Goal: Task Accomplishment & Management: Manage account settings

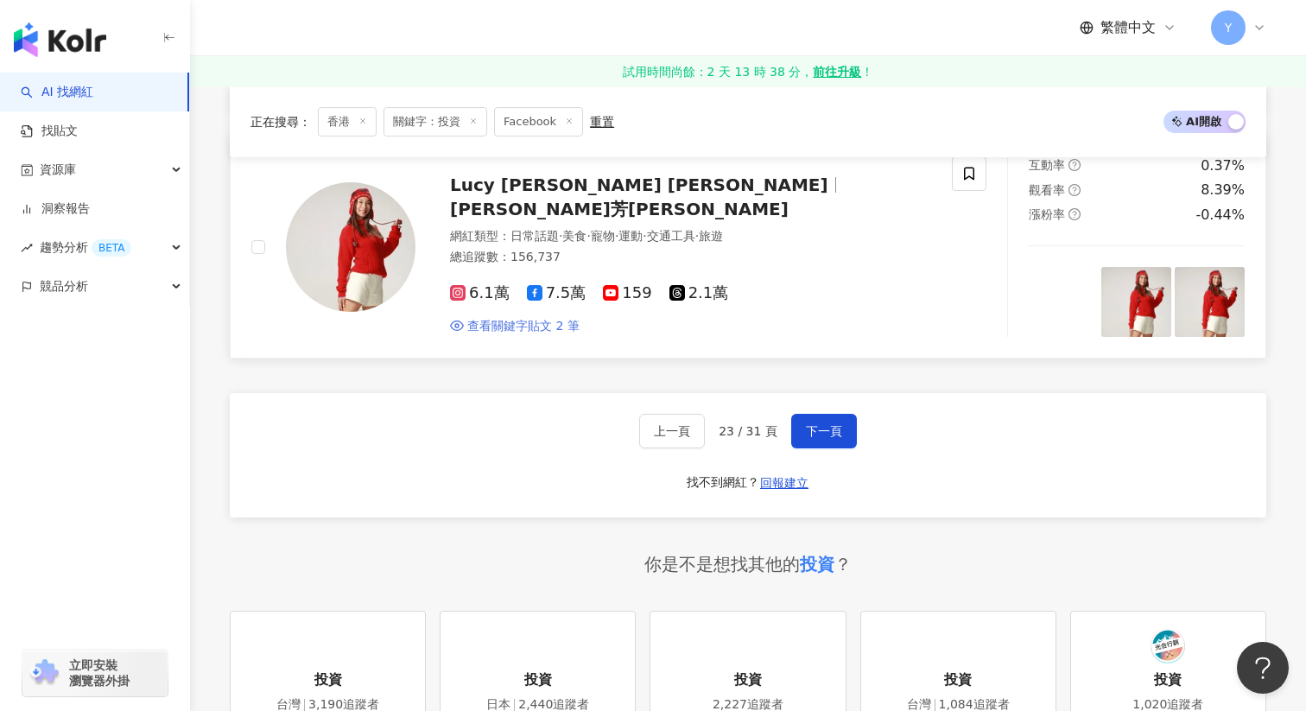
scroll to position [2971, 0]
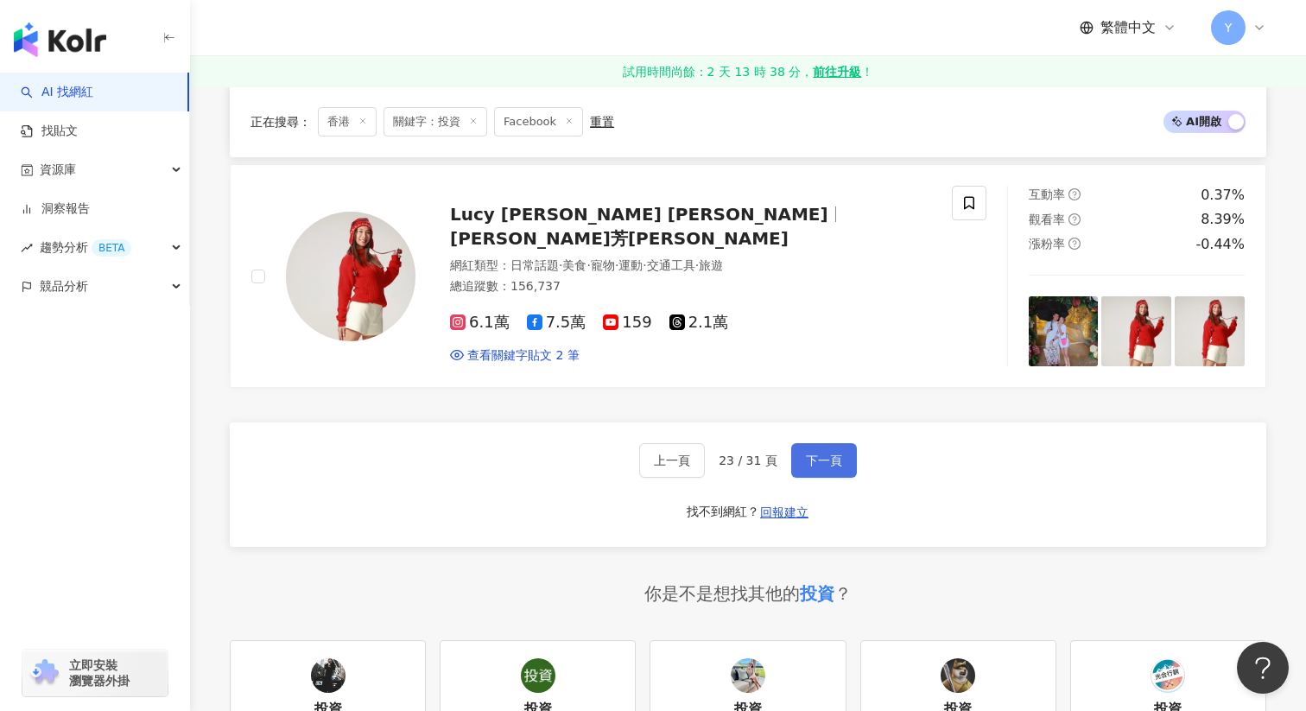
click at [835, 454] on span "下一頁" at bounding box center [824, 461] width 36 height 14
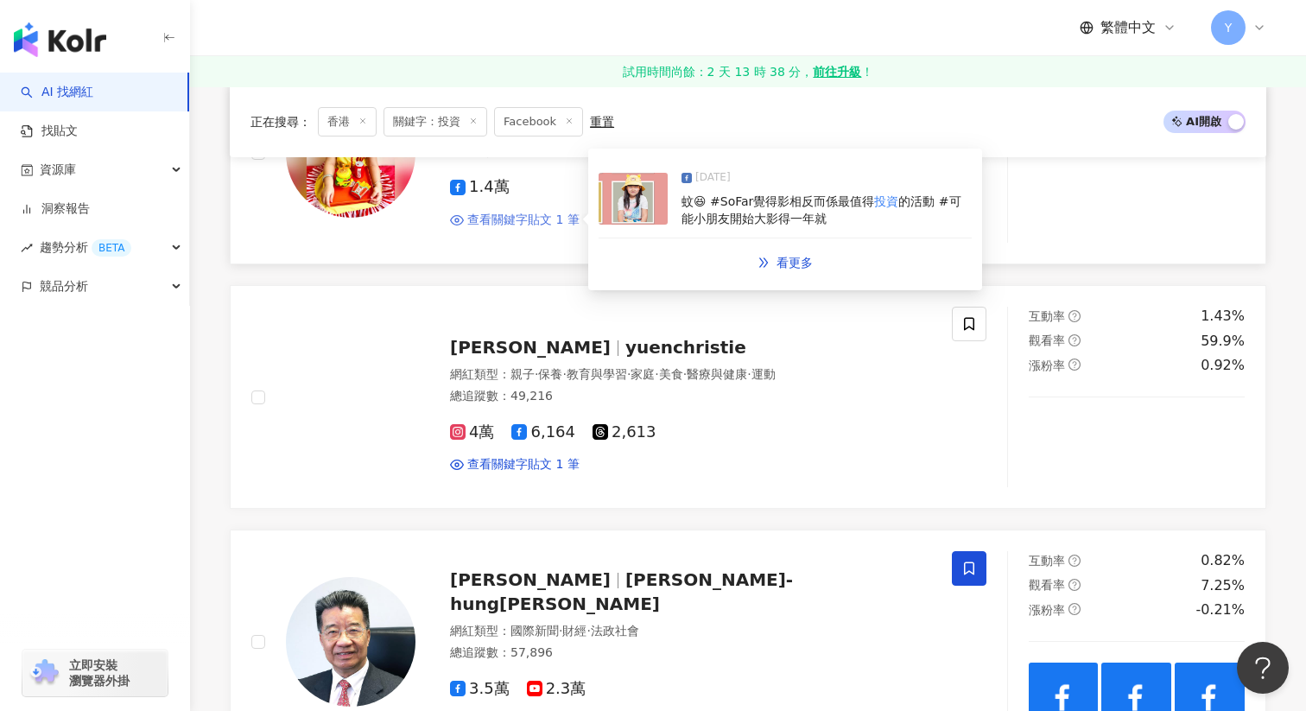
scroll to position [861, 0]
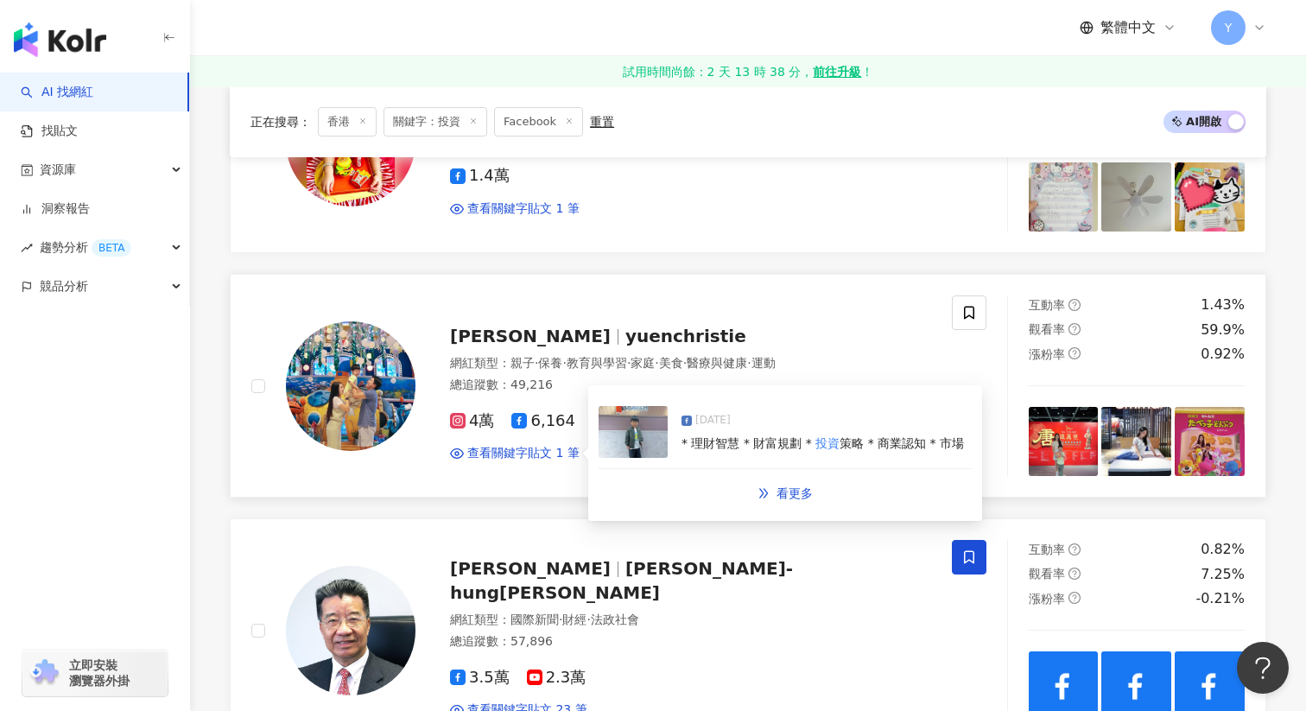
click at [658, 414] on img at bounding box center [633, 432] width 69 height 52
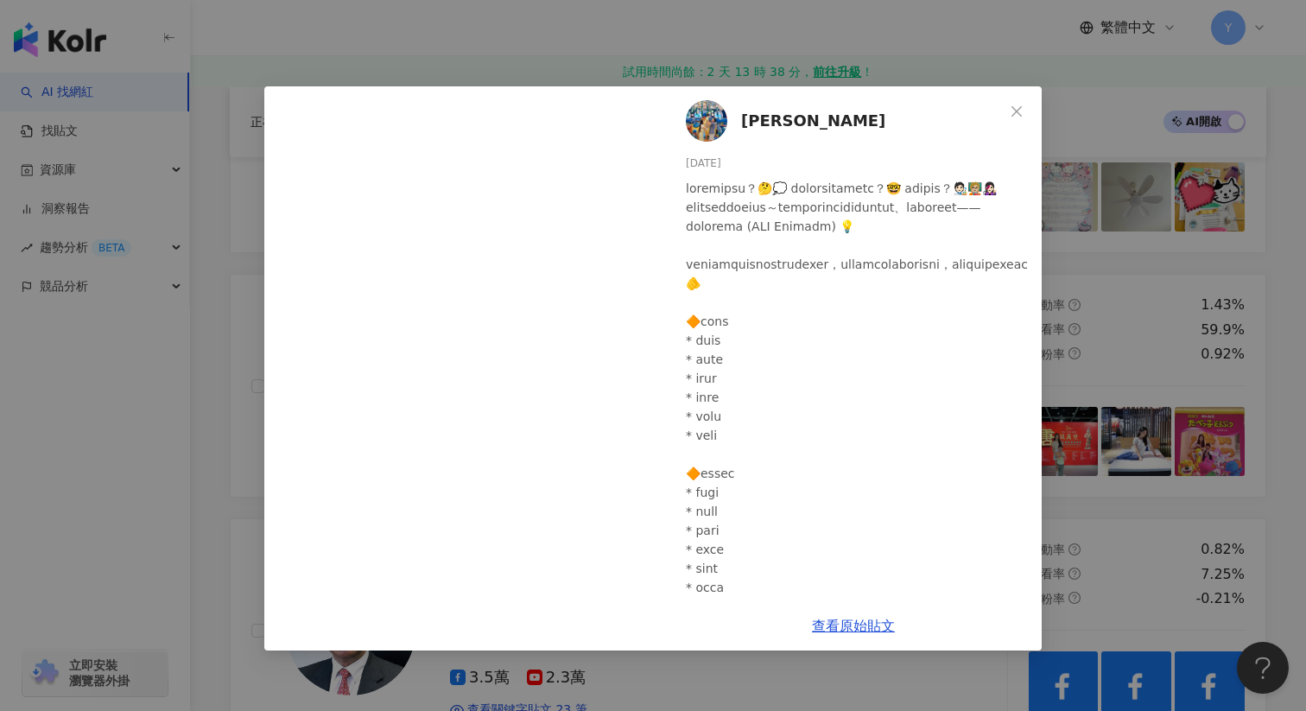
click at [1148, 306] on div "Christie Yuen 2025/2/5 90 1 7 查看原始貼文" at bounding box center [653, 355] width 1306 height 711
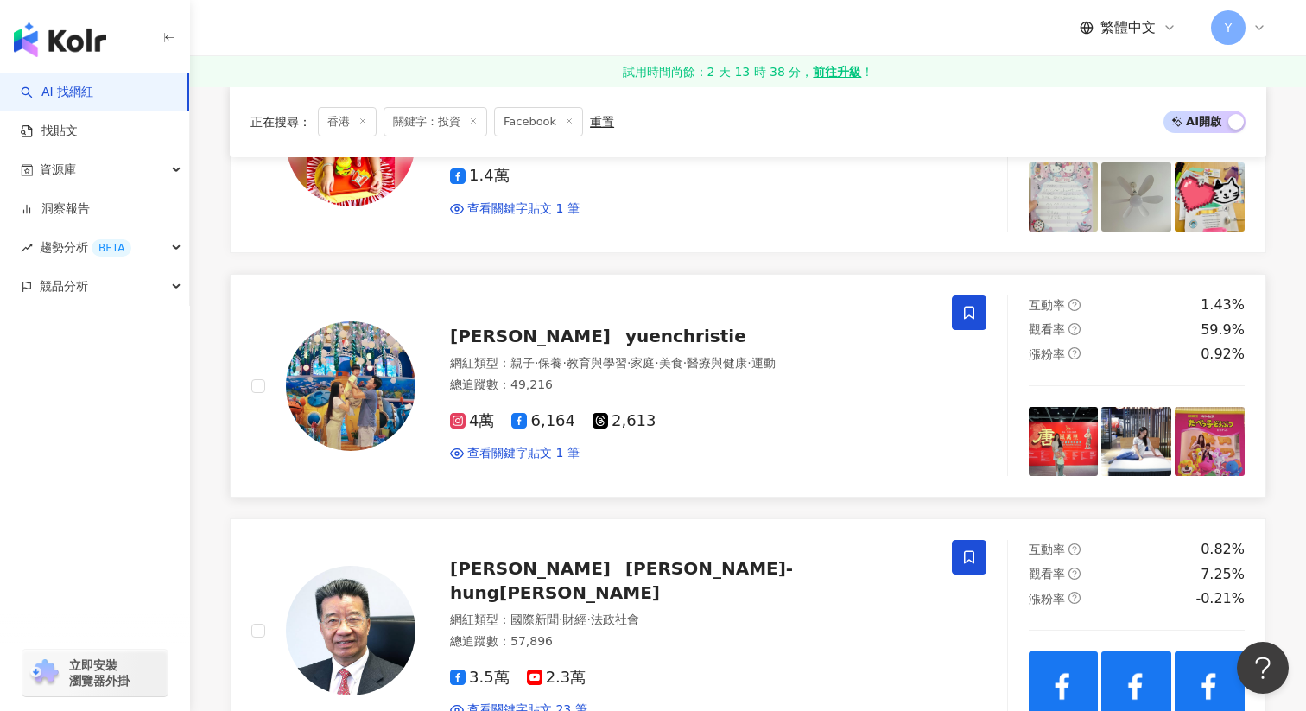
click at [974, 320] on icon at bounding box center [970, 313] width 16 height 16
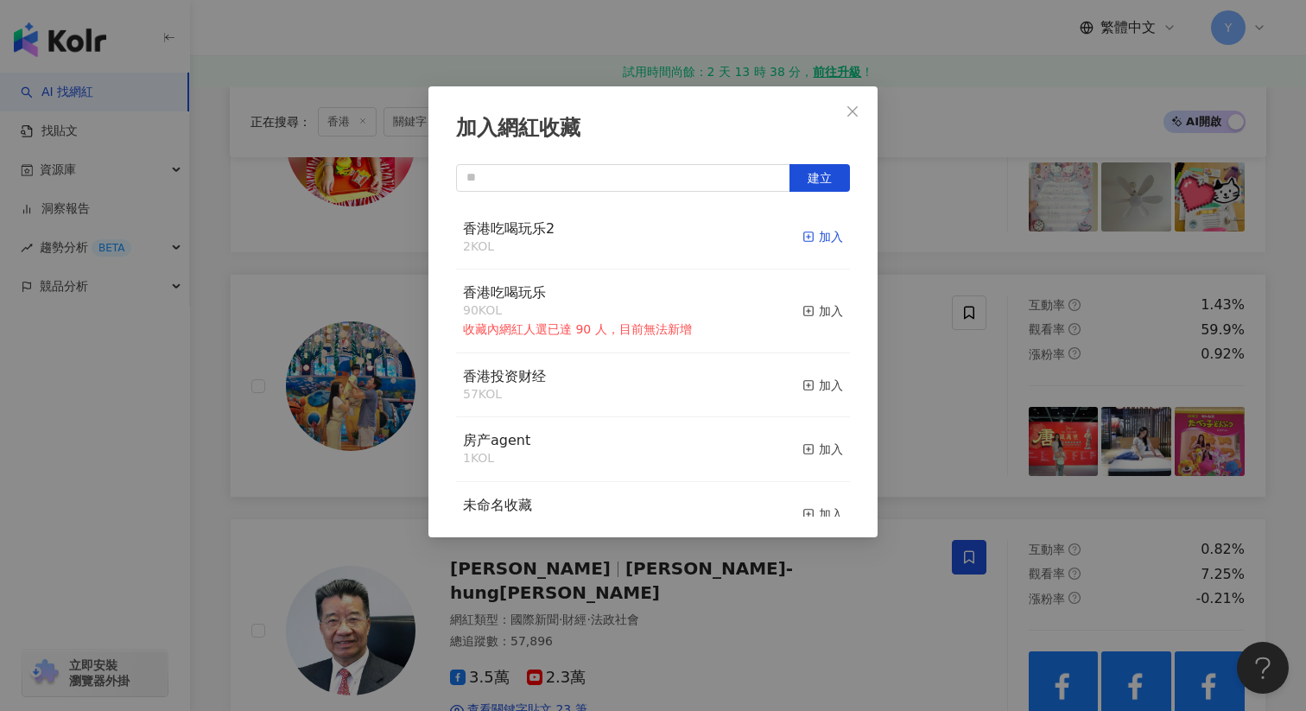
click at [836, 232] on div "加入" at bounding box center [823, 236] width 41 height 19
click at [932, 333] on div "加入網紅收藏 建立 香港吃喝玩乐2 3 KOL 已加入 香港吃喝玩乐 90 KOL 收藏內網紅人選已達 90 人，目前無法新增 加入 香港投资财经 57 KO…" at bounding box center [653, 355] width 1306 height 711
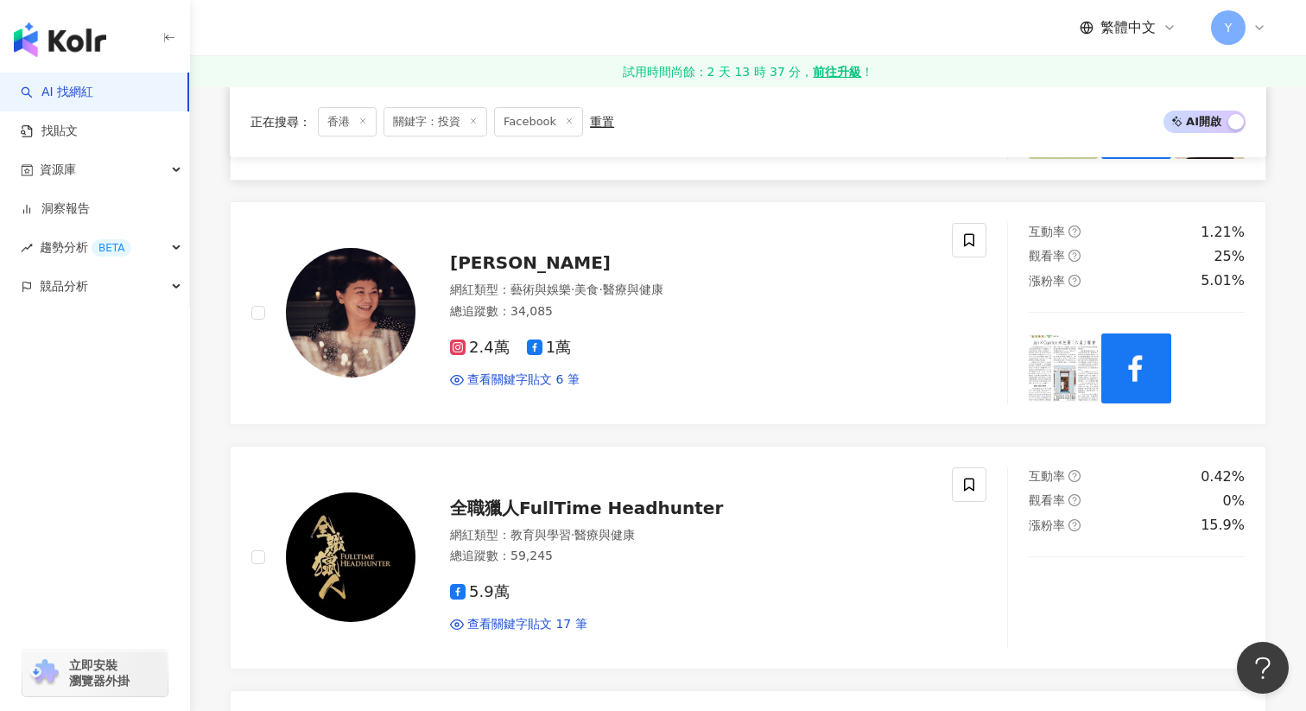
scroll to position [1712, 0]
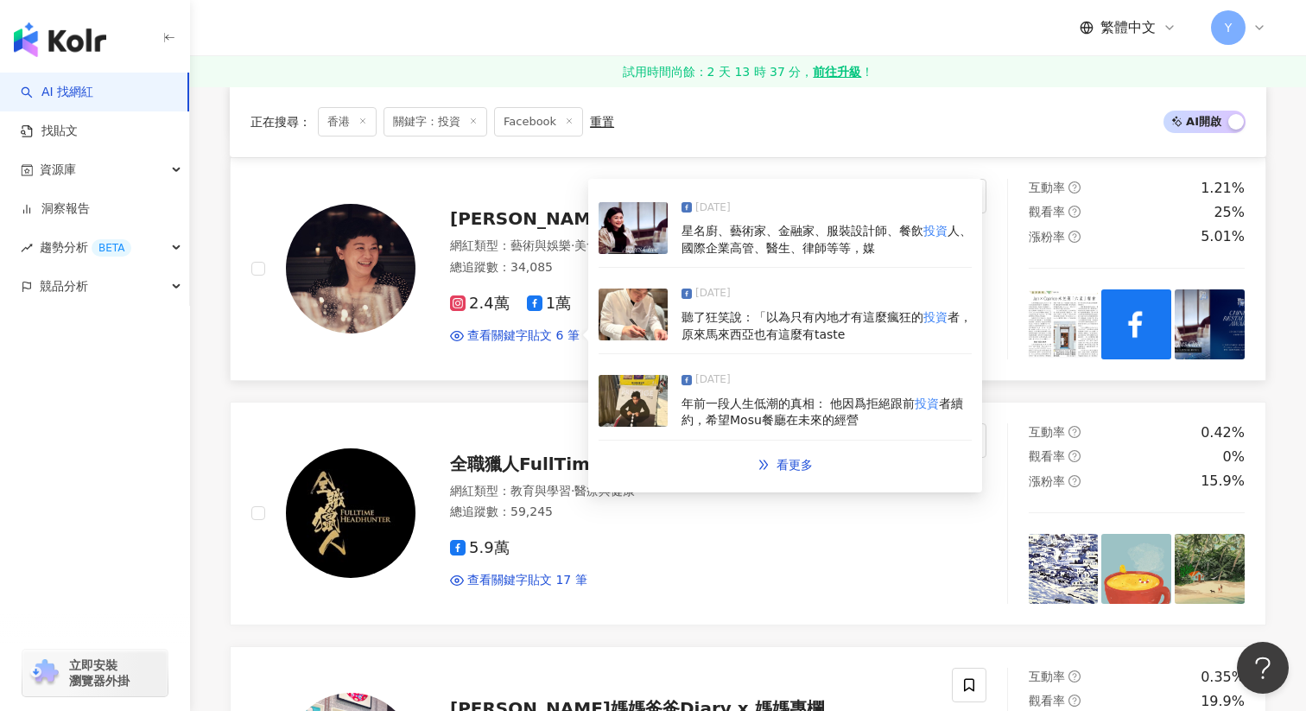
click at [650, 321] on img at bounding box center [633, 315] width 69 height 52
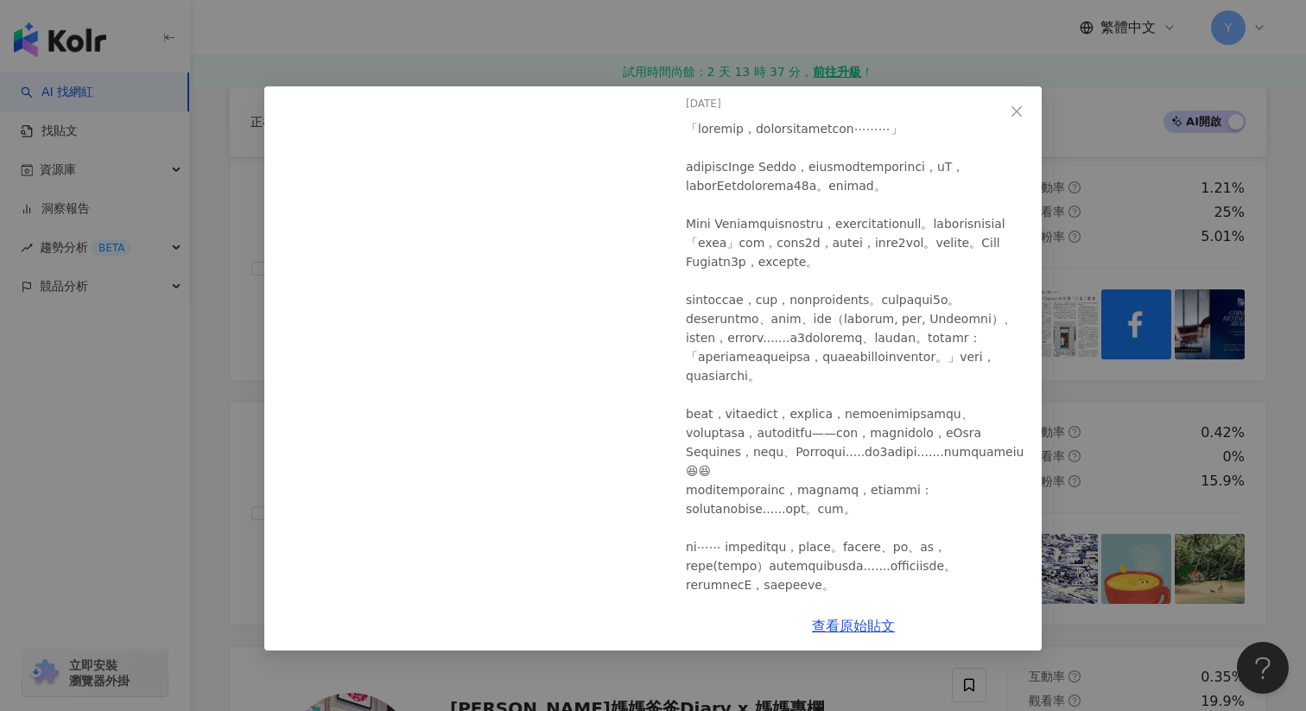
scroll to position [94, 0]
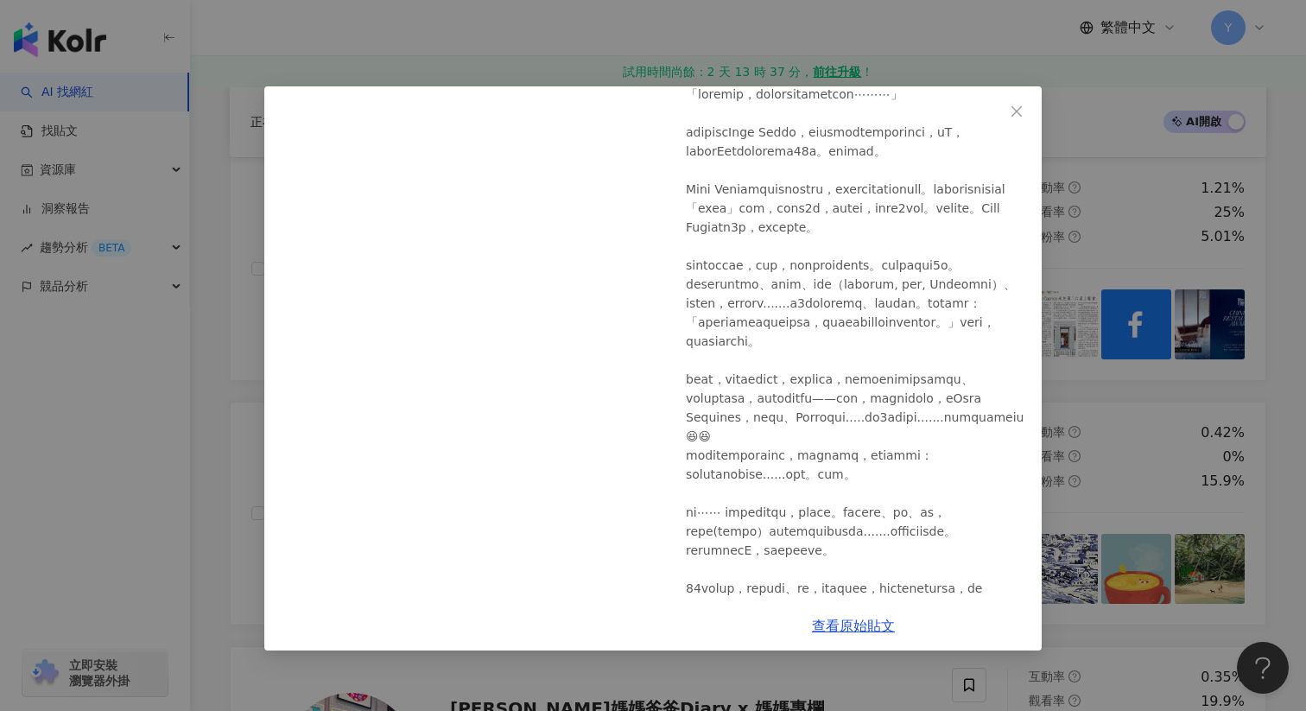
click at [1204, 371] on div "Agnes Chee謝嫣薇 2025/5/29 256 18 18 查看原始貼文" at bounding box center [653, 355] width 1306 height 711
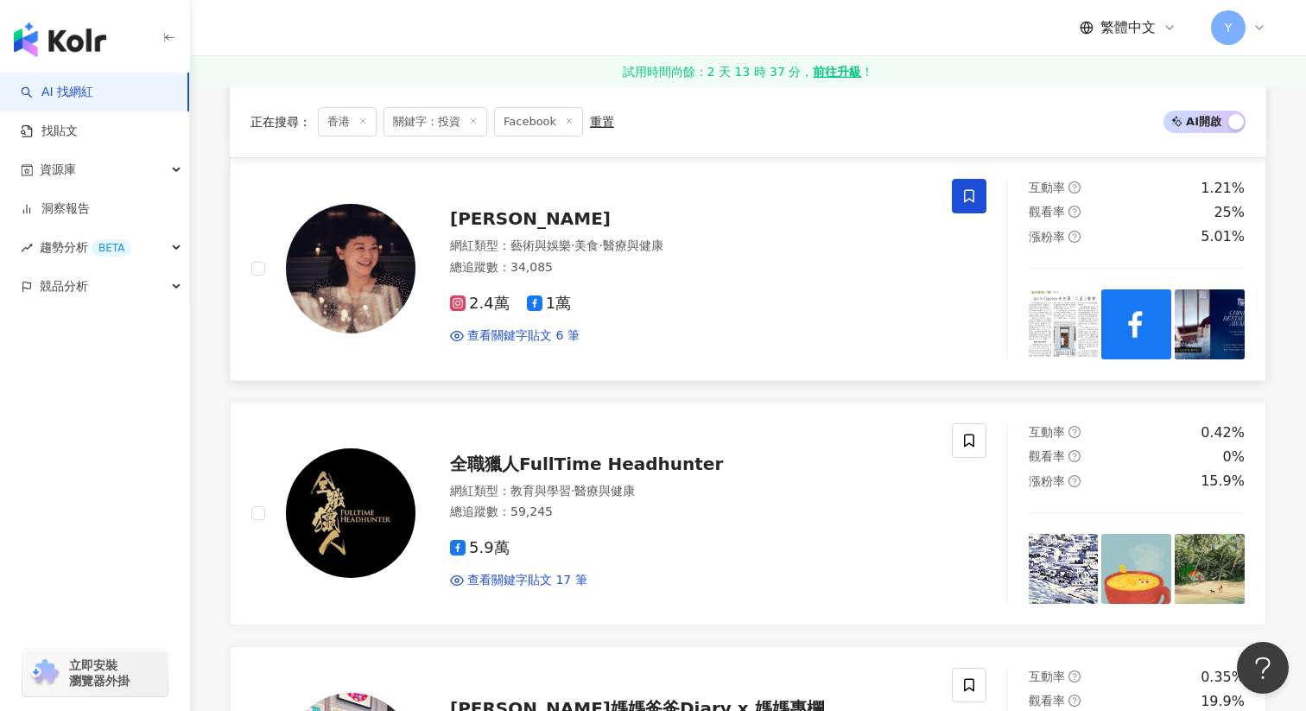
click at [975, 194] on icon at bounding box center [970, 196] width 16 height 16
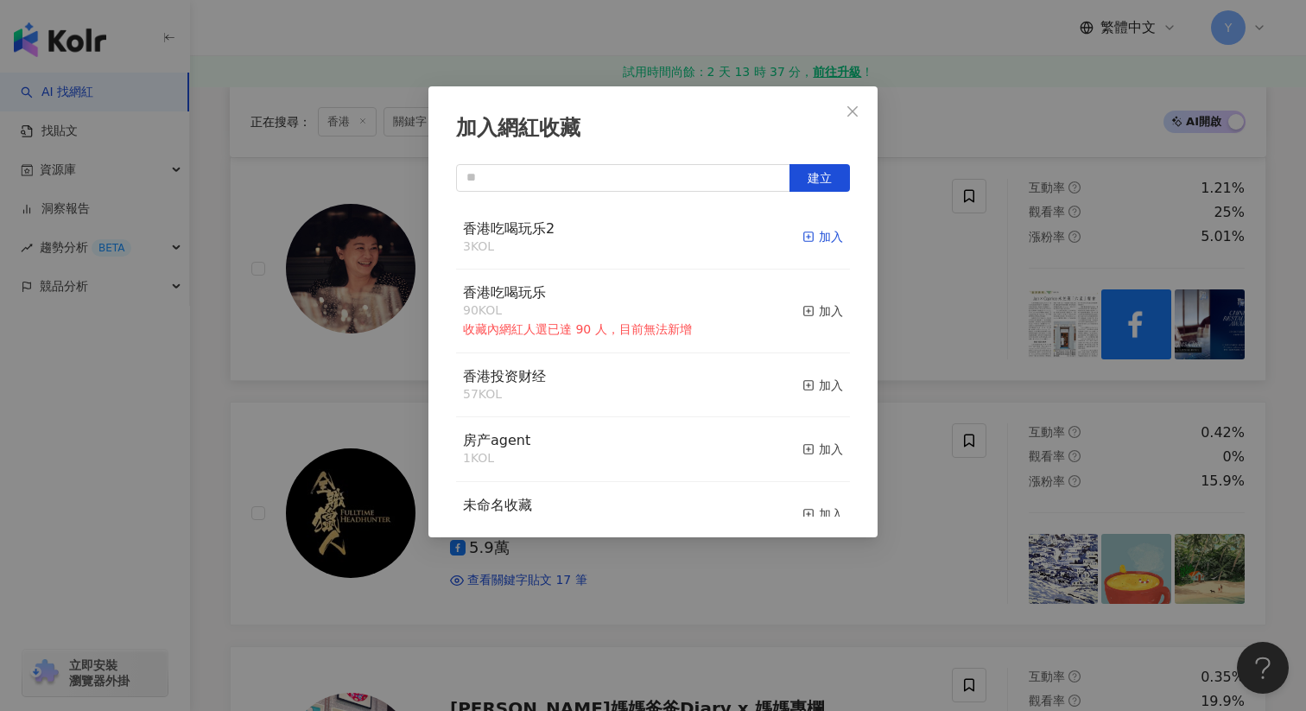
click at [828, 232] on div "加入" at bounding box center [823, 236] width 41 height 19
click at [972, 298] on div "加入網紅收藏 建立 香港吃喝玩乐2 4 KOL 已加入 香港吃喝玩乐 90 KOL 收藏內網紅人選已達 90 人，目前無法新增 加入 香港投资财经 57 KO…" at bounding box center [653, 355] width 1306 height 711
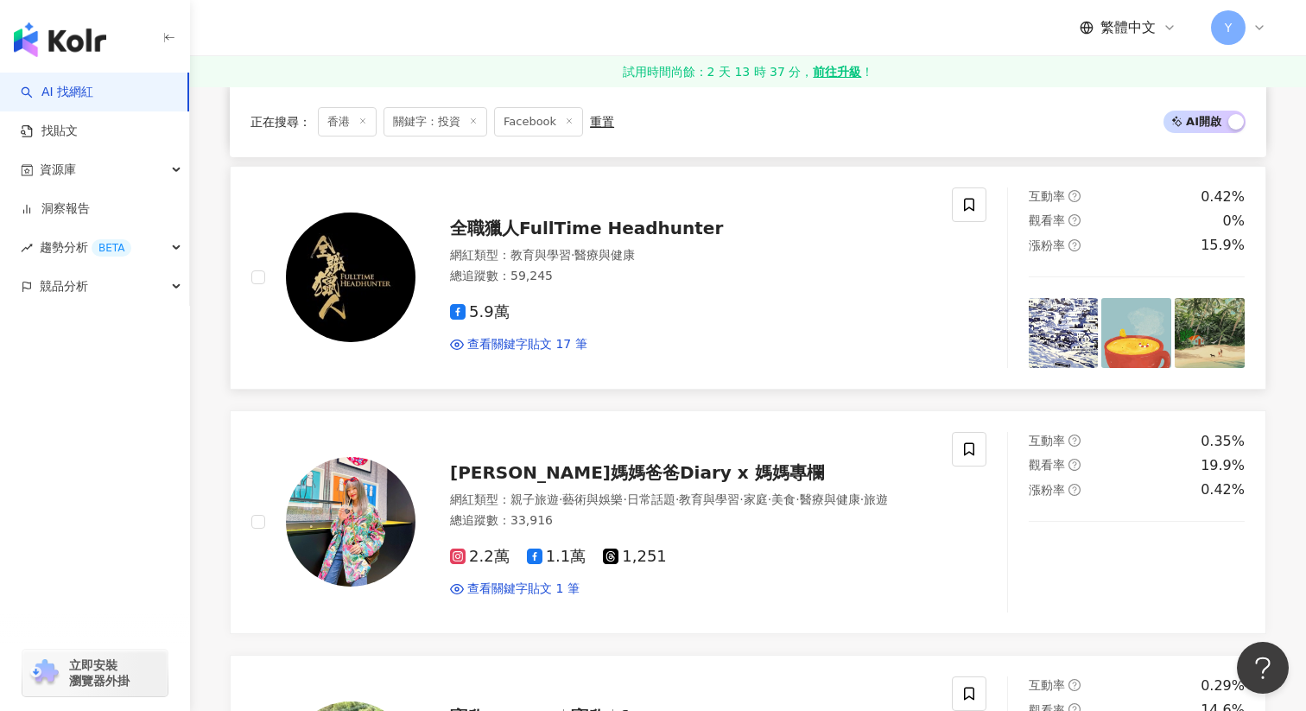
scroll to position [1942, 0]
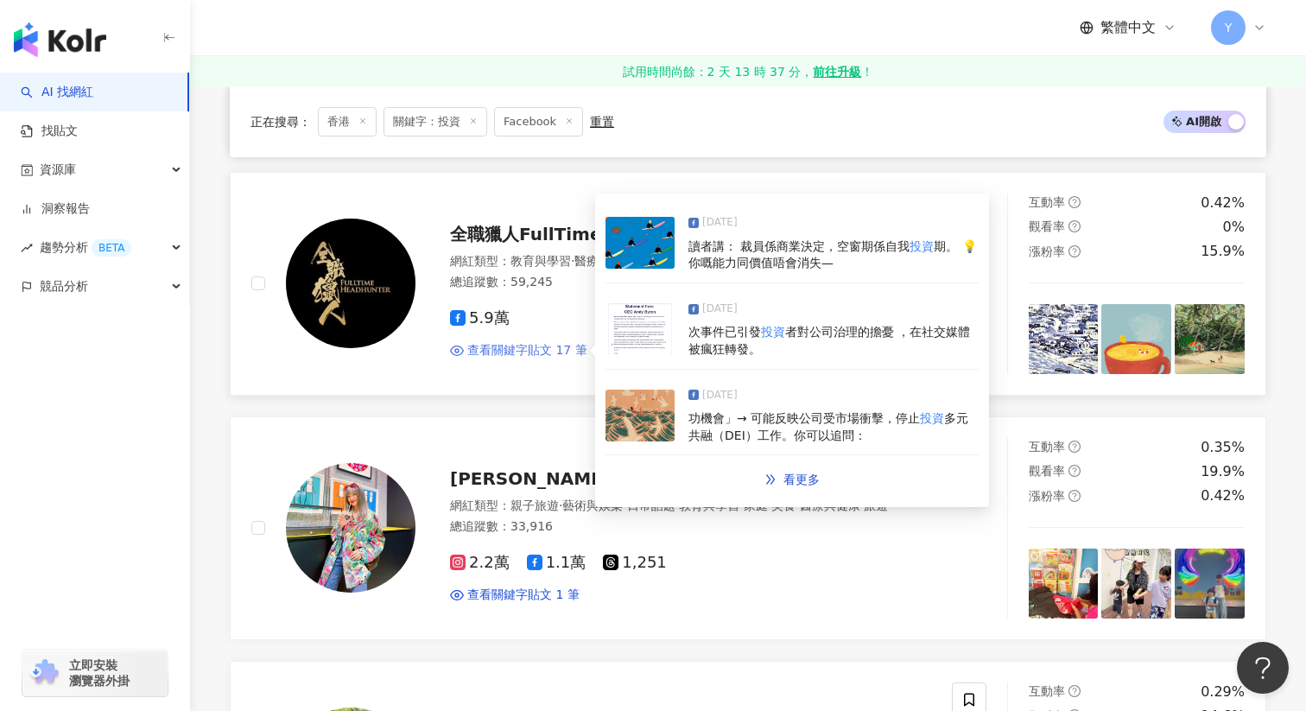
click at [545, 355] on span "查看關鍵字貼文 17 筆" at bounding box center [527, 350] width 120 height 17
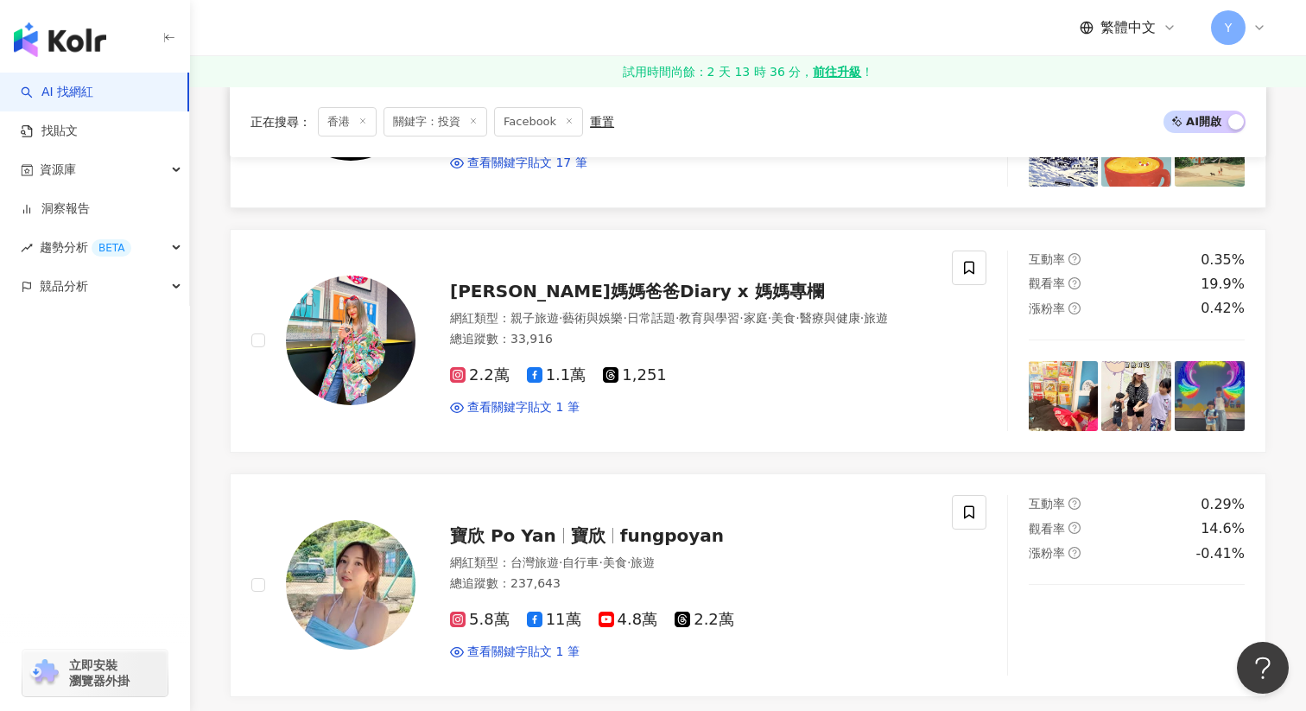
scroll to position [2123, 0]
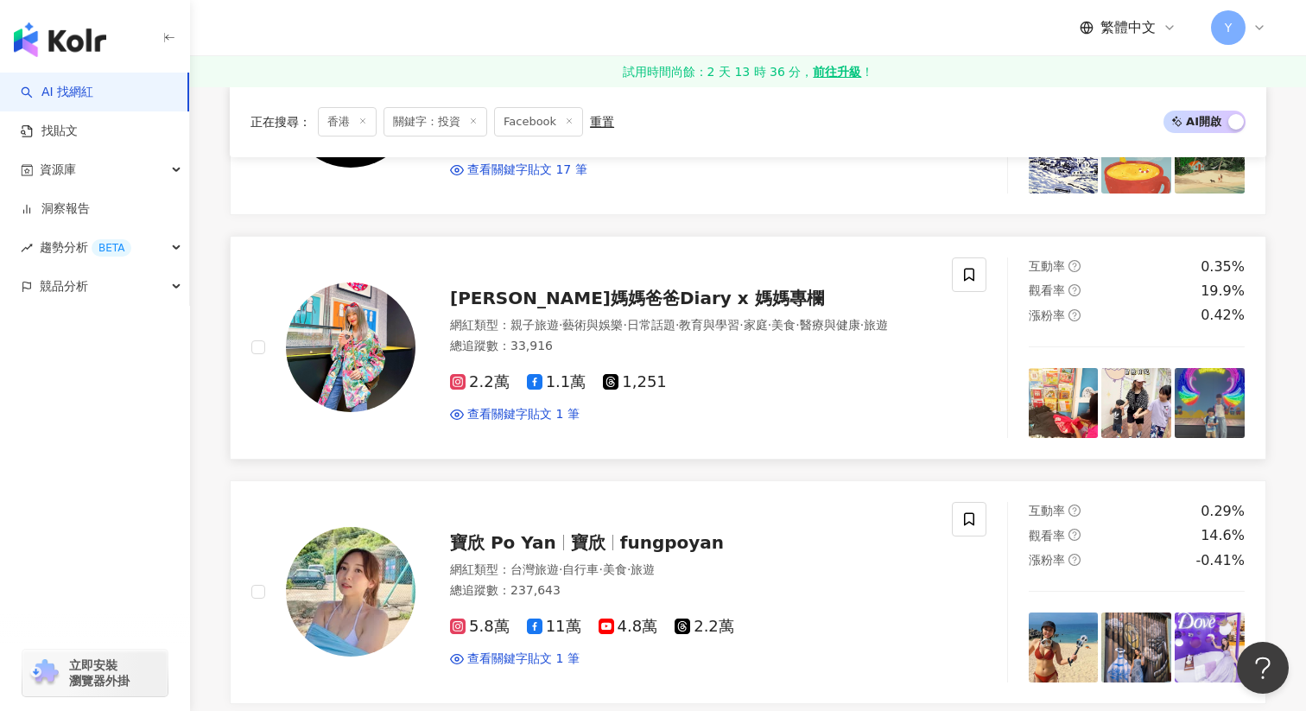
click at [625, 290] on span "Hailiah媽媽爸爸Diary x 媽媽專欄" at bounding box center [637, 298] width 374 height 21
click at [657, 450] on link "Hailiah媽媽爸爸Diary x 媽媽專欄 網紅類型 ： 親子旅遊 · 藝術與娛樂 · 日常話題 · 教育與學習 · 家庭 · 美食 · 醫療與健康 · …" at bounding box center [748, 348] width 1037 height 224
click at [976, 276] on icon at bounding box center [970, 275] width 16 height 16
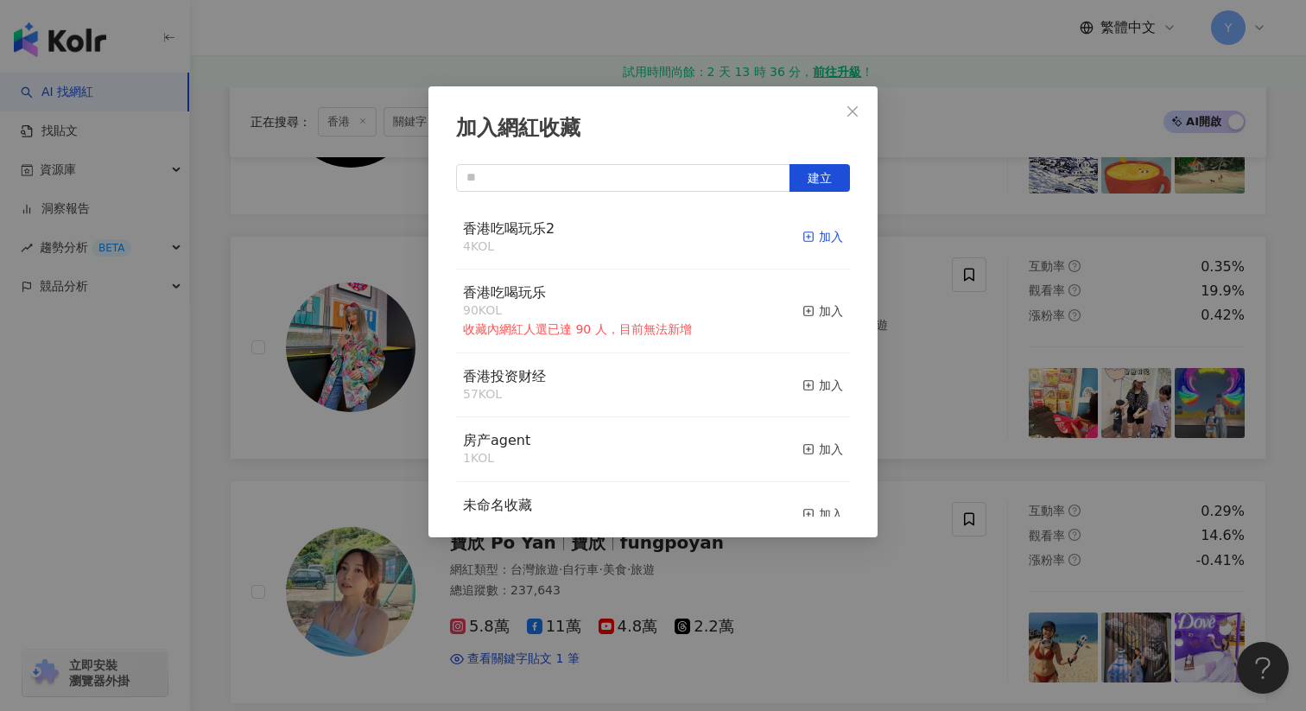
click at [828, 236] on div "加入" at bounding box center [823, 236] width 41 height 19
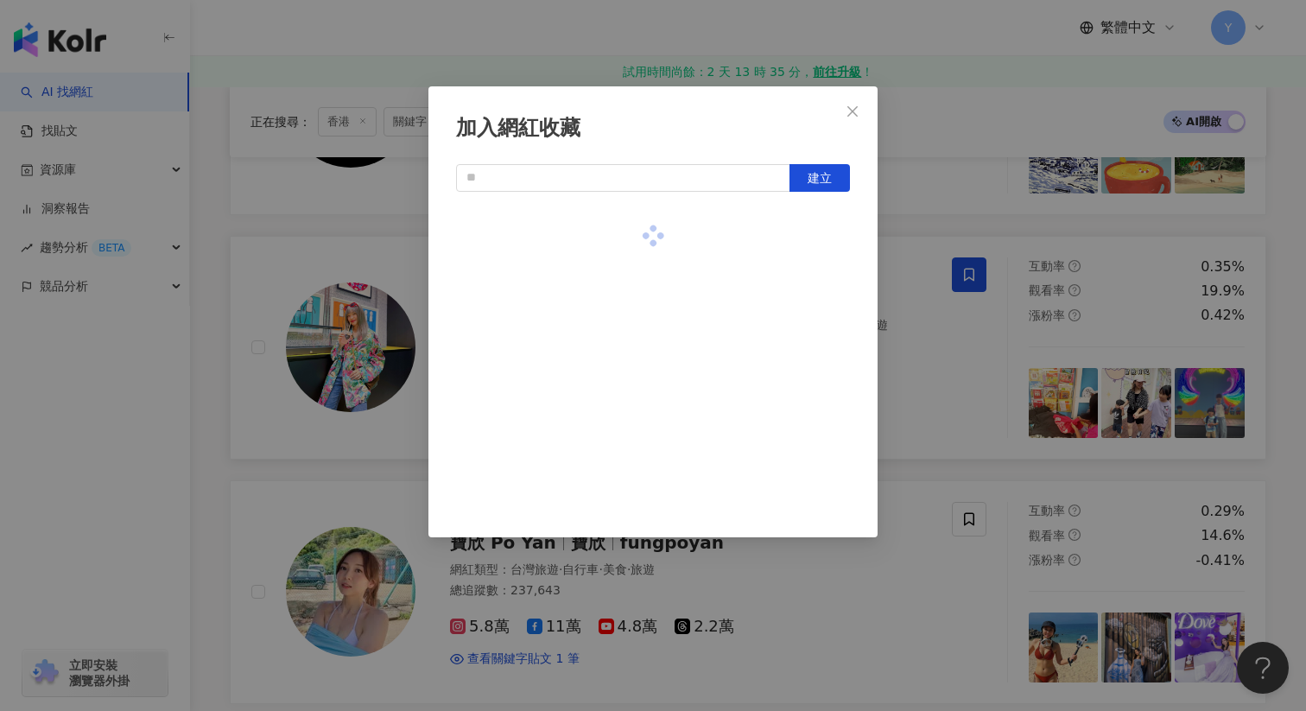
click at [945, 339] on div "加入網紅收藏 建立" at bounding box center [653, 355] width 1306 height 711
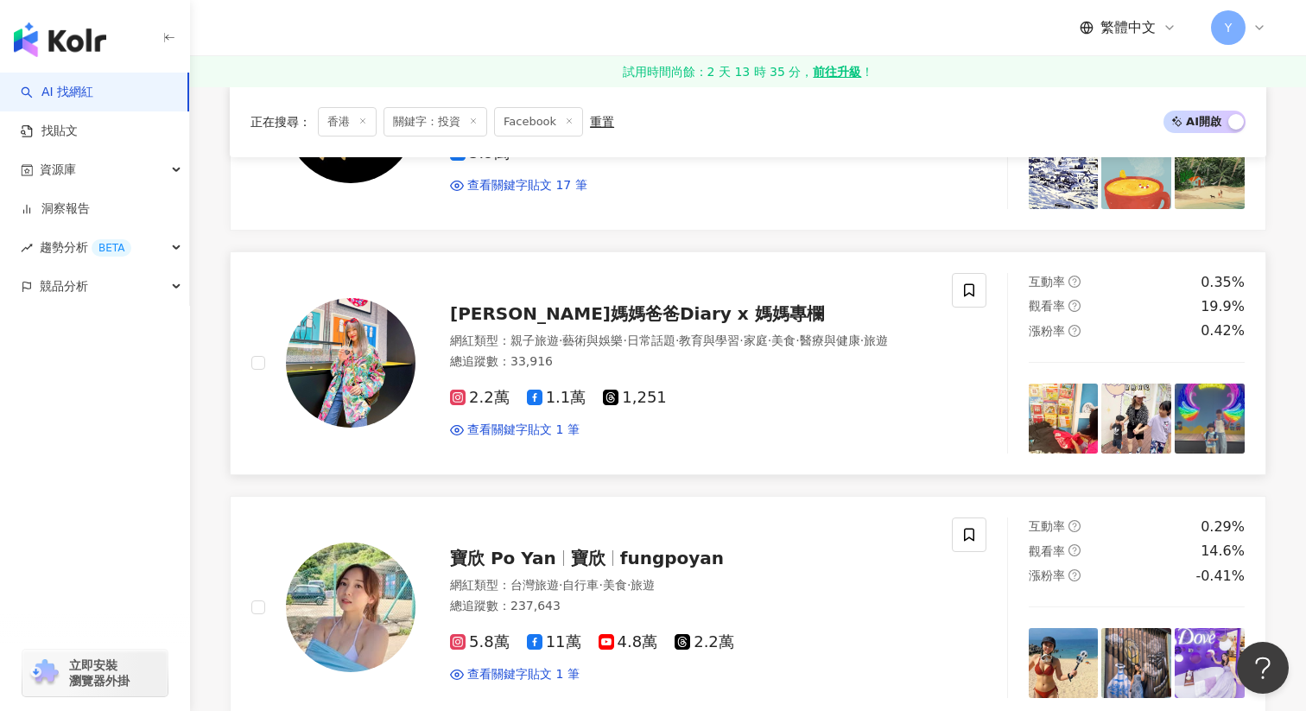
scroll to position [2081, 0]
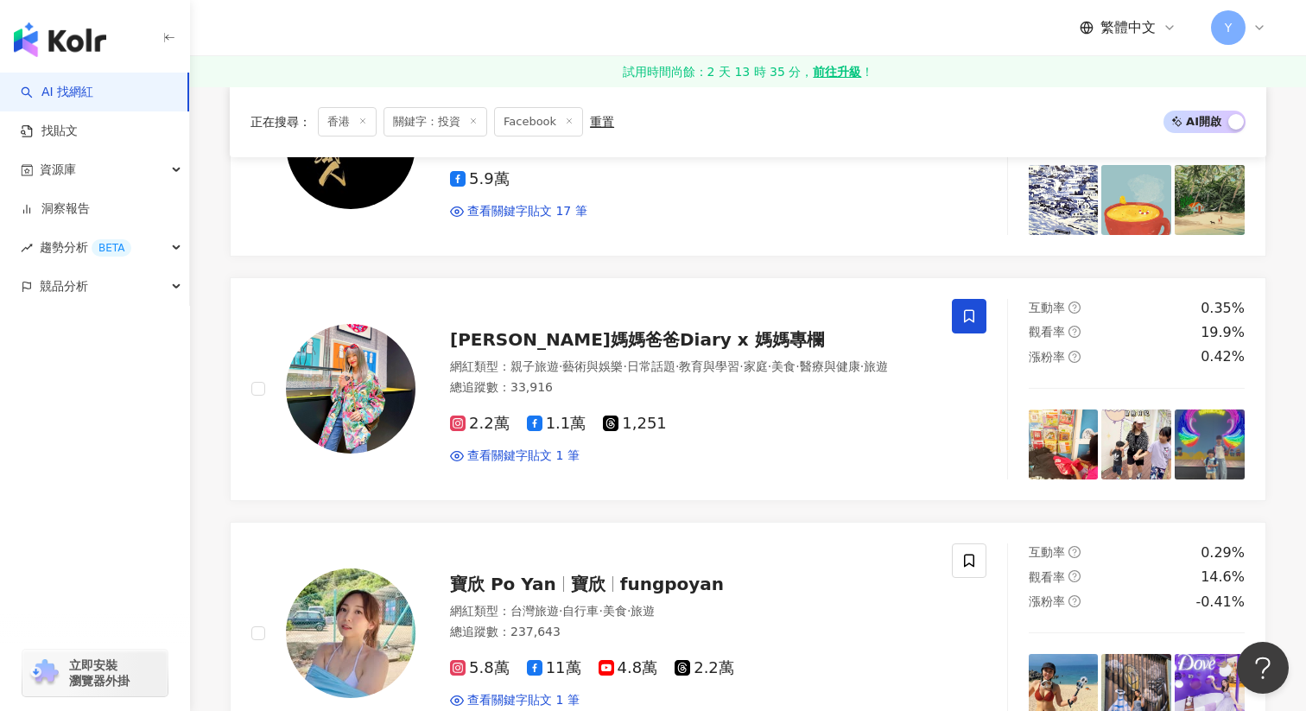
click at [962, 320] on icon at bounding box center [970, 316] width 16 height 16
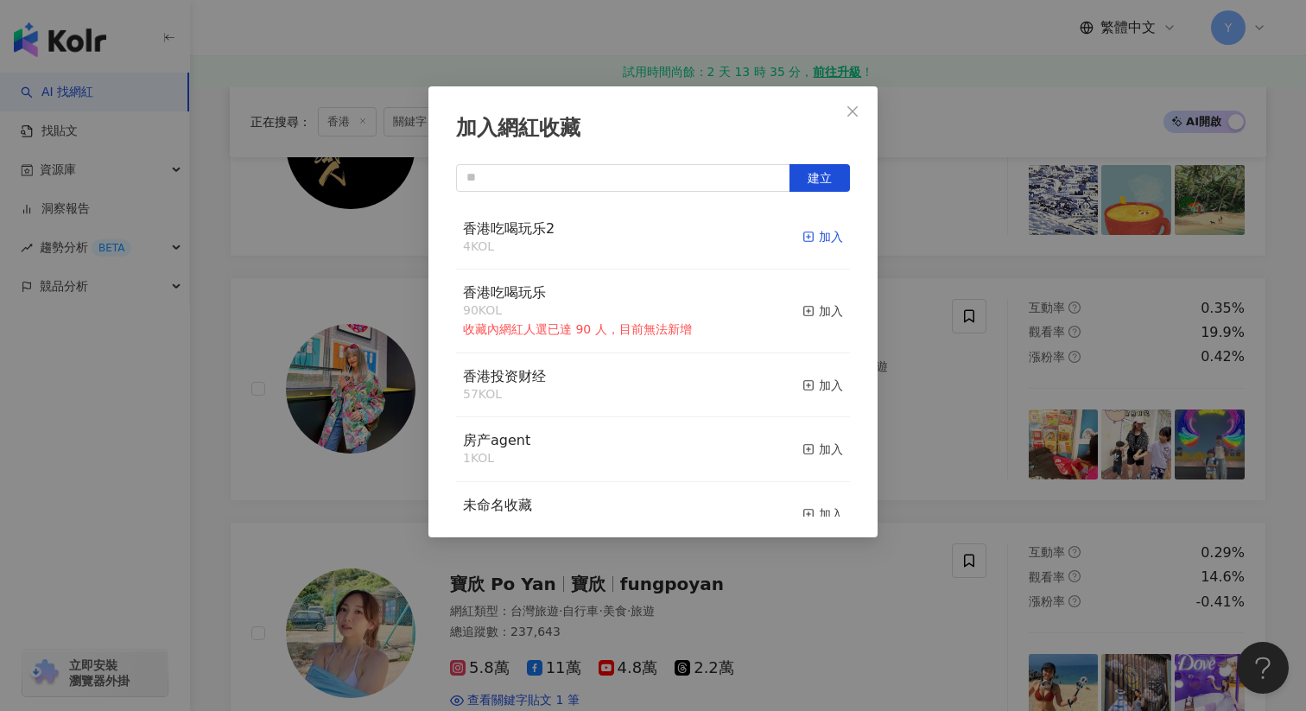
click at [823, 238] on div "加入" at bounding box center [823, 236] width 41 height 19
click at [974, 486] on div "加入網紅收藏 建立 香港吃喝玩乐2 5 KOL 已加入 香港吃喝玩乐 90 KOL 收藏內網紅人選已達 90 人，目前無法新增 加入 香港投资财经 57 KO…" at bounding box center [653, 355] width 1306 height 711
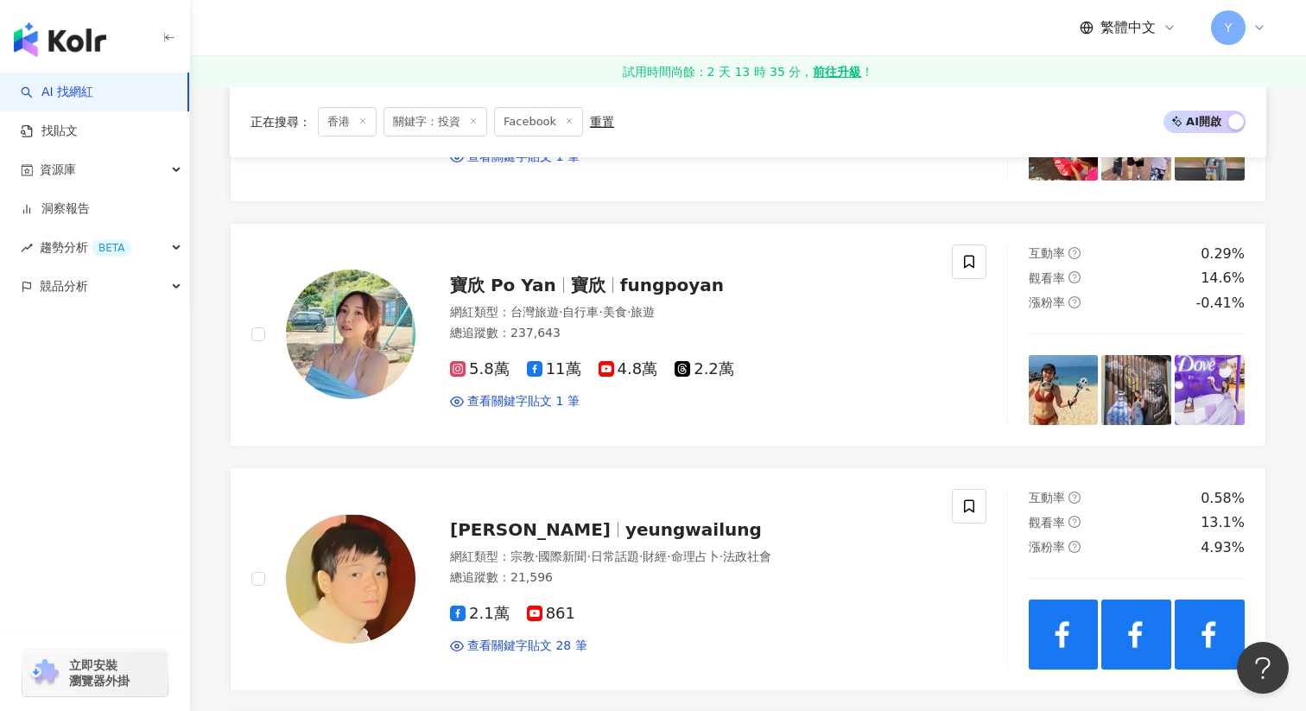
scroll to position [2376, 0]
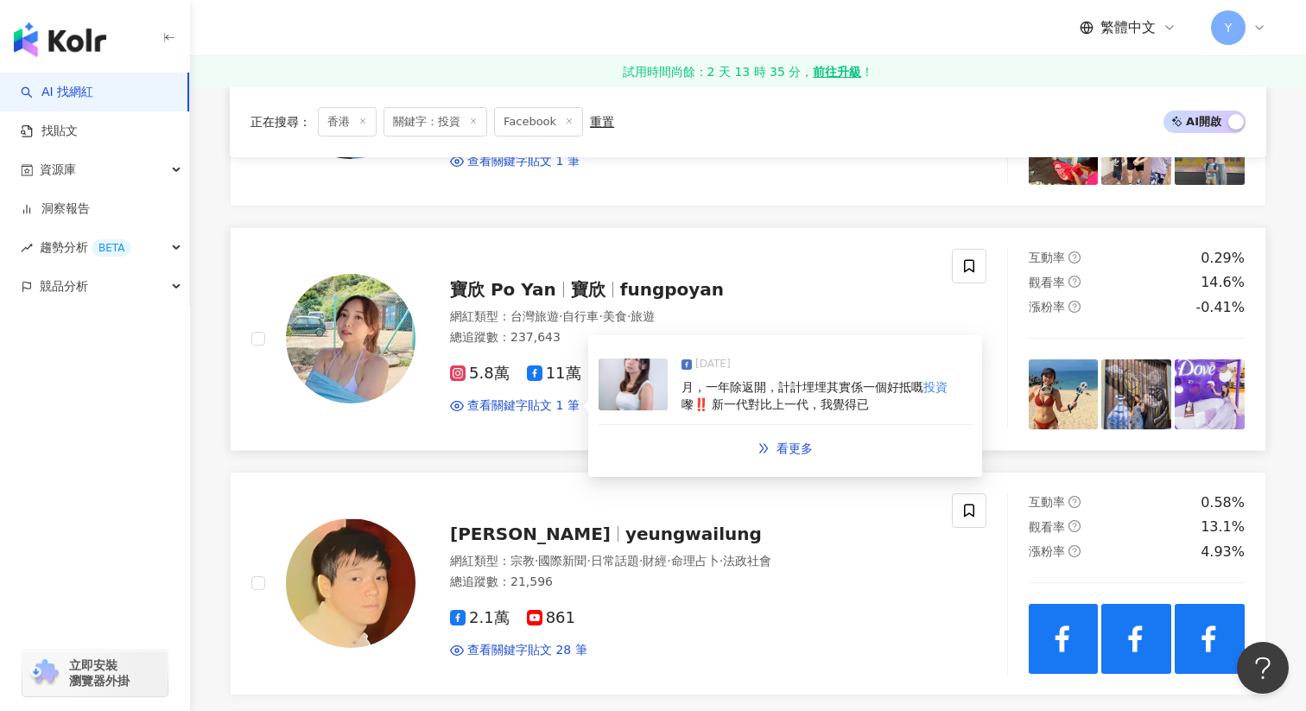
click at [775, 402] on span "嚟‼️ 新一代對比上一代，我覺得已" at bounding box center [775, 404] width 187 height 14
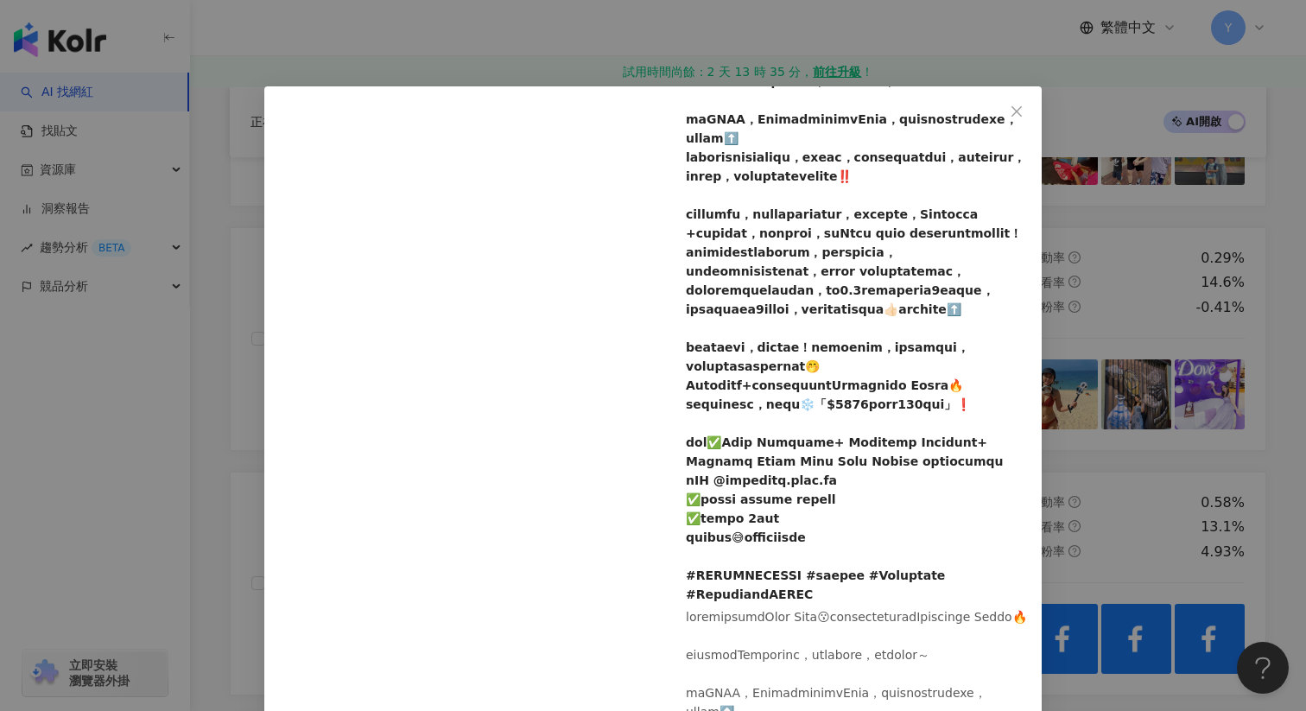
scroll to position [168, 0]
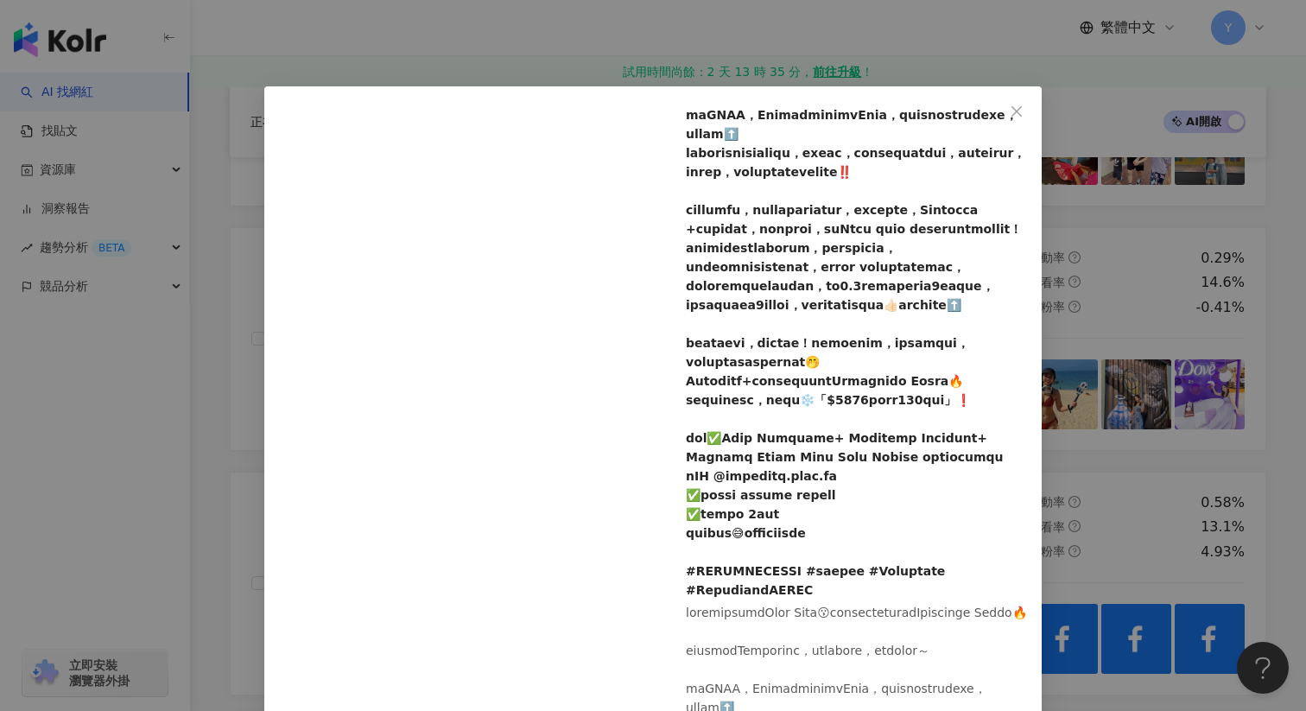
click at [1111, 372] on div "寶欣 Po Yan 2024/12/2 78 5 4,339 查看原始貼文" at bounding box center [653, 355] width 1306 height 711
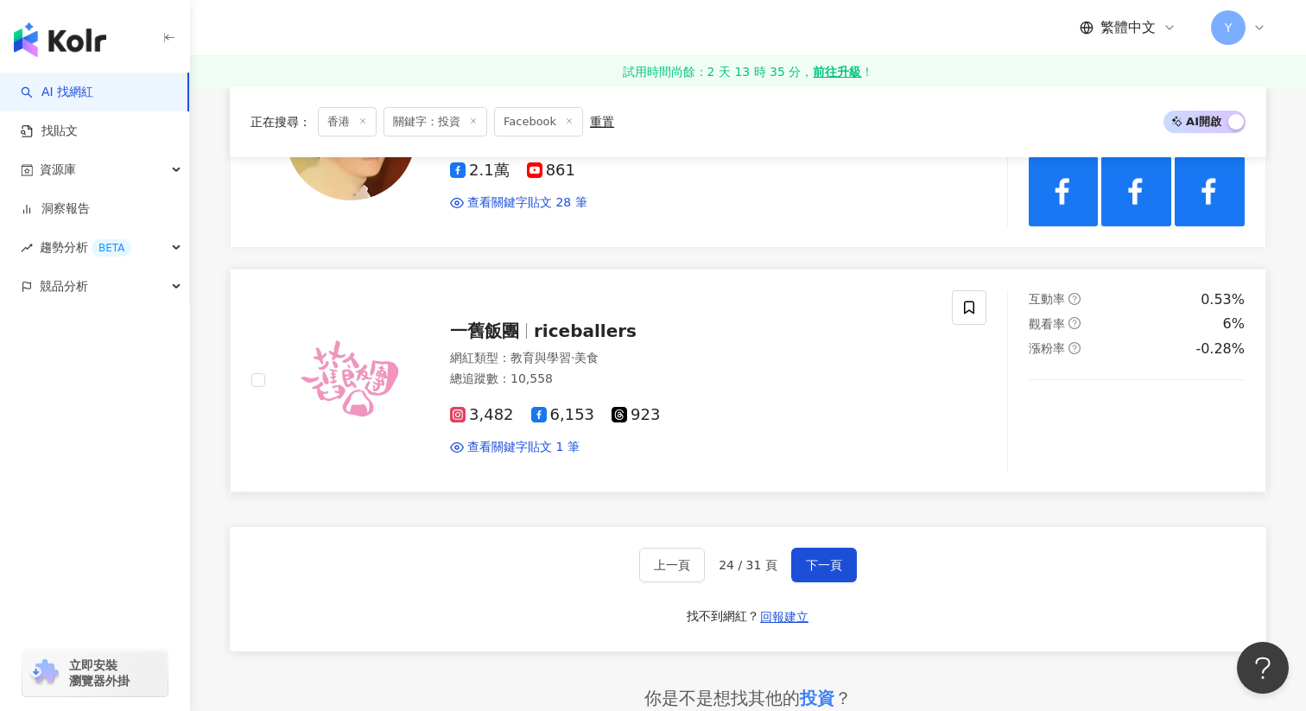
scroll to position [2829, 0]
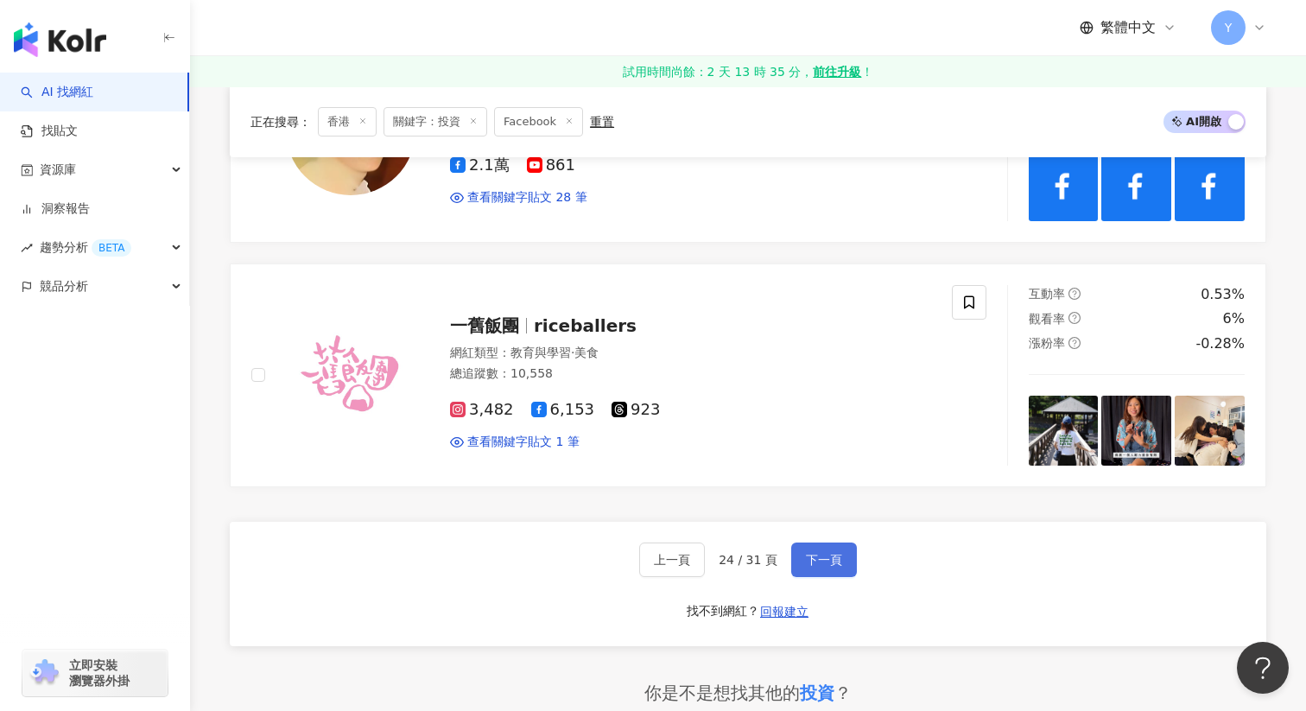
click at [830, 562] on span "下一頁" at bounding box center [824, 560] width 36 height 14
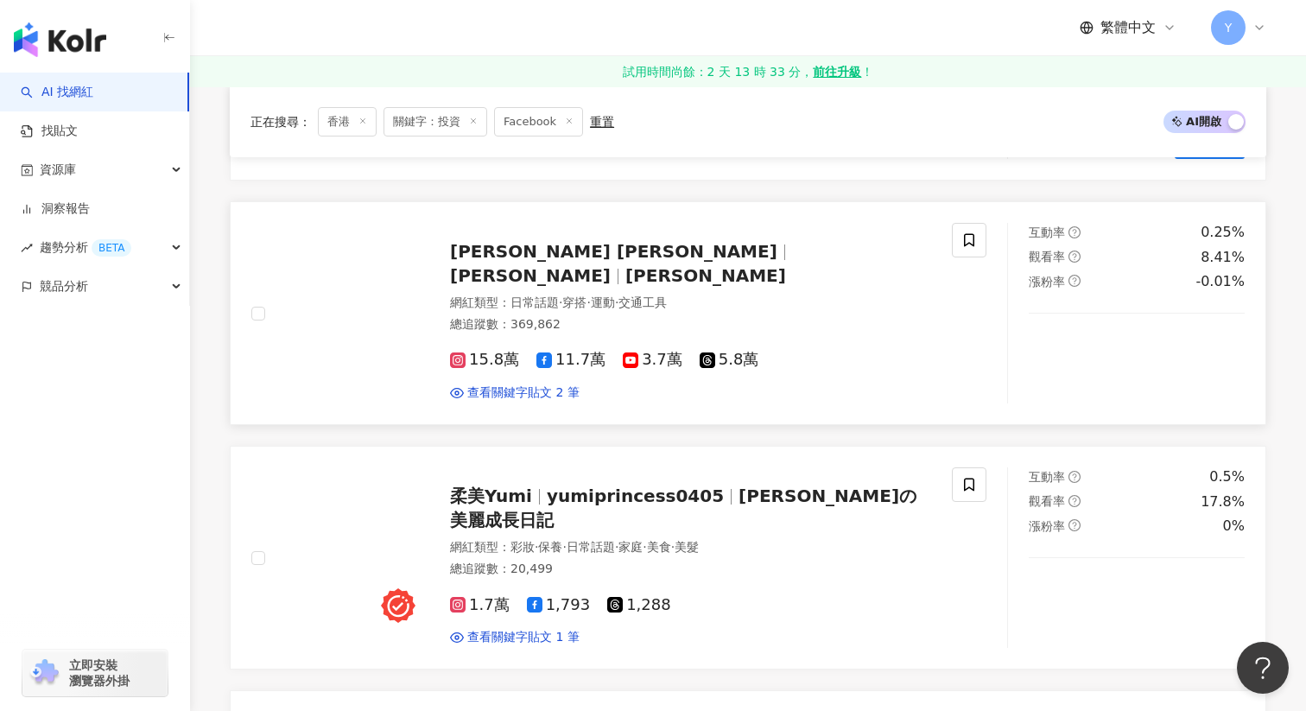
scroll to position [715, 0]
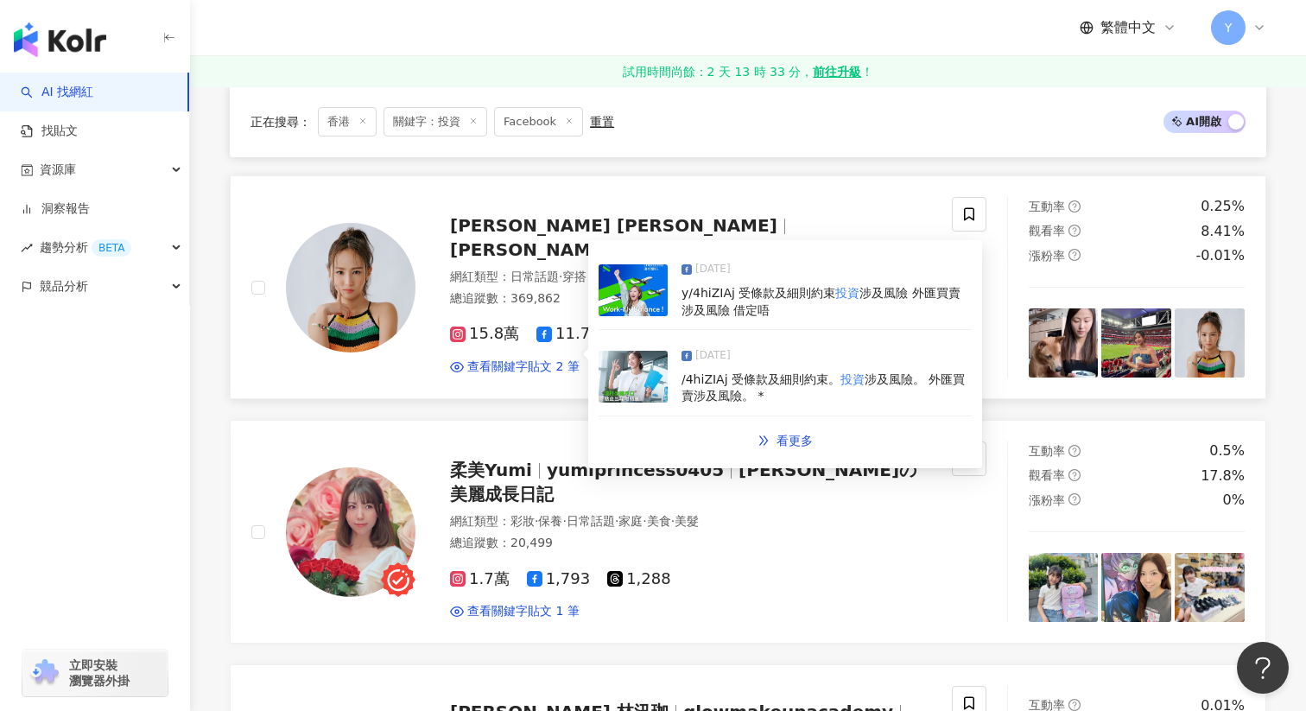
click at [651, 297] on img at bounding box center [633, 290] width 69 height 52
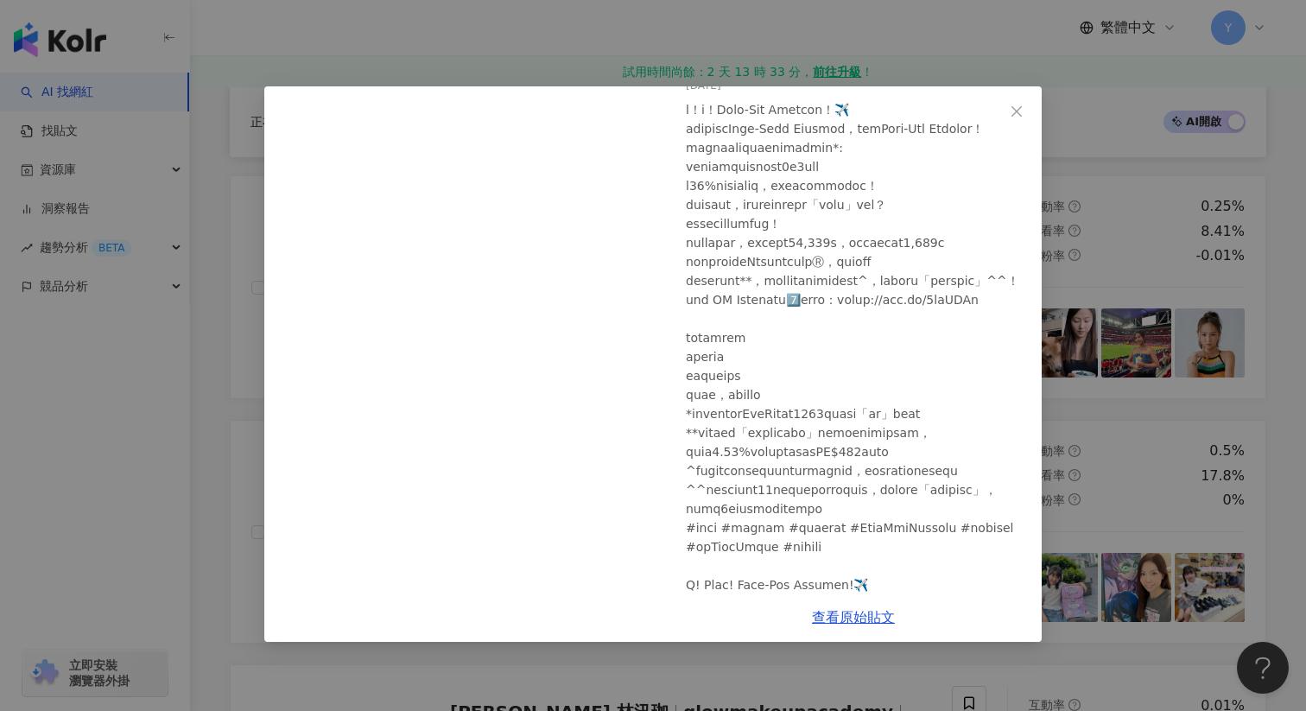
scroll to position [0, 0]
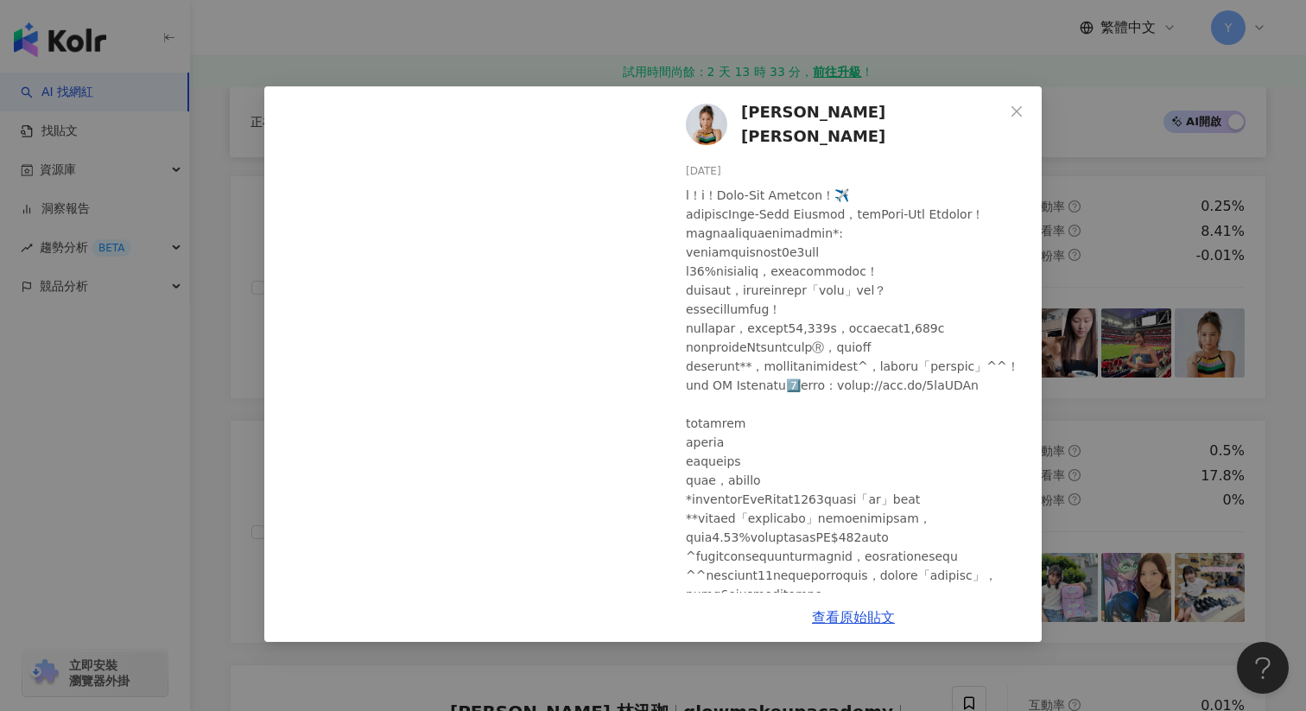
click at [1158, 281] on div "Flavia Wong 黃可盈 2024/11/7 50 查看原始貼文" at bounding box center [653, 355] width 1306 height 711
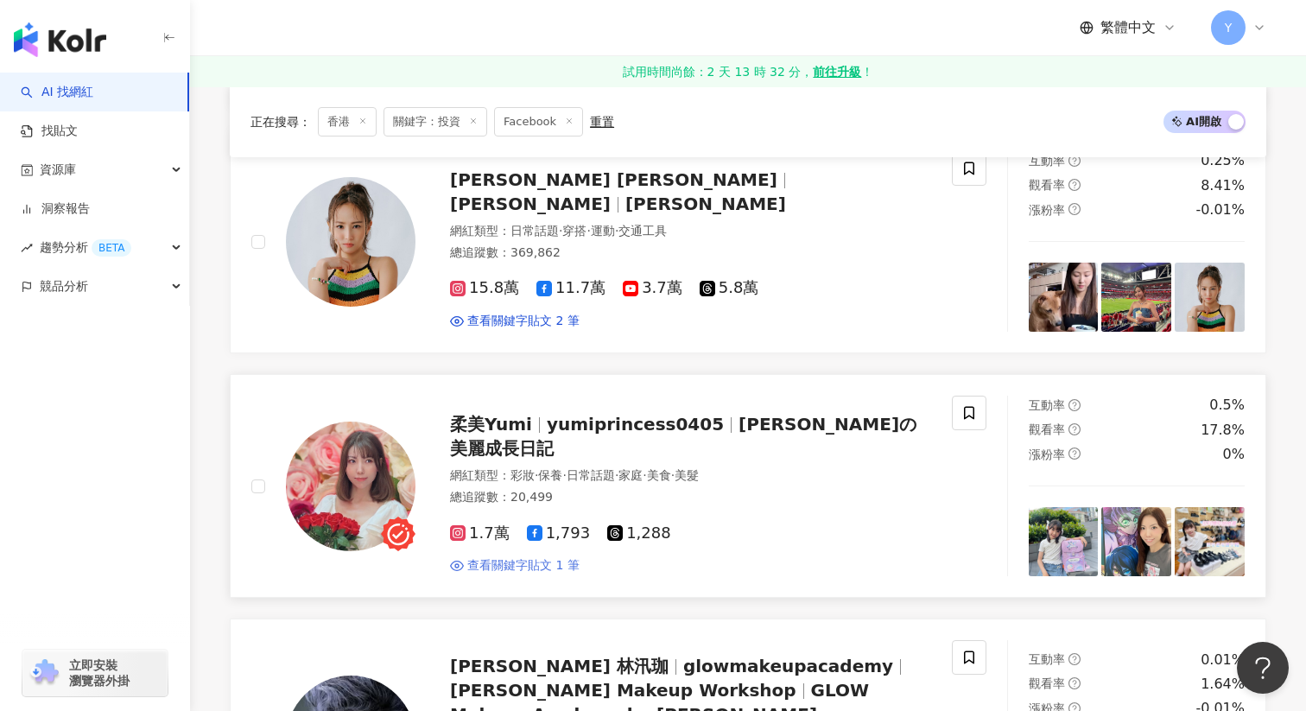
scroll to position [763, 0]
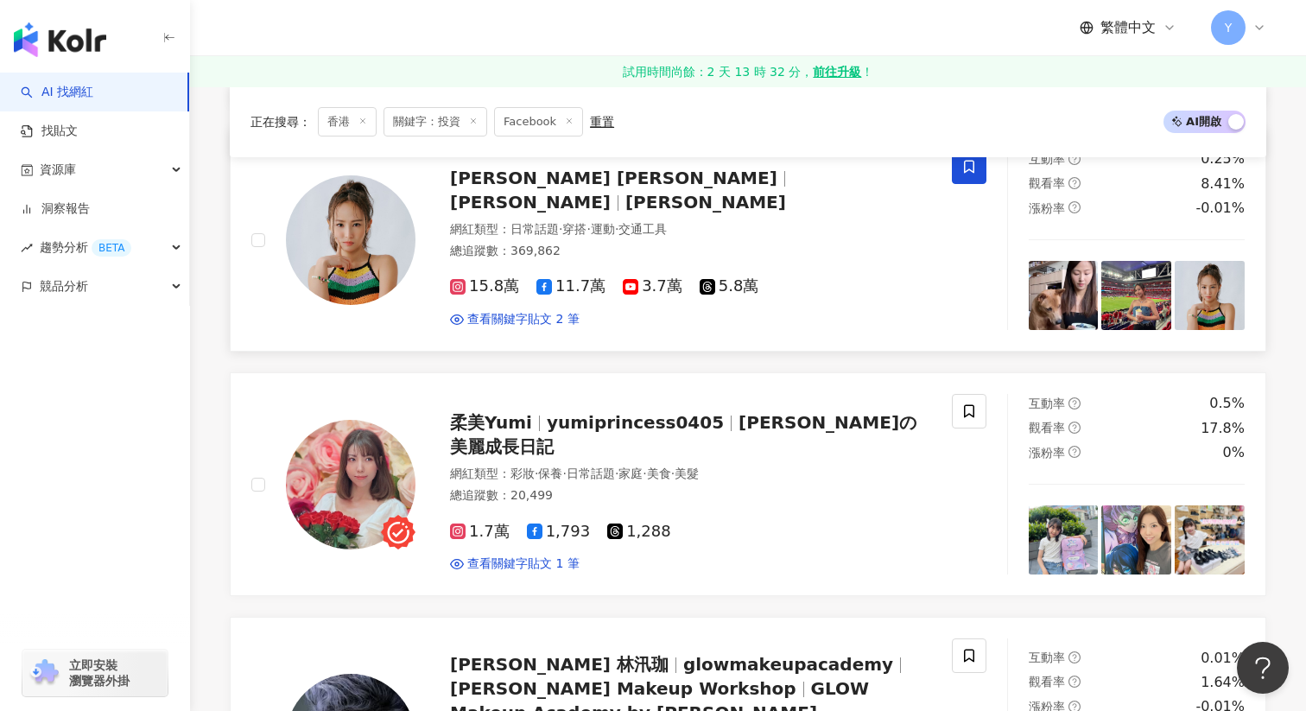
click at [972, 173] on icon at bounding box center [970, 167] width 16 height 16
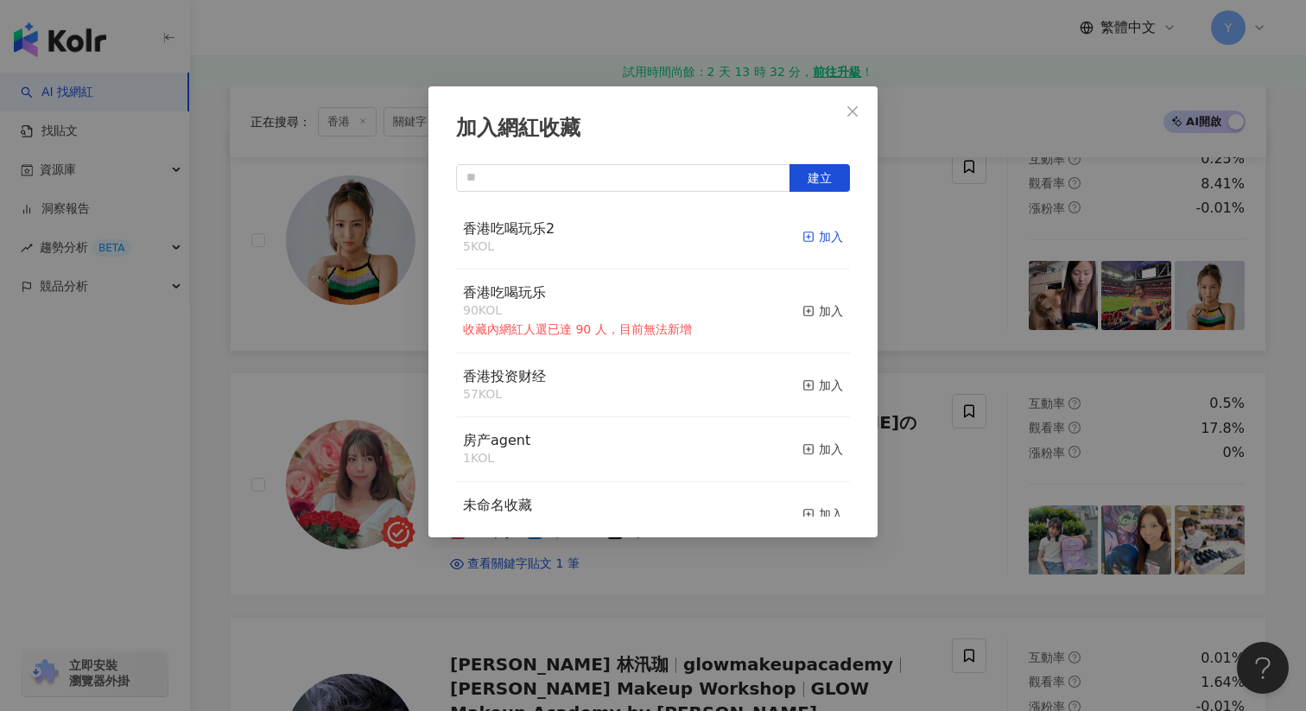
click at [821, 235] on div "加入" at bounding box center [823, 236] width 41 height 19
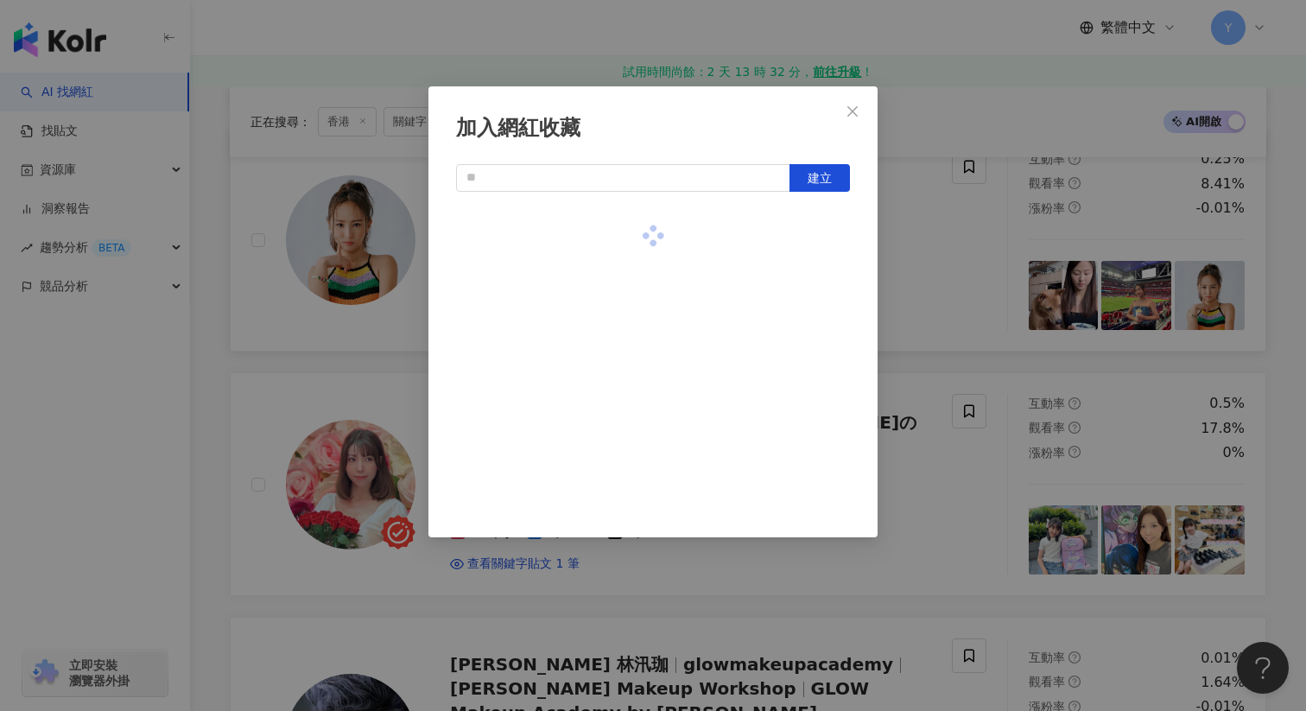
click at [983, 364] on div "加入網紅收藏 建立" at bounding box center [653, 355] width 1306 height 711
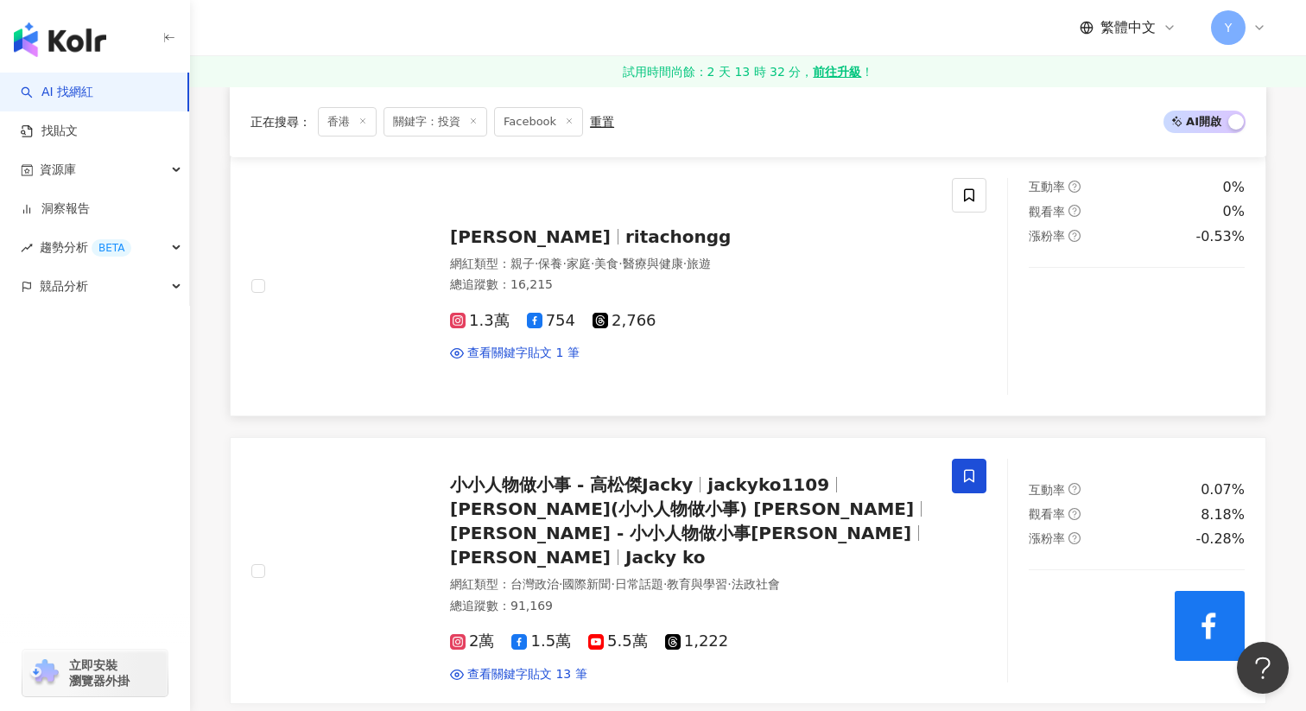
scroll to position [1489, 0]
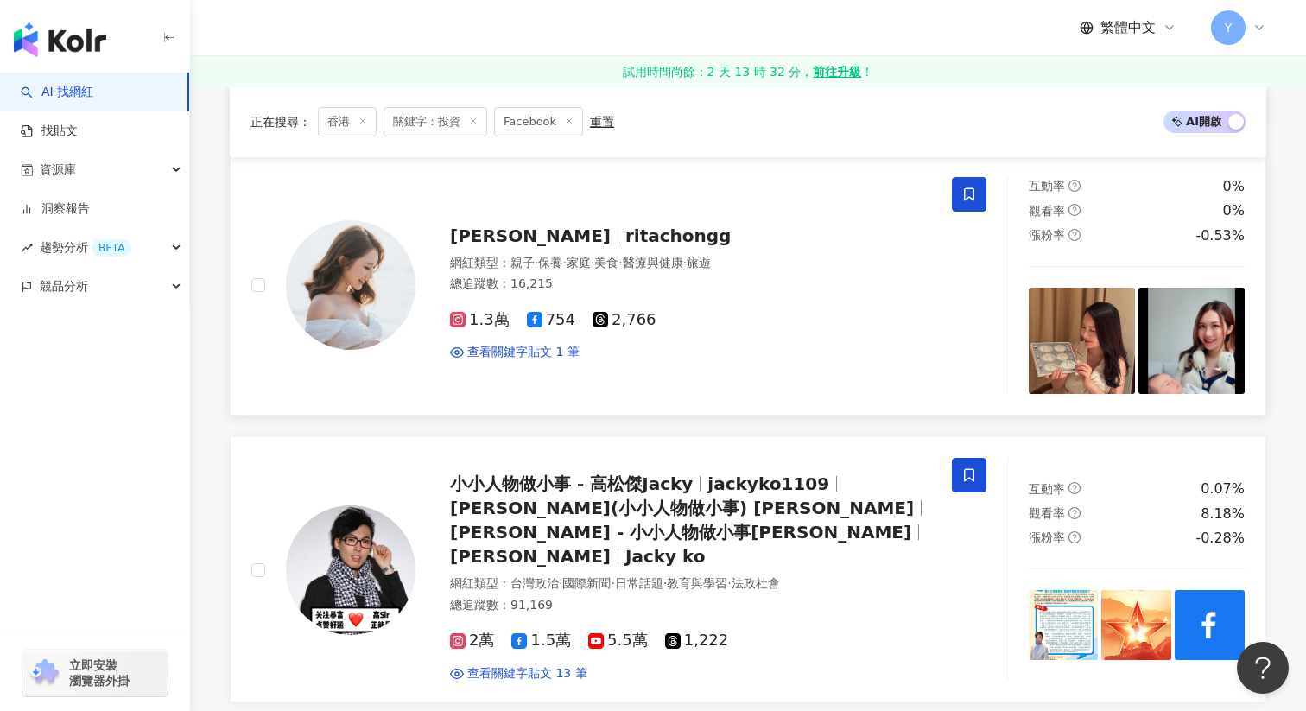
click at [966, 194] on icon at bounding box center [970, 195] width 16 height 16
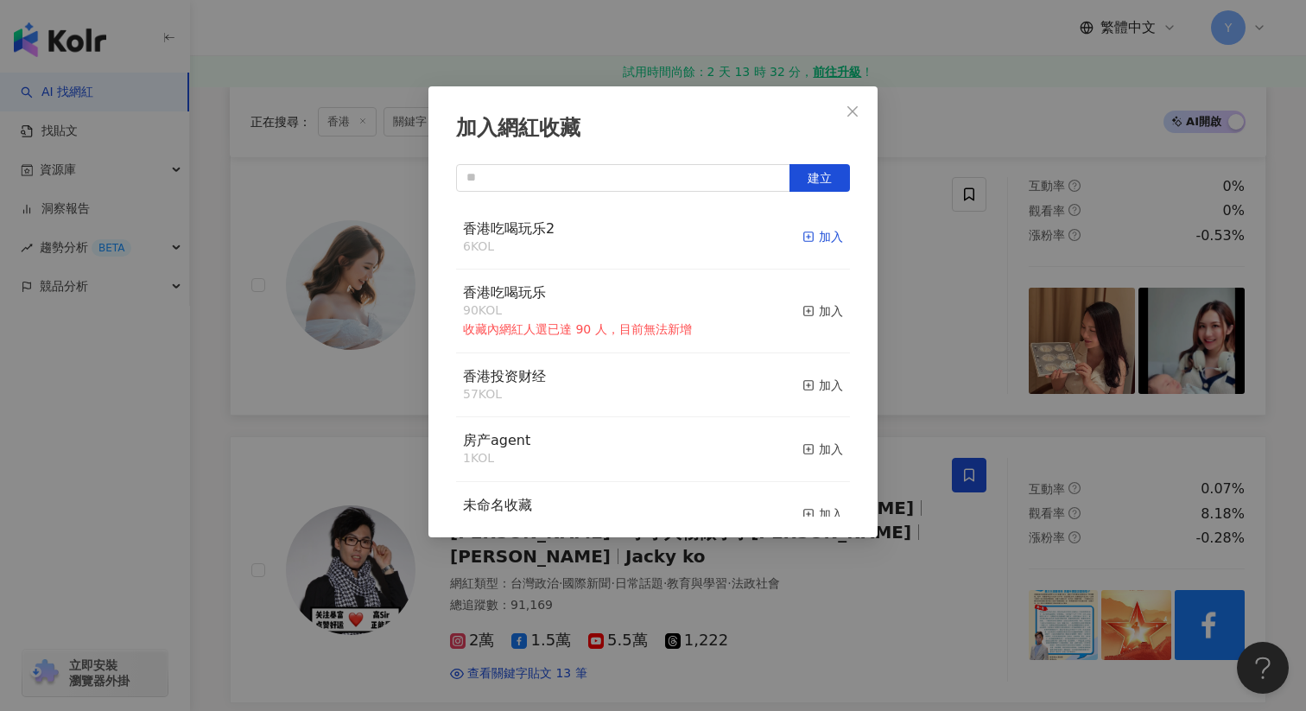
click at [830, 235] on div "加入" at bounding box center [823, 236] width 41 height 19
click at [955, 314] on div "加入網紅收藏 建立 香港吃喝玩乐2 7 KOL 已加入 香港吃喝玩乐 90 KOL 收藏內網紅人選已達 90 人，目前無法新增 加入 香港投资财经 57 KO…" at bounding box center [653, 355] width 1306 height 711
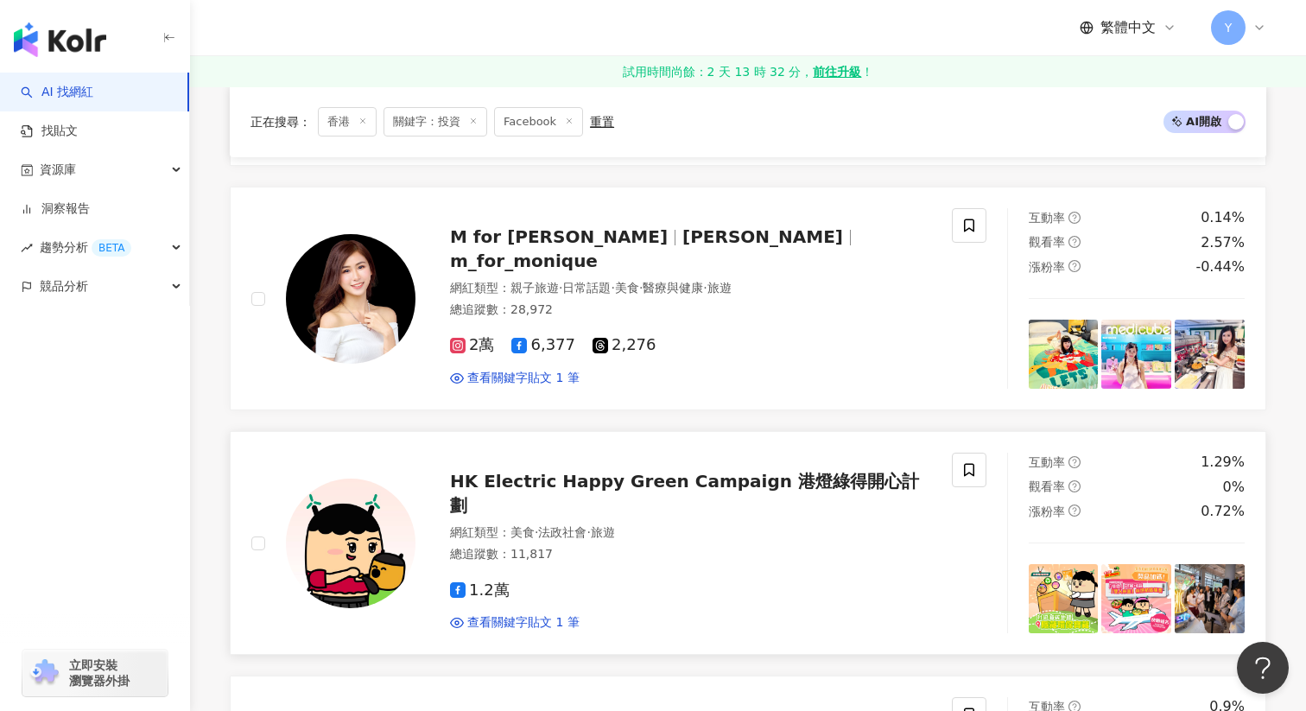
scroll to position [2014, 0]
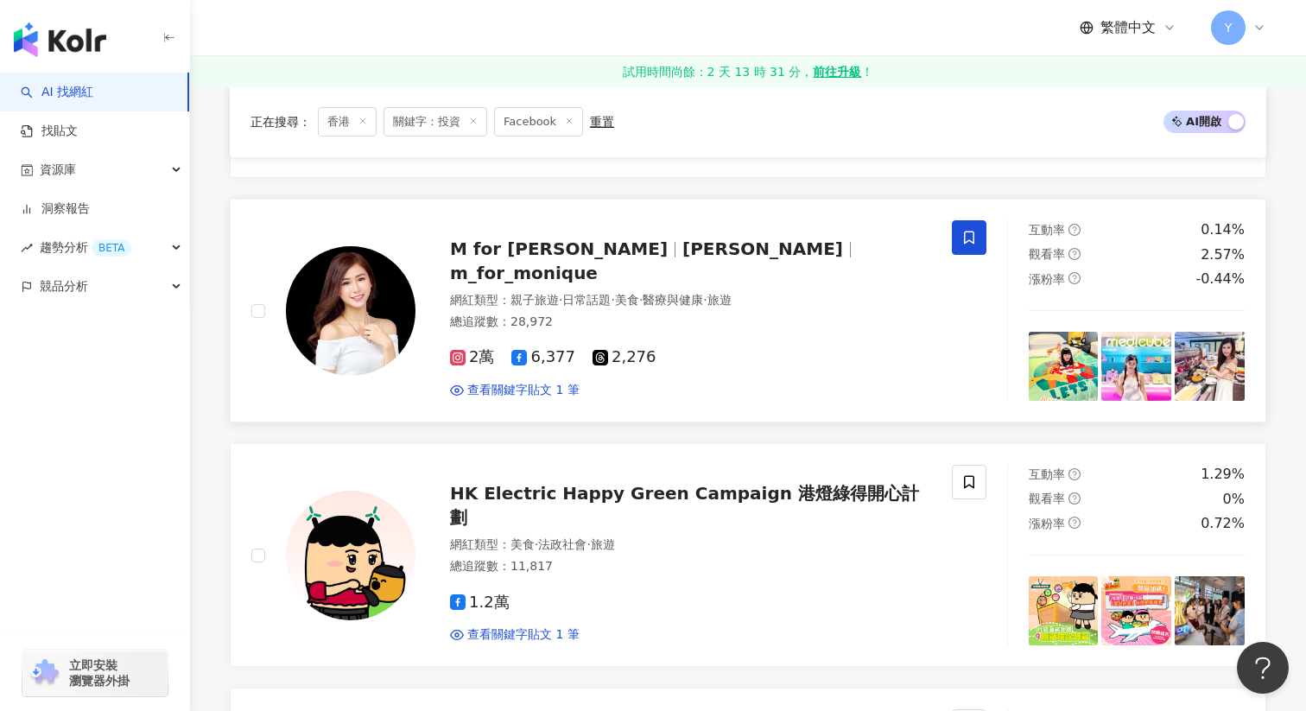
click at [969, 230] on icon at bounding box center [970, 238] width 16 height 16
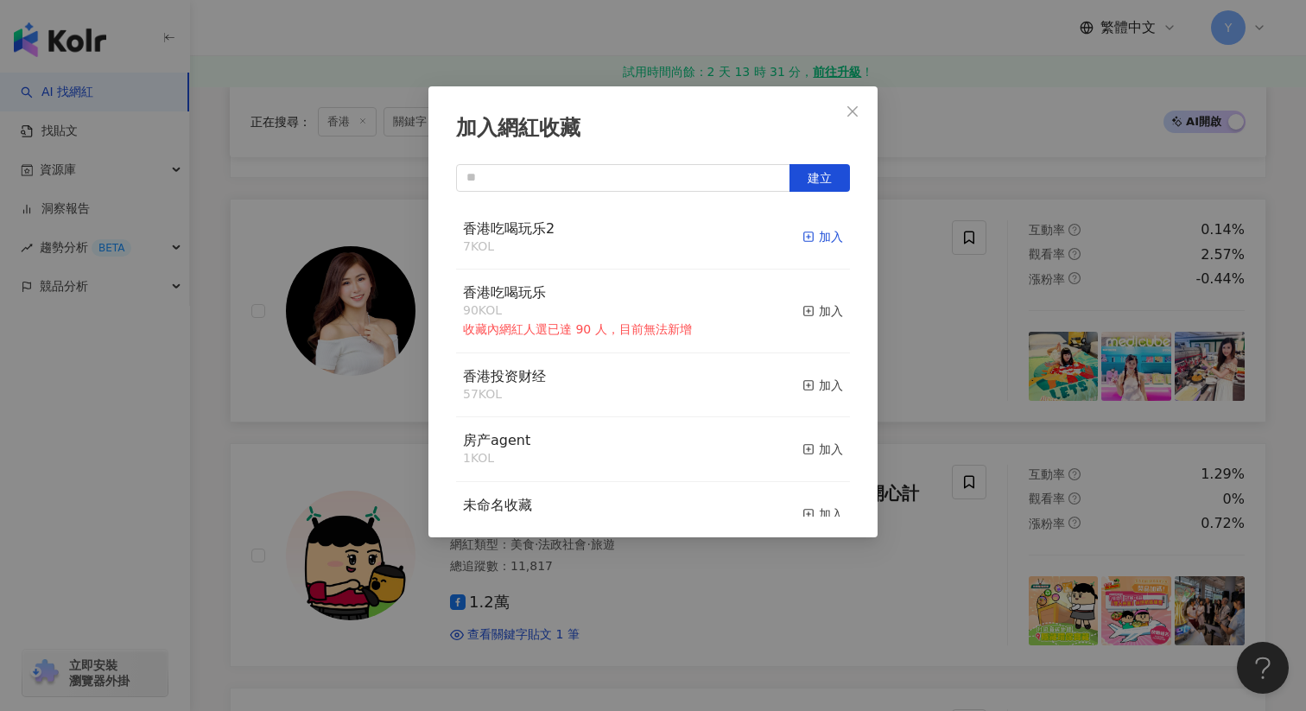
click at [839, 240] on div "加入" at bounding box center [823, 236] width 41 height 19
click at [962, 286] on div "加入網紅收藏 建立 香港吃喝玩乐2 8 KOL 已加入 香港吃喝玩乐 90 KOL 收藏內網紅人選已達 90 人，目前無法新增 加入 香港投资财经 57 KO…" at bounding box center [653, 355] width 1306 height 711
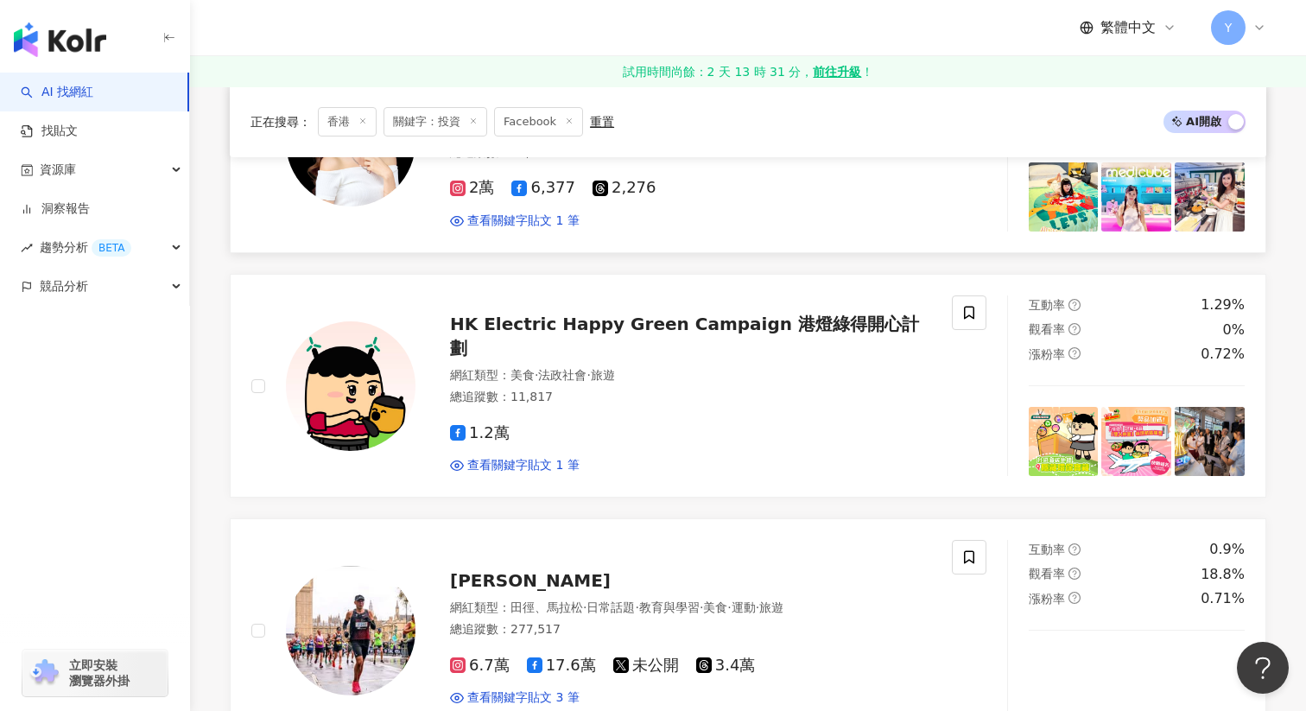
scroll to position [2185, 0]
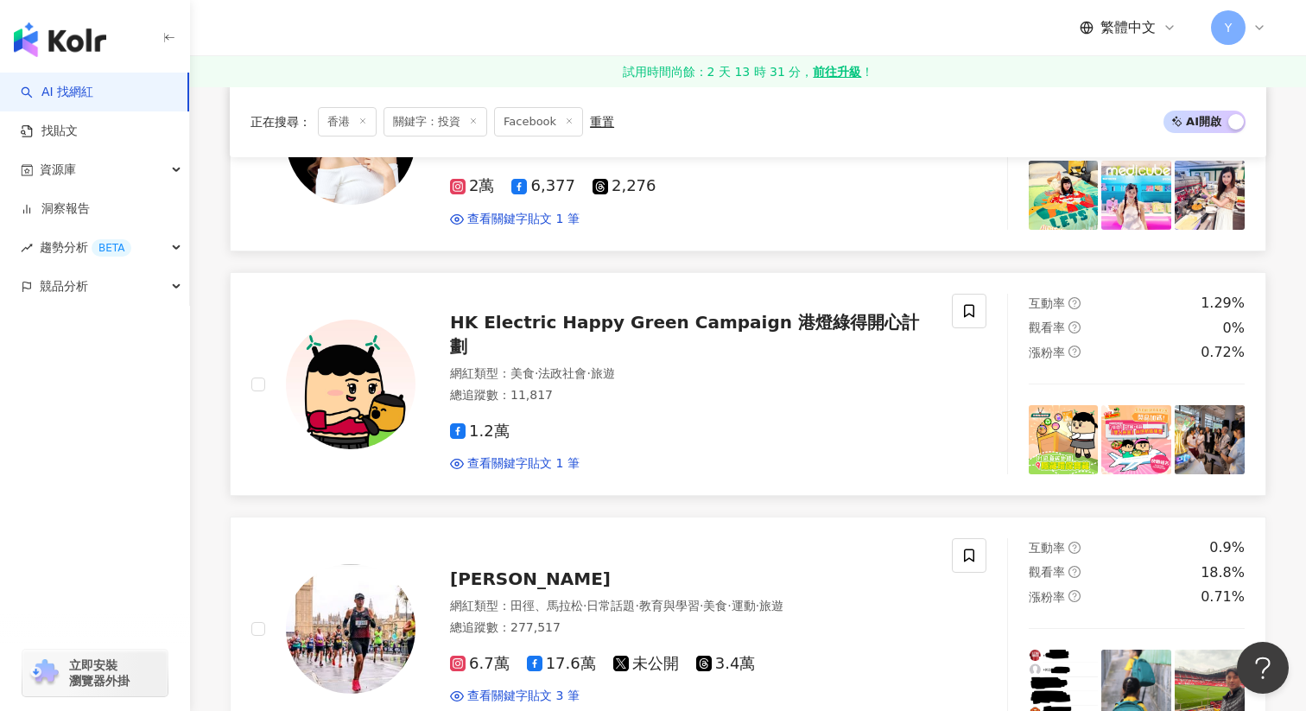
click at [1060, 410] on img at bounding box center [1064, 440] width 70 height 70
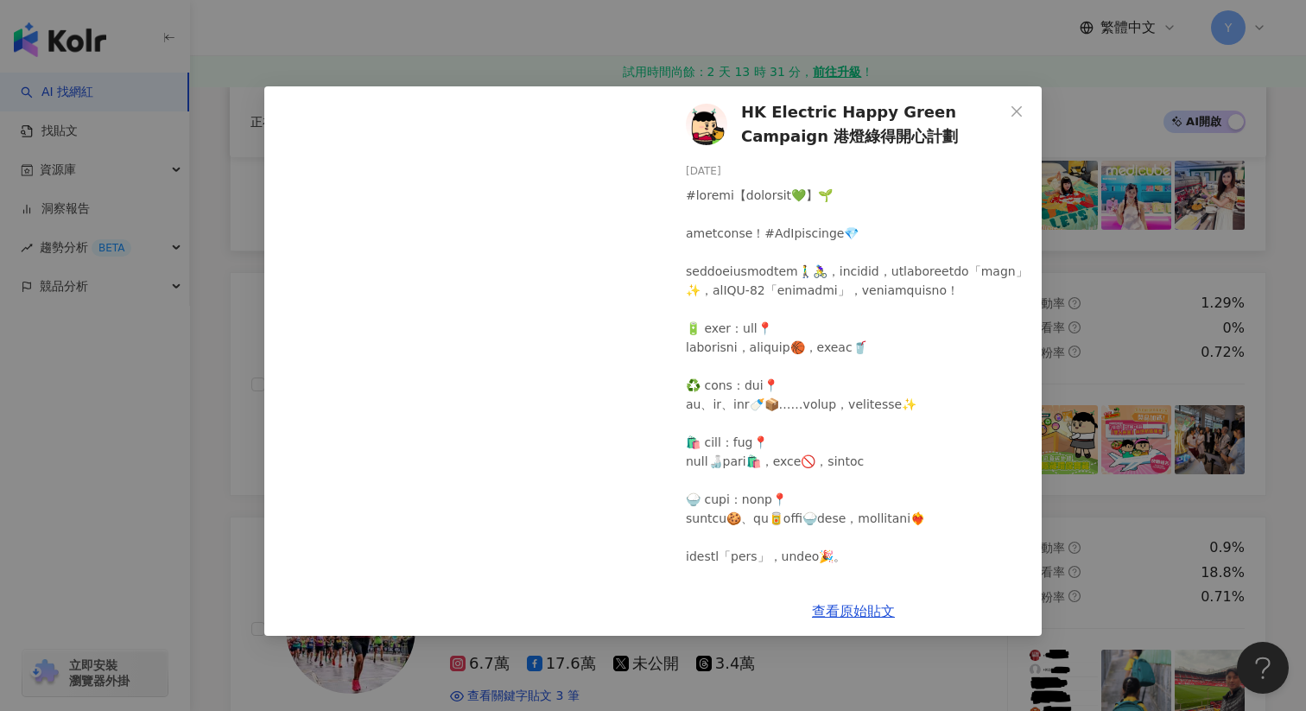
click at [1108, 321] on div "HK Electric Happy Green Campaign 港燈綠得開心計劃 2025/7/29 171 1 1 查看原始貼文" at bounding box center [653, 355] width 1306 height 711
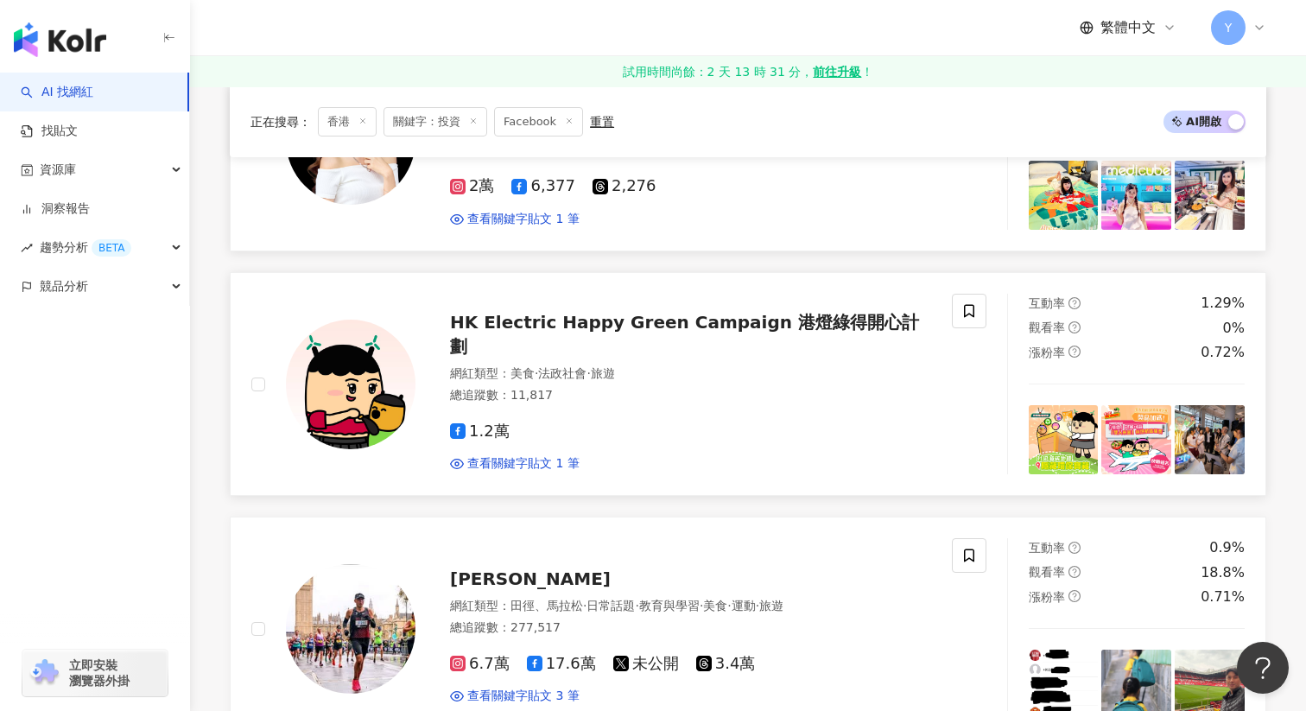
click at [1108, 405] on img at bounding box center [1137, 440] width 70 height 70
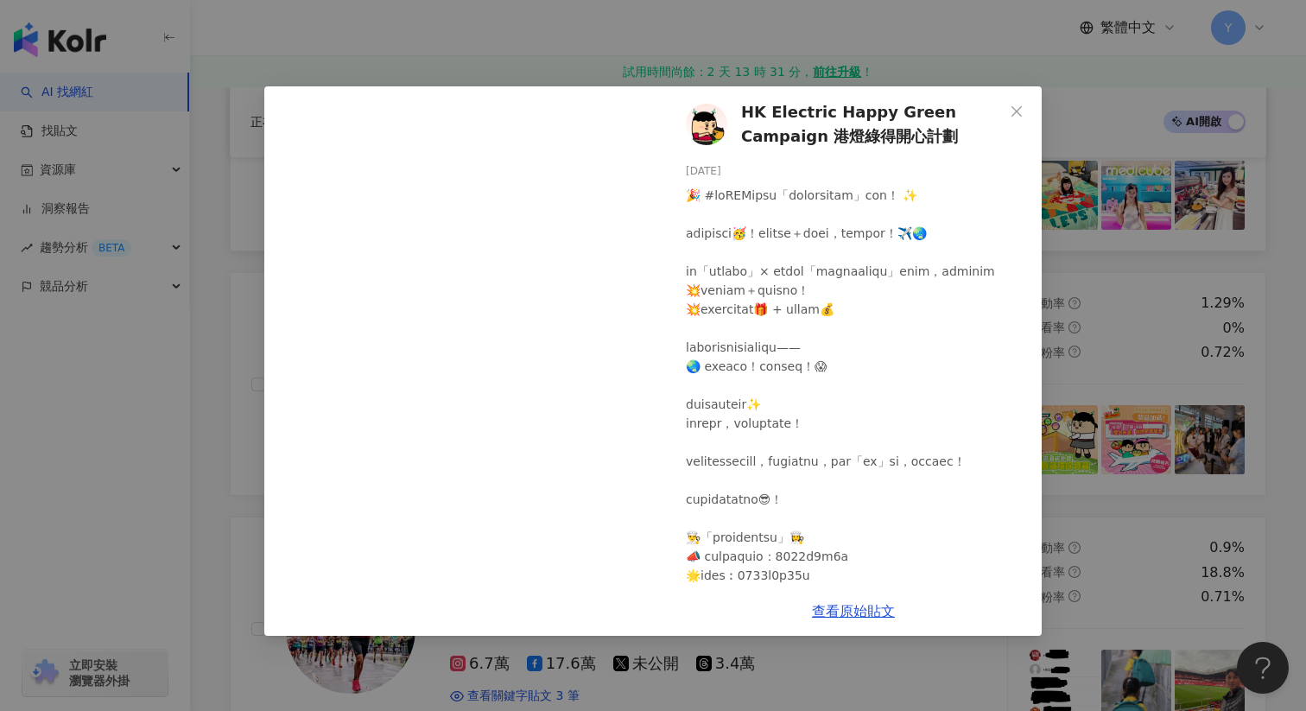
click at [1133, 314] on div "HK Electric Happy Green Campaign 港燈綠得開心計劃 2025/7/24 236 2 20 查看原始貼文" at bounding box center [653, 355] width 1306 height 711
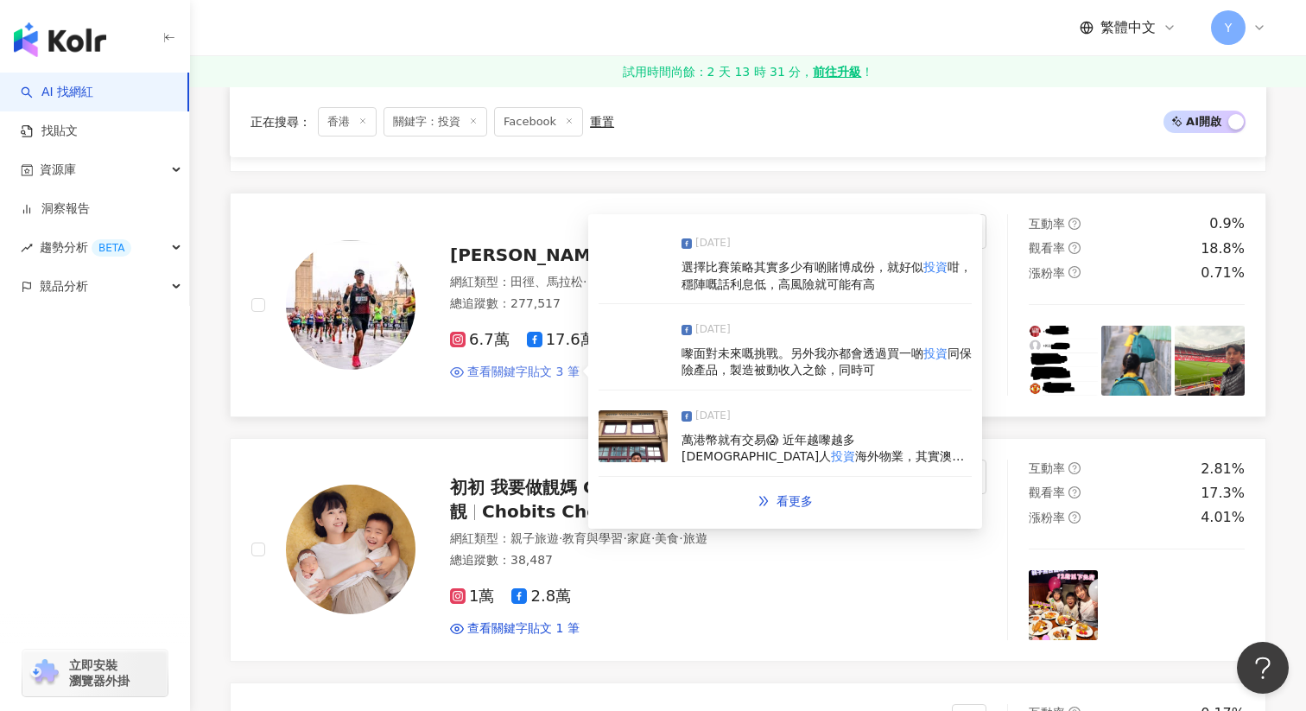
scroll to position [2505, 0]
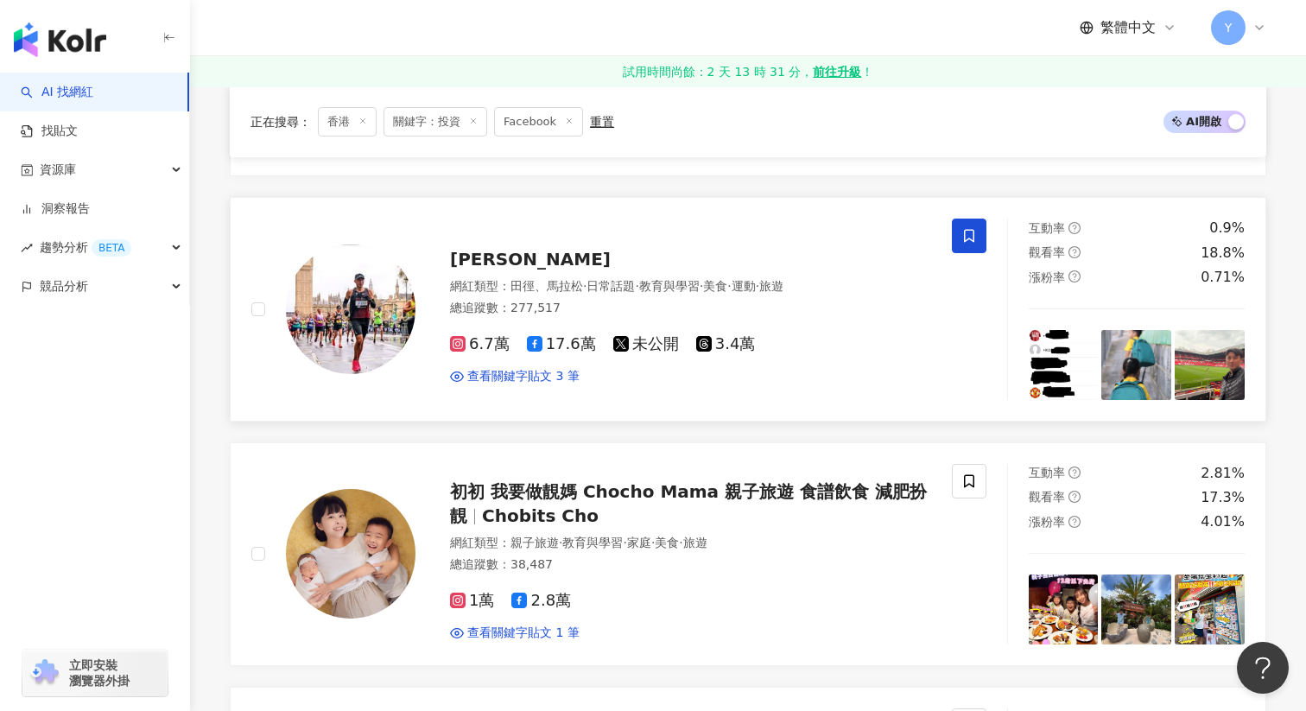
click at [969, 230] on icon at bounding box center [969, 236] width 10 height 13
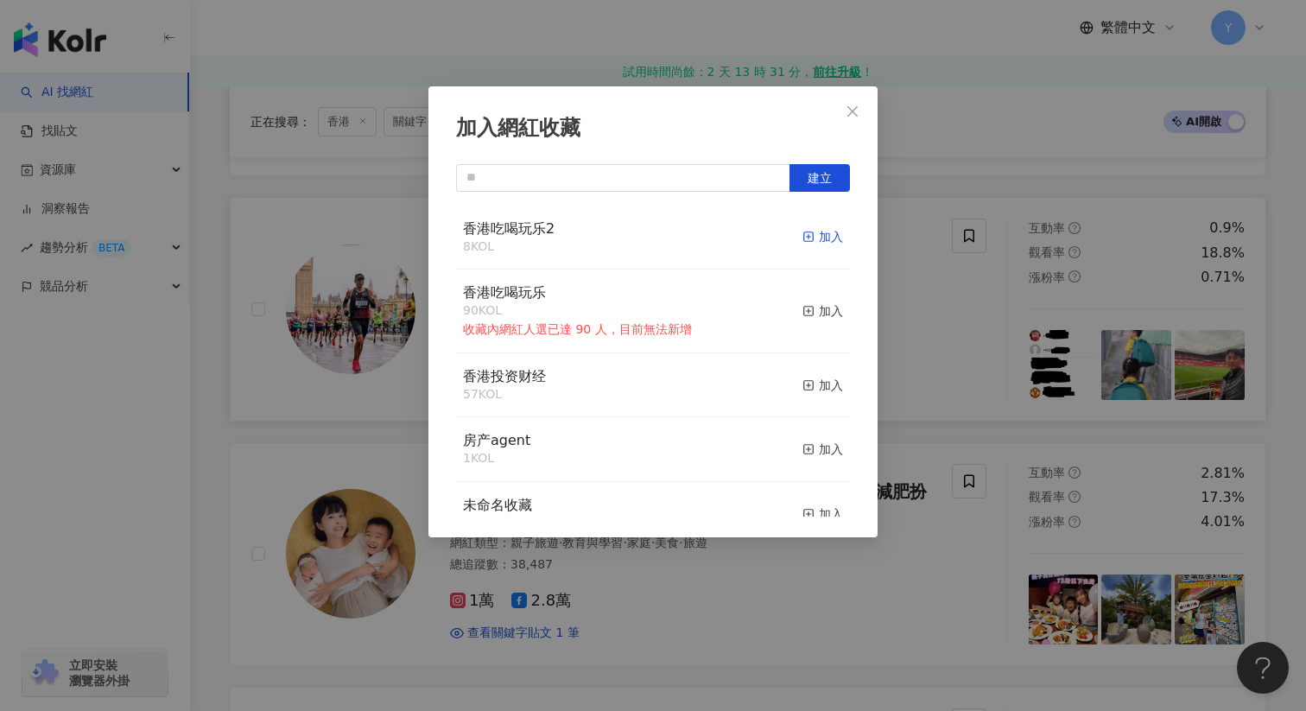
click at [825, 232] on div "加入" at bounding box center [823, 236] width 41 height 19
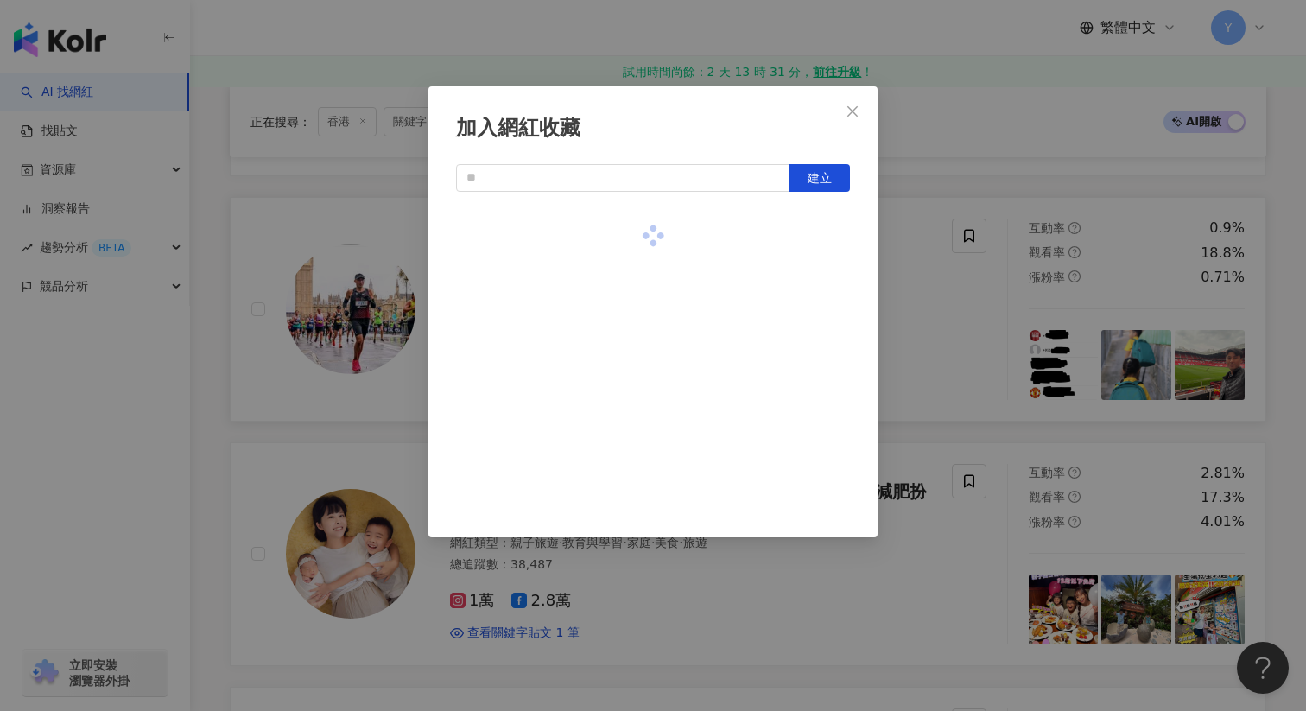
click at [994, 348] on div "加入網紅收藏 建立" at bounding box center [653, 355] width 1306 height 711
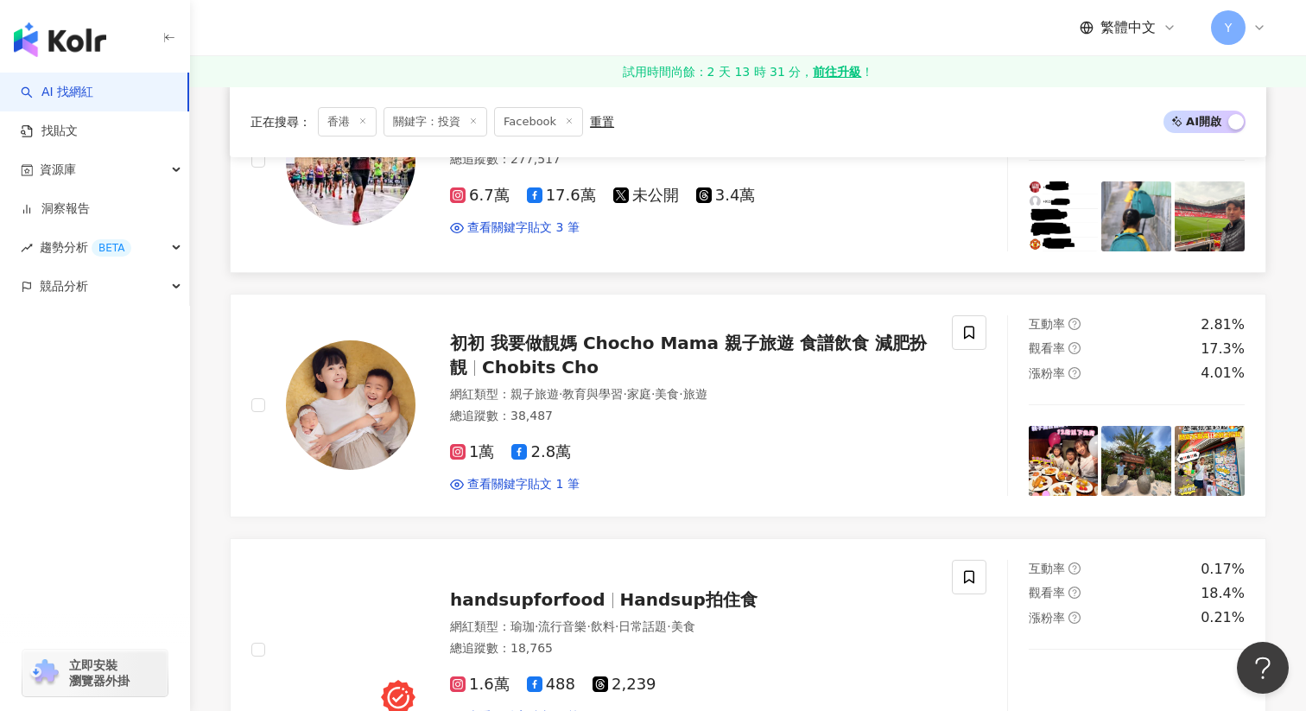
scroll to position [2656, 0]
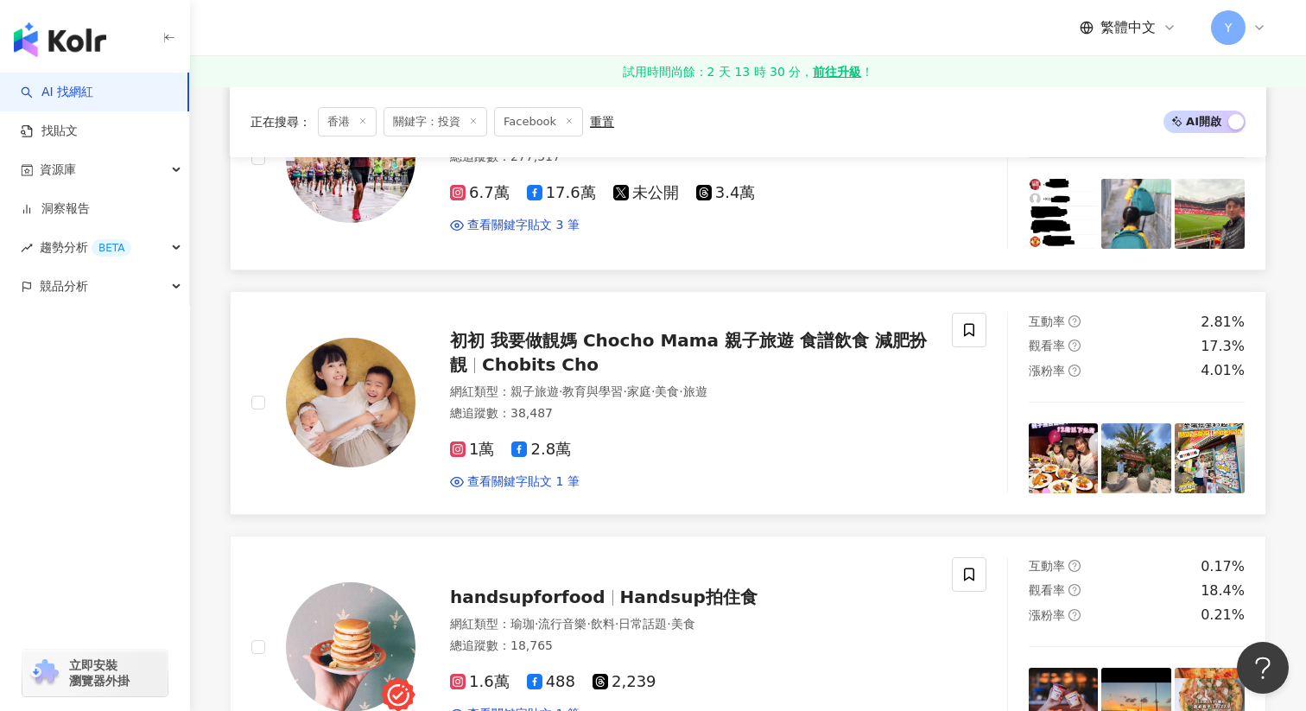
click at [964, 323] on icon at bounding box center [969, 329] width 10 height 13
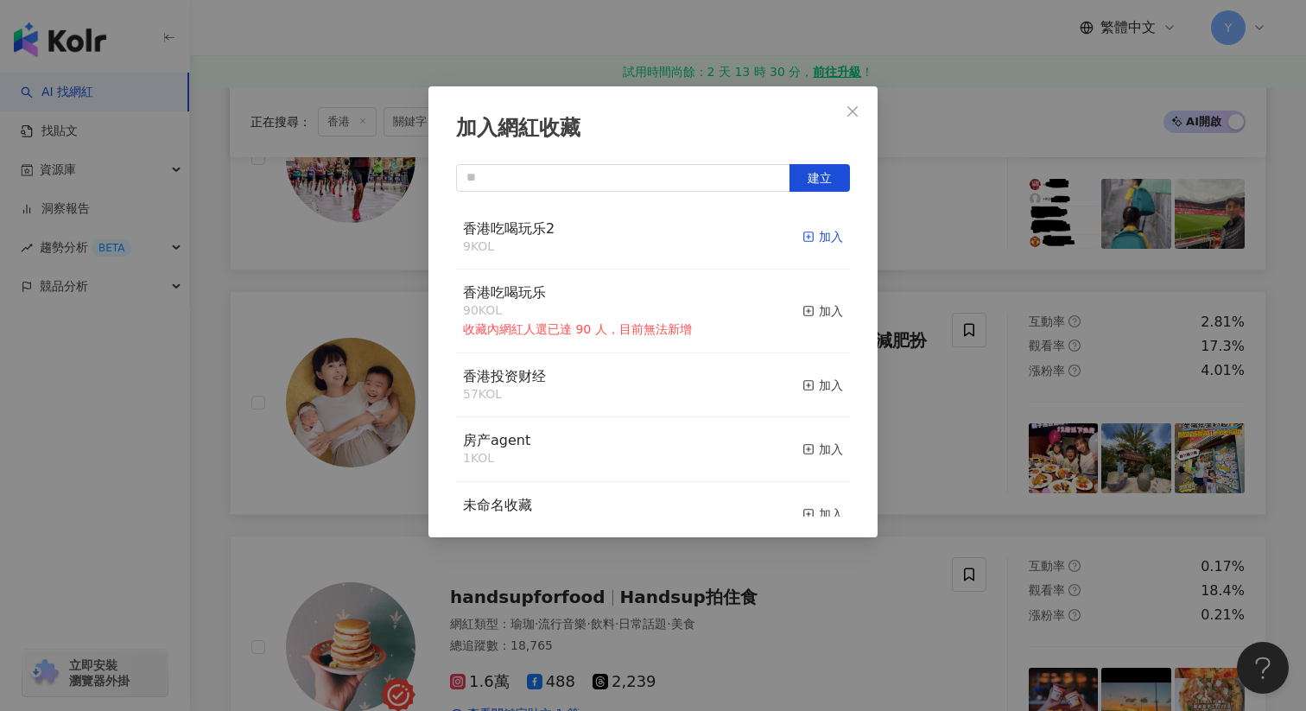
click at [823, 243] on div "加入" at bounding box center [823, 236] width 41 height 19
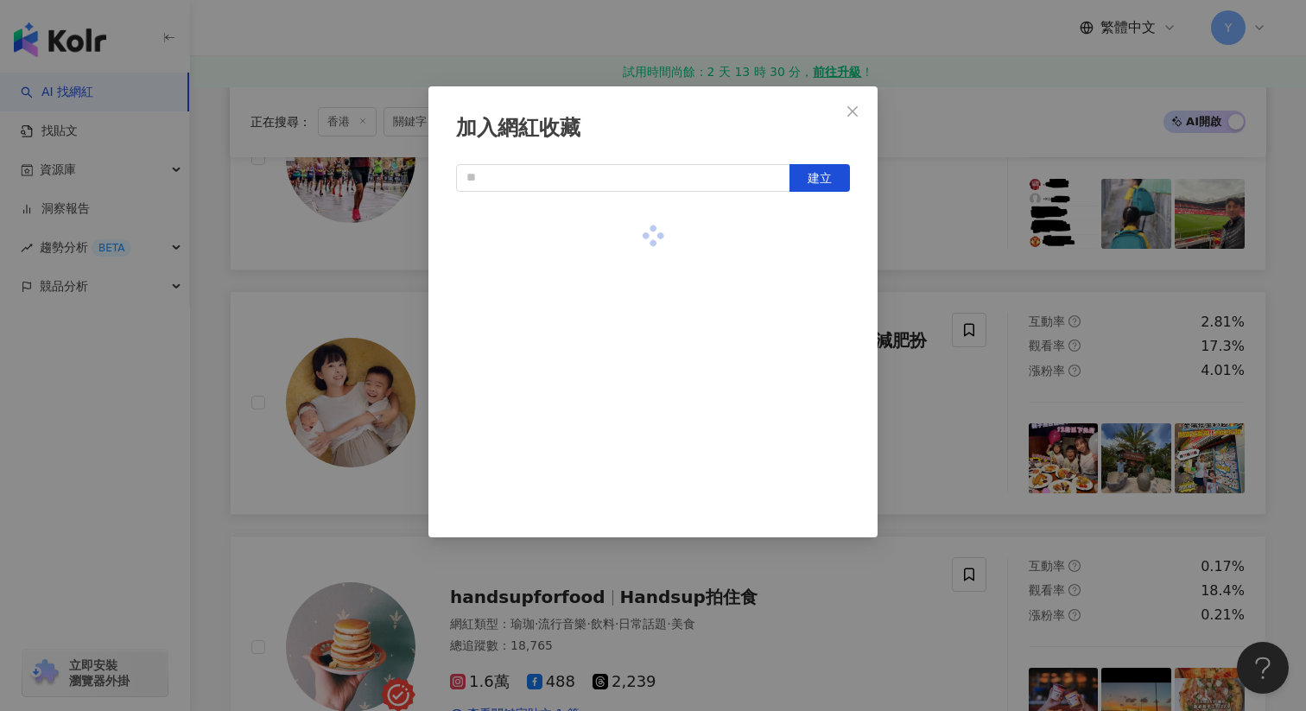
click at [922, 420] on div "加入網紅收藏 建立" at bounding box center [653, 355] width 1306 height 711
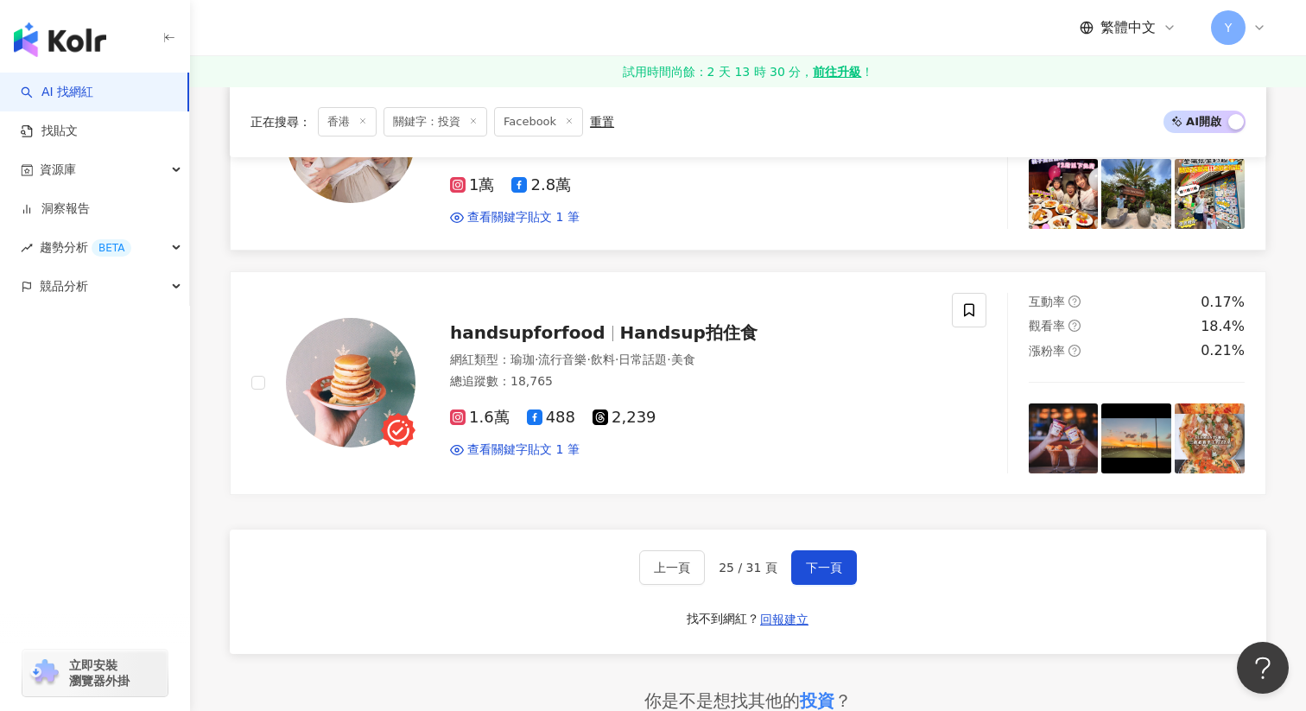
scroll to position [2912, 0]
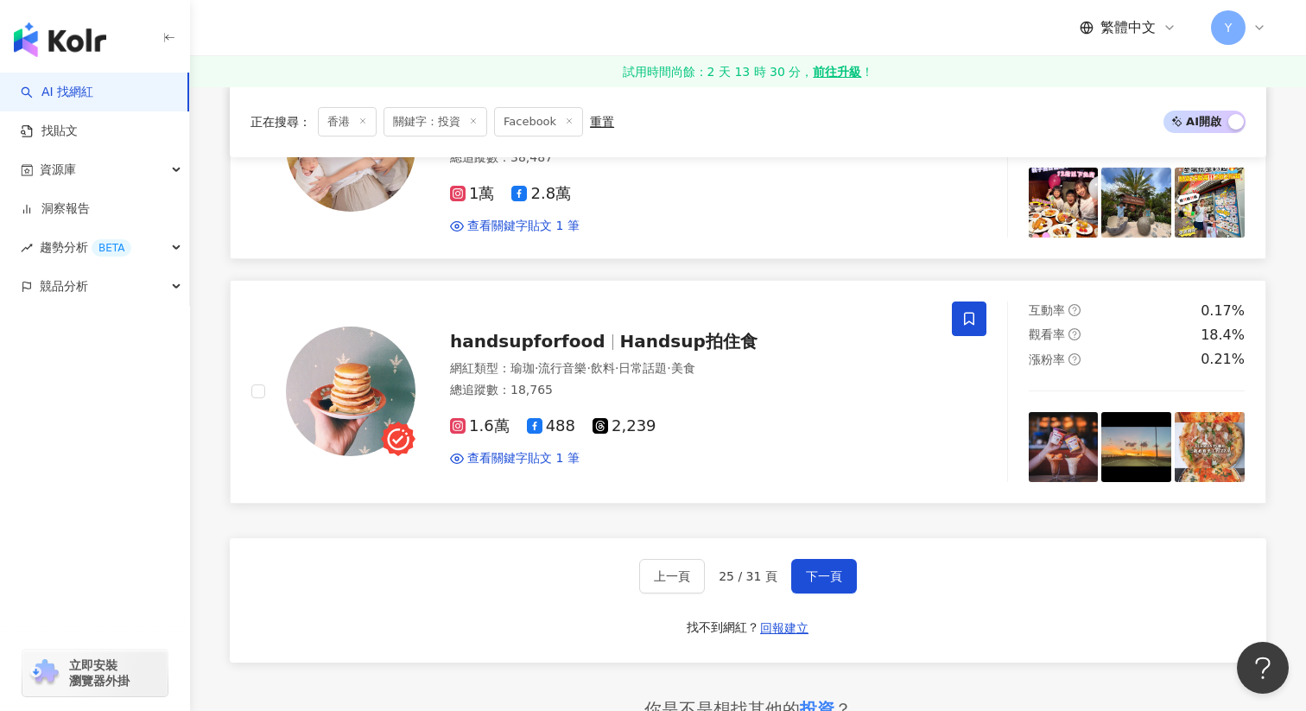
click at [966, 311] on icon at bounding box center [970, 319] width 16 height 16
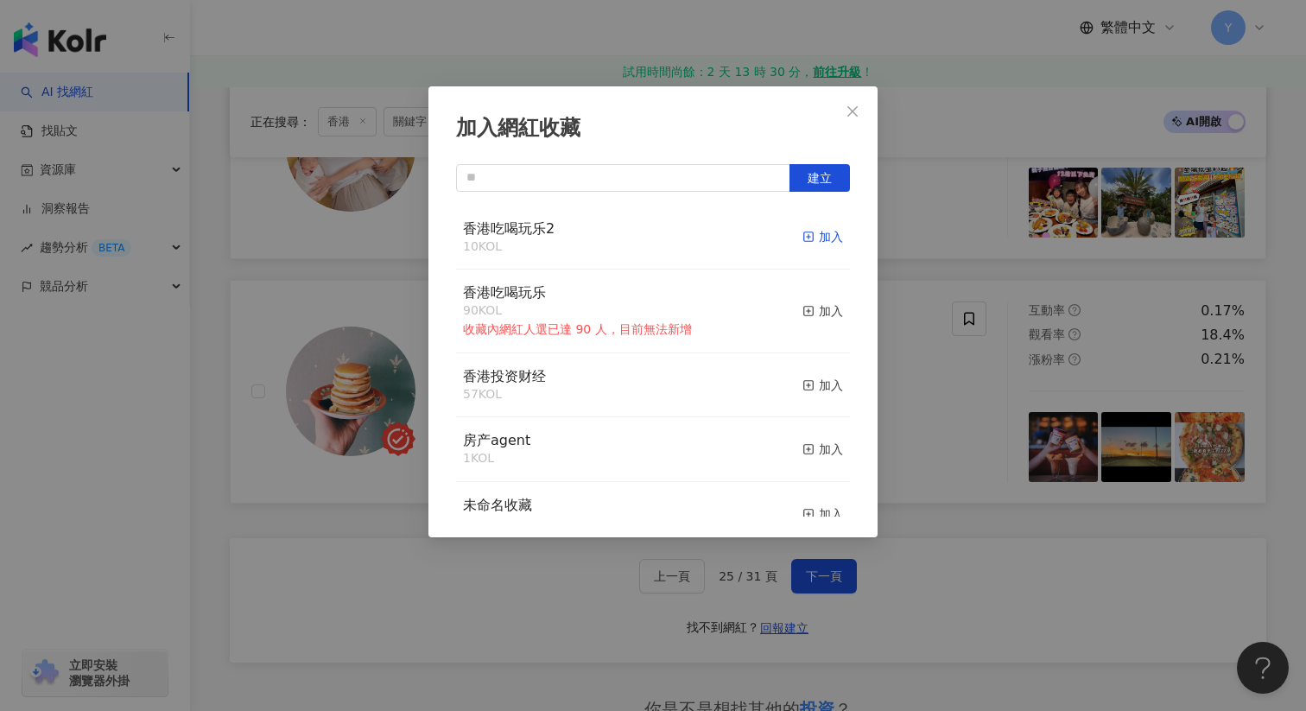
click at [826, 241] on div "加入" at bounding box center [823, 236] width 41 height 19
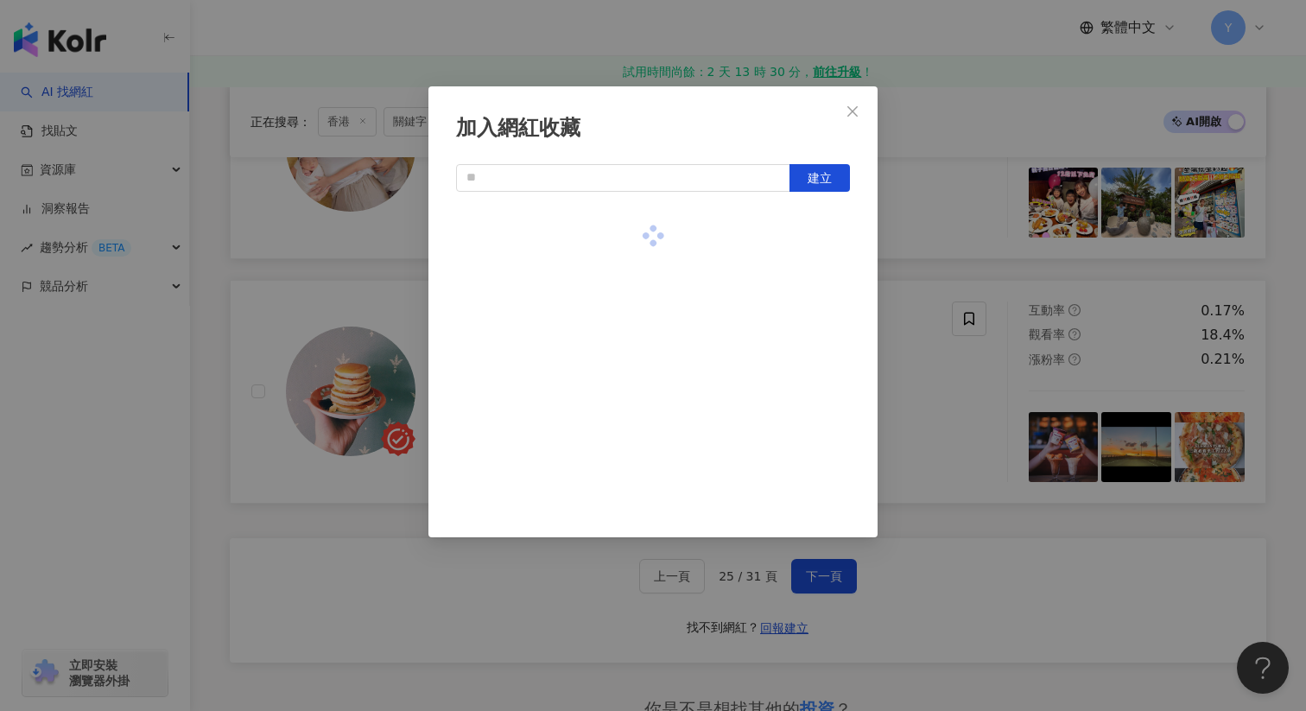
click at [963, 372] on div "加入網紅收藏 建立" at bounding box center [653, 355] width 1306 height 711
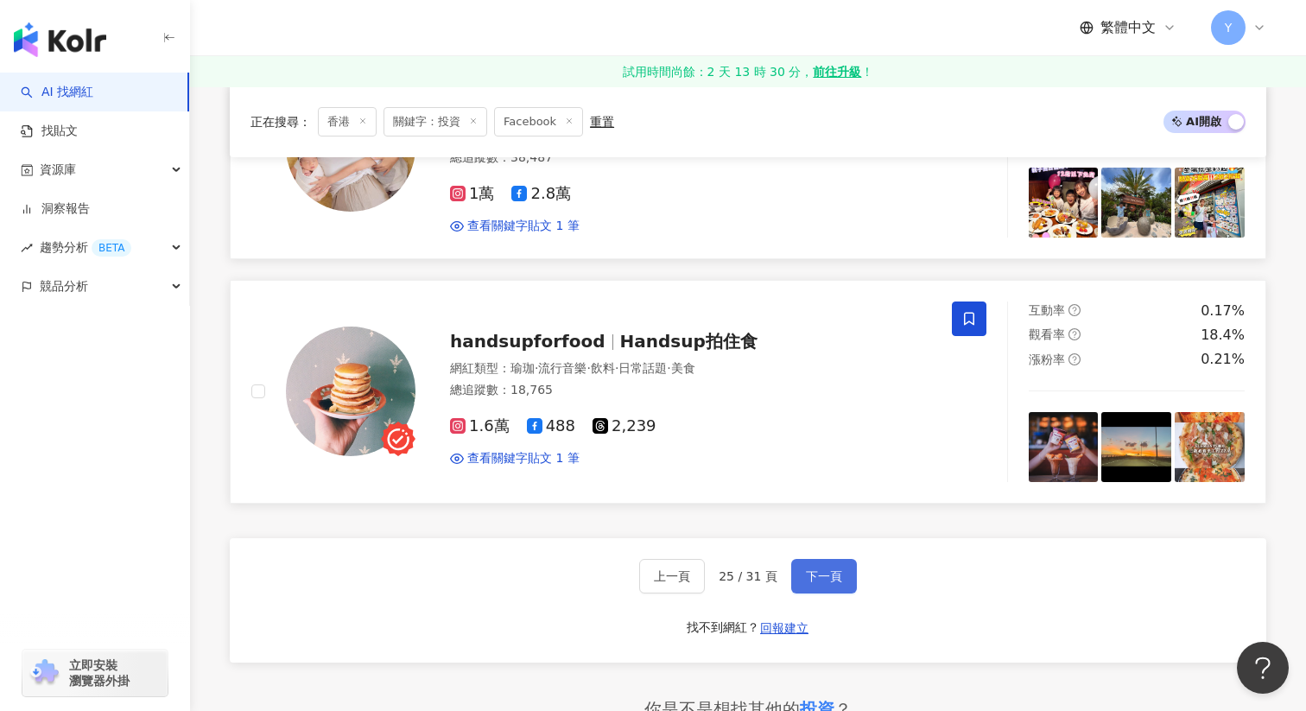
click at [810, 569] on span "下一頁" at bounding box center [824, 576] width 36 height 14
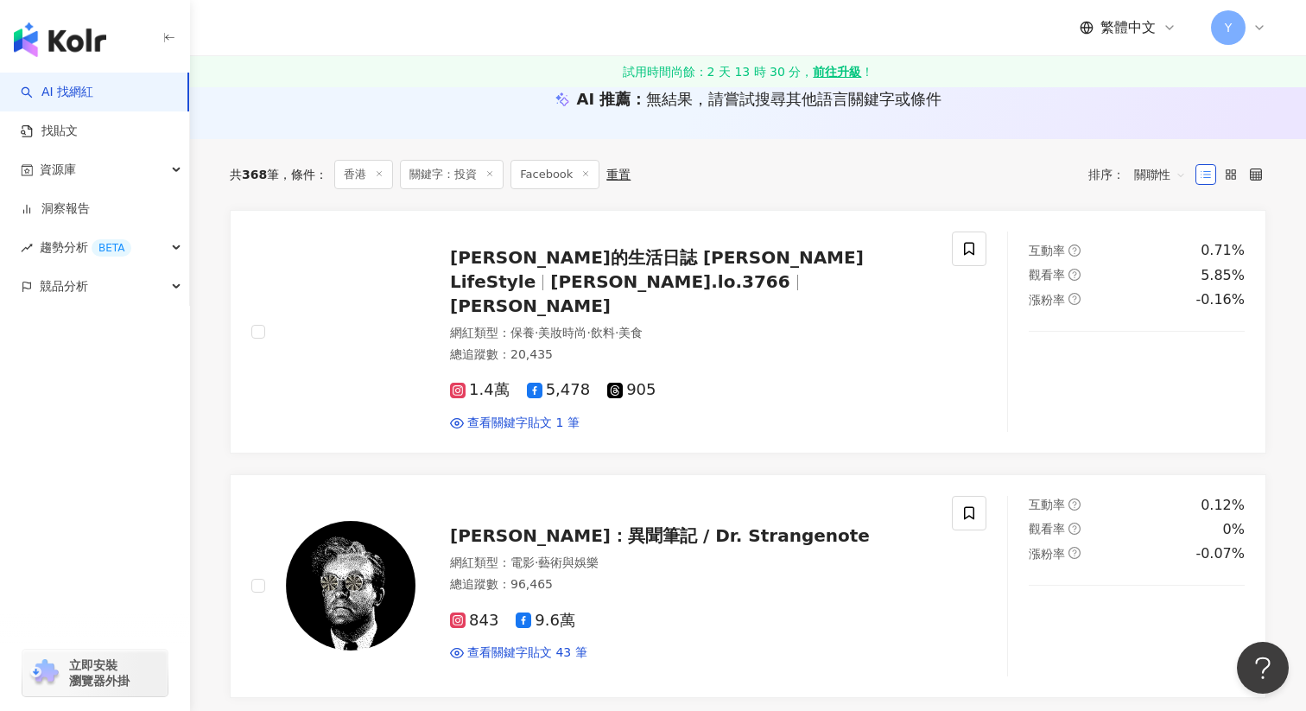
scroll to position [190, 0]
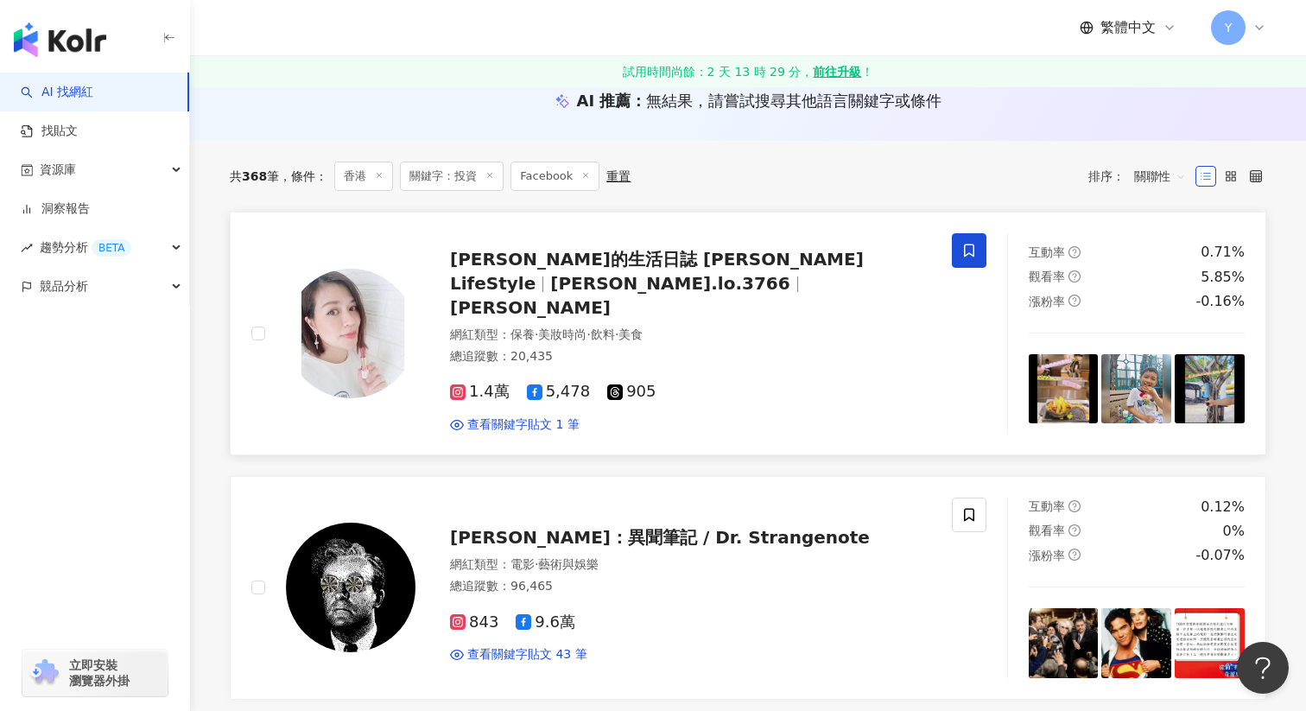
click at [956, 250] on span at bounding box center [969, 250] width 35 height 35
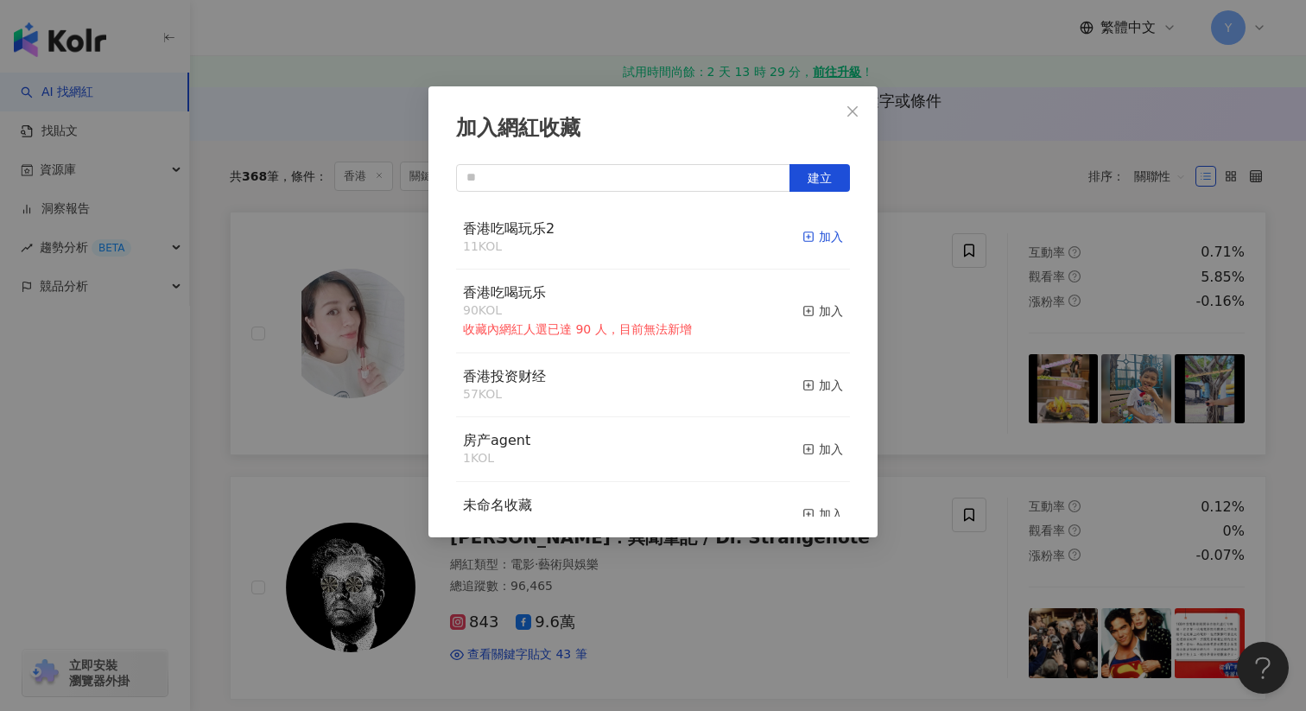
click at [826, 241] on div "加入" at bounding box center [823, 236] width 41 height 19
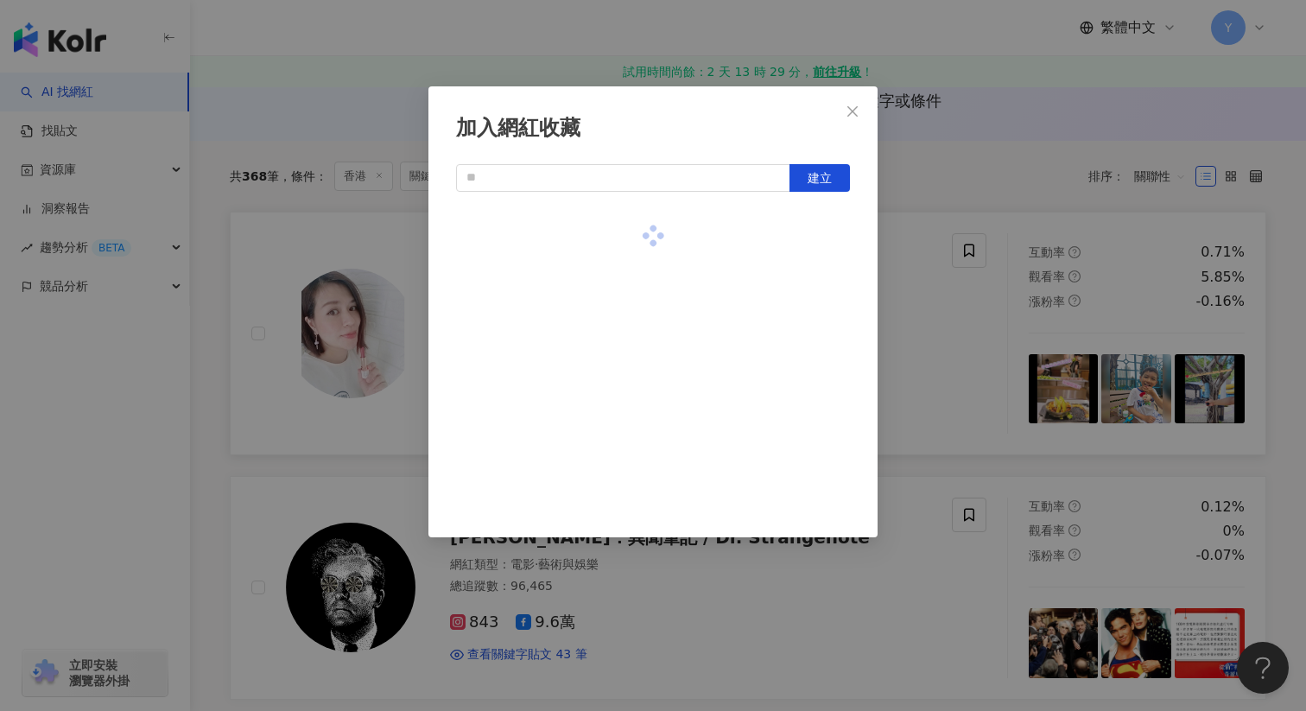
click at [962, 327] on div "加入網紅收藏 建立" at bounding box center [653, 355] width 1306 height 711
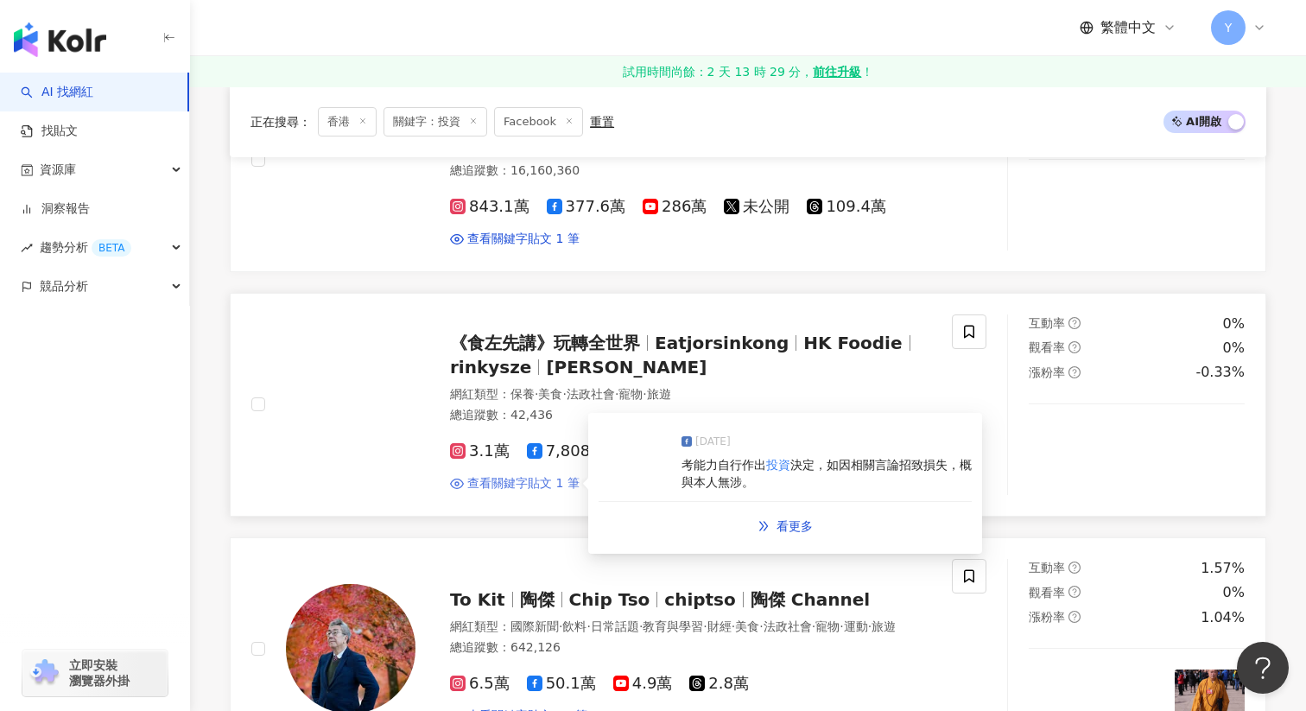
scroll to position [1115, 0]
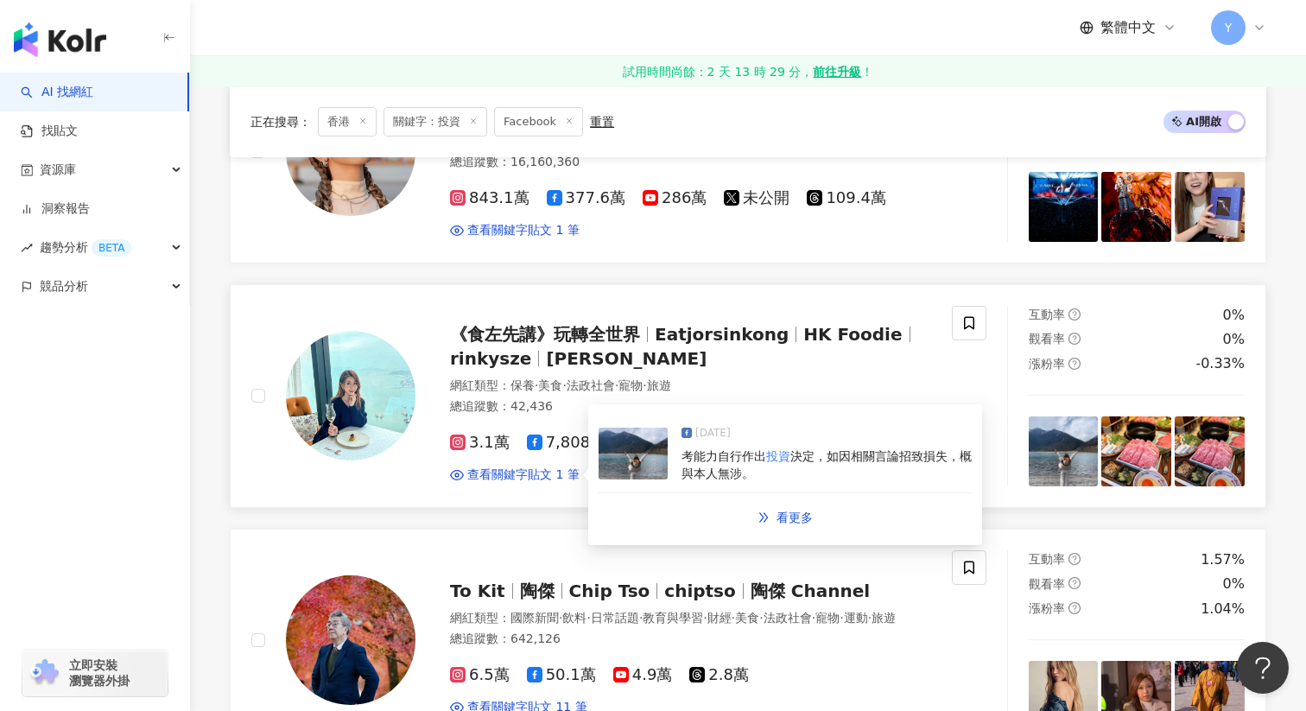
click at [654, 429] on img at bounding box center [633, 454] width 69 height 52
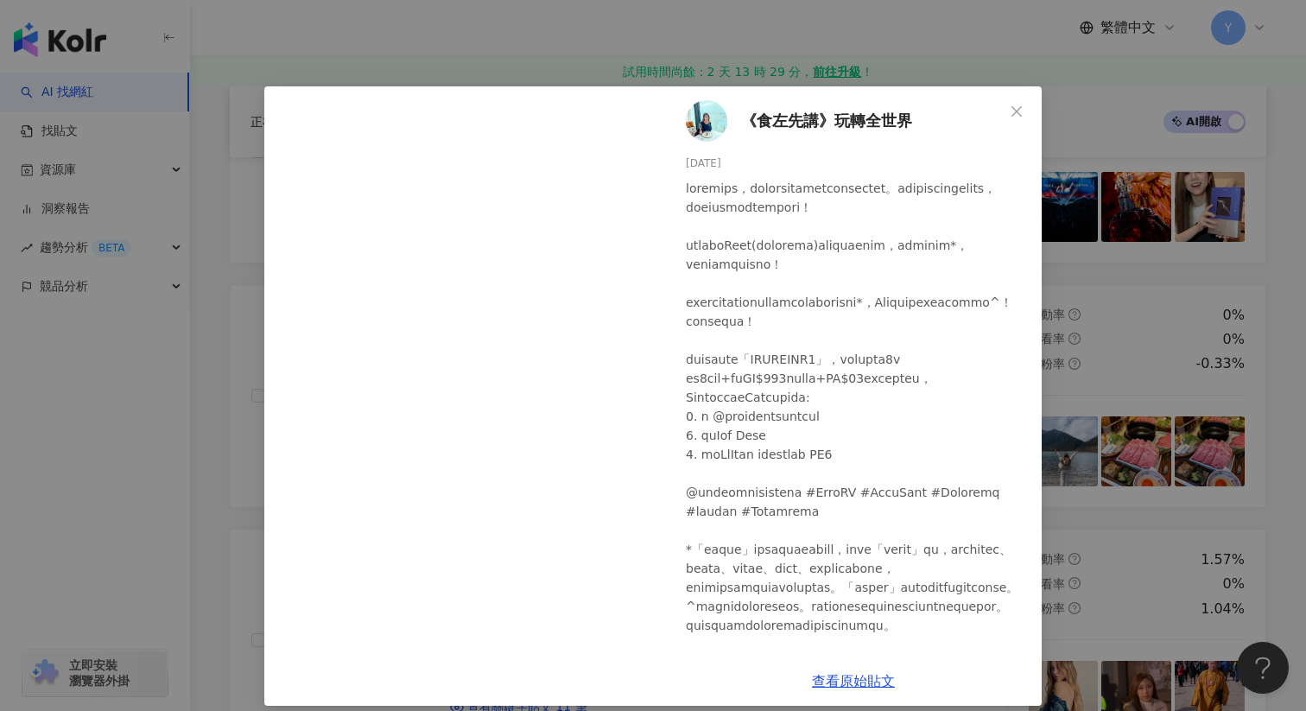
scroll to position [9, 0]
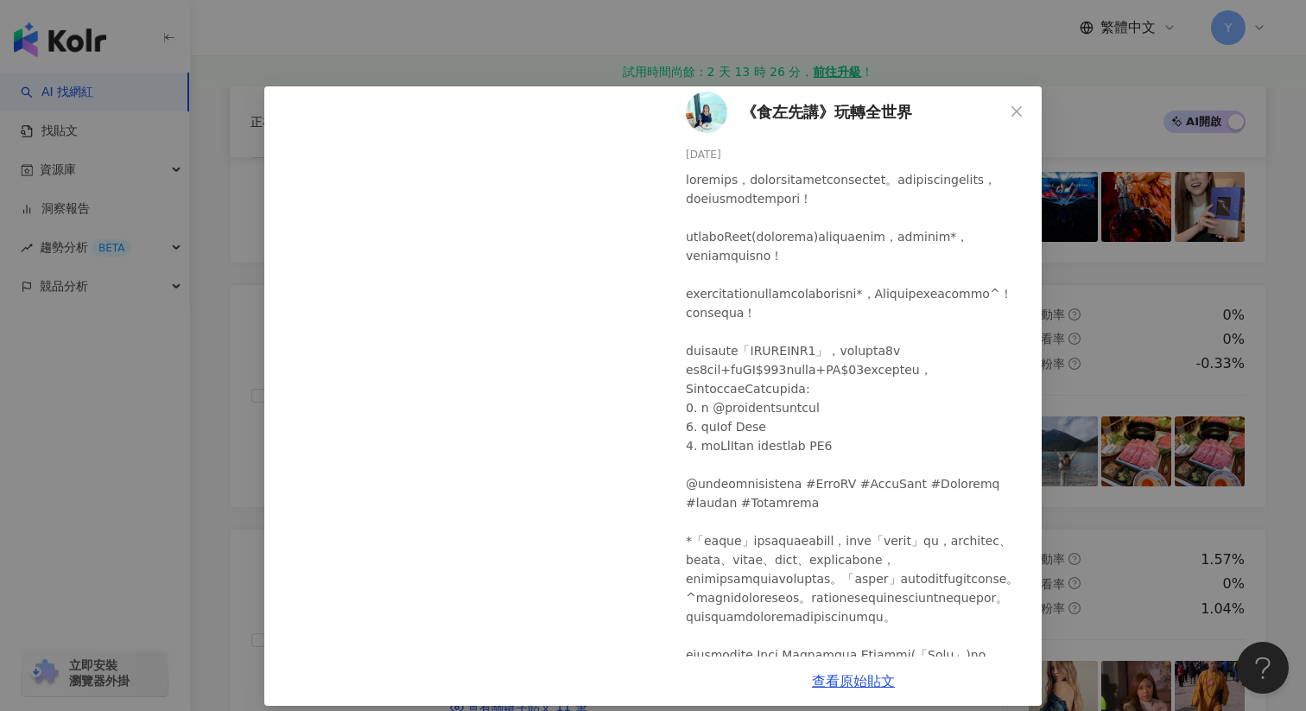
click at [1053, 246] on div "《食左先講》玩轉全世界 2025/7/25 0 查看原始貼文" at bounding box center [653, 355] width 1306 height 711
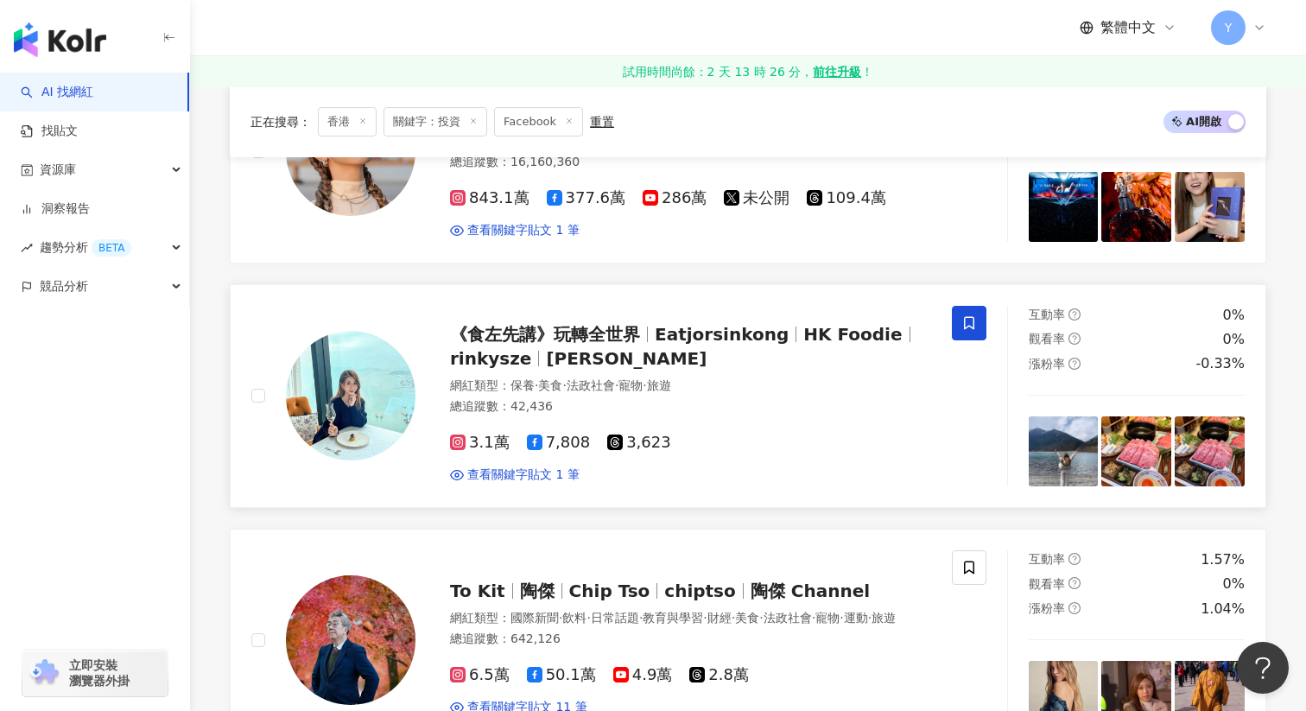
click at [967, 306] on span at bounding box center [969, 323] width 35 height 35
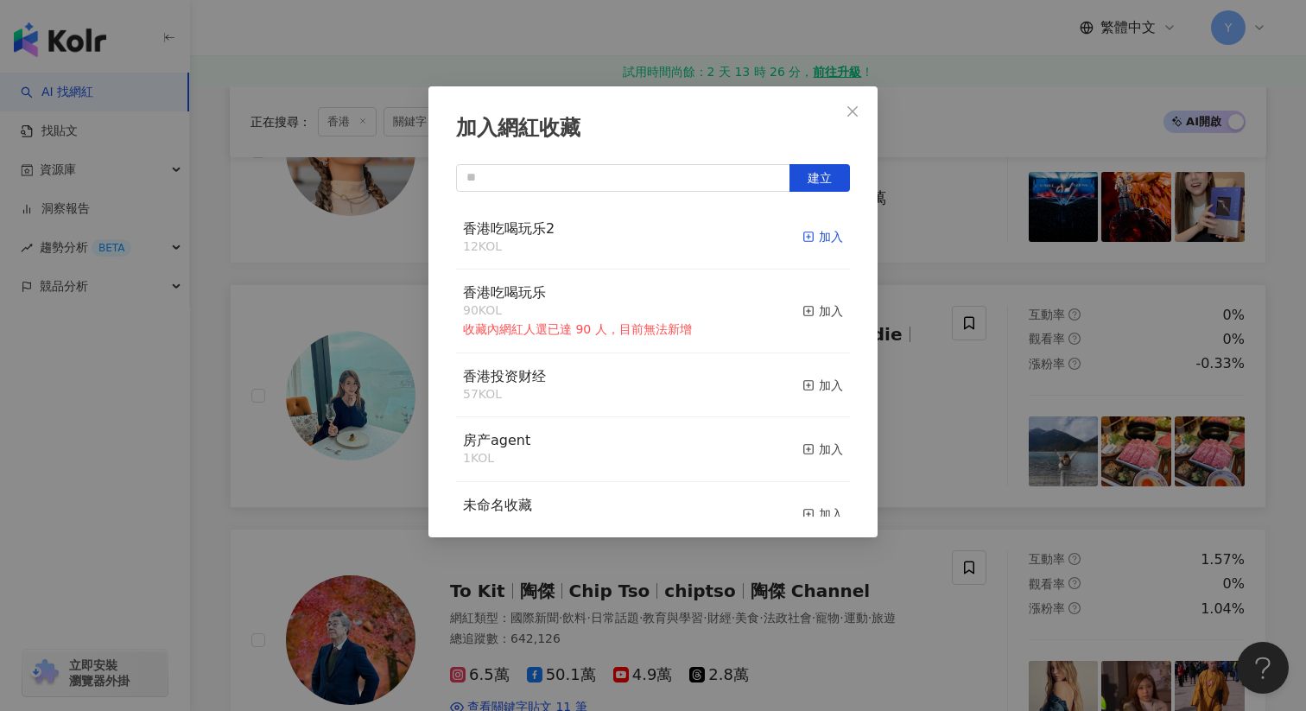
click at [832, 235] on div "加入" at bounding box center [823, 236] width 41 height 19
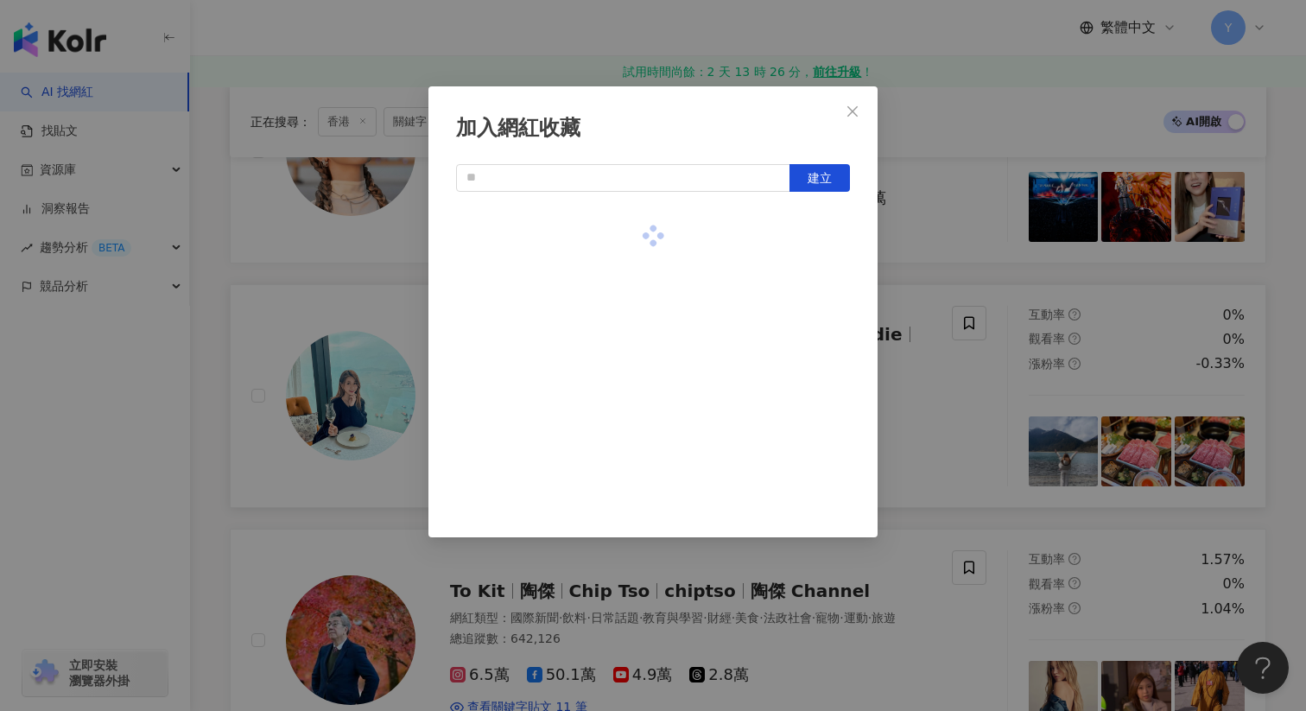
click at [934, 347] on div "加入網紅收藏 建立" at bounding box center [653, 355] width 1306 height 711
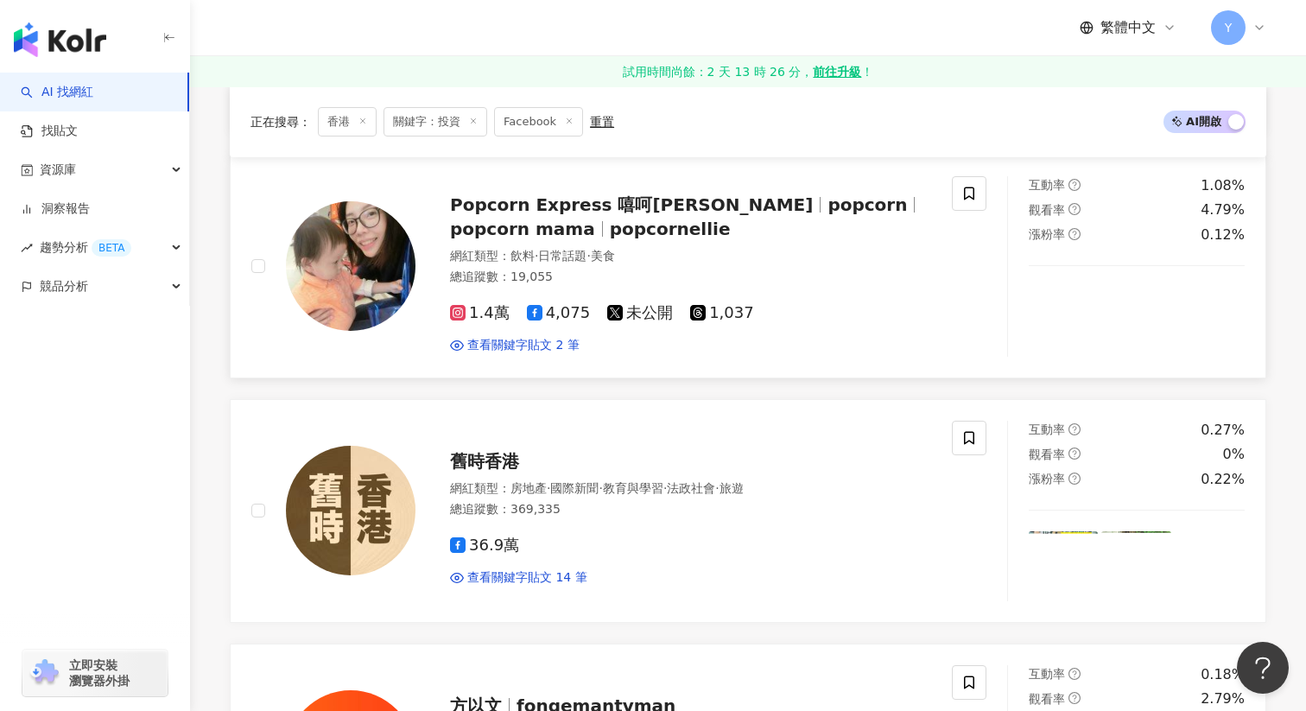
scroll to position [1741, 0]
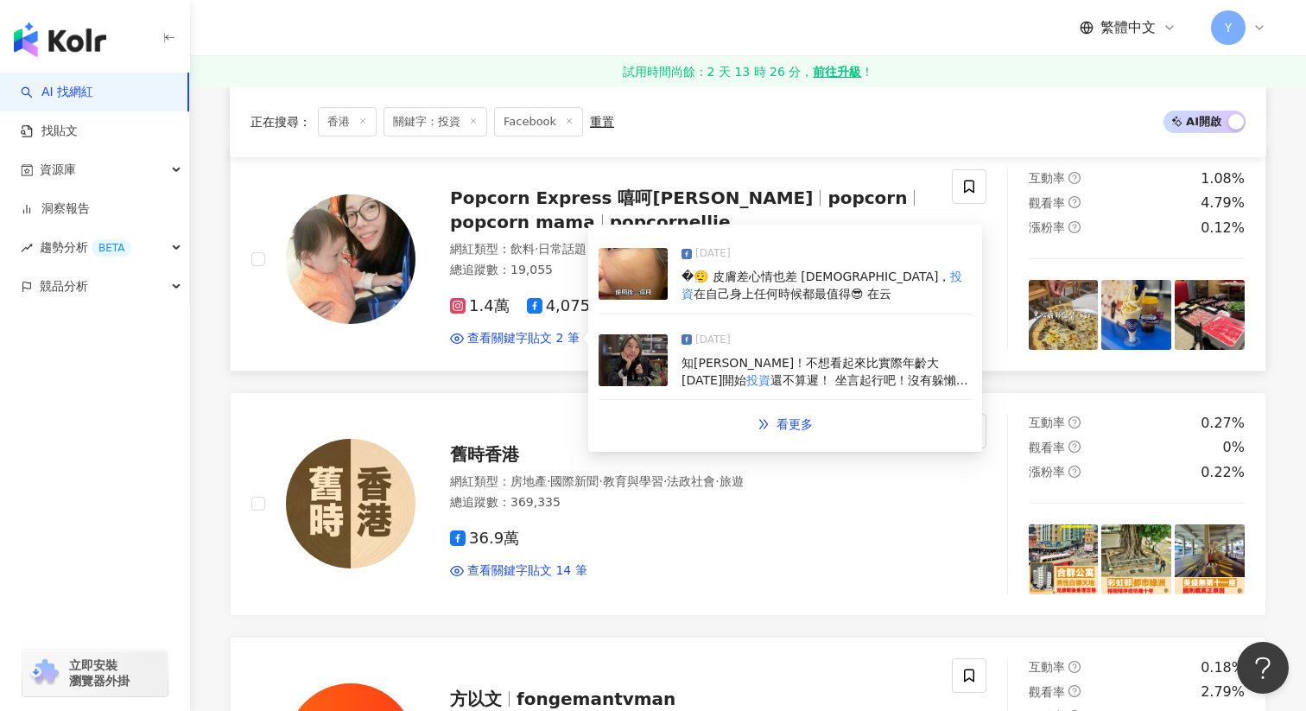
click at [649, 334] on img at bounding box center [633, 360] width 69 height 52
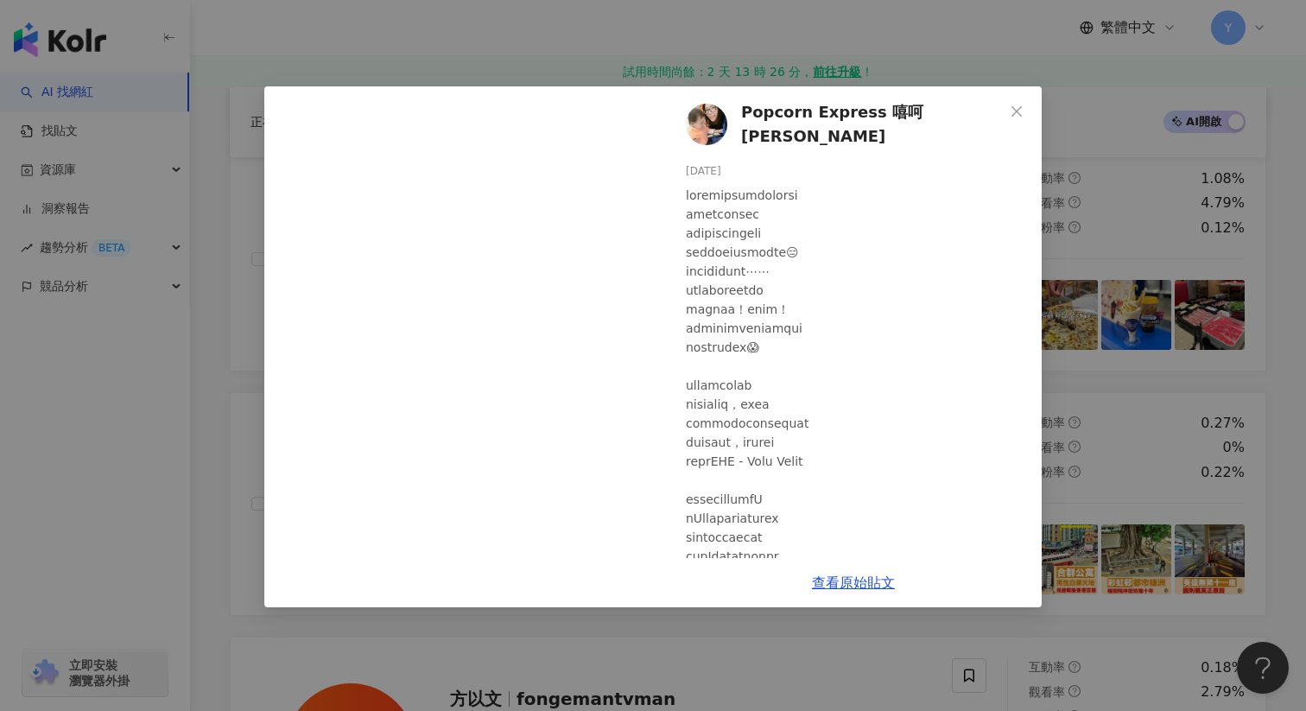
click at [1166, 486] on div "Popcorn Express 嘻呵哈嘿 2025/2/22 66 查看原始貼文" at bounding box center [653, 355] width 1306 height 711
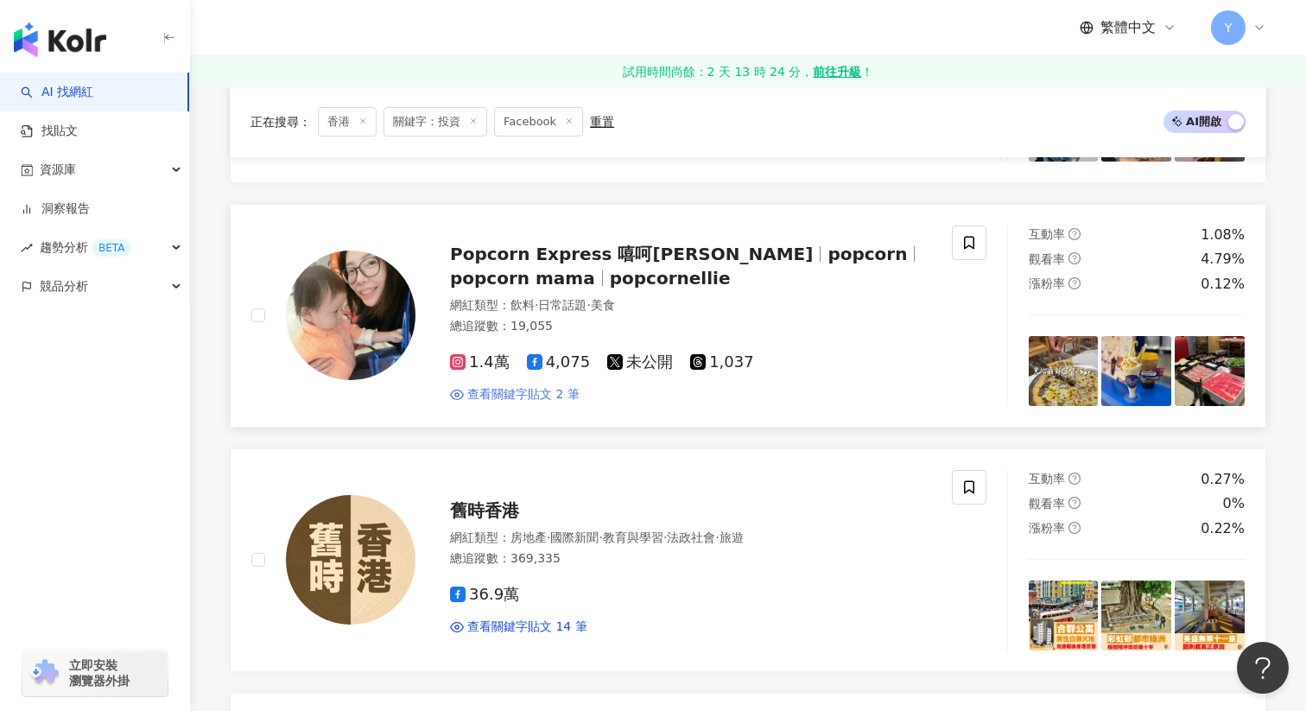
scroll to position [1681, 0]
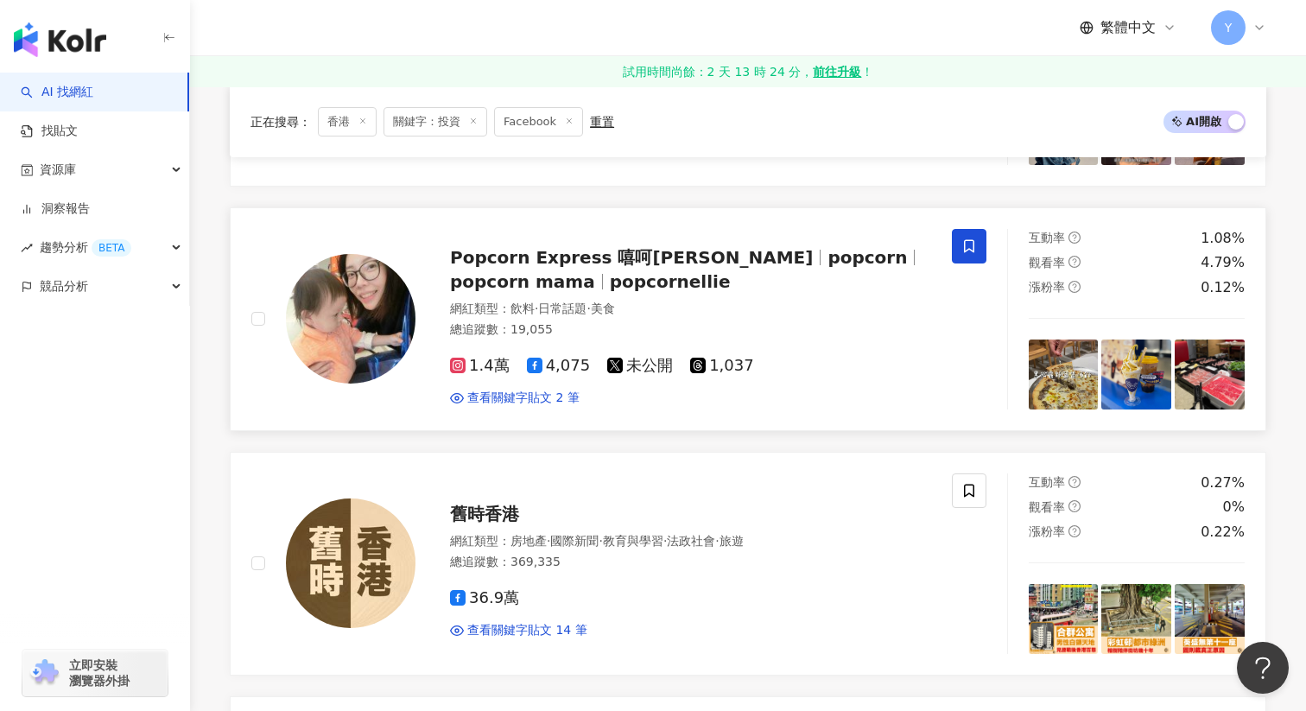
click at [969, 239] on icon at bounding box center [969, 245] width 10 height 13
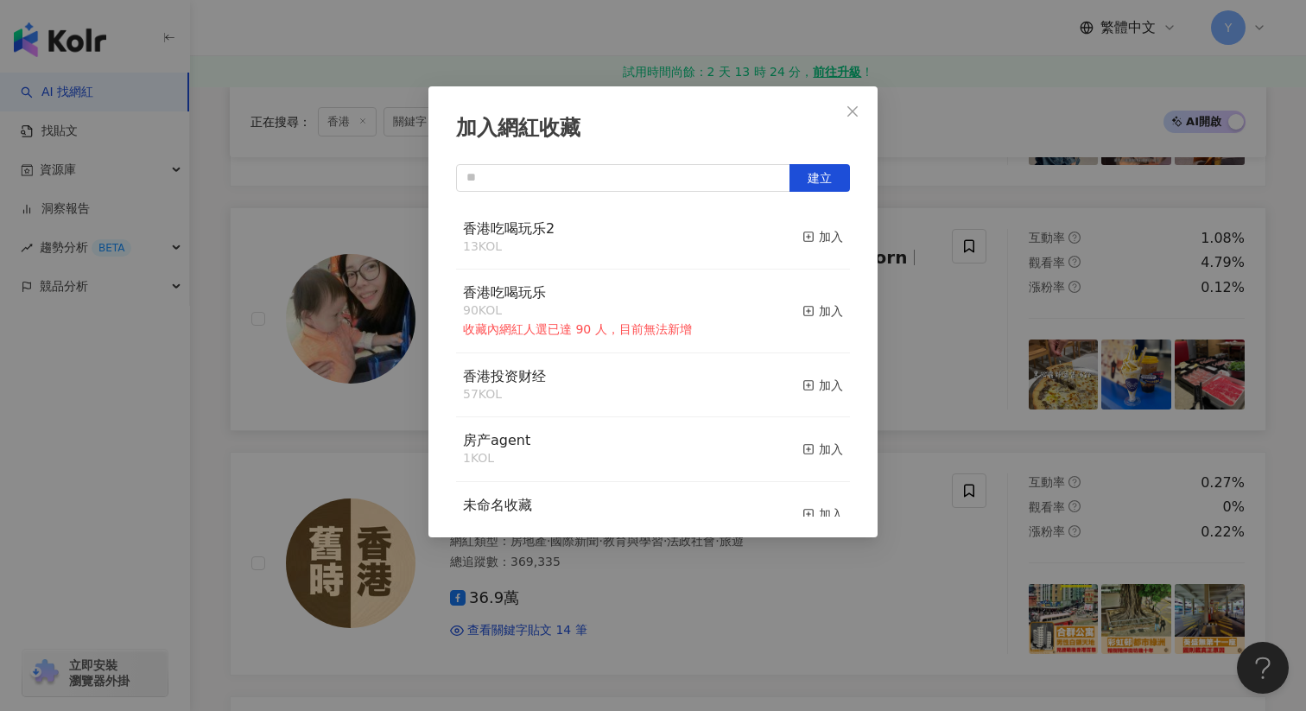
click at [843, 238] on div "香港吃喝玩乐2 13 KOL 加入" at bounding box center [653, 238] width 394 height 65
click at [823, 235] on div "加入" at bounding box center [823, 236] width 41 height 19
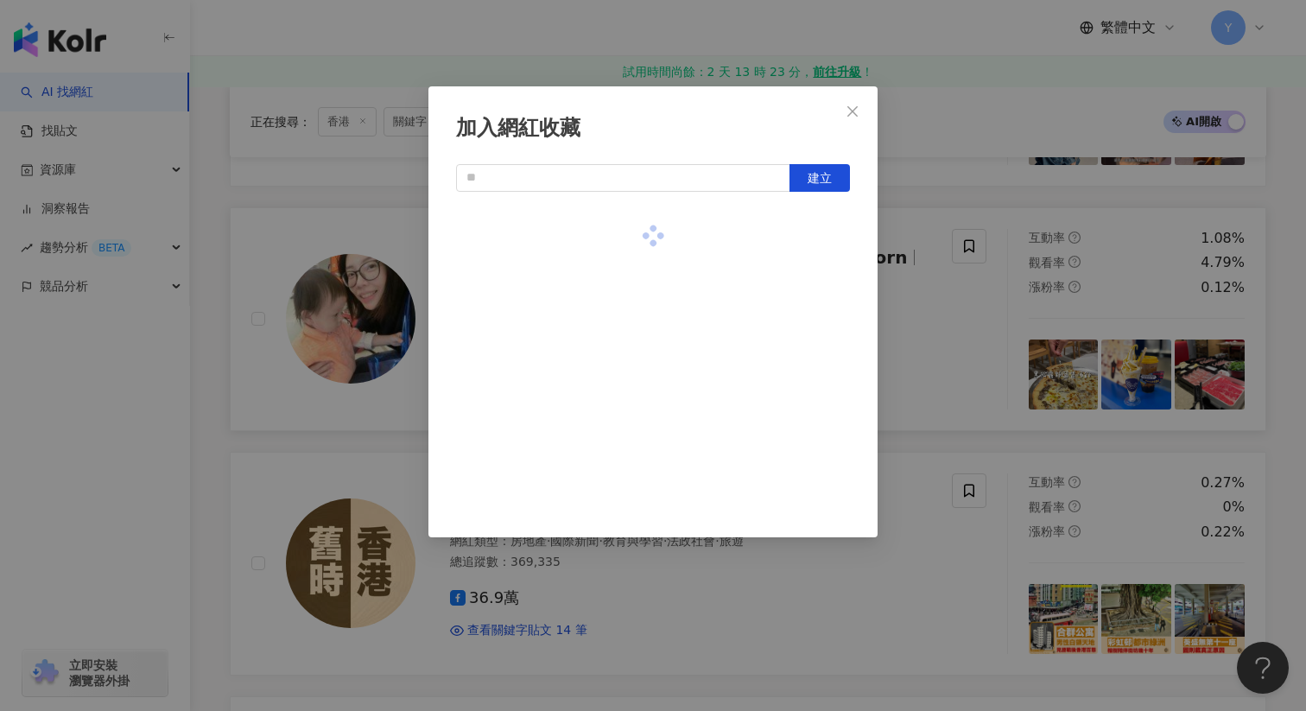
click at [935, 314] on div "加入網紅收藏 建立" at bounding box center [653, 355] width 1306 height 711
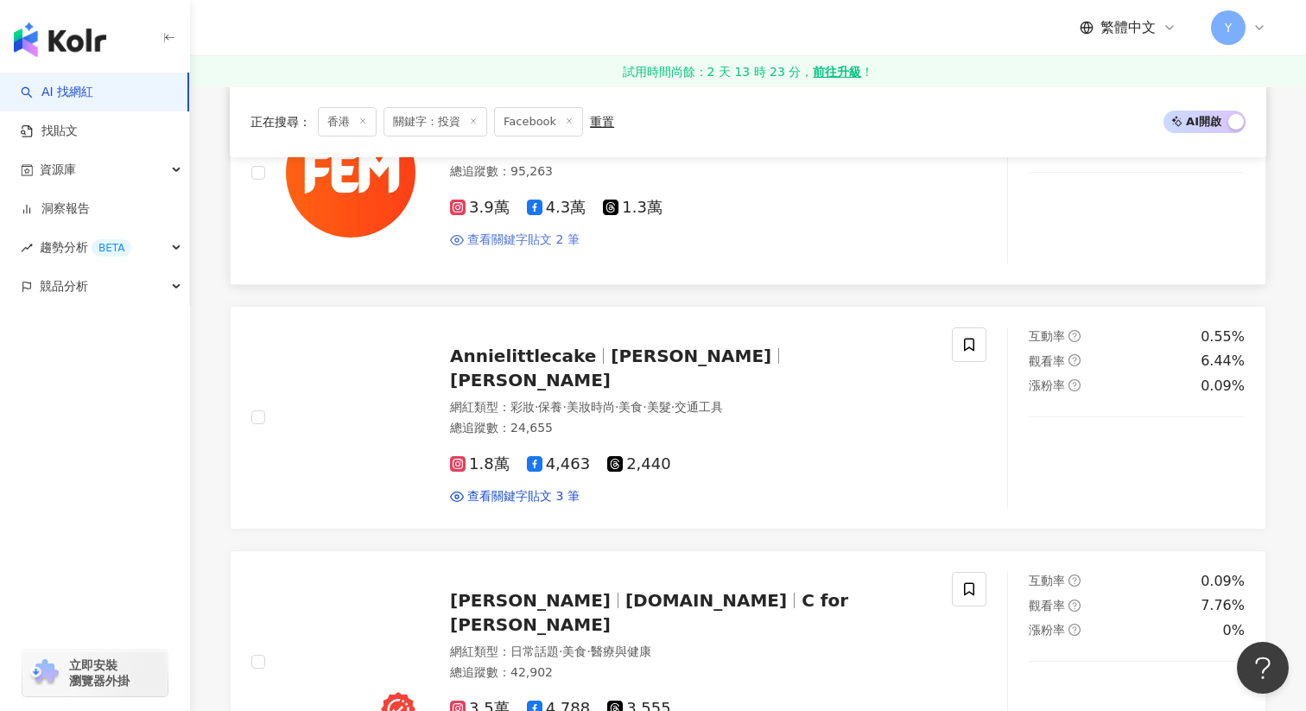
scroll to position [2317, 0]
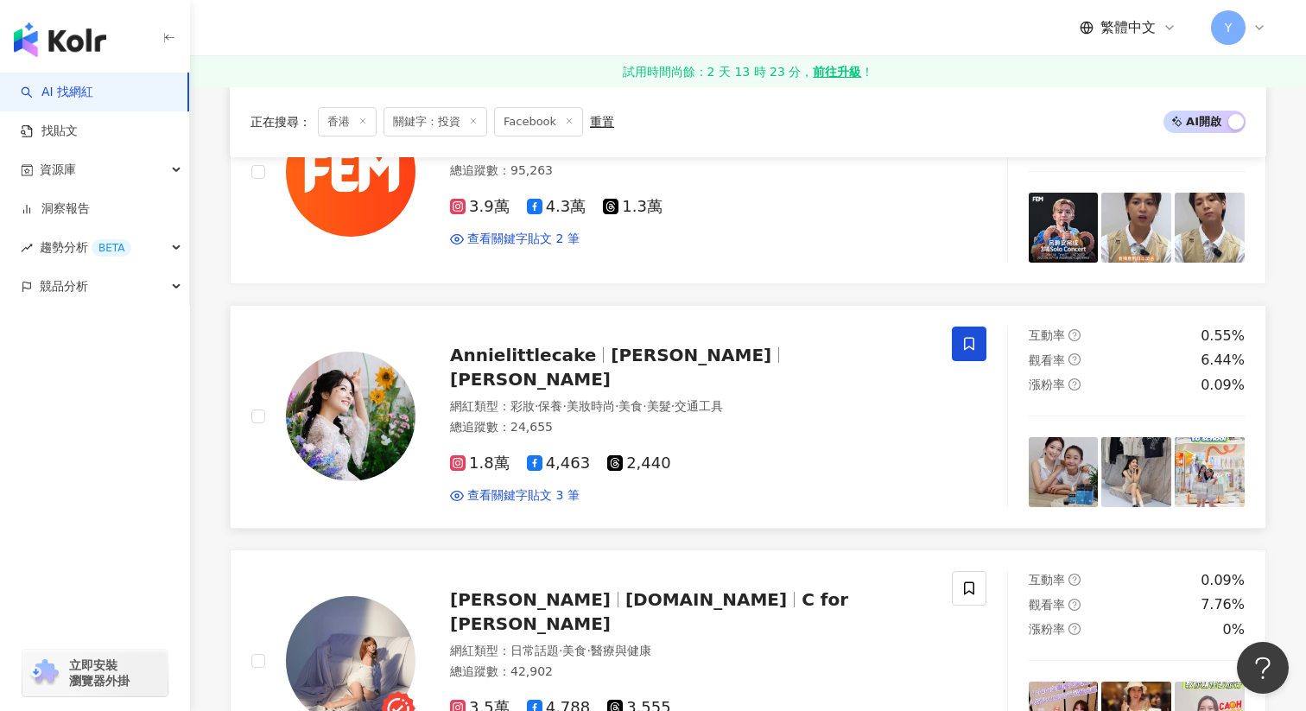
click at [972, 336] on icon at bounding box center [970, 344] width 16 height 16
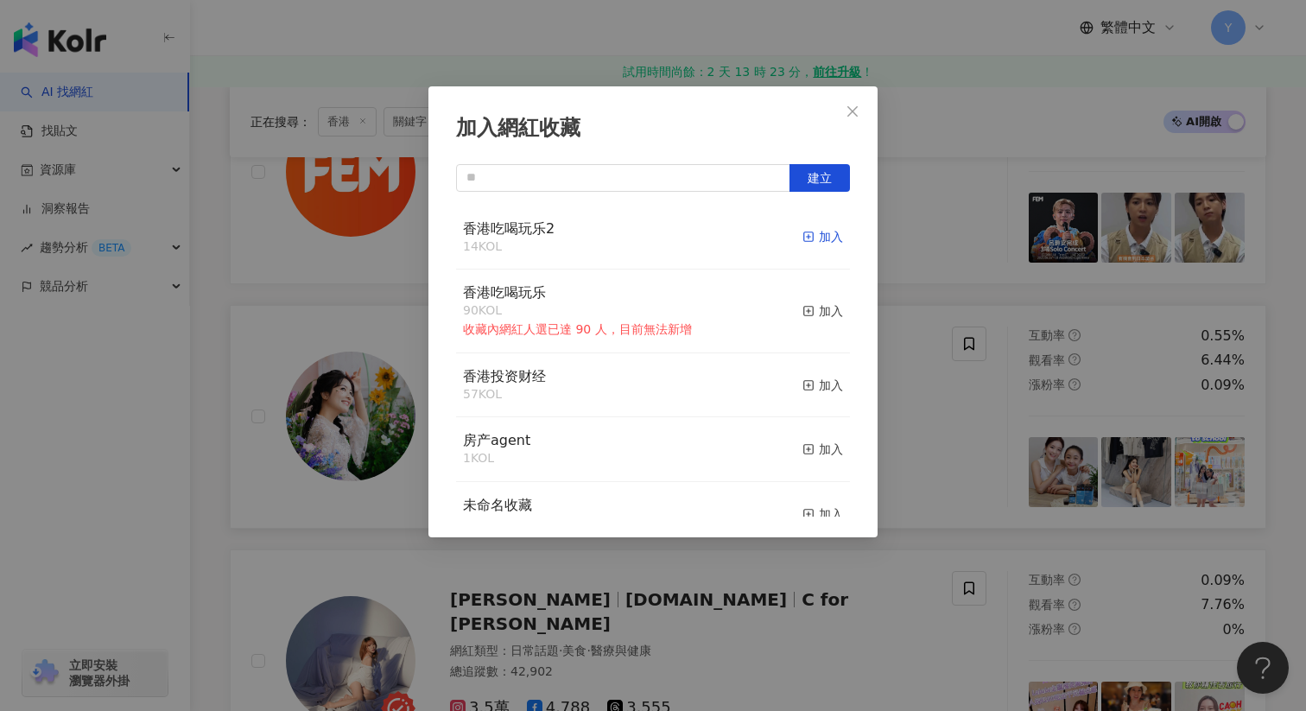
click at [823, 233] on div "加入" at bounding box center [823, 236] width 41 height 19
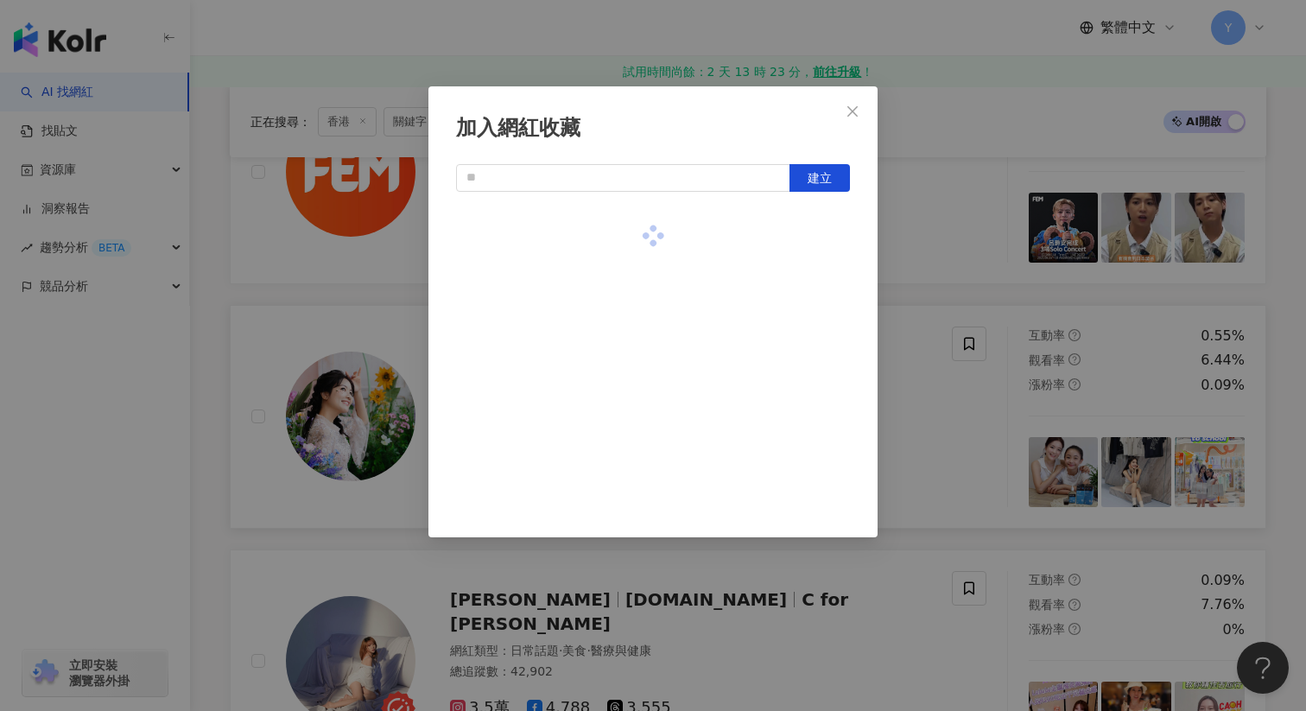
click at [921, 378] on div "加入網紅收藏 建立" at bounding box center [653, 355] width 1306 height 711
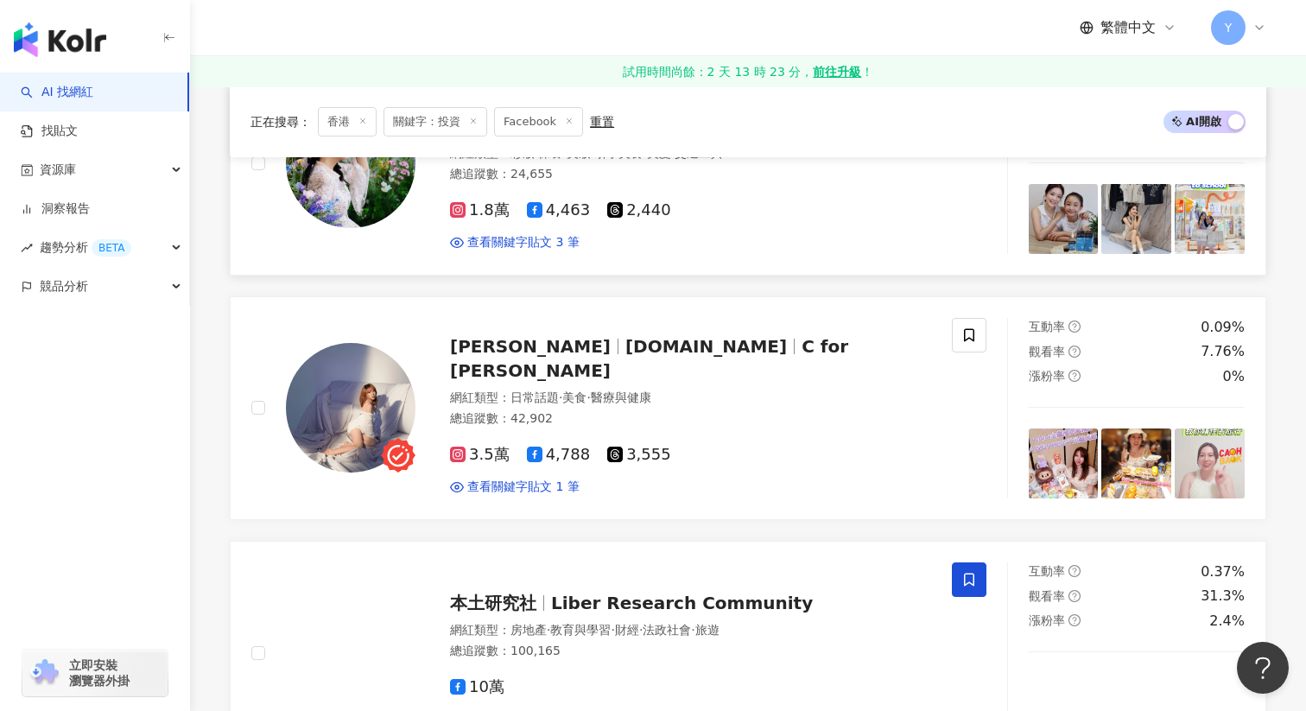
scroll to position [2575, 0]
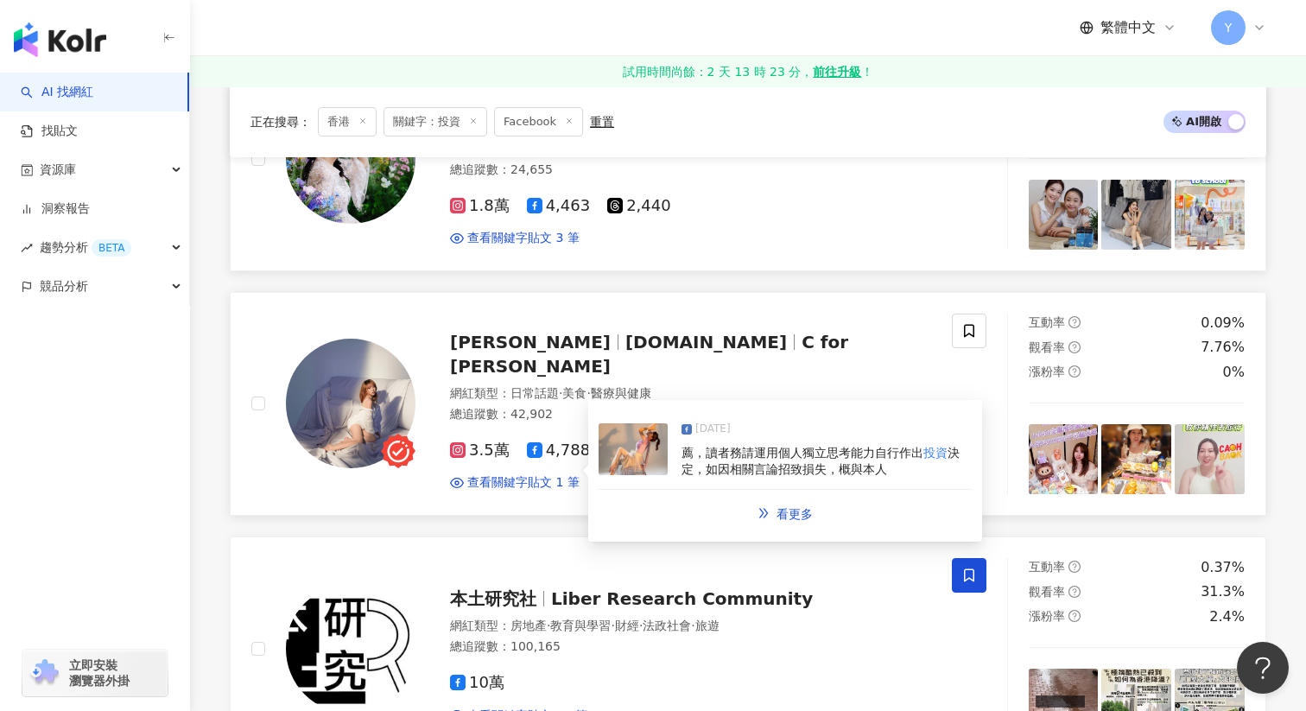
click at [738, 446] on span "薦，讀者務請運用個人獨立思考能力自行作出" at bounding box center [803, 453] width 242 height 14
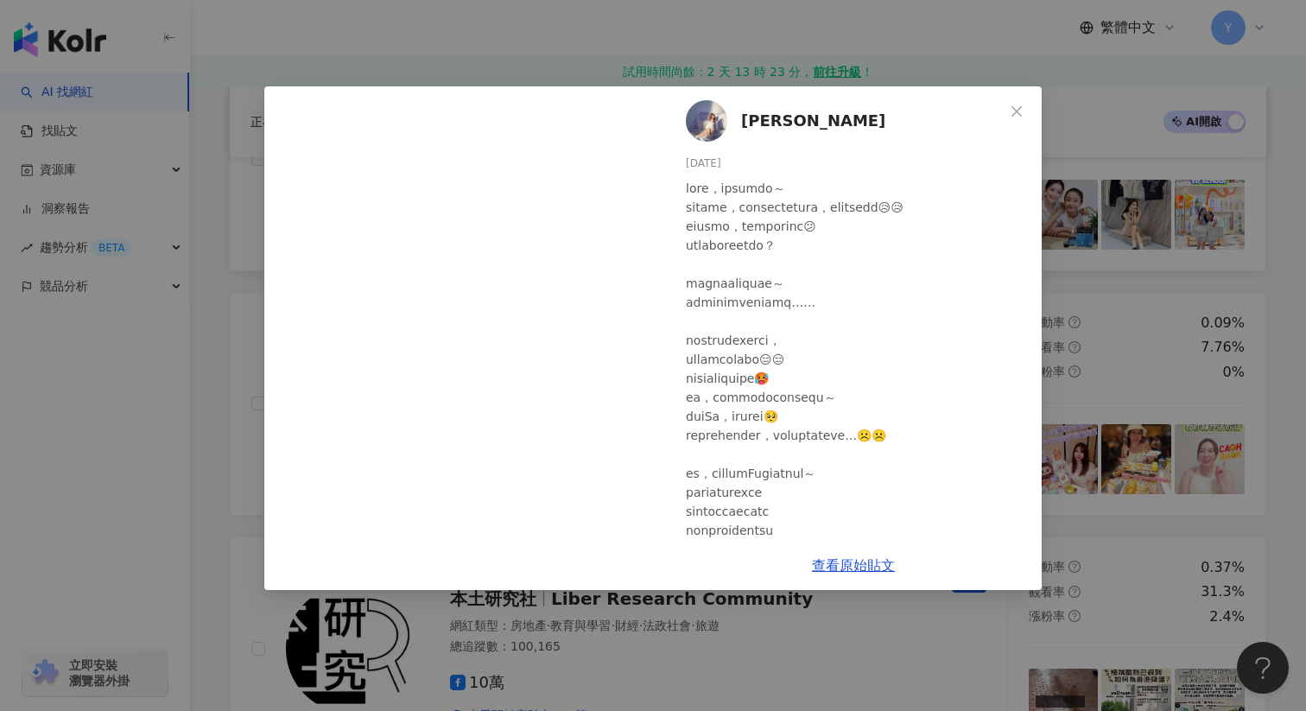
click at [1000, 59] on div "Casey Chau 2024/12/26 4 查看原始貼文" at bounding box center [653, 355] width 1306 height 711
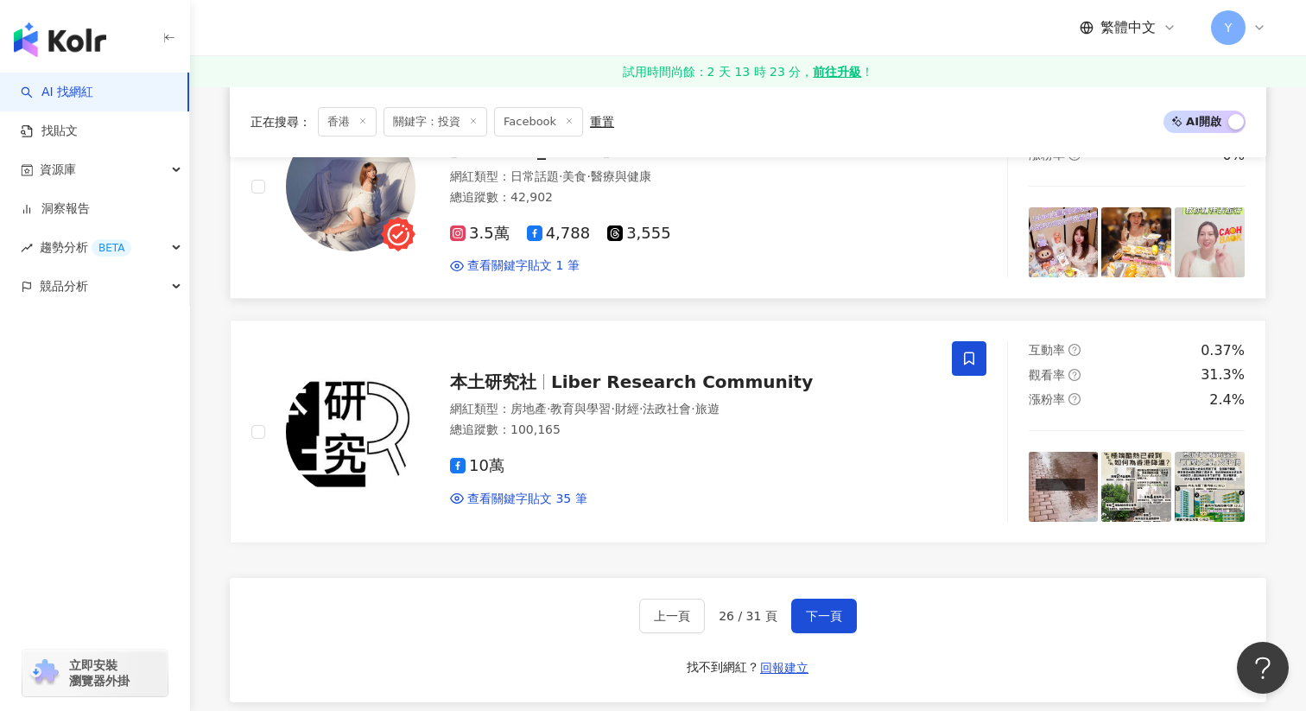
scroll to position [2828, 0]
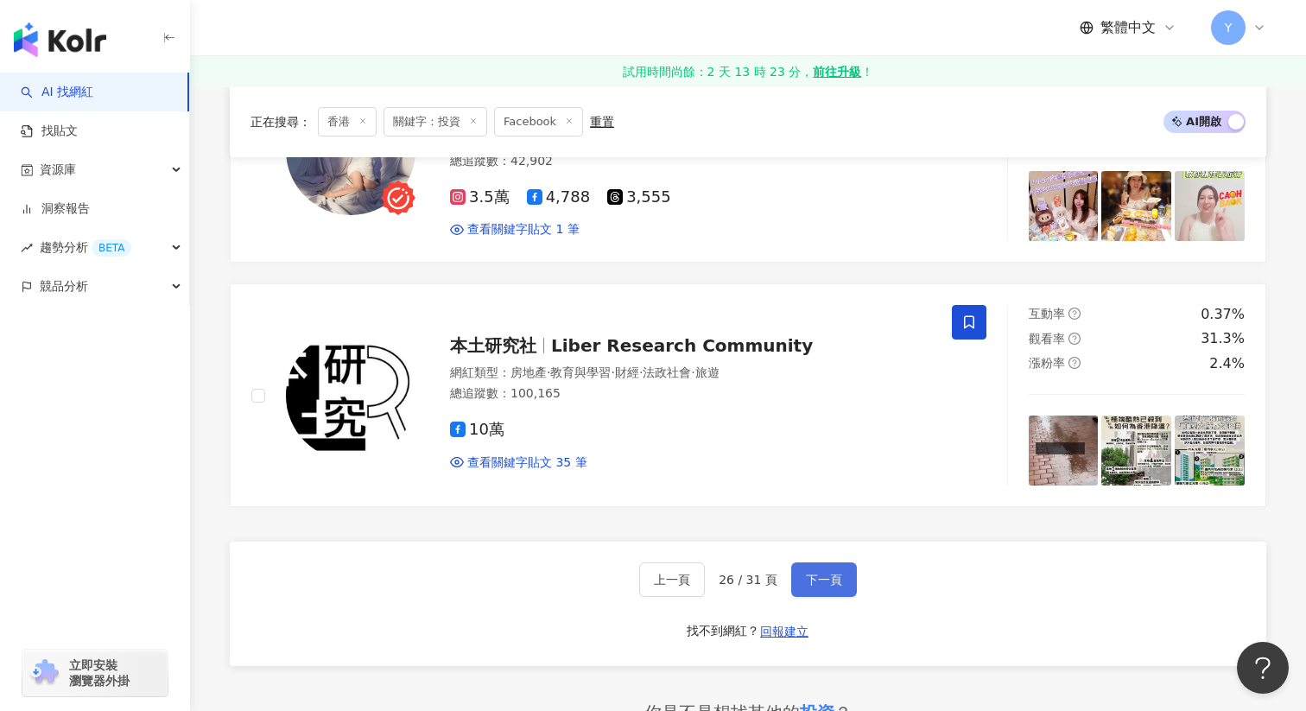
click at [826, 562] on button "下一頁" at bounding box center [824, 579] width 66 height 35
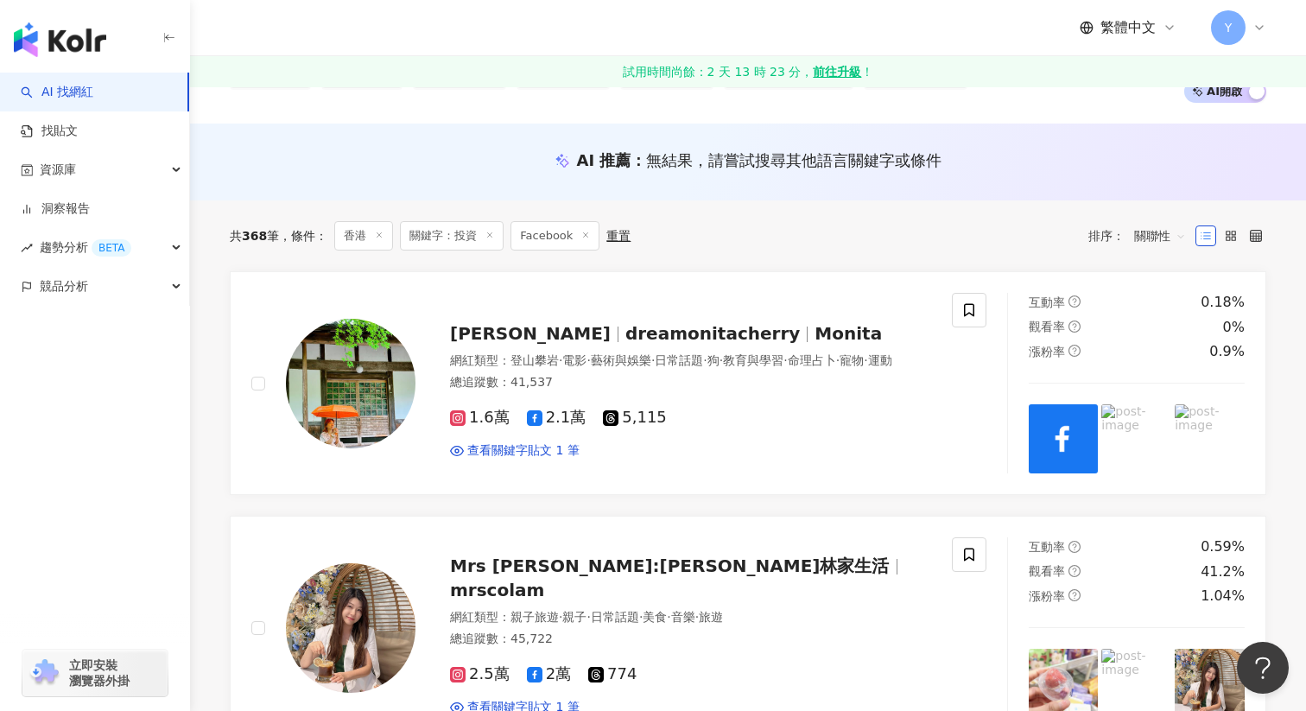
scroll to position [0, 0]
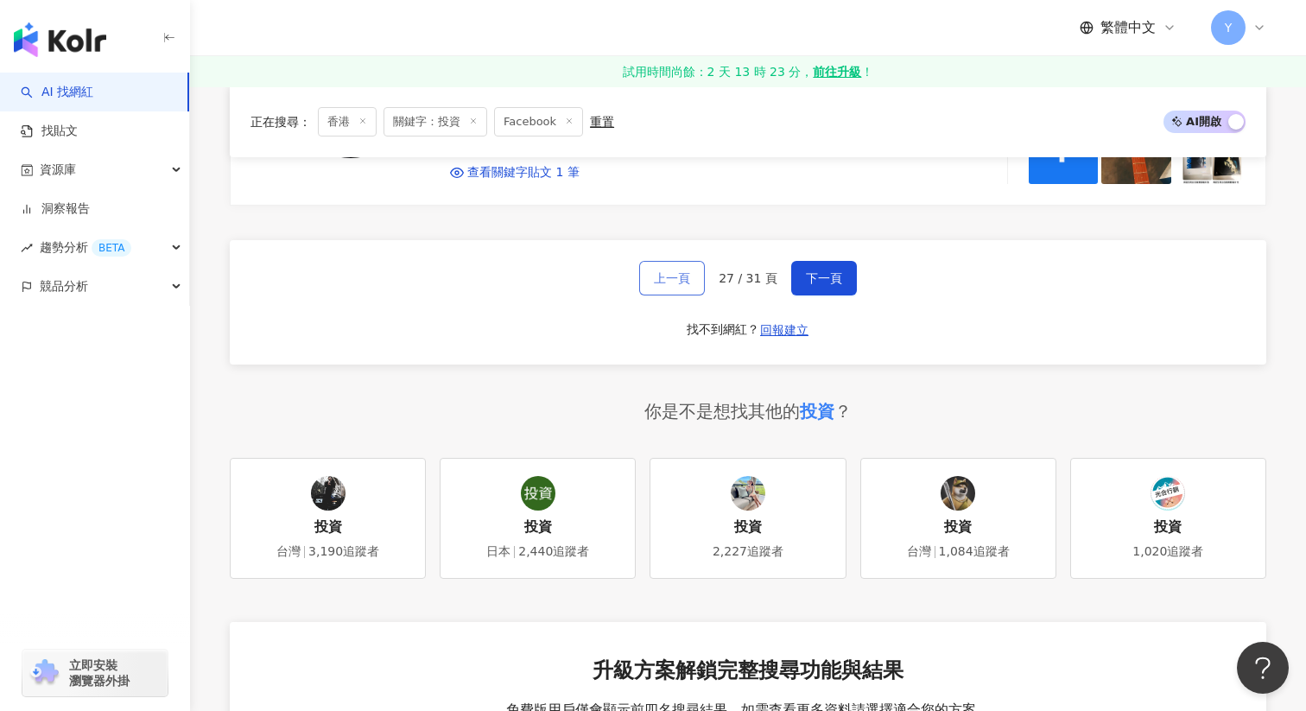
click at [681, 276] on span "上一頁" at bounding box center [672, 278] width 36 height 14
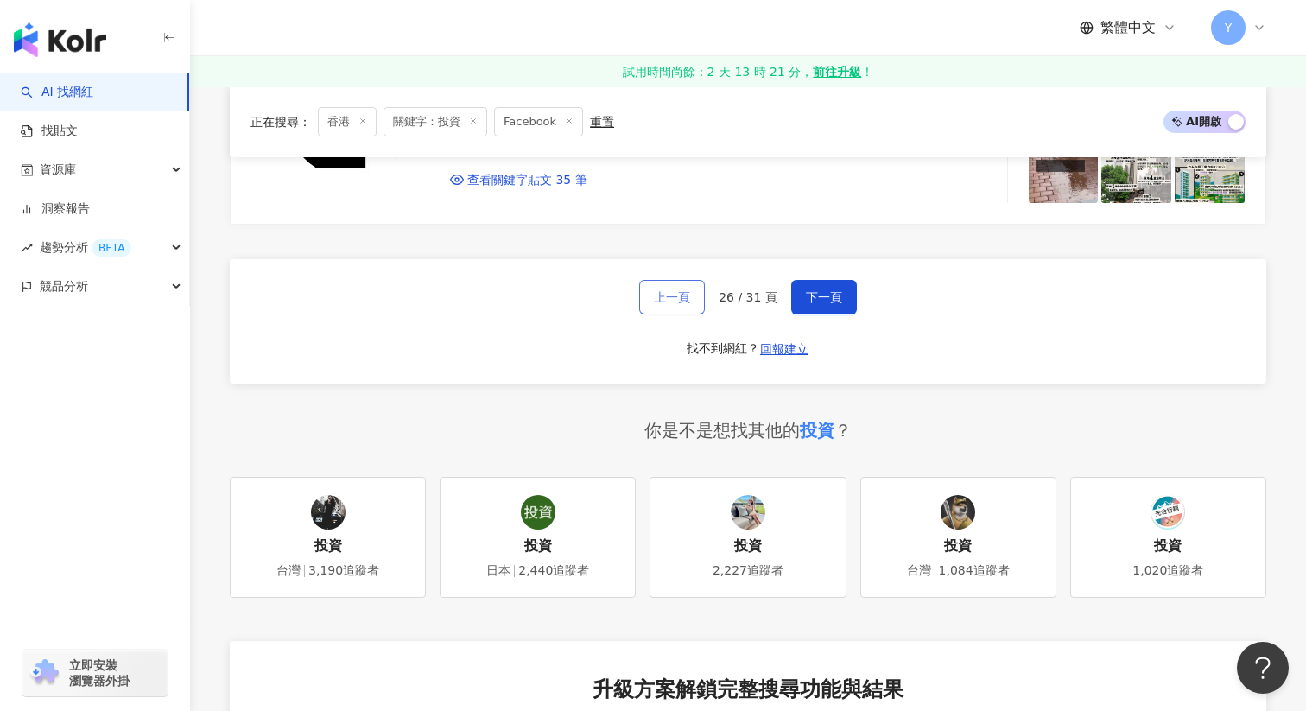
scroll to position [2933, 0]
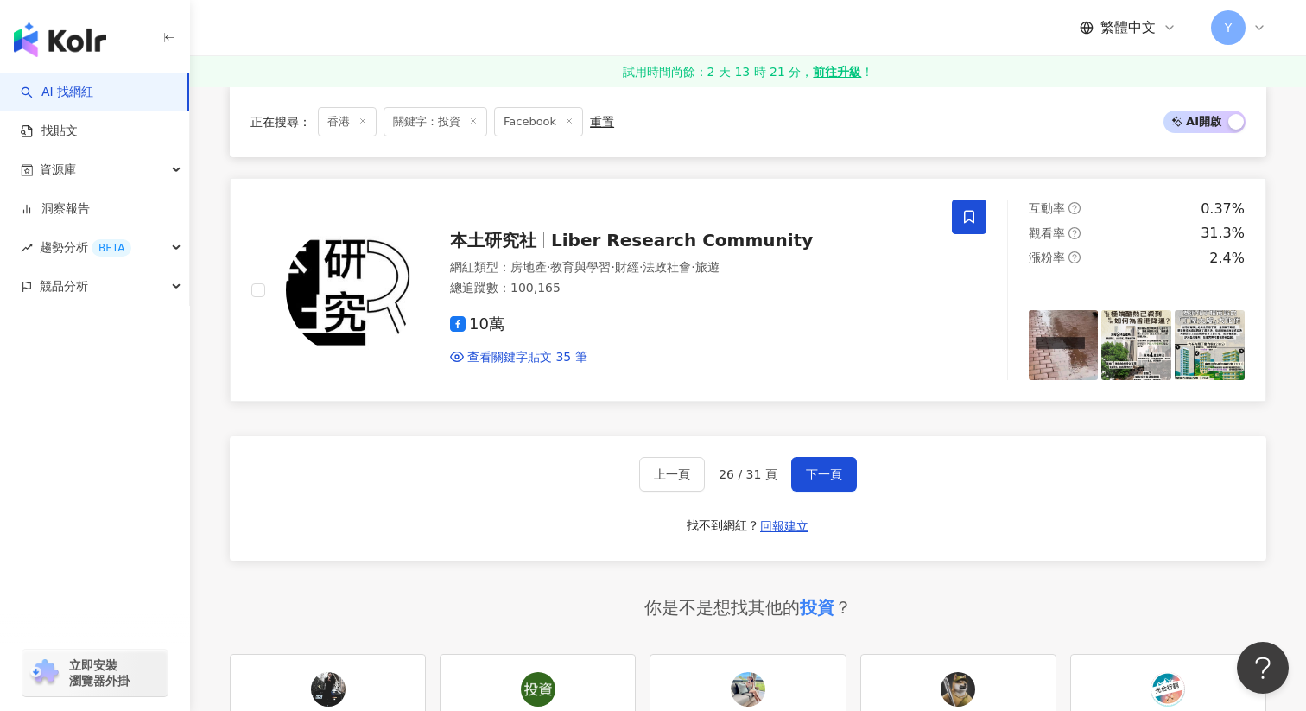
click at [967, 209] on icon at bounding box center [970, 217] width 16 height 16
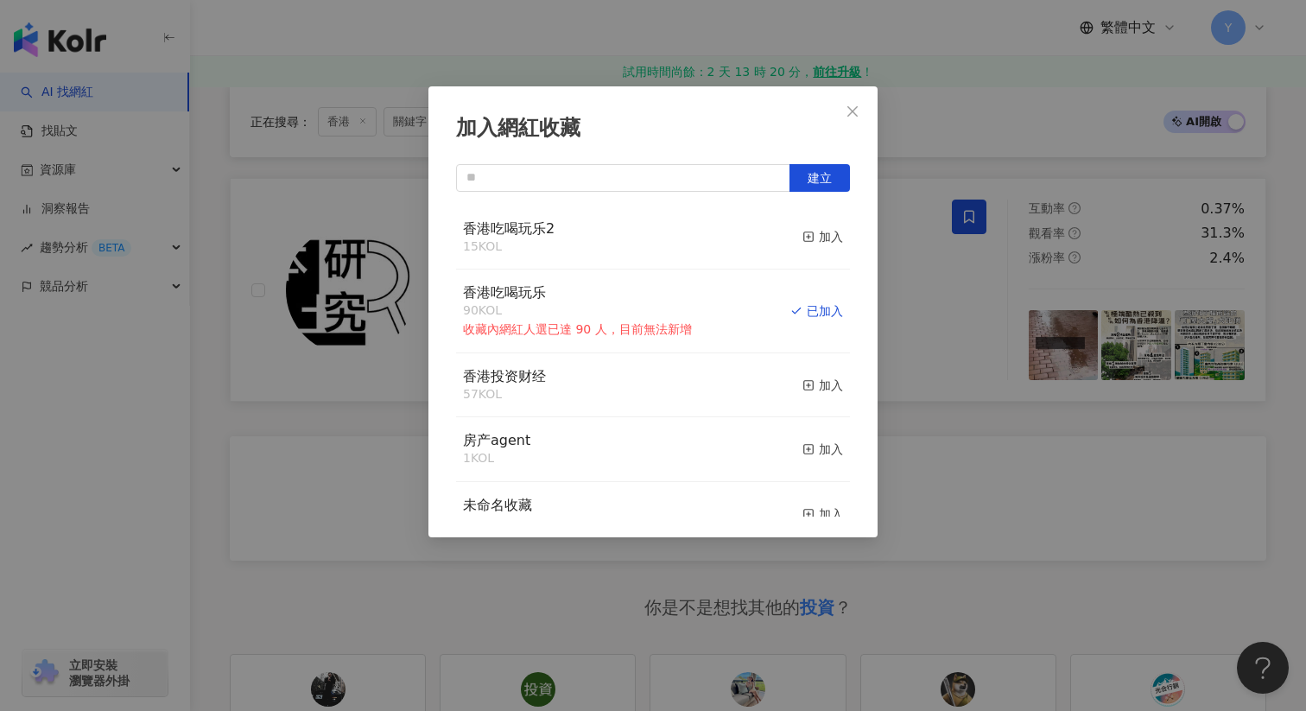
click at [932, 314] on div "加入網紅收藏 建立 香港吃喝玩乐2 15 KOL 加入 香港吃喝玩乐 90 KOL 收藏內網紅人選已達 90 人，目前無法新增 已加入 香港投资财经 57 K…" at bounding box center [653, 355] width 1306 height 711
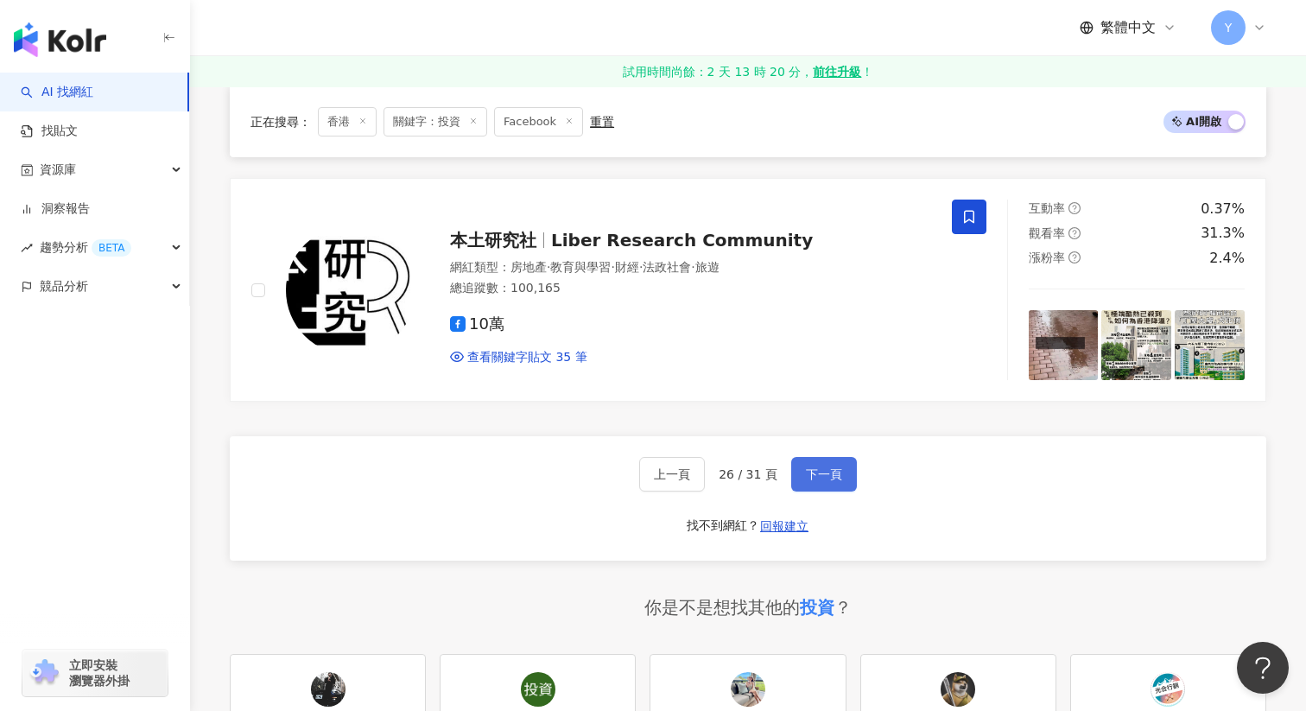
click at [818, 467] on span "下一頁" at bounding box center [824, 474] width 36 height 14
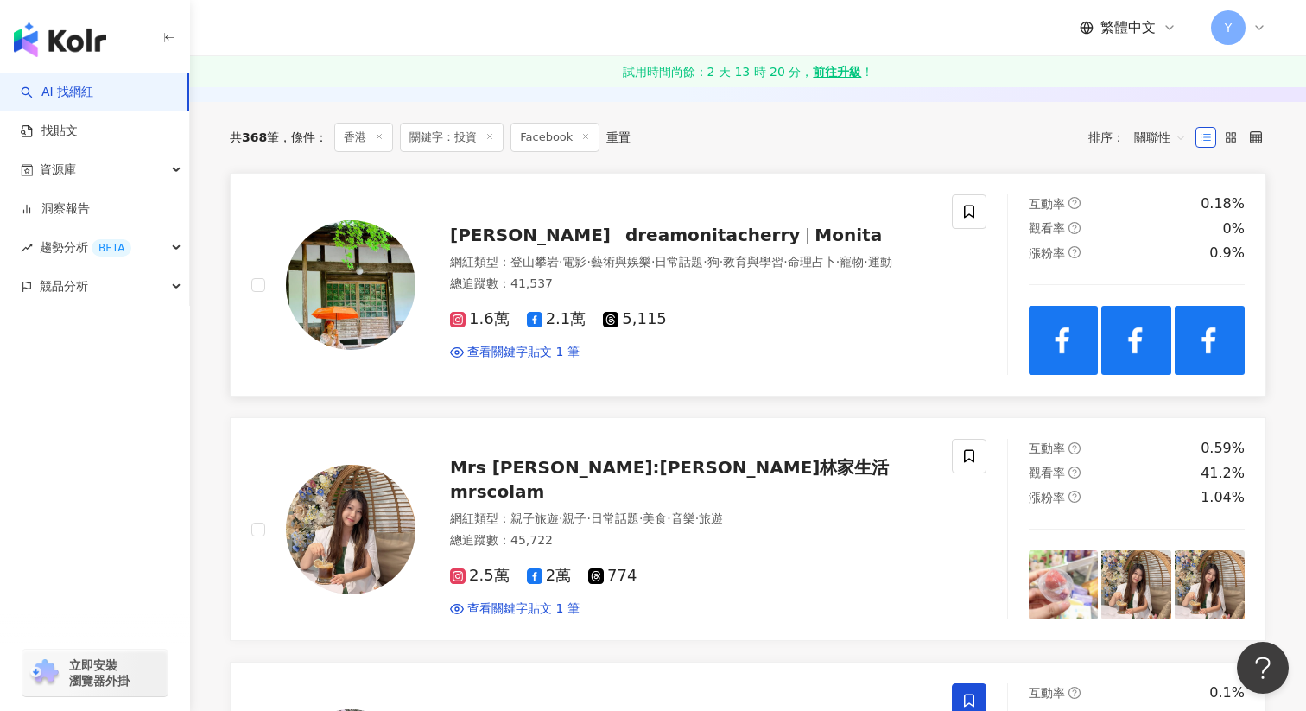
scroll to position [240, 0]
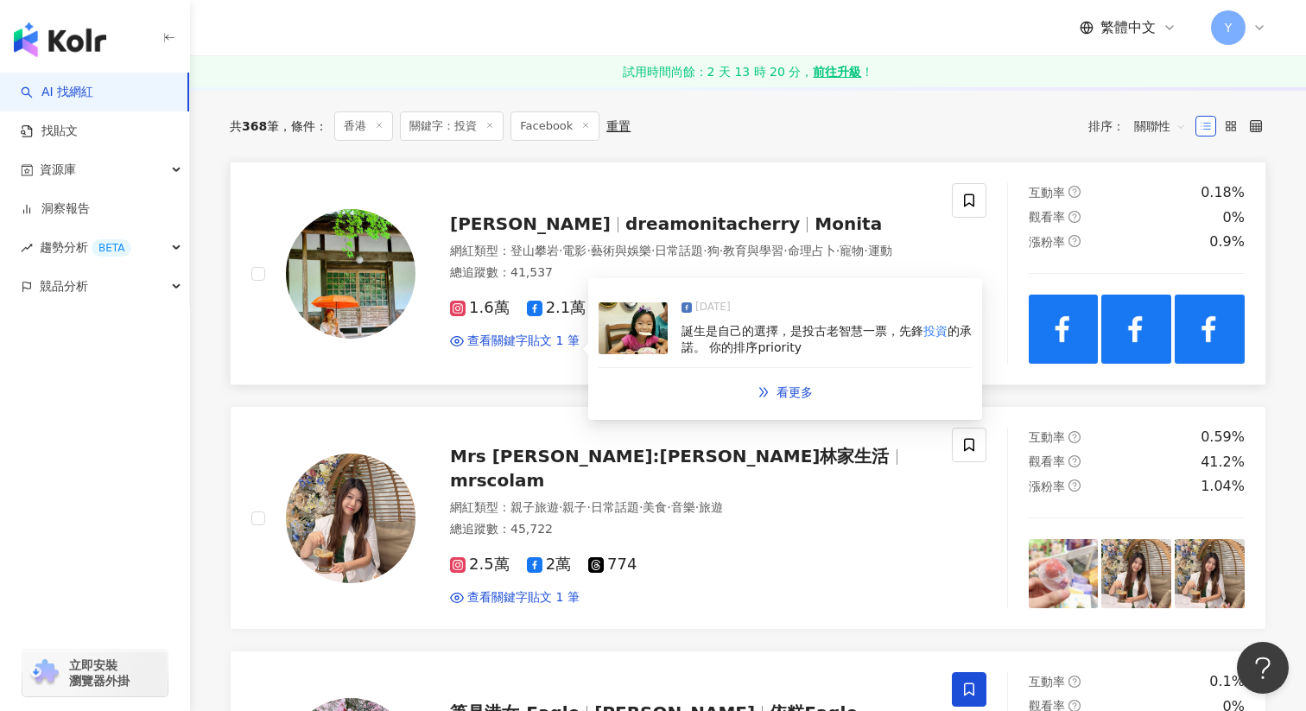
click at [634, 329] on img at bounding box center [633, 328] width 69 height 52
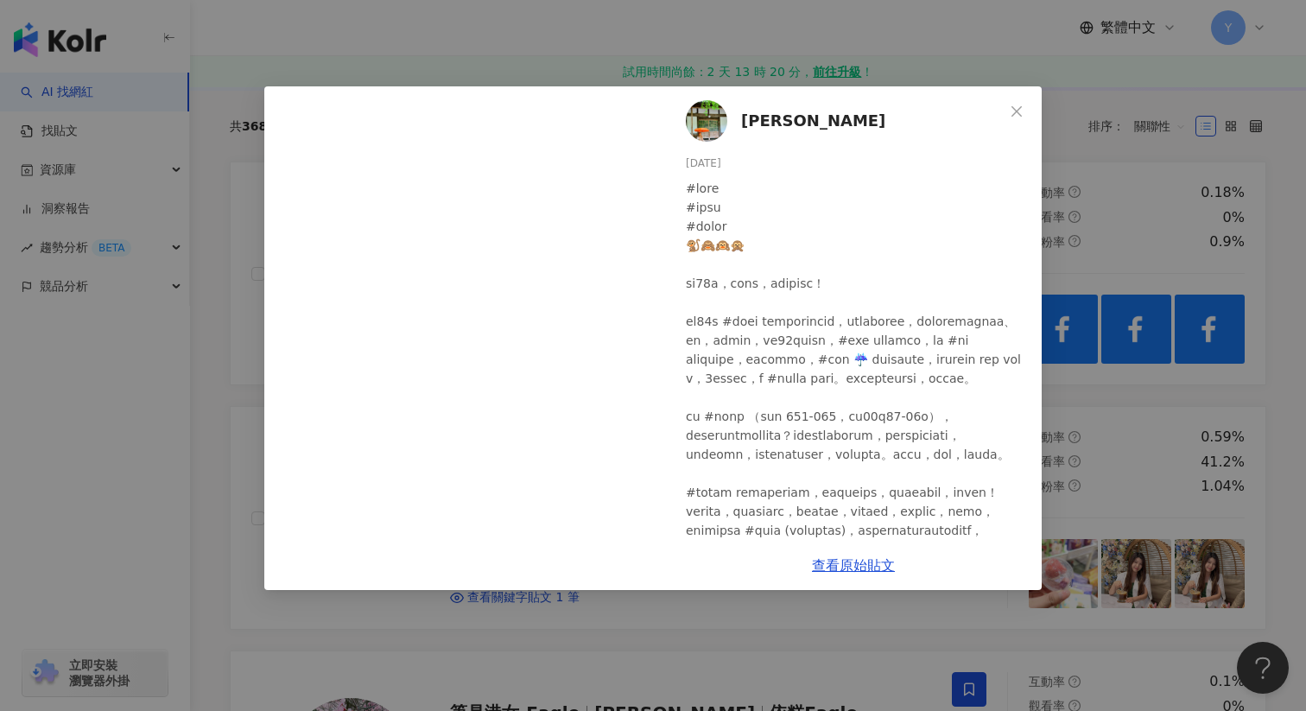
click at [1180, 378] on div "夢妮妲 2024/11/15 75 8 4 查看原始貼文" at bounding box center [653, 355] width 1306 height 711
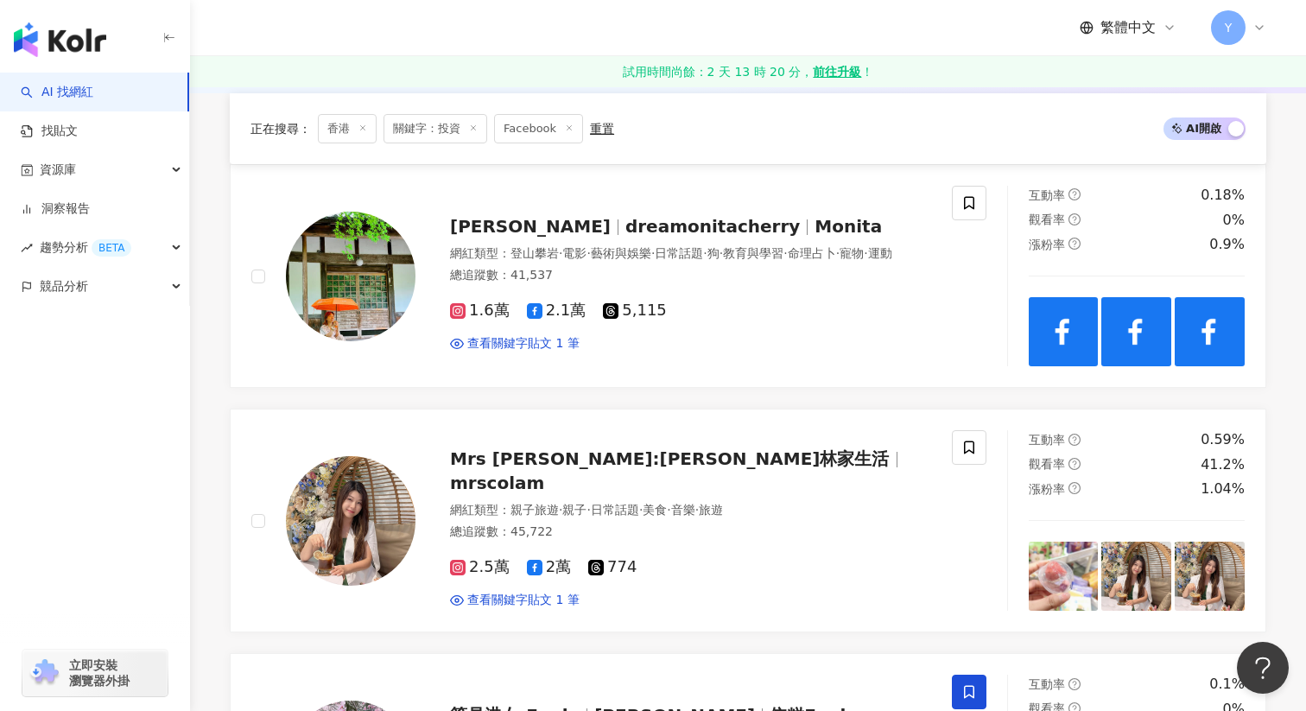
scroll to position [222, 0]
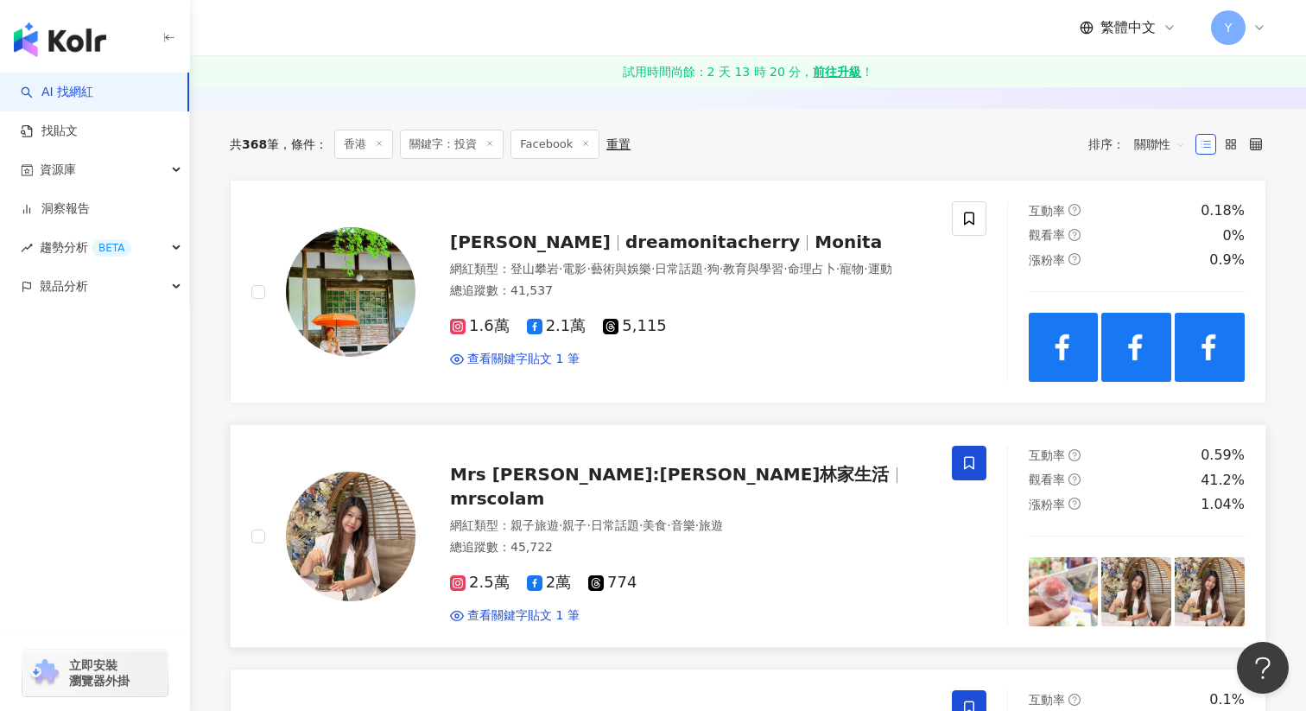
click at [969, 467] on icon at bounding box center [969, 463] width 10 height 13
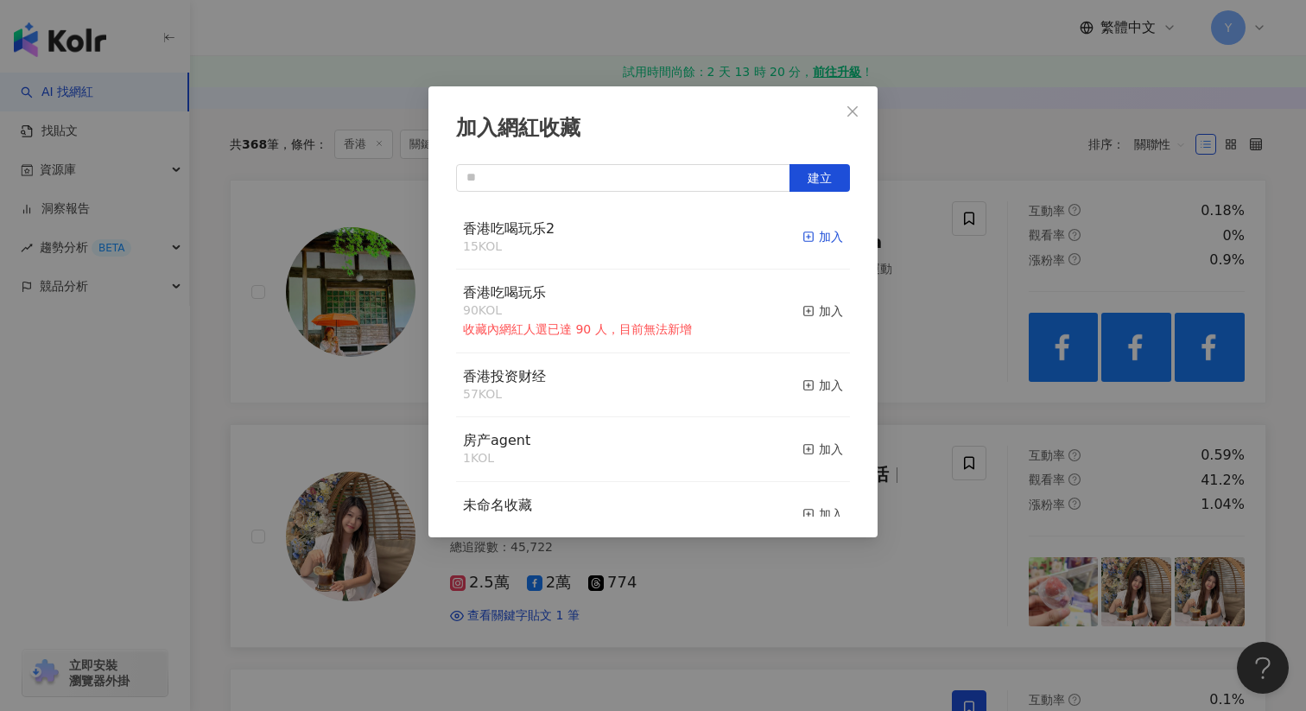
click at [813, 232] on rect "button" at bounding box center [809, 237] width 10 height 10
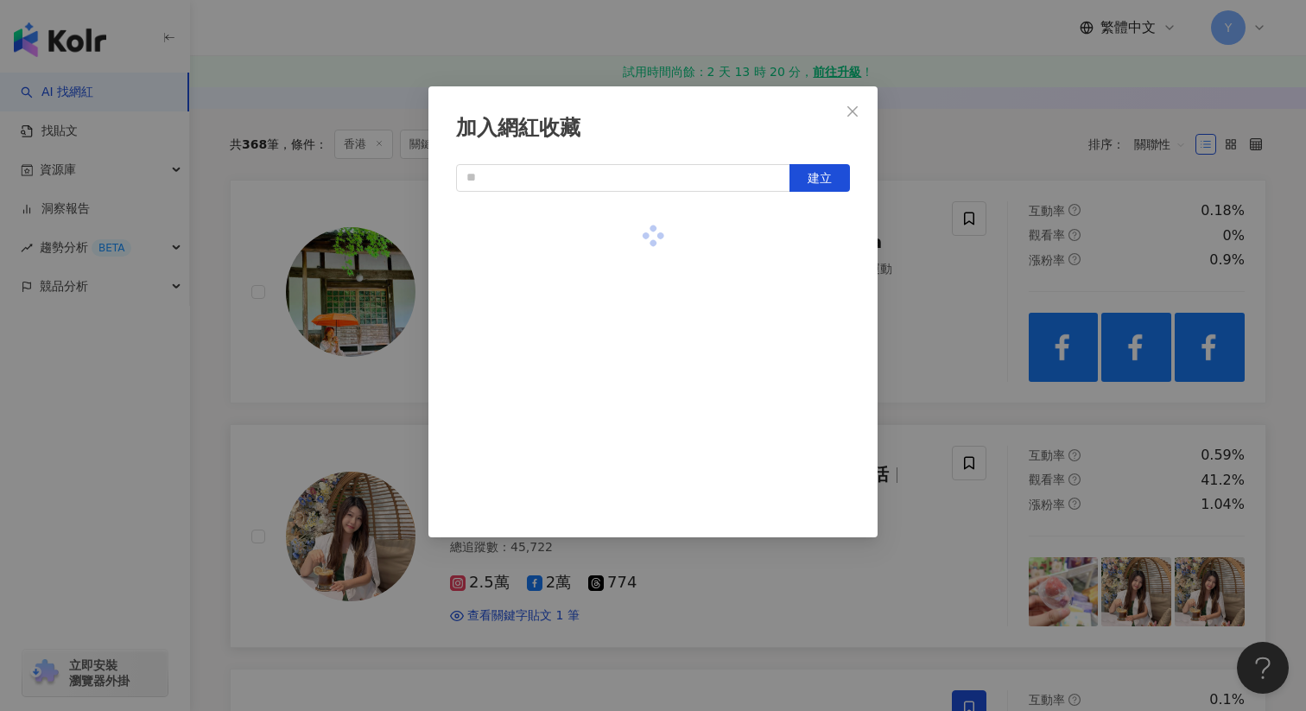
click at [941, 409] on div "加入網紅收藏 建立" at bounding box center [653, 355] width 1306 height 711
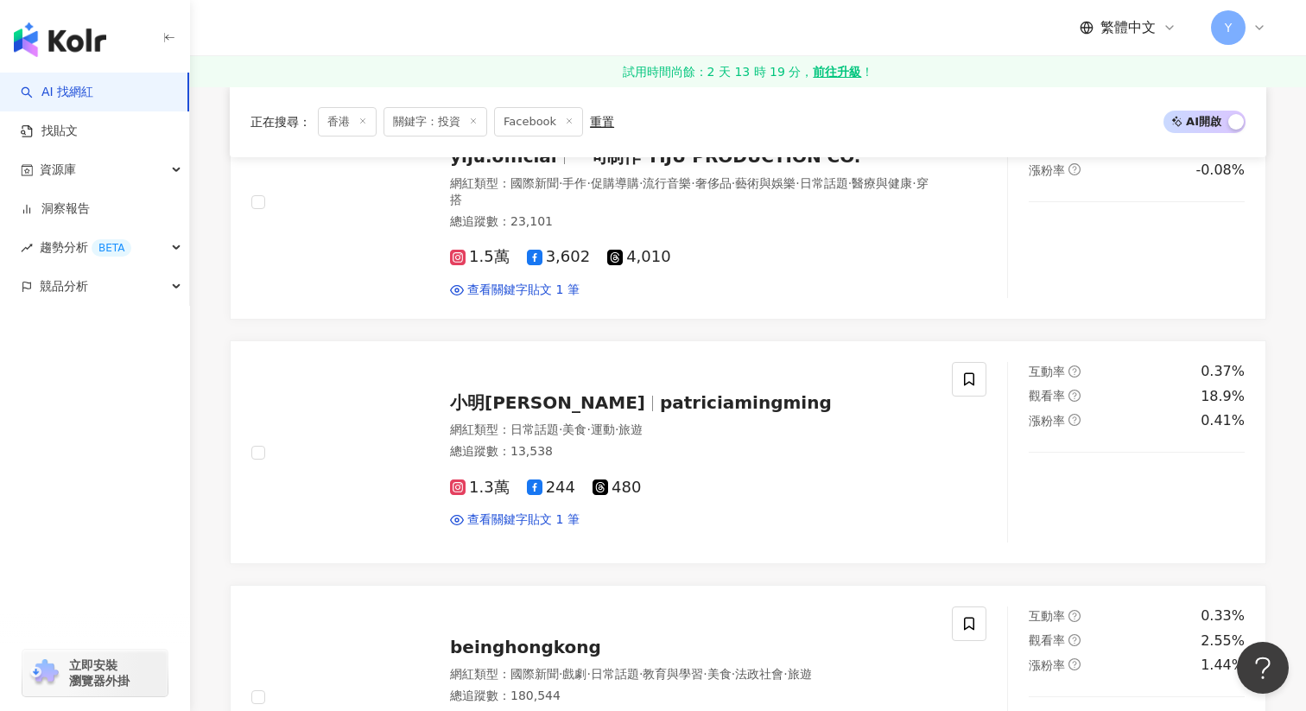
scroll to position [2120, 0]
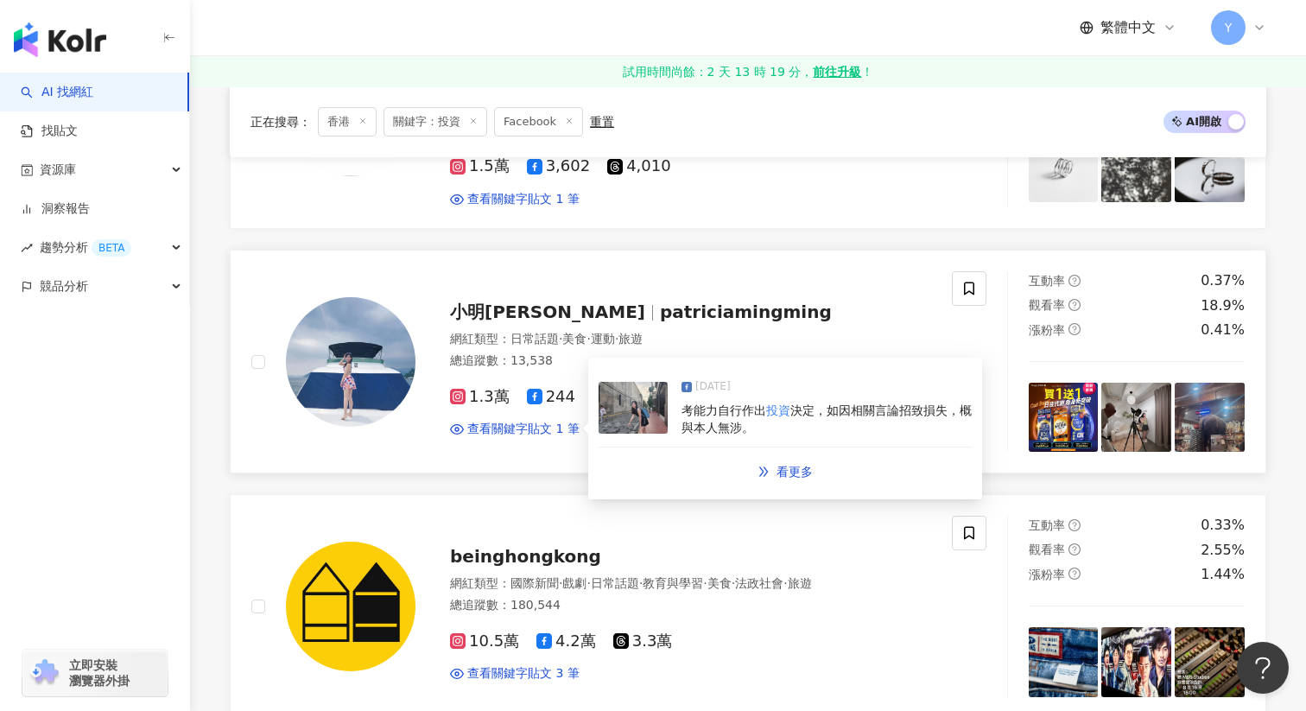
click at [723, 410] on span "考能力自行作出" at bounding box center [724, 410] width 85 height 14
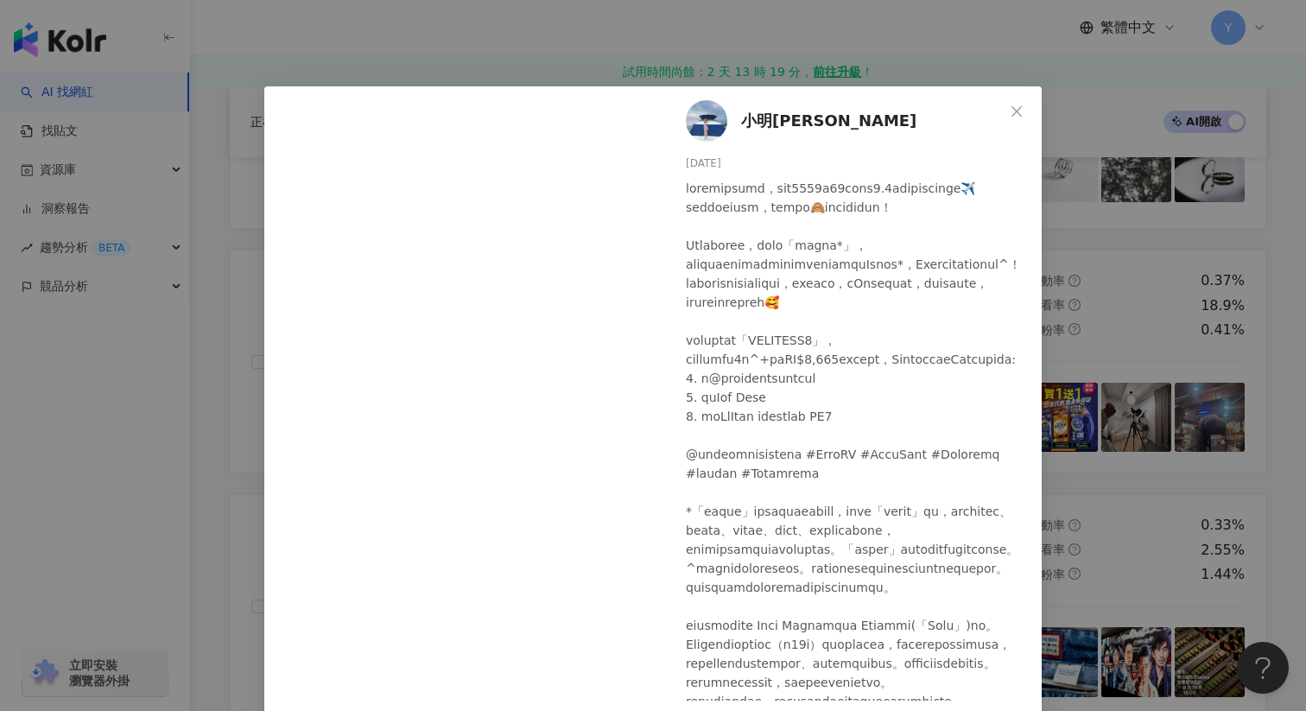
click at [1137, 351] on div "小明patricia 2025/5/25 1 查看原始貼文" at bounding box center [653, 355] width 1306 height 711
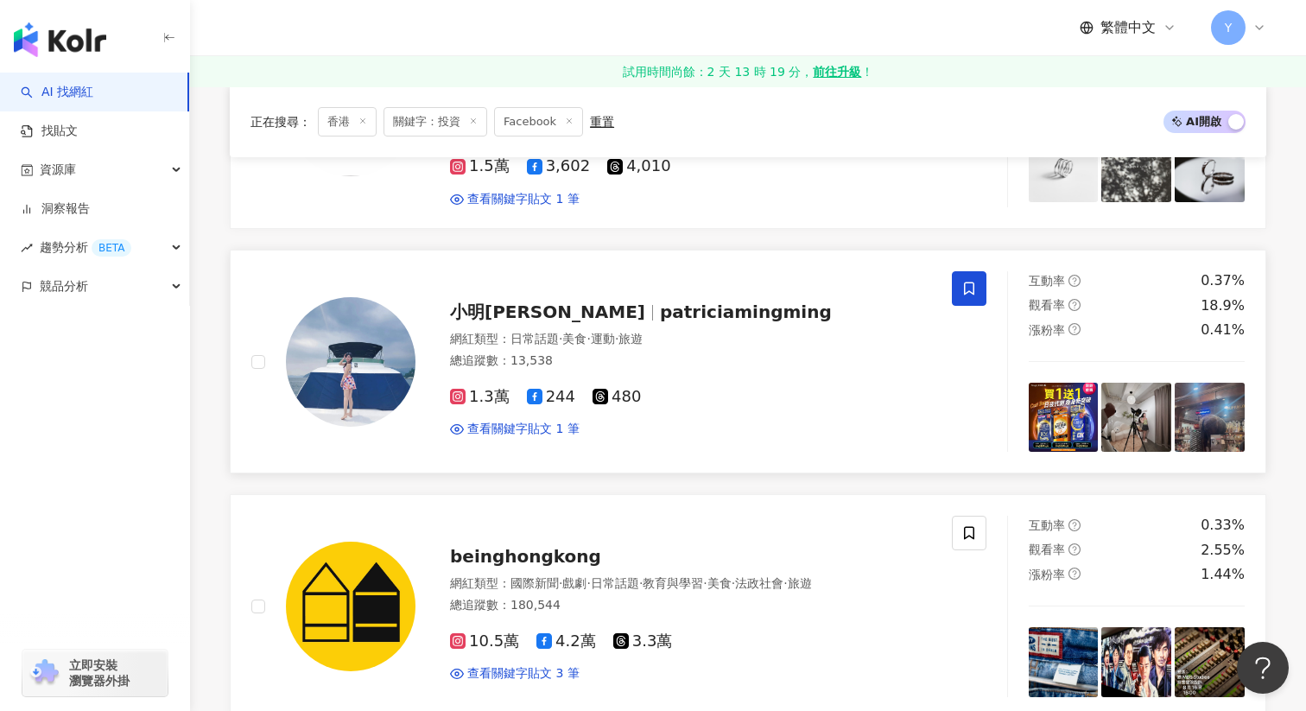
click at [970, 284] on icon at bounding box center [970, 289] width 16 height 16
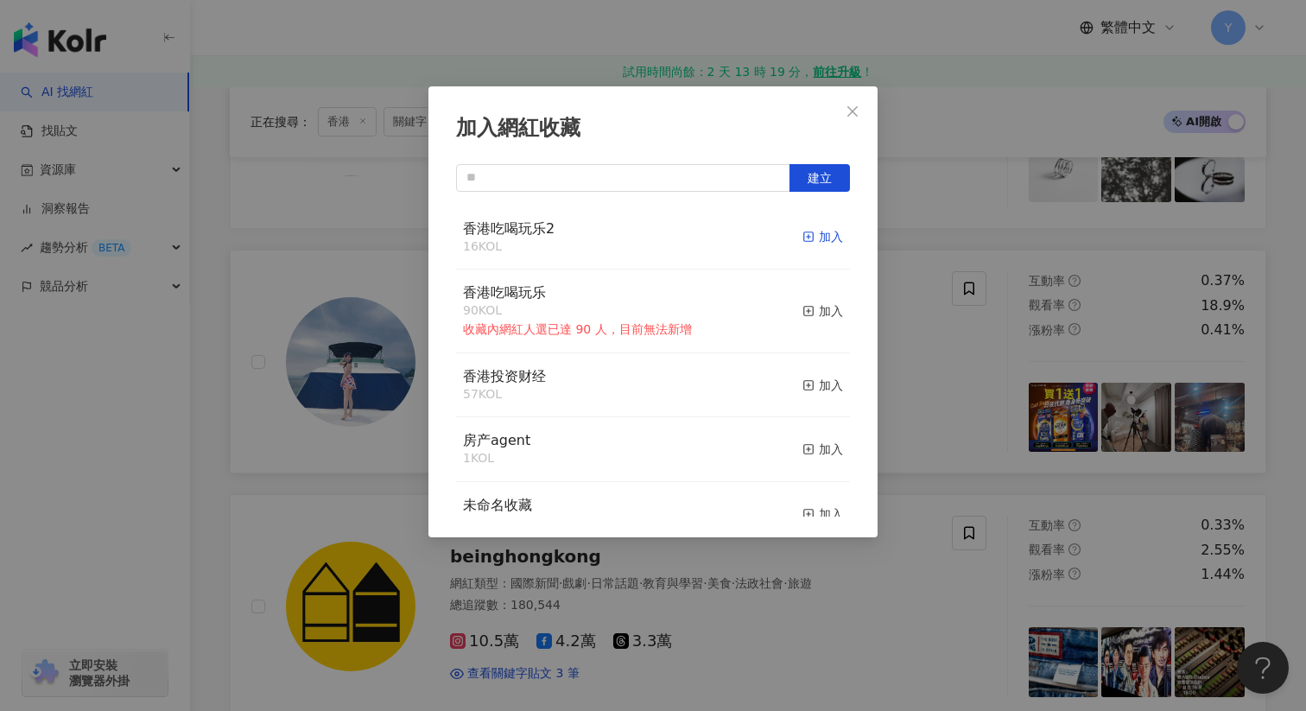
click at [824, 234] on div "加入" at bounding box center [823, 236] width 41 height 19
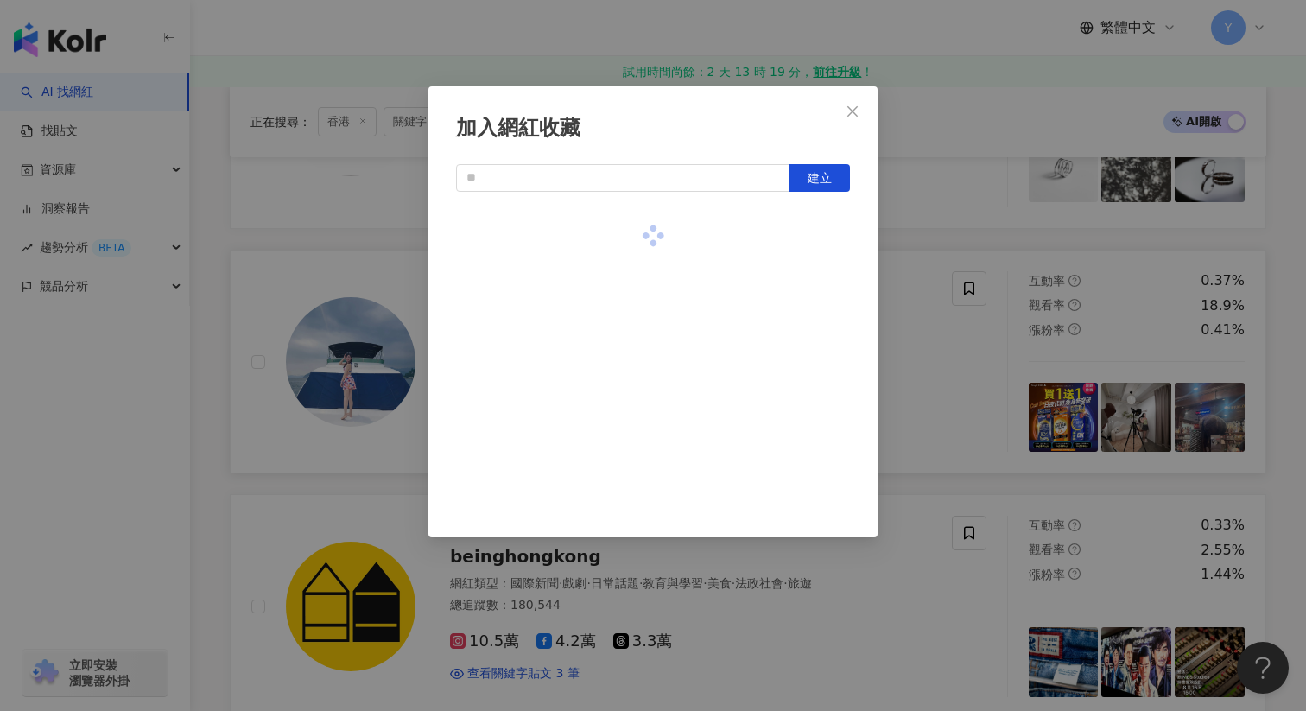
click at [939, 354] on div "加入網紅收藏 建立" at bounding box center [653, 355] width 1306 height 711
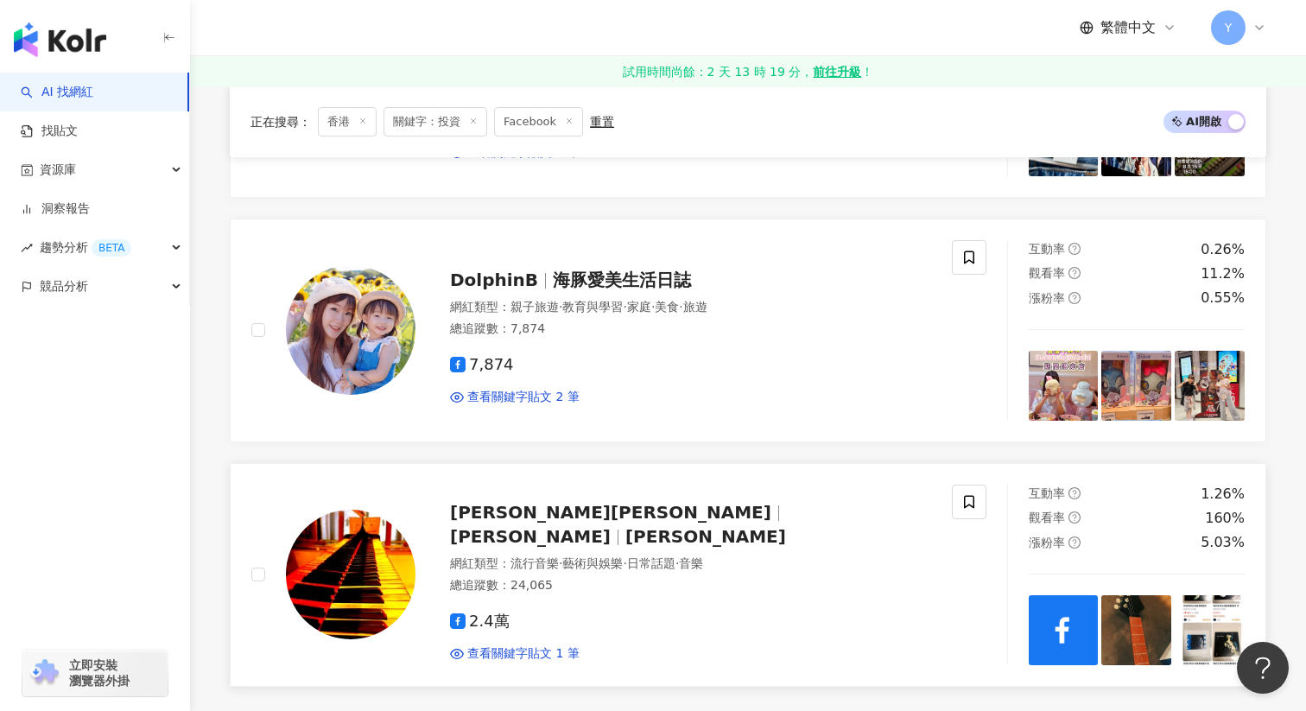
scroll to position [2673, 0]
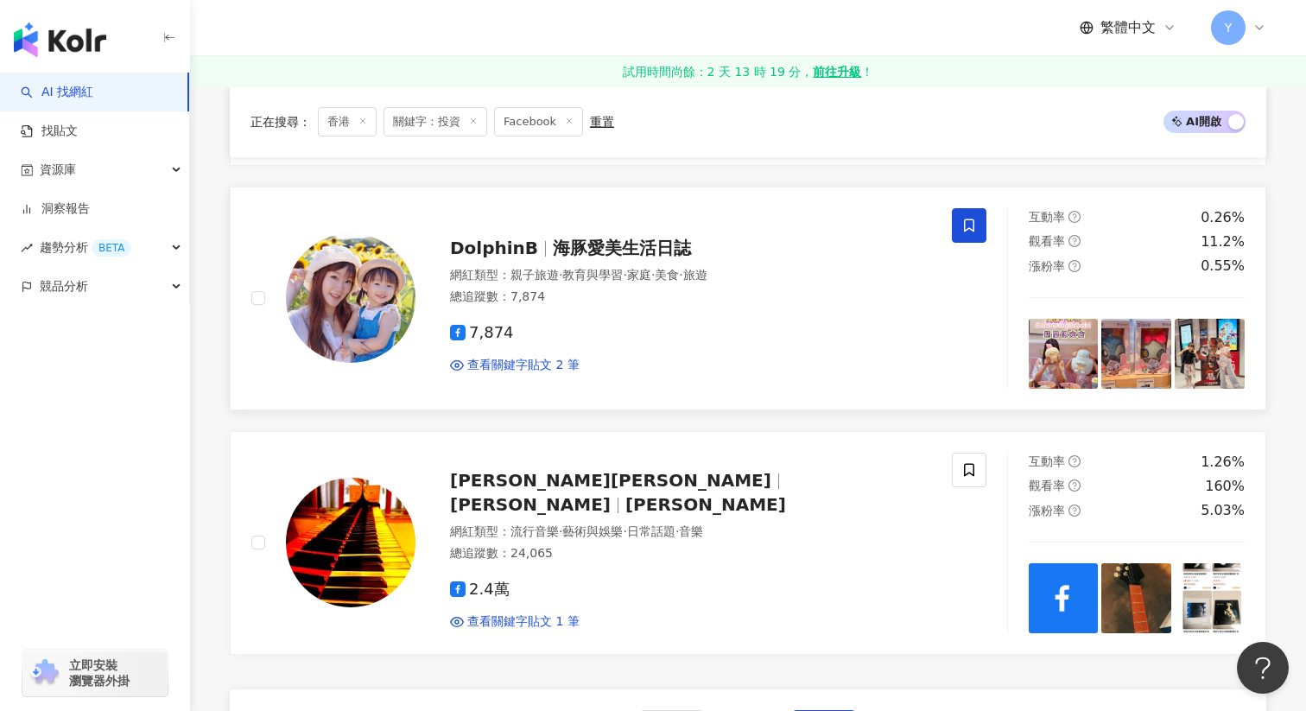
click at [980, 223] on span at bounding box center [969, 225] width 35 height 35
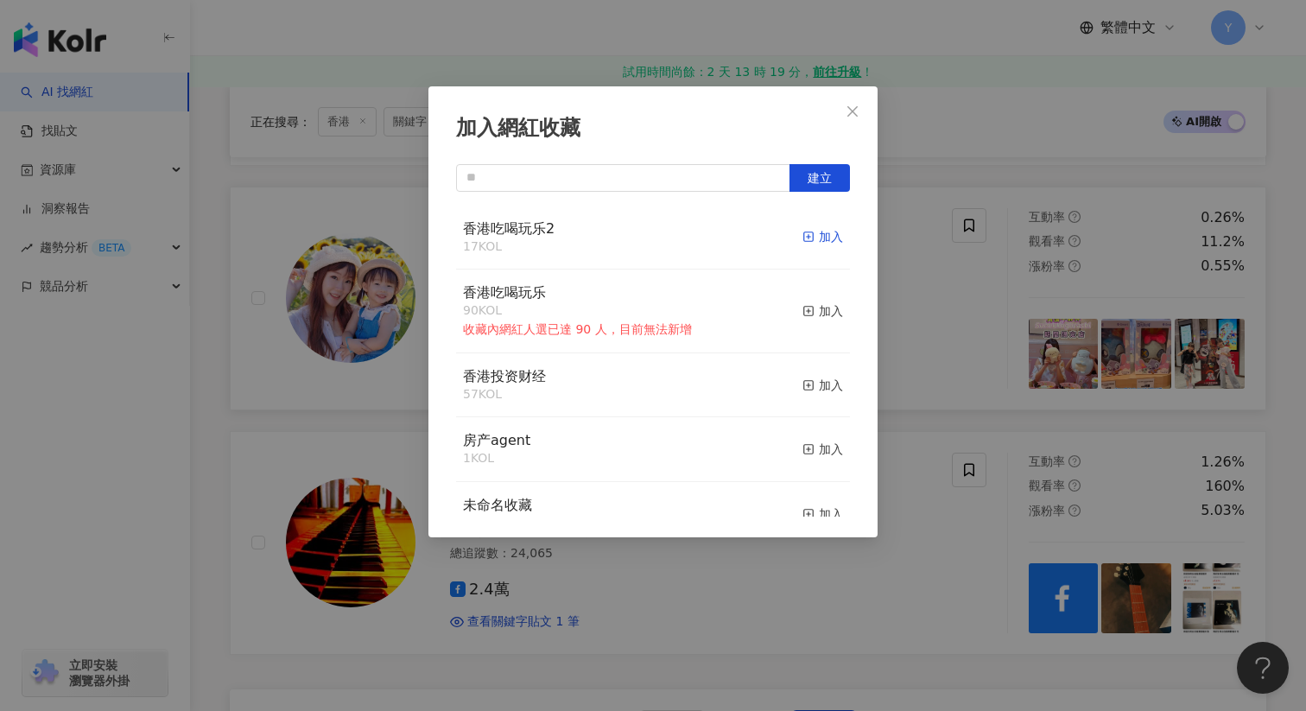
click at [827, 227] on div "加入" at bounding box center [823, 236] width 41 height 19
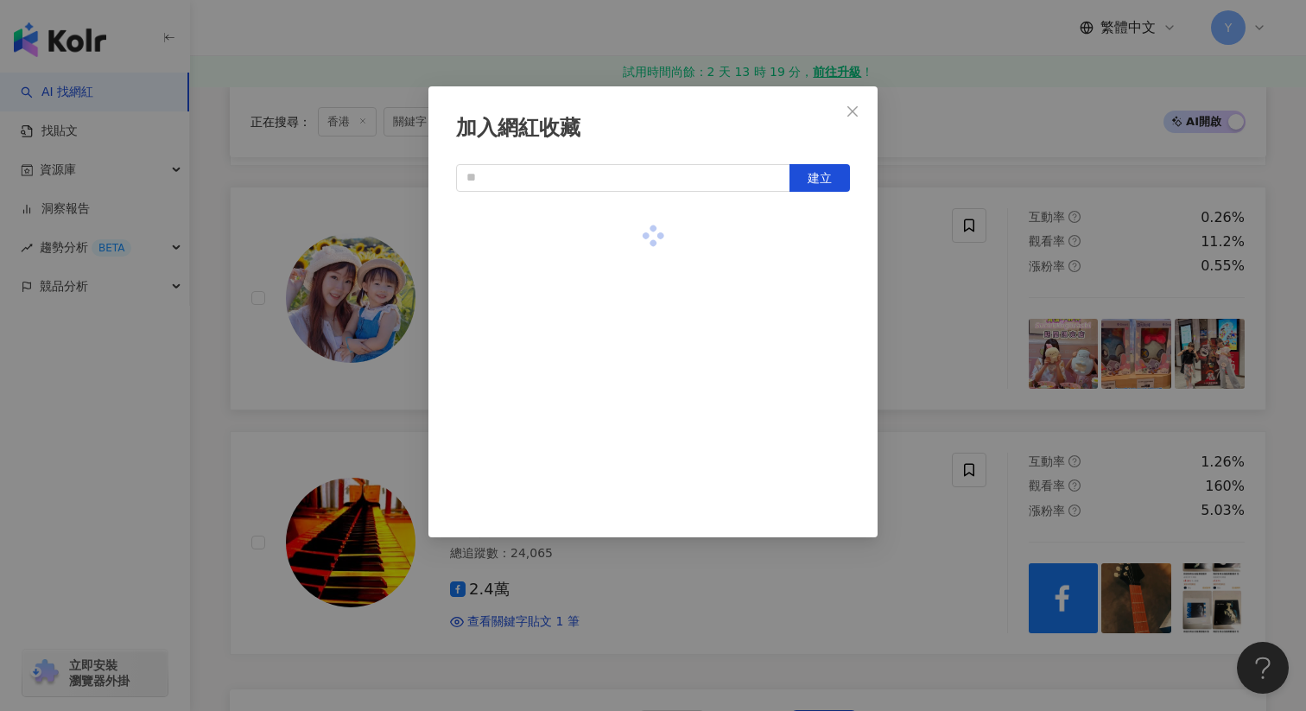
click at [988, 435] on div "加入網紅收藏 建立" at bounding box center [653, 355] width 1306 height 711
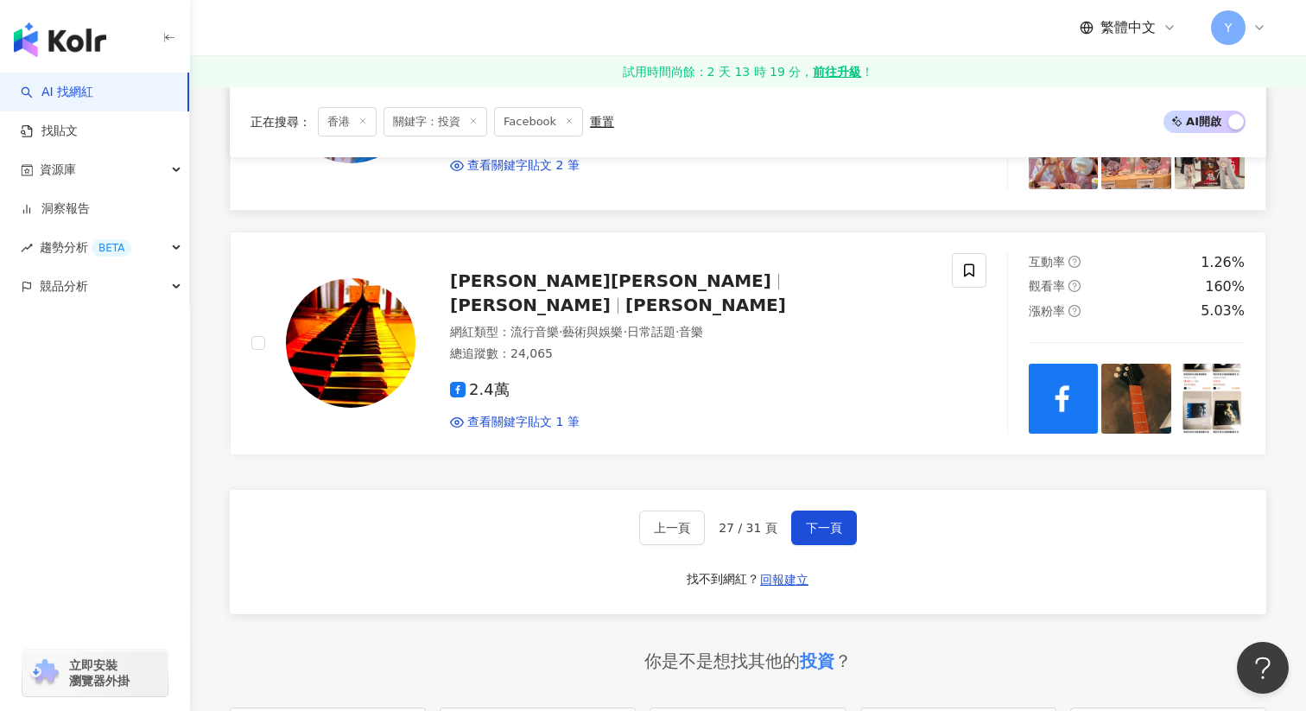
scroll to position [2877, 0]
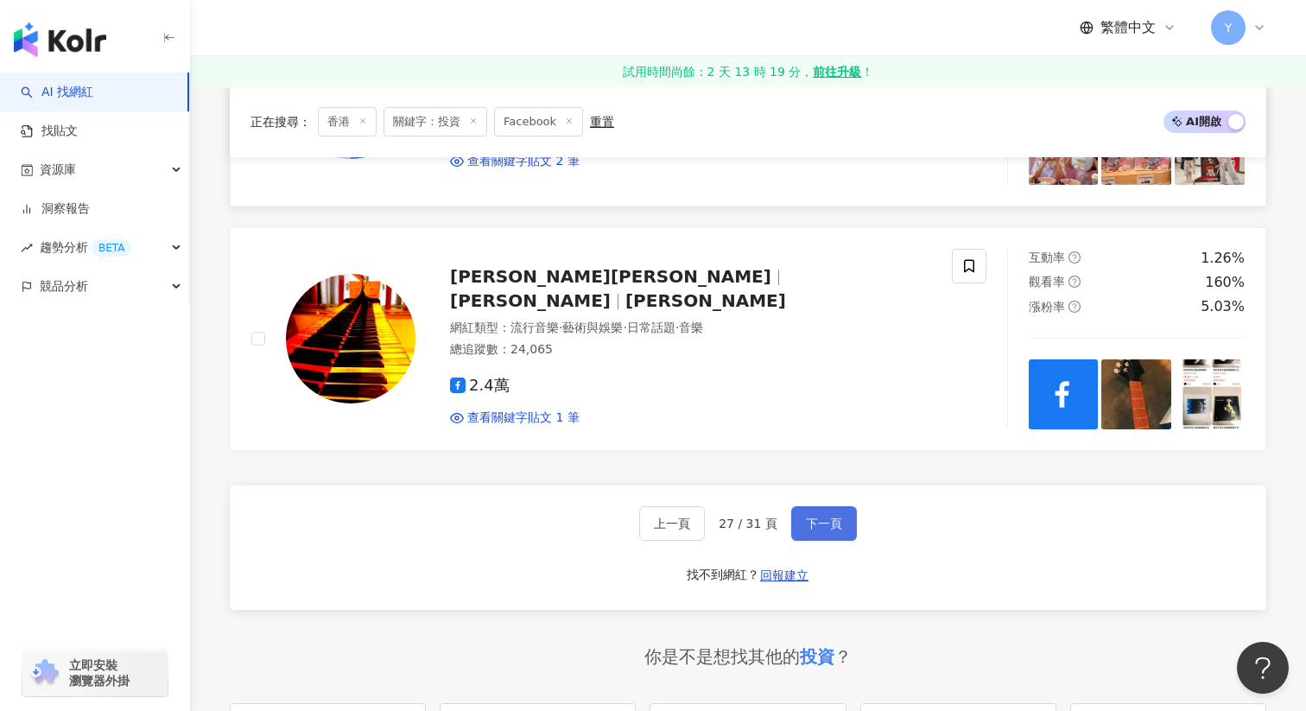
click at [815, 527] on span "下一頁" at bounding box center [824, 524] width 36 height 14
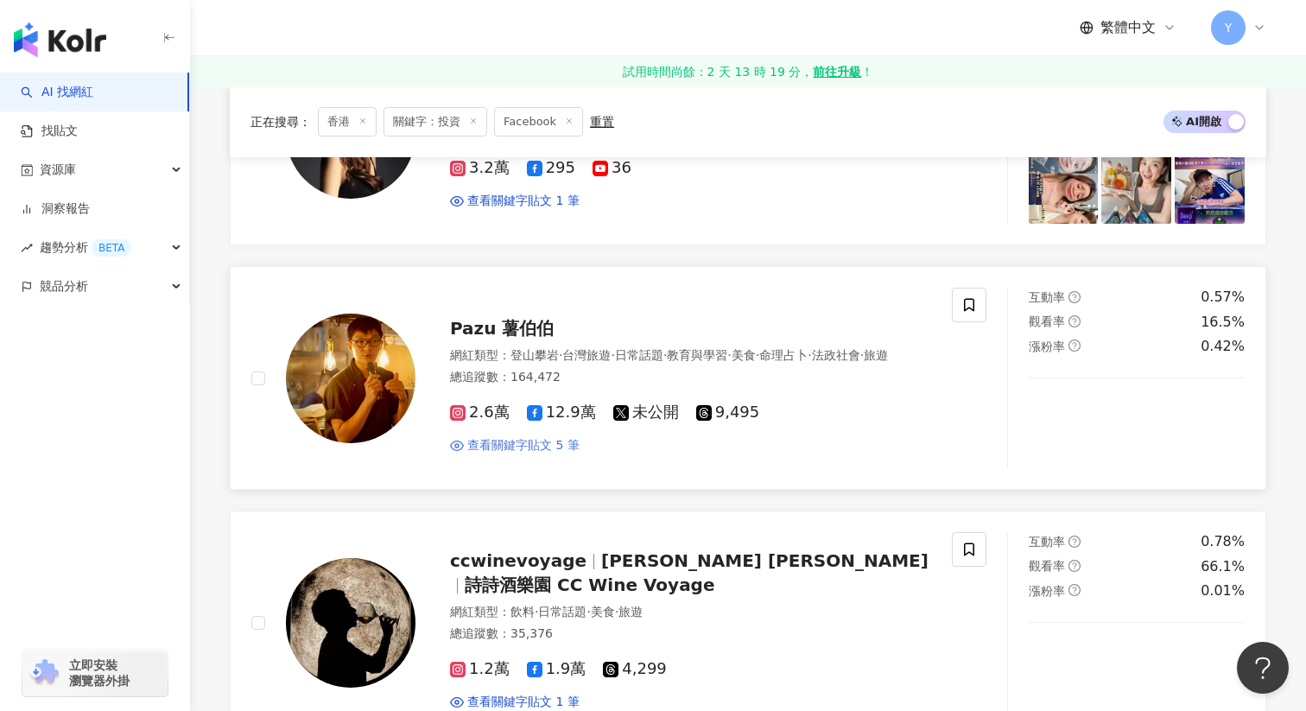
scroll to position [382, 0]
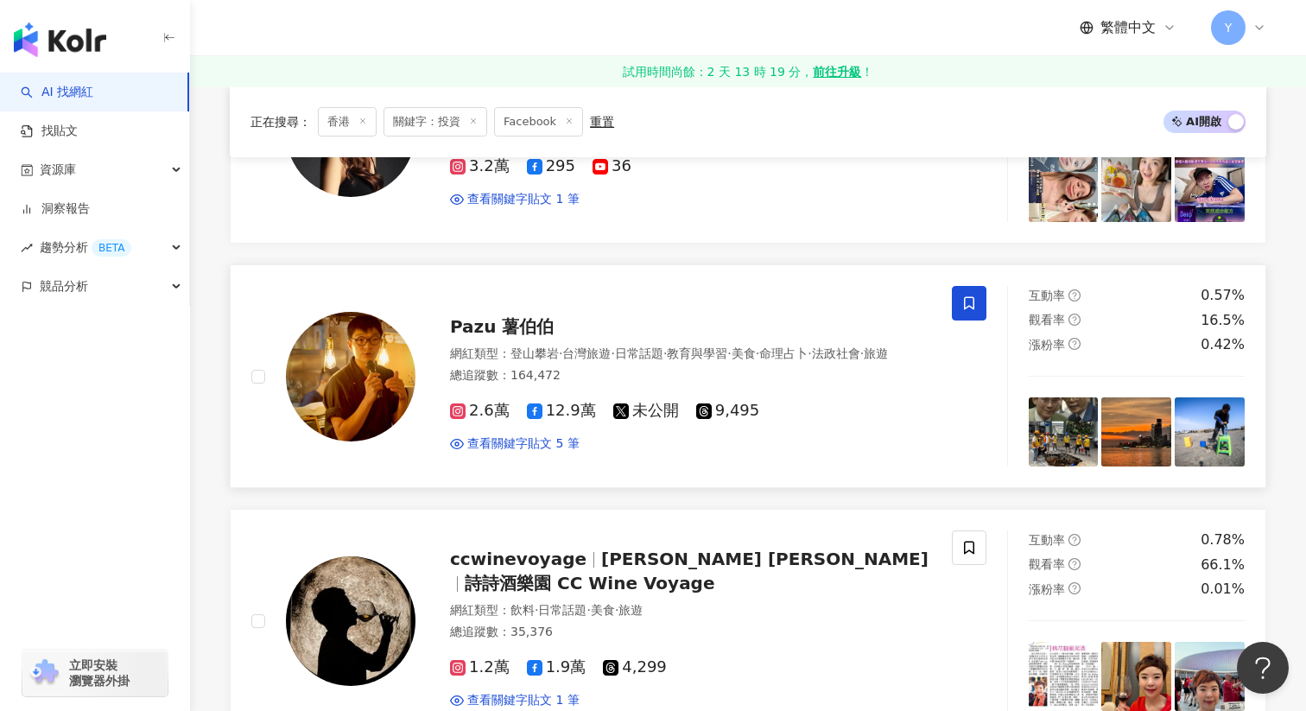
click at [962, 308] on icon at bounding box center [970, 303] width 16 height 16
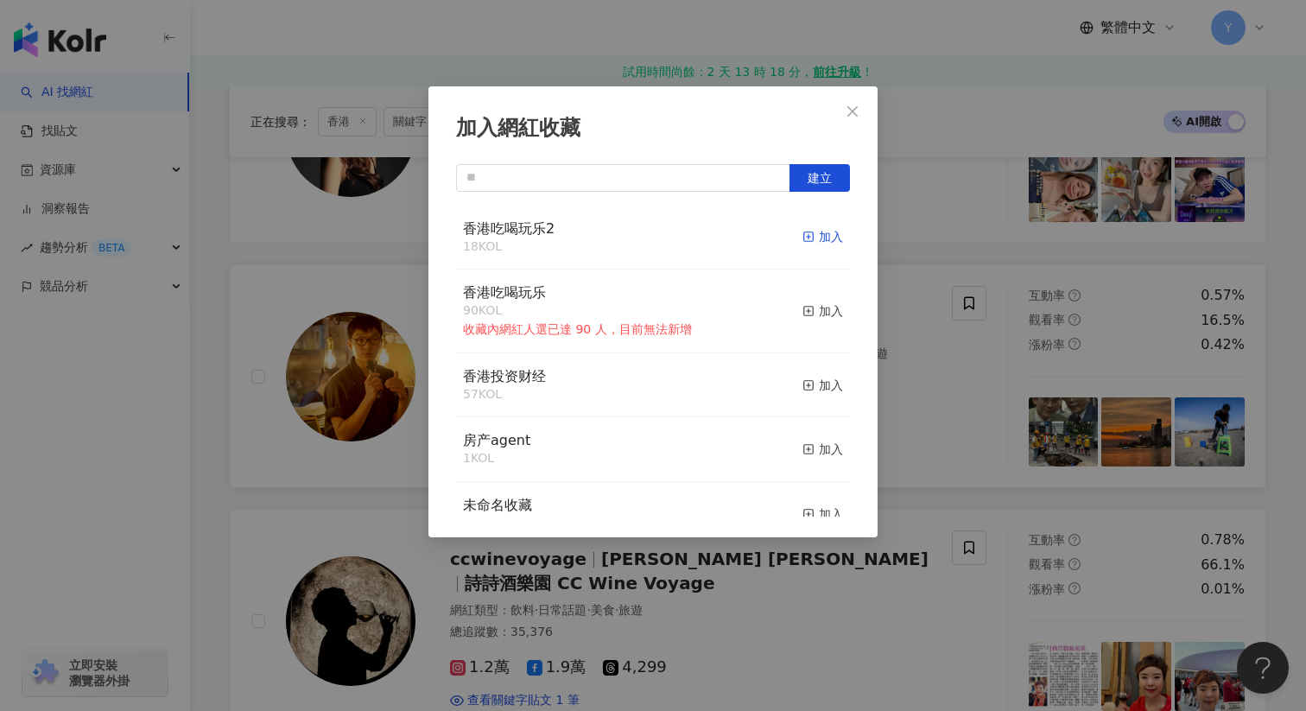
click at [825, 237] on div "加入" at bounding box center [823, 236] width 41 height 19
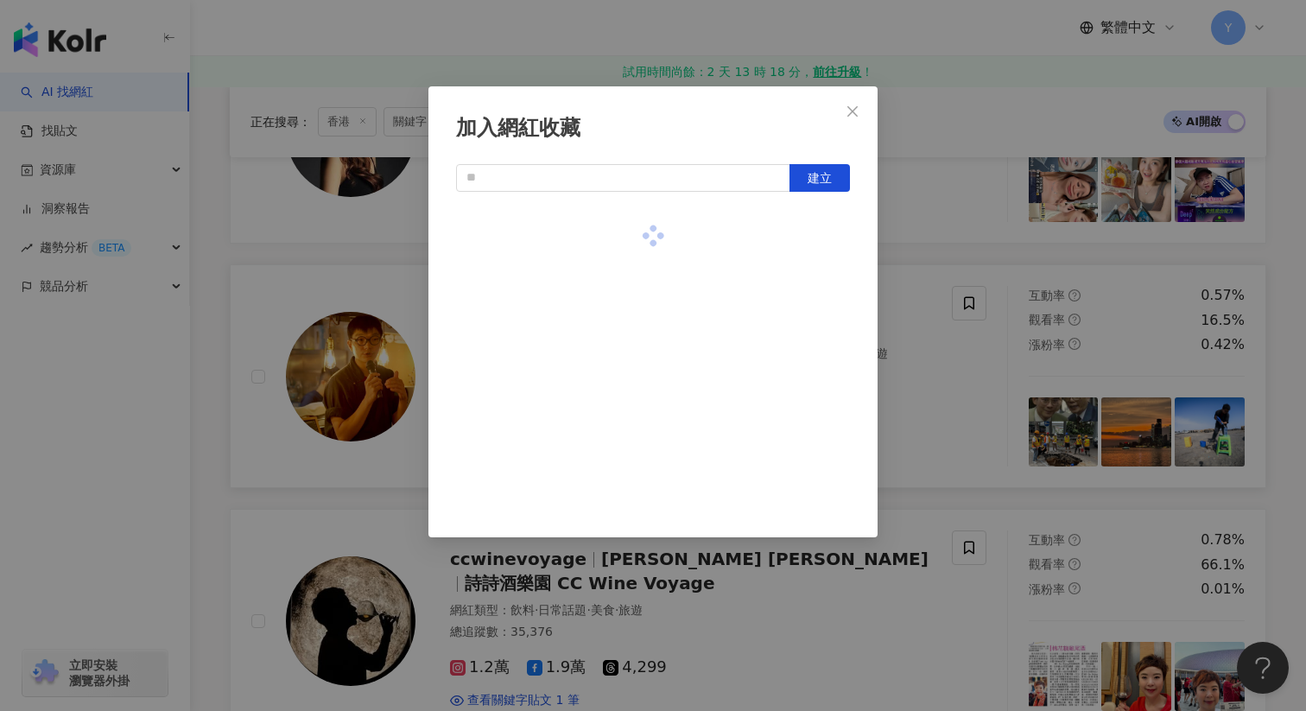
click at [976, 445] on div "加入網紅收藏 建立" at bounding box center [653, 355] width 1306 height 711
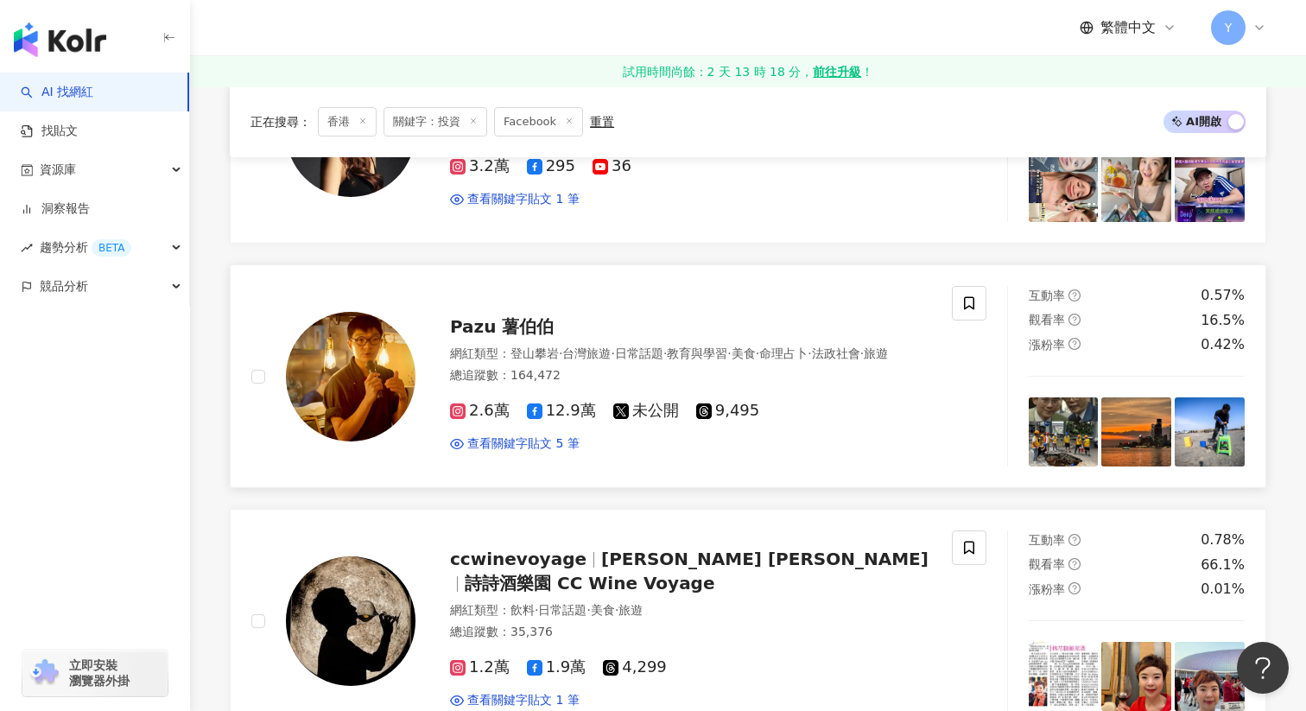
scroll to position [377, 0]
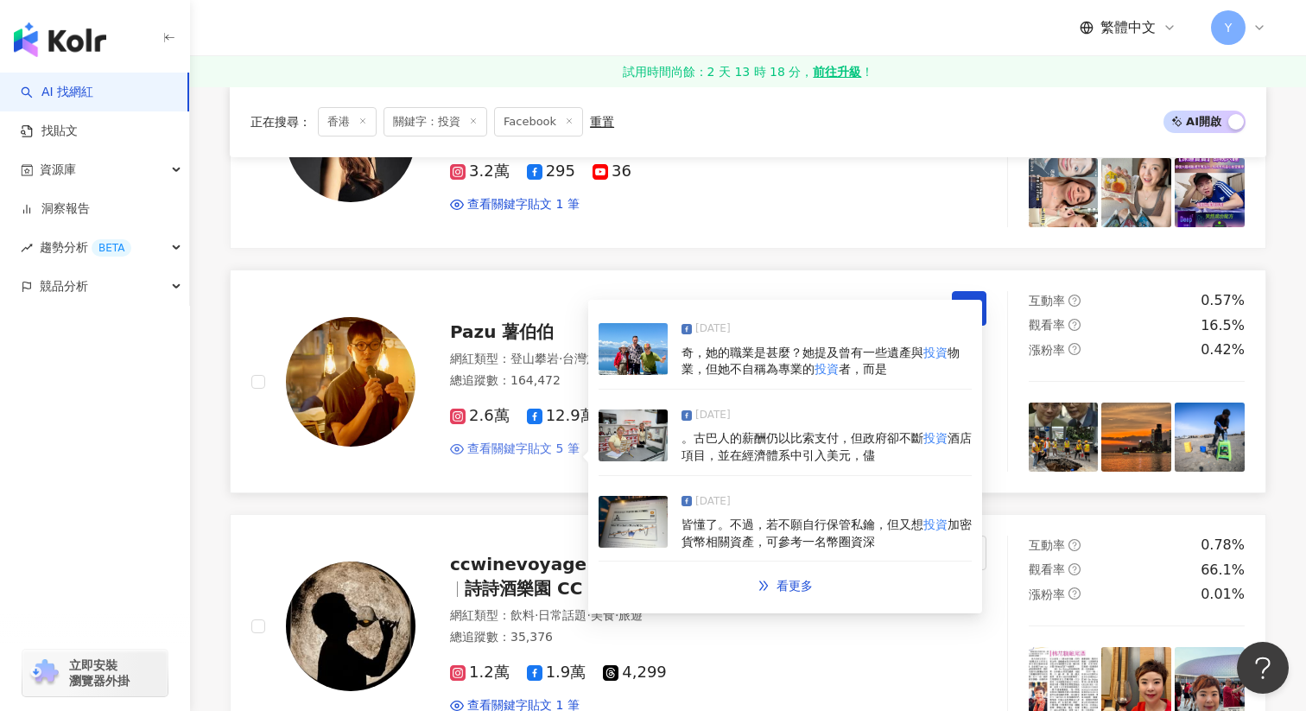
click at [495, 458] on span "查看關鍵字貼文 5 筆" at bounding box center [523, 449] width 112 height 17
click at [648, 362] on img at bounding box center [633, 350] width 69 height 52
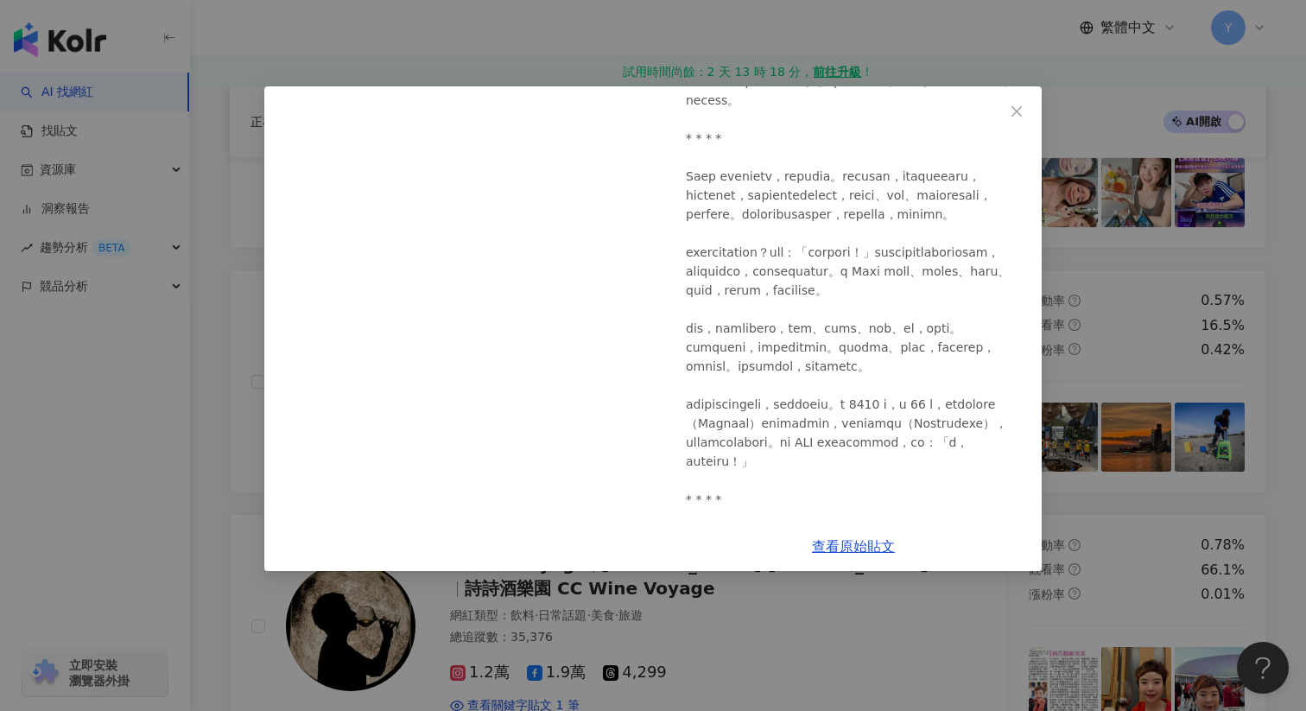
scroll to position [552, 0]
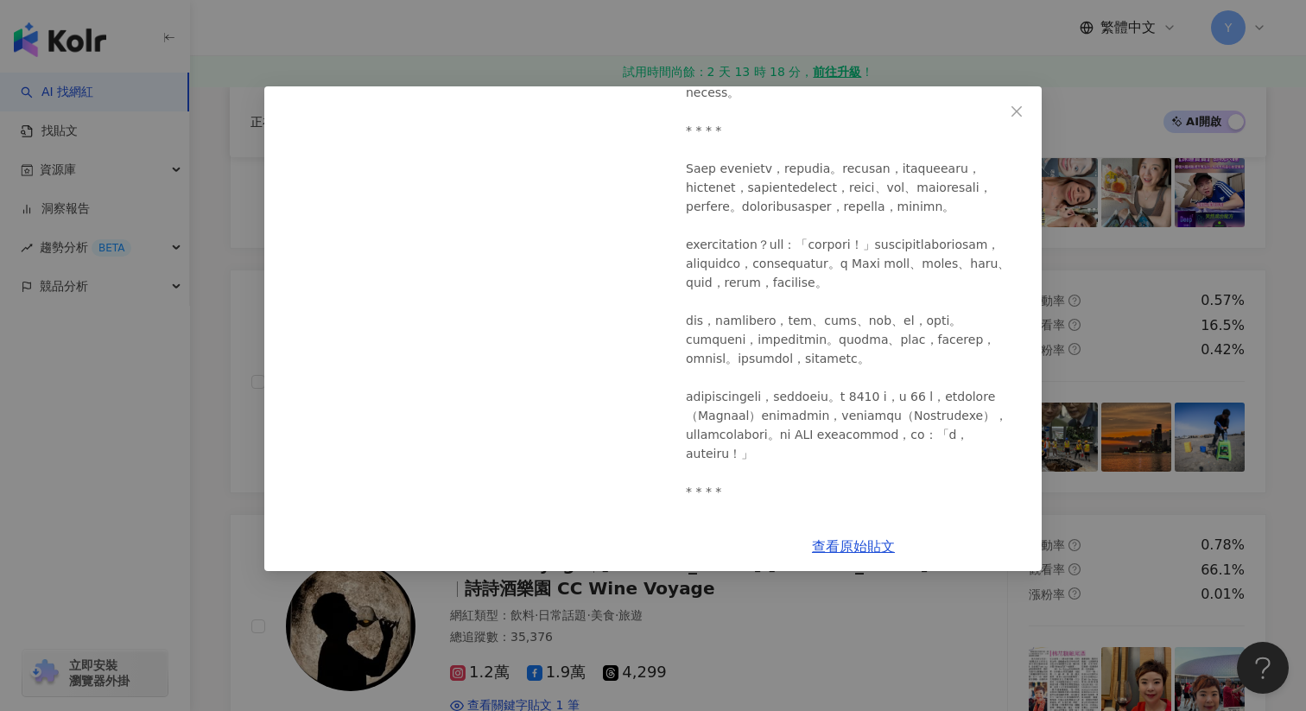
click at [1237, 366] on div "Pazu 薯伯伯 2025/6/21 1,617 70 68 查看原始貼文" at bounding box center [653, 355] width 1306 height 711
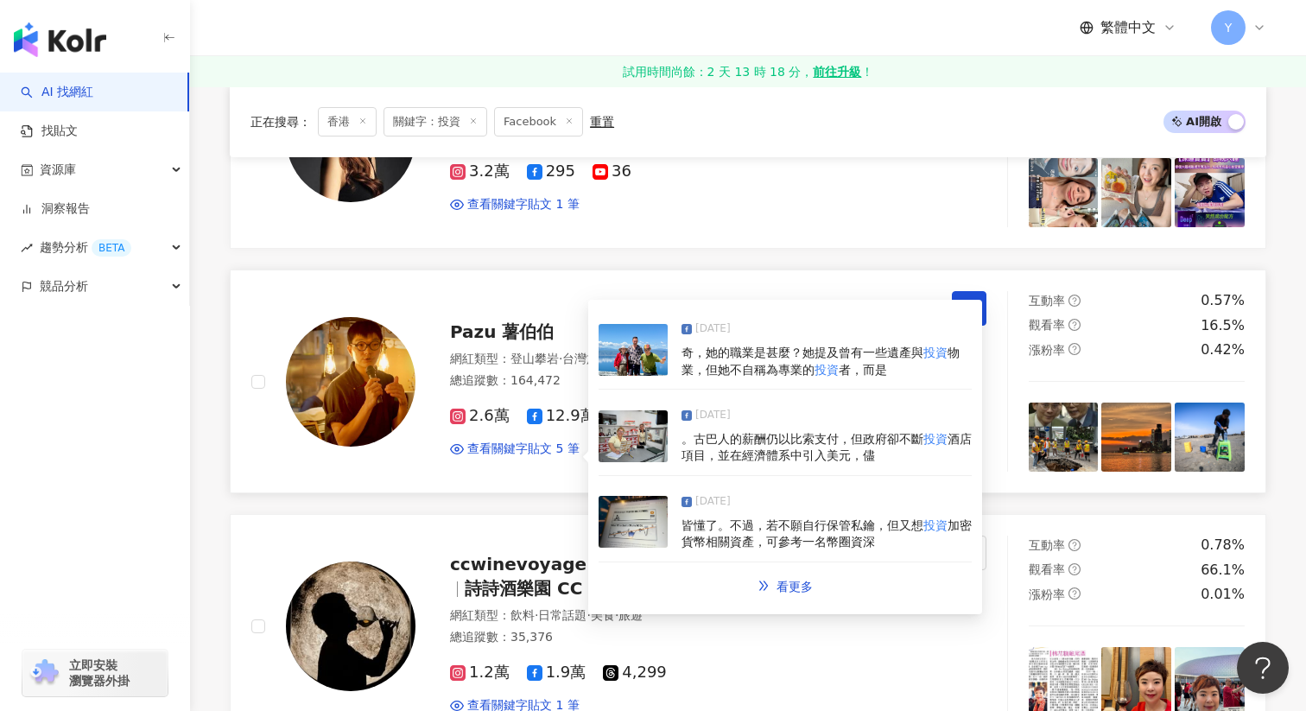
click at [629, 501] on img at bounding box center [633, 522] width 69 height 52
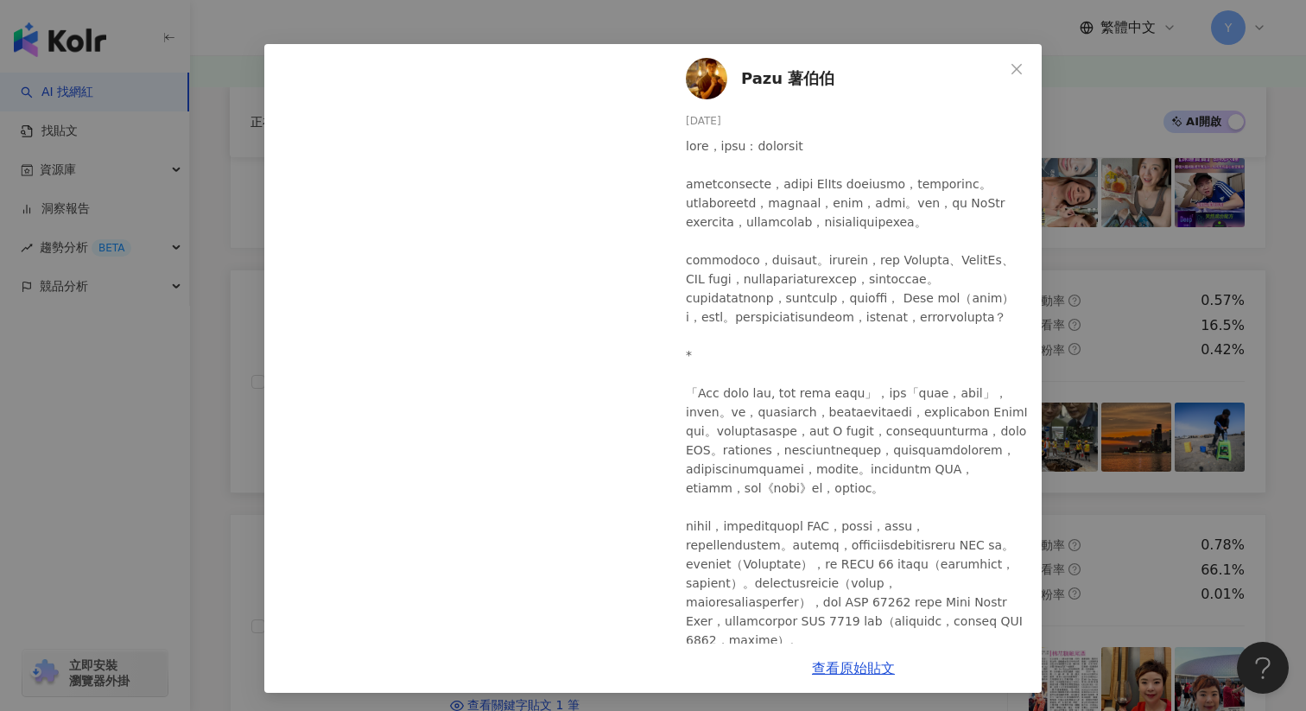
scroll to position [38, 0]
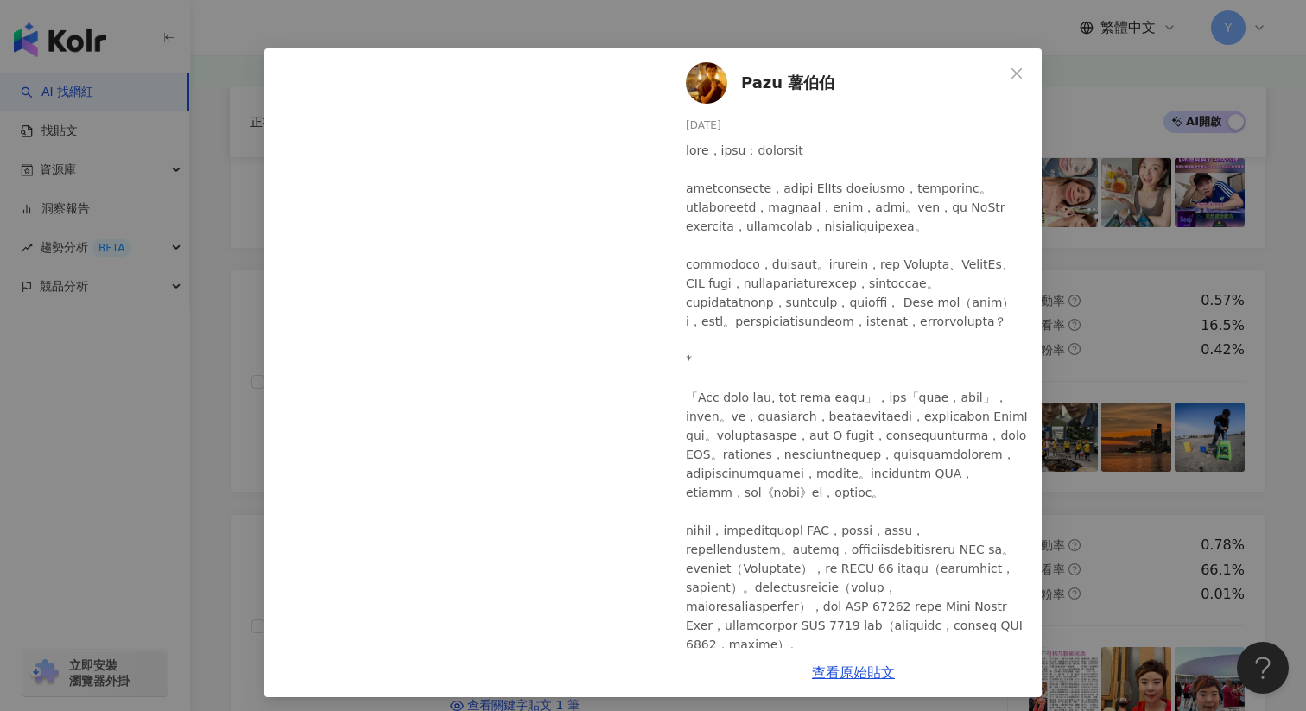
click at [1141, 349] on div "Pazu 薯伯伯 2025/2/23 294 10 10 查看原始貼文" at bounding box center [653, 355] width 1306 height 711
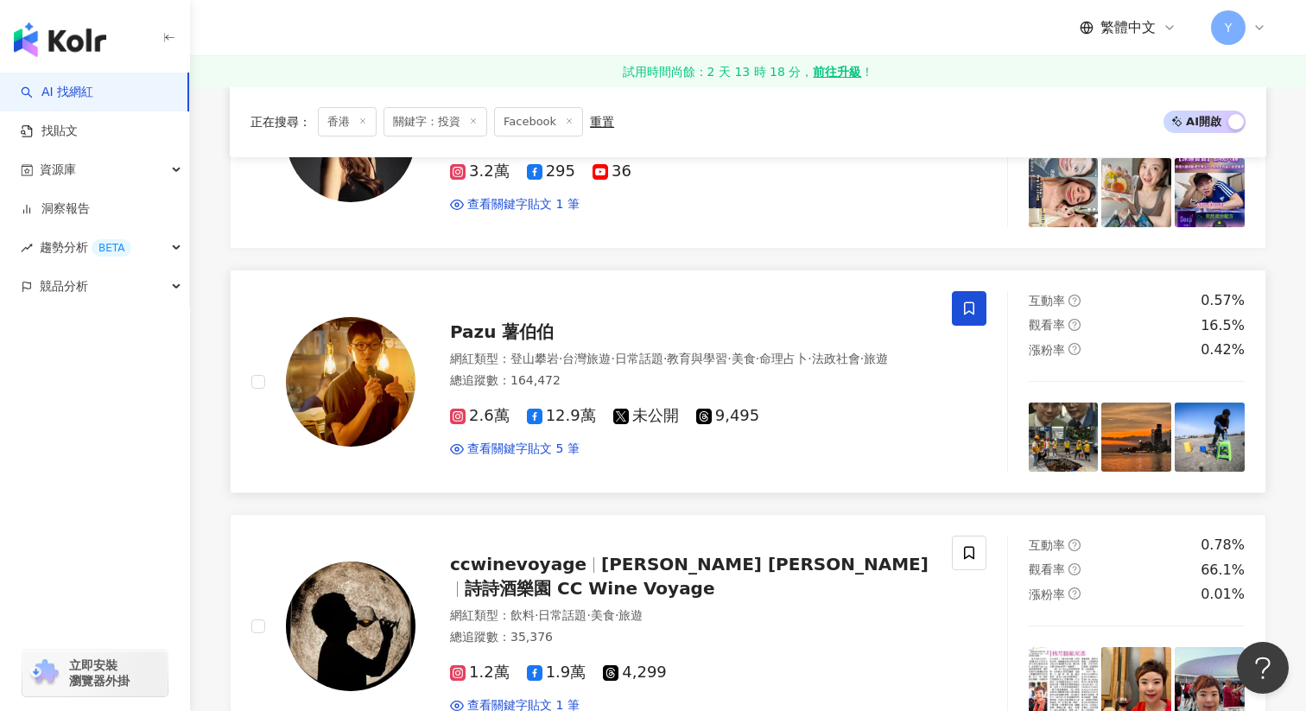
click at [1056, 430] on img at bounding box center [1064, 438] width 70 height 70
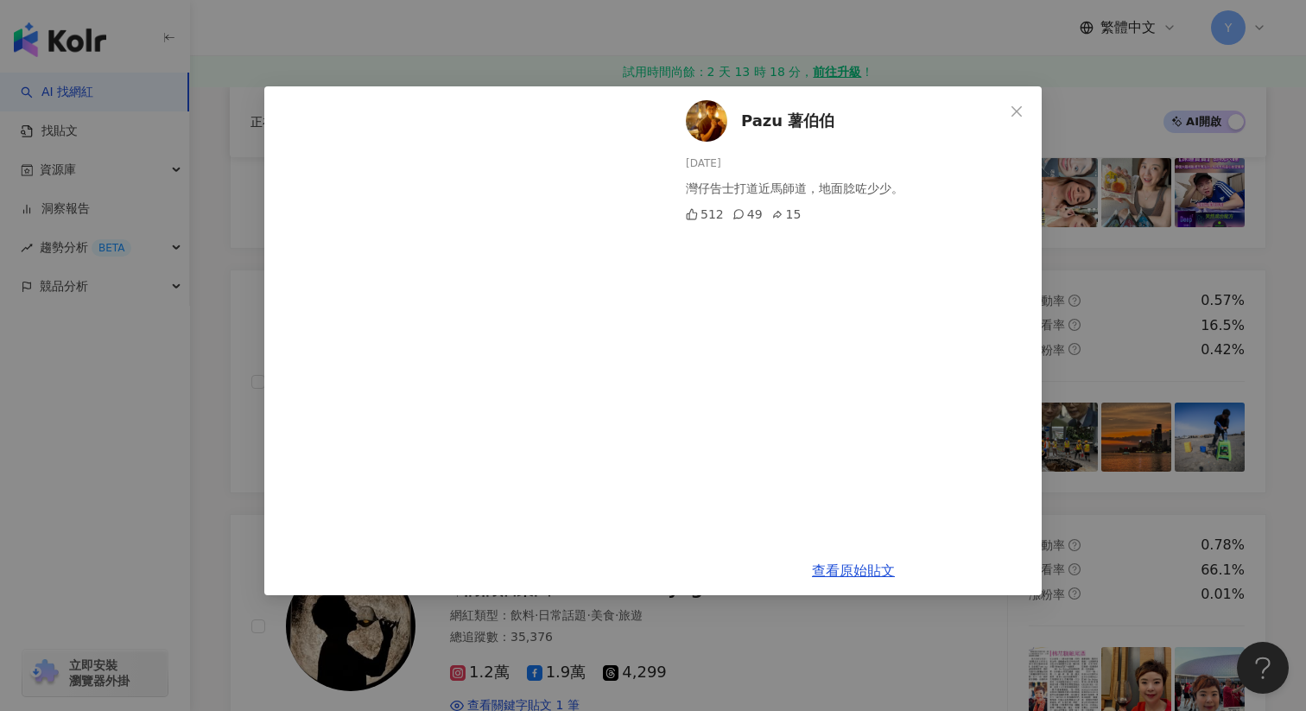
click at [1120, 437] on div "Pazu 薯伯伯 2025/8/20 灣仔告士打道近馬師道，地面腍咗少少。 512 49 15 查看原始貼文" at bounding box center [653, 355] width 1306 height 711
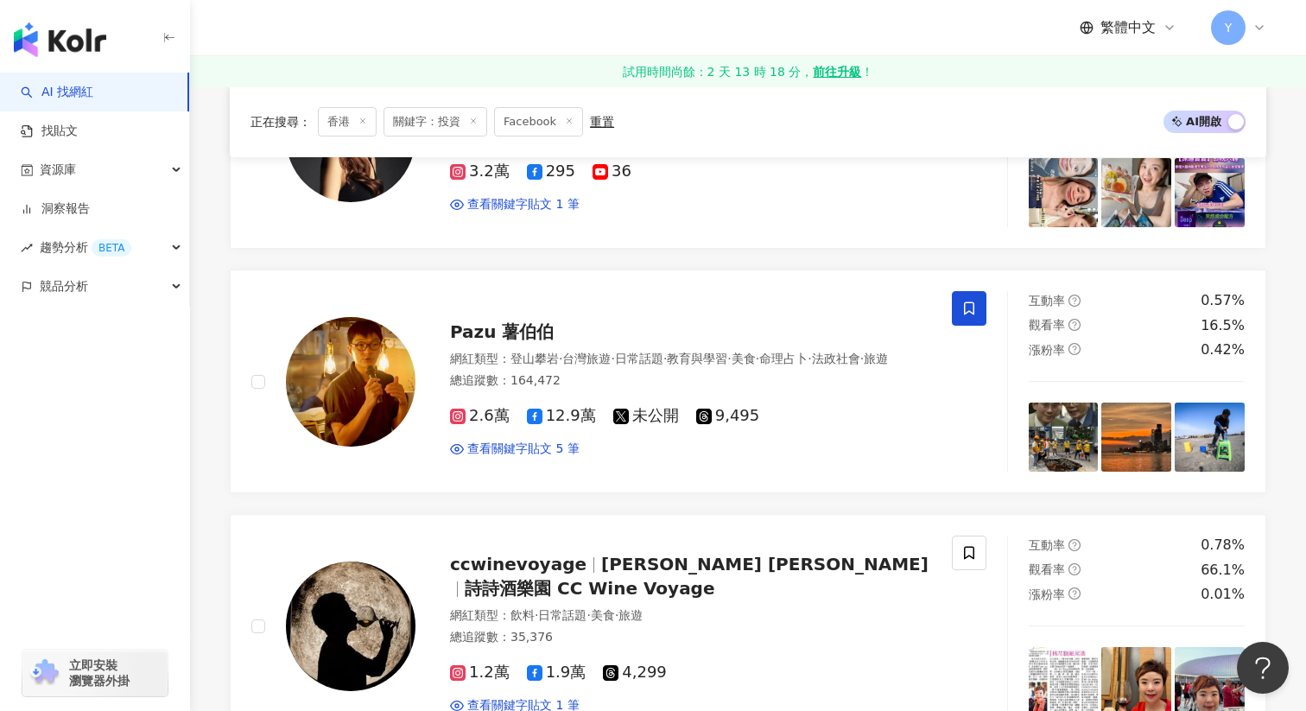
click at [1120, 437] on img at bounding box center [1137, 438] width 70 height 70
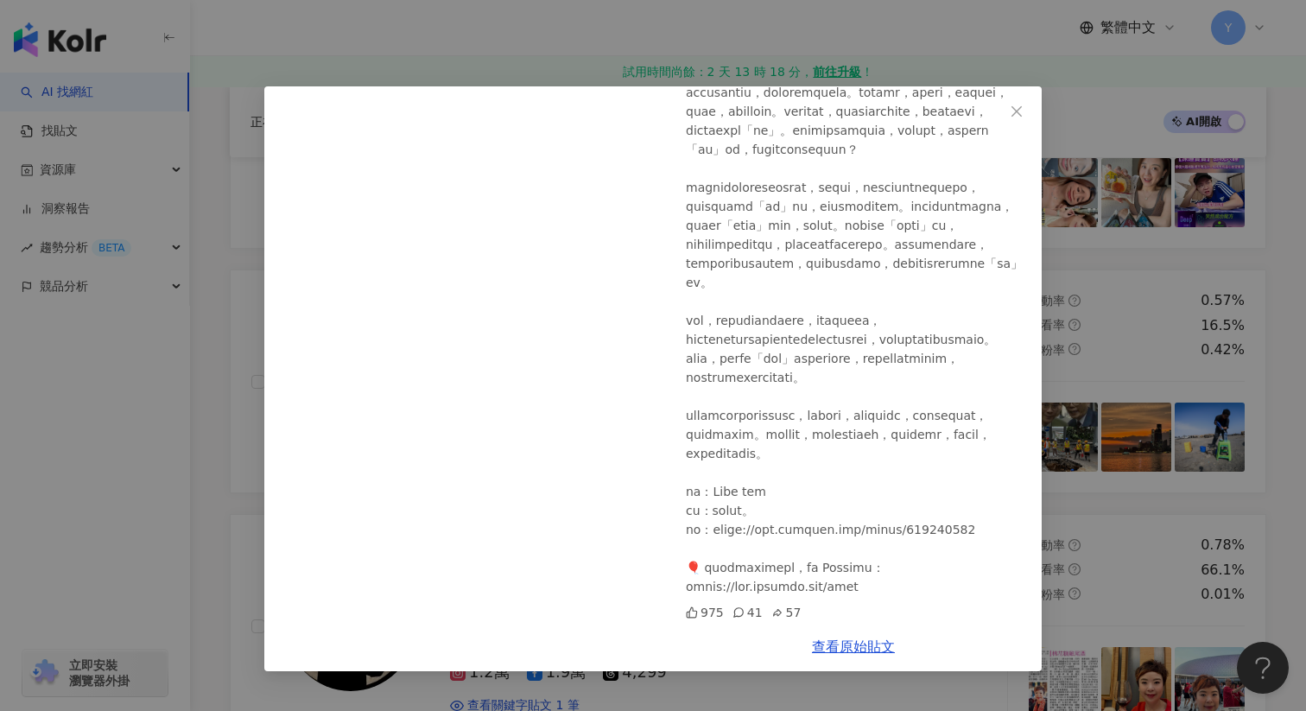
scroll to position [498, 0]
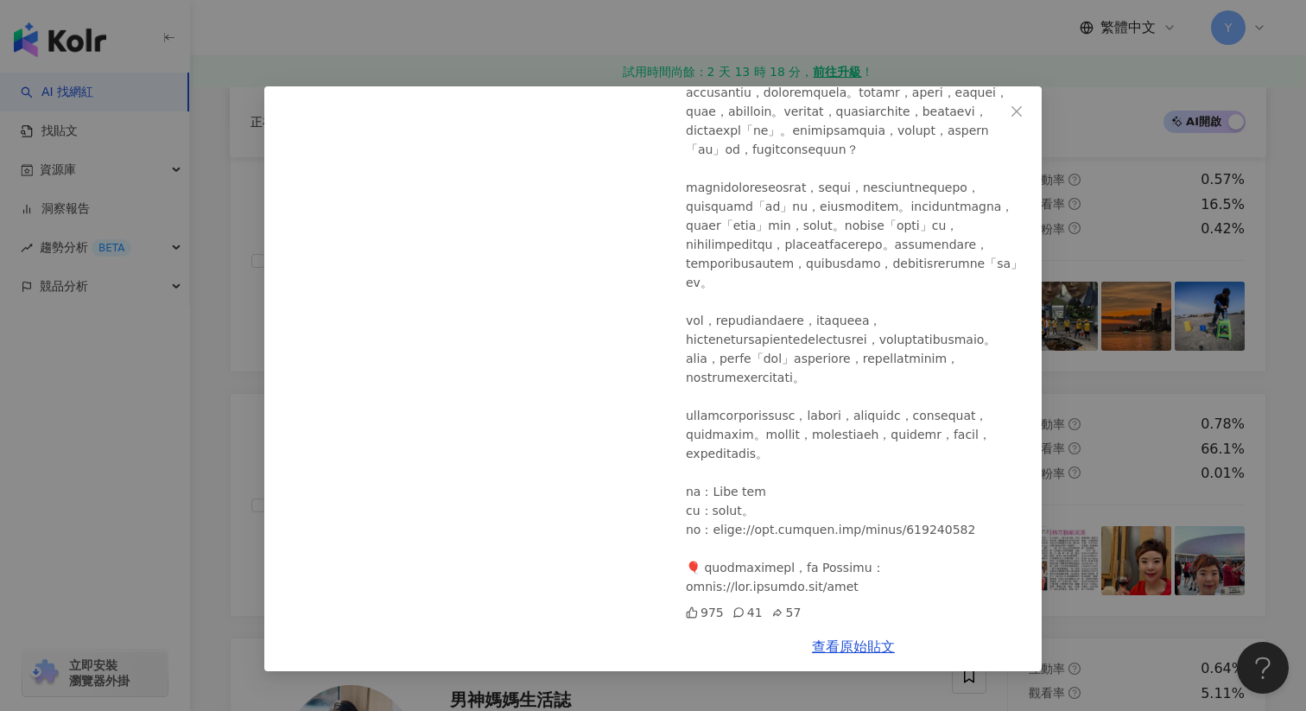
click at [1121, 433] on div "Pazu 薯伯伯 2025/8/20 975 41 57 查看原始貼文" at bounding box center [653, 355] width 1306 height 711
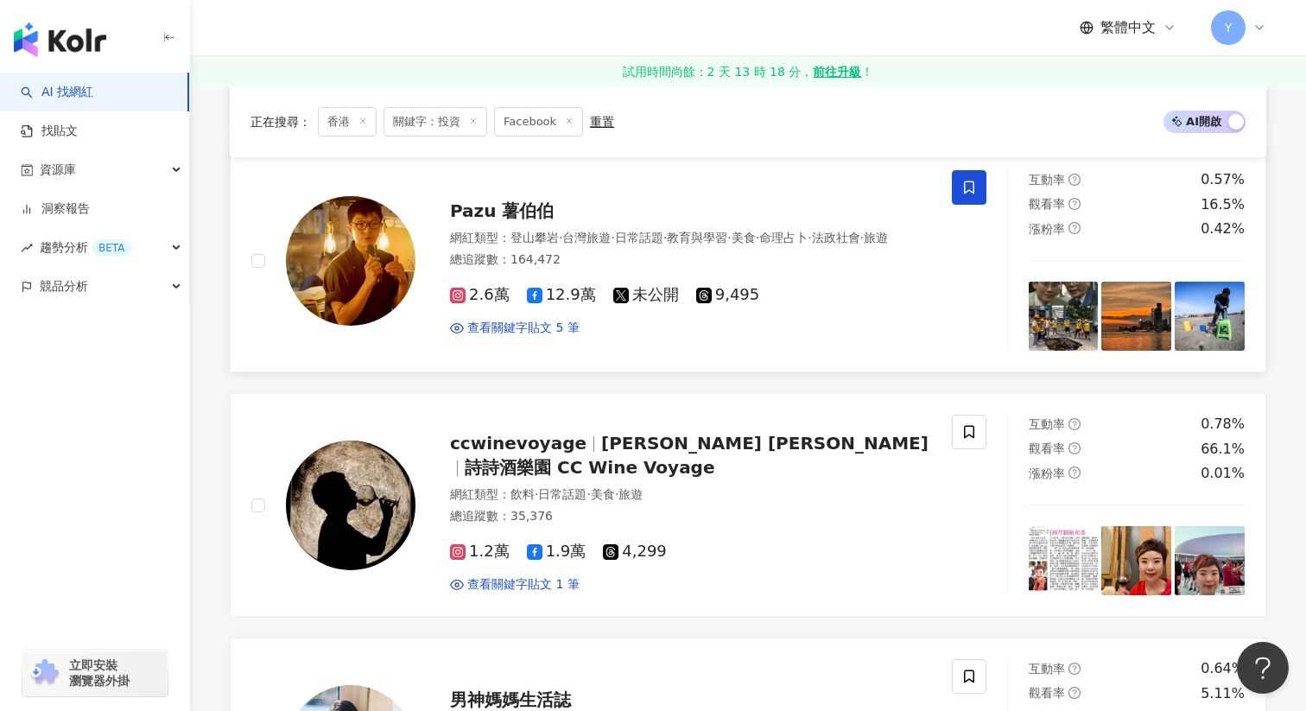
click at [1210, 318] on img at bounding box center [1210, 317] width 70 height 70
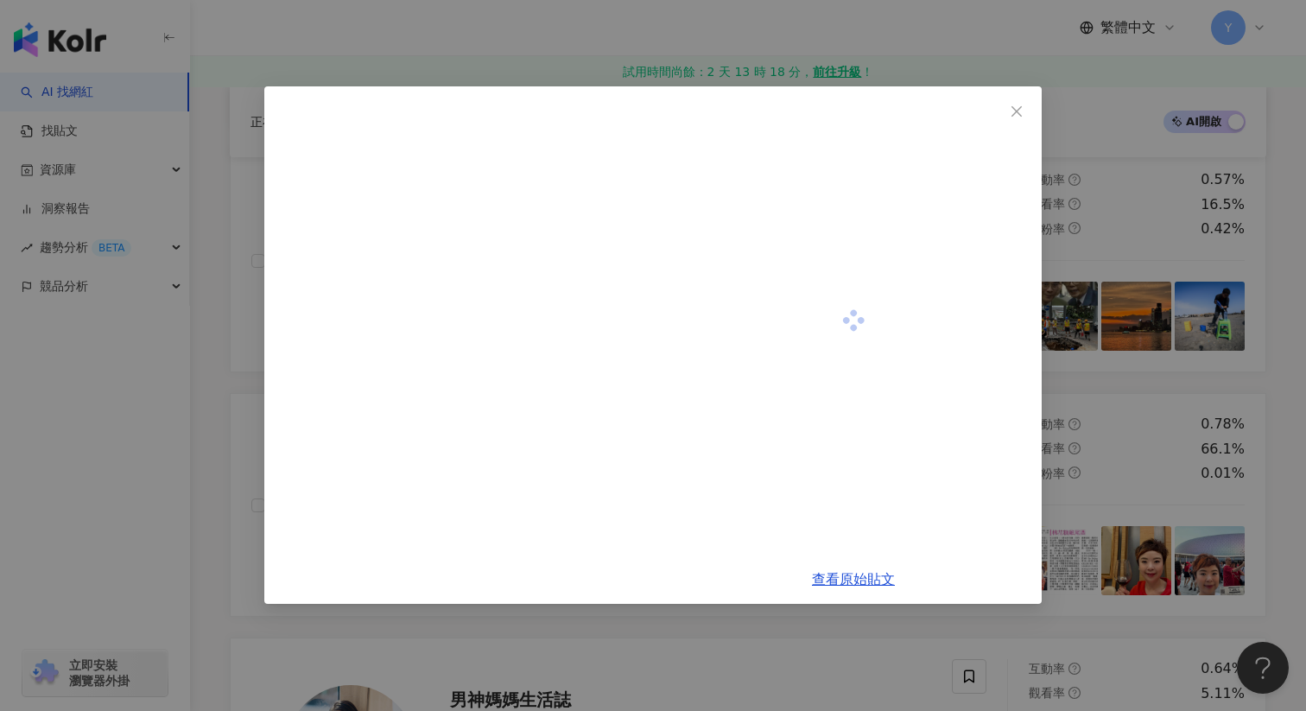
click at [1154, 443] on div "查看原始貼文" at bounding box center [653, 355] width 1306 height 711
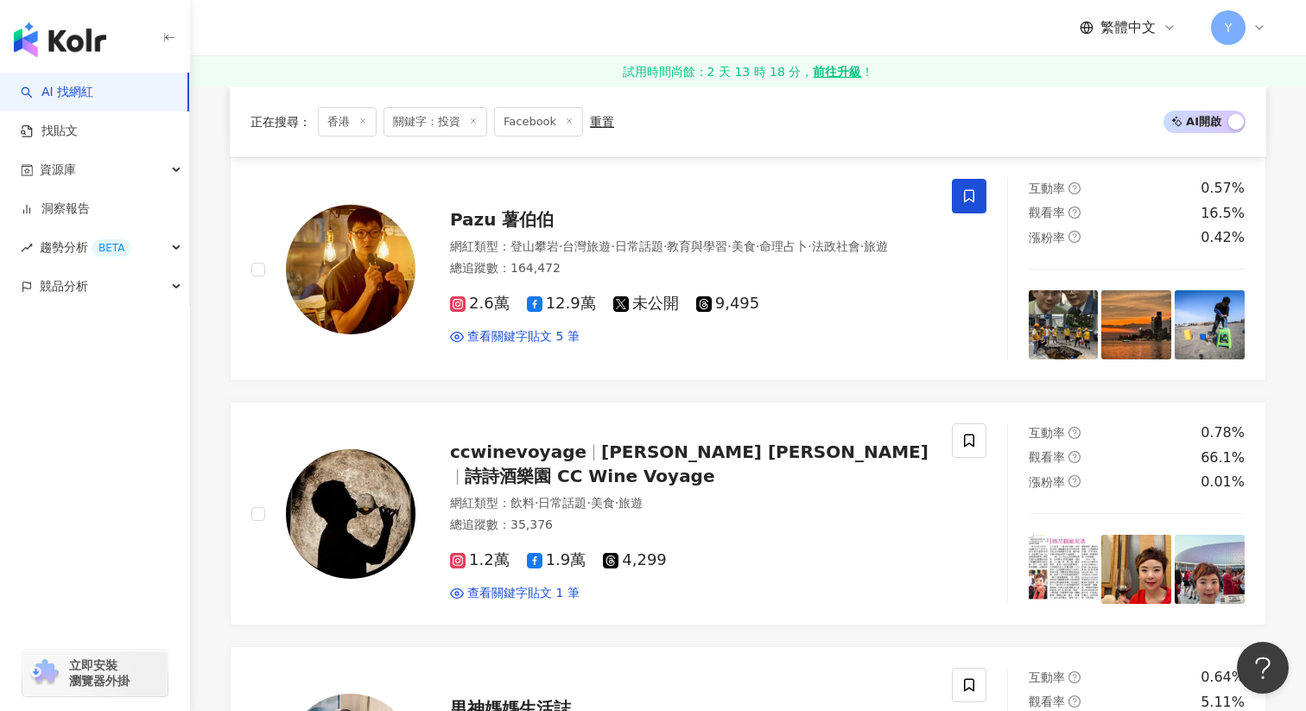
scroll to position [483, 0]
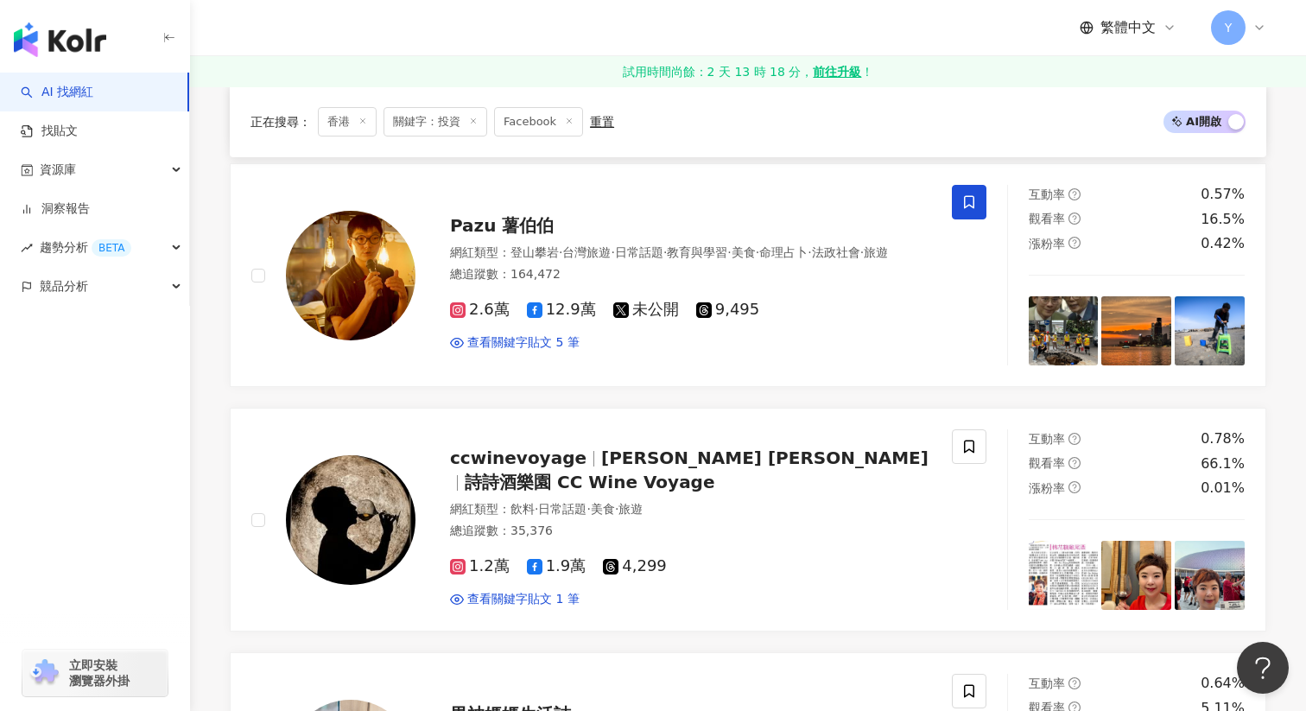
click at [1154, 443] on div "互動率 0.78%" at bounding box center [1137, 438] width 217 height 19
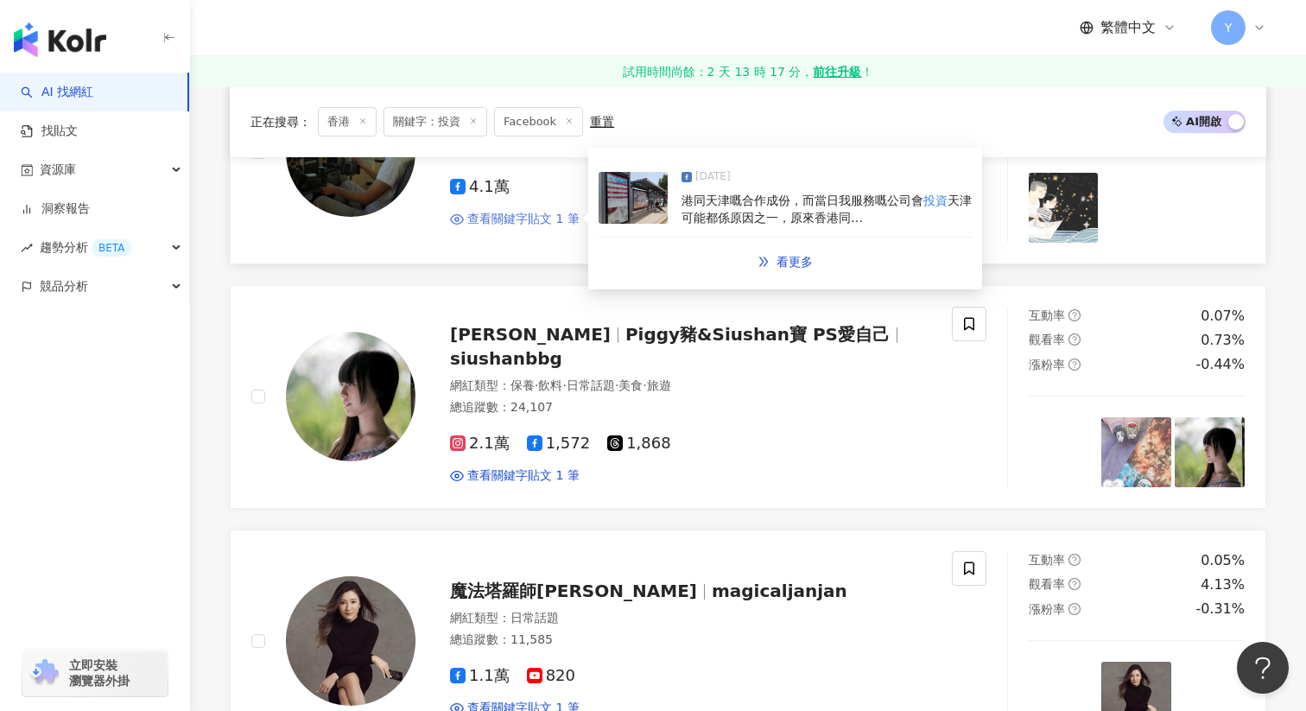
scroll to position [1348, 0]
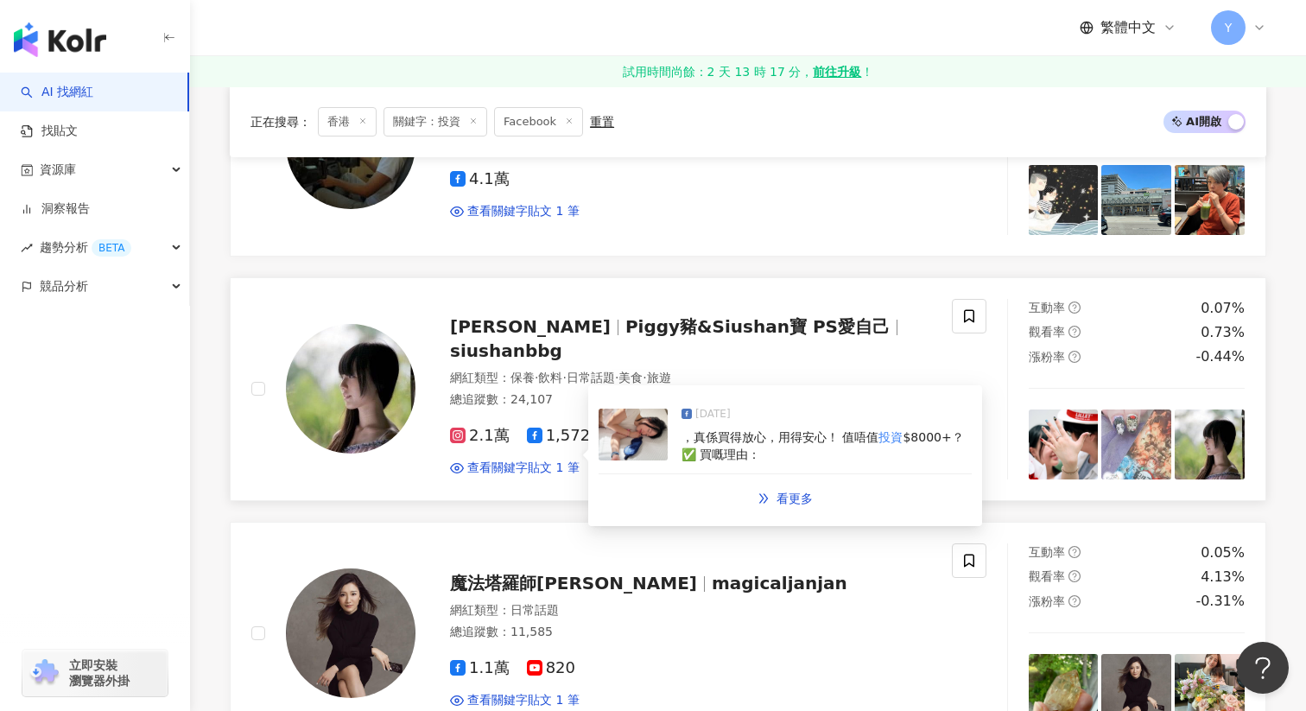
click at [638, 421] on img at bounding box center [633, 435] width 69 height 52
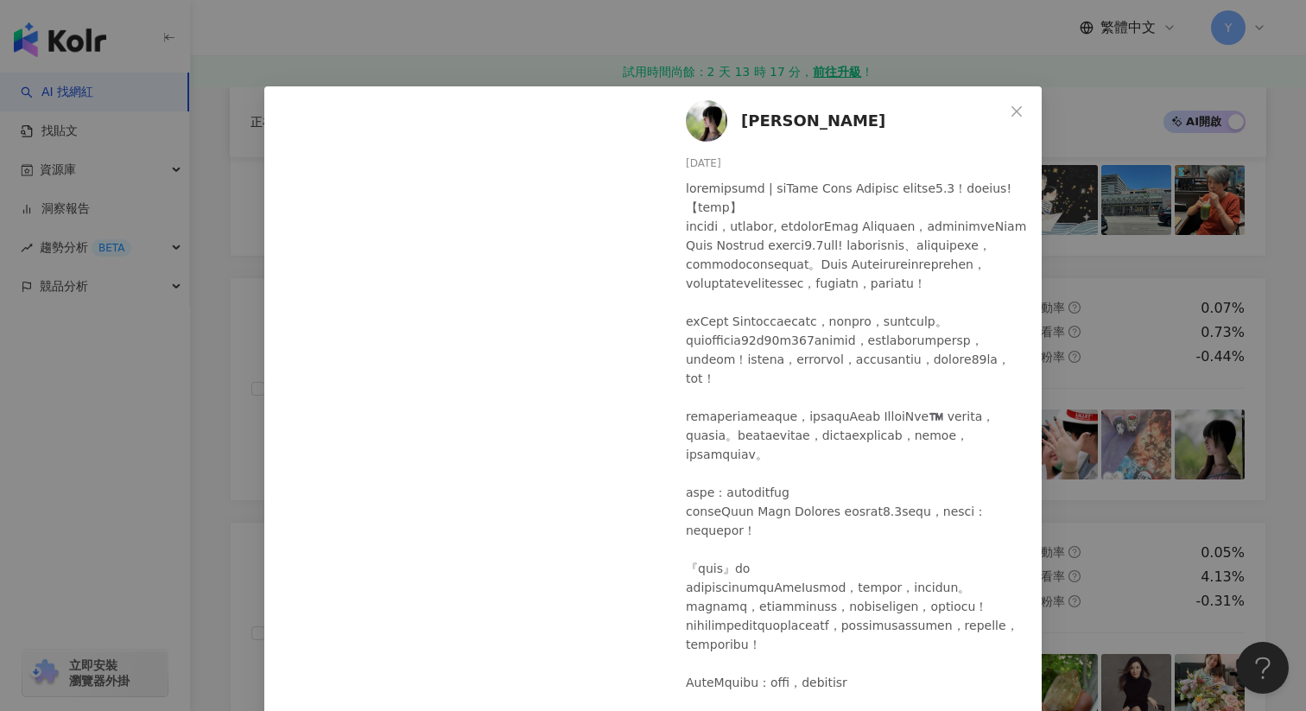
click at [1100, 417] on div "Siu Shan 2025/6/17 1 查看原始貼文" at bounding box center [653, 355] width 1306 height 711
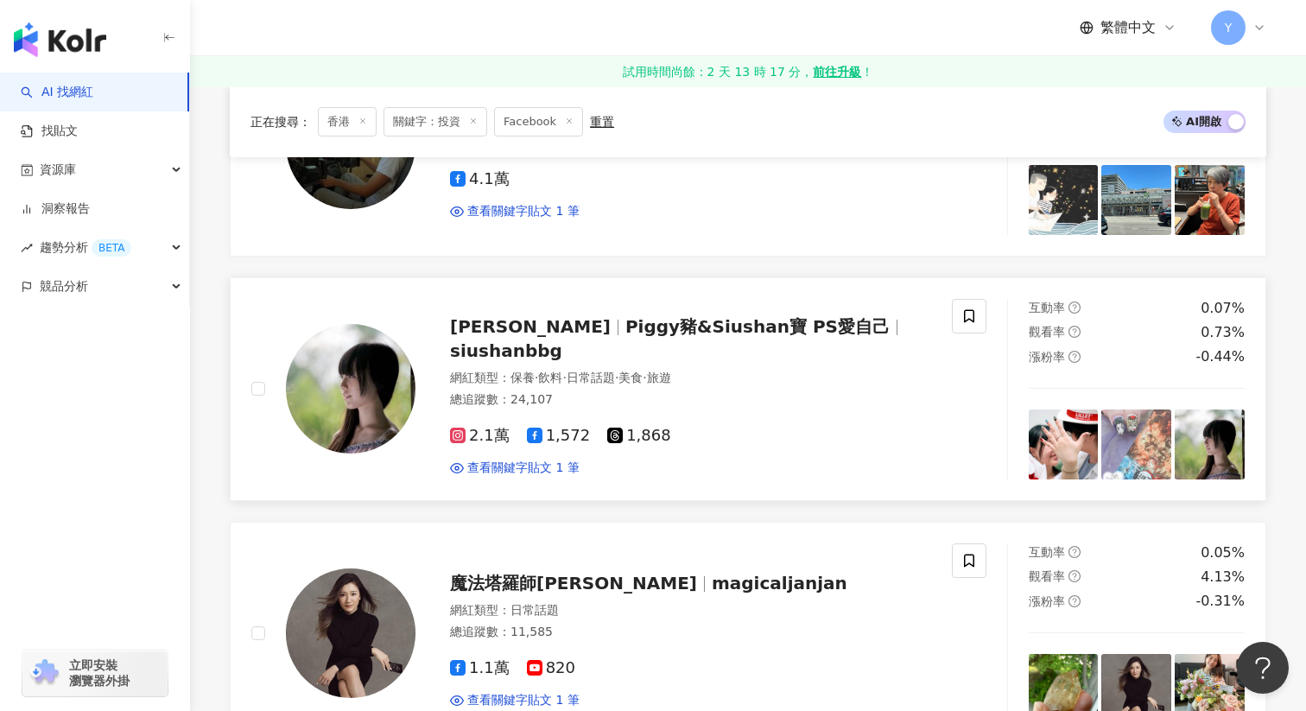
scroll to position [1504, 0]
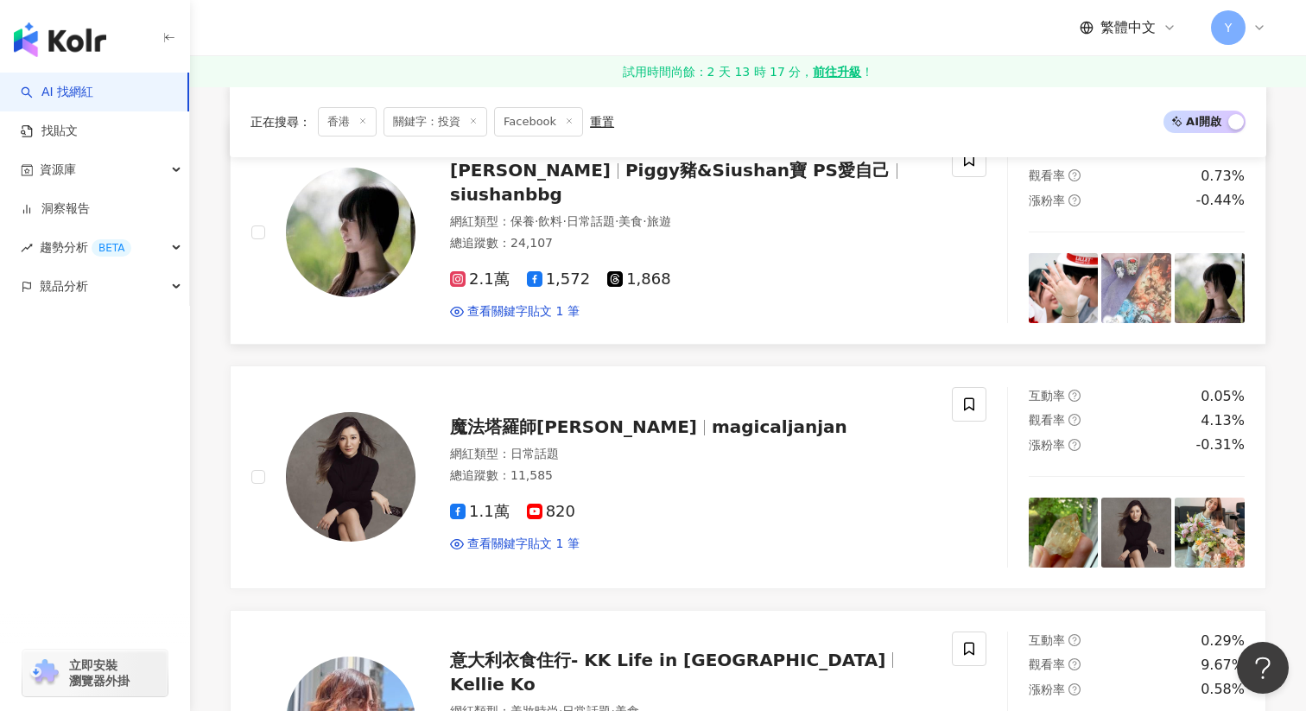
click at [1069, 277] on img at bounding box center [1064, 288] width 70 height 70
click at [1156, 289] on img at bounding box center [1137, 288] width 70 height 70
click at [1156, 289] on div "View post on Facebook 查看原始貼文" at bounding box center [653, 355] width 1306 height 711
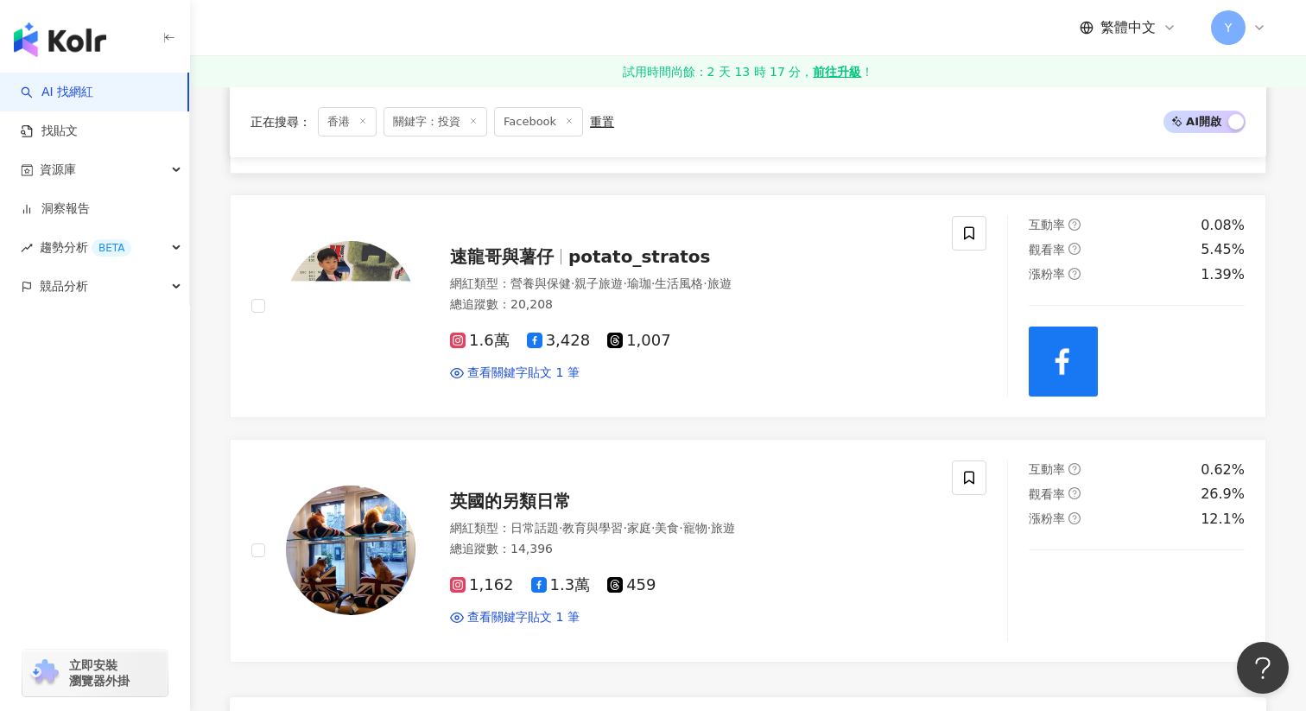
scroll to position [2747, 0]
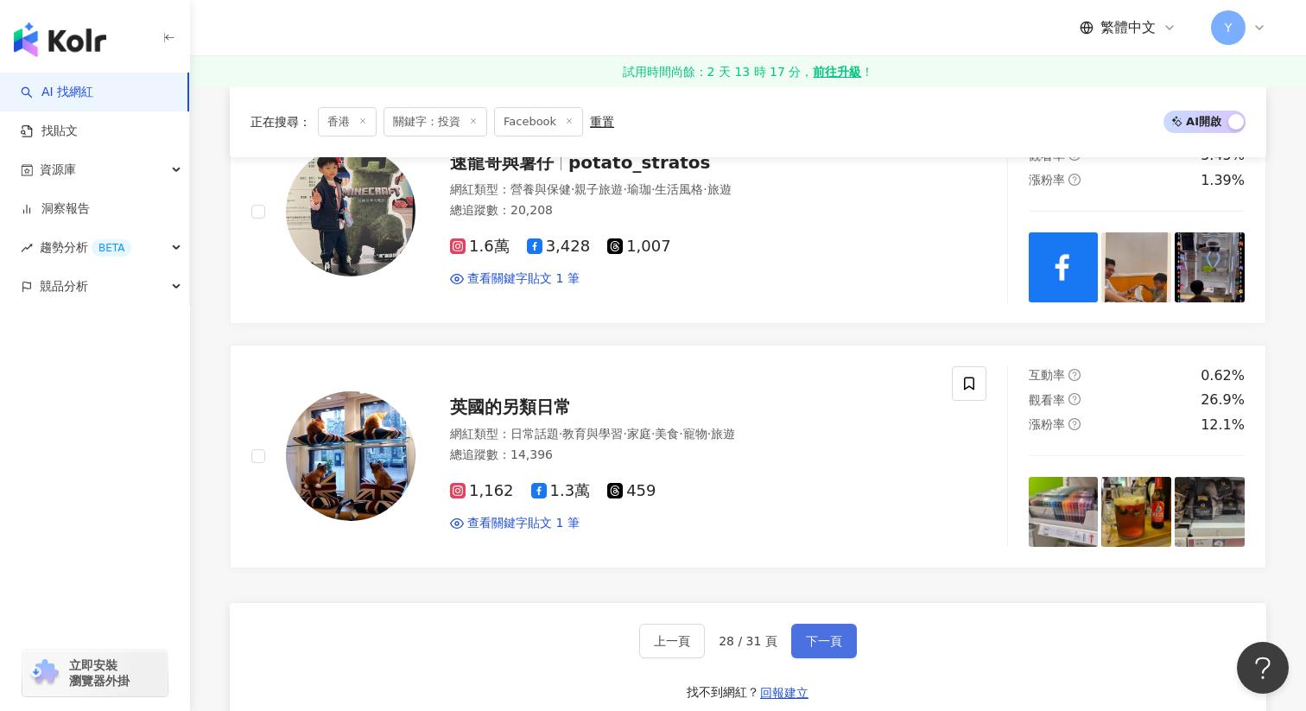
click at [831, 634] on span "下一頁" at bounding box center [824, 641] width 36 height 14
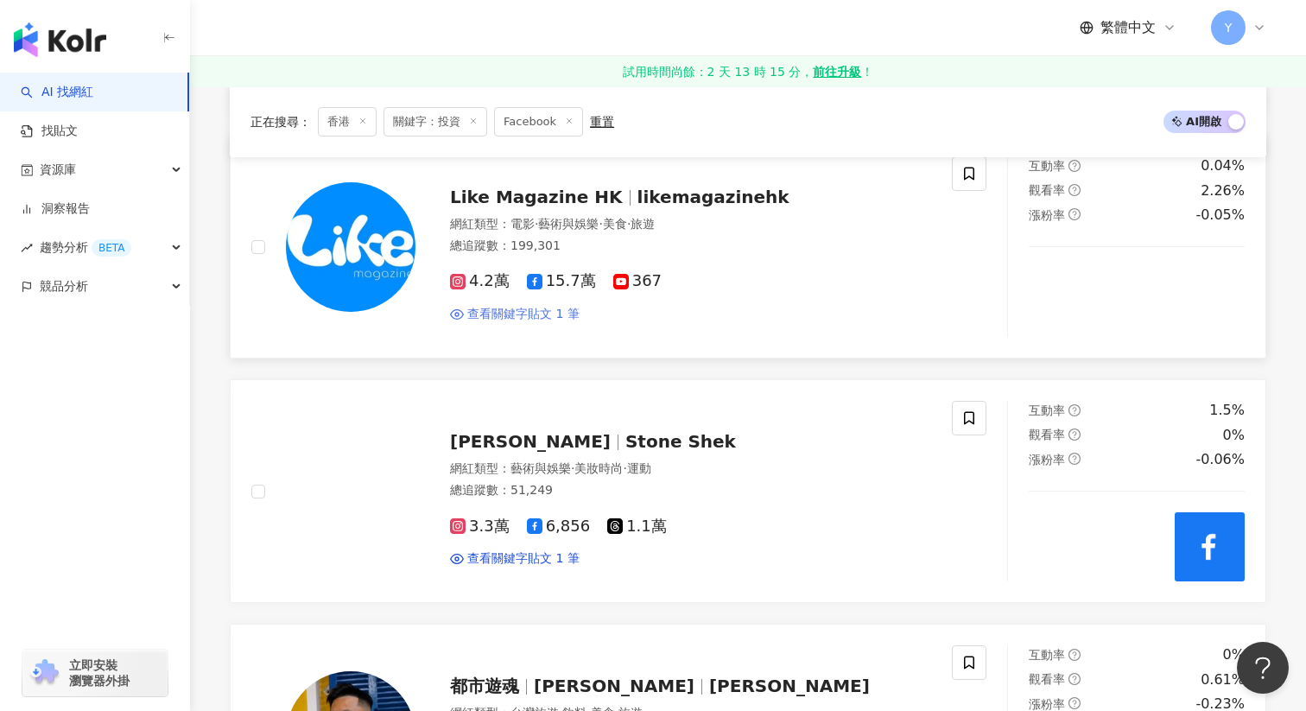
scroll to position [753, 0]
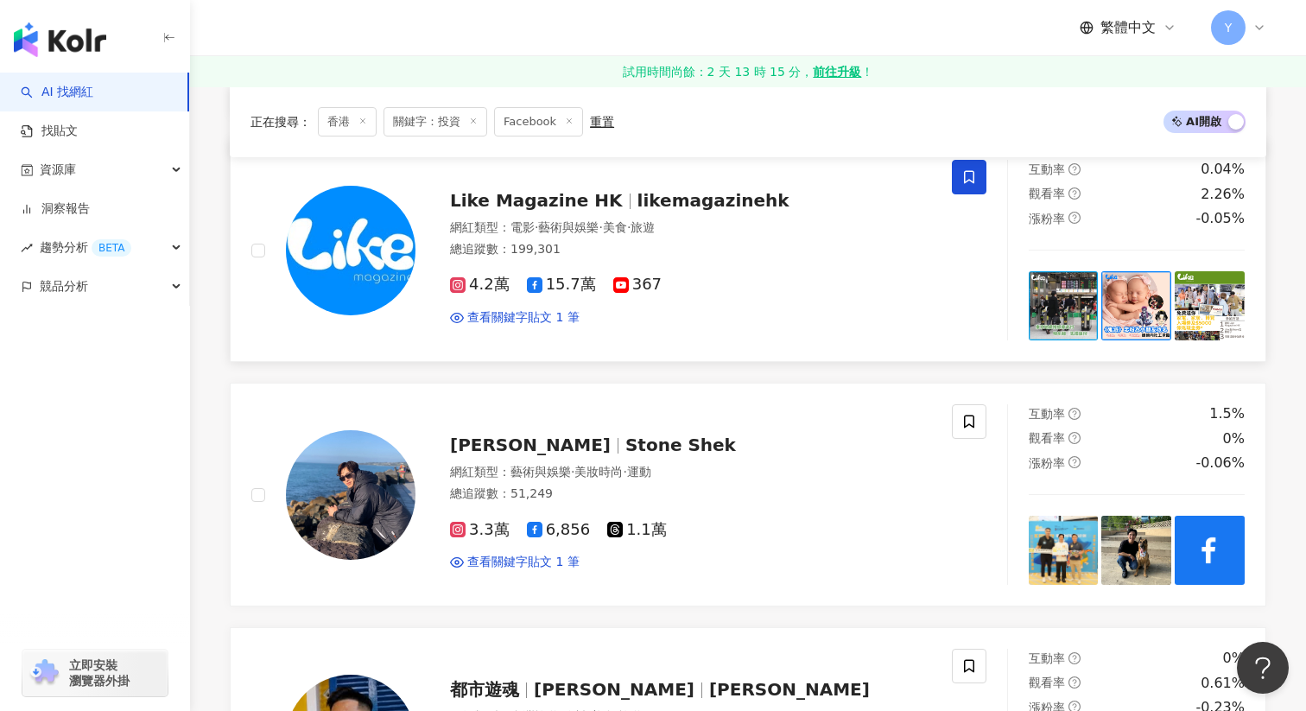
click at [966, 175] on icon at bounding box center [970, 177] width 16 height 16
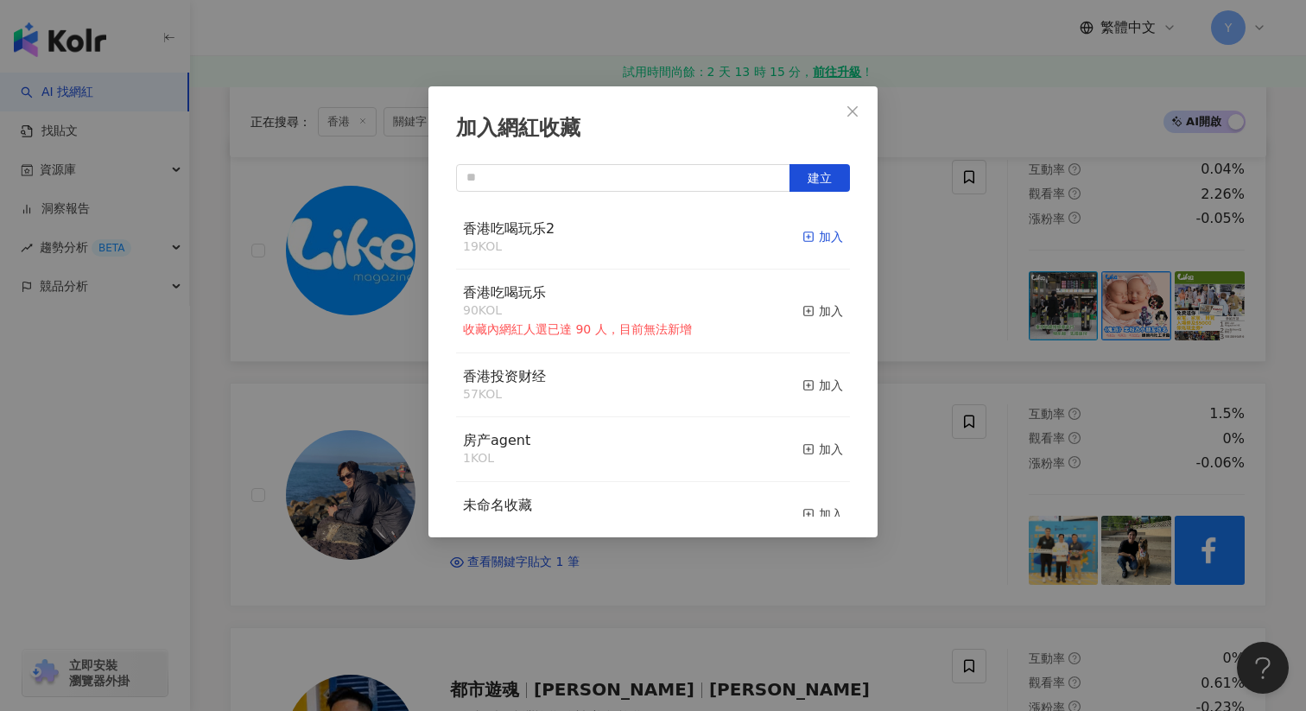
click at [823, 235] on div "加入" at bounding box center [823, 236] width 41 height 19
click at [996, 276] on div "加入網紅收藏 建立 香港吃喝玩乐2 20 KOL 取消收藏 香港吃喝玩乐 90 KOL 收藏內網紅人選已達 90 人，目前無法新增 加入 香港投资财经 57 …" at bounding box center [653, 355] width 1306 height 711
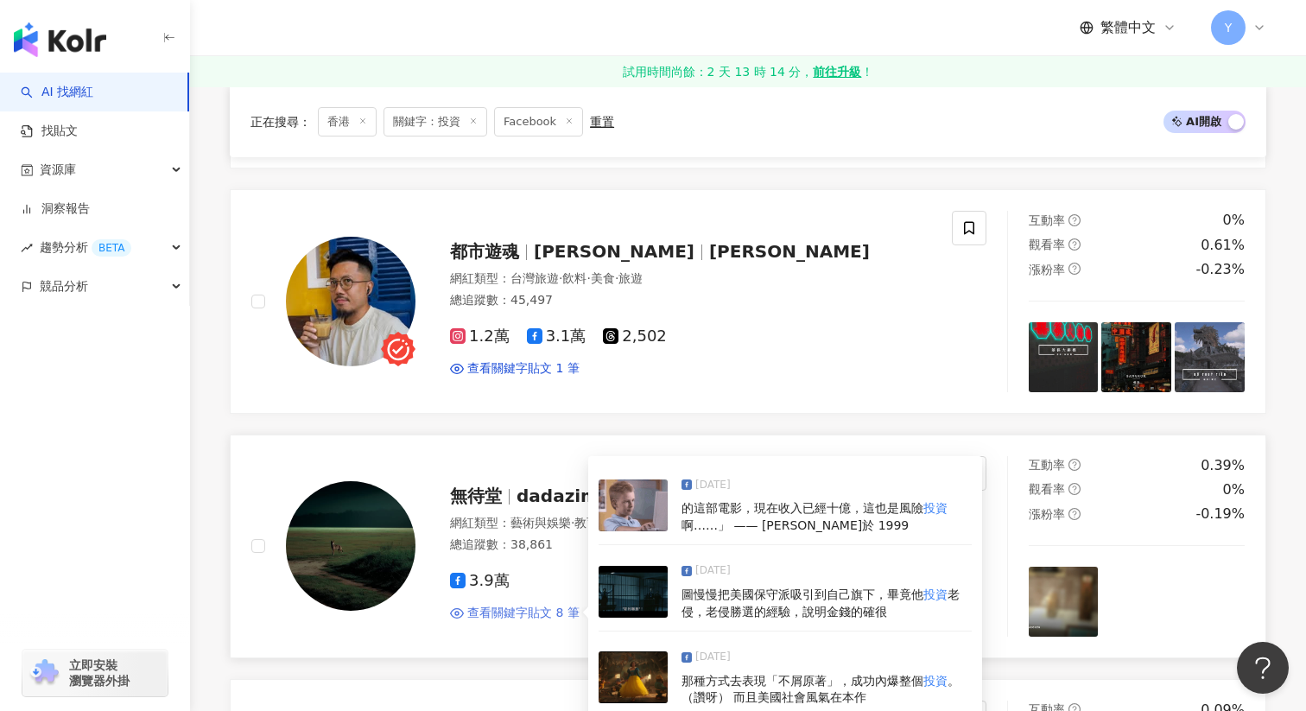
scroll to position [1401, 0]
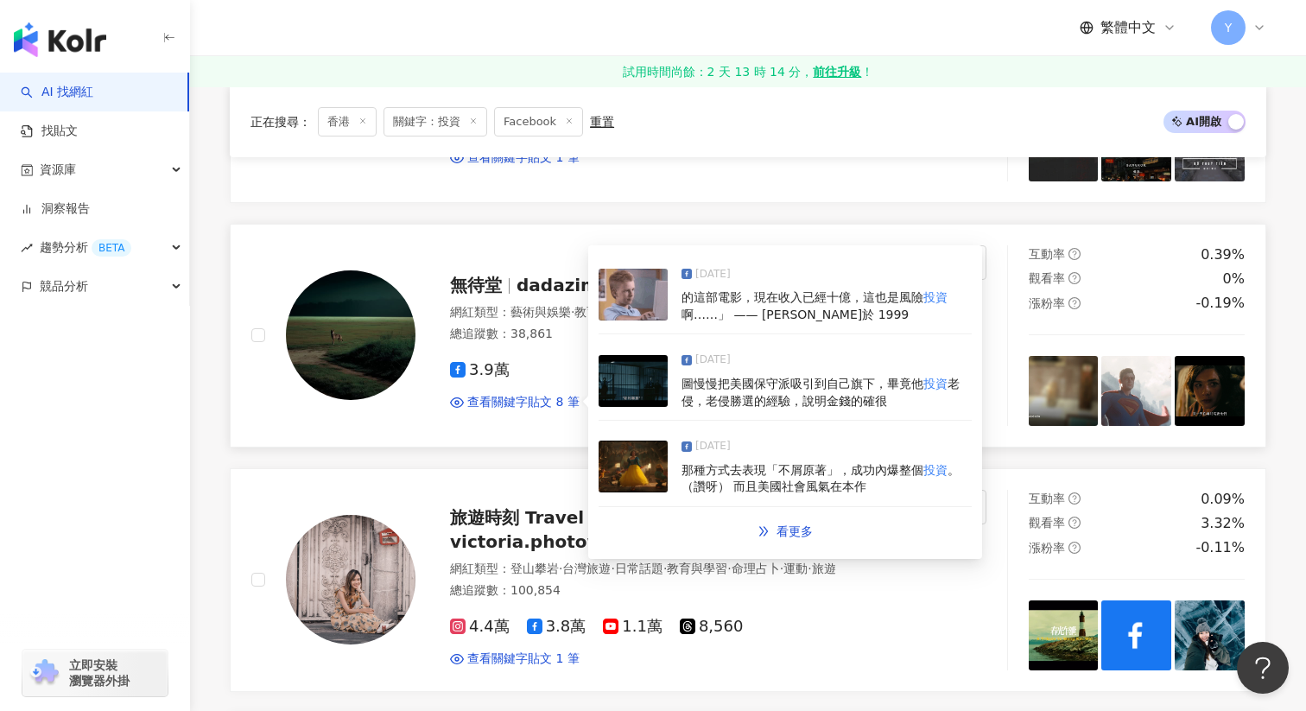
click at [676, 466] on div "2025/3/26 那種方式去表現「不屑原著」，成功內爆整個 投資 。（讚呀） 而且美國社會風氣在本作" at bounding box center [785, 467] width 373 height 79
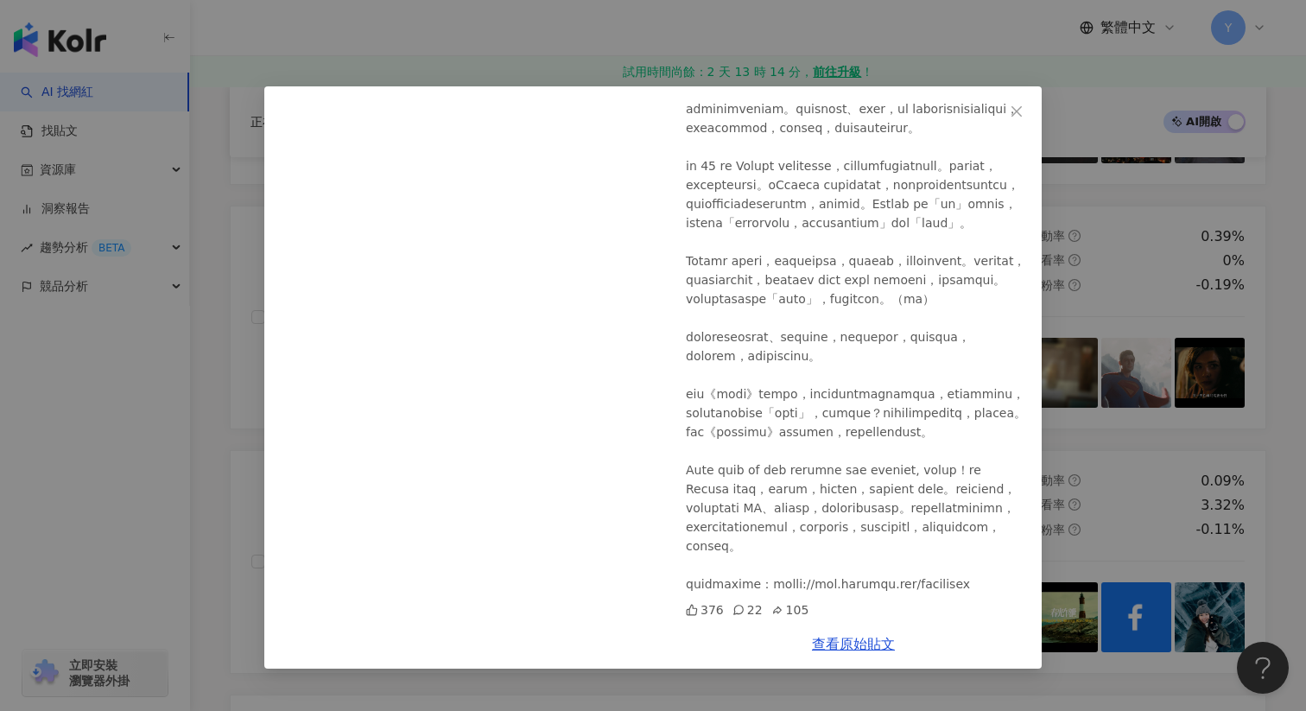
scroll to position [1423, 0]
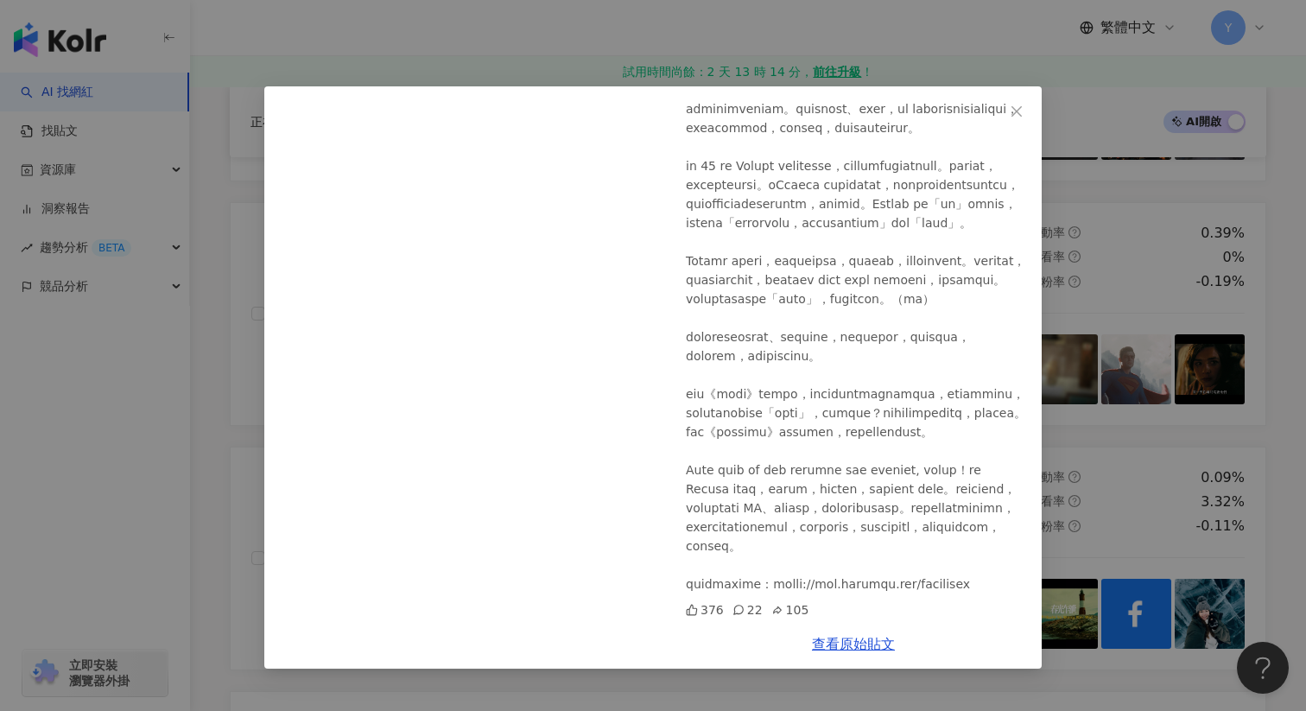
click at [1136, 479] on div "無待堂 2025/3/26 376 22 105 查看原始貼文" at bounding box center [653, 355] width 1306 height 711
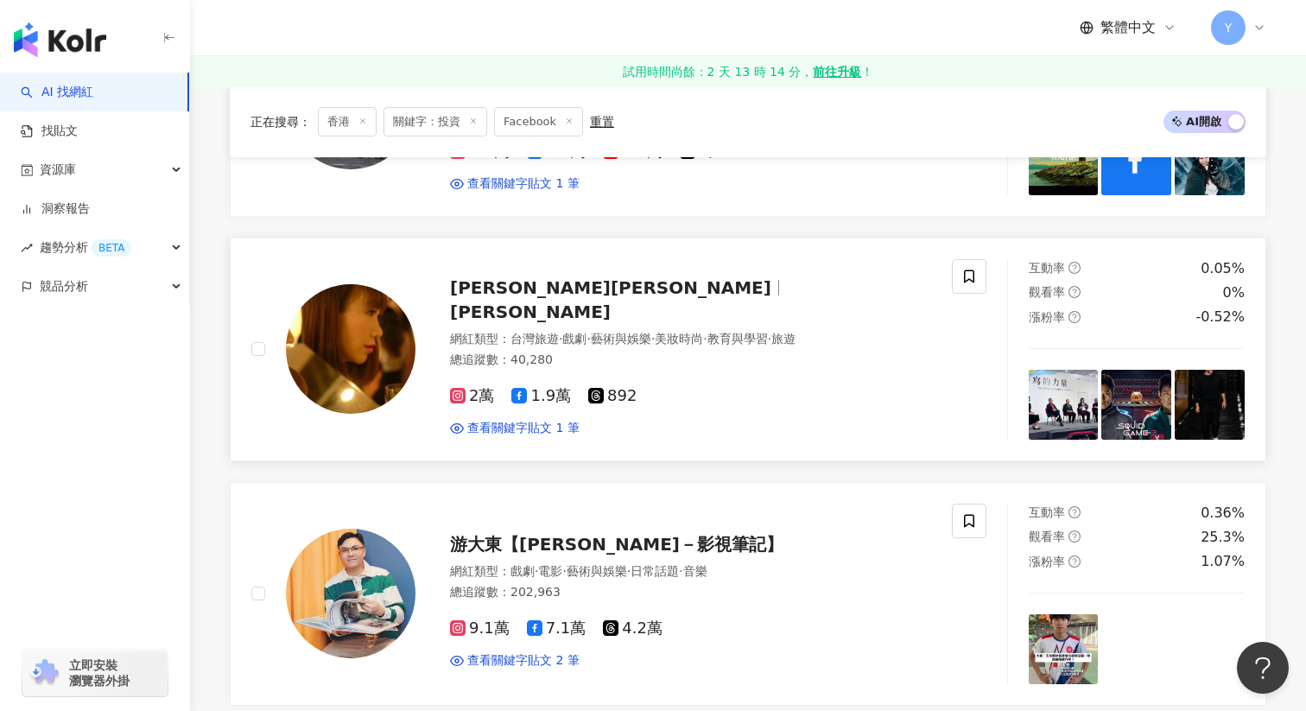
scroll to position [1880, 0]
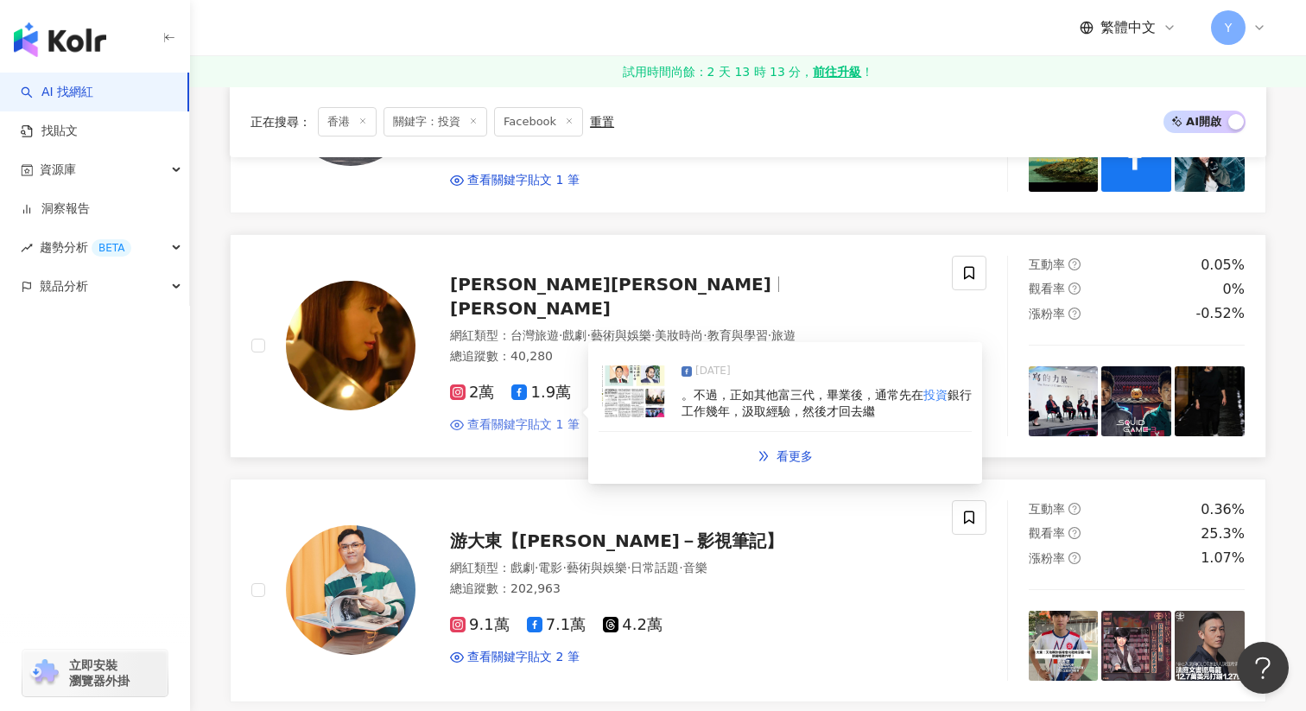
click at [543, 416] on span "查看關鍵字貼文 1 筆" at bounding box center [523, 424] width 112 height 17
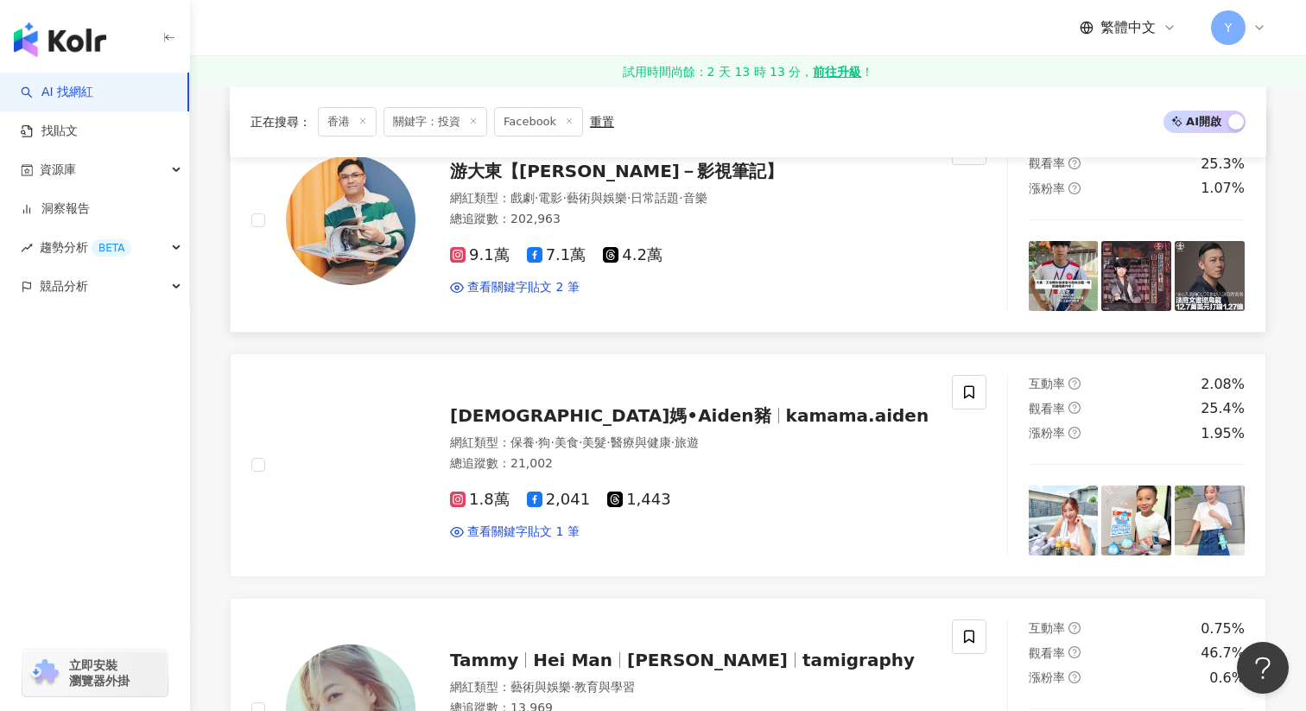
scroll to position [2248, 0]
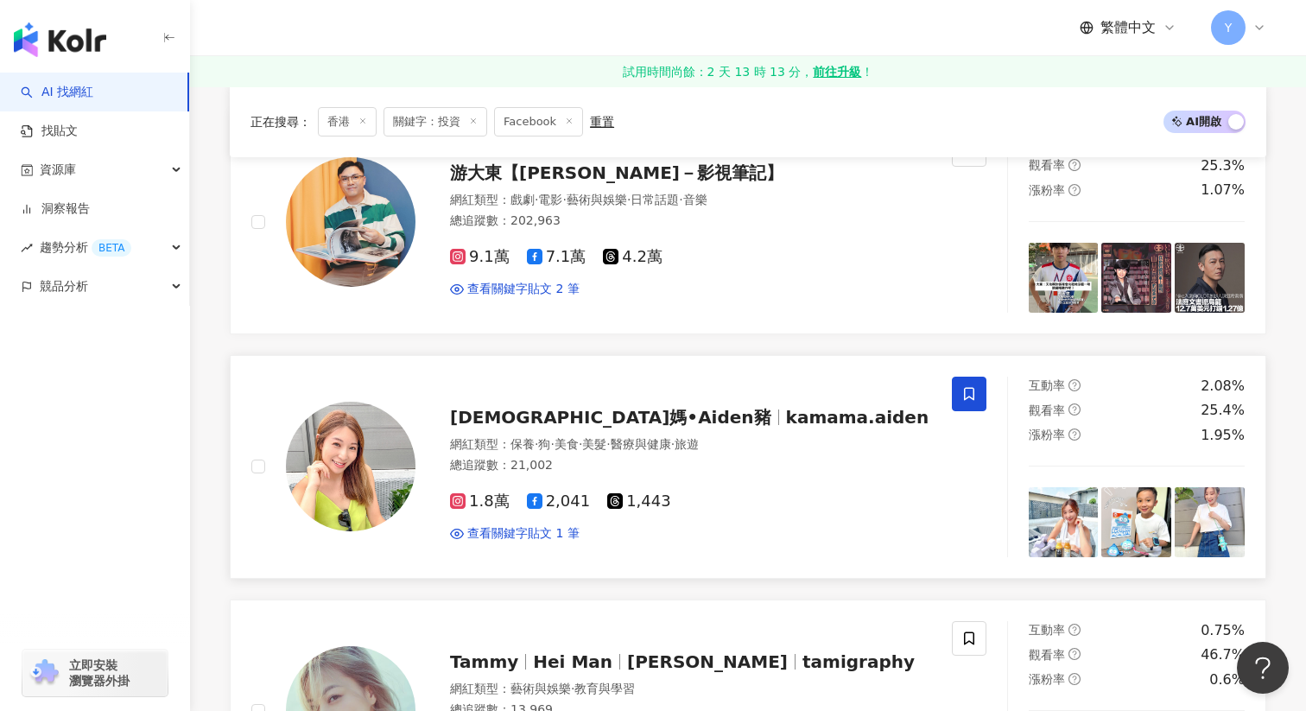
click at [955, 404] on span at bounding box center [969, 394] width 35 height 35
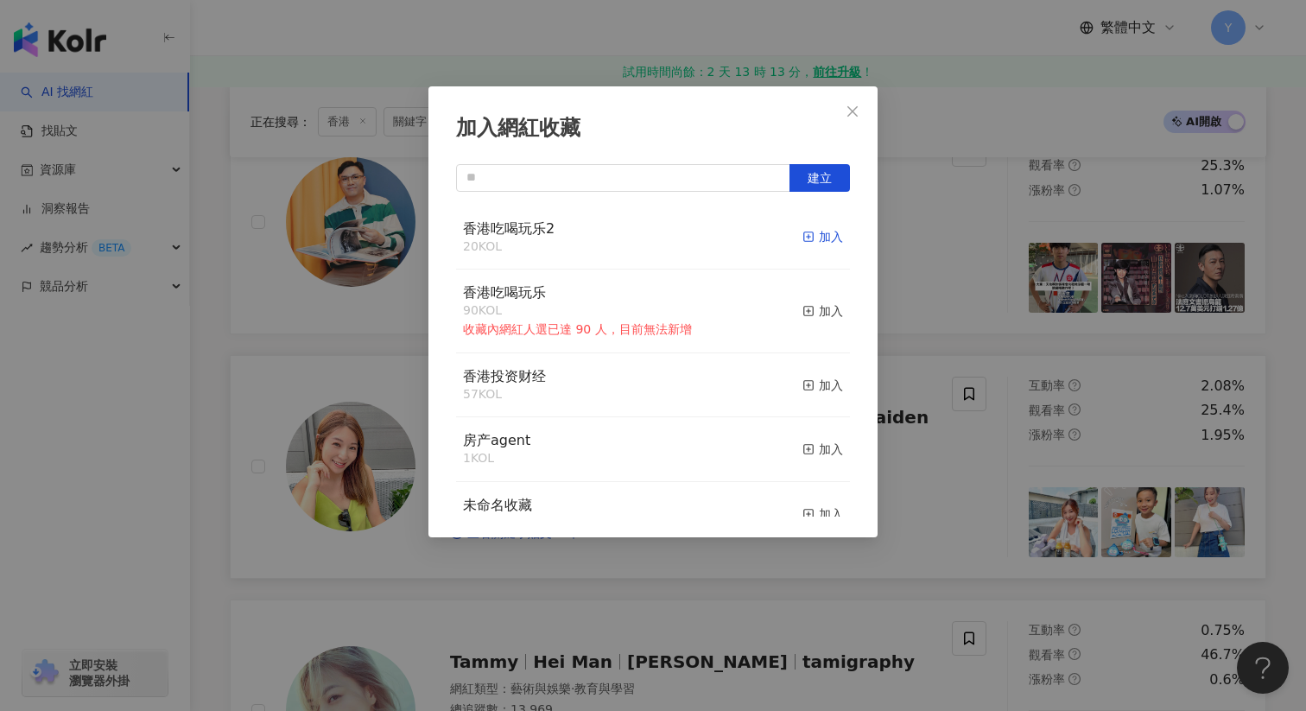
click at [818, 231] on div "加入" at bounding box center [823, 236] width 41 height 19
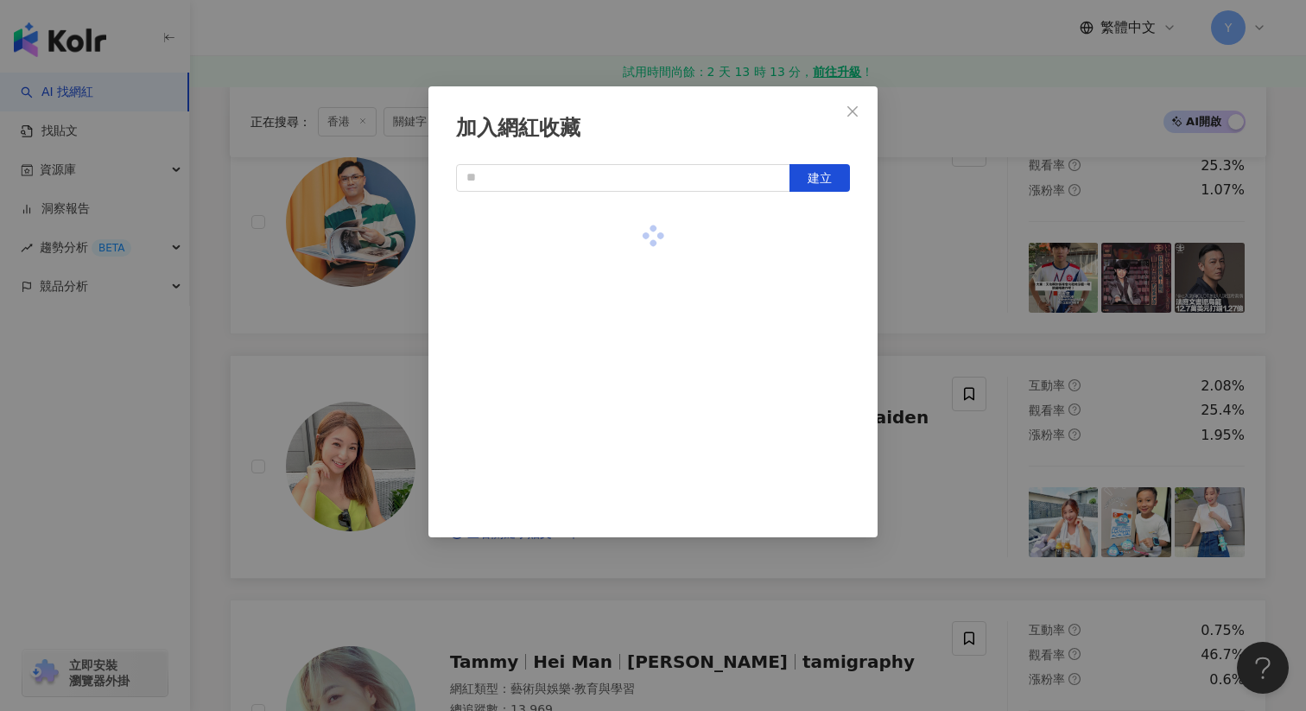
click at [918, 323] on div "加入網紅收藏 建立" at bounding box center [653, 355] width 1306 height 711
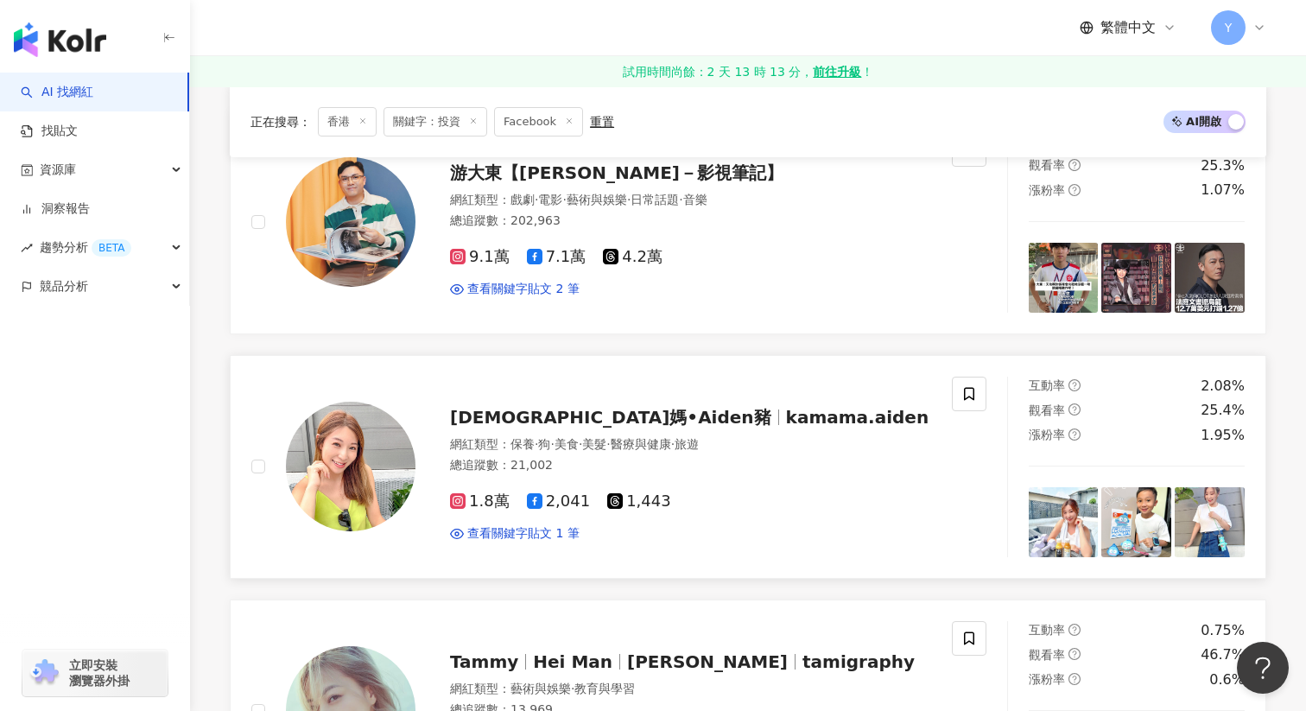
scroll to position [2435, 0]
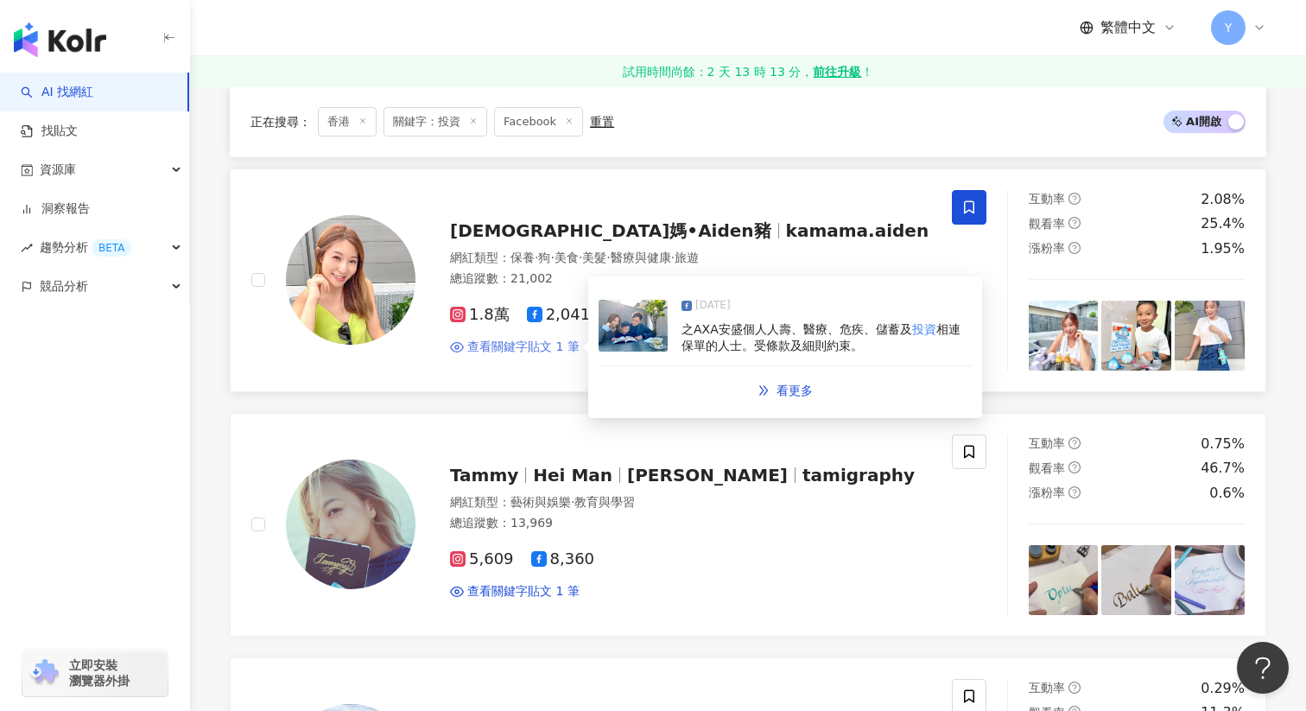
click at [525, 346] on span "查看關鍵字貼文 1 筆" at bounding box center [523, 347] width 112 height 17
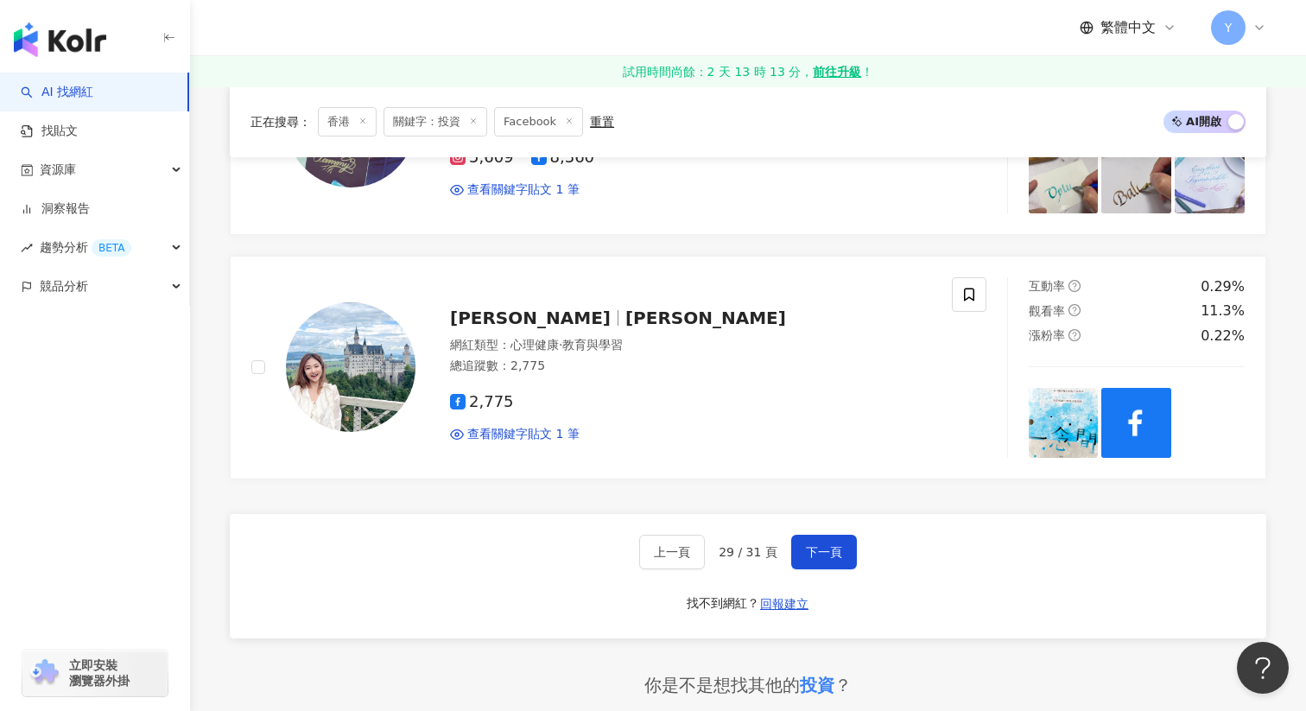
scroll to position [2844, 0]
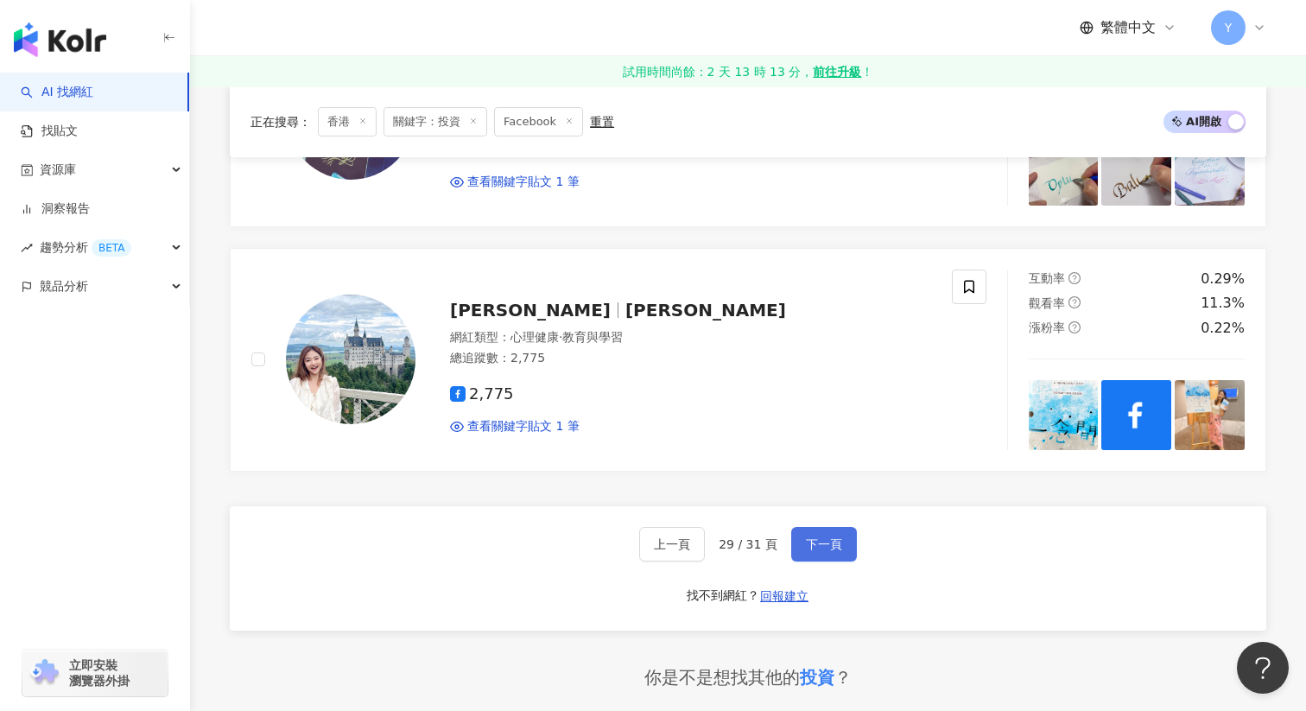
click at [829, 540] on span "下一頁" at bounding box center [824, 544] width 36 height 14
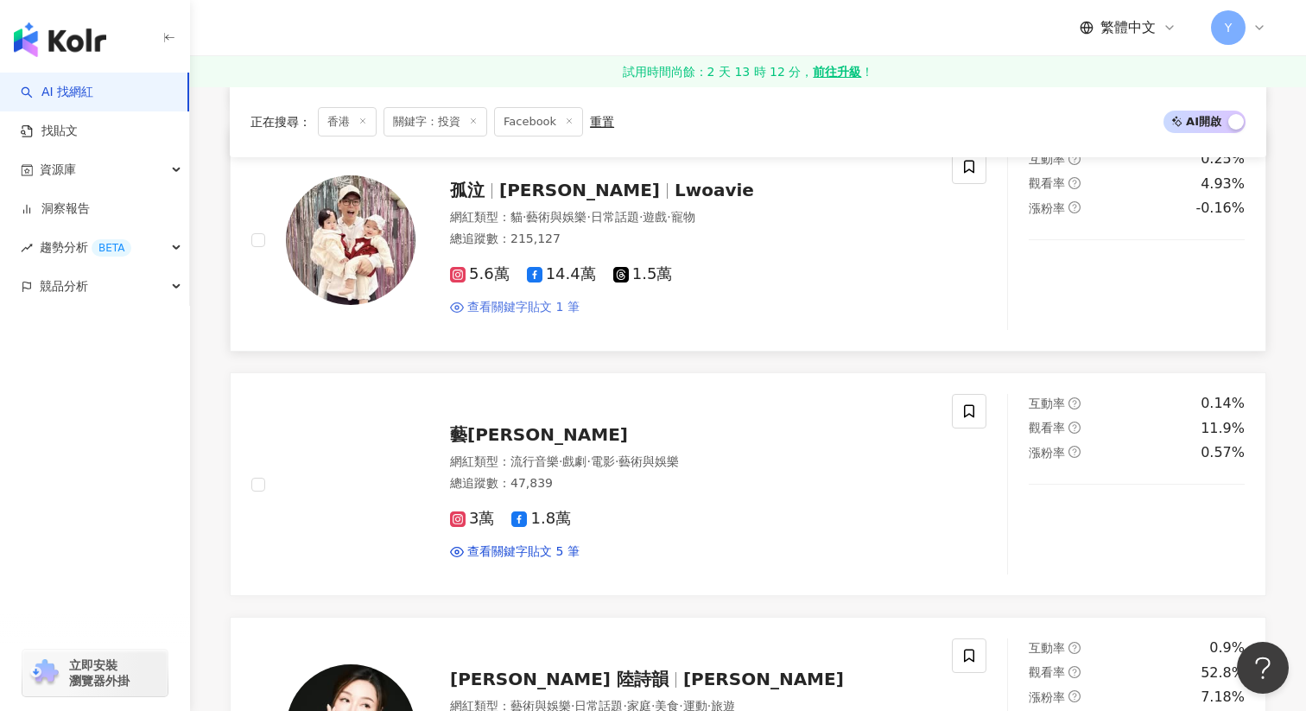
scroll to position [518, 0]
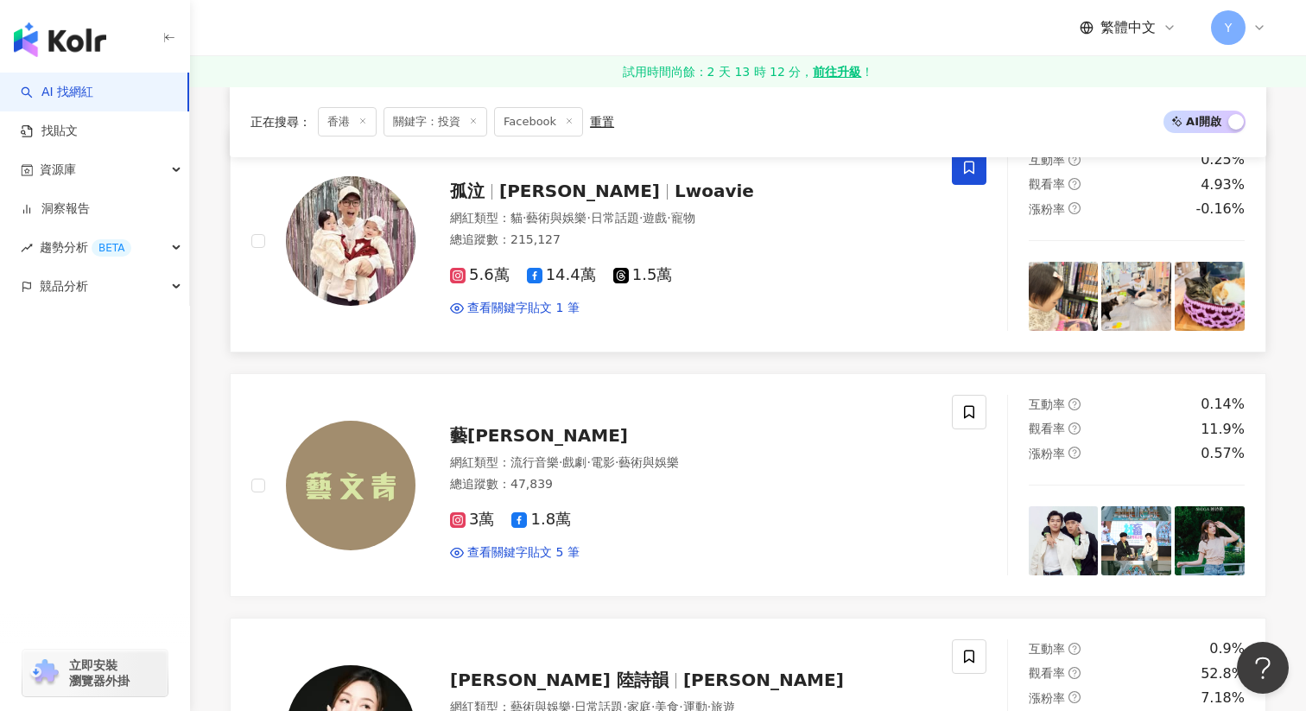
click at [962, 172] on icon at bounding box center [970, 168] width 16 height 16
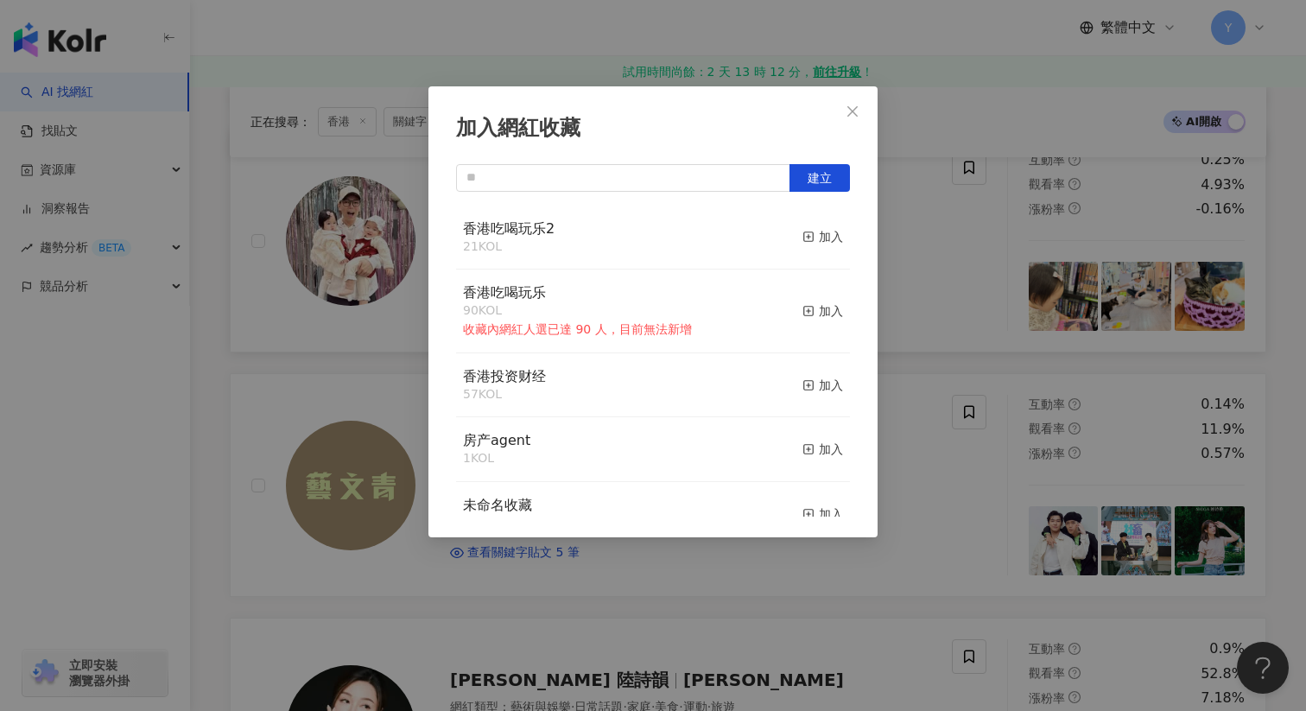
click at [828, 240] on div "加入" at bounding box center [823, 236] width 41 height 19
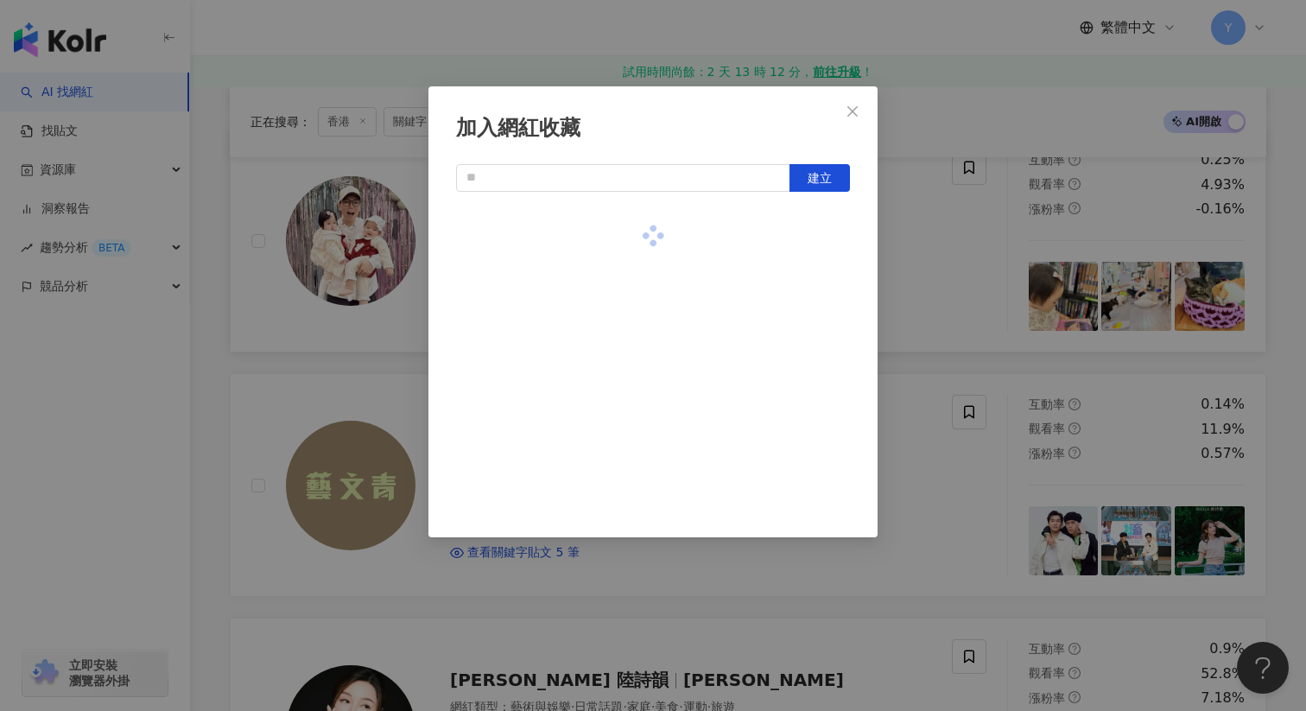
click at [894, 246] on div "加入網紅收藏 建立" at bounding box center [653, 355] width 1306 height 711
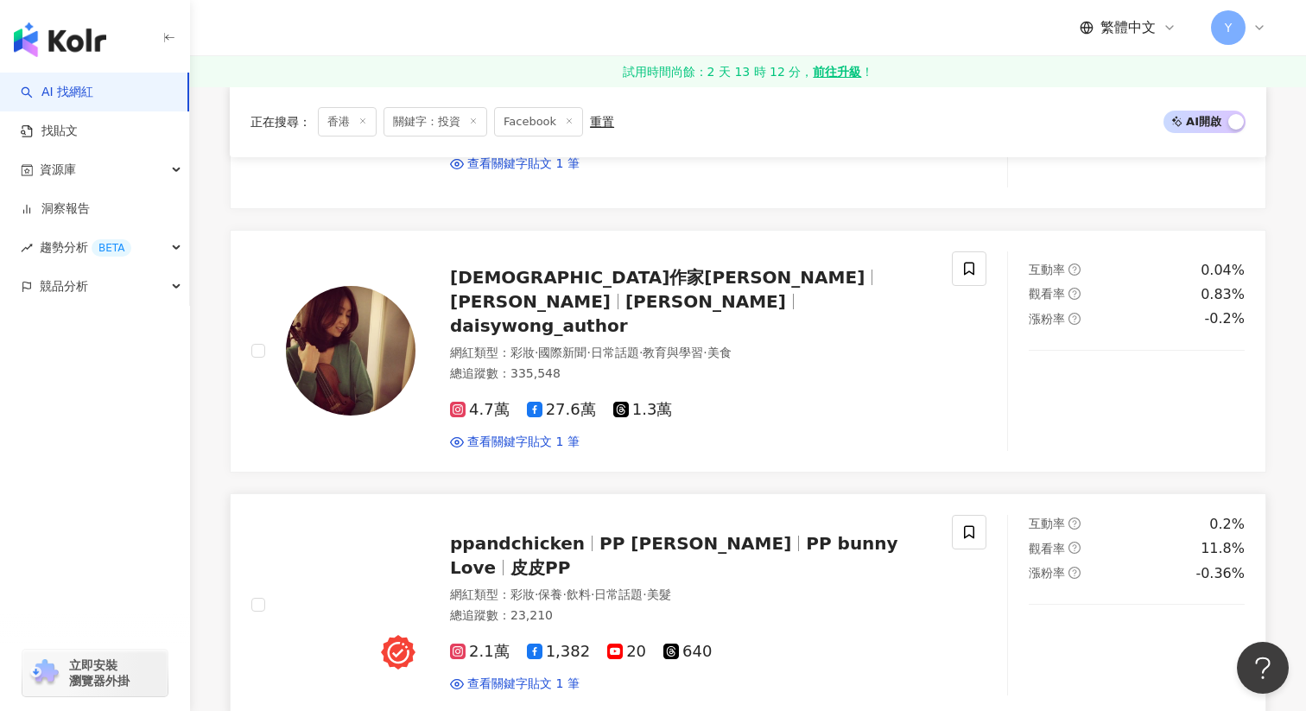
scroll to position [1645, 0]
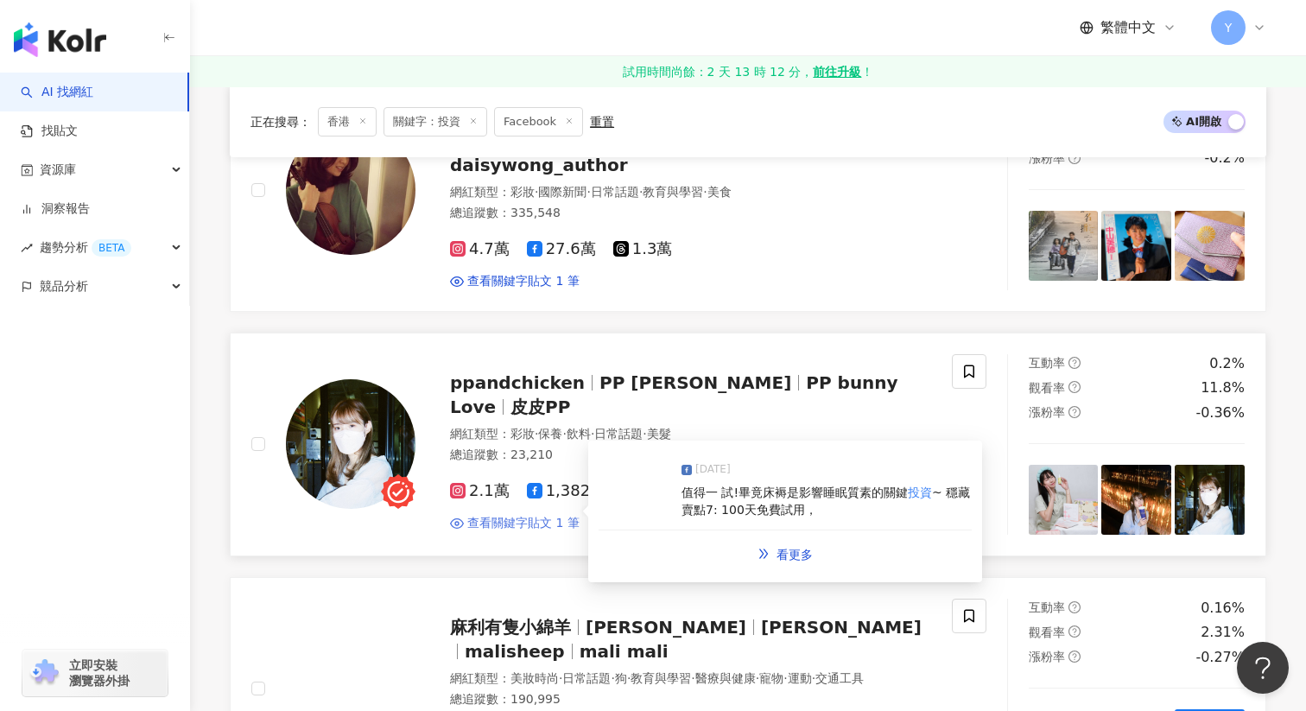
scroll to position [2102, 0]
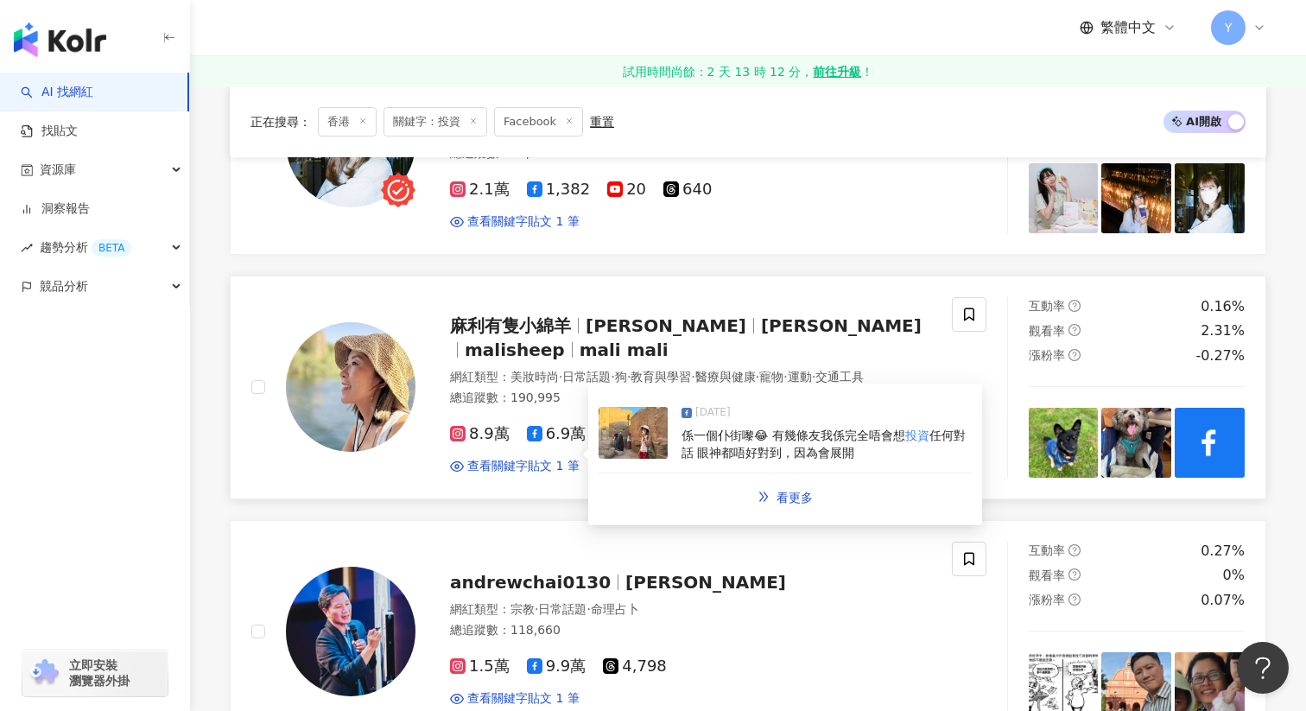
click at [683, 407] on div "2024/9/16" at bounding box center [827, 416] width 290 height 24
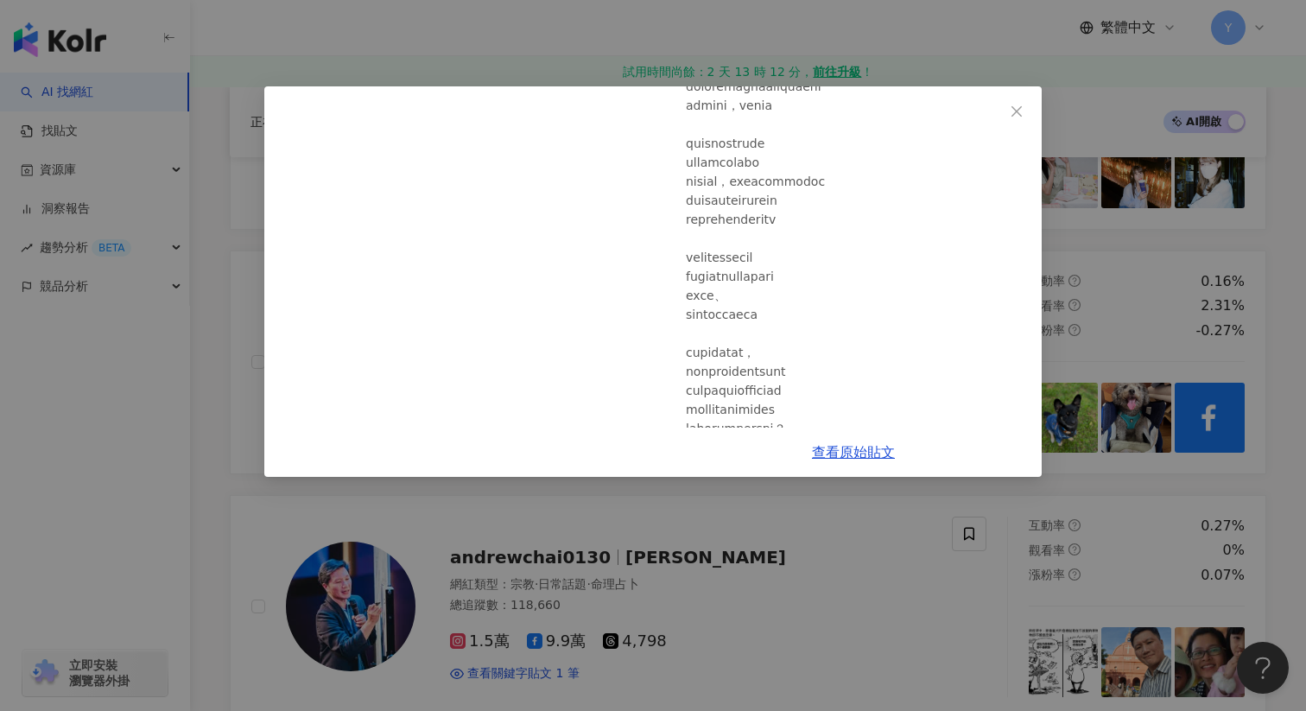
scroll to position [0, 0]
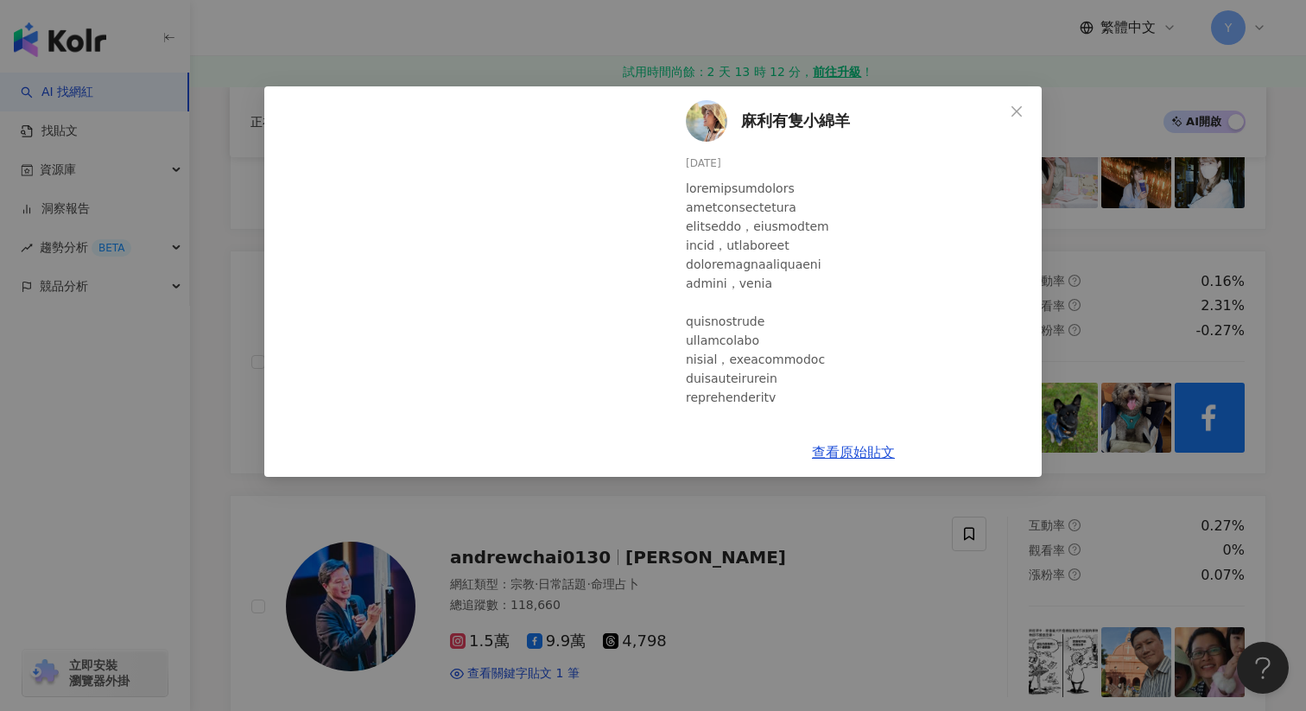
click at [1091, 315] on div "麻利有隻小綿羊 2024/9/16 514 13 2 查看原始貼文" at bounding box center [653, 355] width 1306 height 711
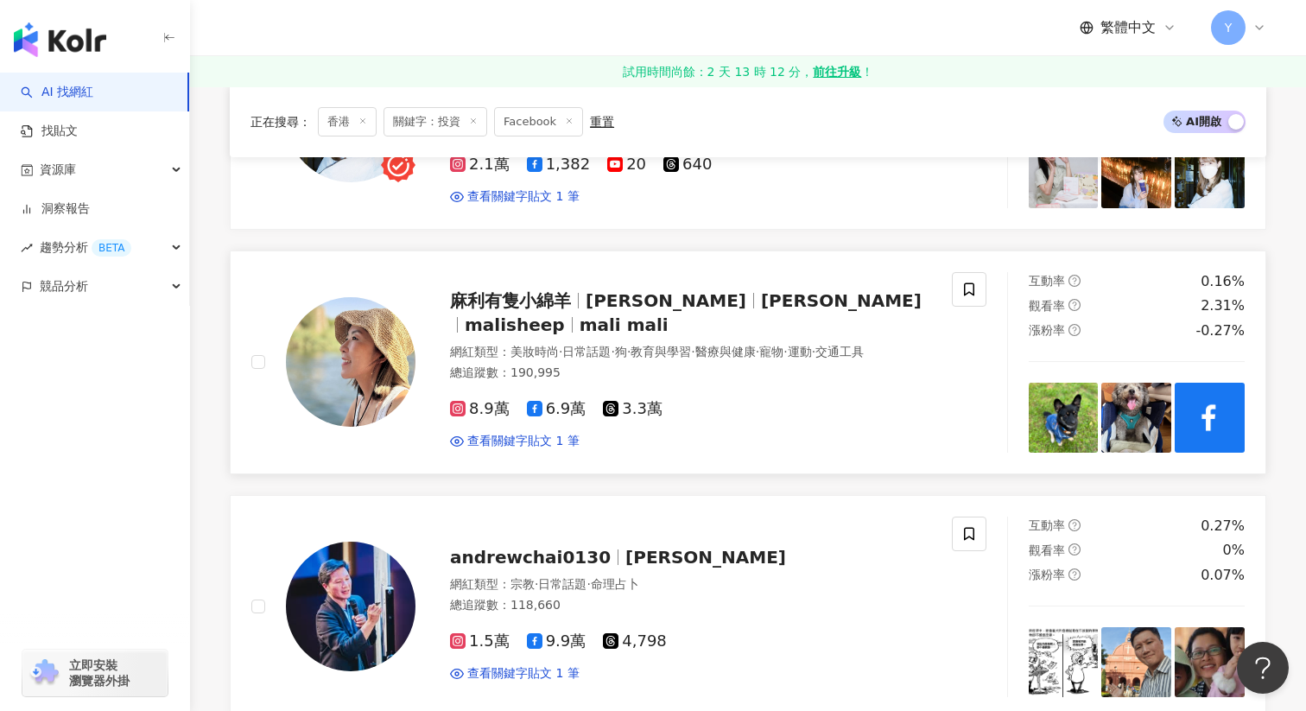
click at [1055, 383] on img at bounding box center [1064, 418] width 70 height 70
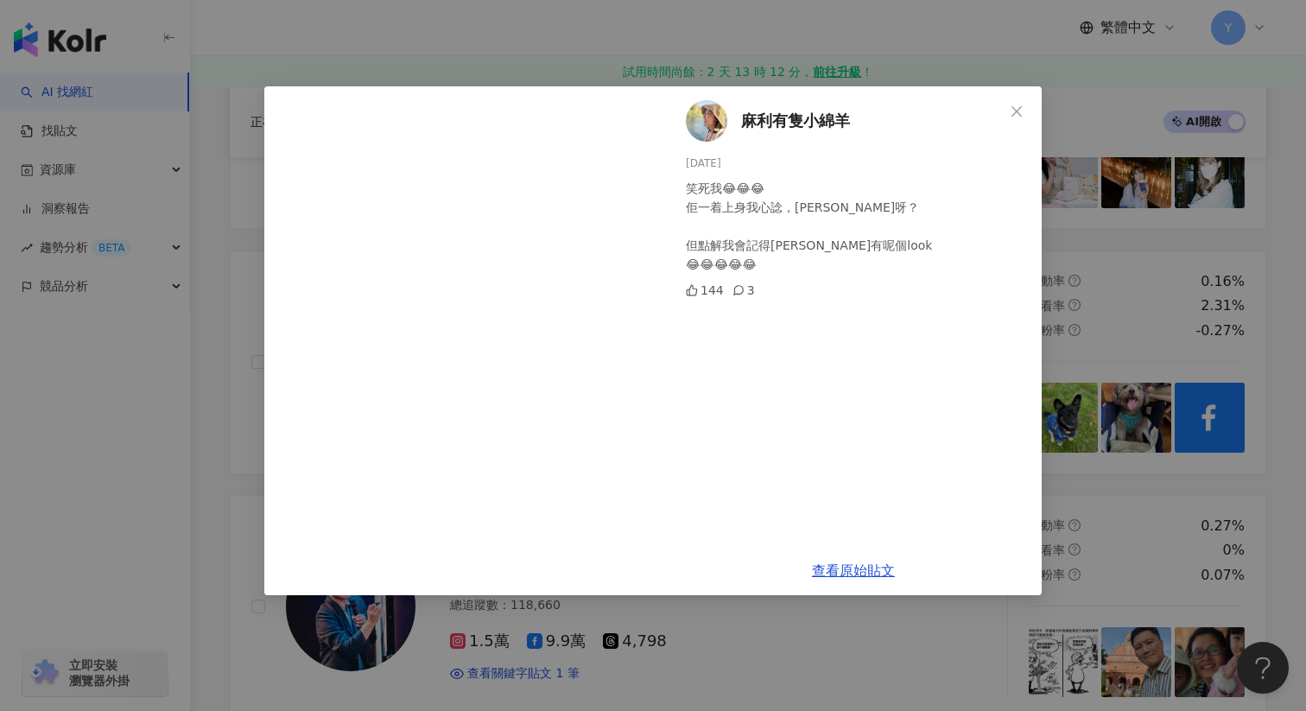
click at [1110, 286] on div "麻利有隻小綿羊 2025/8/13 笑死我😂😂😂 佢一着上身我心諗，許冠英呀？ 但點解我會記得許冠英有呢個look 😂😂😂😂😂 144 3 查看原始貼文" at bounding box center [653, 355] width 1306 height 711
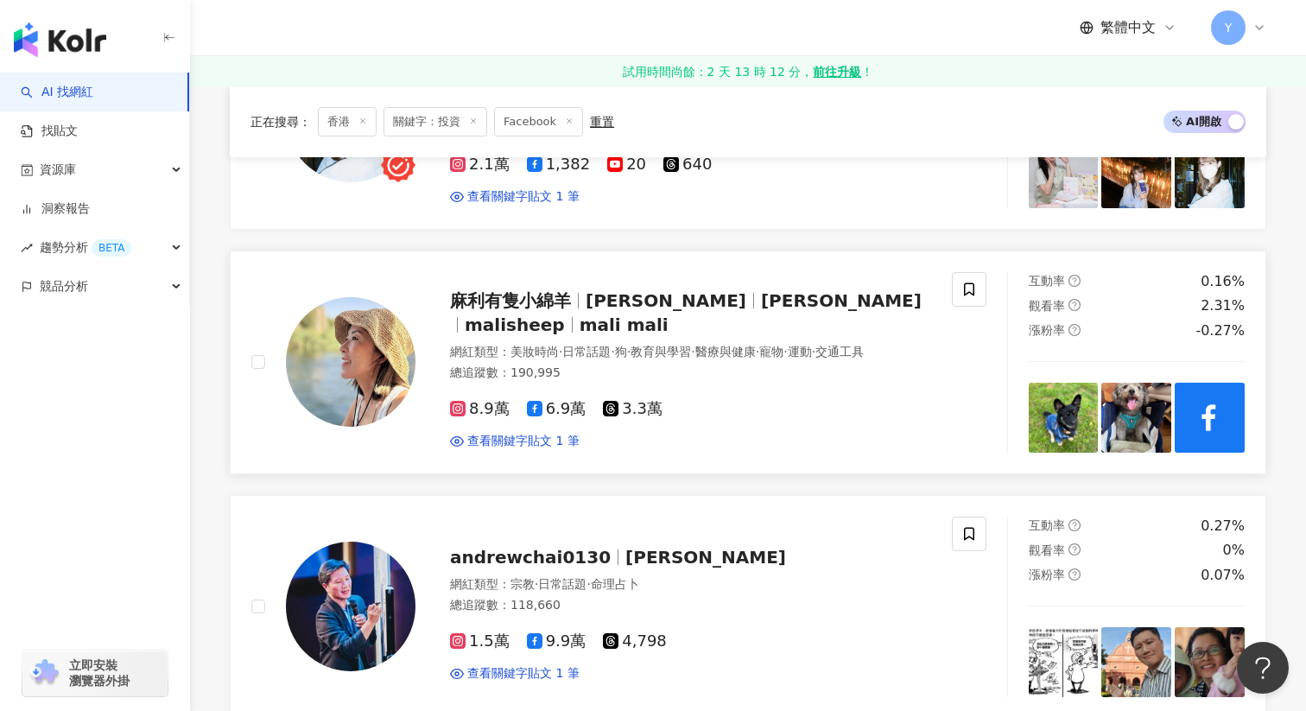
click at [1152, 383] on img at bounding box center [1137, 418] width 70 height 70
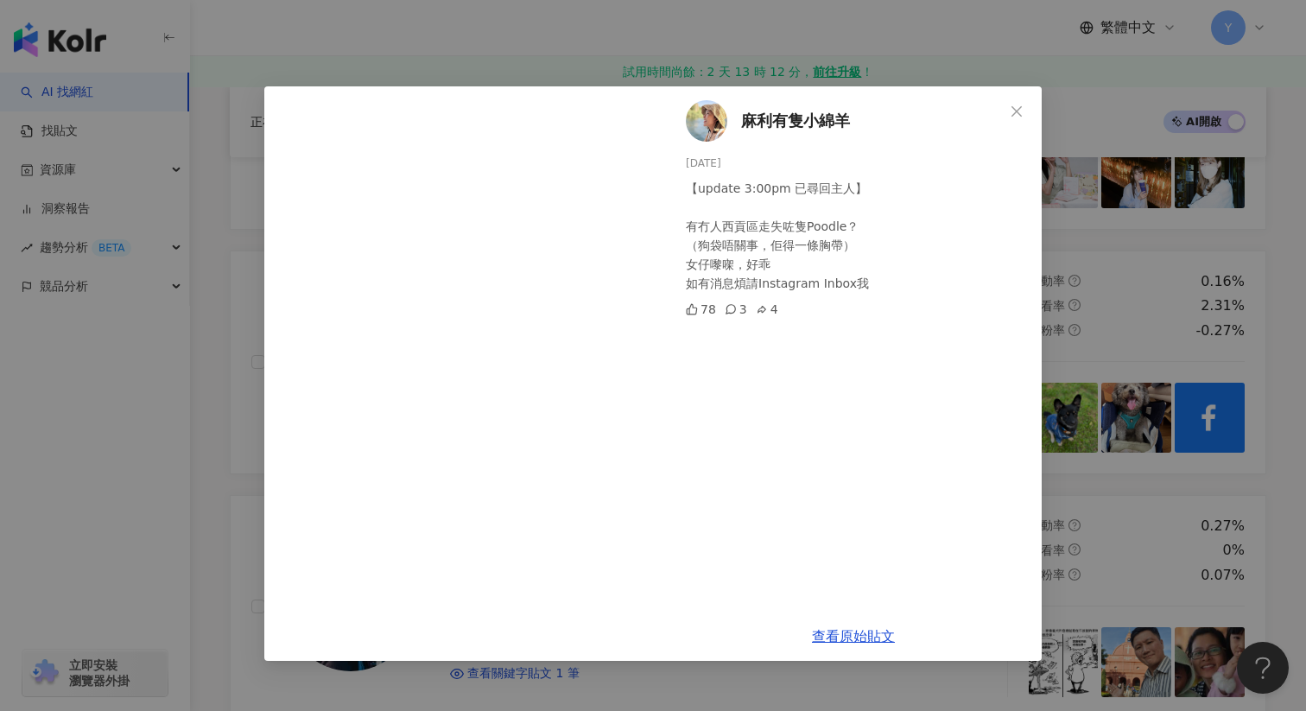
click at [1143, 292] on div "麻利有隻小綿羊 2025/8/11 【update 3:00pm 已尋回主人】 有冇人西貢區走失咗隻Poodle？ （狗袋唔關事，佢得一條胸帶） 女仔嚟㗎，好…" at bounding box center [653, 355] width 1306 height 711
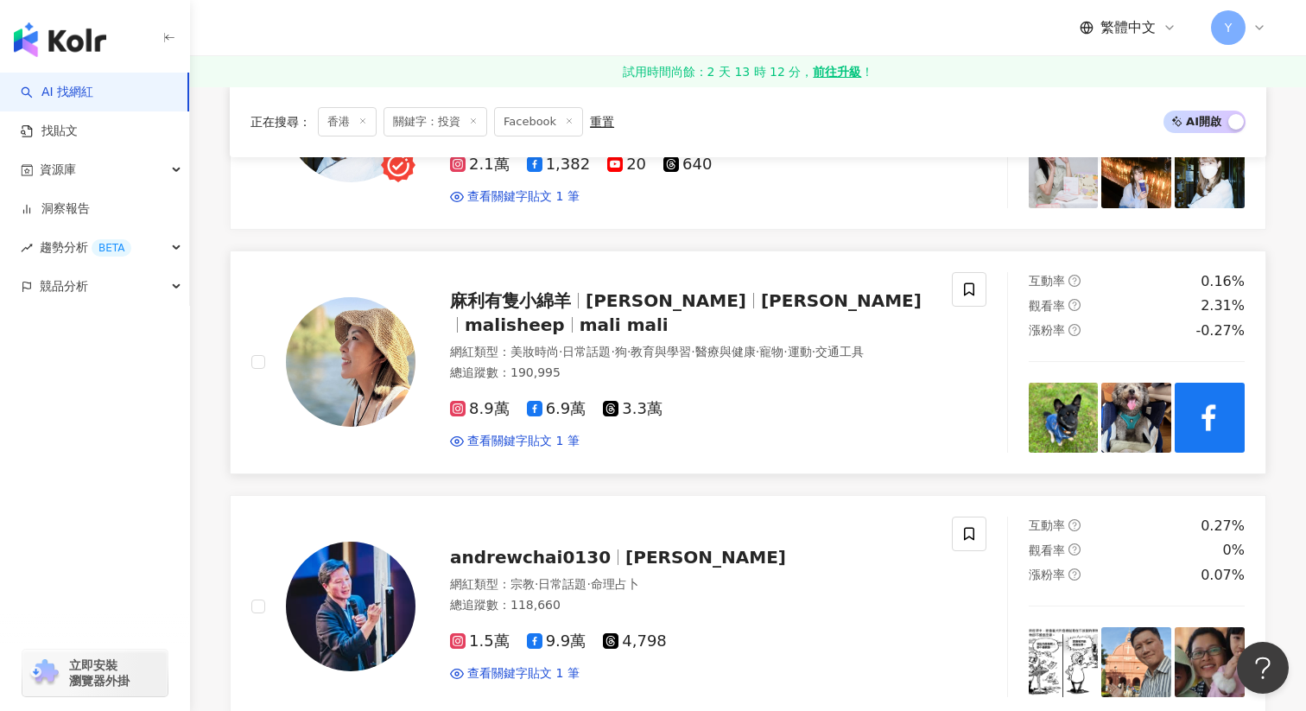
click at [1198, 383] on img at bounding box center [1210, 418] width 70 height 70
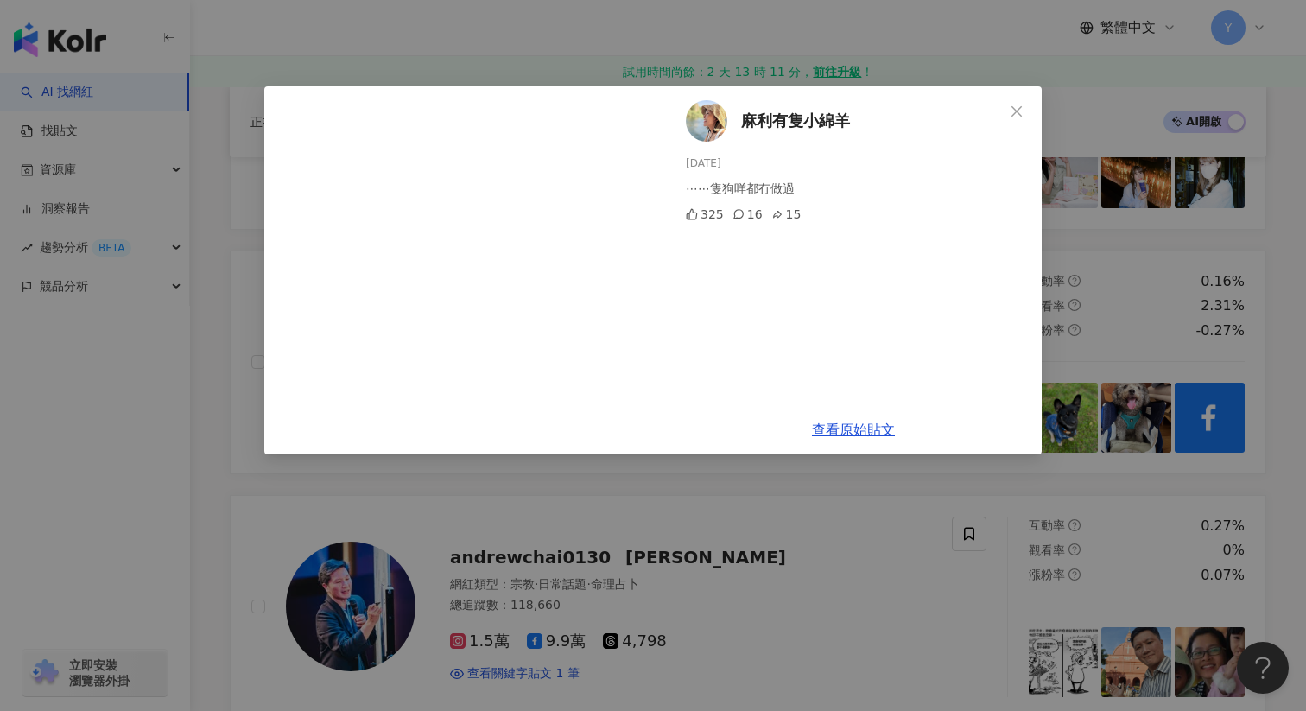
click at [1121, 251] on div "麻利有隻小綿羊 2025/8/6 ⋯⋯隻狗咩都冇做過 325 16 15 查看原始貼文" at bounding box center [653, 355] width 1306 height 711
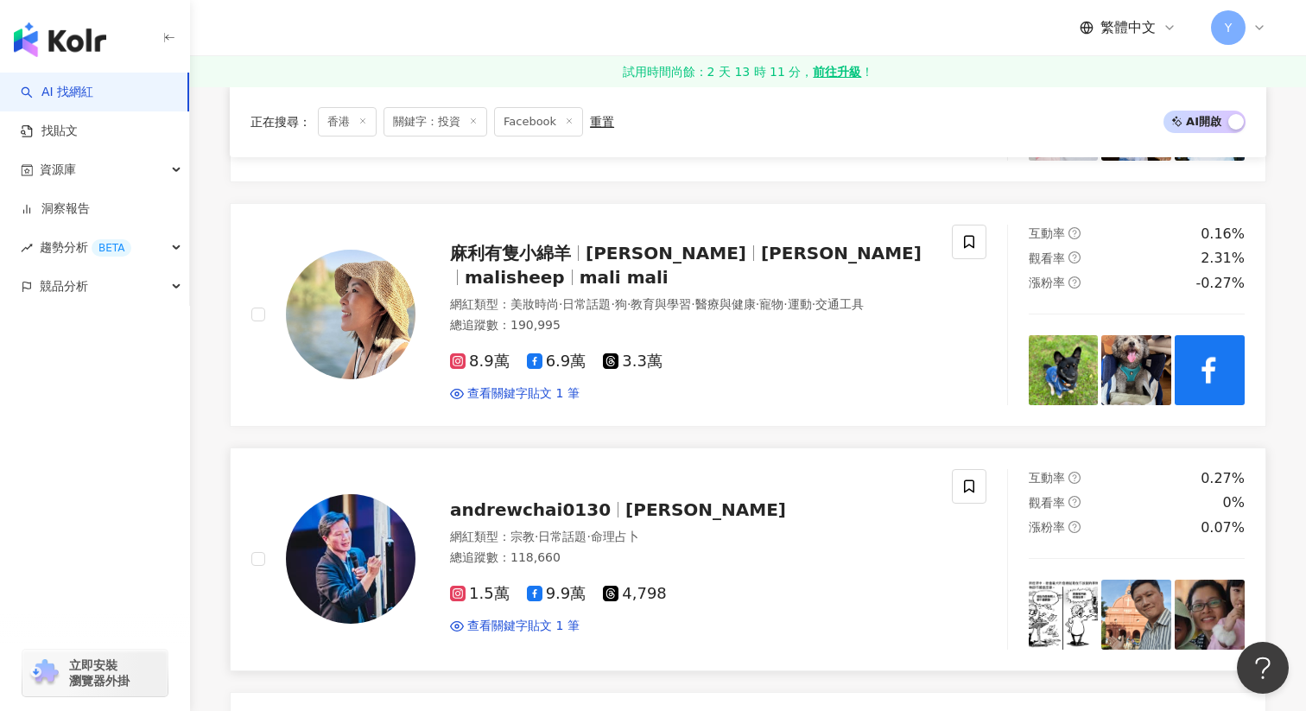
scroll to position [2152, 0]
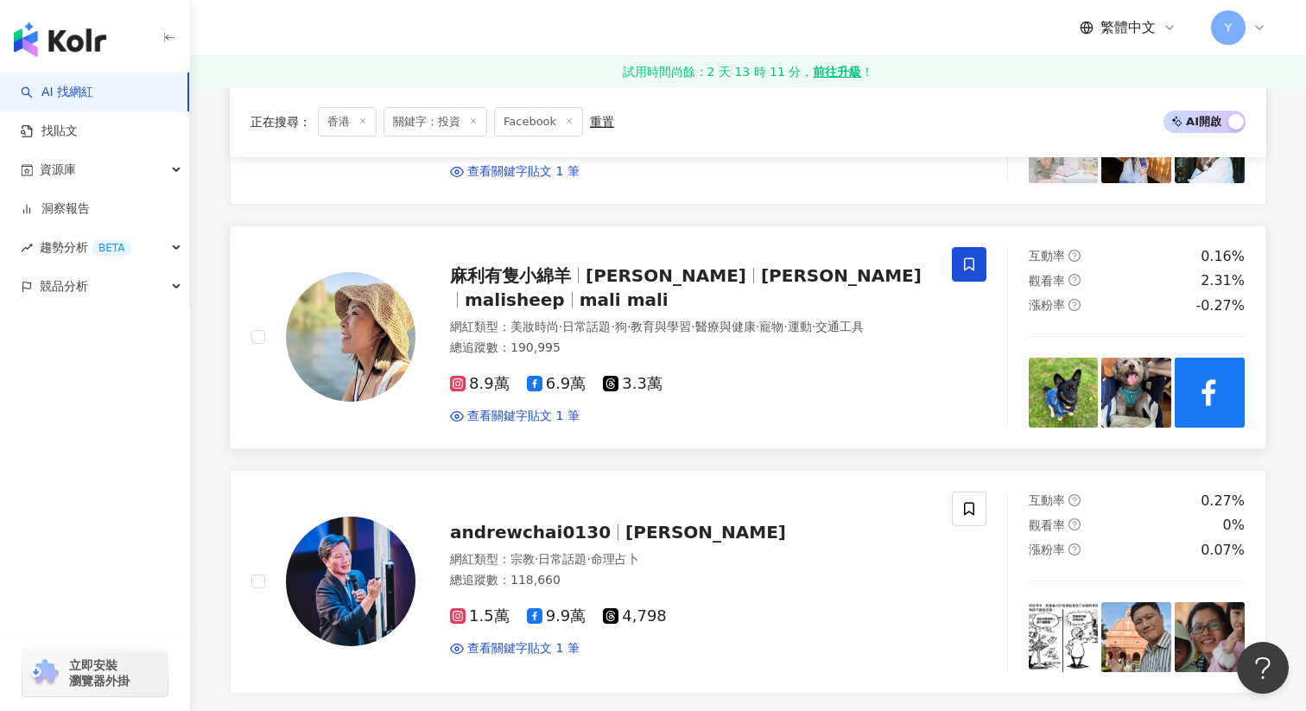
click at [960, 255] on span at bounding box center [969, 264] width 35 height 35
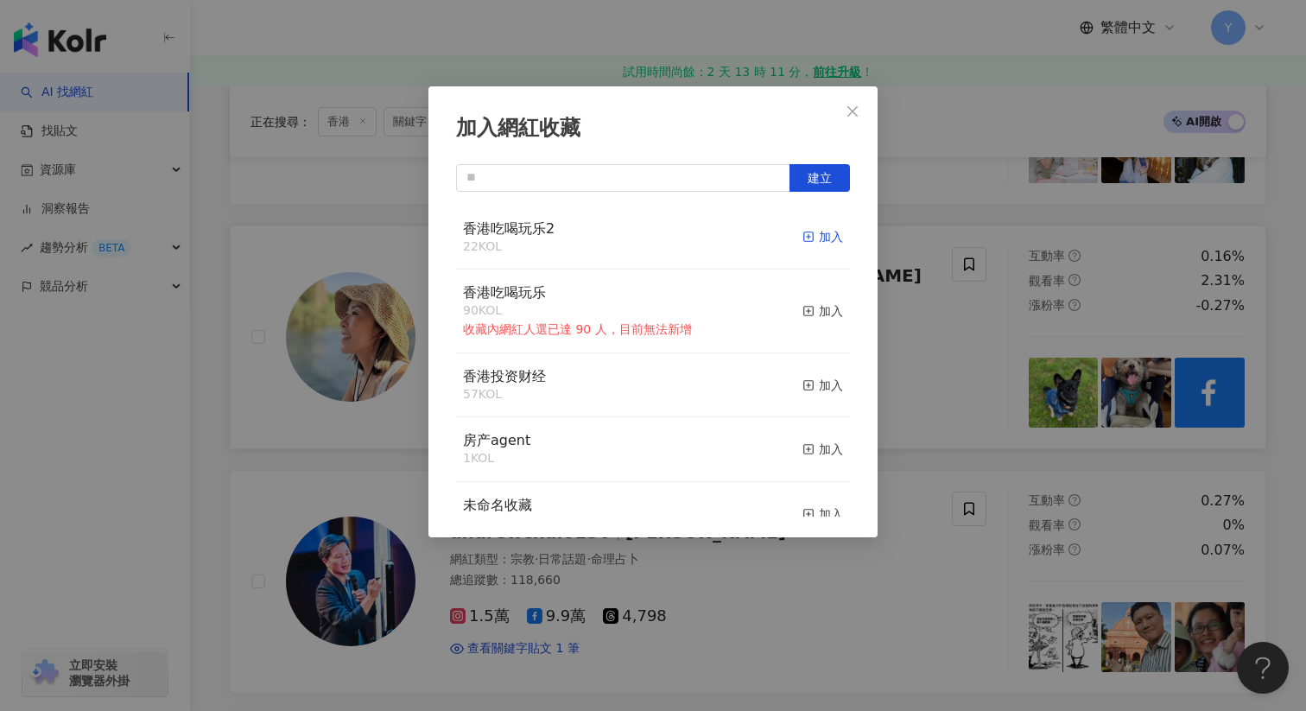
click at [825, 241] on div "加入" at bounding box center [823, 236] width 41 height 19
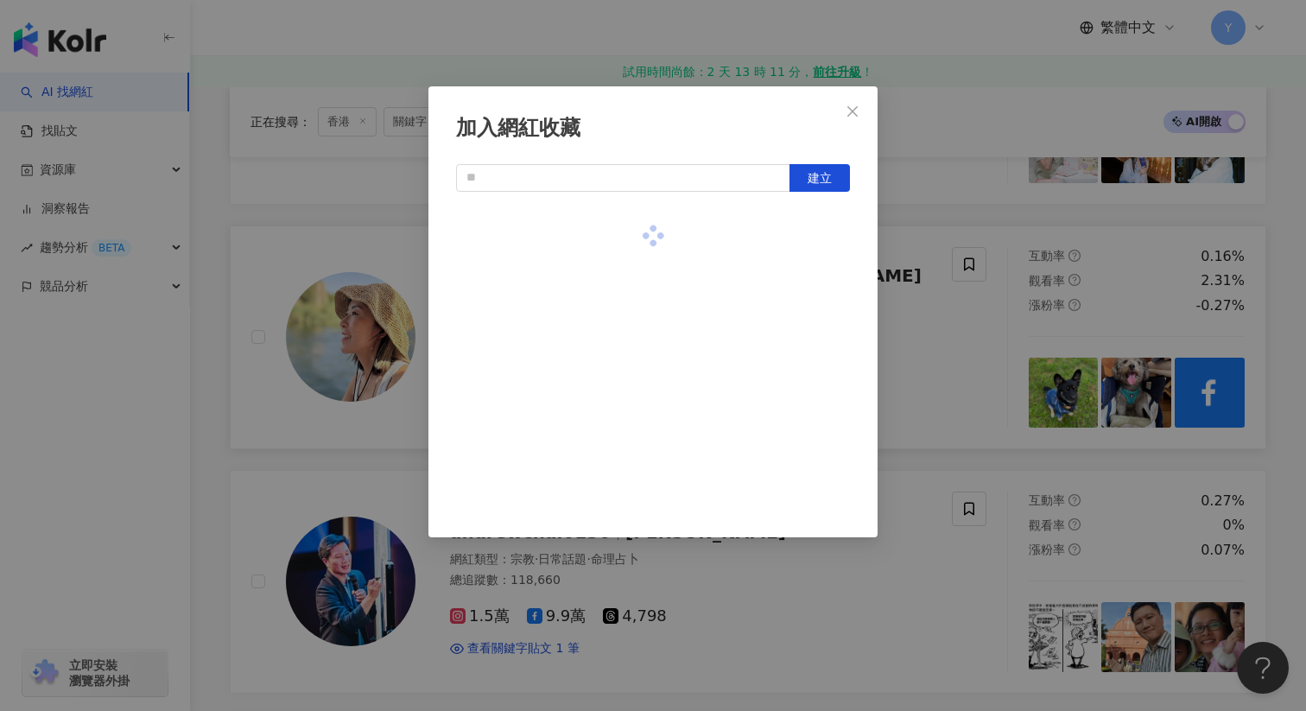
click at [955, 325] on div "加入網紅收藏 建立" at bounding box center [653, 355] width 1306 height 711
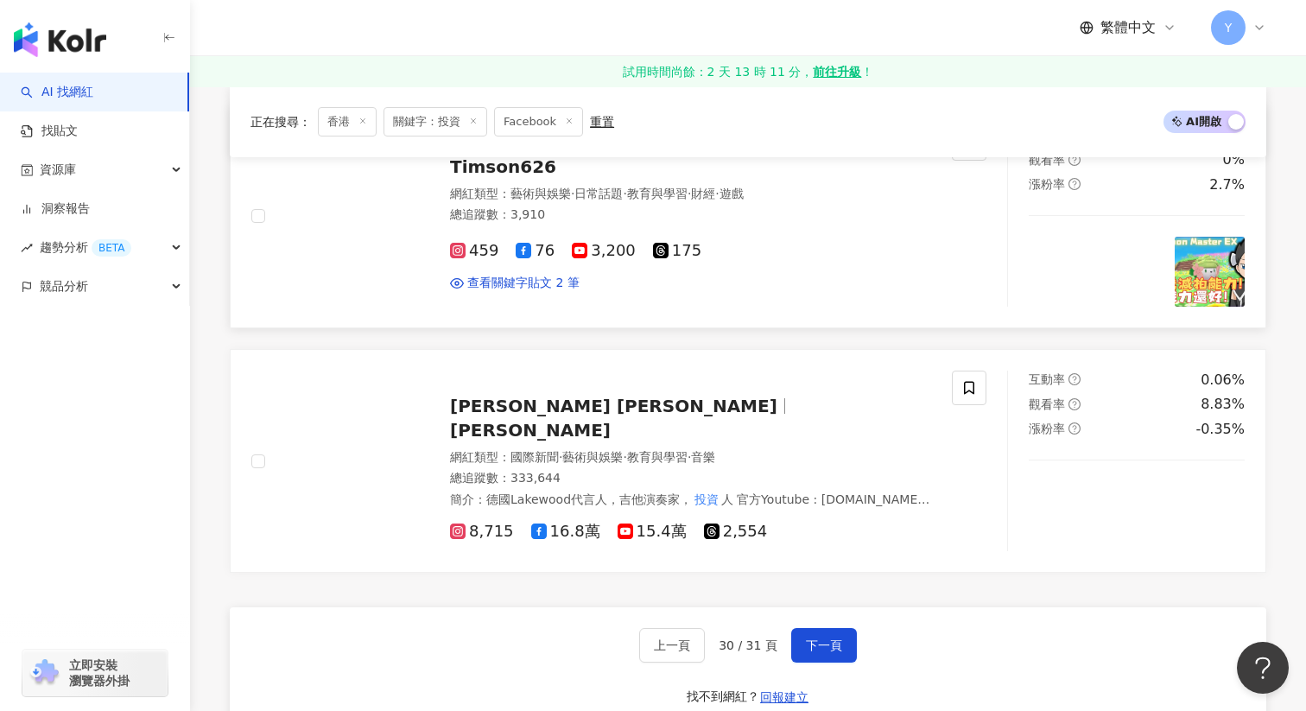
scroll to position [2842, 0]
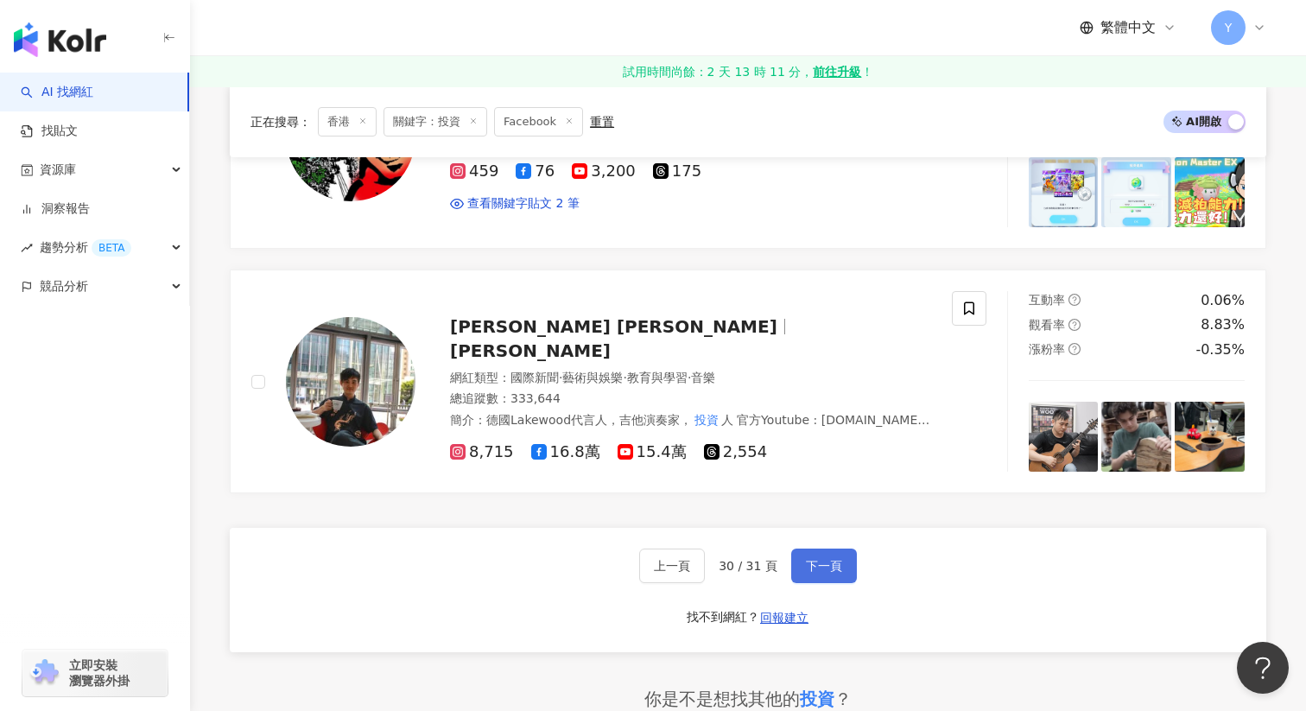
click at [813, 556] on button "下一頁" at bounding box center [824, 566] width 66 height 35
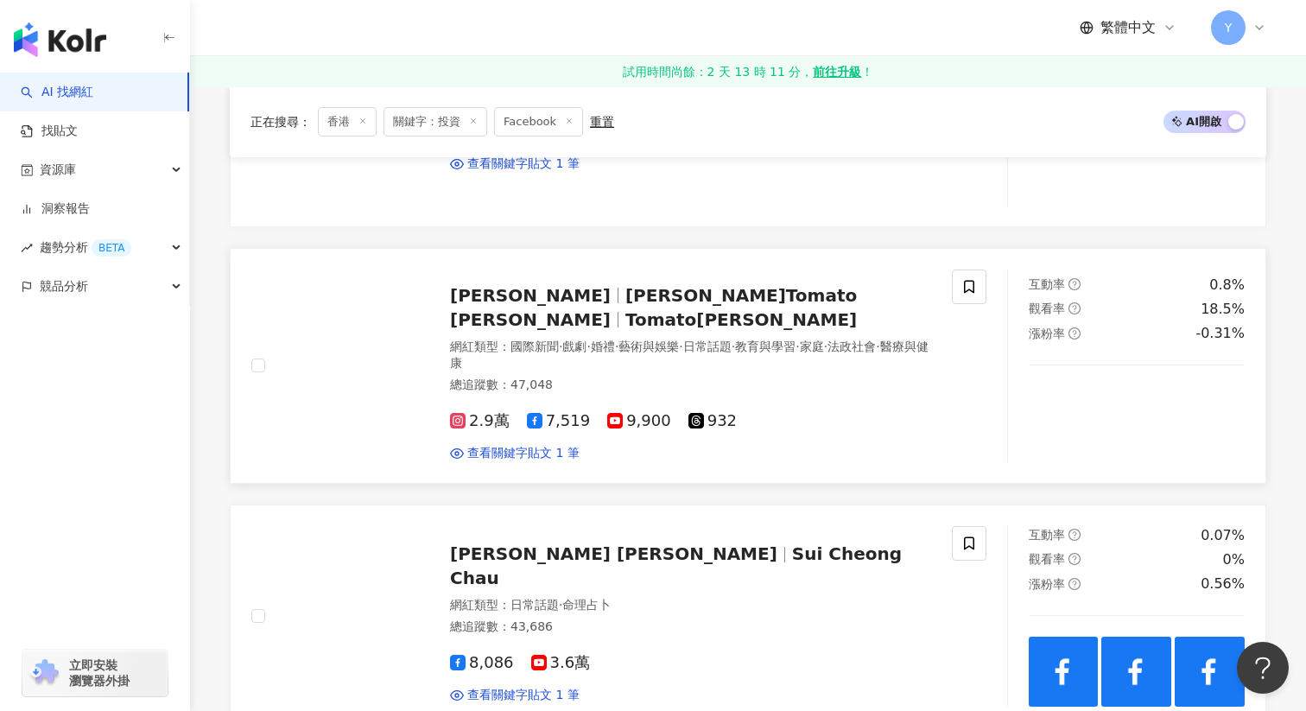
scroll to position [446, 0]
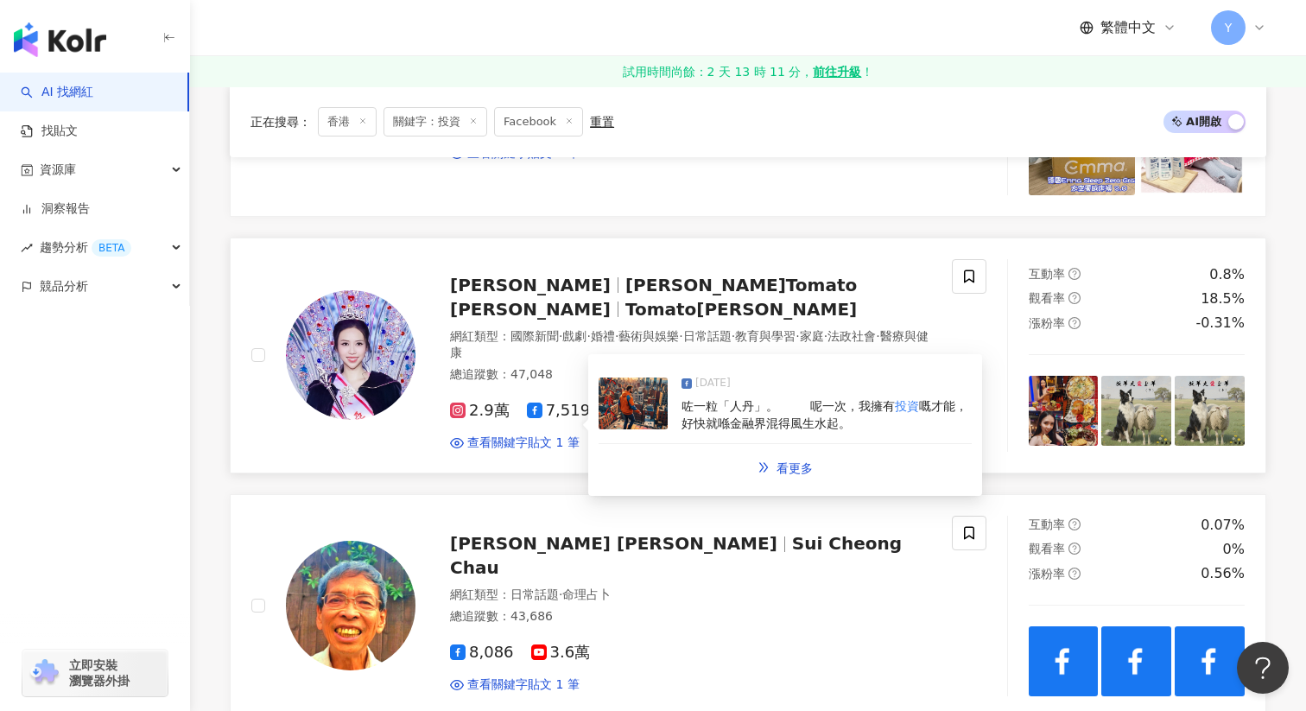
click at [646, 400] on img at bounding box center [633, 404] width 69 height 52
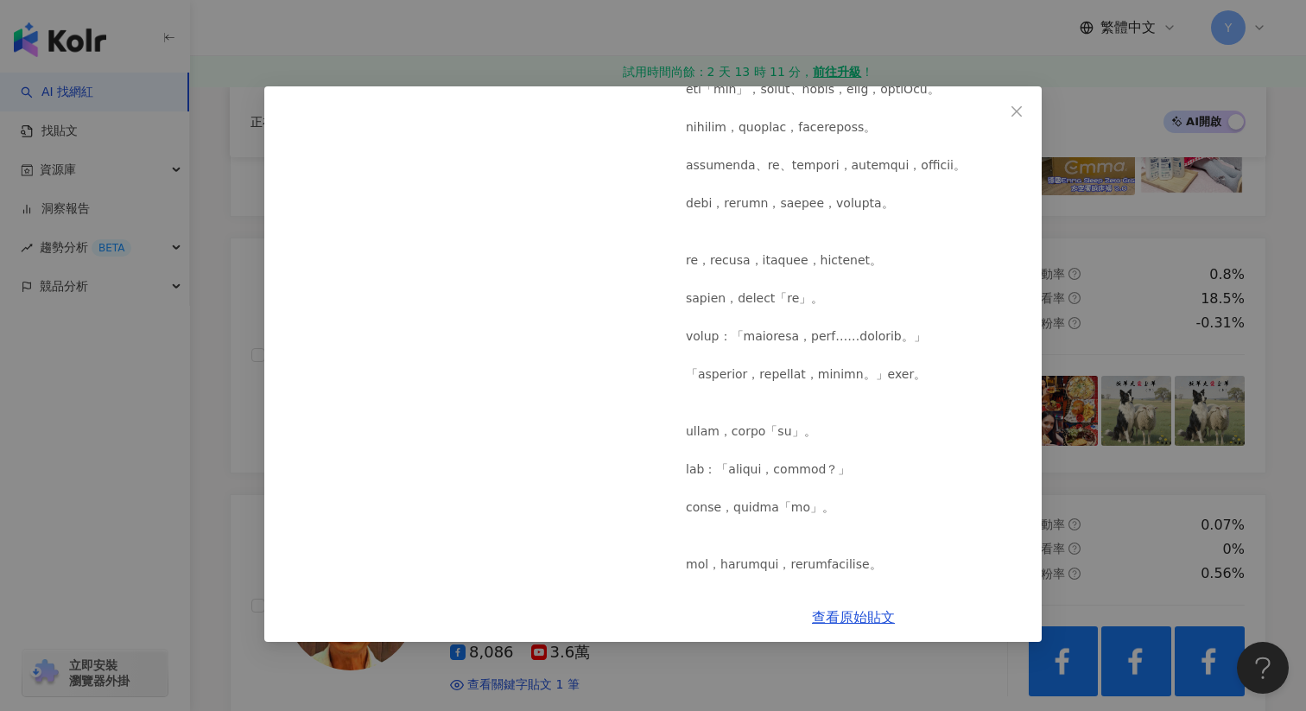
scroll to position [929, 0]
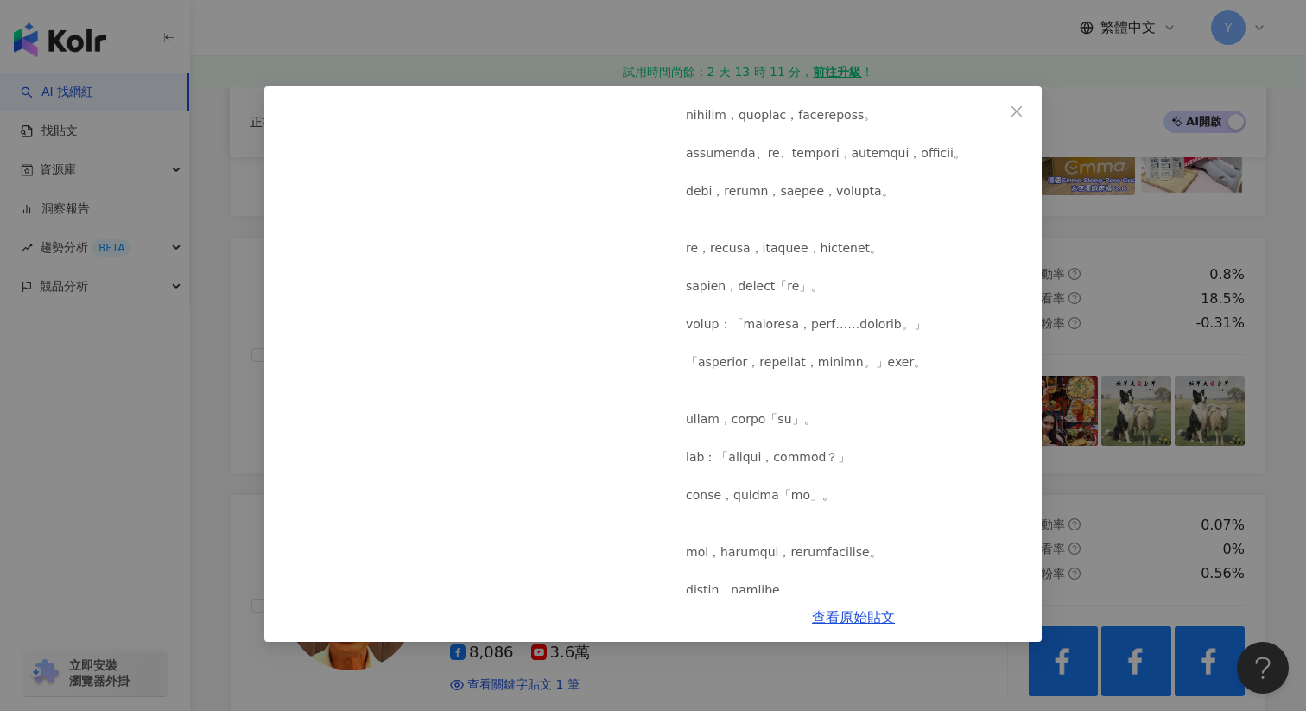
click at [1077, 412] on div "陳美濤 Tomato 2025/3/30 36 4 查看原始貼文" at bounding box center [653, 355] width 1306 height 711
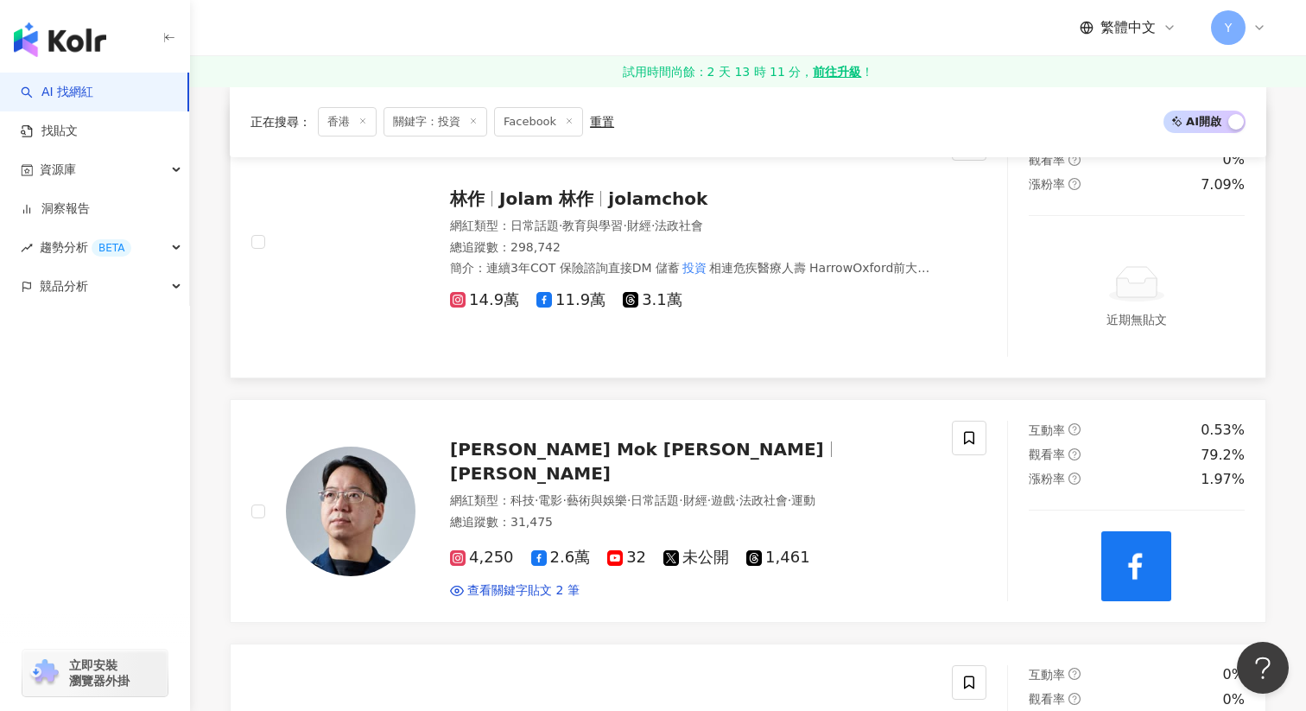
scroll to position [2109, 0]
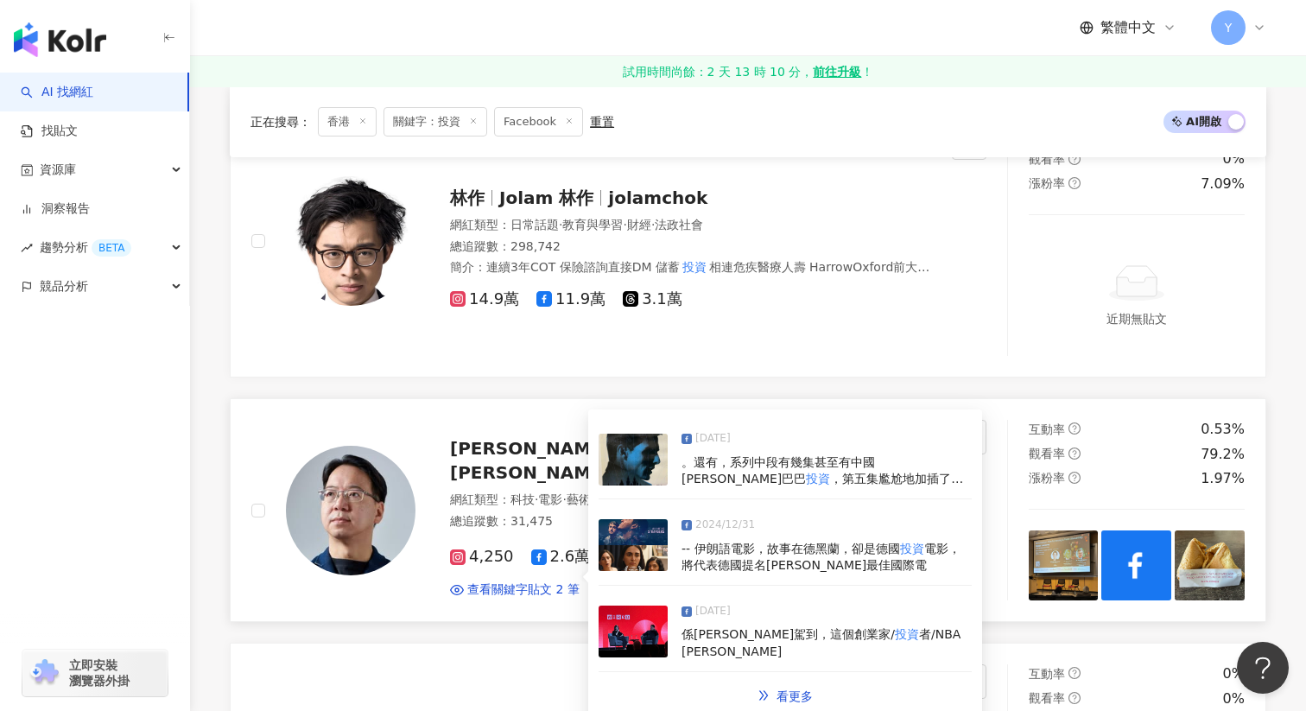
click at [657, 451] on img at bounding box center [633, 460] width 69 height 52
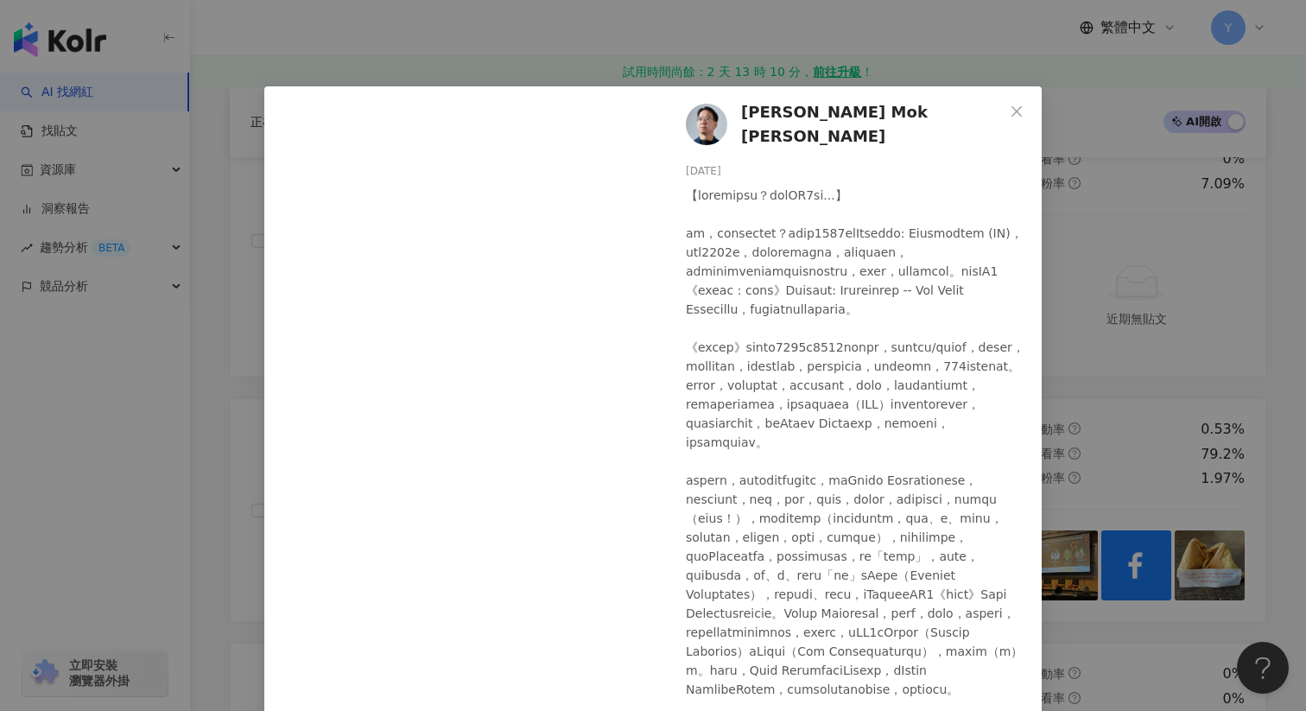
click at [1167, 415] on div "Charles Mok 莫乃光 2025/5/21 9 2 1 查看原始貼文" at bounding box center [653, 355] width 1306 height 711
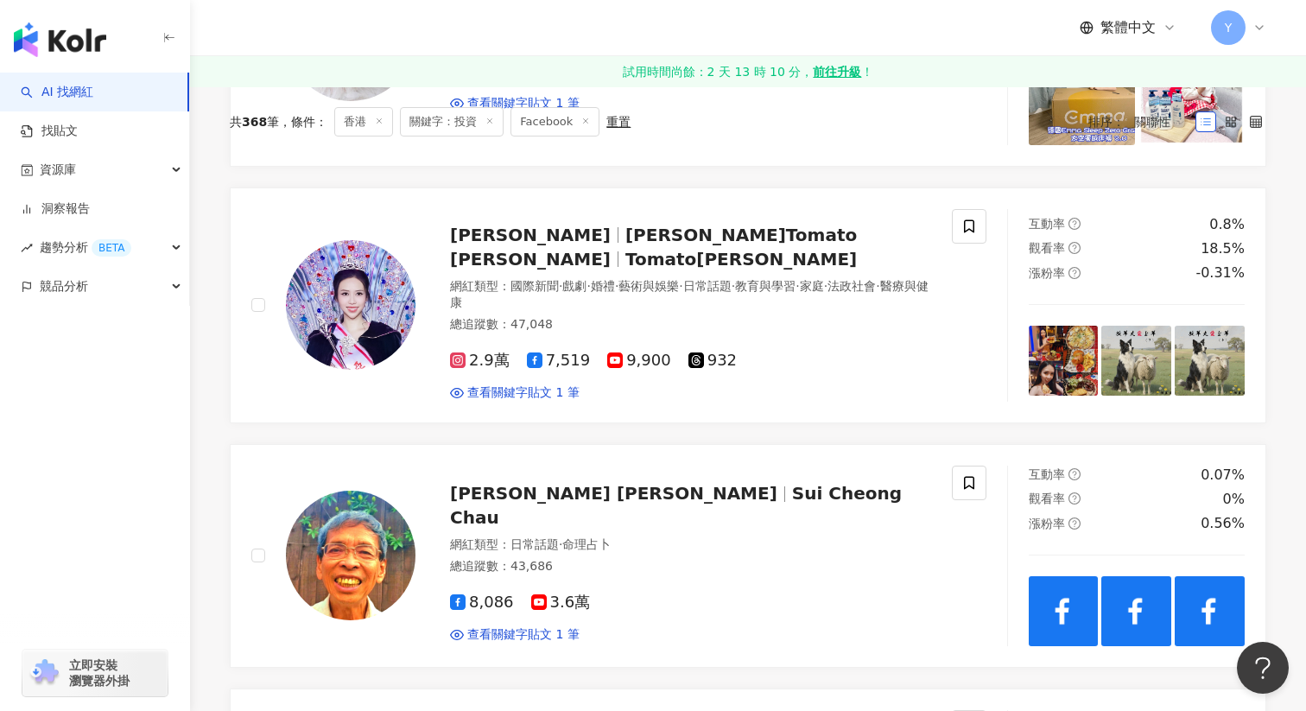
scroll to position [0, 0]
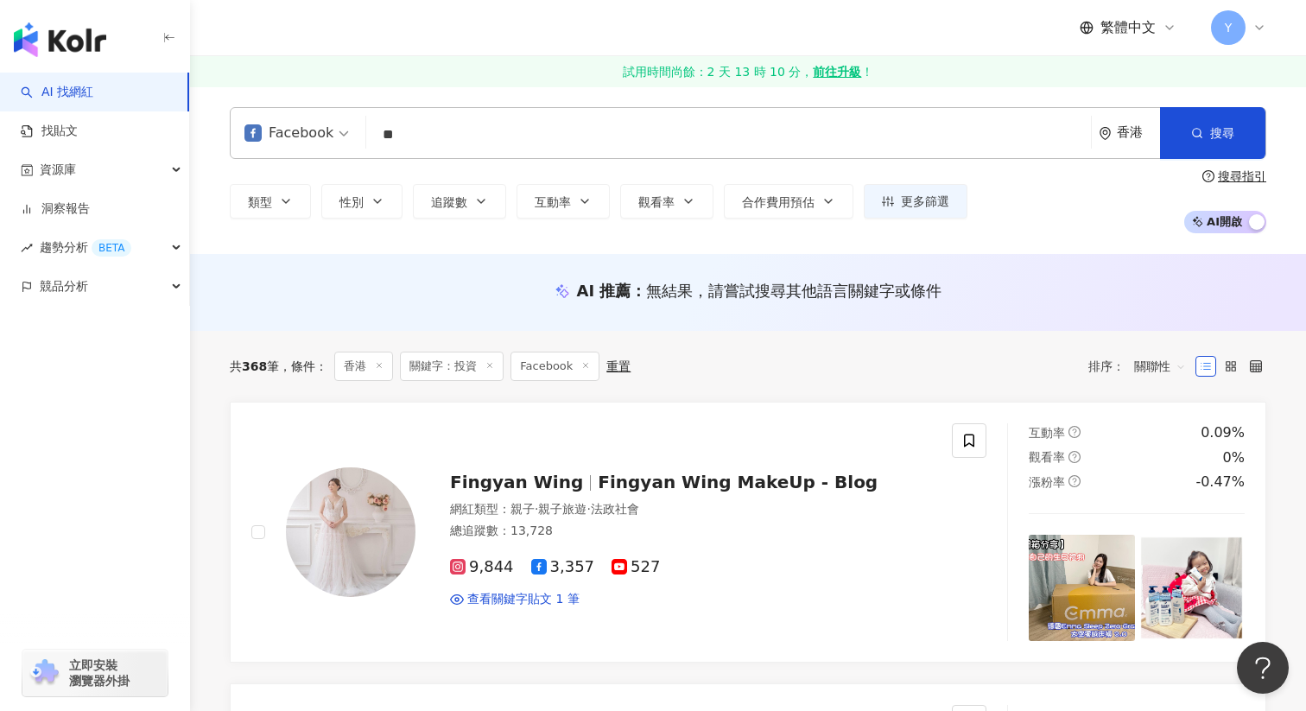
click at [1120, 128] on div "香港" at bounding box center [1138, 132] width 43 height 15
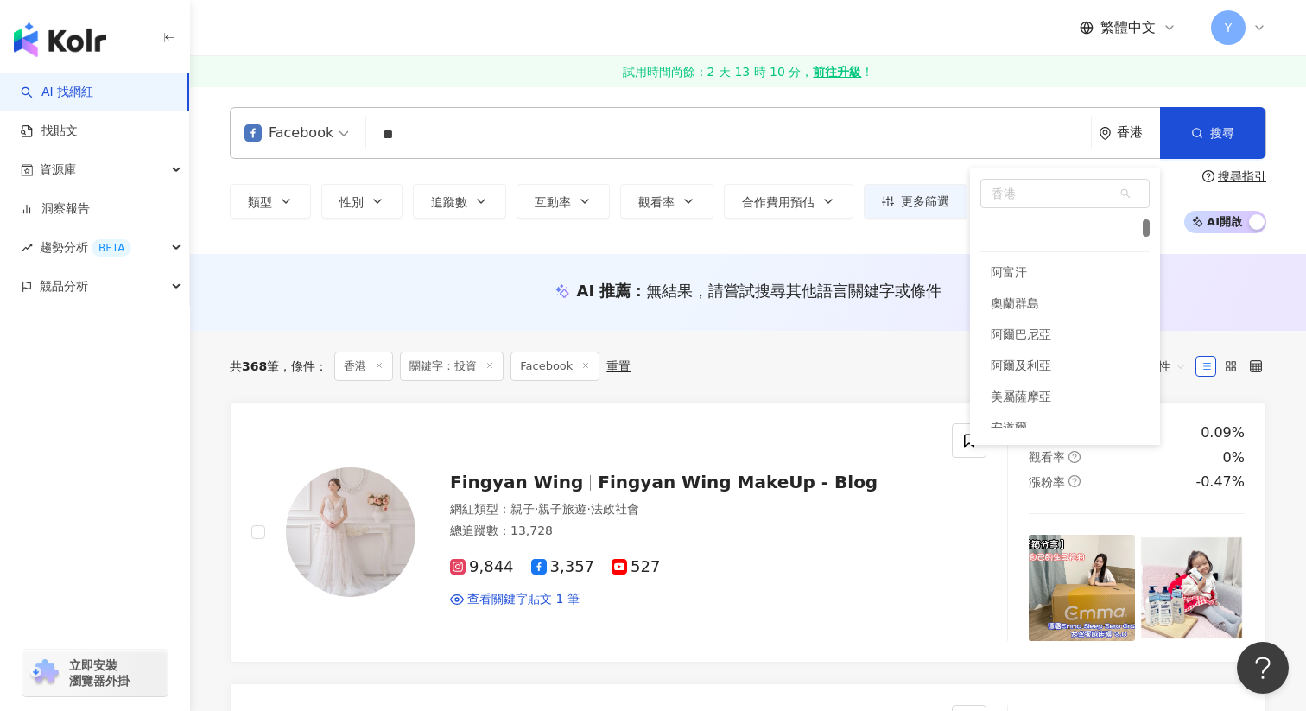
scroll to position [317, 0]
click at [1004, 188] on span "香港" at bounding box center [1065, 194] width 168 height 28
click at [1051, 197] on input "**" at bounding box center [1065, 194] width 166 height 28
type input "*"
click at [1010, 265] on div "中國" at bounding box center [1003, 268] width 24 height 31
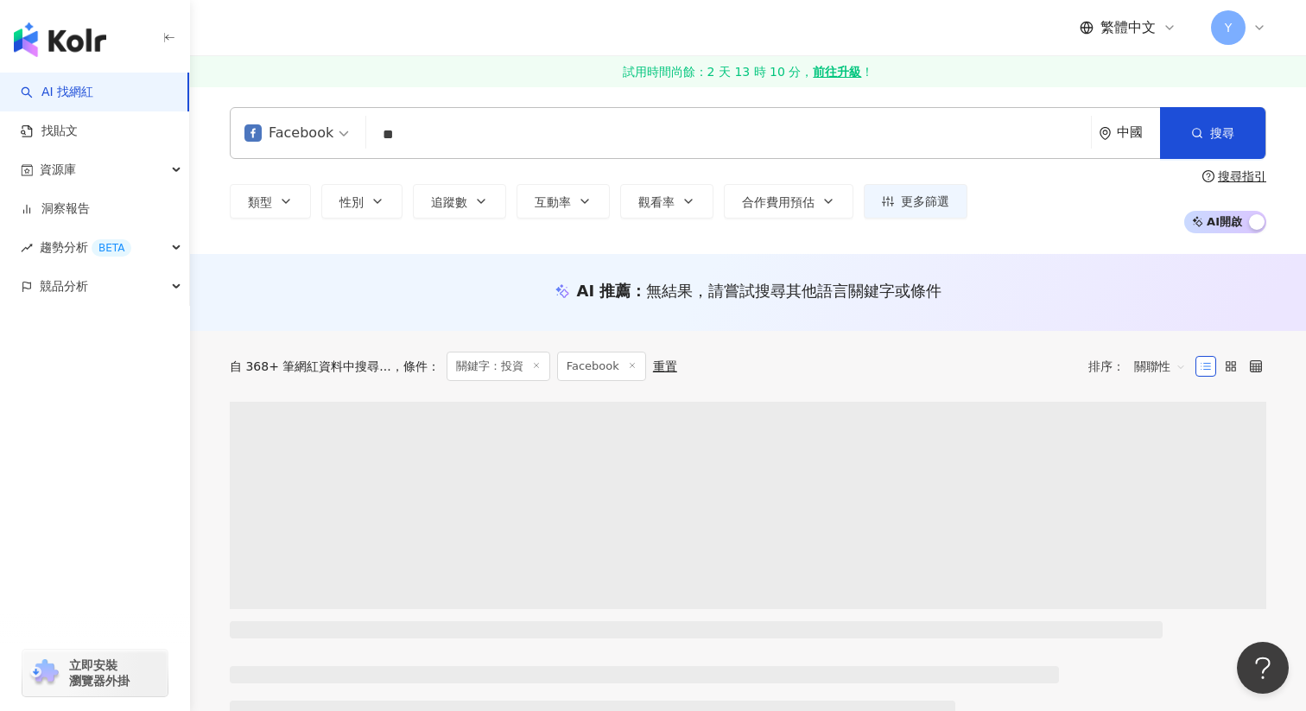
click at [1052, 229] on div "類型 性別 追蹤數 互動率 觀看率 合作費用預估 更多篩選 搜尋指引 AI 開啟 AI 關閉" at bounding box center [748, 201] width 1037 height 64
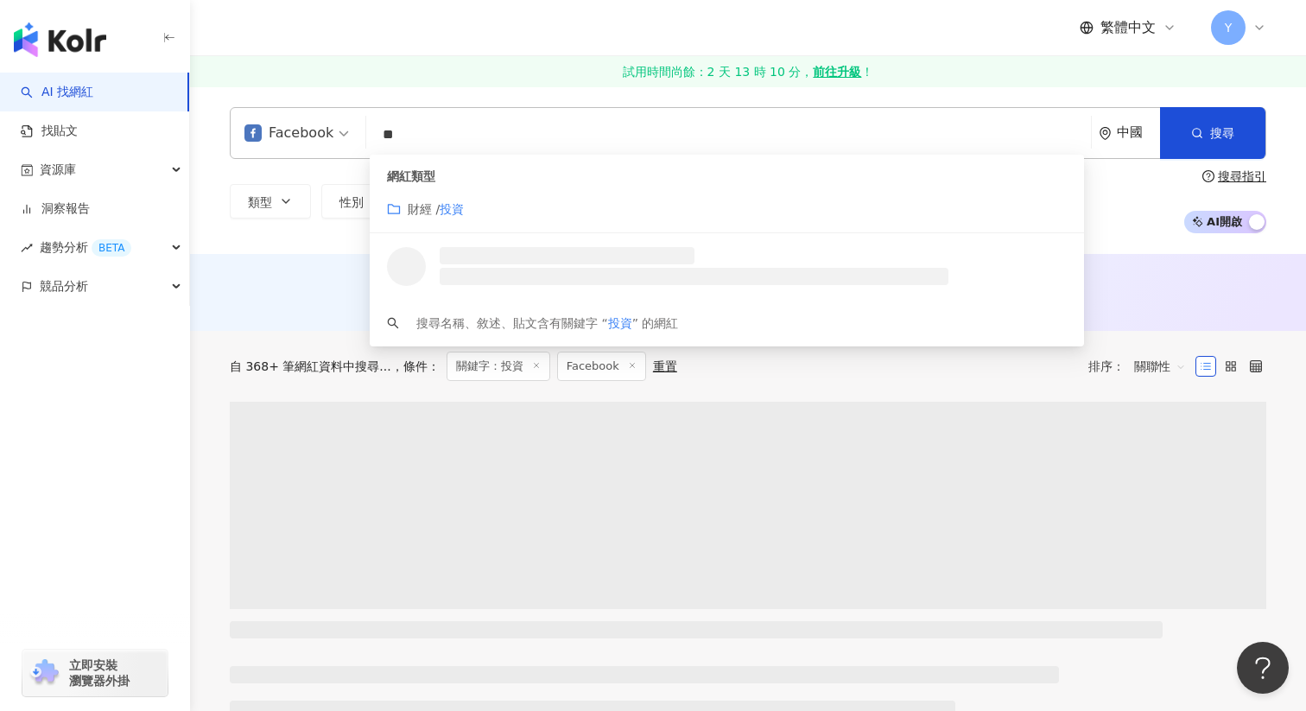
click at [1162, 219] on div "類型 性別 追蹤數 互動率 觀看率 合作費用預估 更多篩選 搜尋指引 AI 開啟 AI 關閉" at bounding box center [748, 201] width 1037 height 64
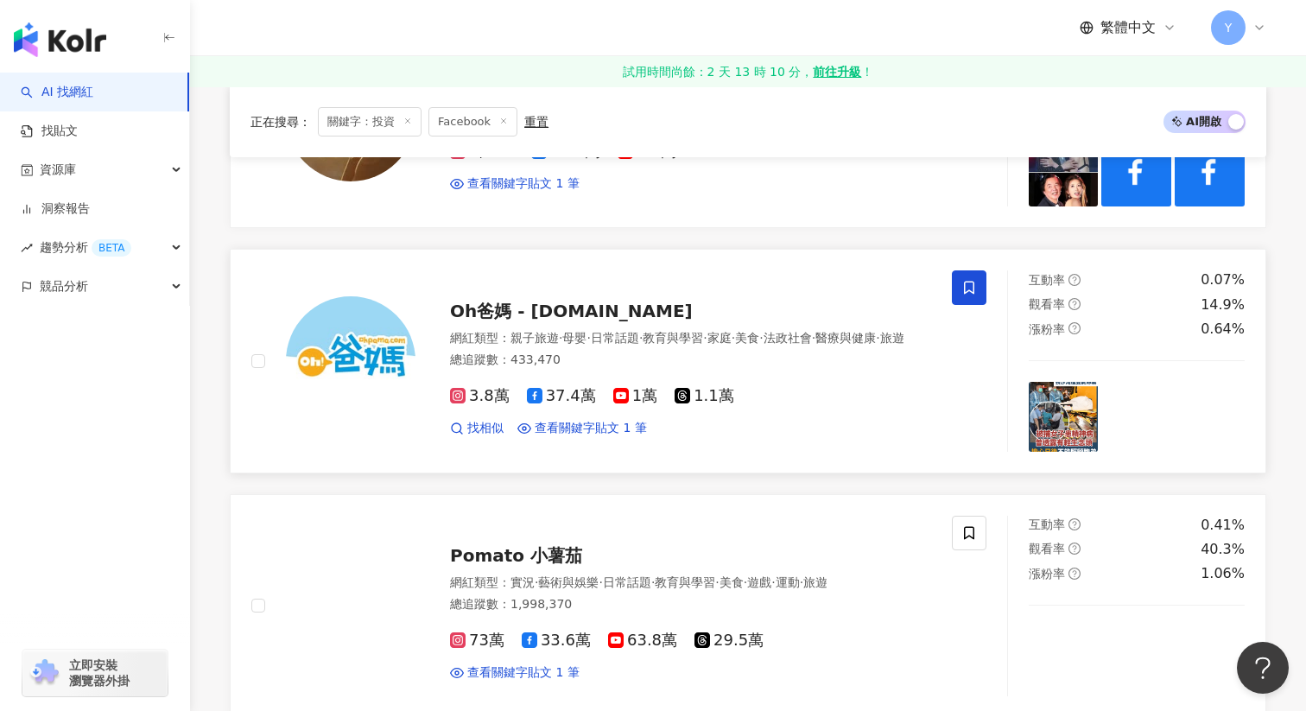
scroll to position [1123, 0]
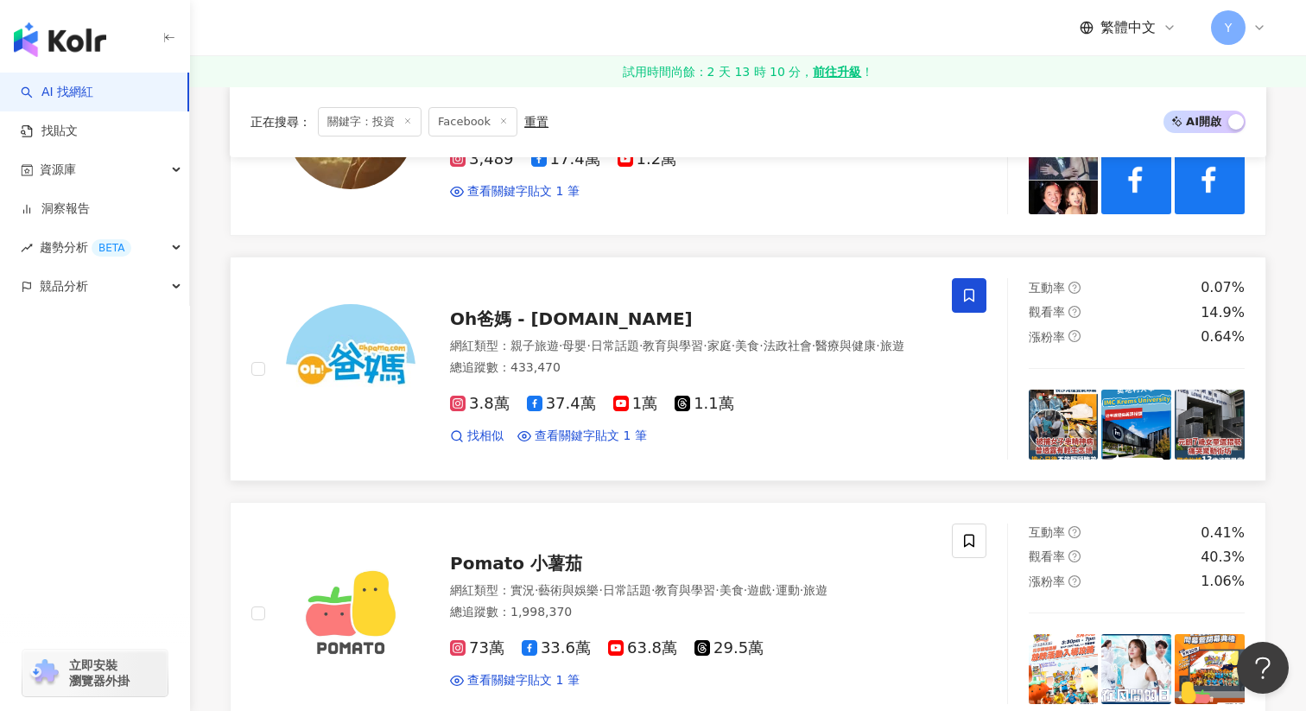
click at [959, 295] on span at bounding box center [969, 295] width 35 height 35
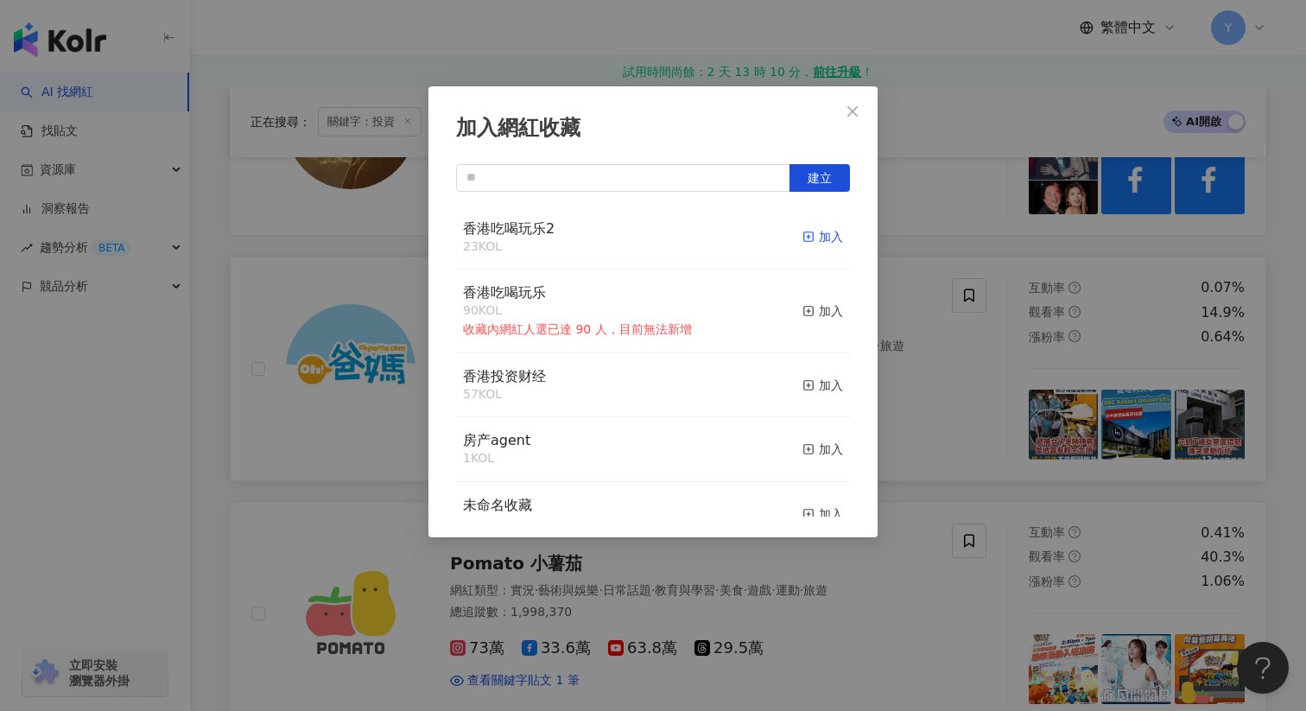
click at [824, 238] on div "加入" at bounding box center [823, 236] width 41 height 19
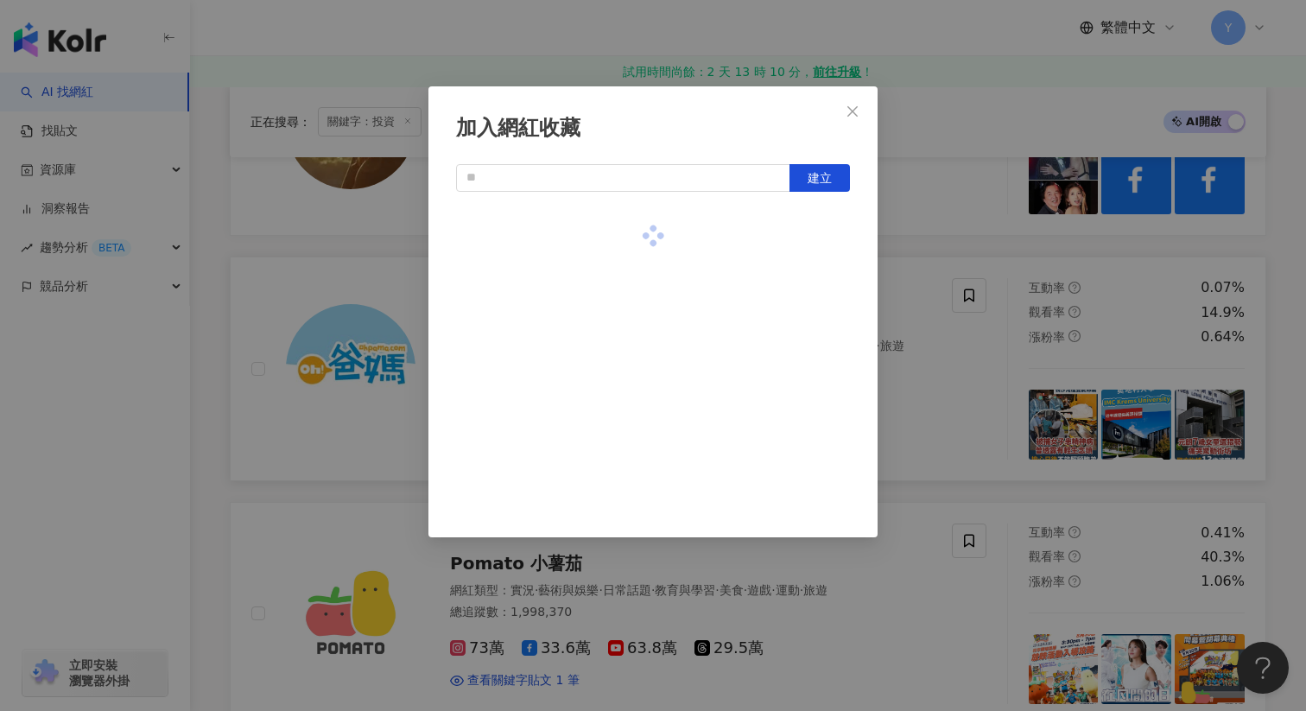
click at [948, 372] on div "加入網紅收藏 建立" at bounding box center [653, 355] width 1306 height 711
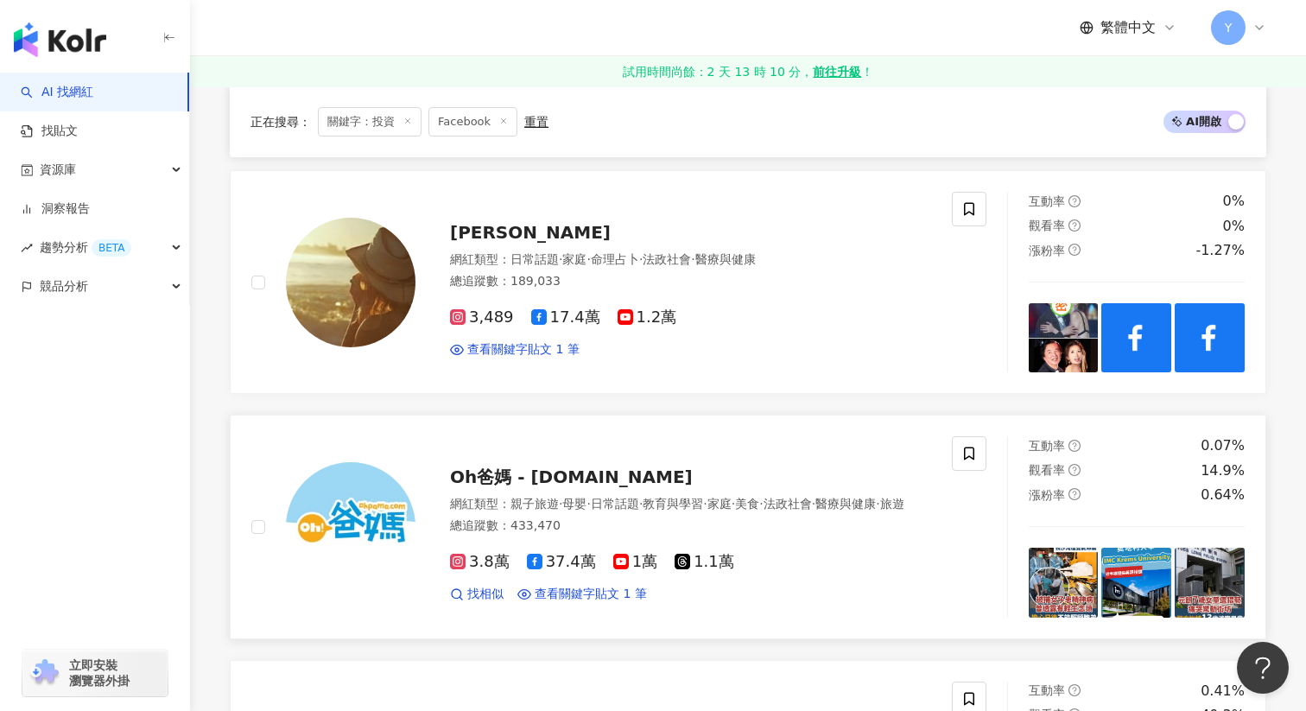
scroll to position [928, 0]
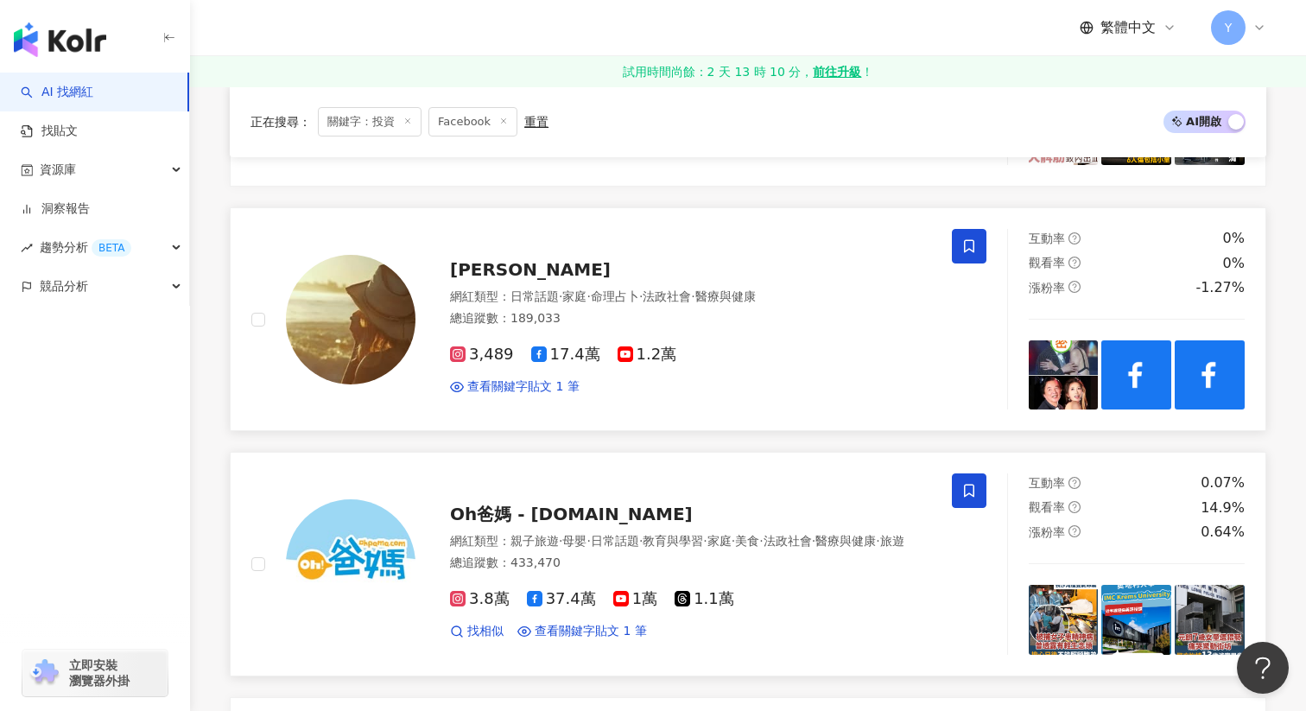
click at [974, 251] on icon at bounding box center [970, 246] width 16 height 16
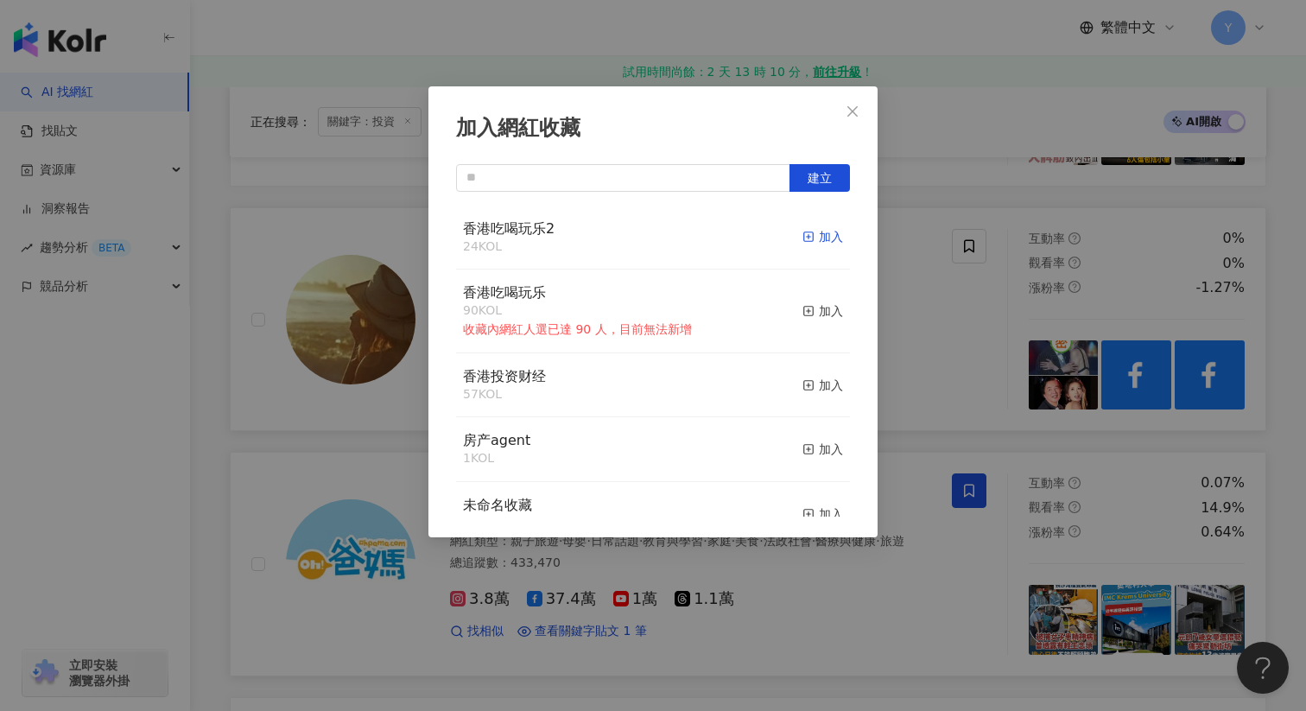
click at [821, 232] on div "加入" at bounding box center [823, 236] width 41 height 19
click at [943, 278] on div "加入網紅收藏 建立 香港吃喝玩乐2 25 KOL 已加入 香港吃喝玩乐 90 KOL 收藏內網紅人選已達 90 人，目前無法新增 加入 香港投资财经 57 K…" at bounding box center [653, 355] width 1306 height 711
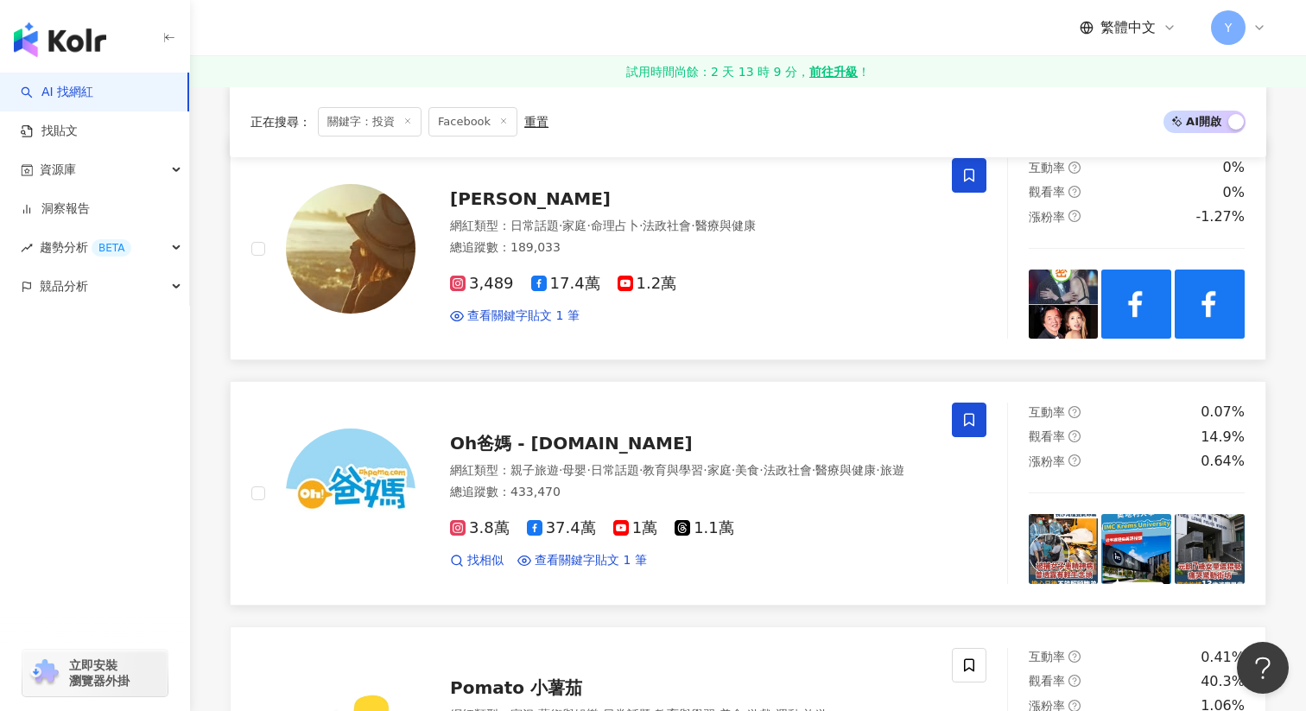
scroll to position [977, 0]
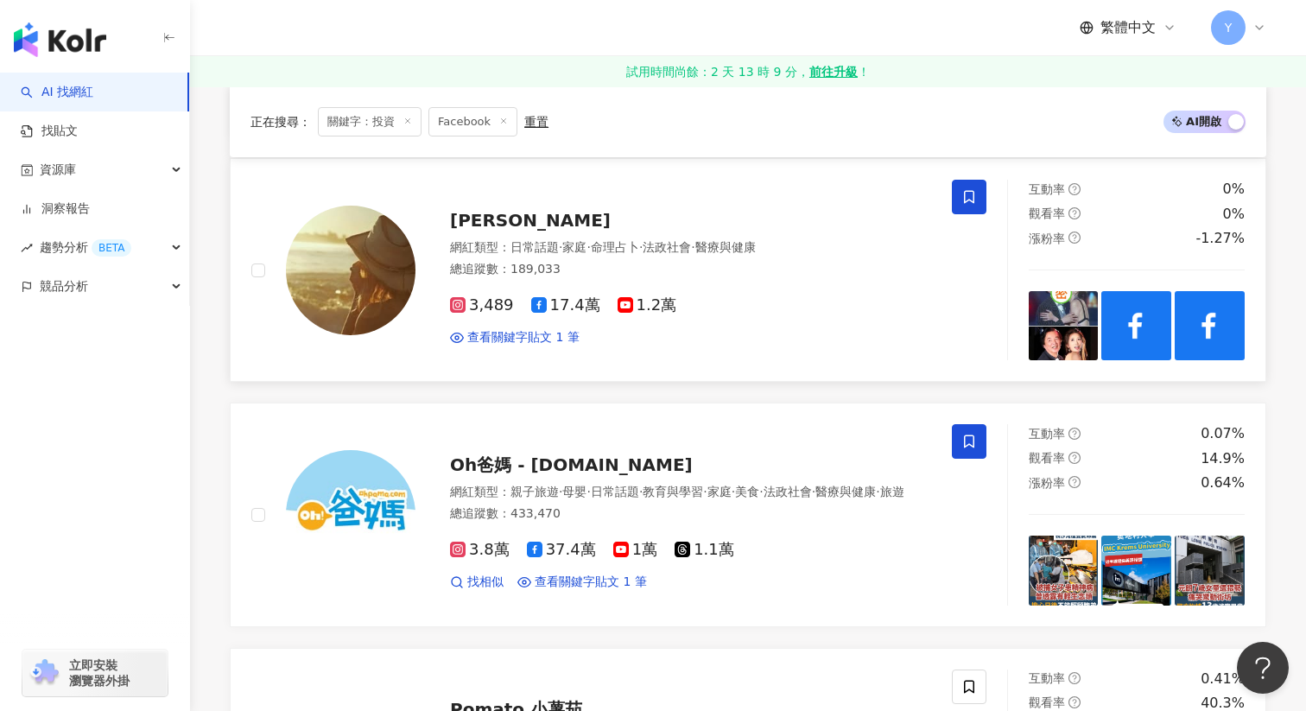
click at [1084, 318] on img at bounding box center [1064, 326] width 70 height 70
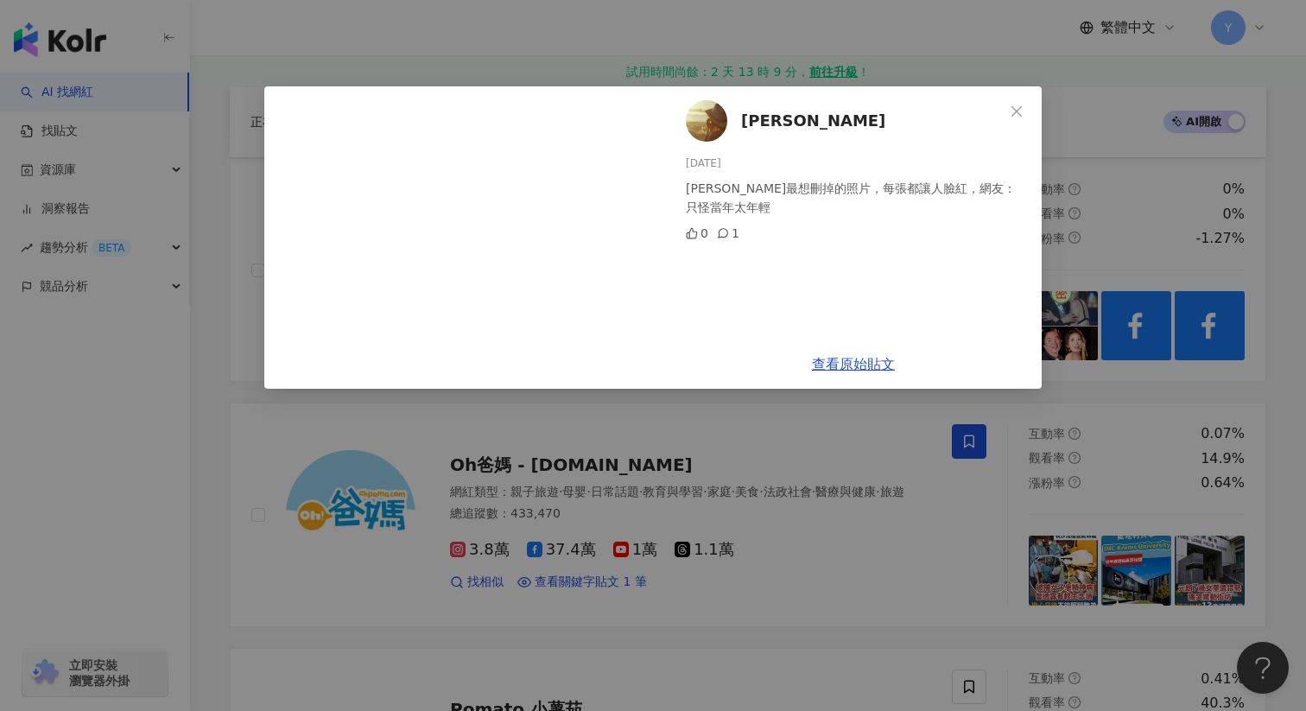
click at [1196, 334] on div "周二珂 2025/5/6 林志玲最想刪掉的照片，每張都讓人臉紅，網友：只怪當年太年輕 0 1 查看原始貼文" at bounding box center [653, 355] width 1306 height 711
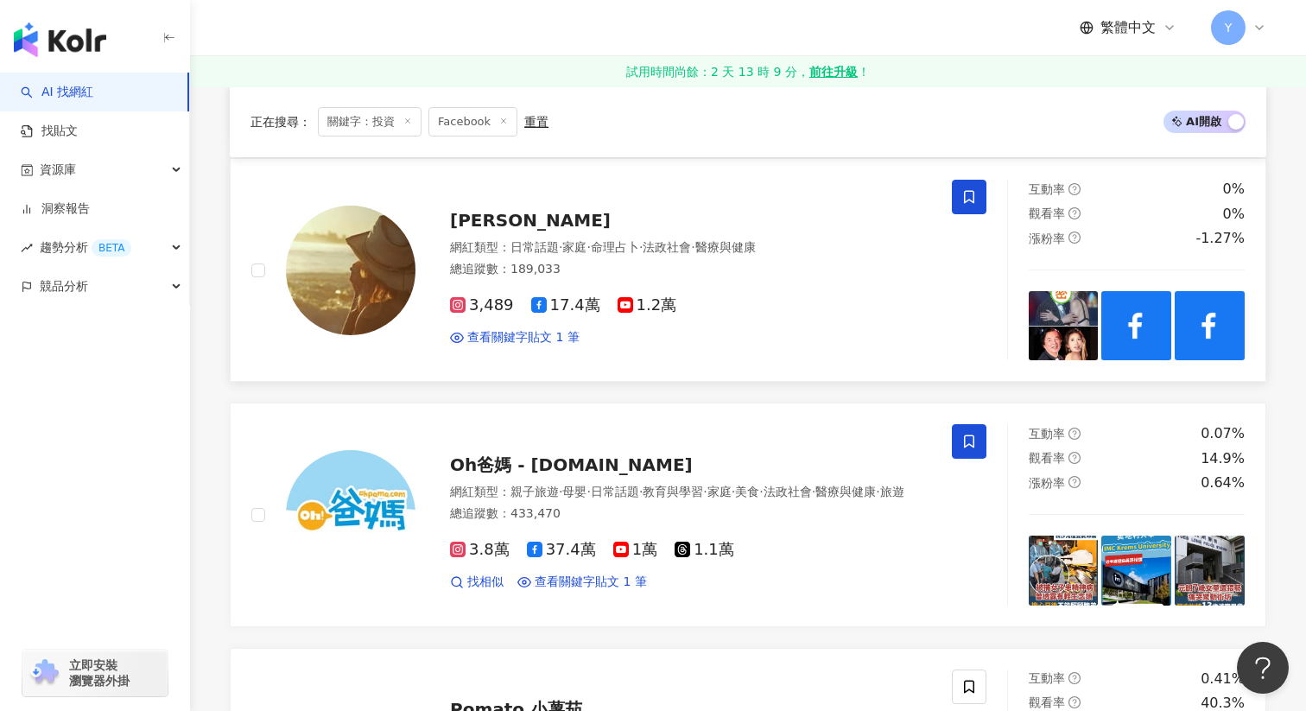
click at [1148, 333] on img at bounding box center [1137, 326] width 70 height 70
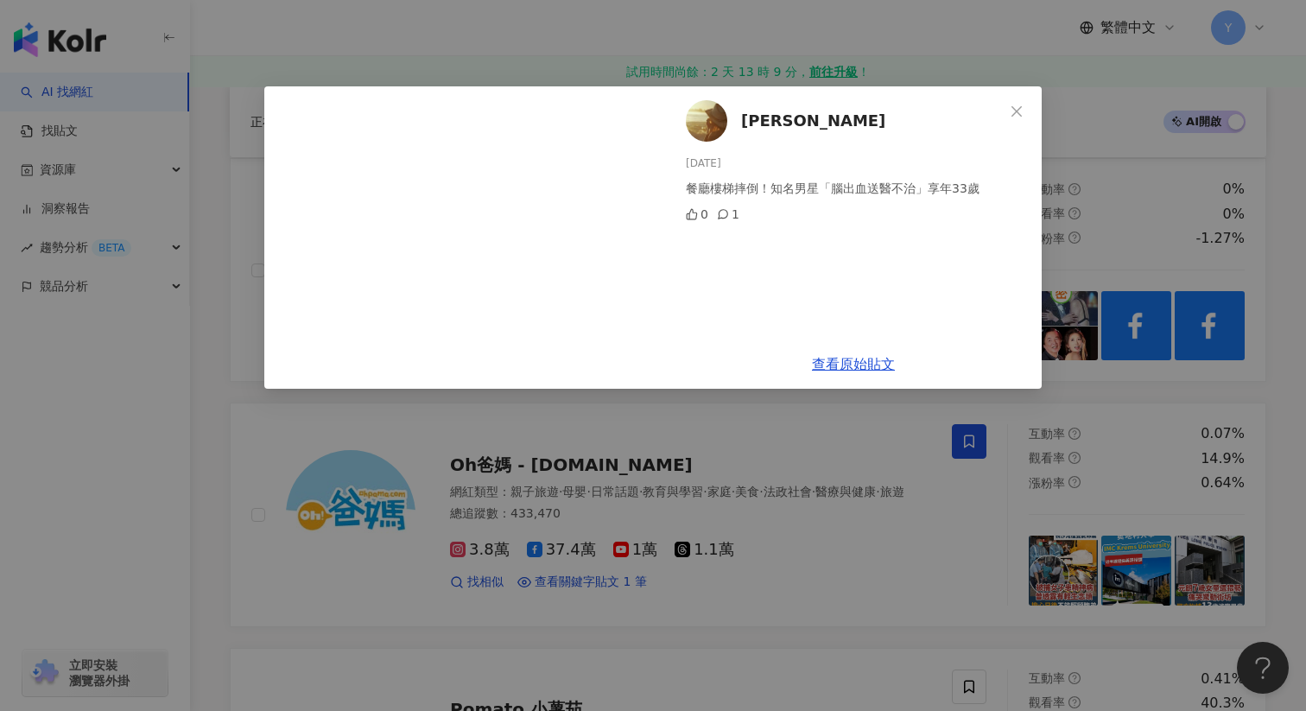
click at [1214, 333] on div "周二珂 2025/5/6 餐廳樓梯摔倒！知名男星「腦出血送醫不治」享年33歲 0 1 查看原始貼文" at bounding box center [653, 355] width 1306 height 711
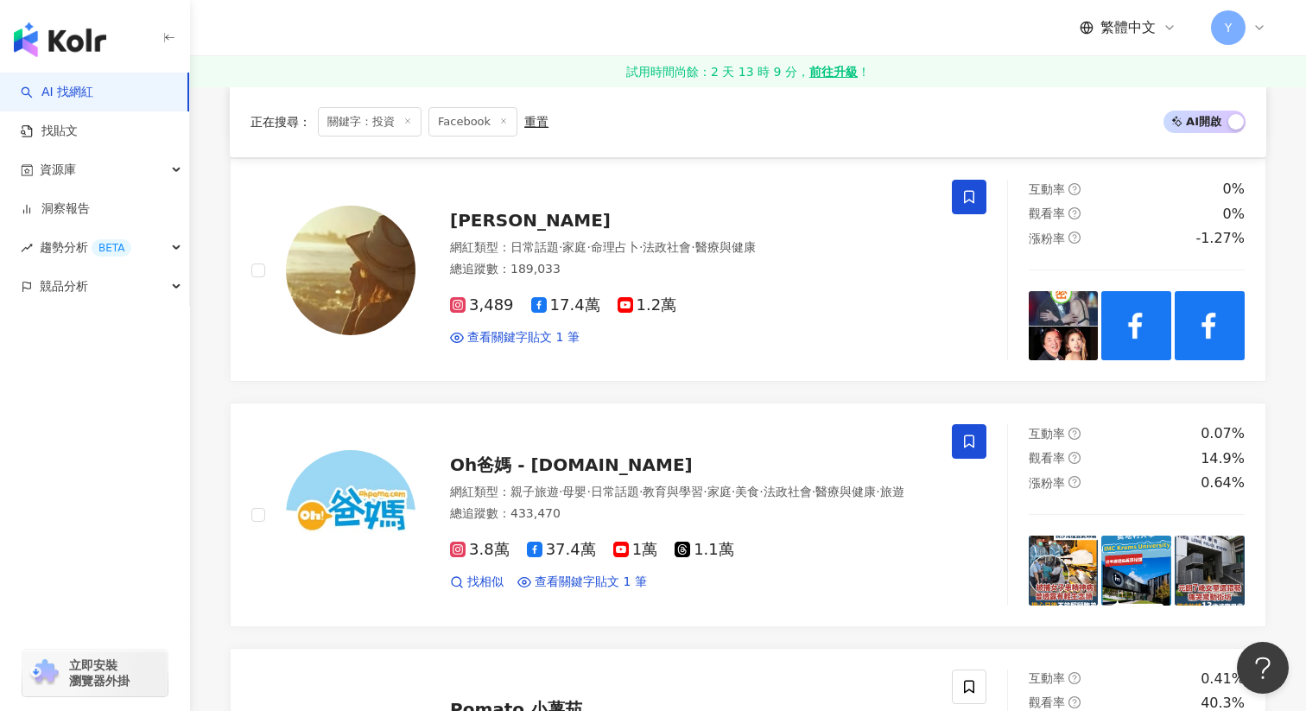
click at [1214, 333] on img at bounding box center [1210, 326] width 70 height 70
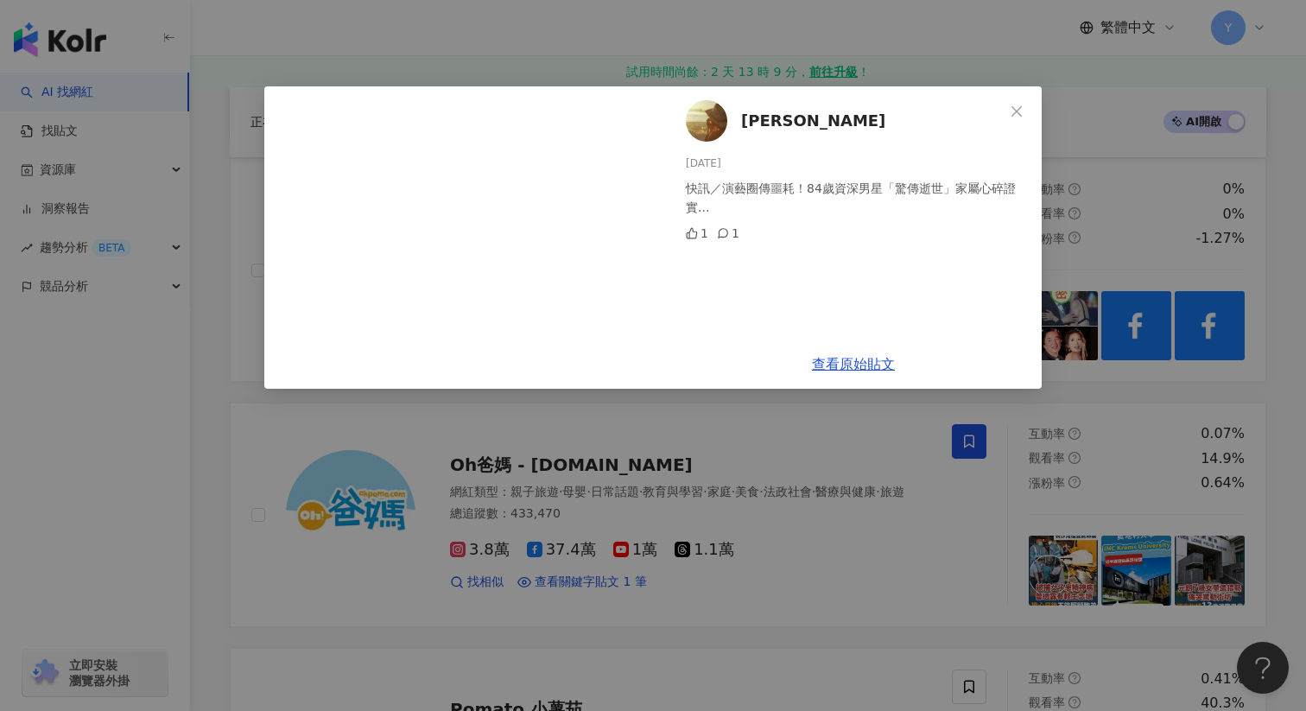
click at [1146, 417] on div "周二珂 2025/5/6 快訊／演藝圈傳噩耗！84歲資深男星「驚傳逝世」家屬心碎證實... 1 1 查看原始貼文" at bounding box center [653, 355] width 1306 height 711
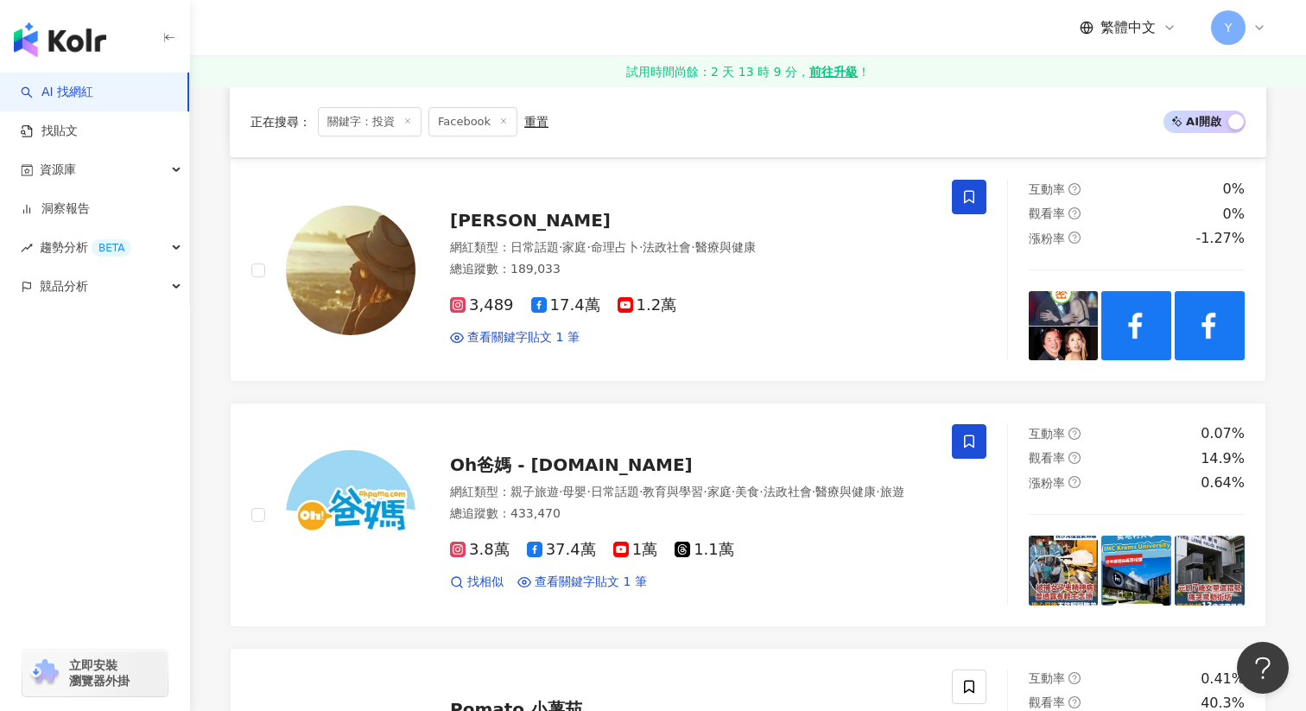
click at [964, 200] on icon at bounding box center [969, 197] width 10 height 13
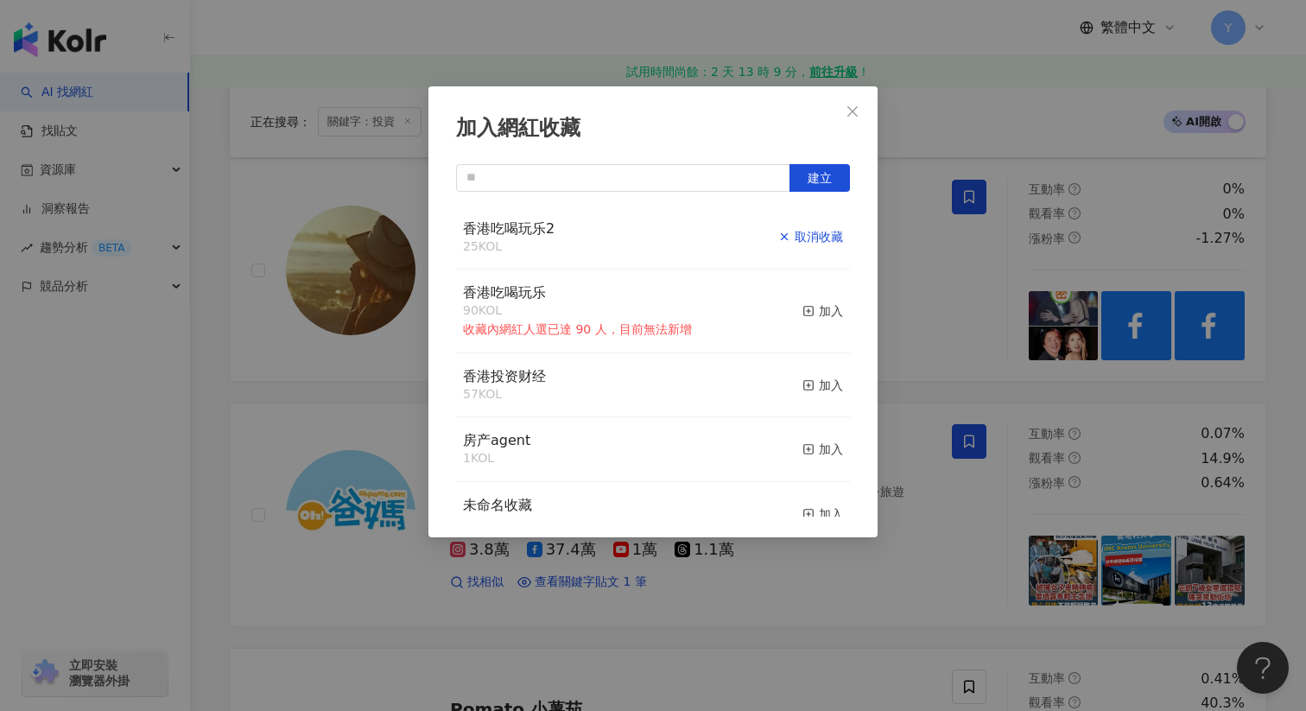
click at [829, 232] on div "取消收藏" at bounding box center [810, 236] width 65 height 19
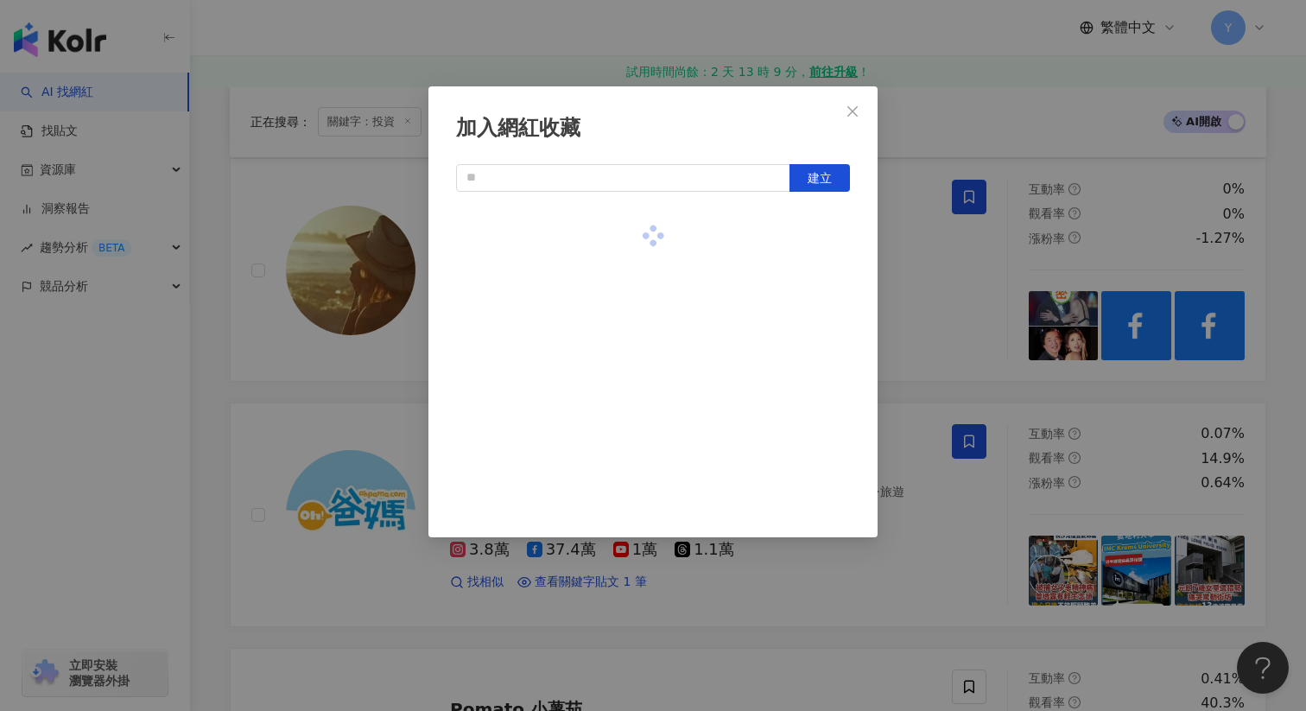
click at [916, 299] on div "加入網紅收藏 建立" at bounding box center [653, 355] width 1306 height 711
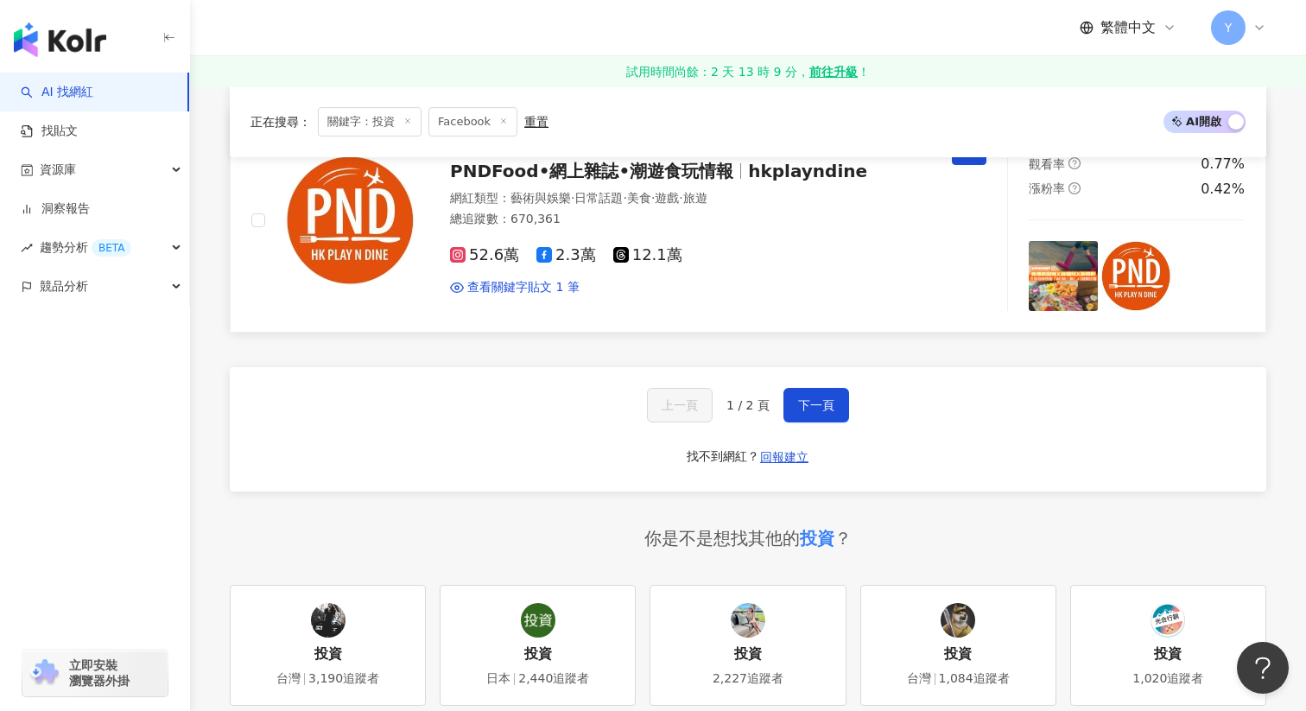
scroll to position [3008, 0]
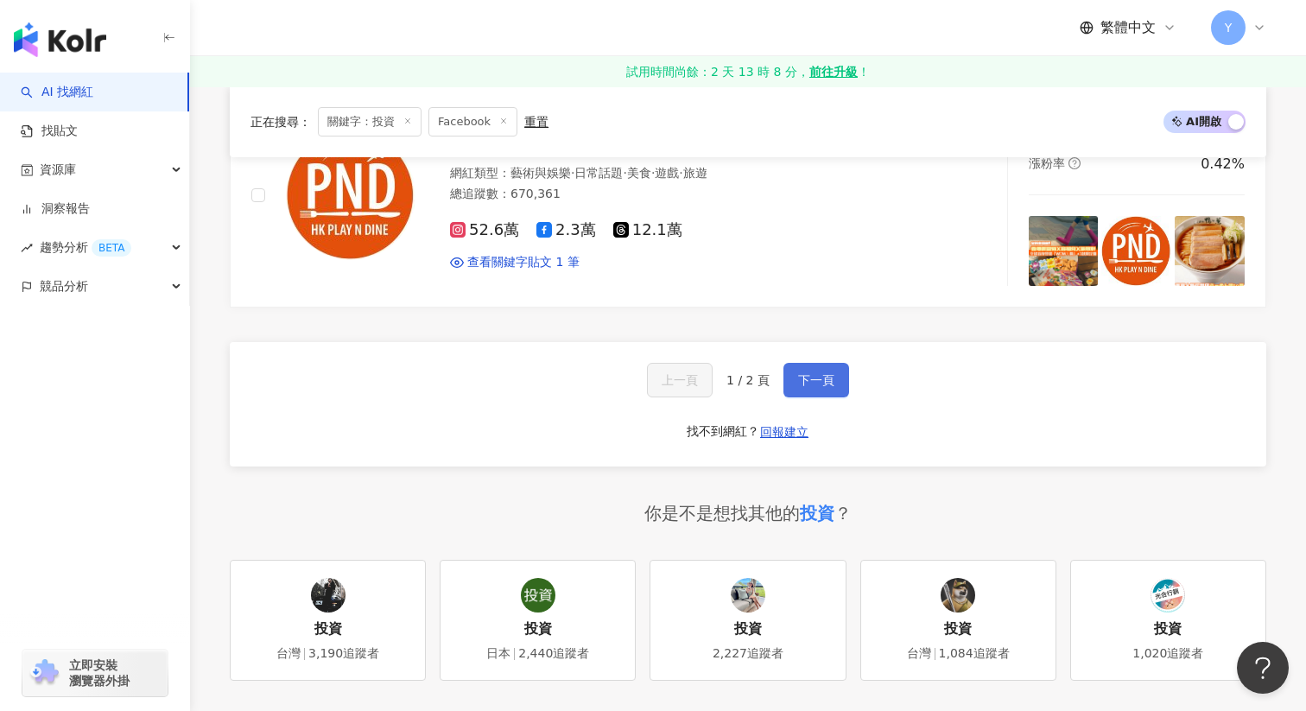
click at [809, 376] on span "下一頁" at bounding box center [816, 380] width 36 height 14
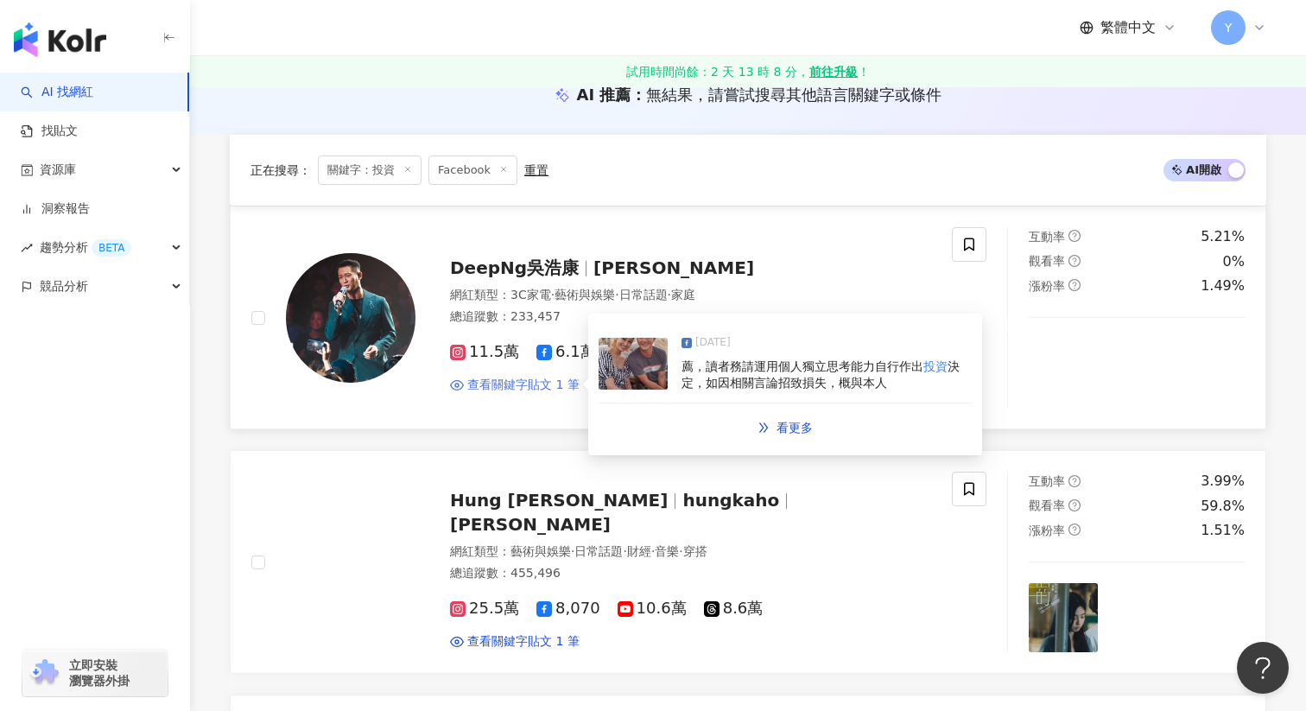
scroll to position [385, 0]
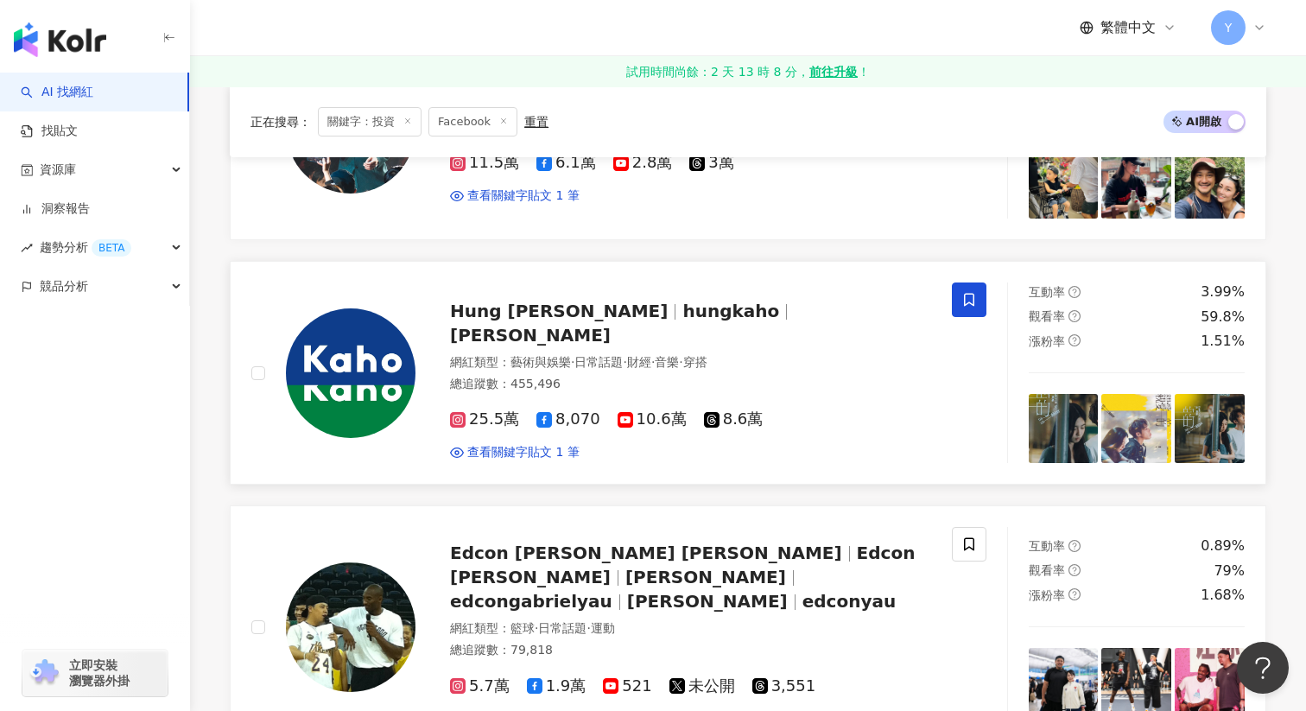
click at [963, 289] on span at bounding box center [969, 300] width 35 height 35
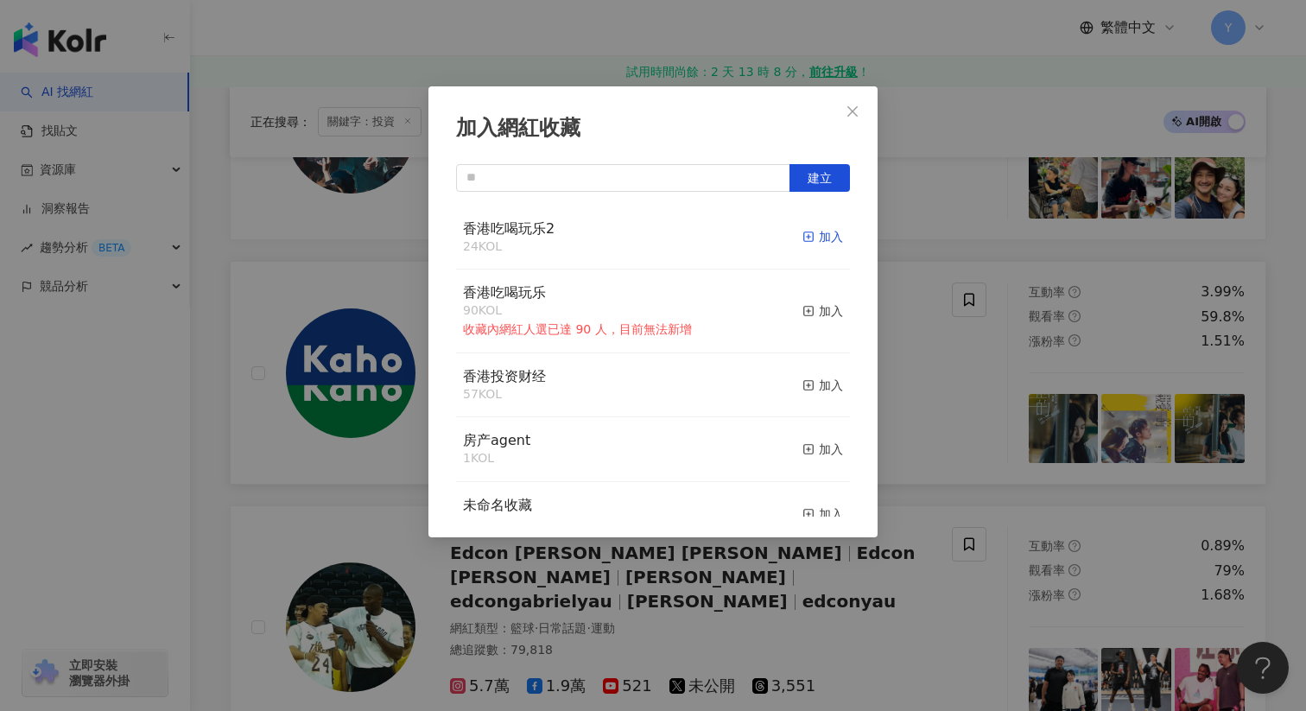
click at [815, 234] on div "加入" at bounding box center [823, 236] width 41 height 19
click at [919, 467] on div "加入網紅收藏 建立 香港吃喝玩乐2 25 KOL 已加入 香港吃喝玩乐 90 KOL 收藏內網紅人選已達 90 人，目前無法新增 加入 香港投资财经 57 K…" at bounding box center [653, 355] width 1306 height 711
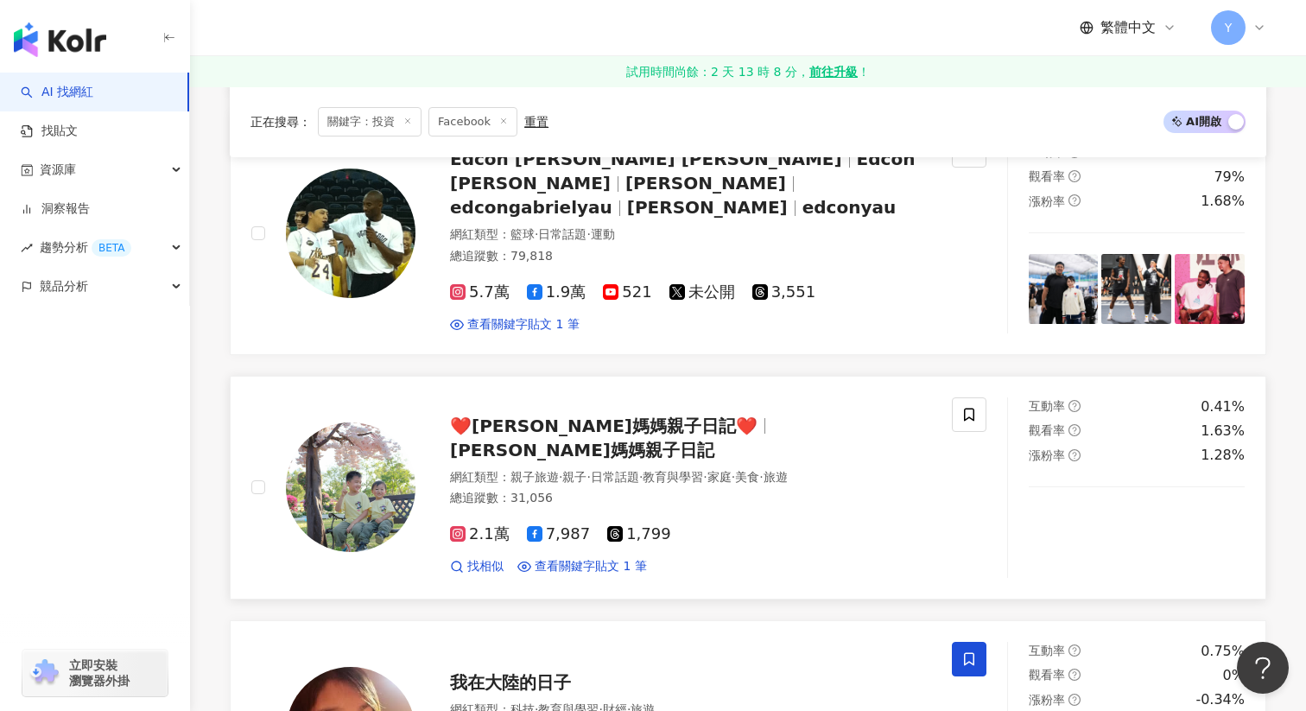
scroll to position [780, 0]
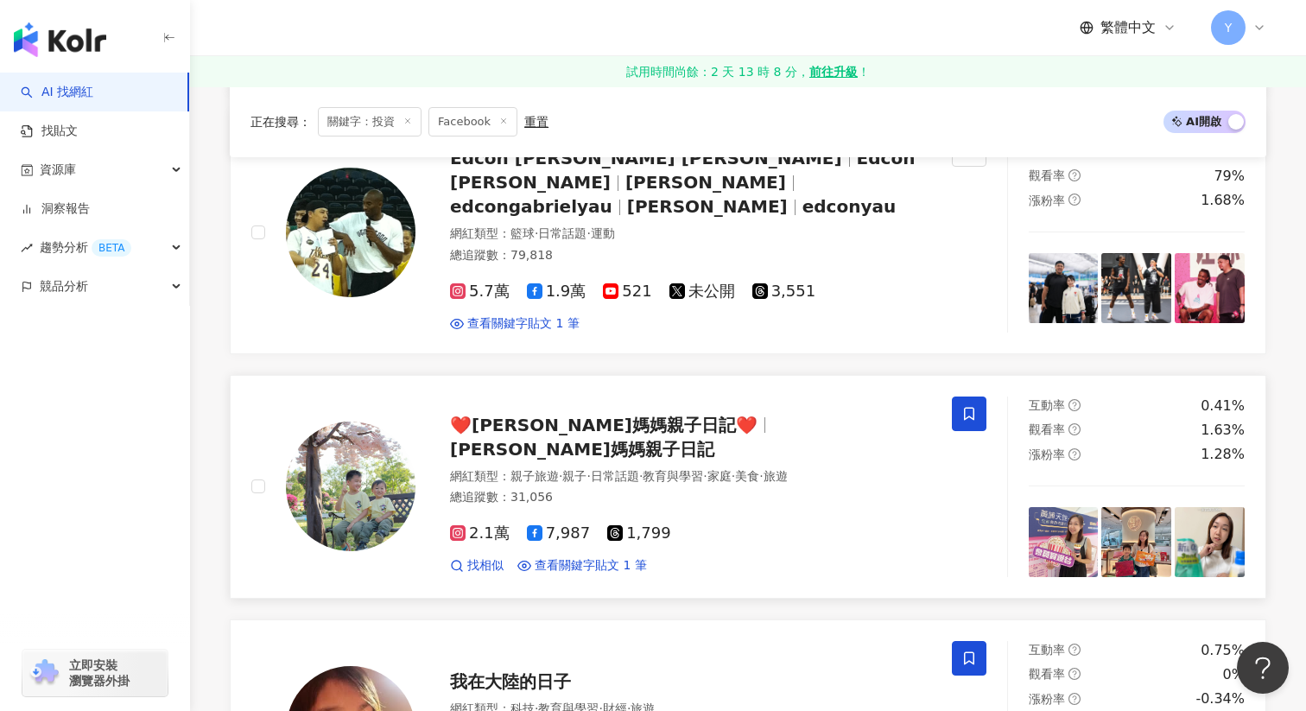
click at [973, 407] on icon at bounding box center [969, 413] width 10 height 13
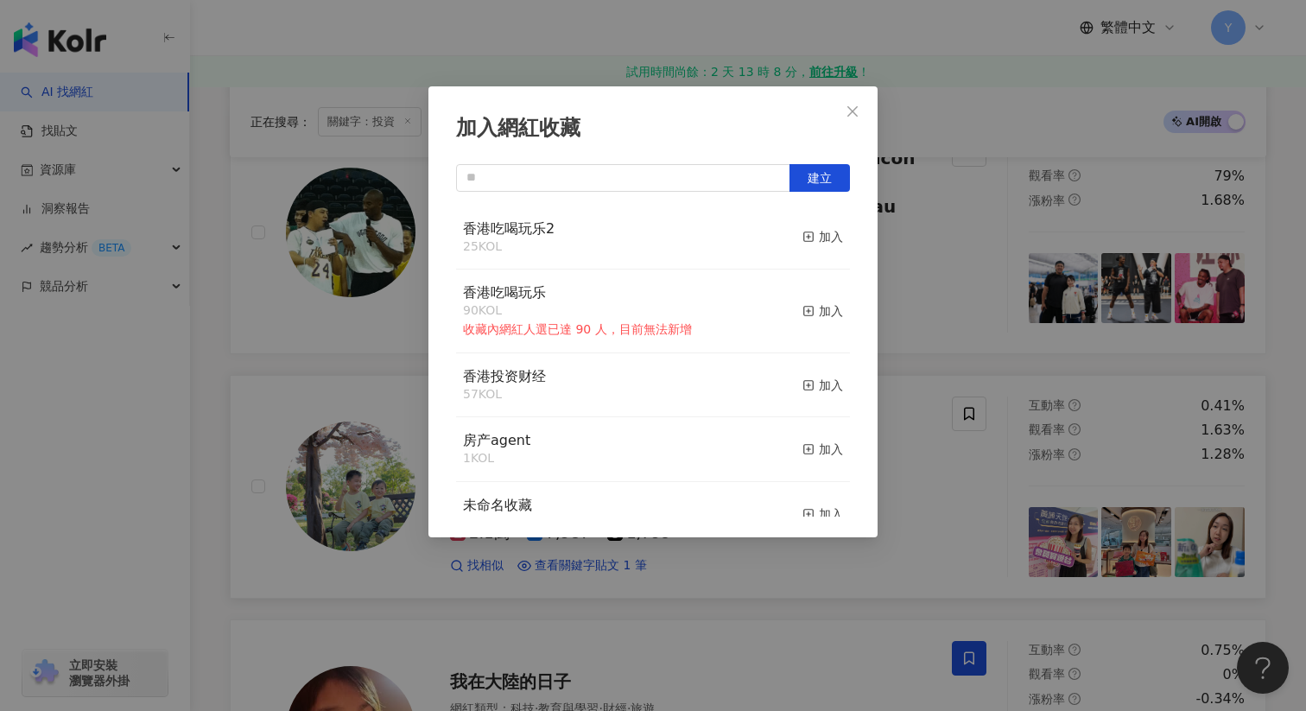
click at [840, 227] on button "加入" at bounding box center [823, 237] width 41 height 36
click at [918, 403] on div "加入網紅收藏 建立 香港吃喝玩乐2 26 KOL 已加入 香港吃喝玩乐 90 KOL 收藏內網紅人選已達 90 人，目前無法新增 加入 香港投资财经 57 K…" at bounding box center [653, 355] width 1306 height 711
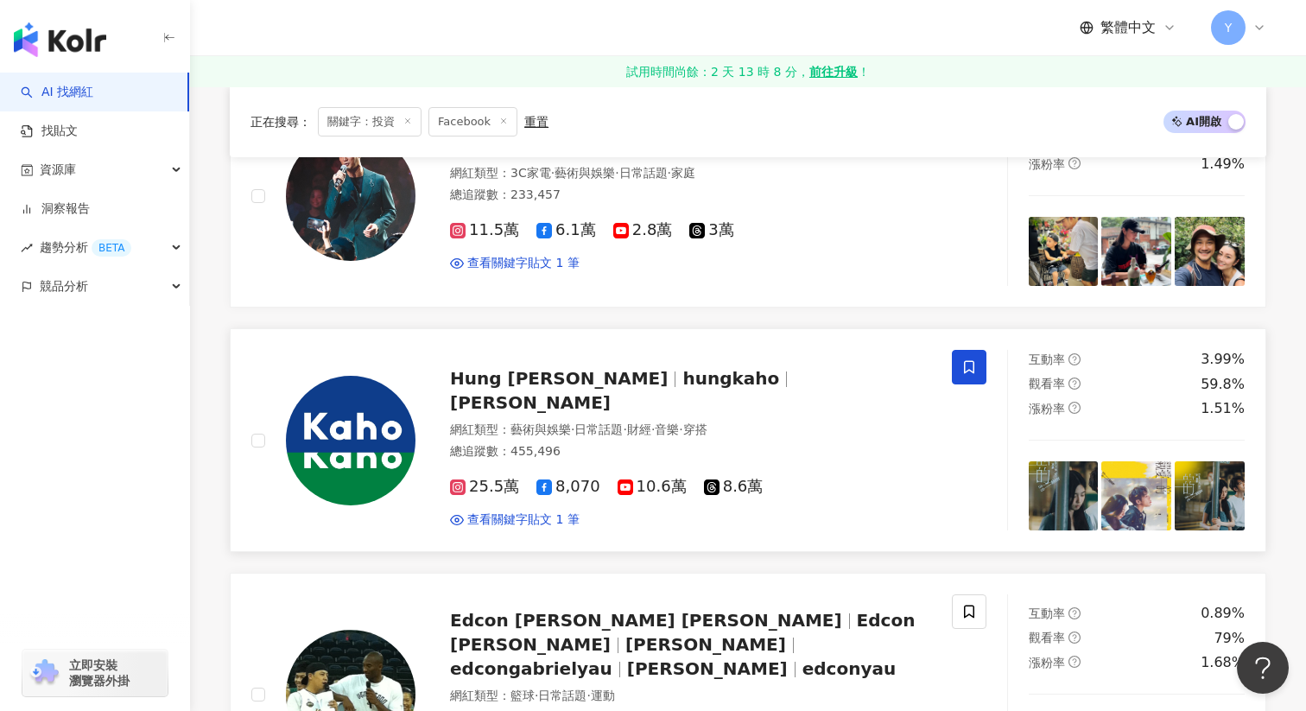
scroll to position [0, 0]
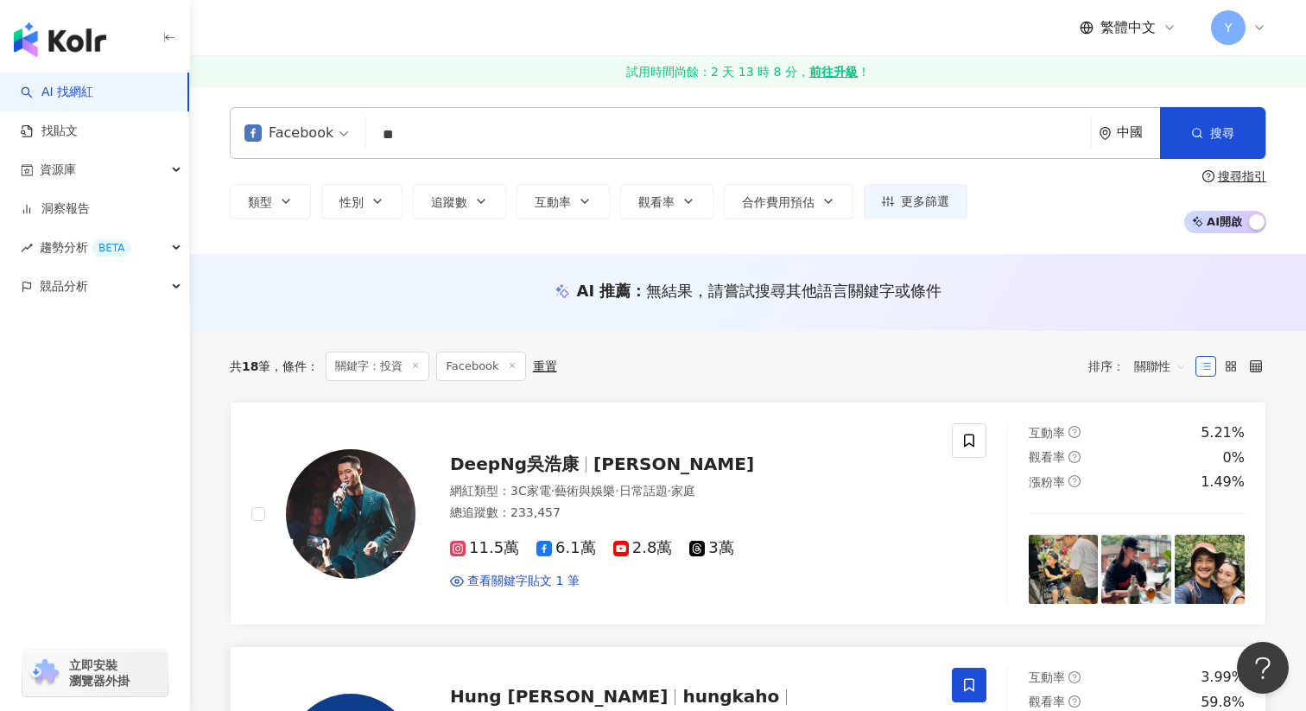
click at [575, 130] on input "**" at bounding box center [728, 134] width 711 height 33
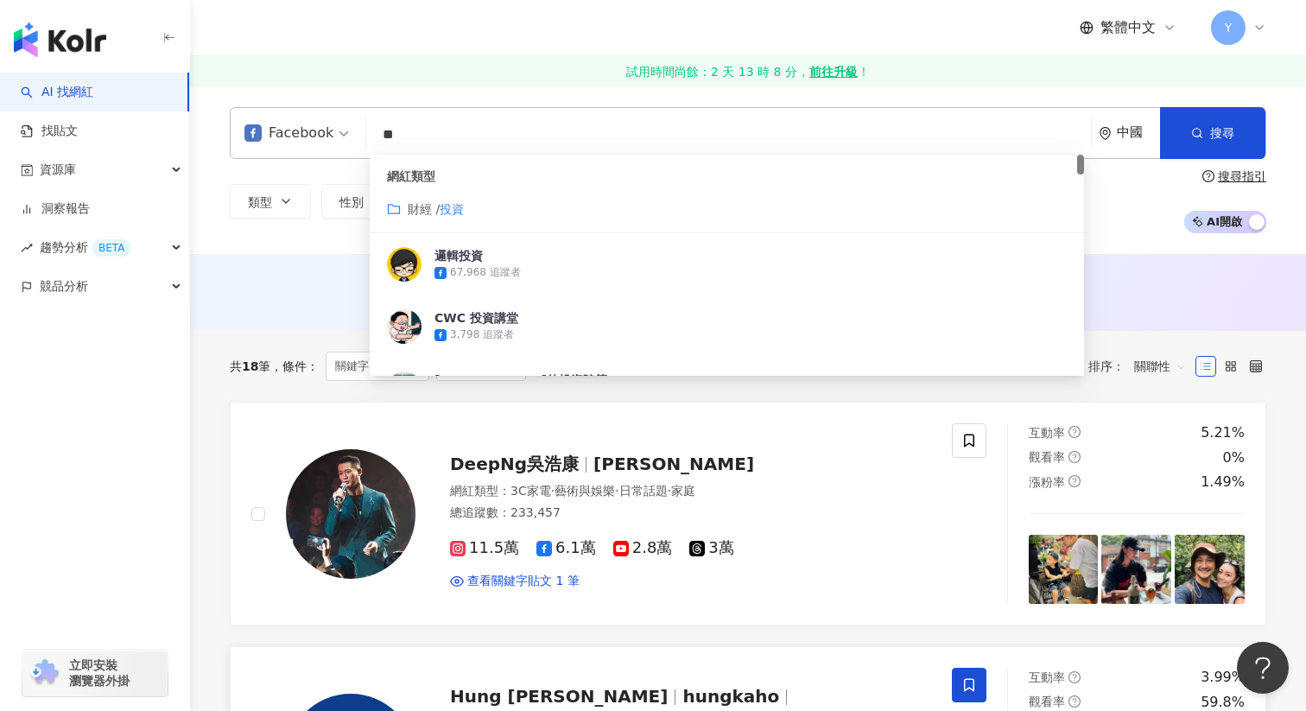
type input "*"
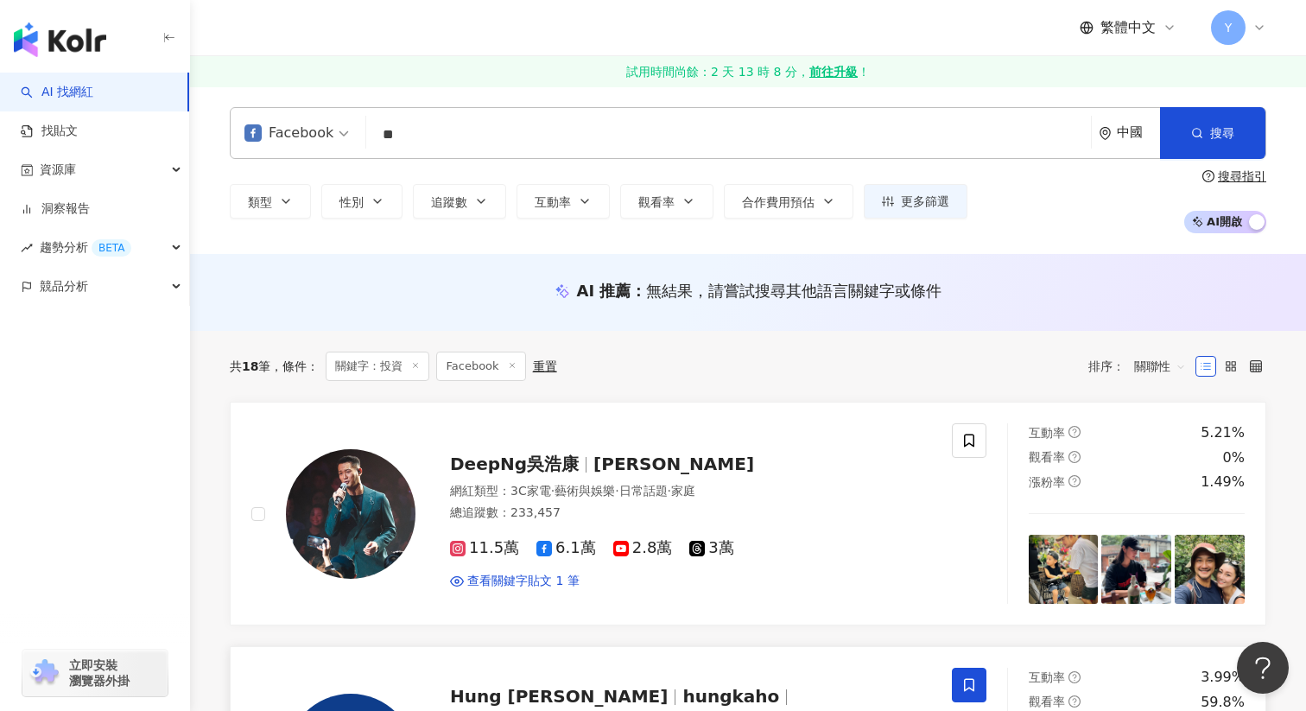
type input "*"
click at [562, 142] on input "search" at bounding box center [728, 134] width 711 height 33
click at [555, 132] on input "search" at bounding box center [728, 134] width 711 height 33
paste input "**"
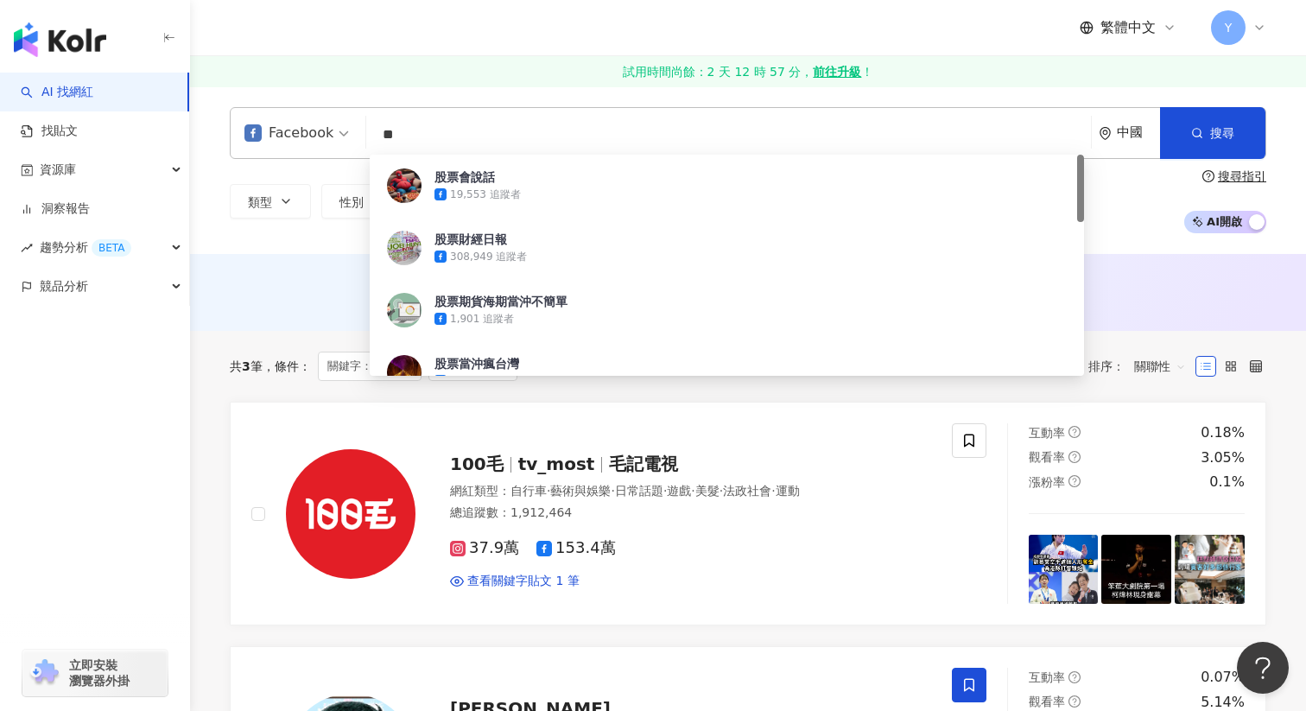
type input "**"
click at [1132, 251] on div "Facebook ** 中國 搜尋 16b121d6-050e-43fa-946a-a96440d17b09 股票會說話 19,553 追蹤者 股票財經日報 …" at bounding box center [748, 170] width 1116 height 168
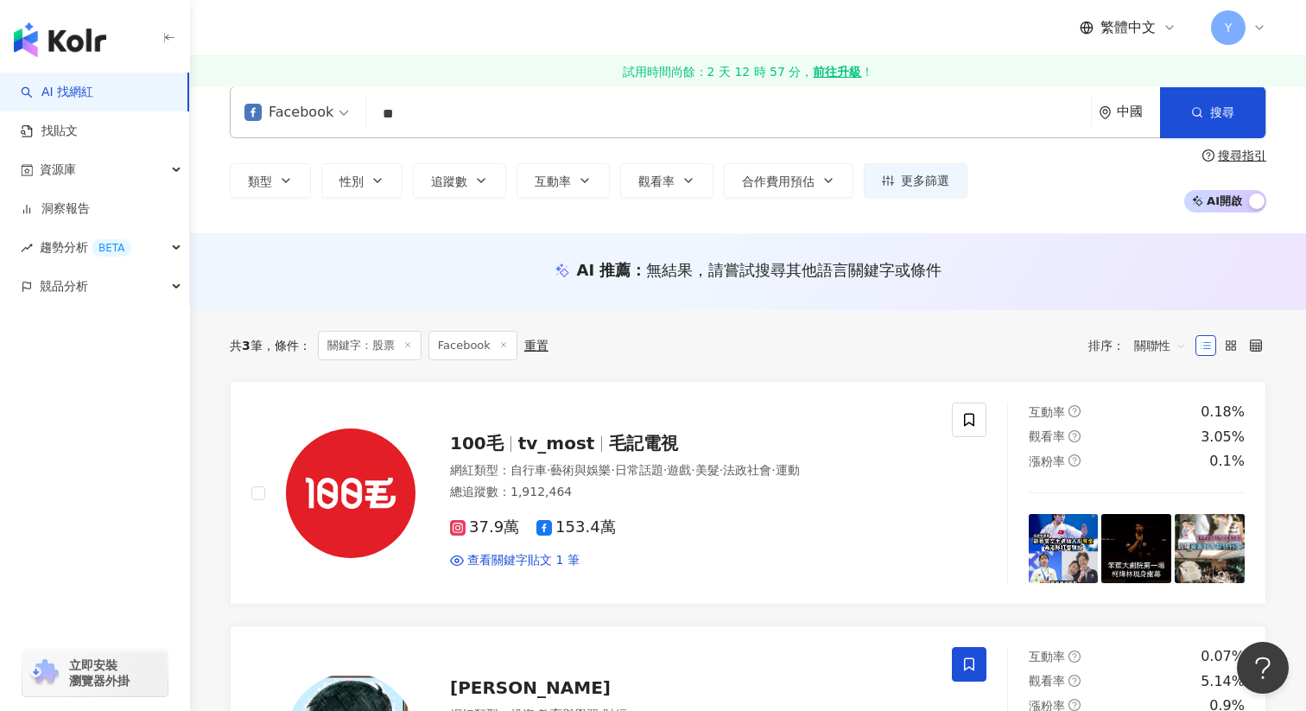
scroll to position [2, 0]
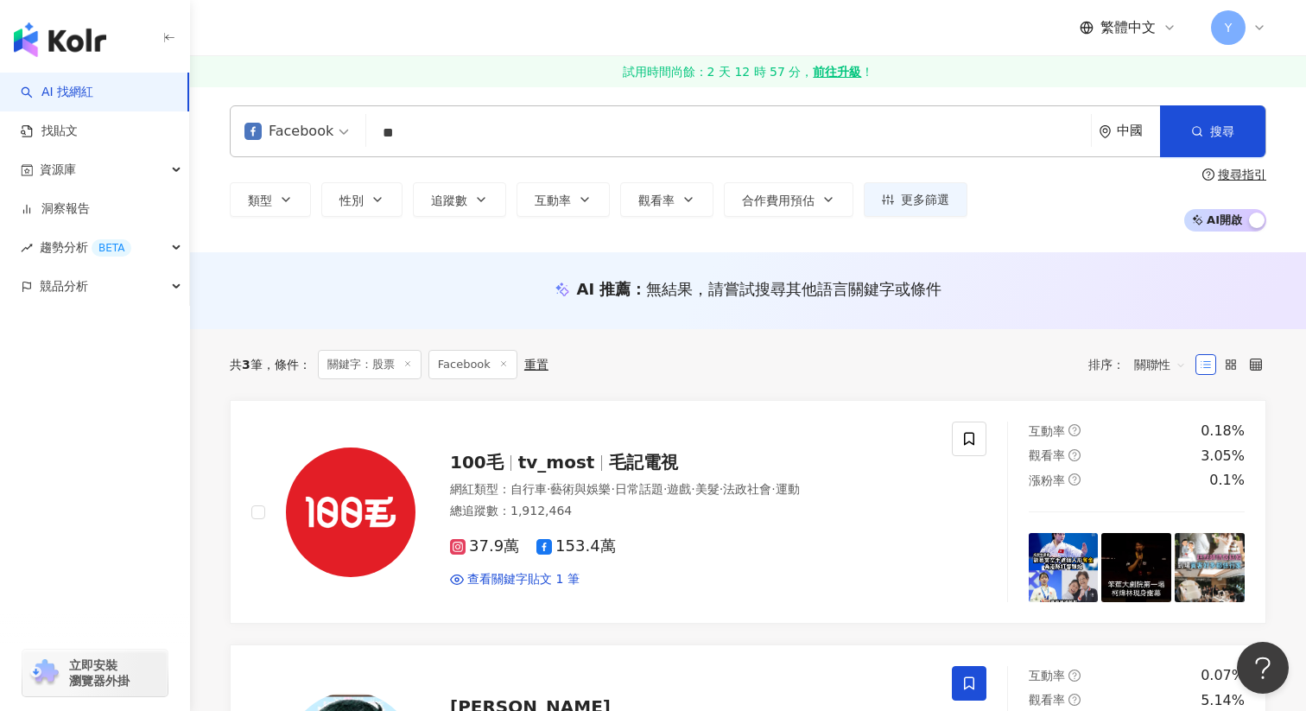
click at [1118, 131] on div "中國" at bounding box center [1138, 131] width 43 height 15
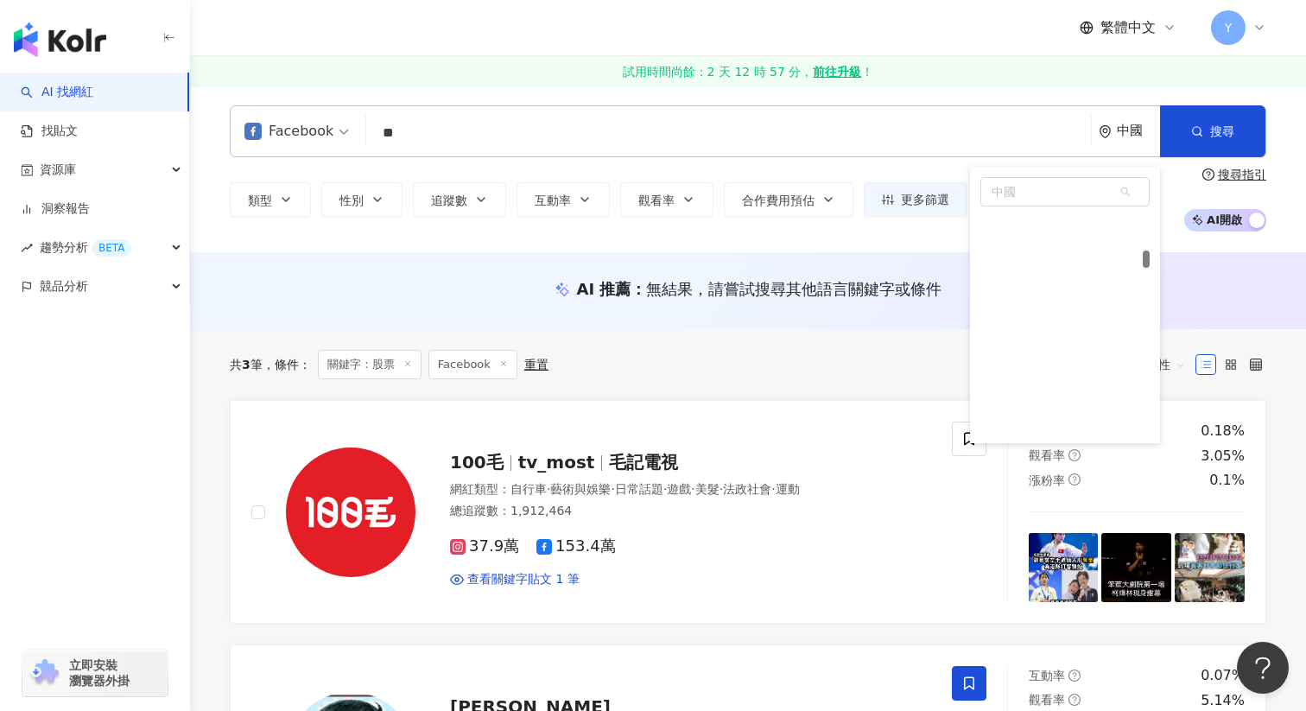
scroll to position [1702, 0]
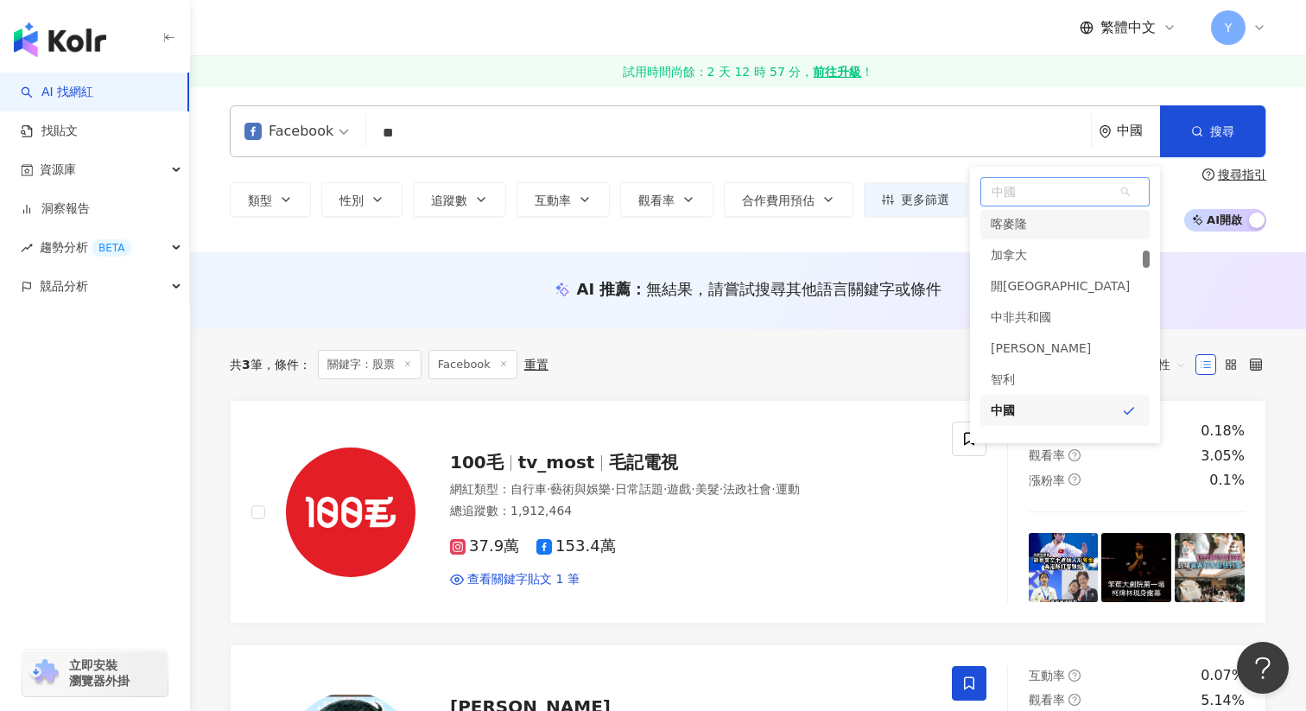
click at [1036, 186] on span "中國" at bounding box center [1065, 192] width 168 height 28
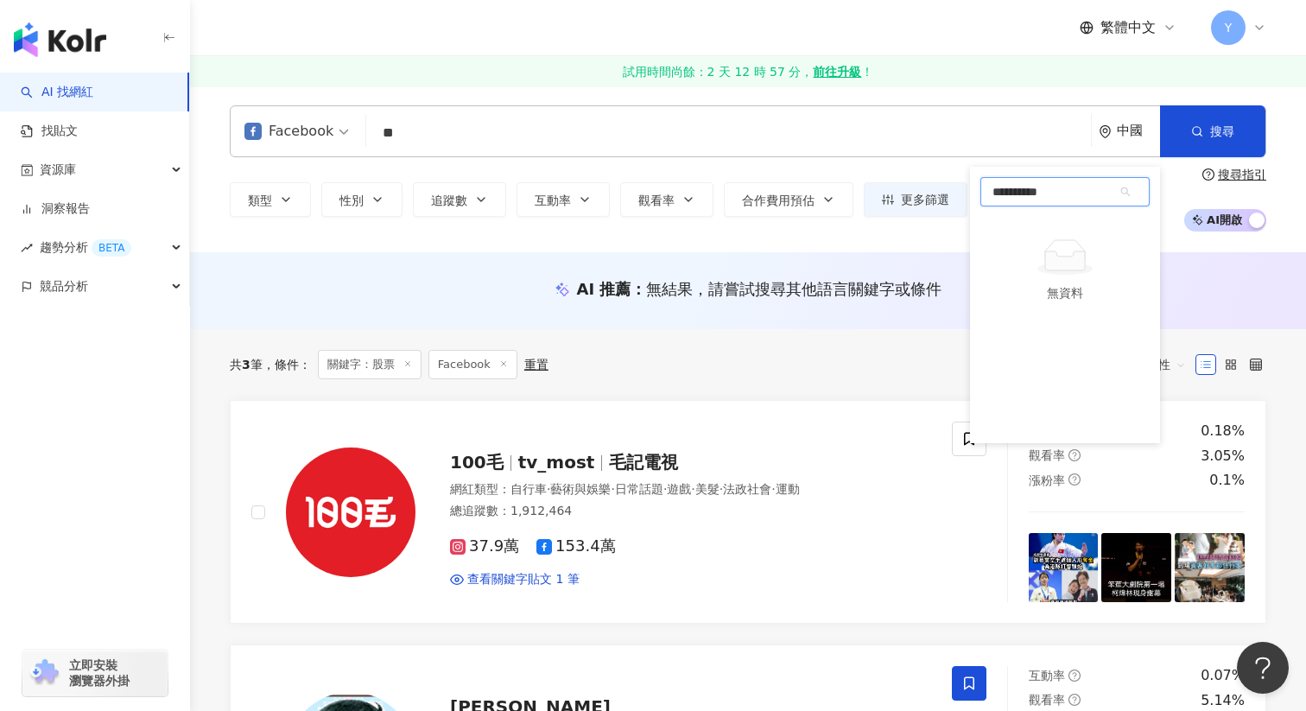
type input "**"
click at [1022, 215] on div "香港" at bounding box center [1065, 225] width 169 height 31
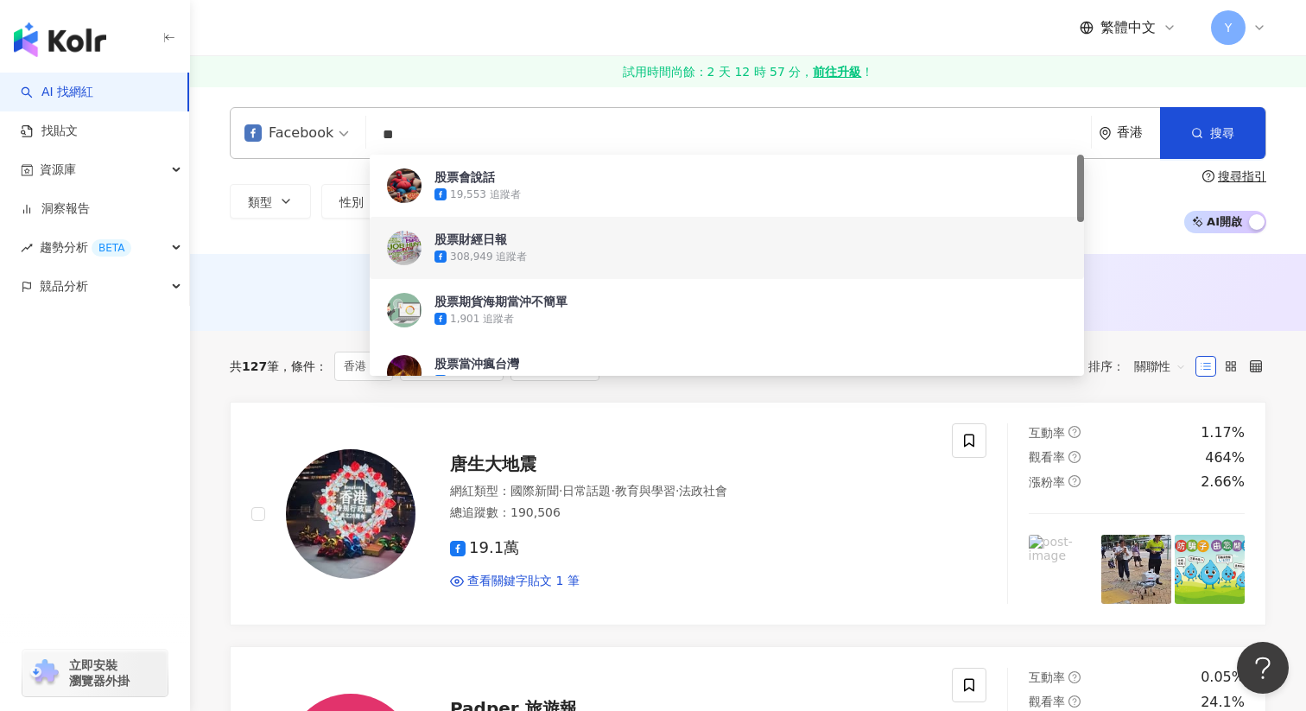
click at [1176, 246] on div "Facebook ** 香港 搜尋 16b121d6-050e-43fa-946a-a96440d17b09 d3c2d3c0-2ccb-4e40-a1ef-…" at bounding box center [748, 170] width 1116 height 168
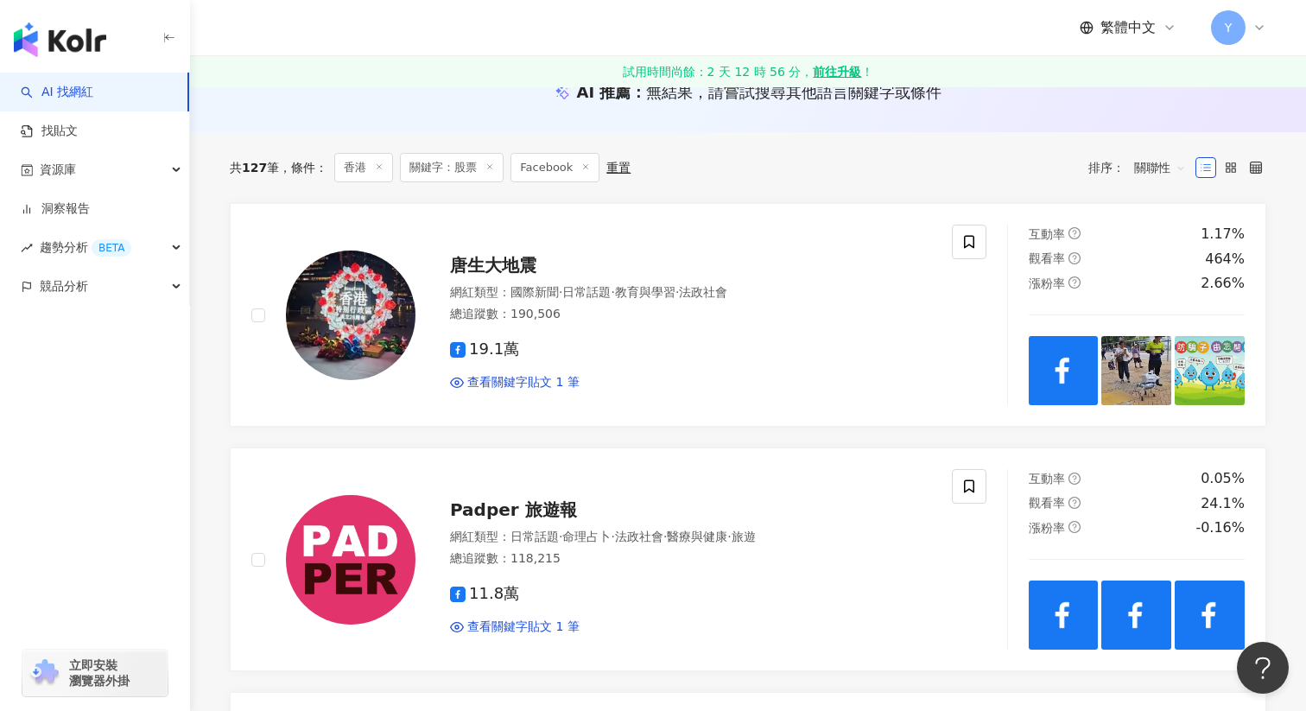
scroll to position [206, 0]
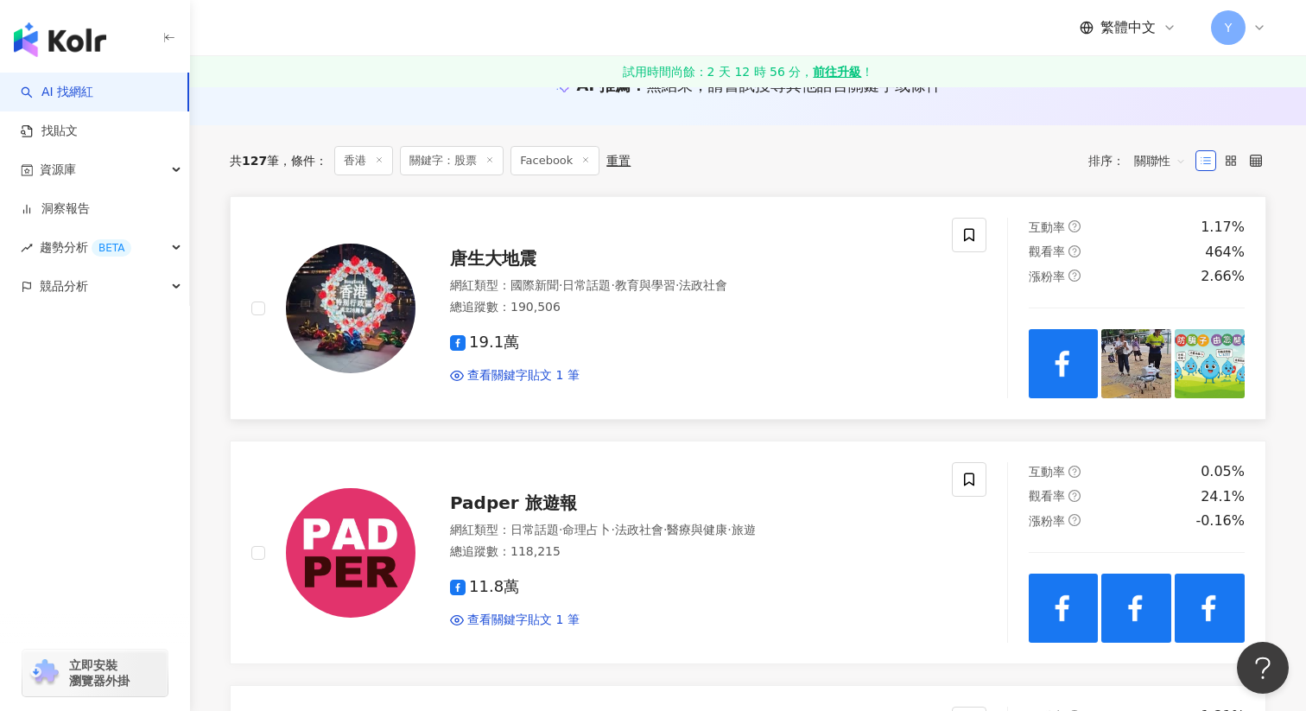
click at [302, 298] on img at bounding box center [351, 309] width 130 height 130
click at [1145, 365] on img at bounding box center [1137, 364] width 70 height 70
click at [1064, 363] on img at bounding box center [1064, 364] width 70 height 70
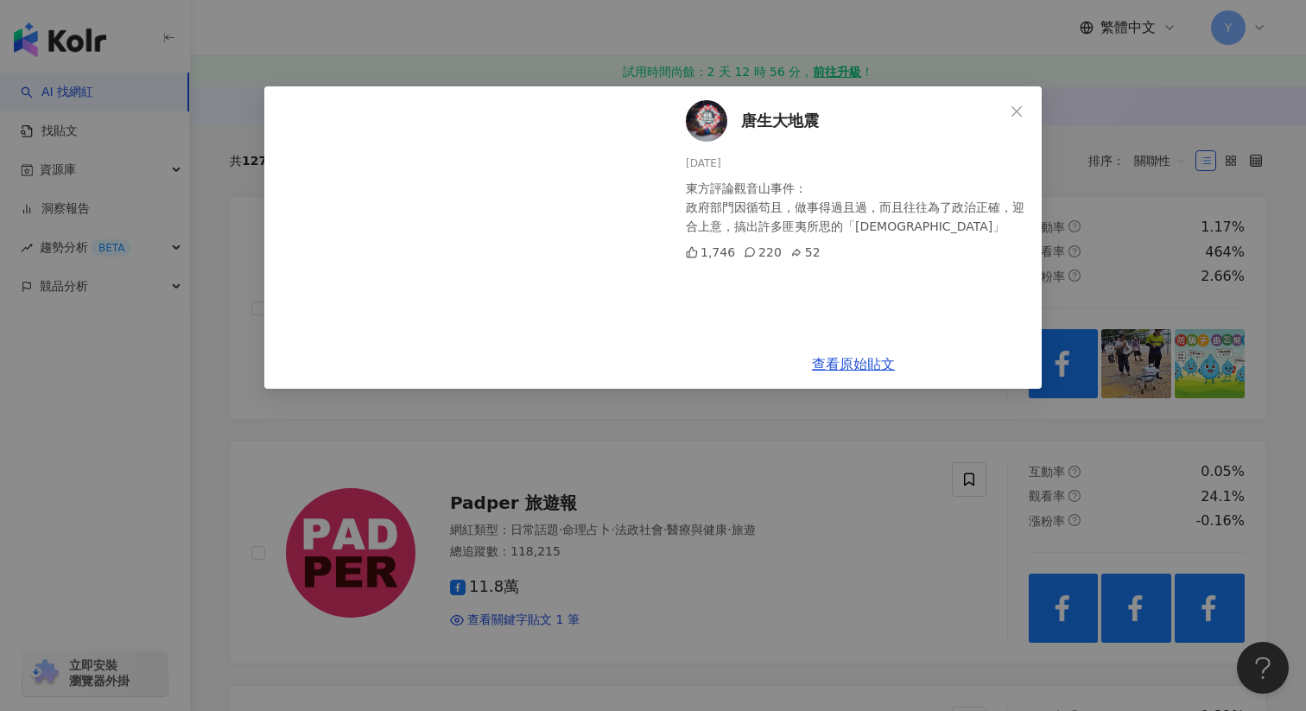
click at [1057, 268] on div "唐生大地震 2025/8/21 東方評論觀音山事件： 政府部門因循苟且，做事得過且過，而且往往為了政治正確，迎合上意，搞出許多匪夷所思的「大頭佛」 1,746…" at bounding box center [653, 355] width 1306 height 711
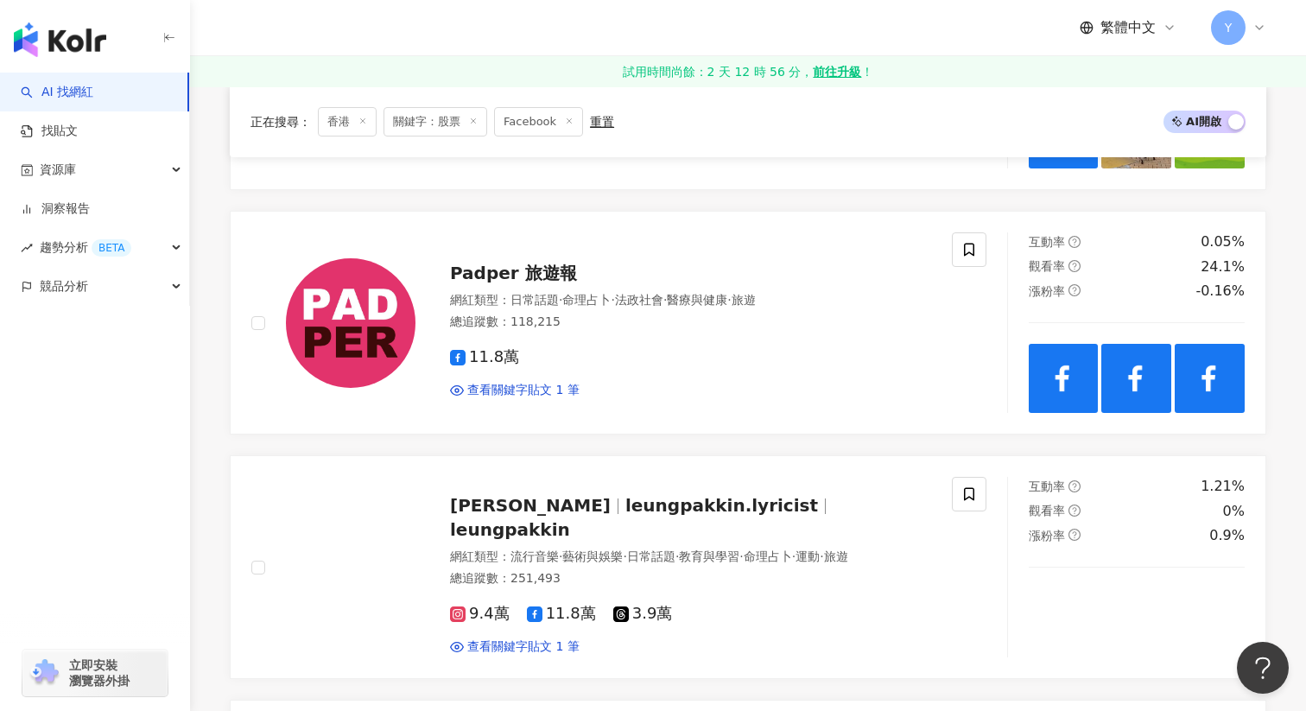
scroll to position [436, 0]
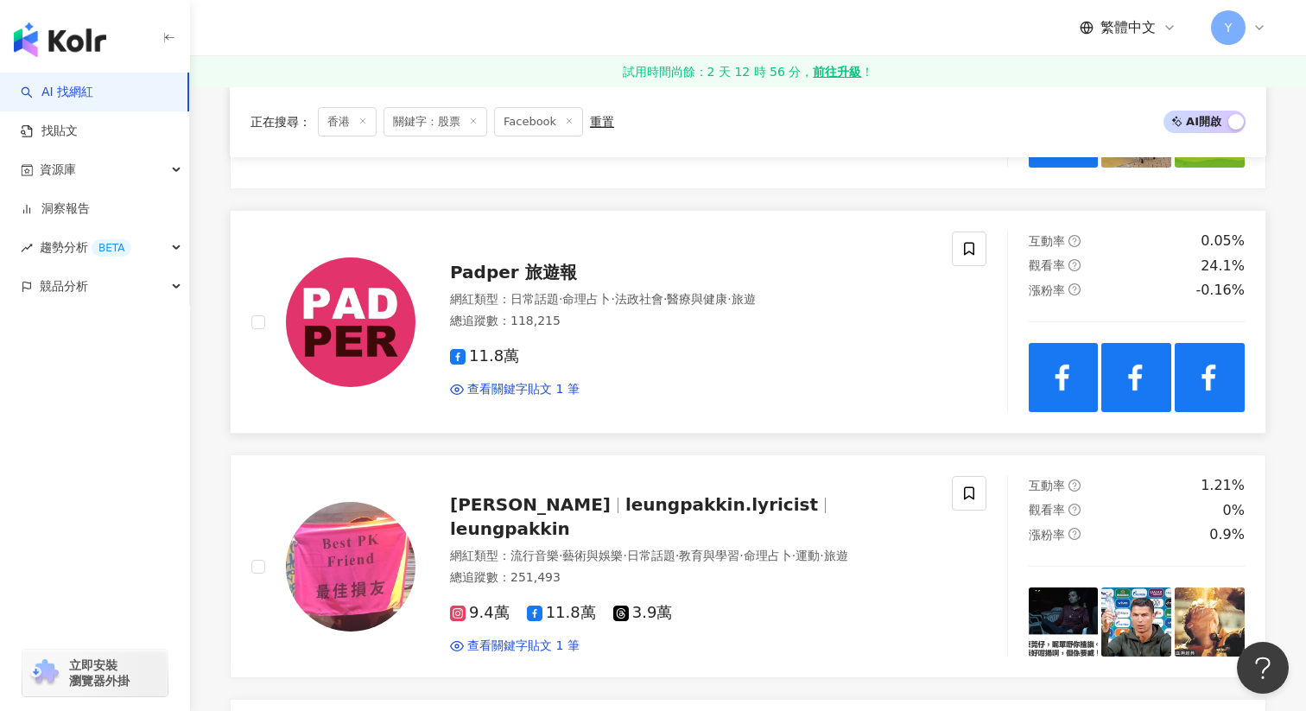
click at [1045, 368] on img at bounding box center [1064, 378] width 70 height 70
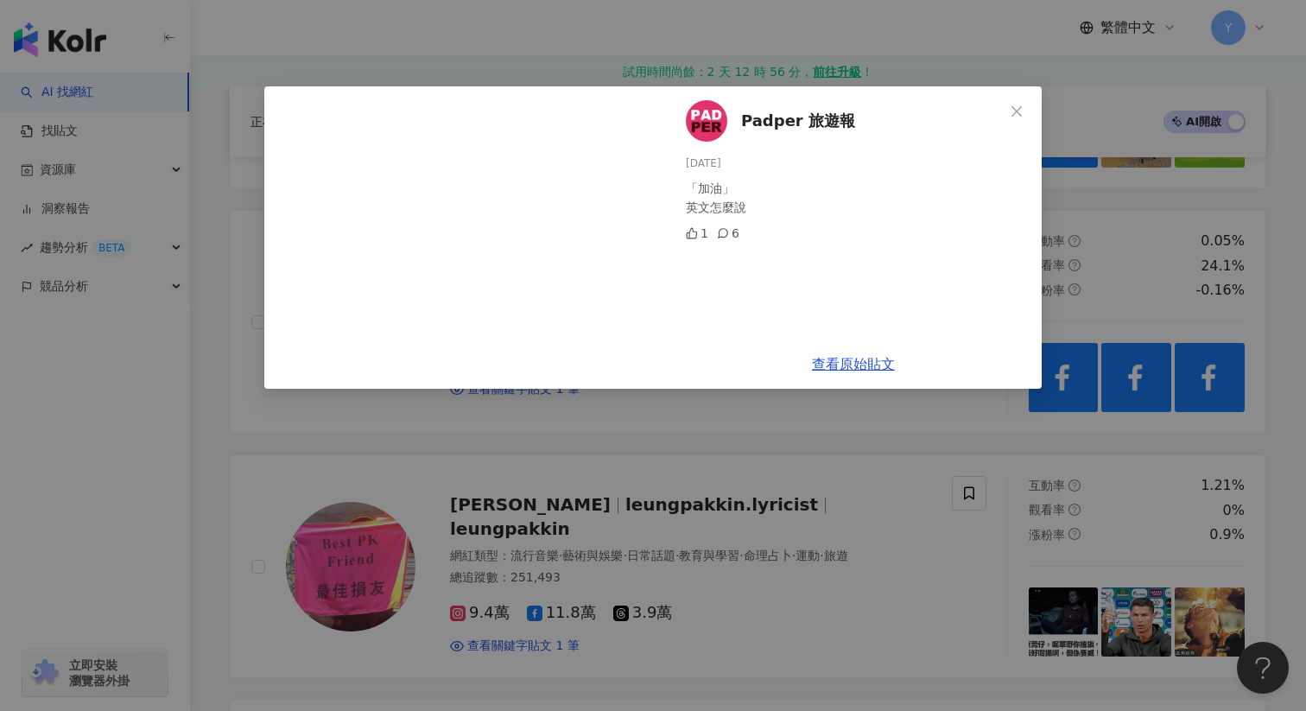
click at [1115, 194] on div "Padper 旅遊報 2025/8/6 「加油」 英文怎麼說 1 6 查看原始貼文" at bounding box center [653, 355] width 1306 height 711
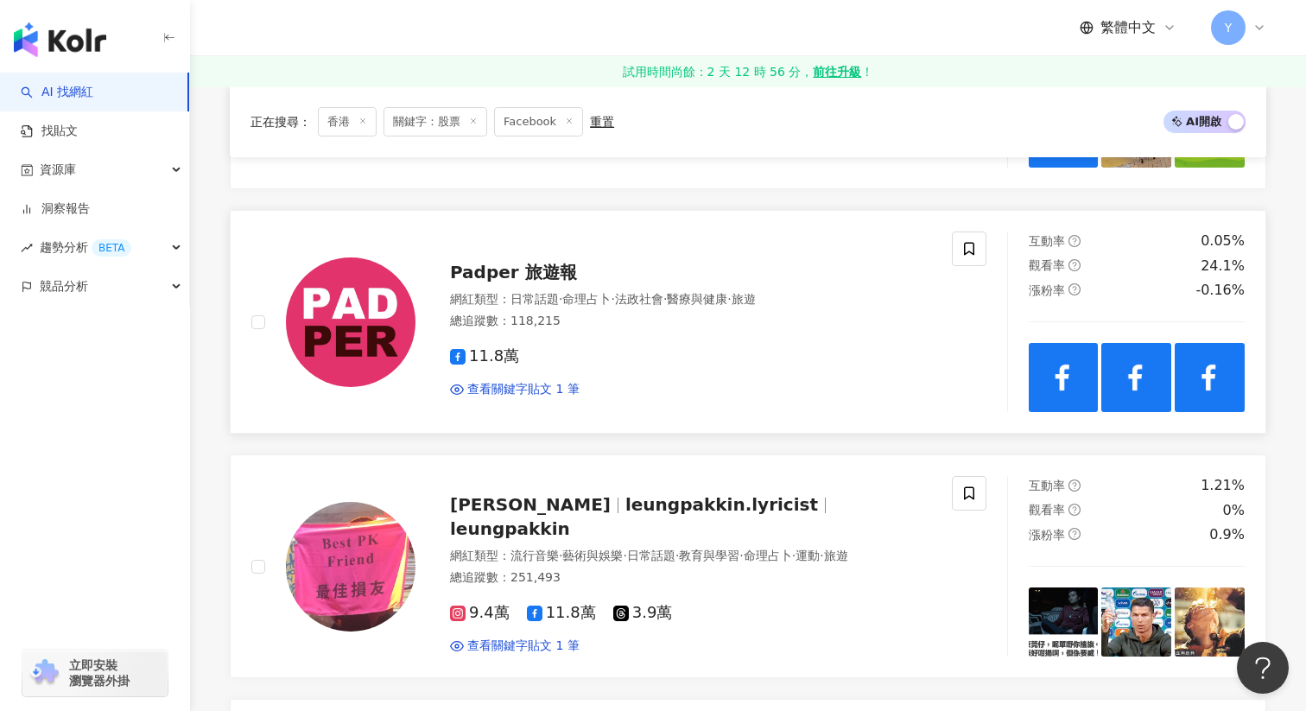
click at [1169, 413] on link "Padper 旅遊報 網紅類型 ： 日常話題 · 命理占卜 · 法政社會 · 醫療與健康 · 旅遊 總追蹤數 ： 118,215 11.8萬 查看關鍵字貼文 …" at bounding box center [748, 322] width 1037 height 224
click at [1212, 364] on img at bounding box center [1210, 378] width 70 height 70
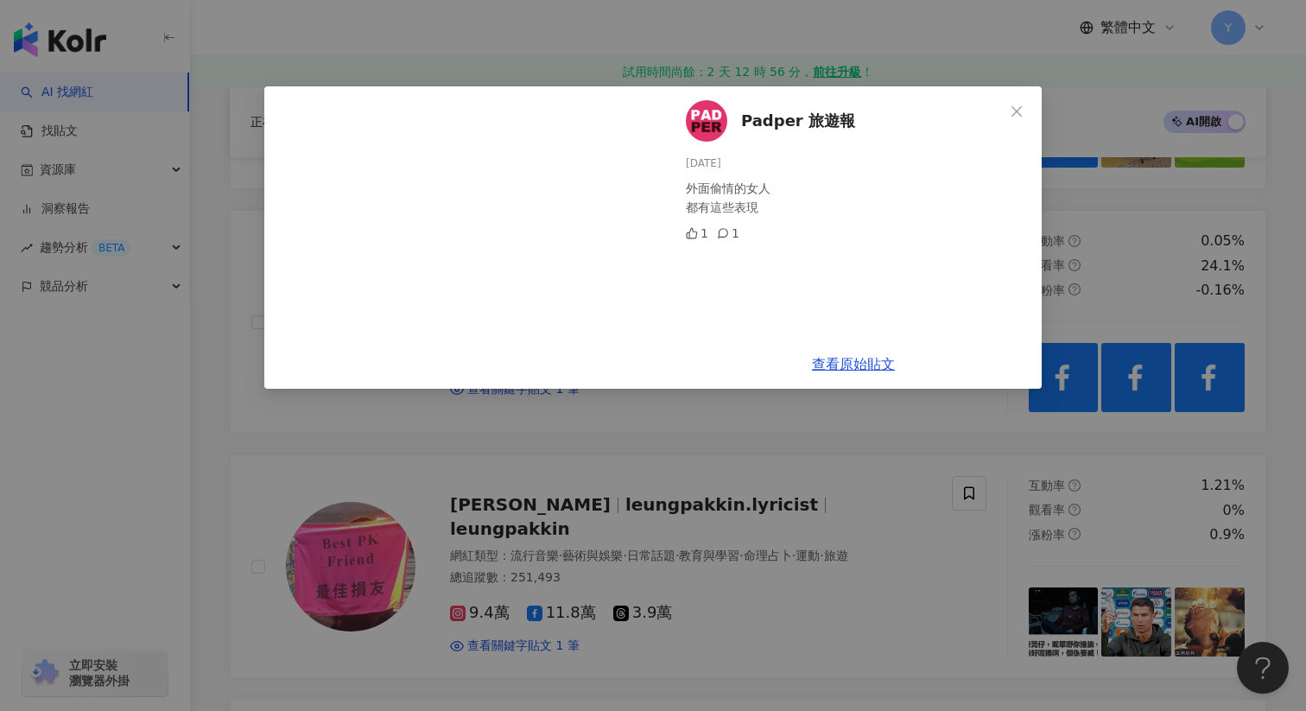
click at [1102, 211] on div "Padper 旅遊報 2025/7/31 外面偷情的女人 都有這些表現 1 1 查看原始貼文" at bounding box center [653, 355] width 1306 height 711
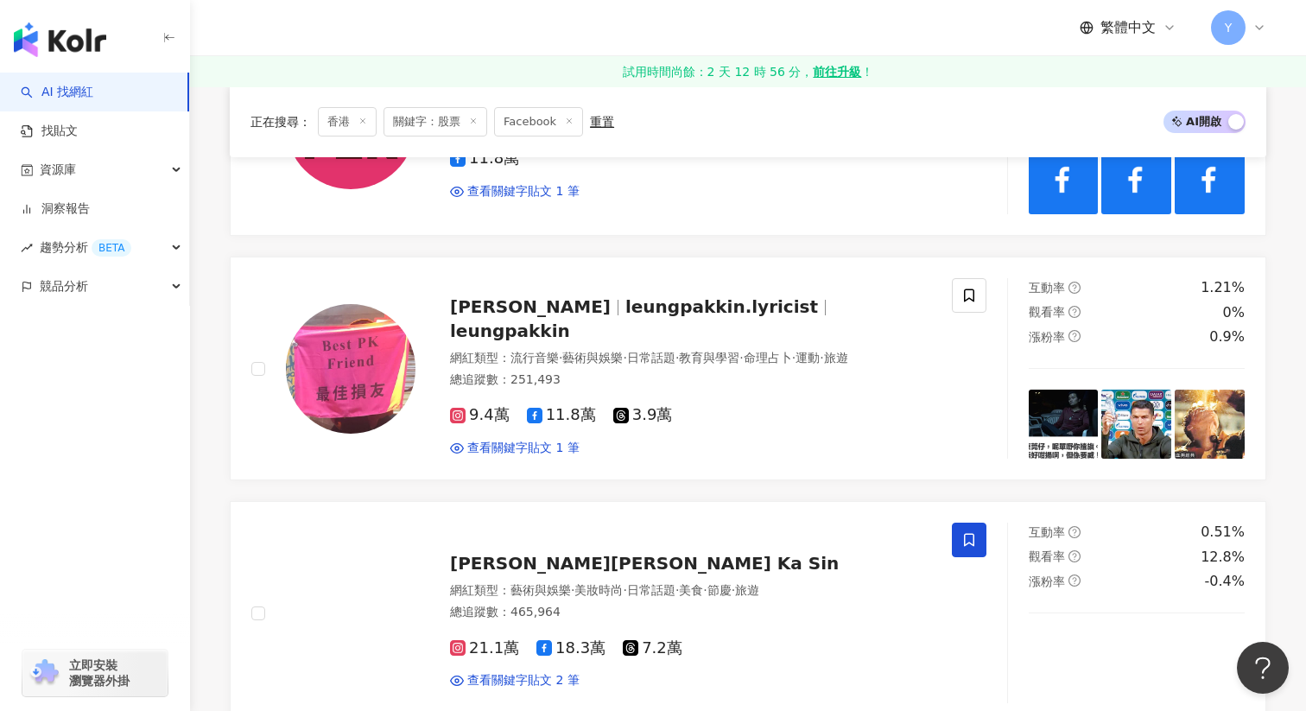
scroll to position [640, 0]
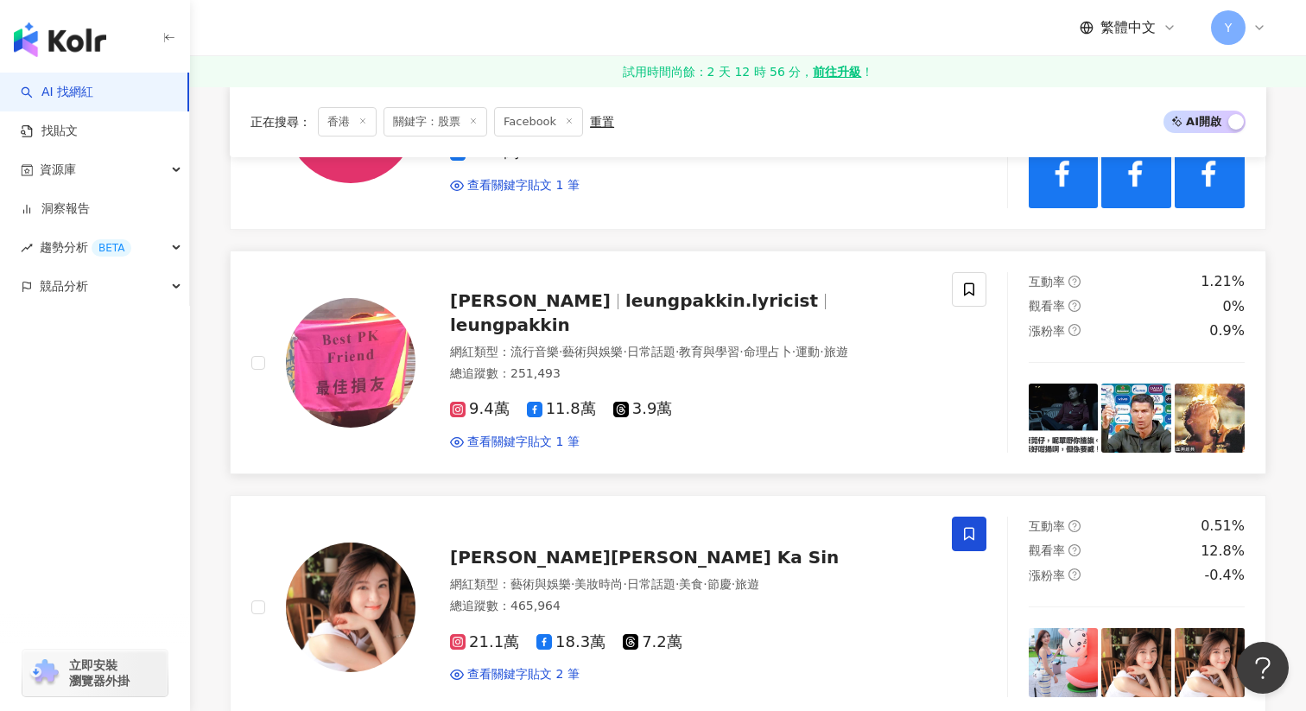
click at [1048, 403] on img at bounding box center [1064, 419] width 70 height 70
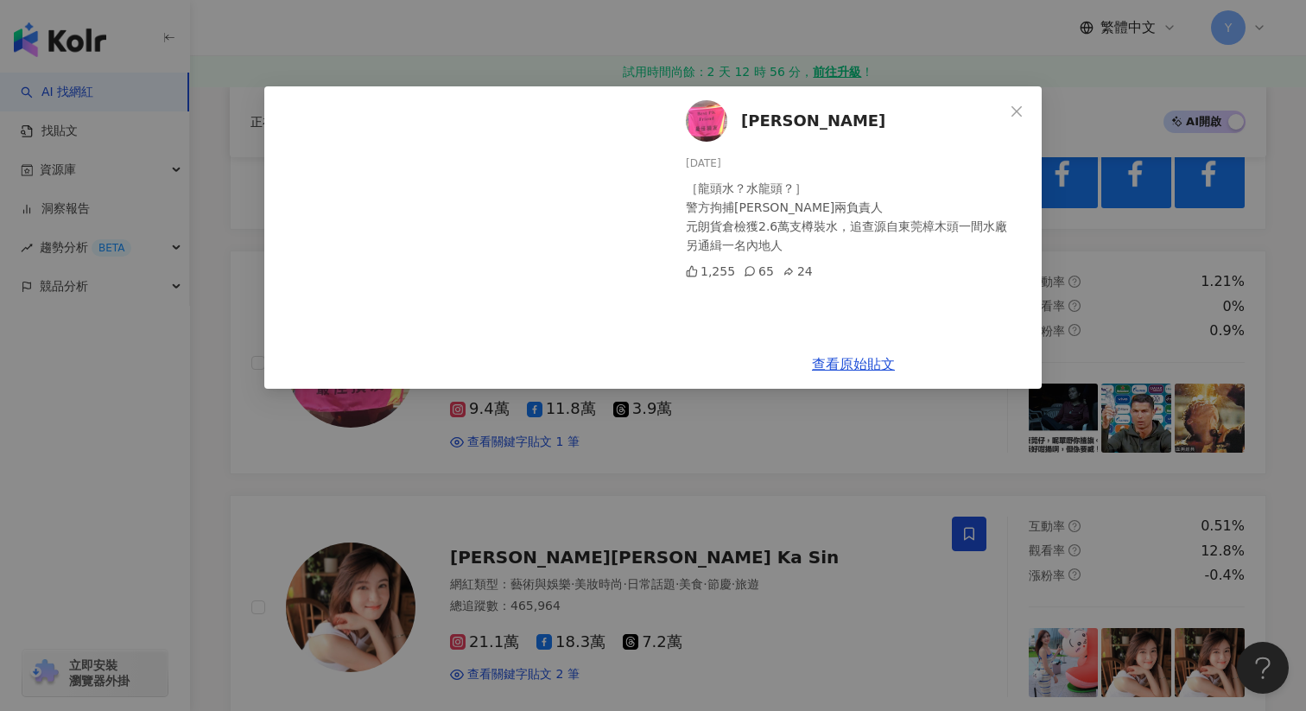
click at [1100, 234] on div "梁栢堅 2025/8/18 ［龍頭水？水龍頭？］ 警方拘捕鑫鼎鑫兩負責人 元朗貨倉檢獲2.6萬支樽裝水，追查源自東莞樟木頭一間水廠 另通緝一名內地人 1,25…" at bounding box center [653, 355] width 1306 height 711
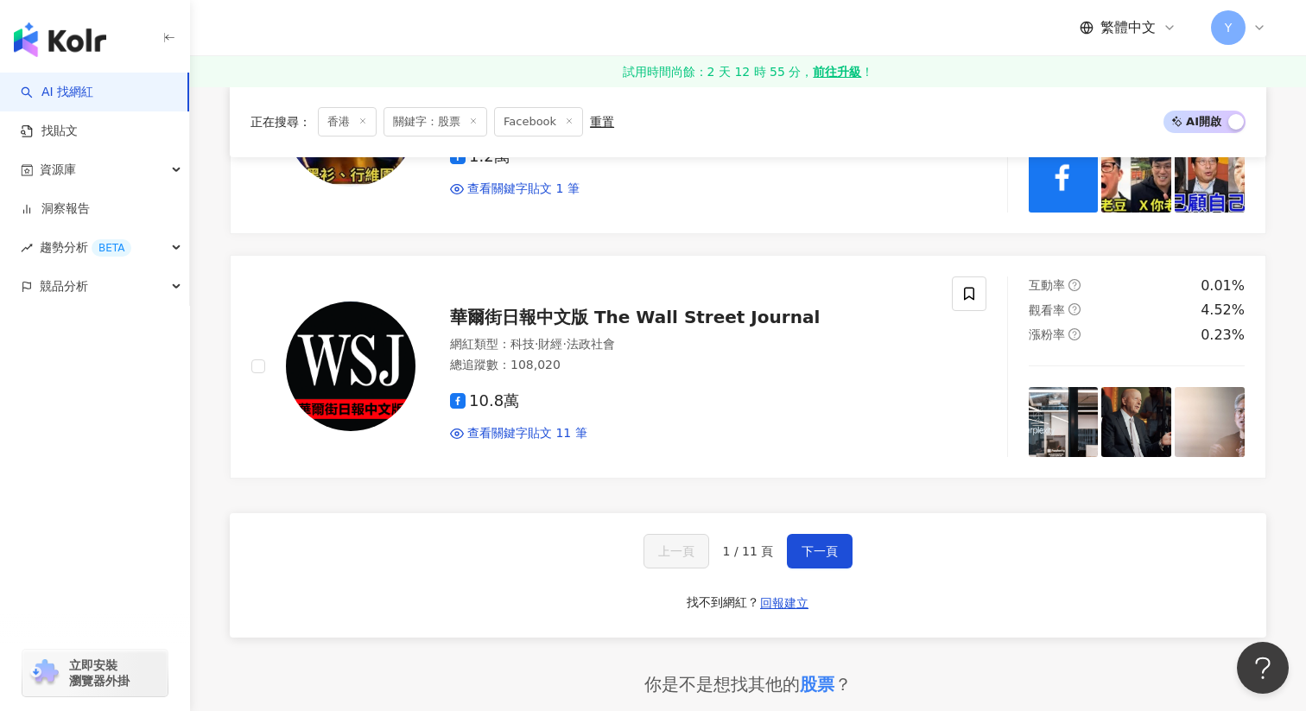
scroll to position [2836, 0]
click at [827, 546] on span "下一頁" at bounding box center [820, 552] width 36 height 14
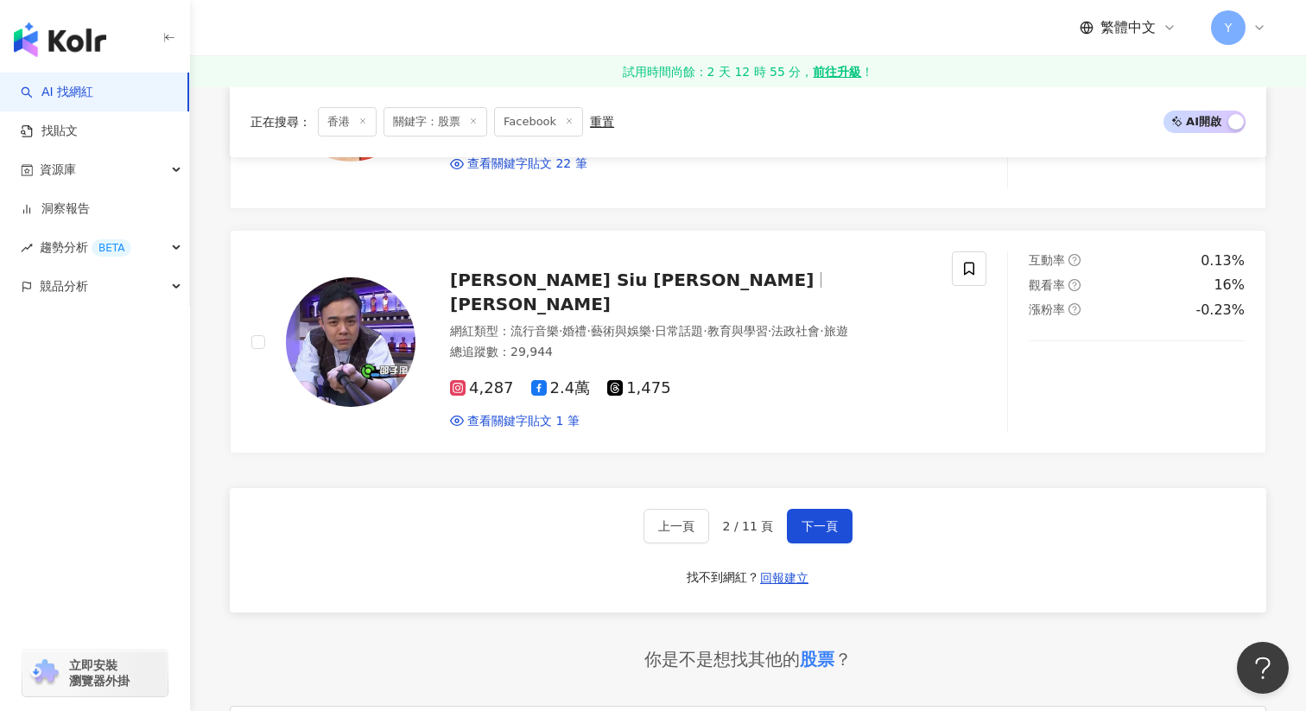
scroll to position [2890, 0]
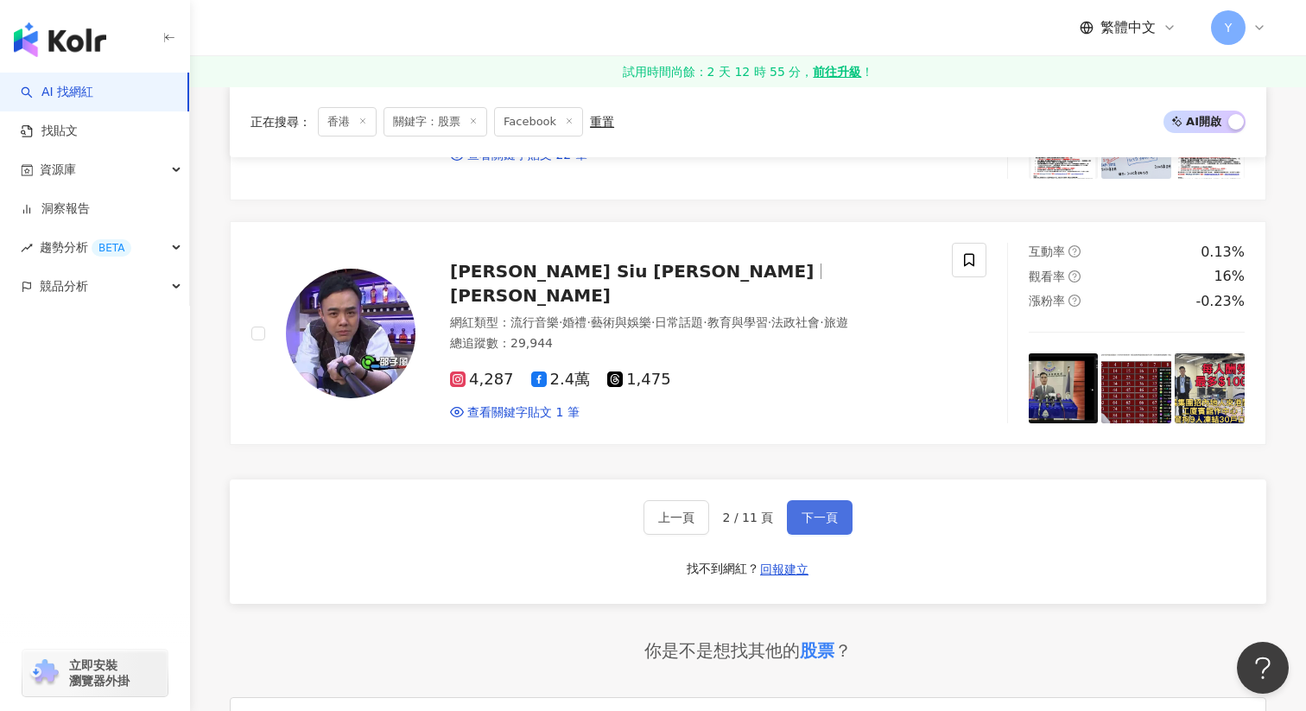
click at [824, 500] on button "下一頁" at bounding box center [820, 517] width 66 height 35
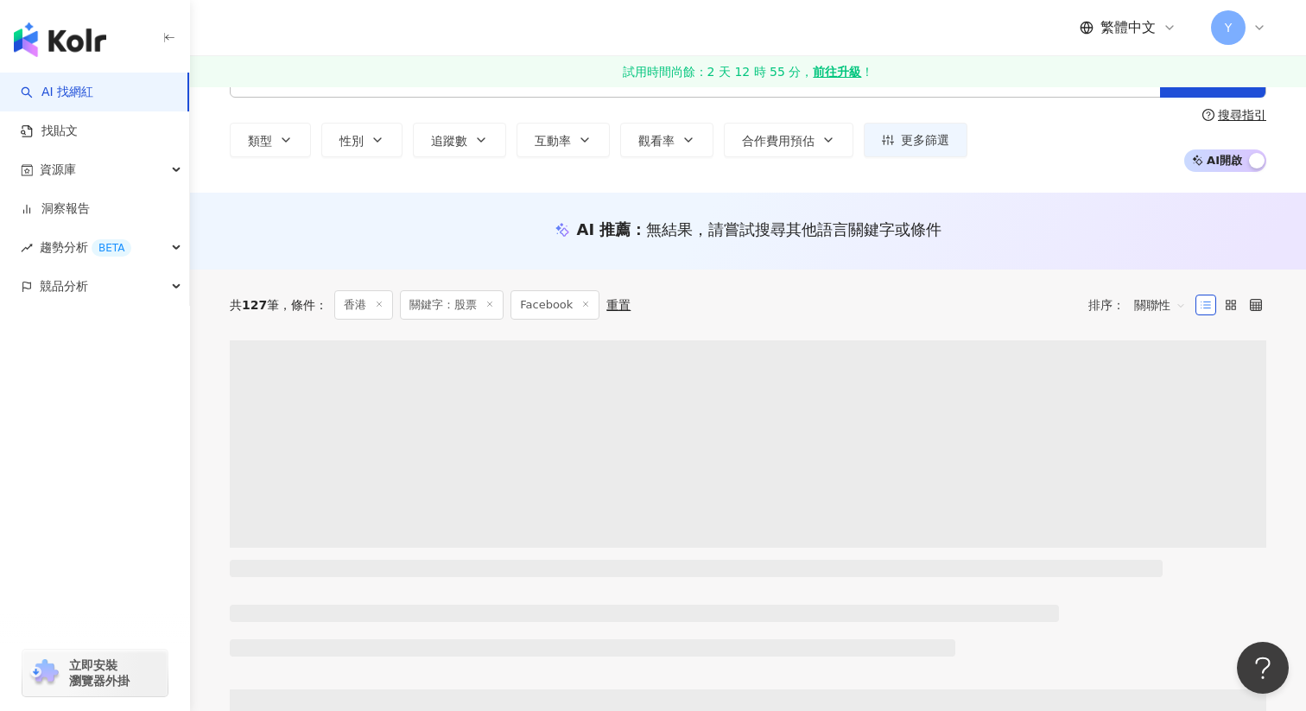
scroll to position [0, 0]
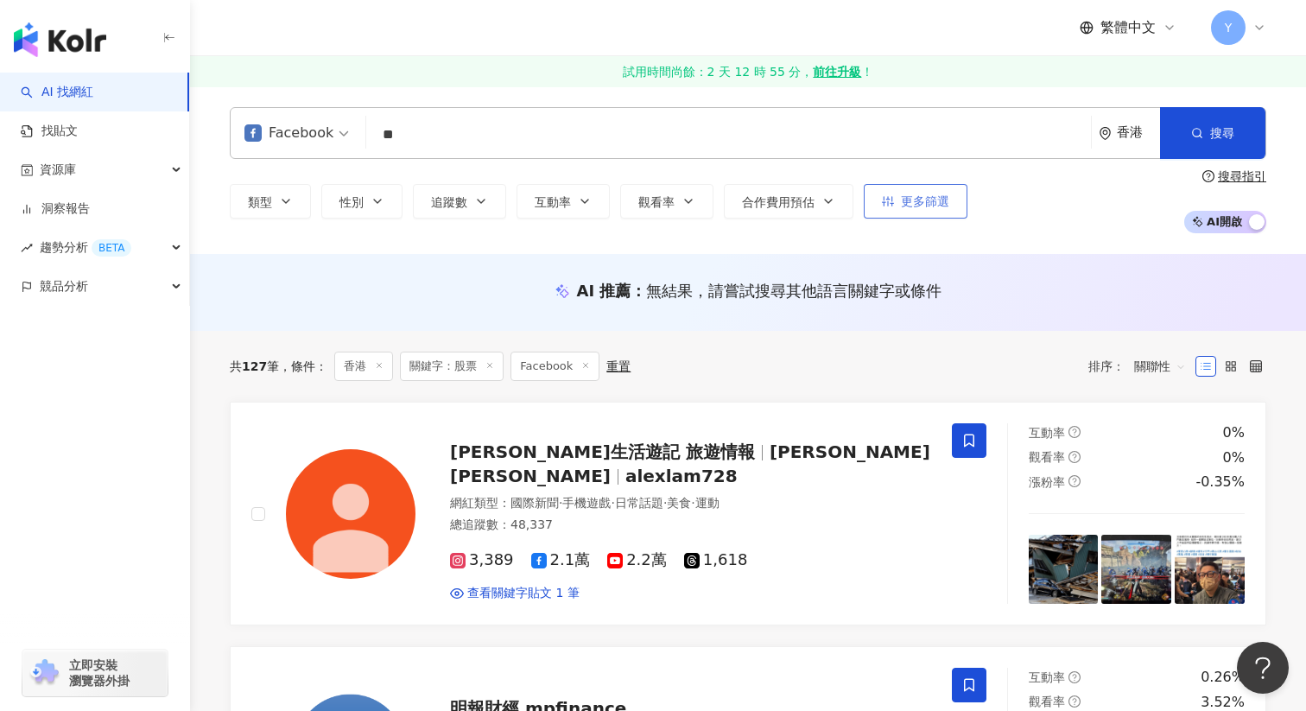
click at [925, 194] on span "更多篩選" at bounding box center [925, 201] width 48 height 14
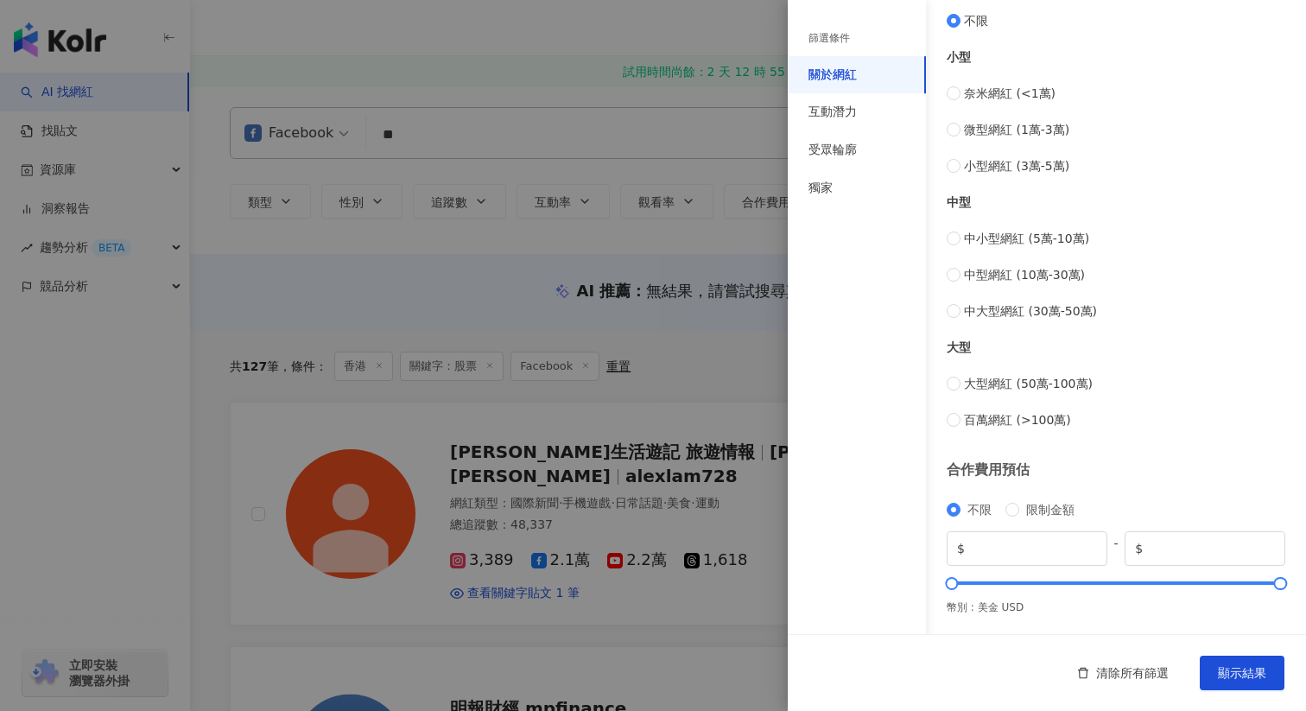
scroll to position [594, 0]
click at [863, 119] on div "互動潛力" at bounding box center [857, 112] width 138 height 38
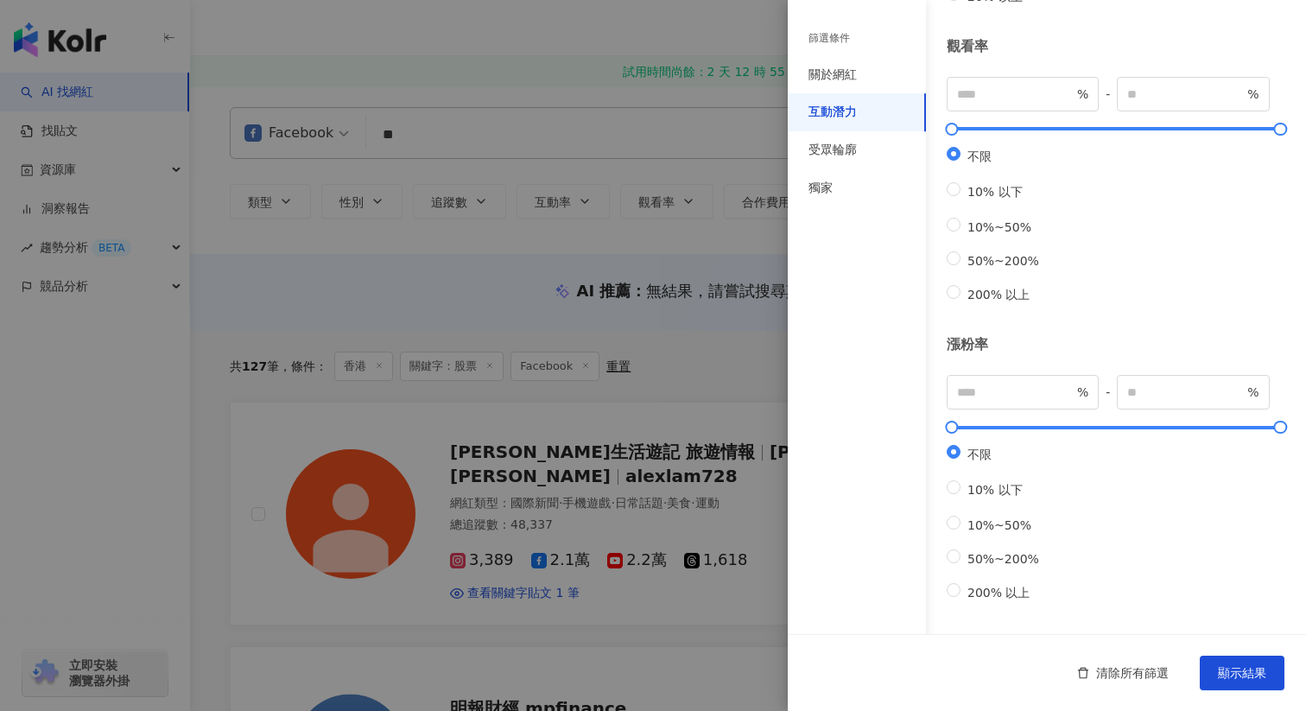
scroll to position [470, 0]
click at [839, 156] on div "受眾輪廓" at bounding box center [833, 150] width 48 height 17
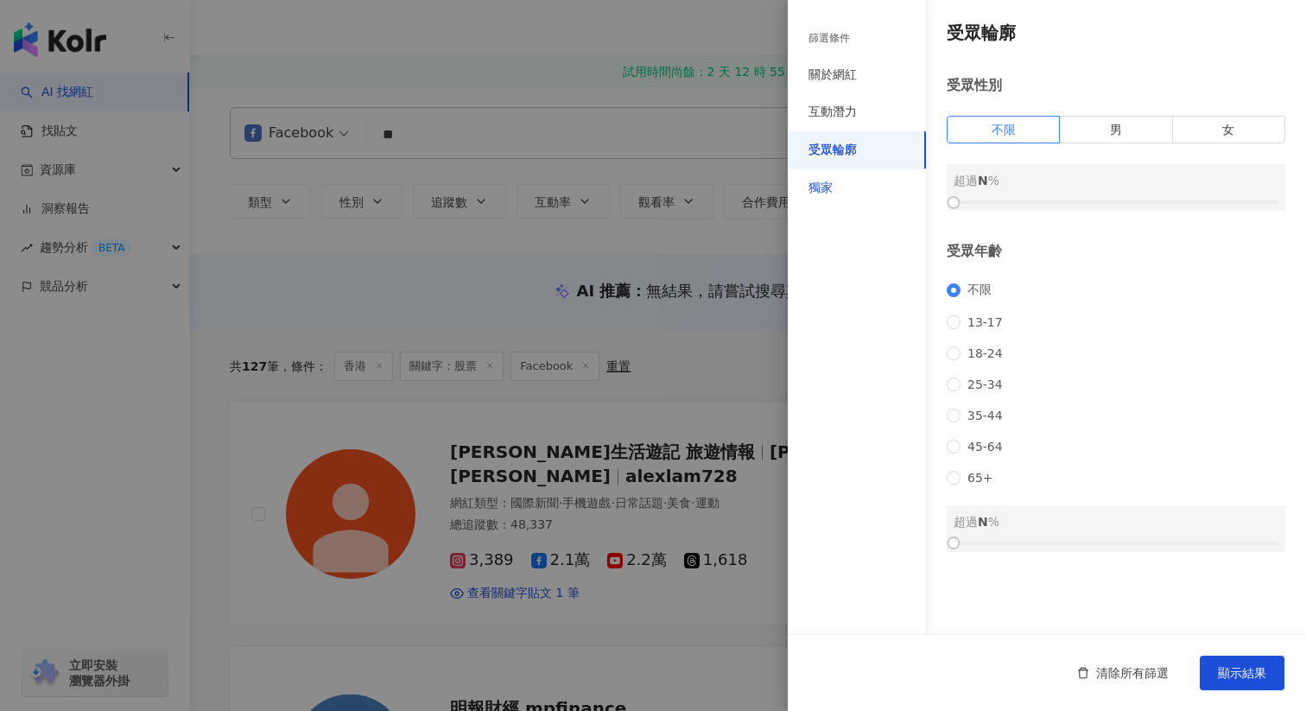
click at [820, 190] on div "獨家" at bounding box center [821, 188] width 24 height 17
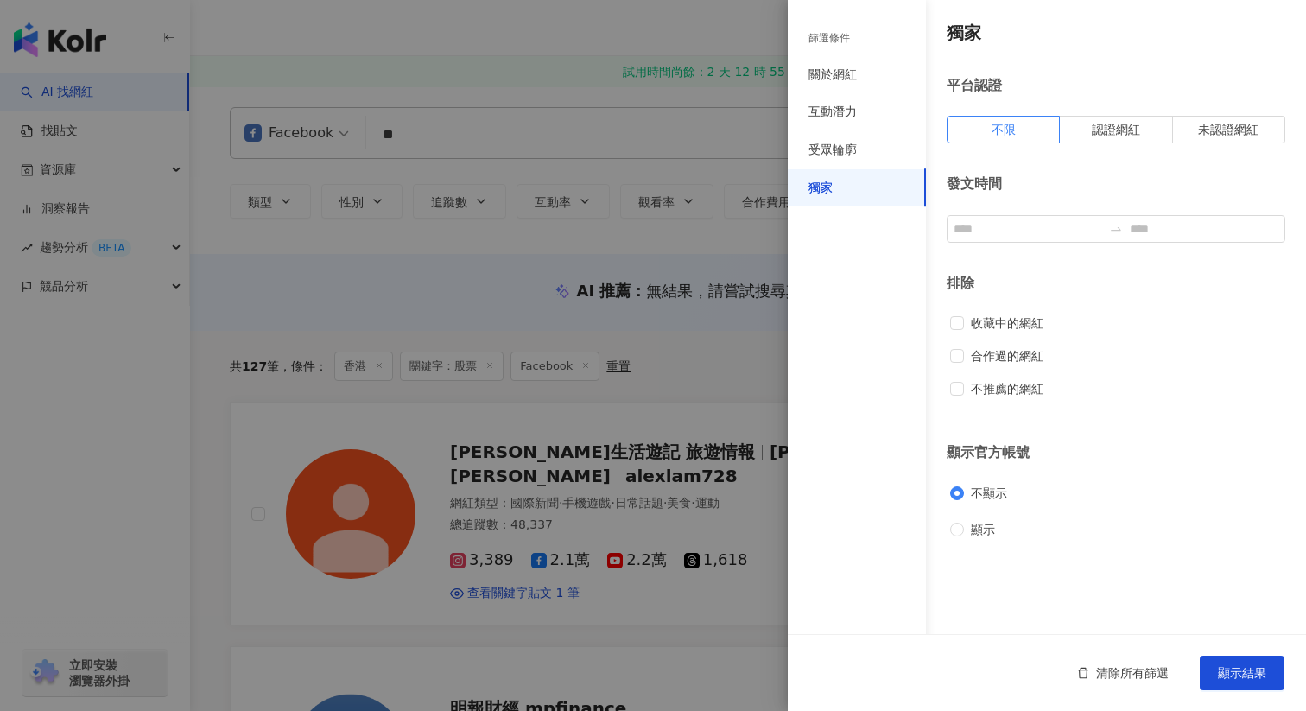
click at [961, 333] on div "收藏中的網紅" at bounding box center [1116, 323] width 332 height 19
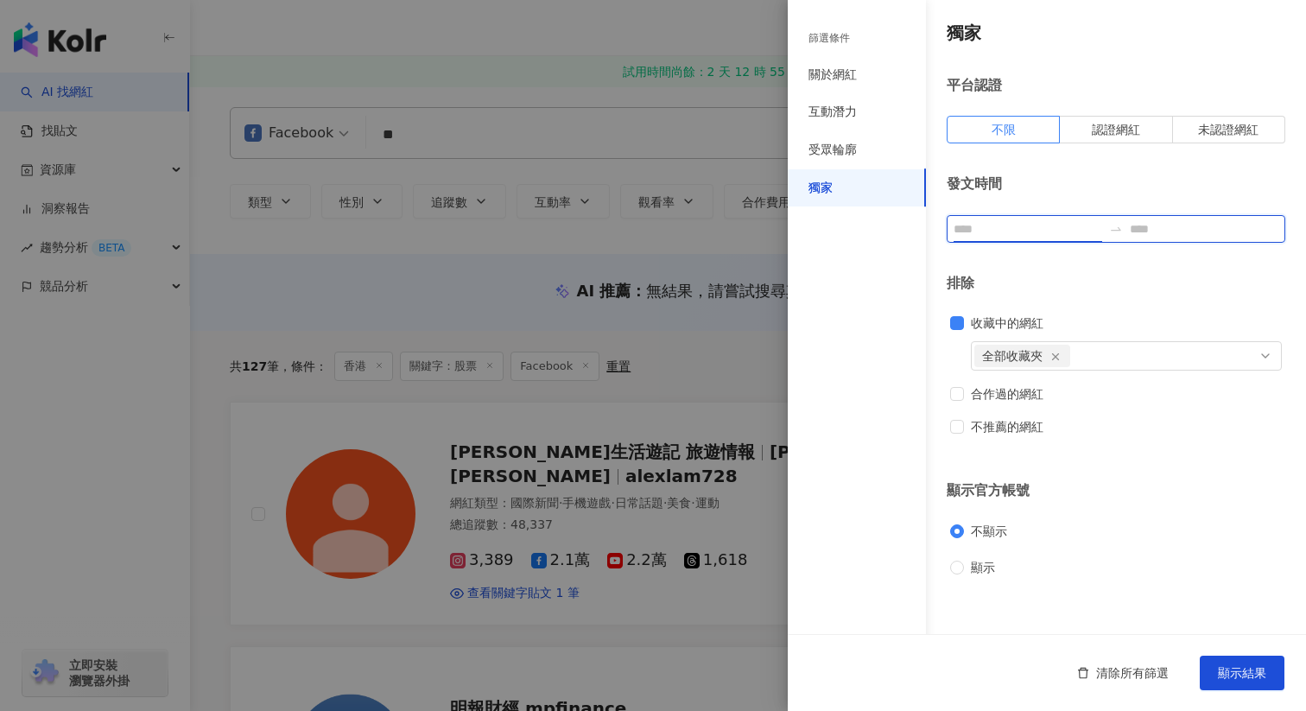
click at [1026, 236] on input at bounding box center [1028, 228] width 149 height 19
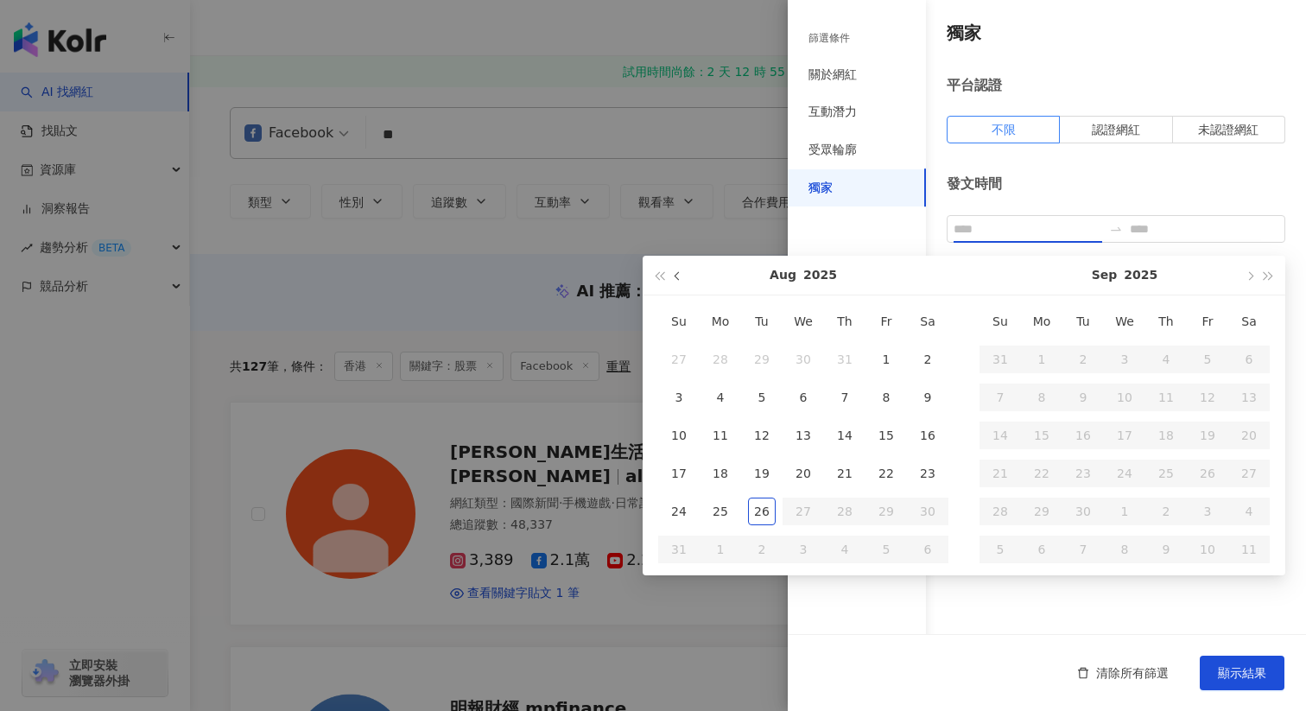
click at [677, 278] on span "button" at bounding box center [679, 275] width 9 height 9
type input "**********"
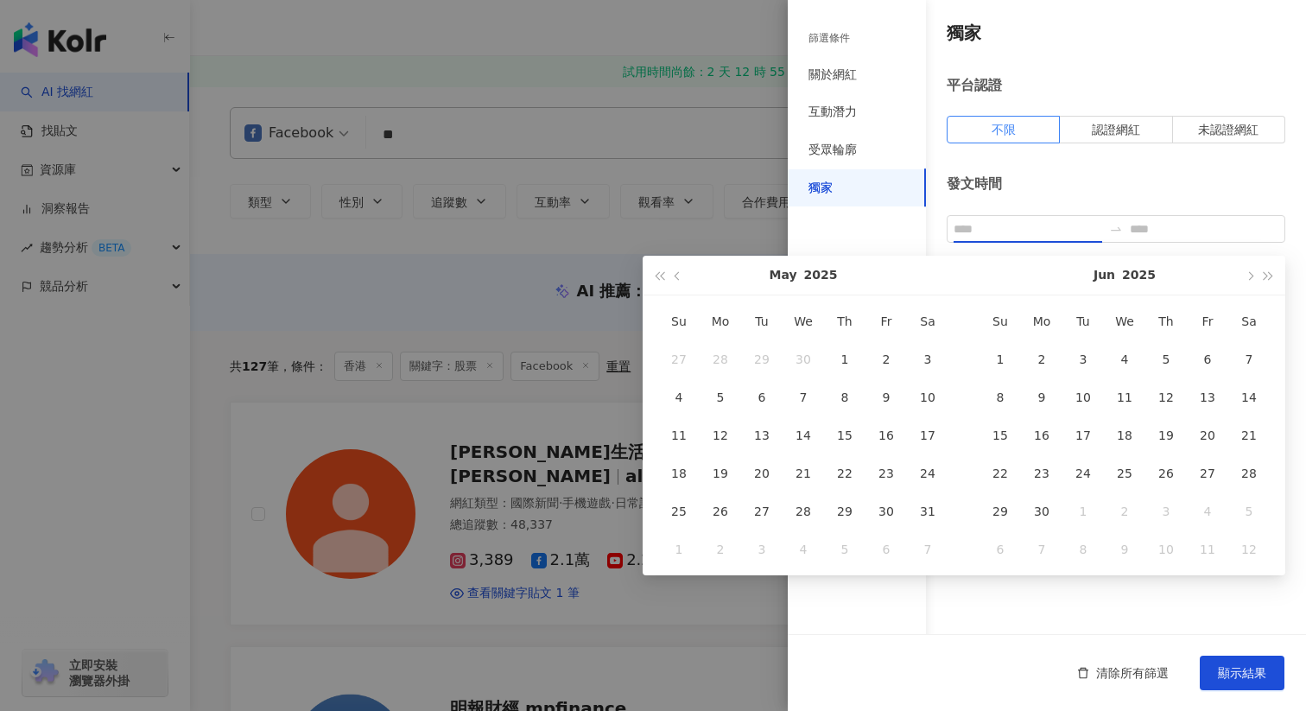
click at [677, 324] on th "Su" at bounding box center [678, 321] width 41 height 38
type input "**********"
click at [852, 354] on div "1" at bounding box center [845, 360] width 28 height 28
type input "**********"
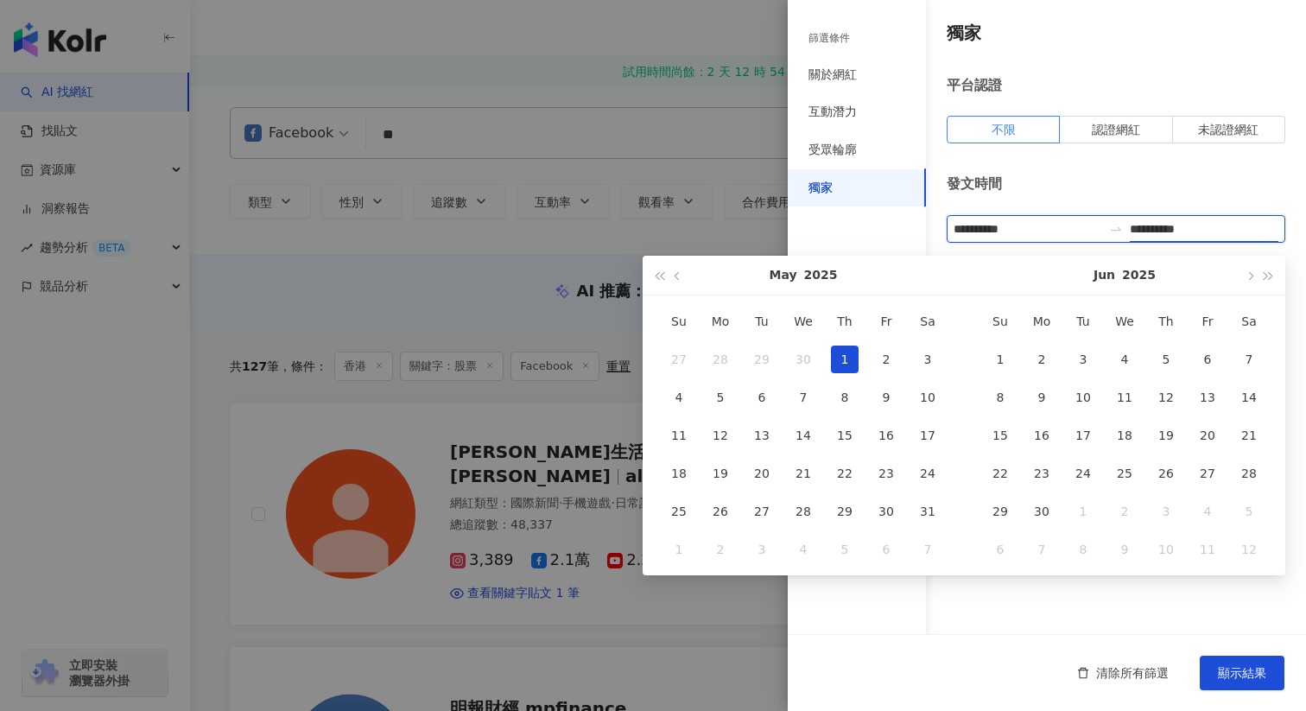
type input "**********"
click at [1266, 275] on span "button" at bounding box center [1269, 275] width 9 height 9
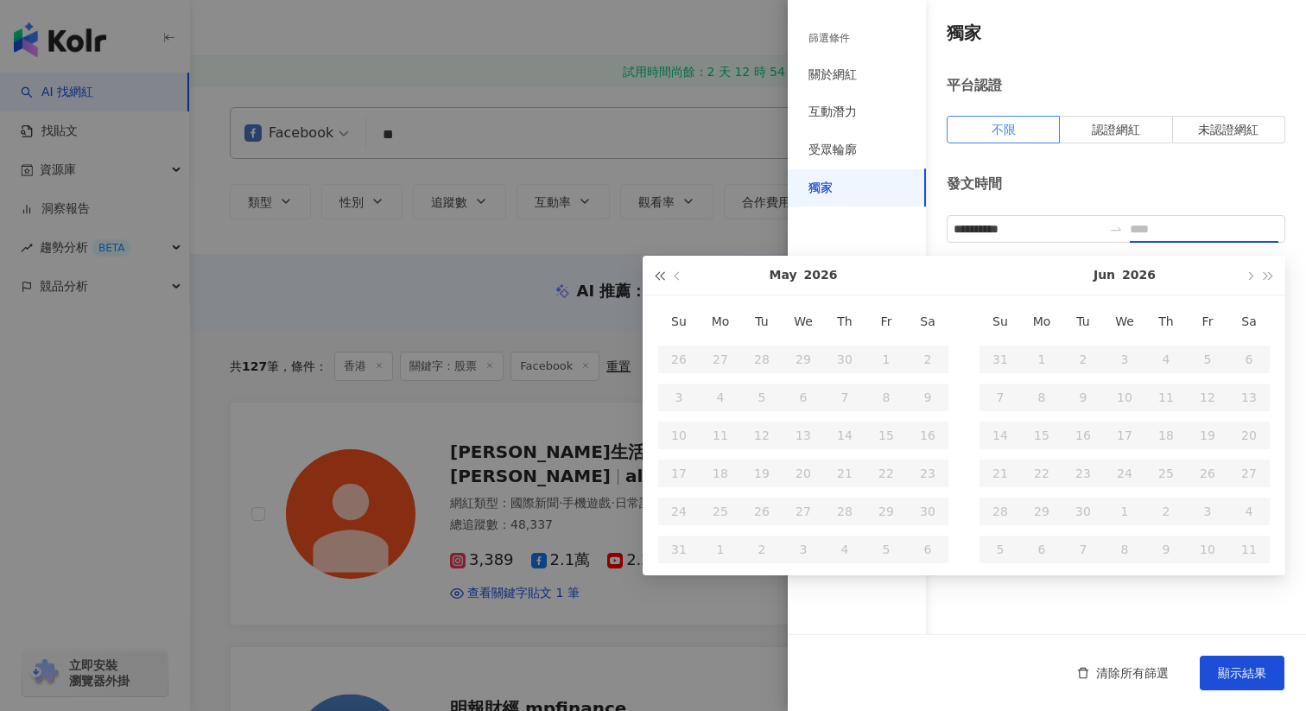
click at [664, 276] on span "button" at bounding box center [659, 275] width 9 height 9
click at [1255, 275] on button "button" at bounding box center [1249, 275] width 19 height 39
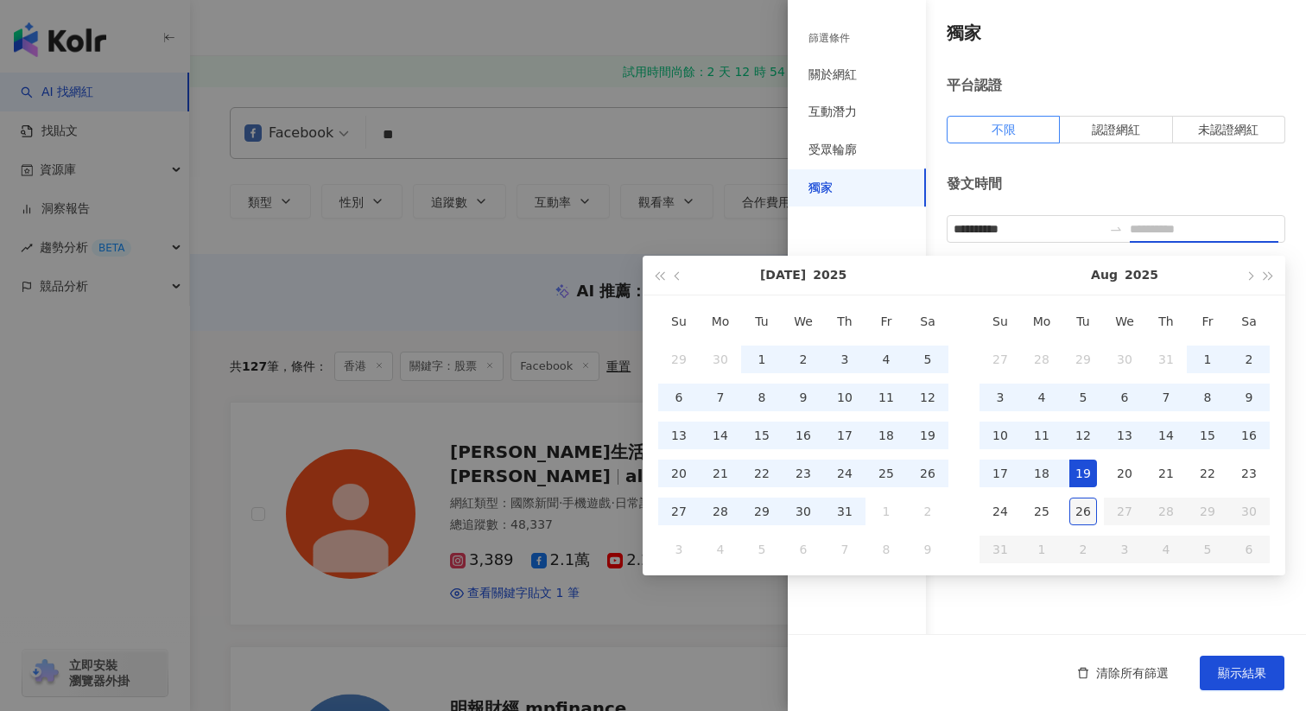
type input "**********"
click at [1083, 507] on div "26" at bounding box center [1084, 512] width 28 height 28
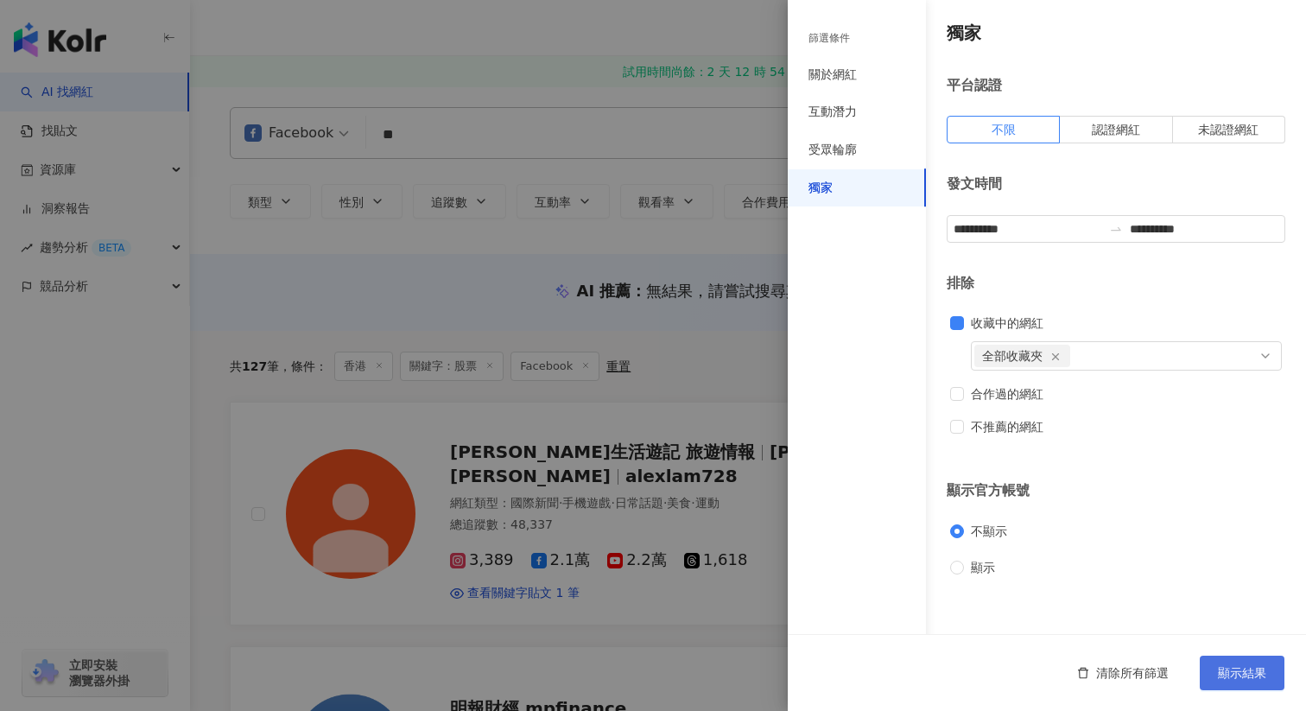
click at [1223, 675] on span "顯示結果" at bounding box center [1242, 673] width 48 height 14
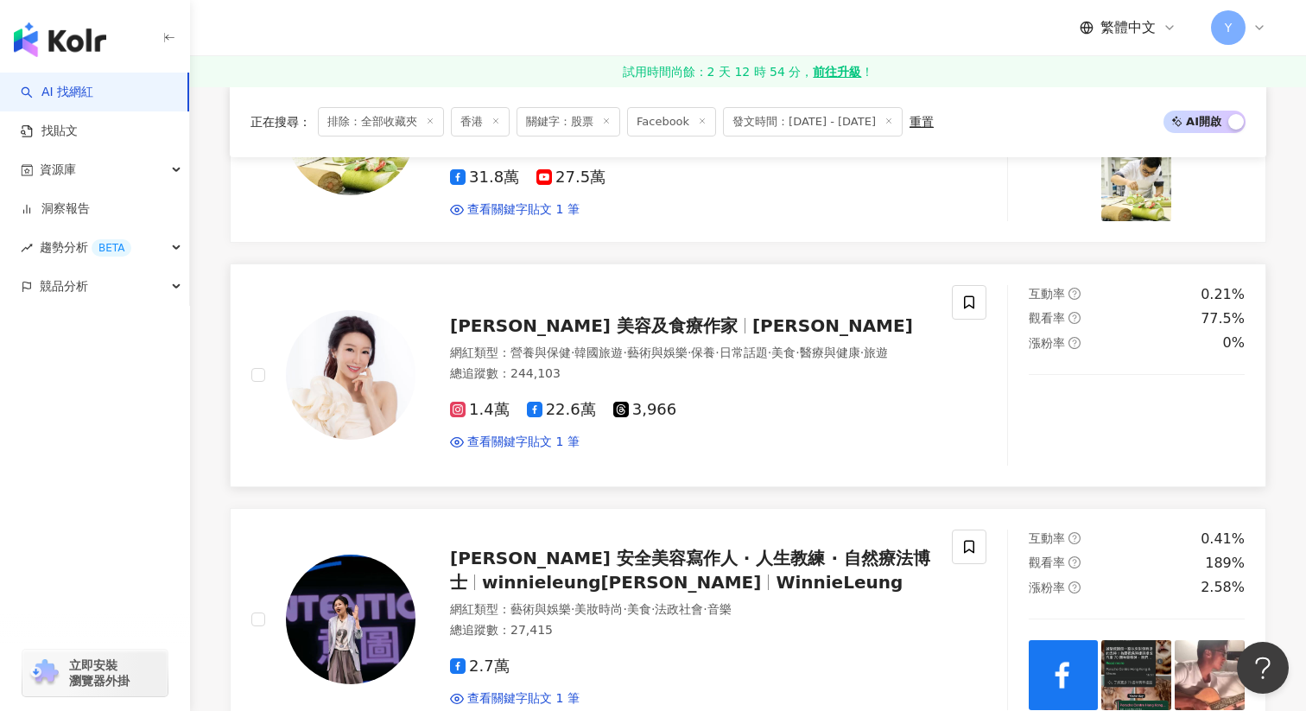
scroll to position [1871, 0]
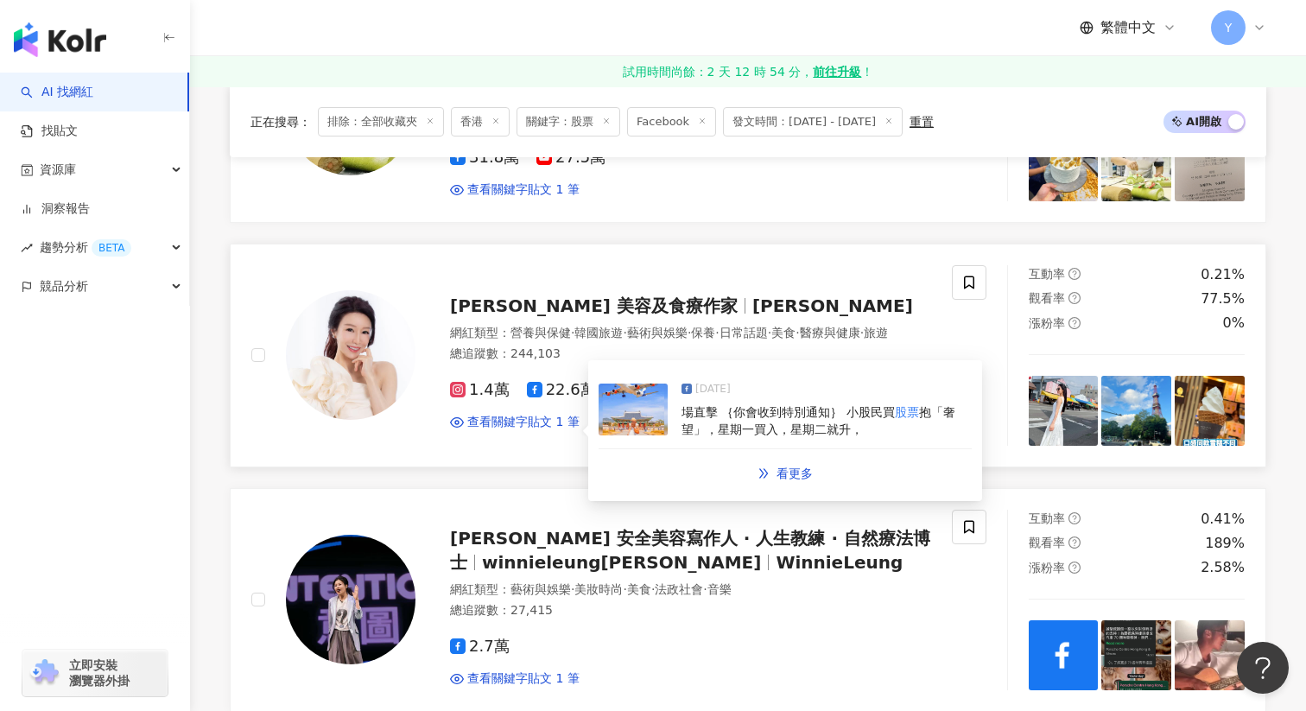
click at [632, 419] on img at bounding box center [633, 410] width 69 height 52
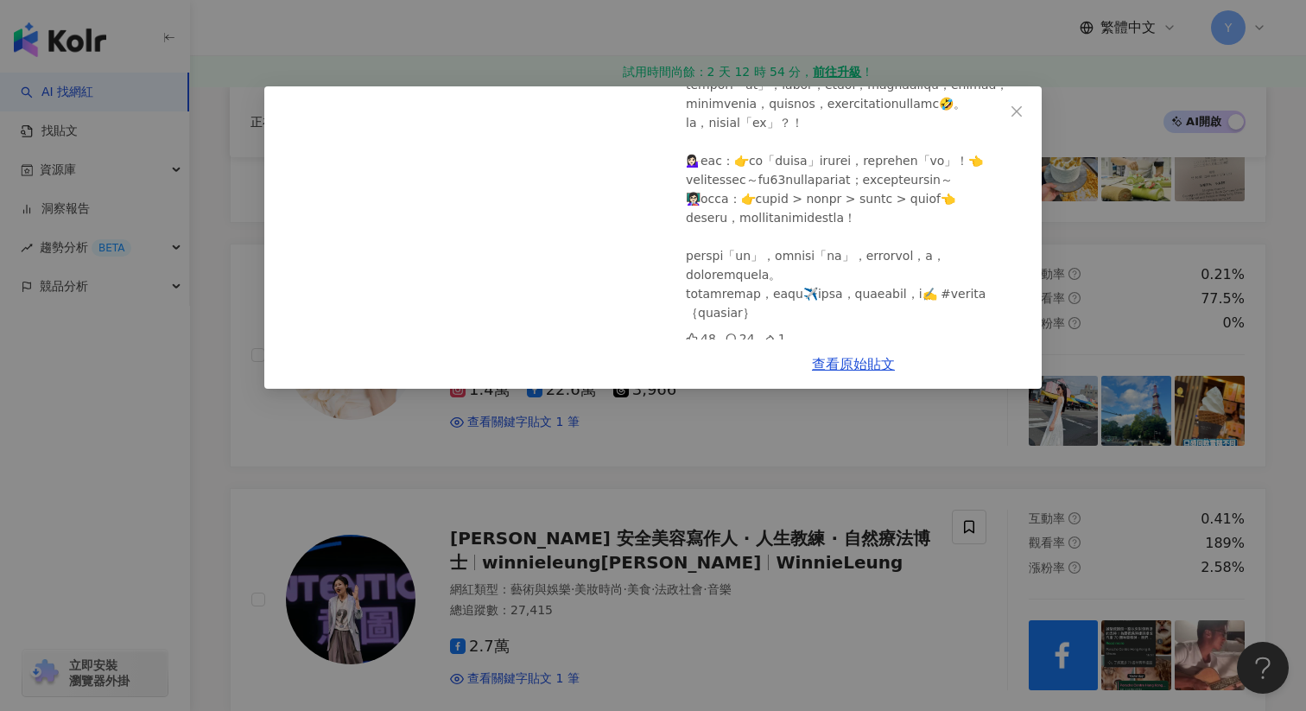
scroll to position [150, 0]
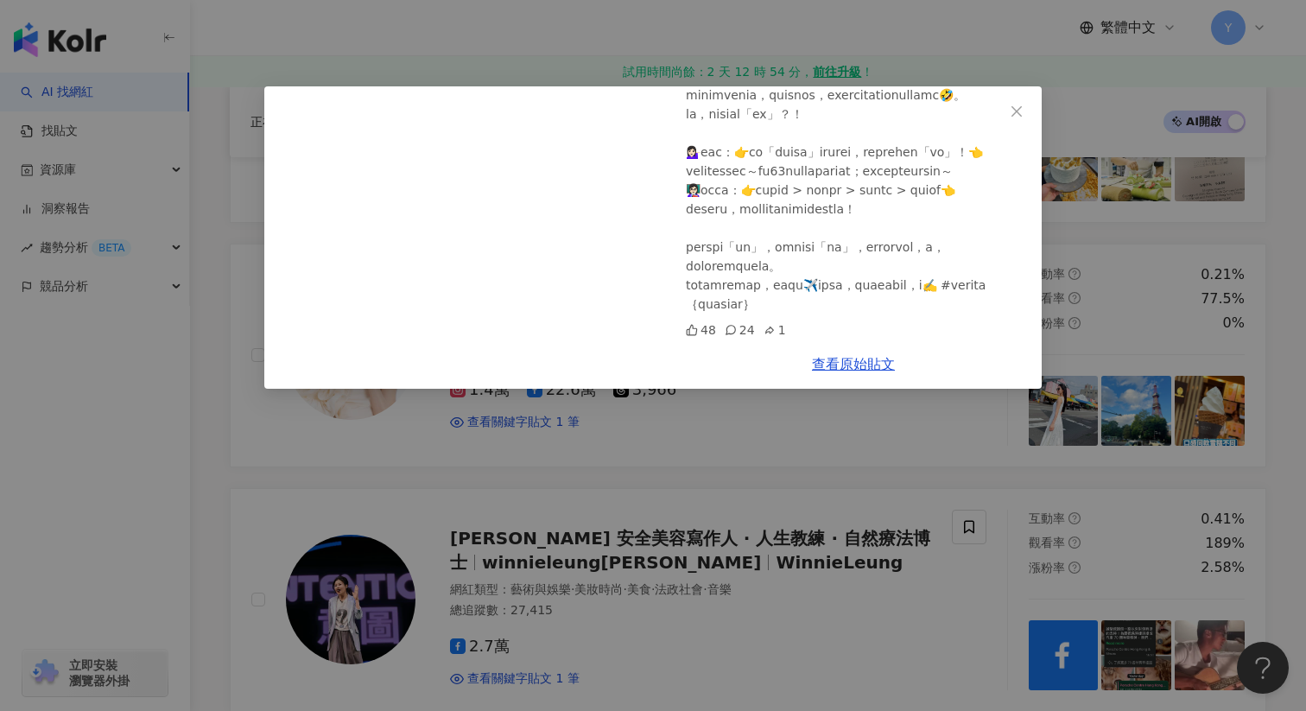
click at [854, 504] on div "Yoko Tsang 美容及食療作家 2025/6/30 48 24 1 查看原始貼文" at bounding box center [653, 355] width 1306 height 711
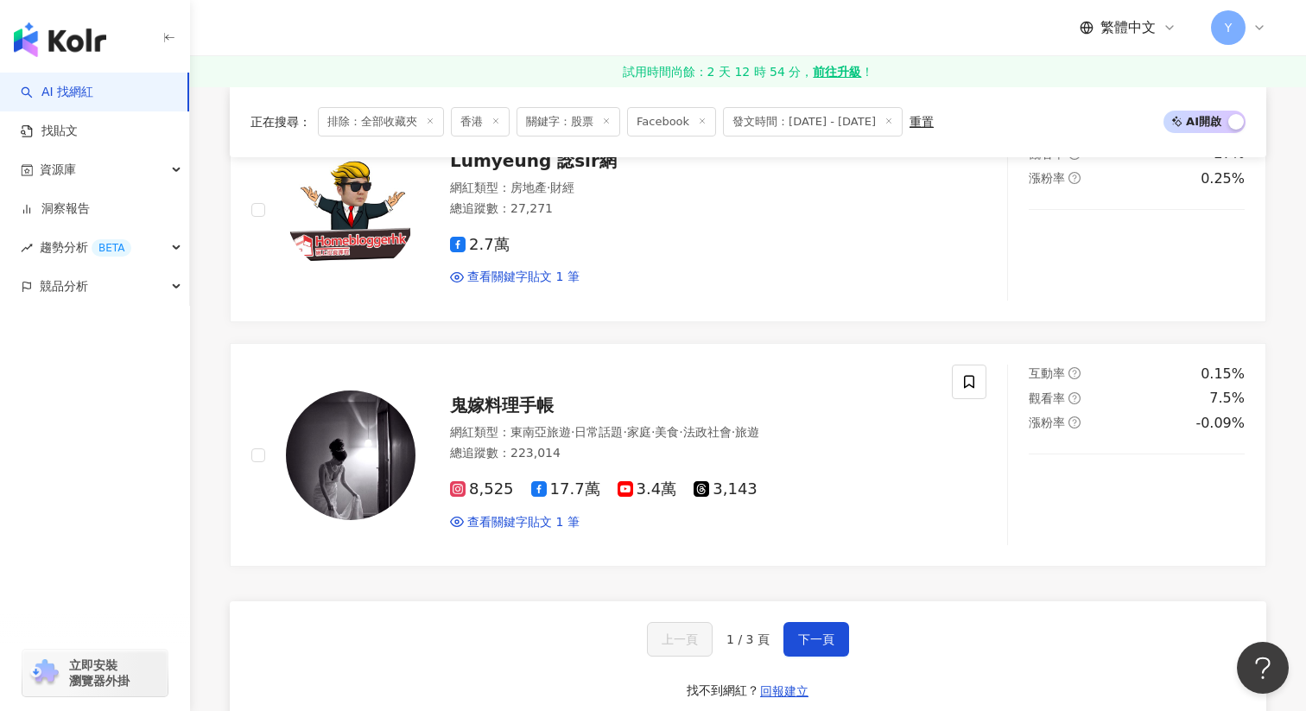
scroll to position [2766, 0]
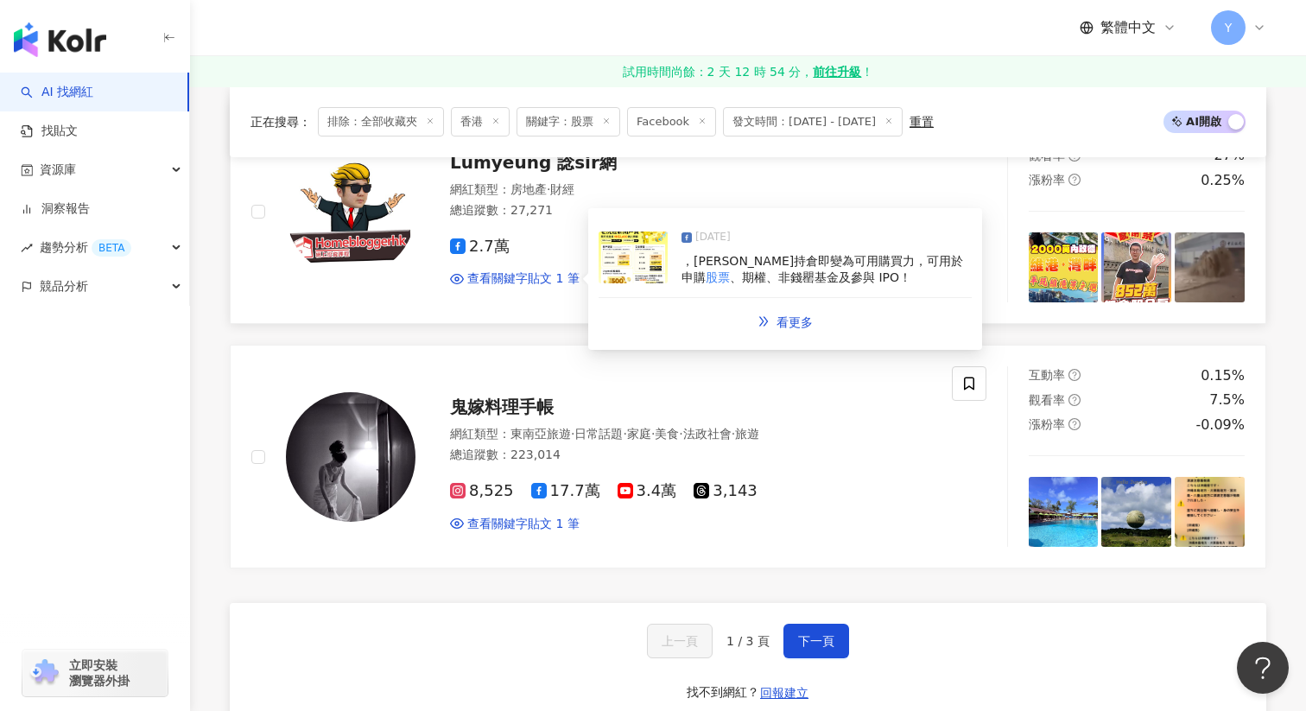
click at [657, 264] on img at bounding box center [633, 258] width 69 height 52
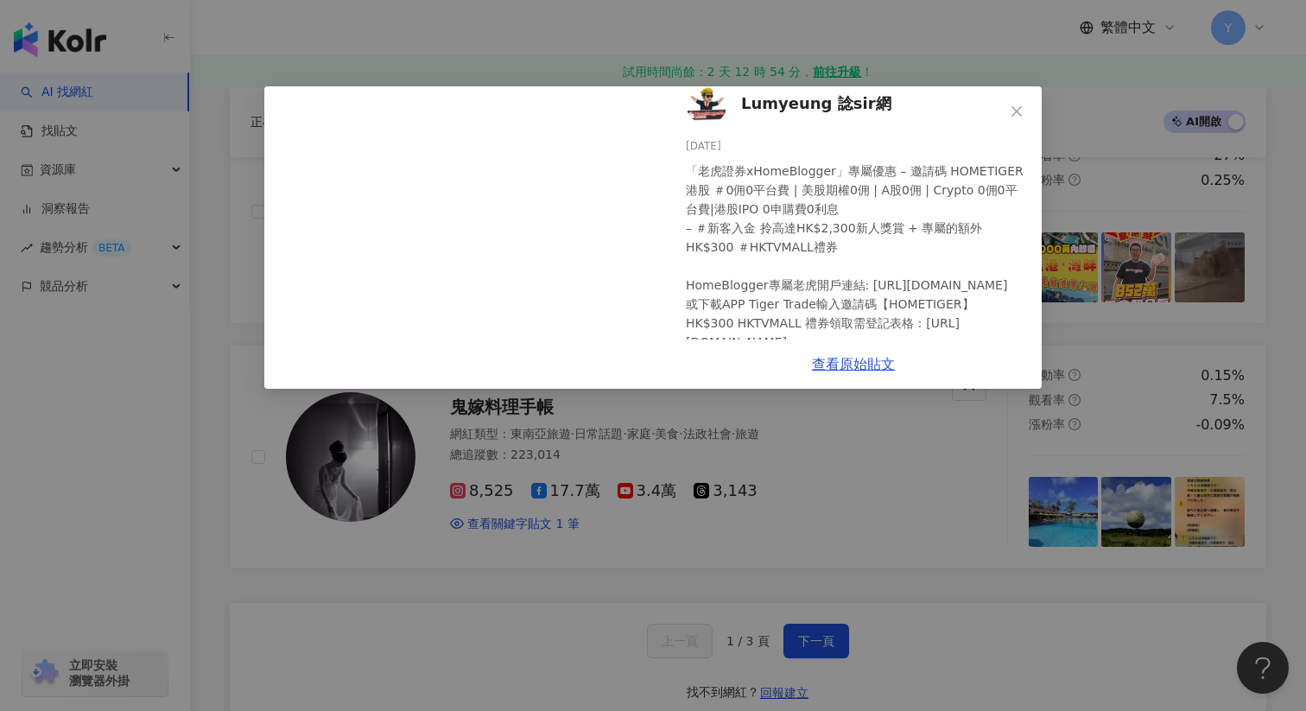
scroll to position [0, 0]
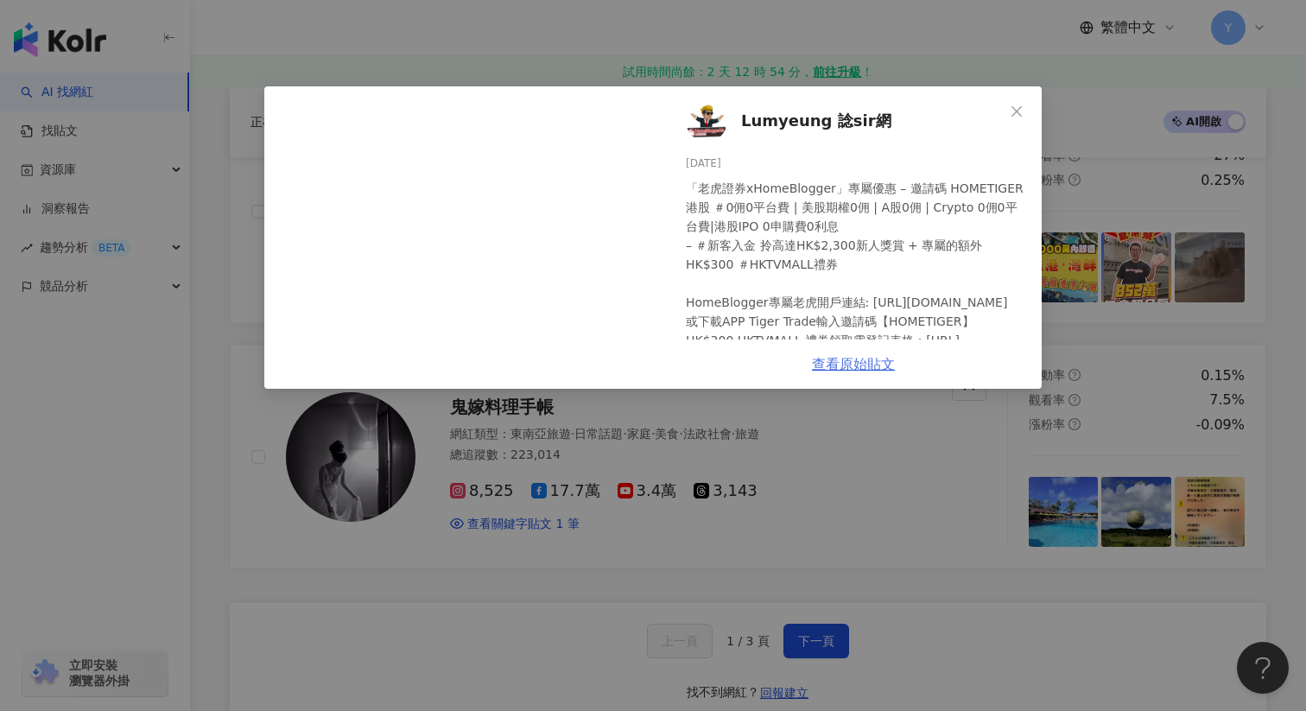
click at [834, 370] on link "查看原始貼文" at bounding box center [853, 364] width 83 height 16
click at [820, 511] on div "Lumyeung 諗sir網 2025/5/27 「老虎證券xHomeBlogger」專屬優惠 – 邀請碼 HOMETIGER 港股 ＃0佣0平台費 | 美股…" at bounding box center [653, 355] width 1306 height 711
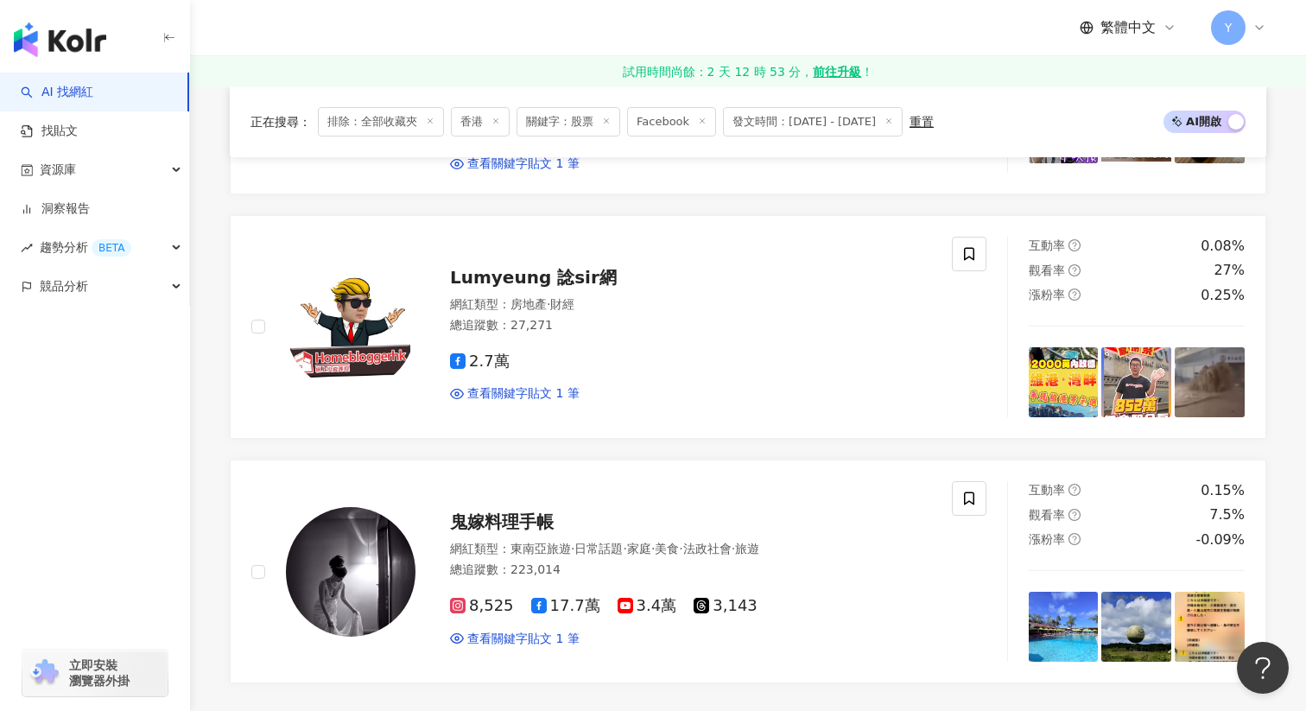
scroll to position [2651, 0]
click at [974, 256] on icon at bounding box center [970, 255] width 16 height 16
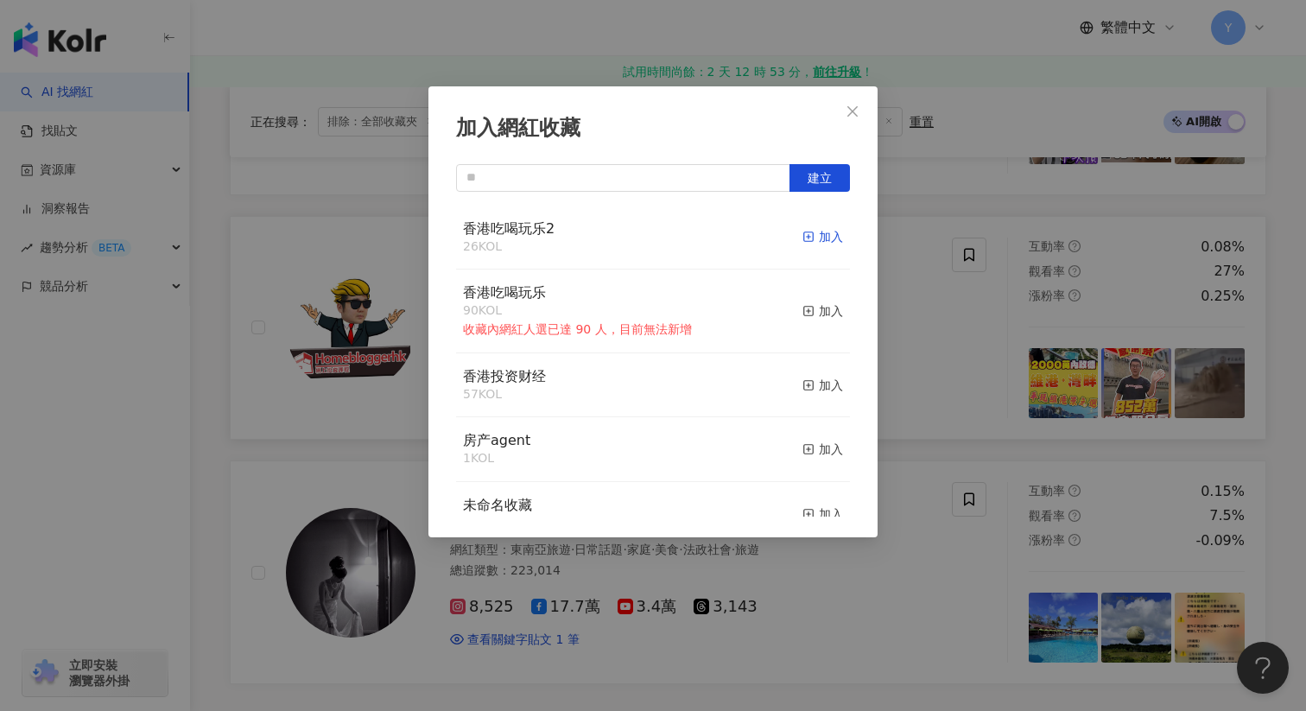
click at [825, 238] on div "加入" at bounding box center [823, 236] width 41 height 19
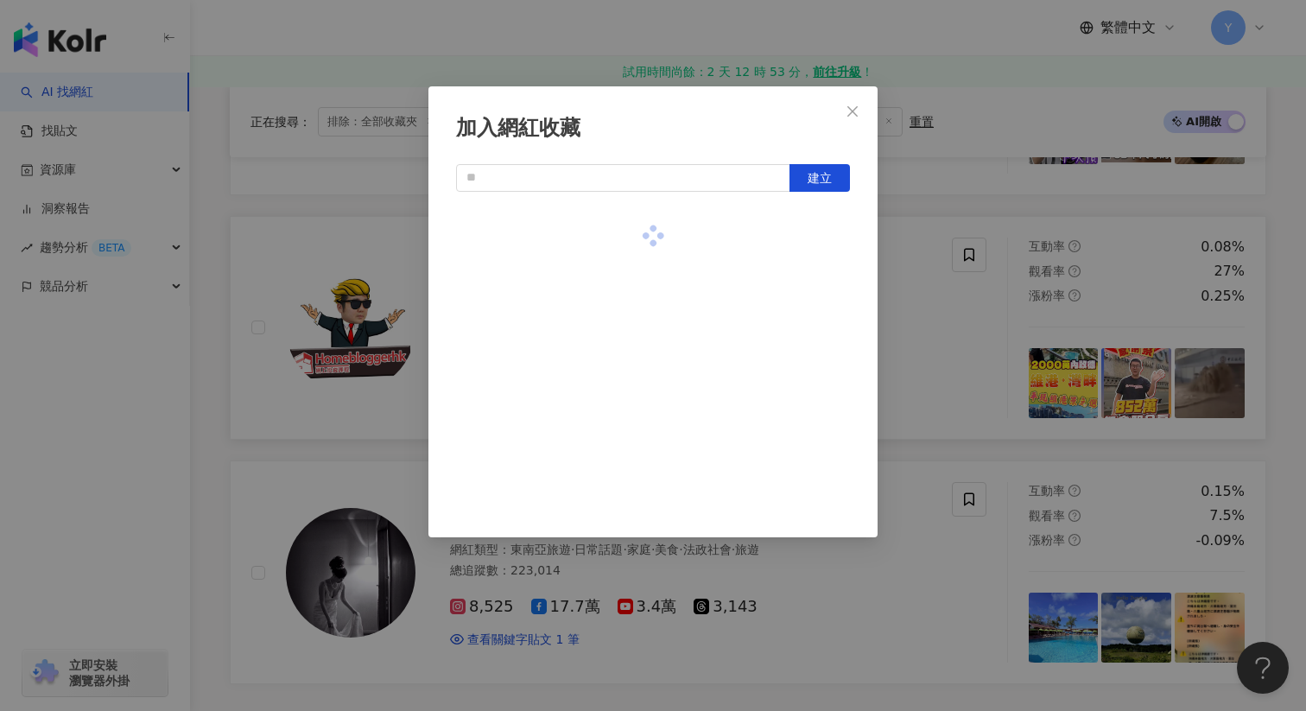
click at [969, 348] on div "加入網紅收藏 建立" at bounding box center [653, 355] width 1306 height 711
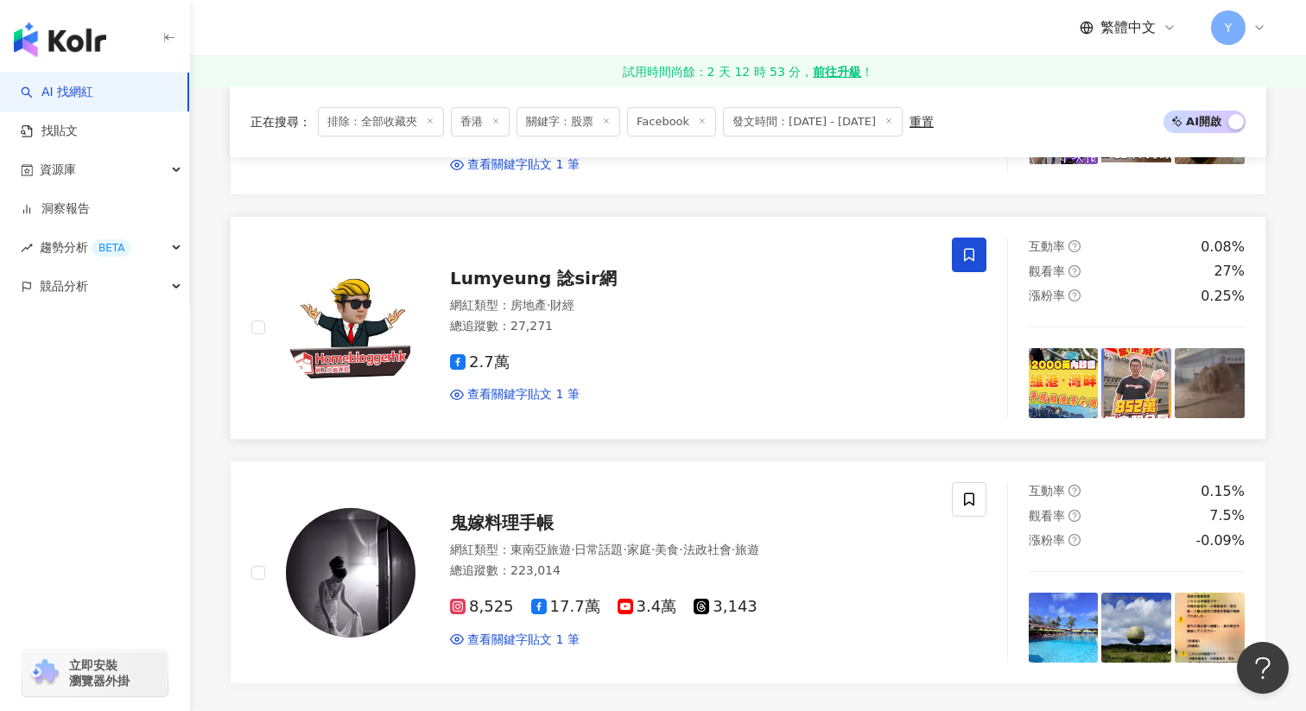
click at [974, 244] on span at bounding box center [969, 255] width 35 height 35
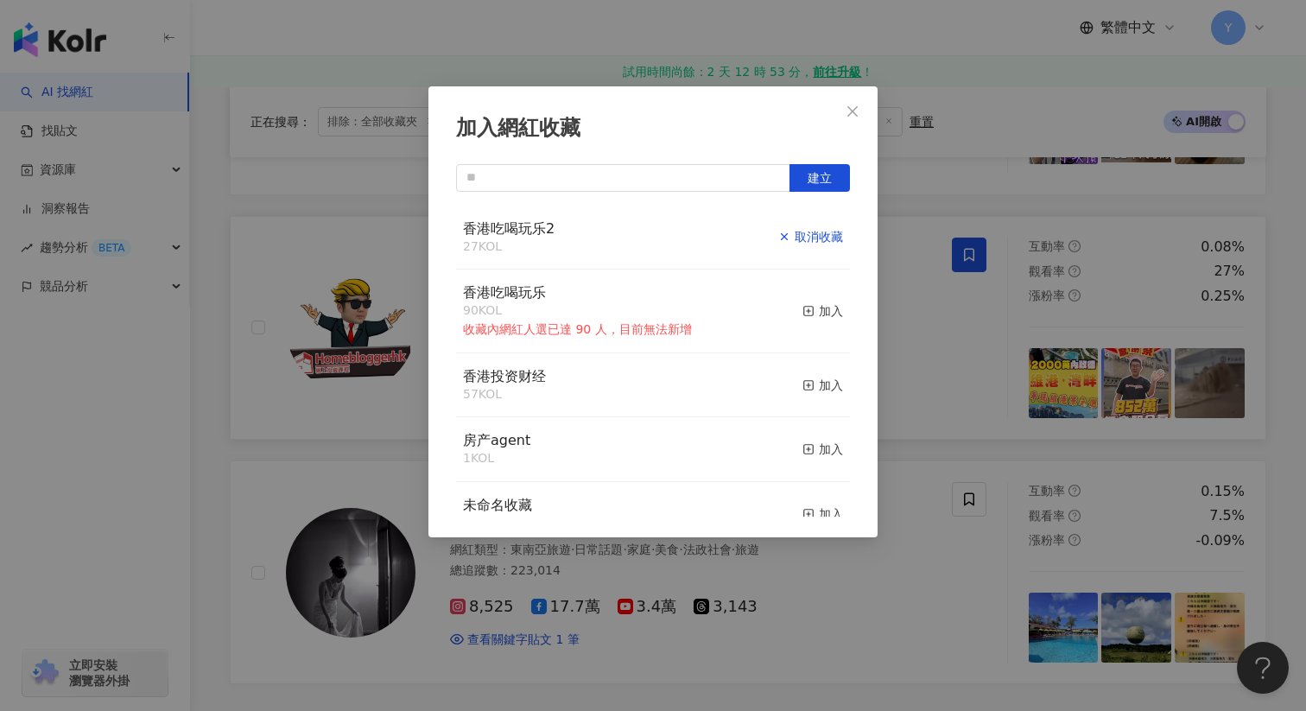
click at [814, 238] on div "取消收藏" at bounding box center [810, 236] width 65 height 19
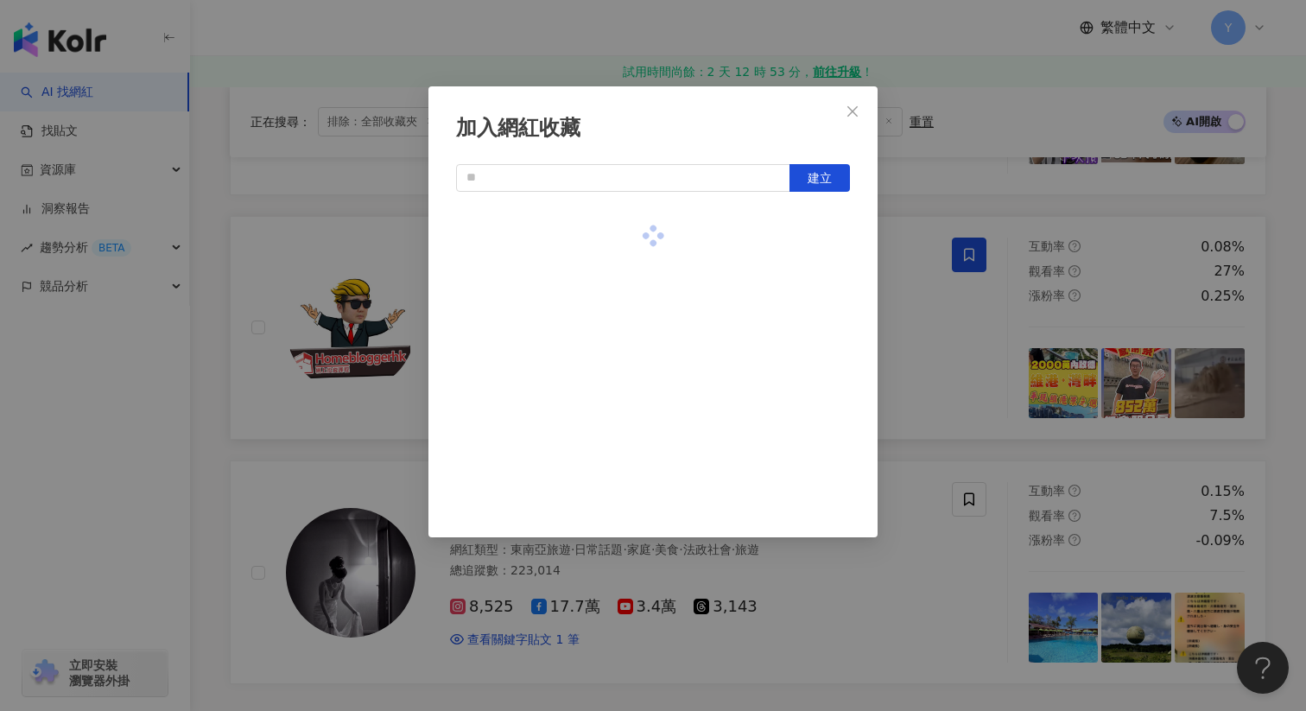
click at [918, 332] on div "加入網紅收藏 建立" at bounding box center [653, 355] width 1306 height 711
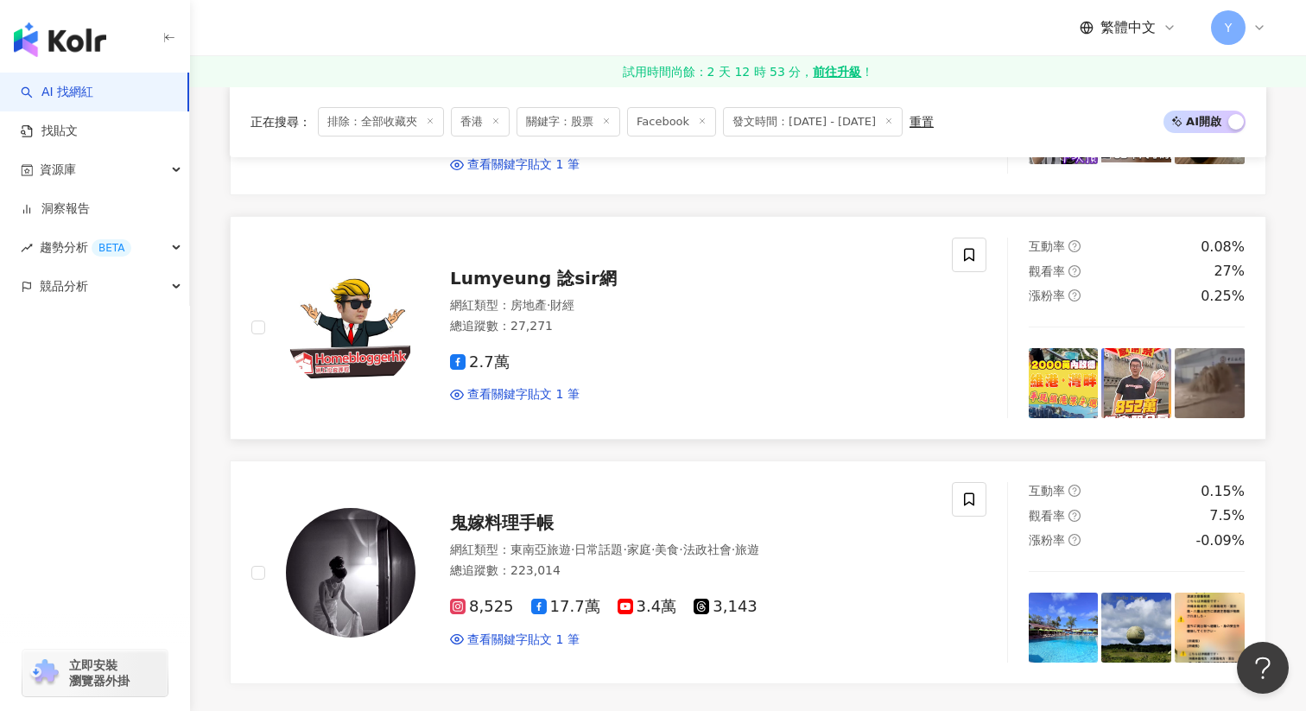
click at [934, 344] on div "Lumyeung 諗sir網 網紅類型 ： 房地產 · 財經 總追蹤數 ： 27,271 2.7萬 查看關鍵字貼文 1 筆 2025/5/27 ，錢袋子持倉即…" at bounding box center [601, 328] width 701 height 181
click at [964, 255] on icon at bounding box center [969, 254] width 10 height 13
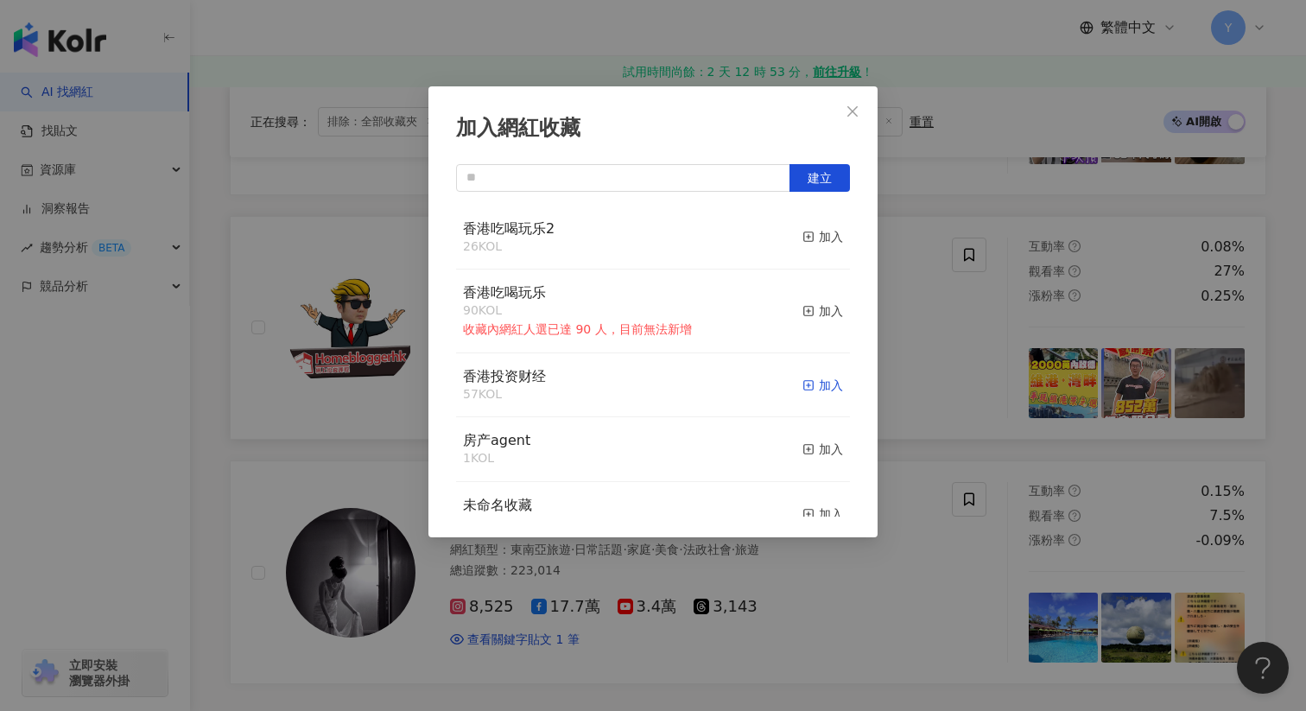
click at [816, 393] on div "加入" at bounding box center [823, 385] width 41 height 19
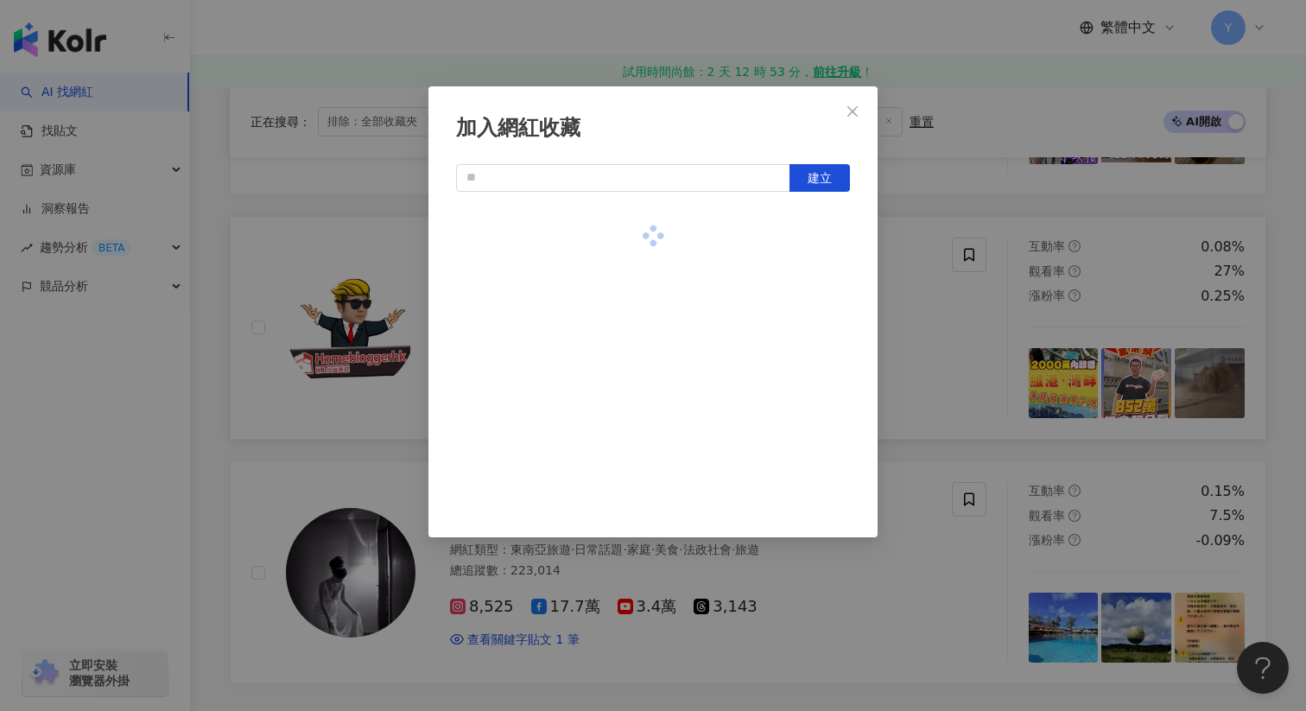
click at [952, 391] on div "加入網紅收藏 建立" at bounding box center [653, 355] width 1306 height 711
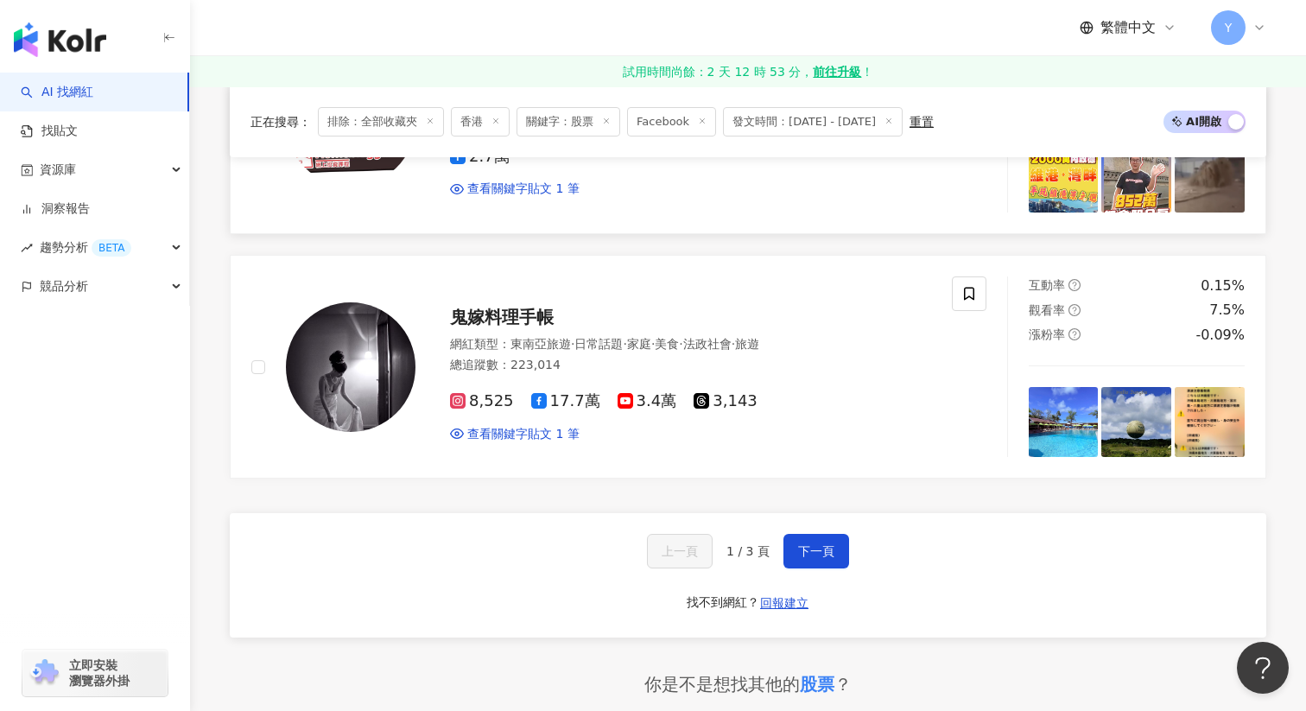
scroll to position [2860, 0]
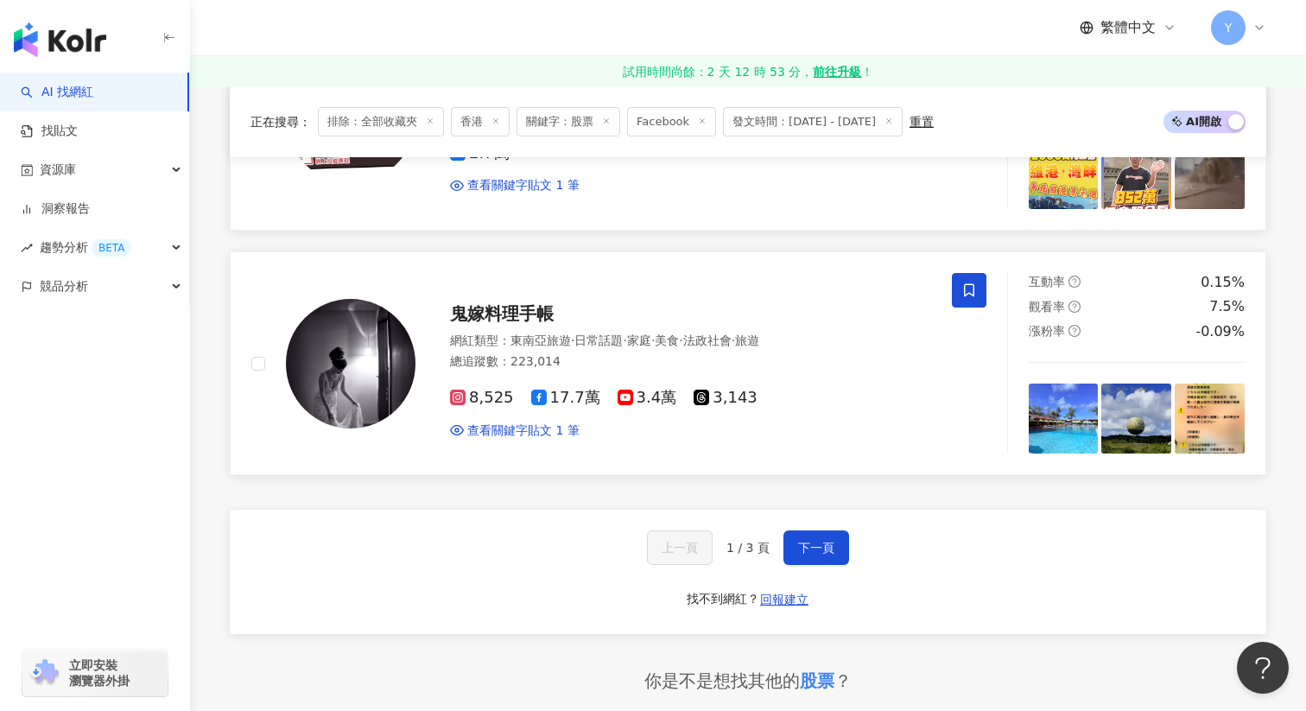
click at [977, 279] on span at bounding box center [969, 290] width 35 height 35
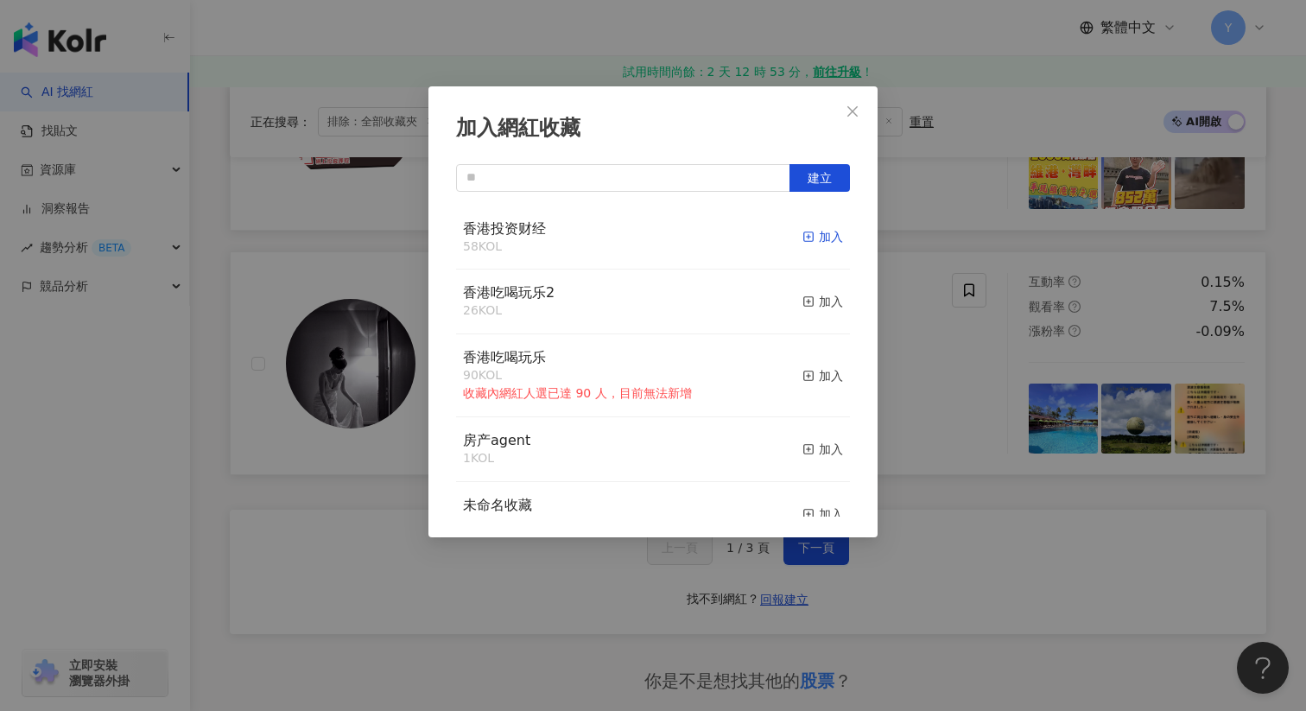
click at [834, 230] on div "加入" at bounding box center [823, 236] width 41 height 19
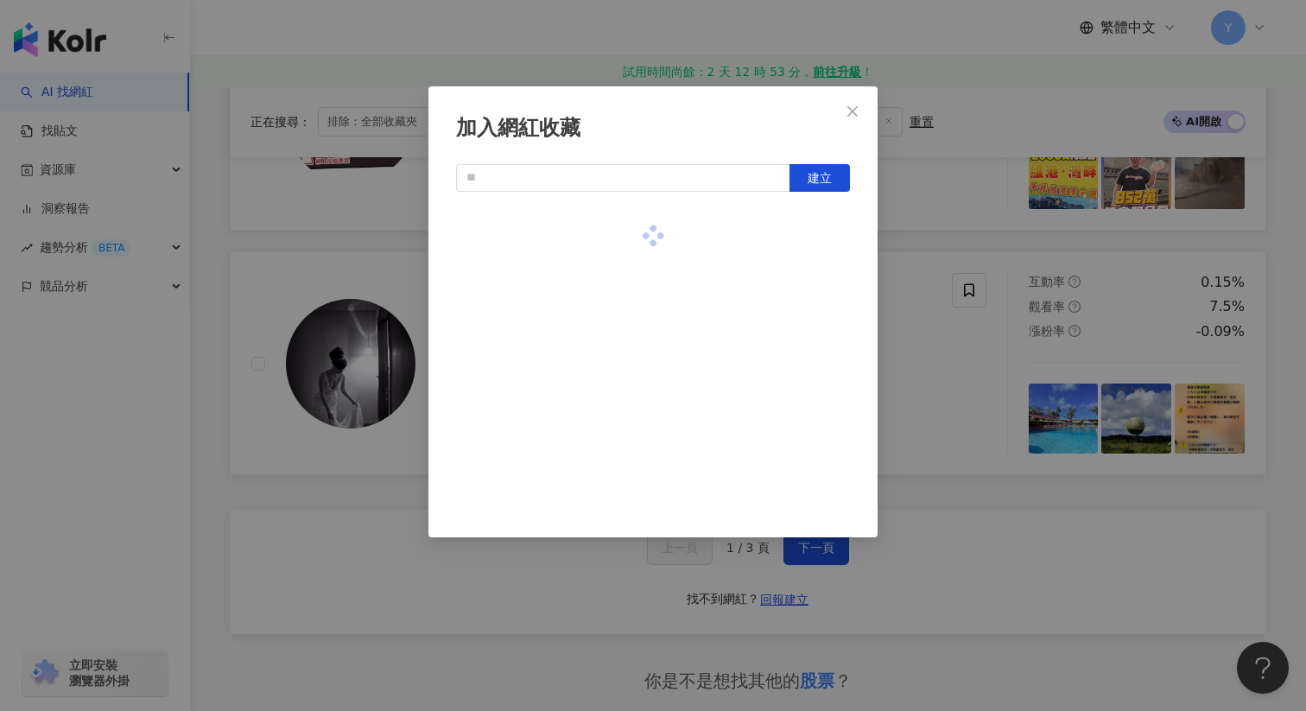
click at [922, 416] on div "加入網紅收藏 建立" at bounding box center [653, 355] width 1306 height 711
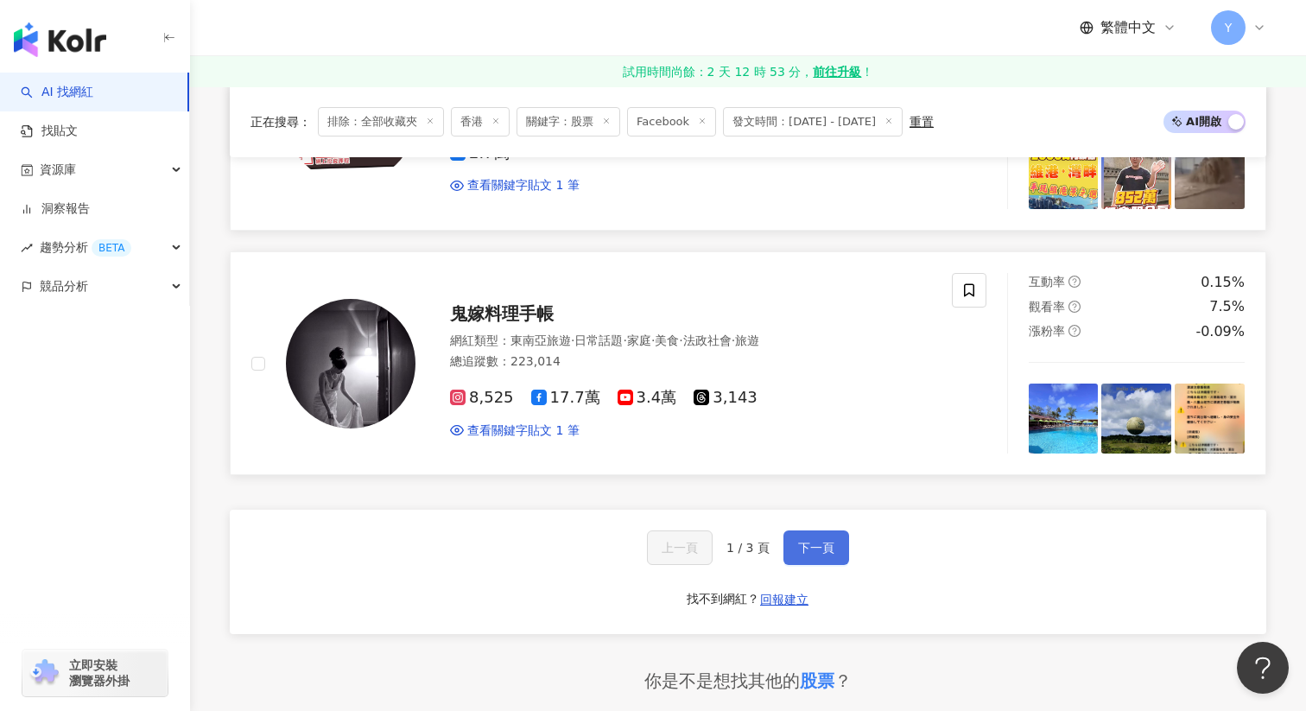
click at [831, 541] on span "下一頁" at bounding box center [816, 548] width 36 height 14
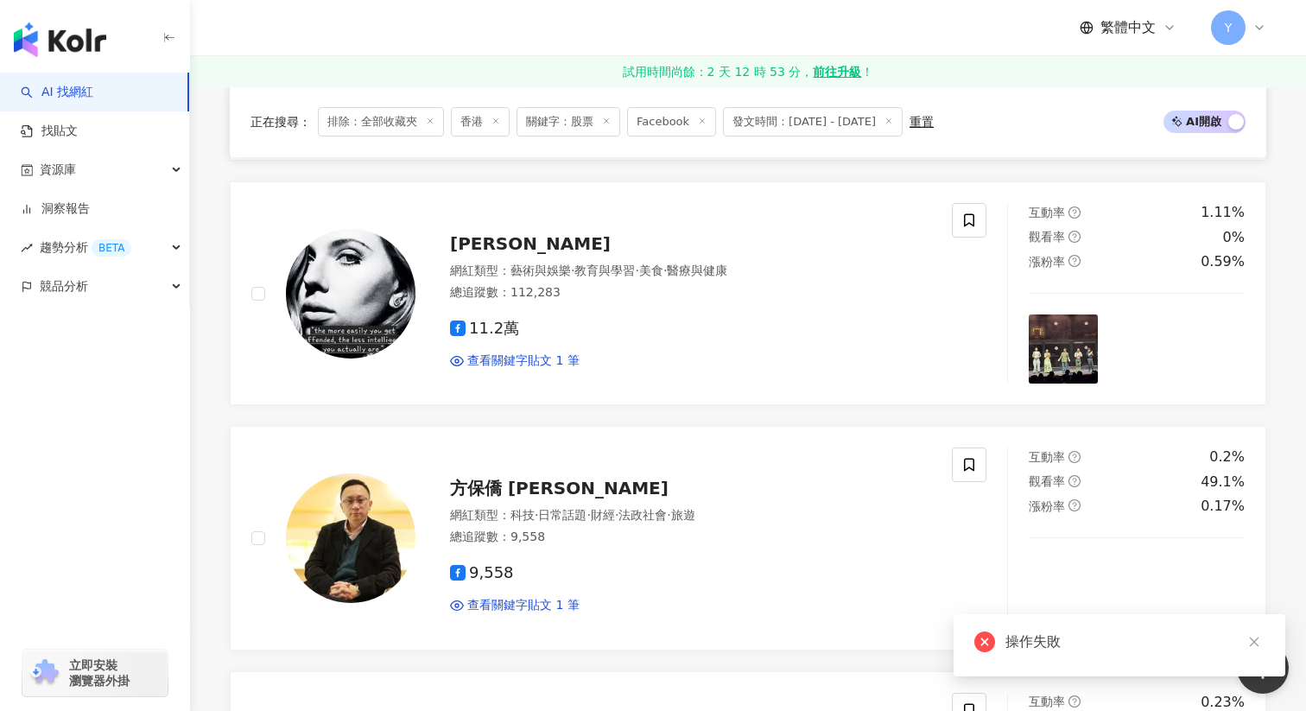
scroll to position [2891, 0]
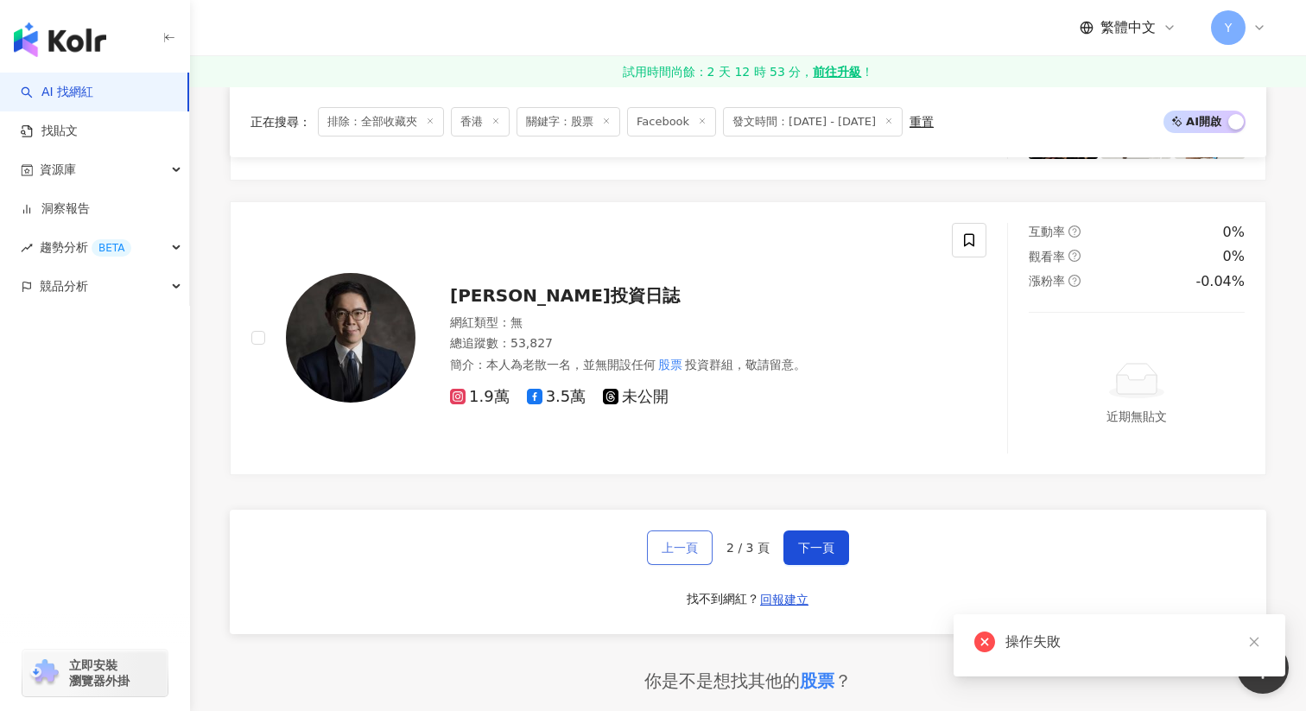
click at [679, 547] on span "上一頁" at bounding box center [680, 548] width 36 height 14
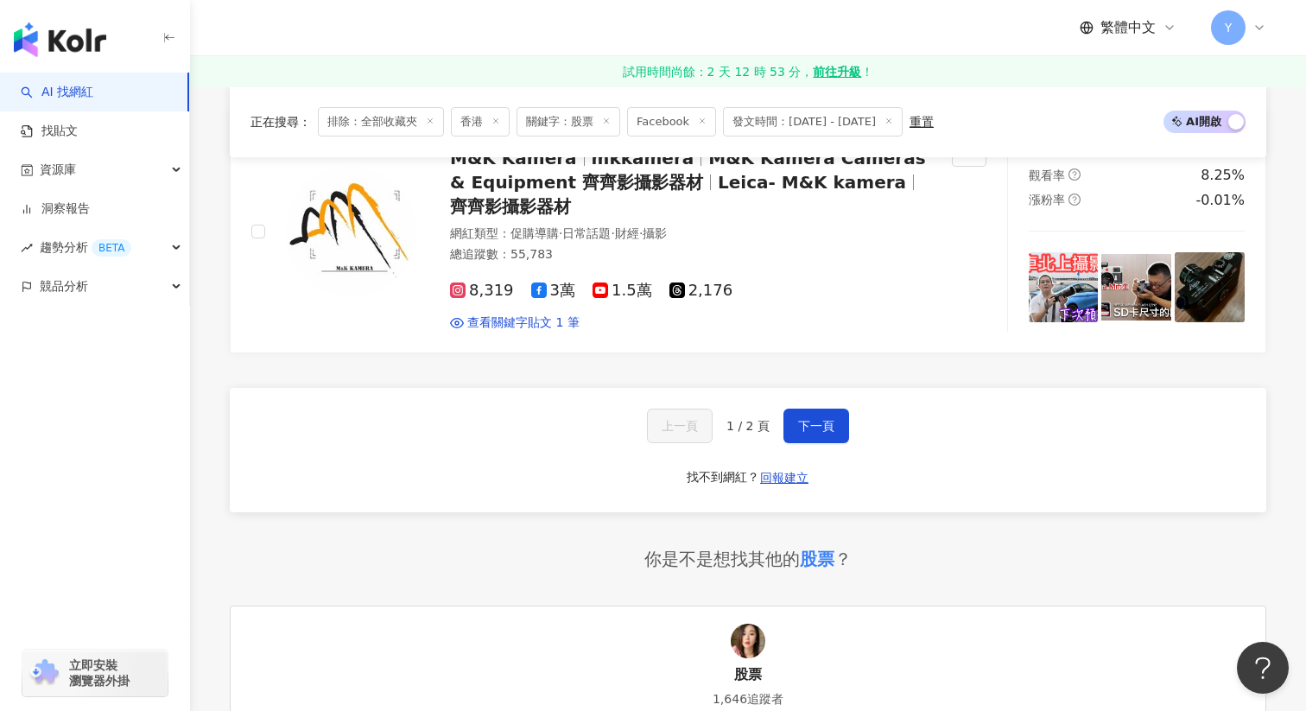
scroll to position [2487, 0]
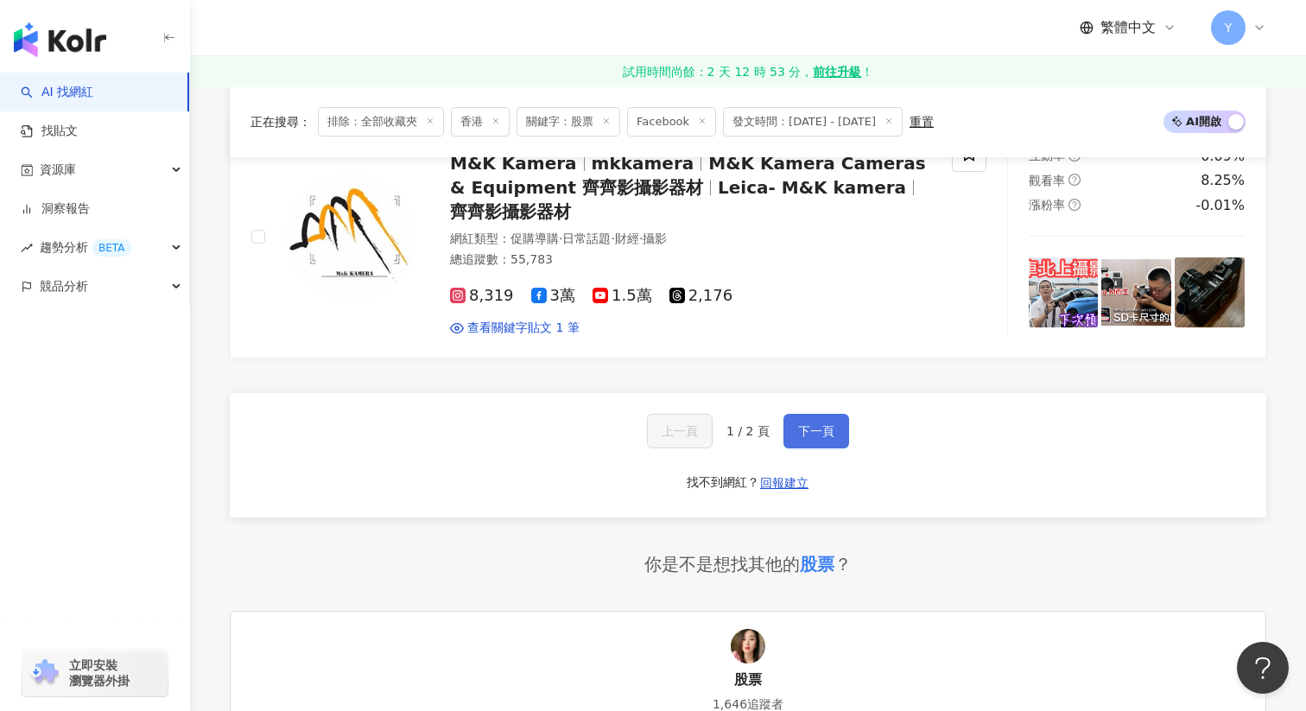
click at [792, 414] on button "下一頁" at bounding box center [817, 431] width 66 height 35
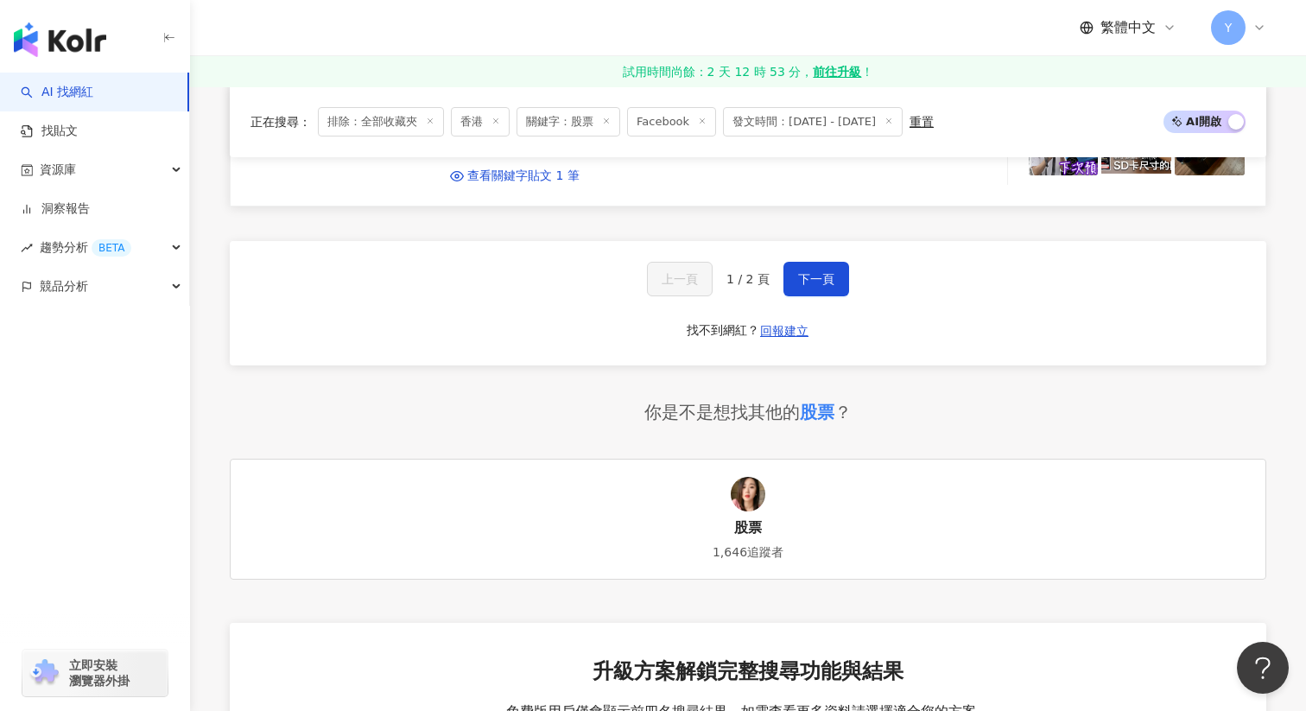
scroll to position [2632, 0]
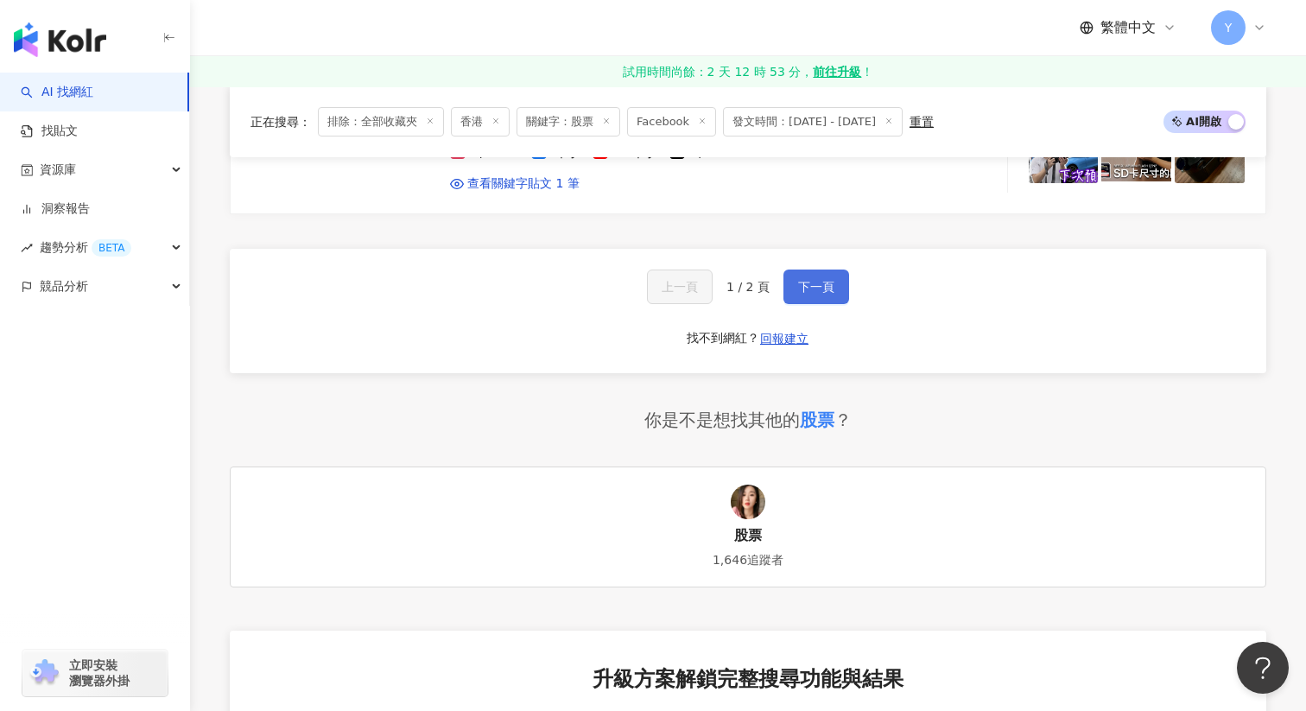
click at [810, 291] on span "下一頁" at bounding box center [816, 287] width 36 height 14
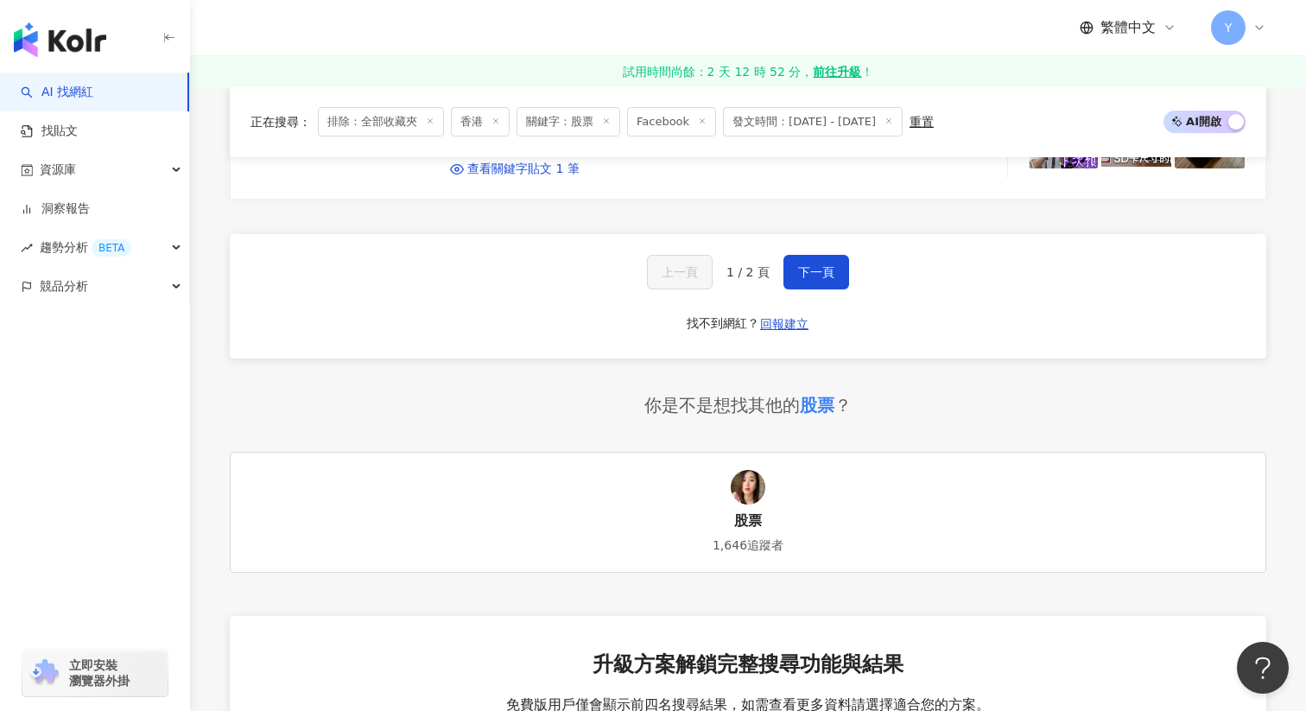
scroll to position [2642, 0]
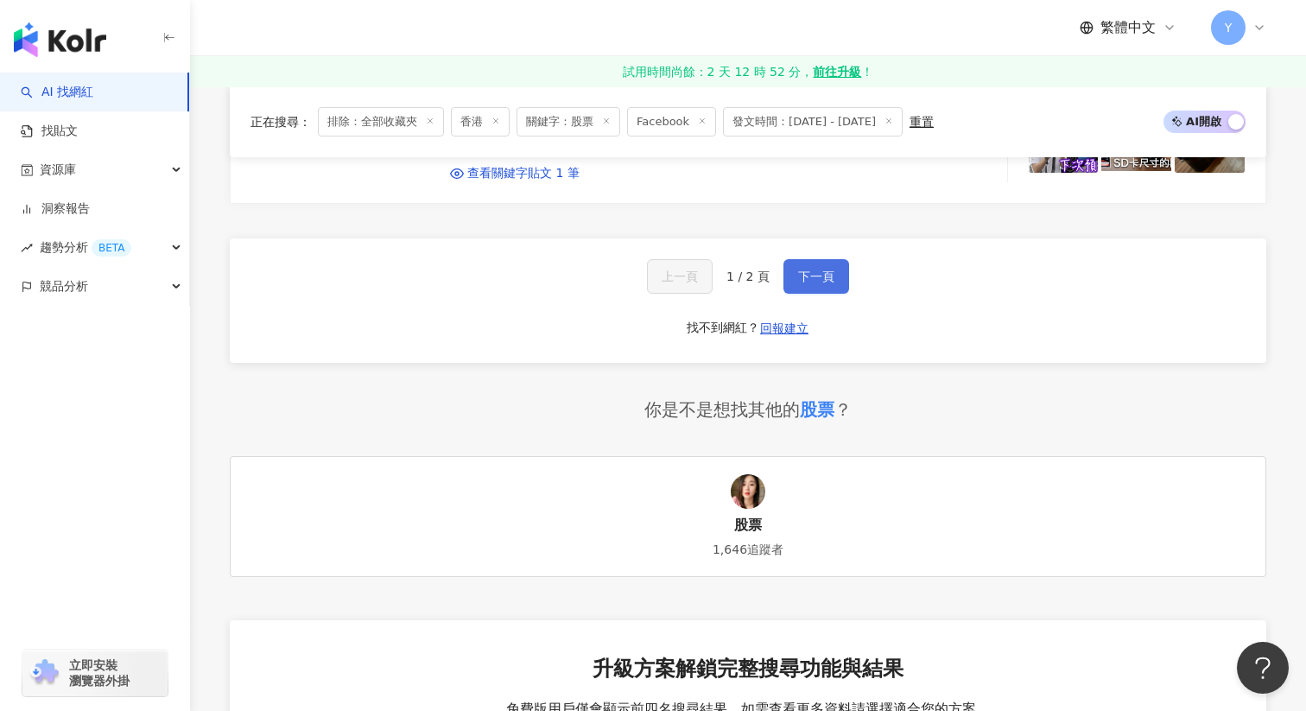
click at [810, 281] on span "下一頁" at bounding box center [816, 277] width 36 height 14
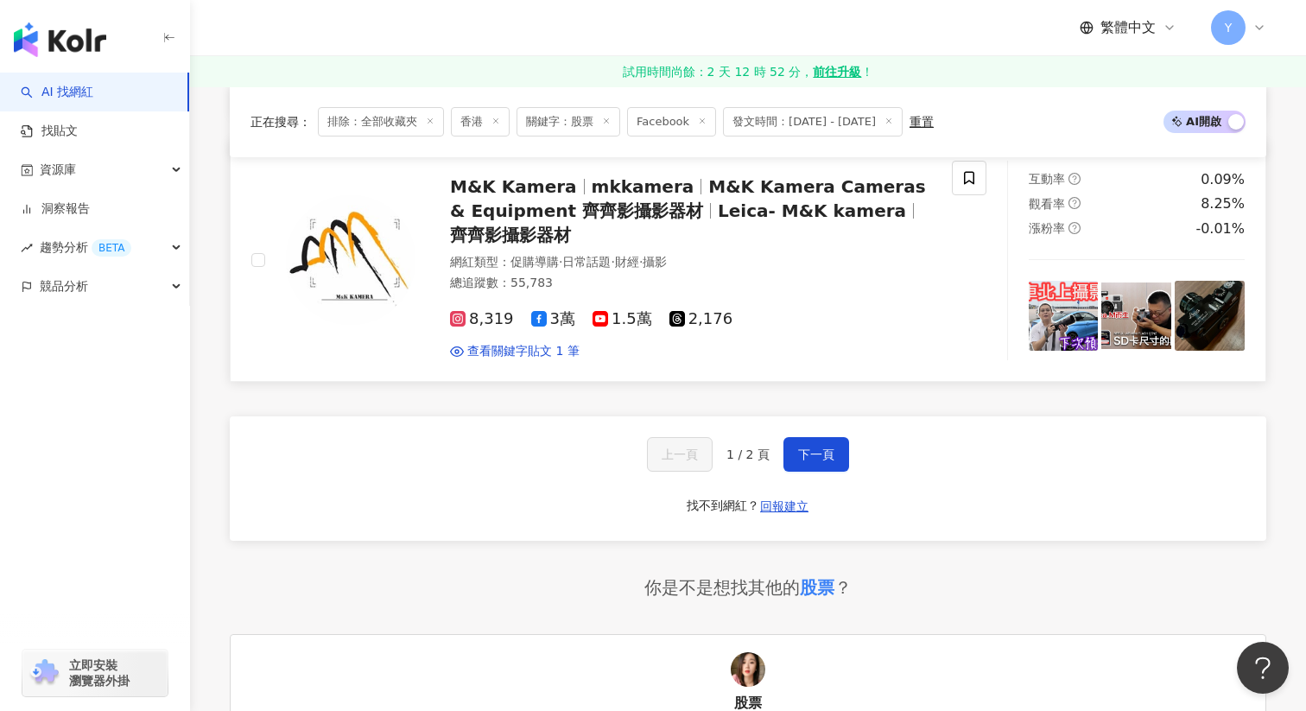
scroll to position [2450, 0]
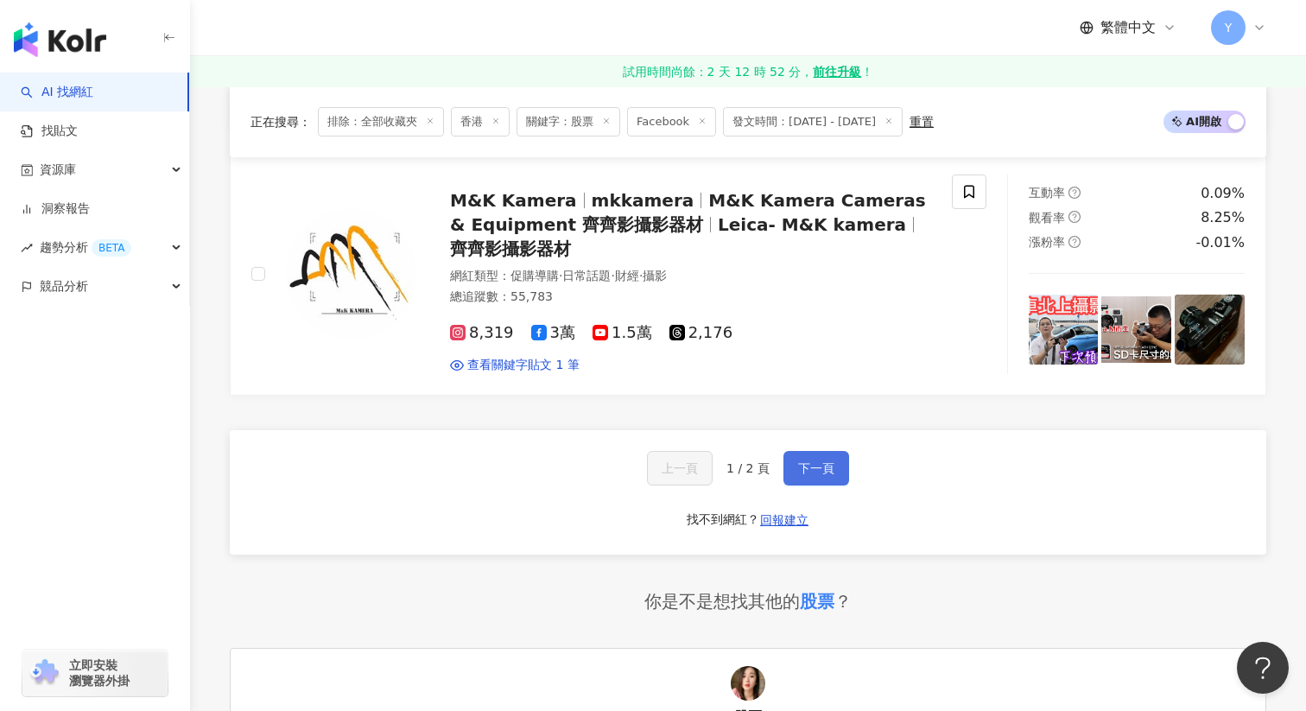
click at [821, 468] on span "下一頁" at bounding box center [816, 468] width 36 height 14
click at [815, 466] on span "下一頁" at bounding box center [816, 468] width 36 height 14
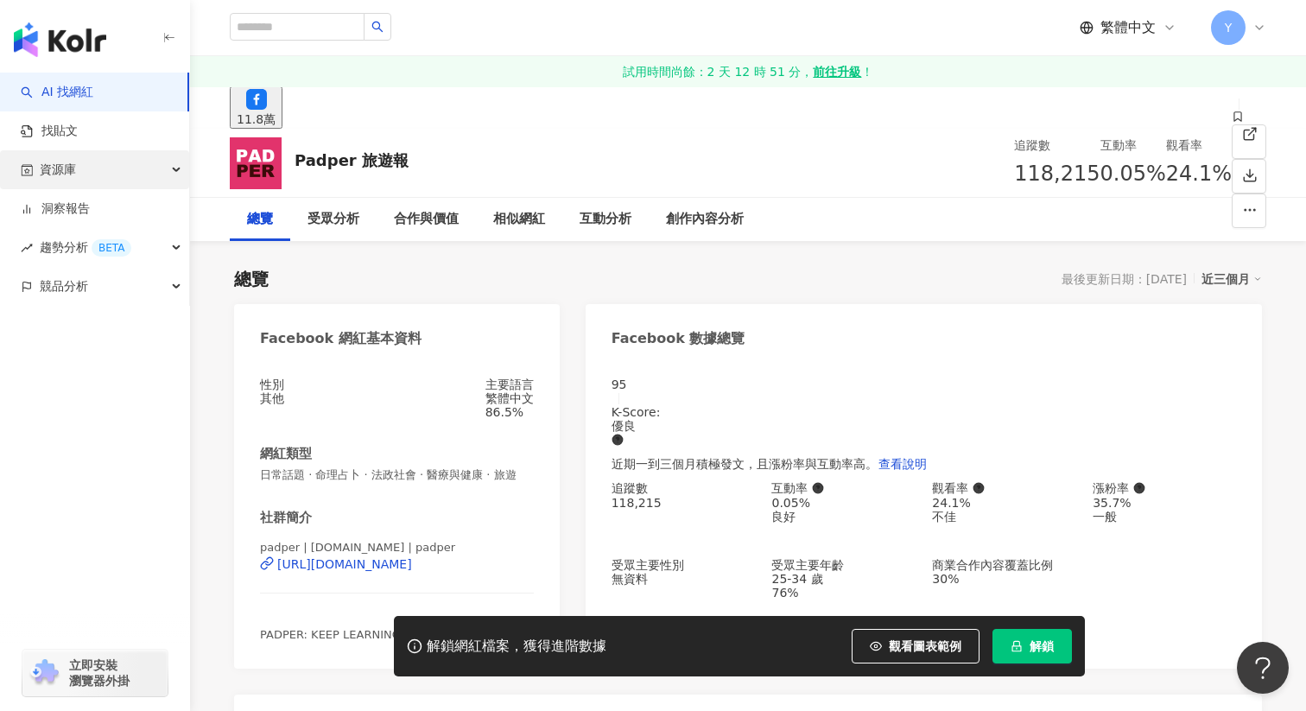
click at [64, 176] on span "資源庫" at bounding box center [58, 169] width 36 height 39
click at [176, 175] on div "資源庫" at bounding box center [94, 169] width 189 height 39
click at [56, 179] on span "資源庫" at bounding box center [58, 169] width 36 height 39
click at [56, 175] on span "資源庫" at bounding box center [58, 169] width 36 height 39
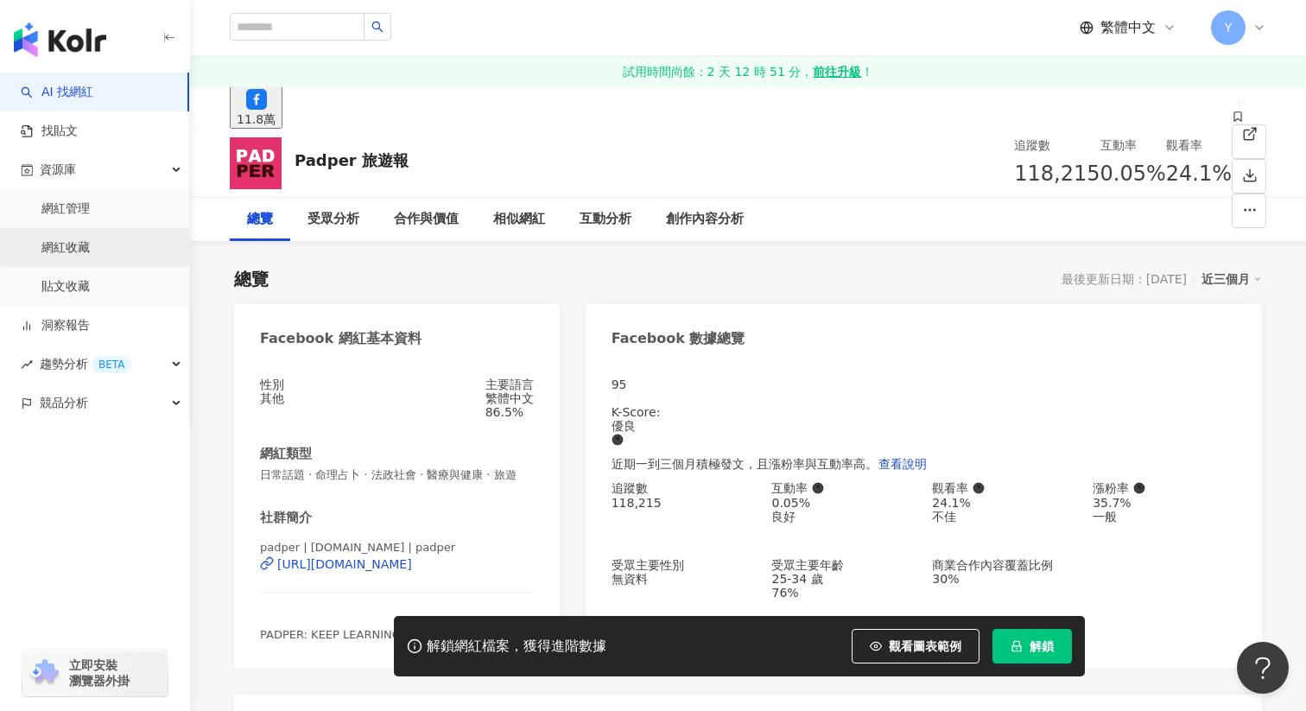
click at [53, 250] on link "網紅收藏" at bounding box center [65, 247] width 48 height 17
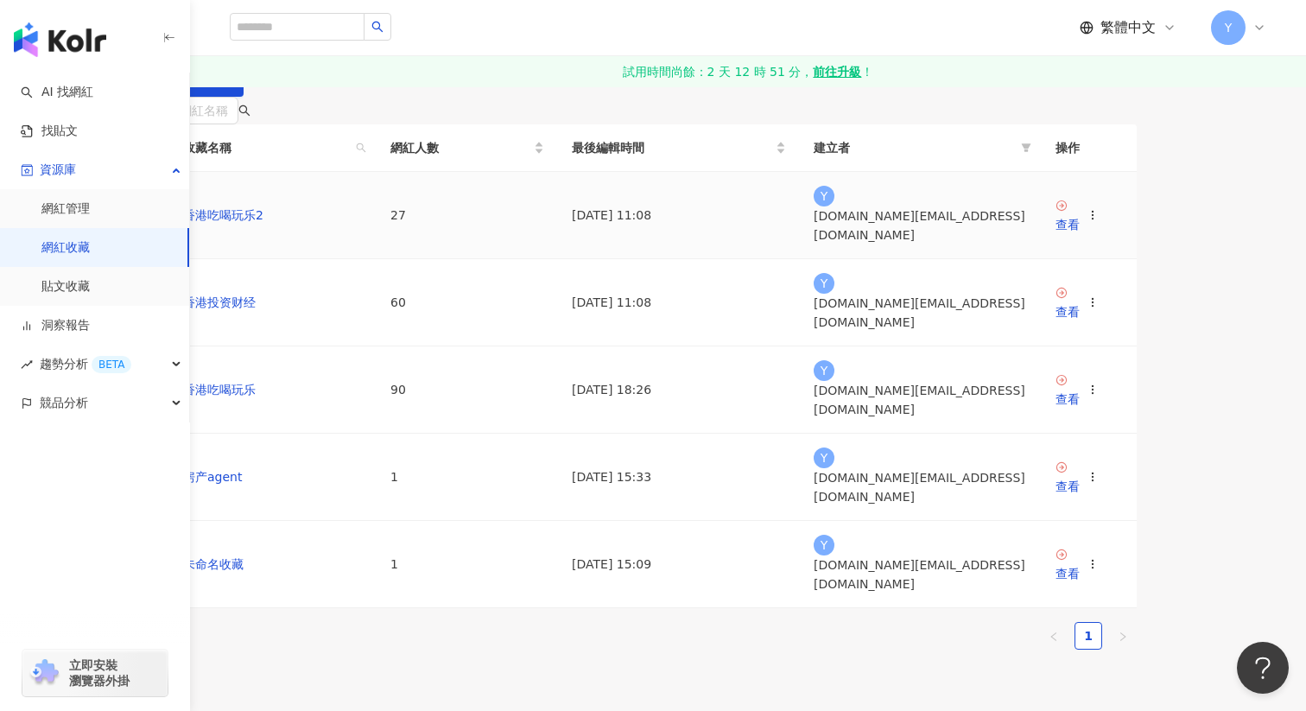
scroll to position [61, 0]
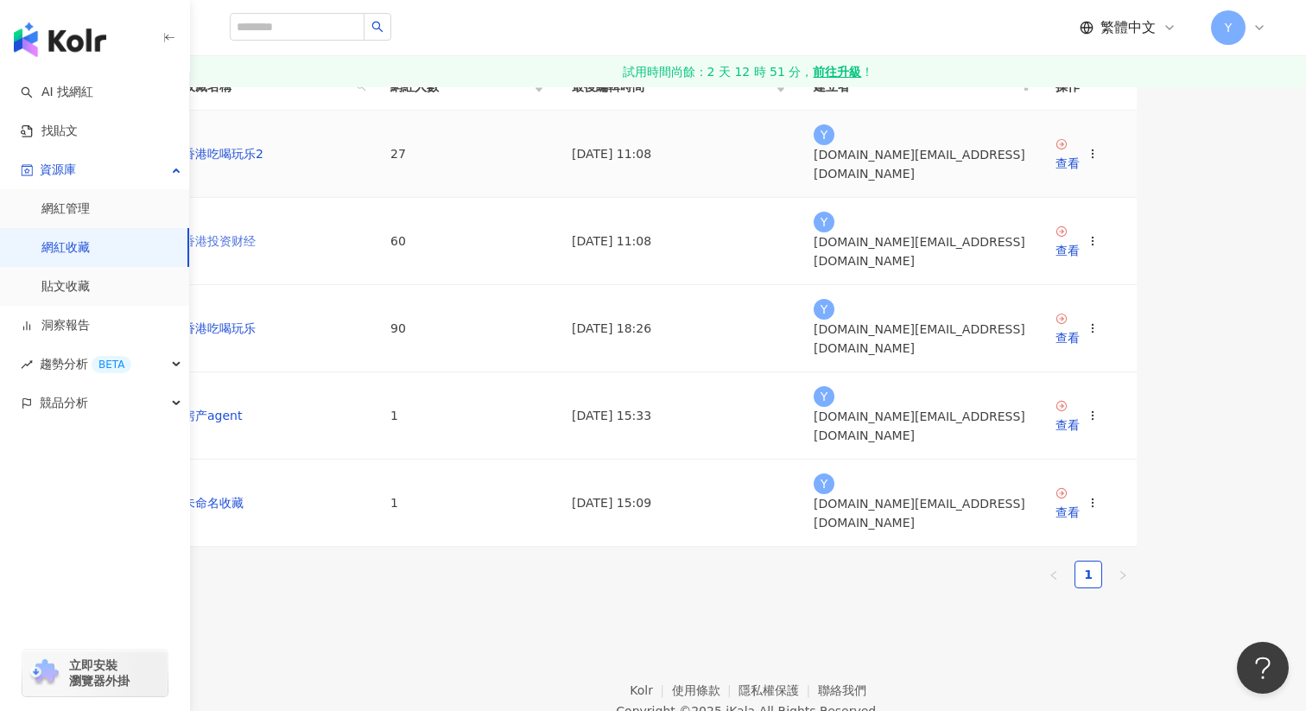
click at [256, 248] on link "香港投资财经" at bounding box center [219, 241] width 73 height 14
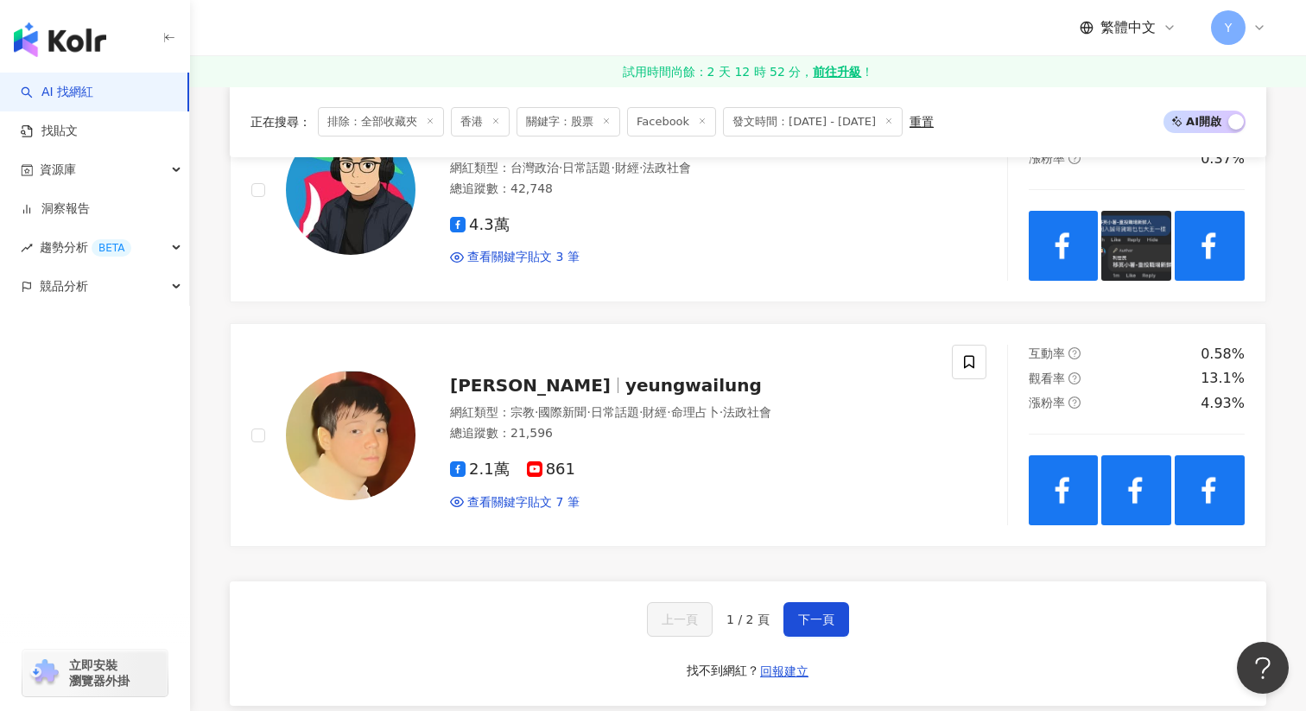
scroll to position [2874, 0]
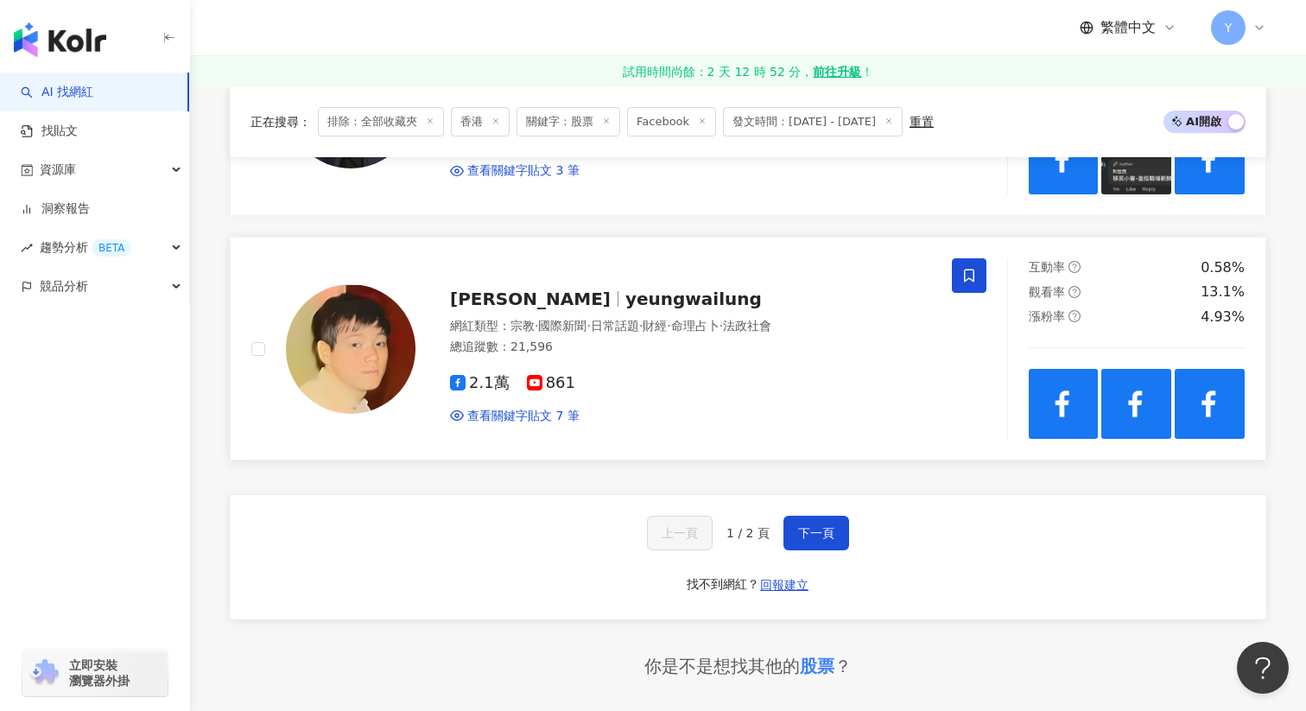
click at [957, 270] on span at bounding box center [969, 275] width 35 height 35
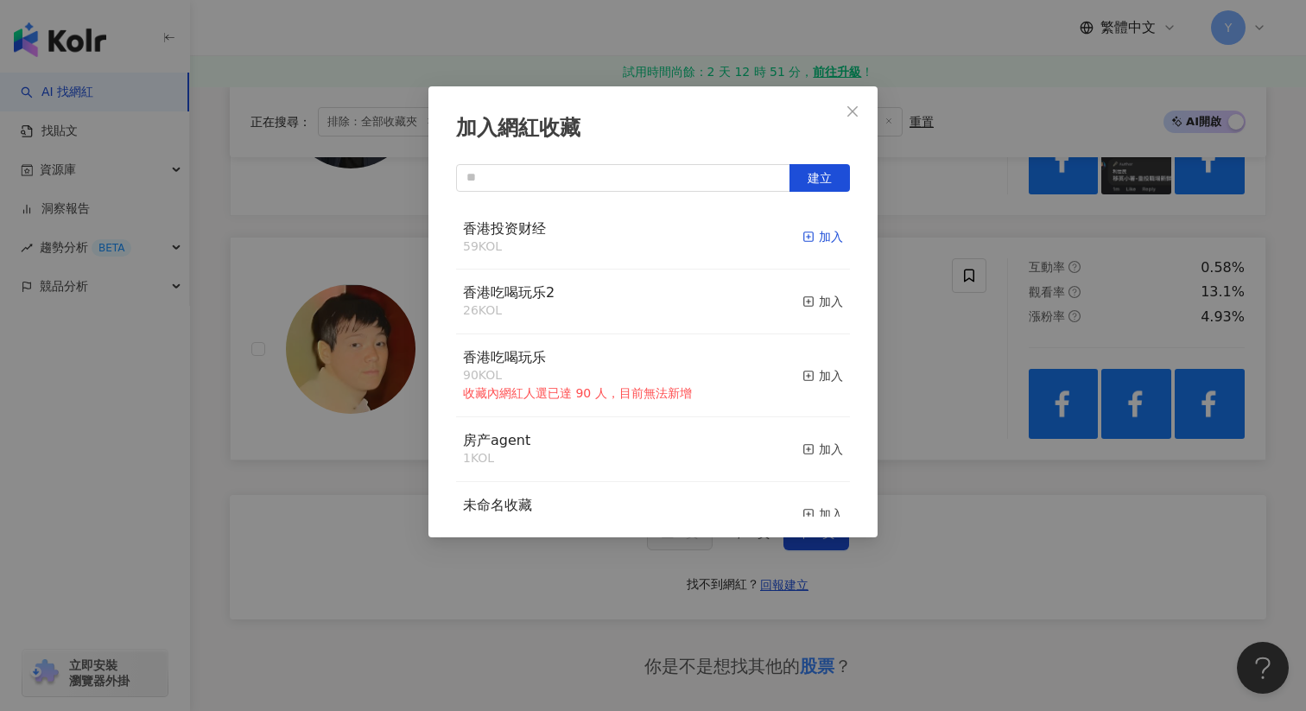
click at [823, 242] on div "加入" at bounding box center [823, 236] width 41 height 19
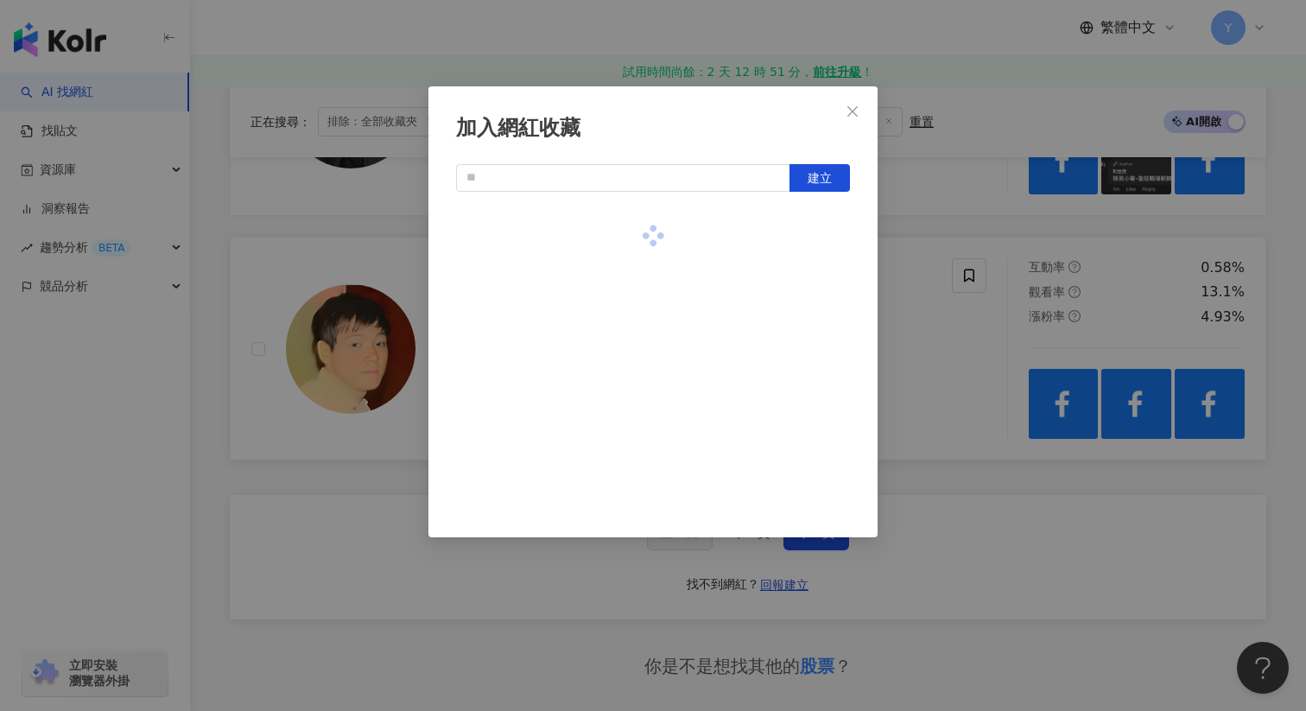
click at [937, 365] on div "加入網紅收藏 建立" at bounding box center [653, 355] width 1306 height 711
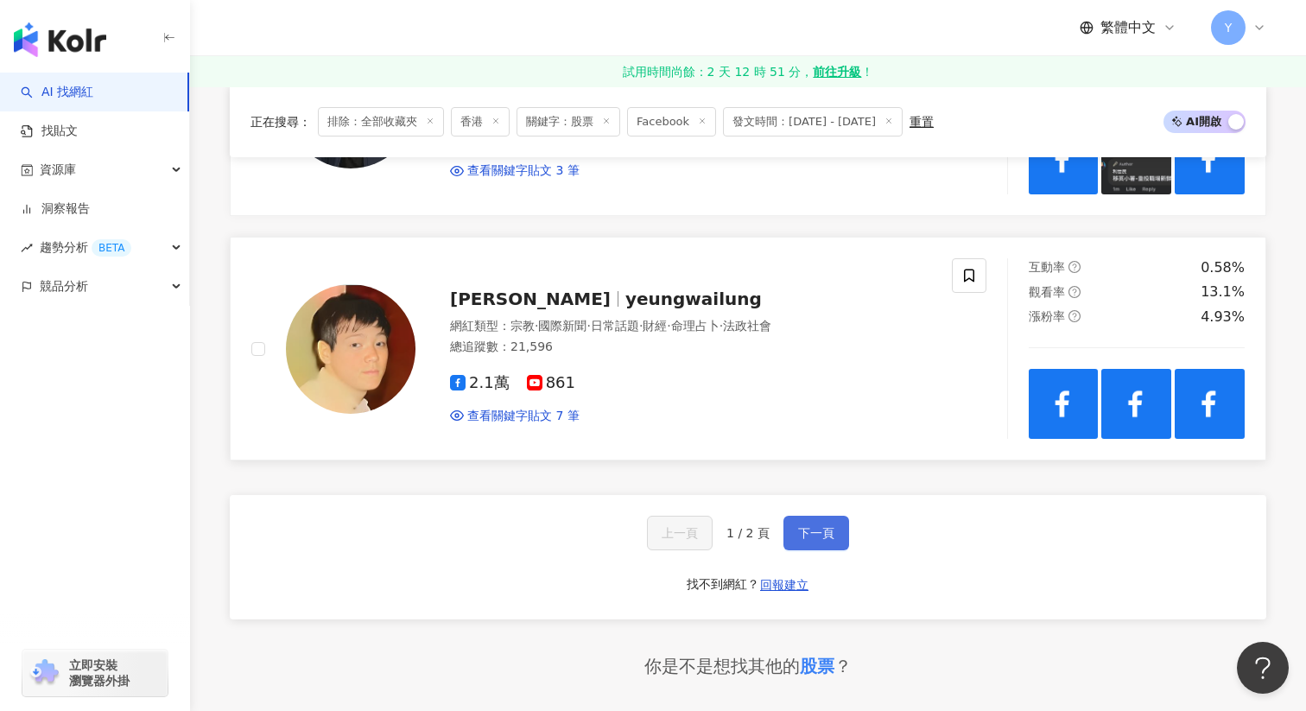
click at [823, 521] on button "下一頁" at bounding box center [817, 533] width 66 height 35
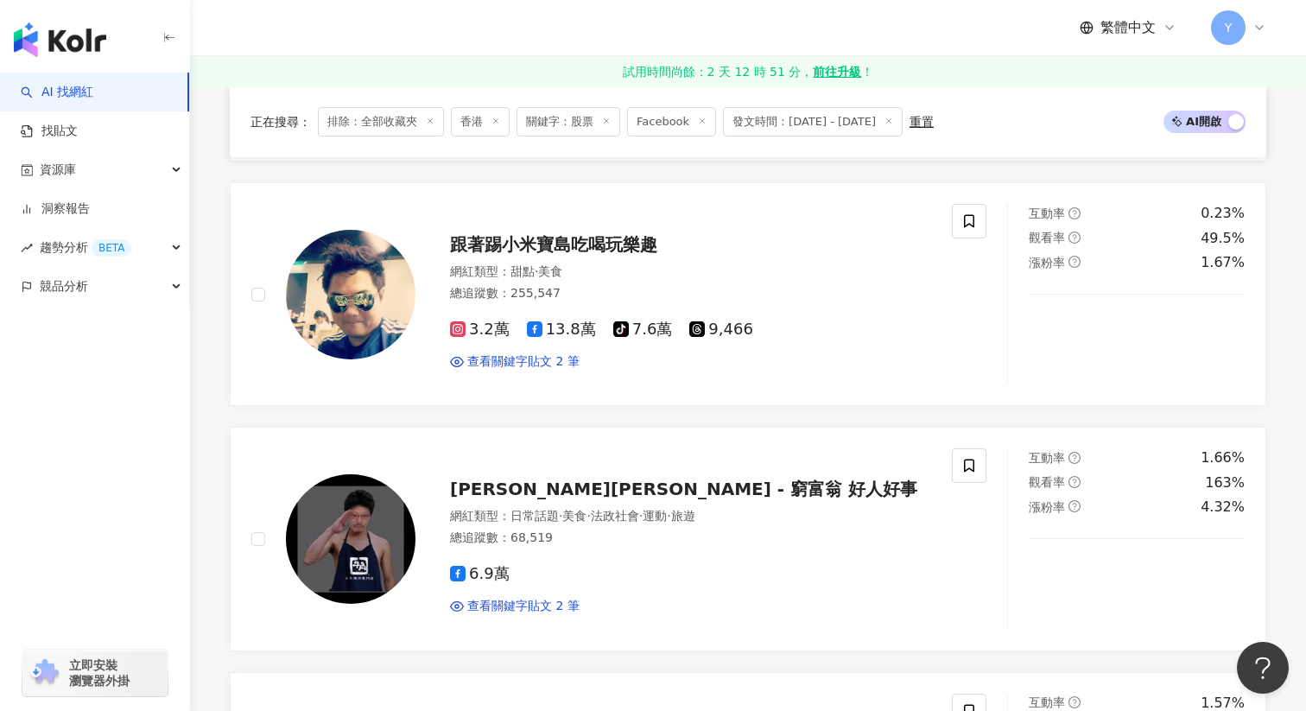
scroll to position [981, 0]
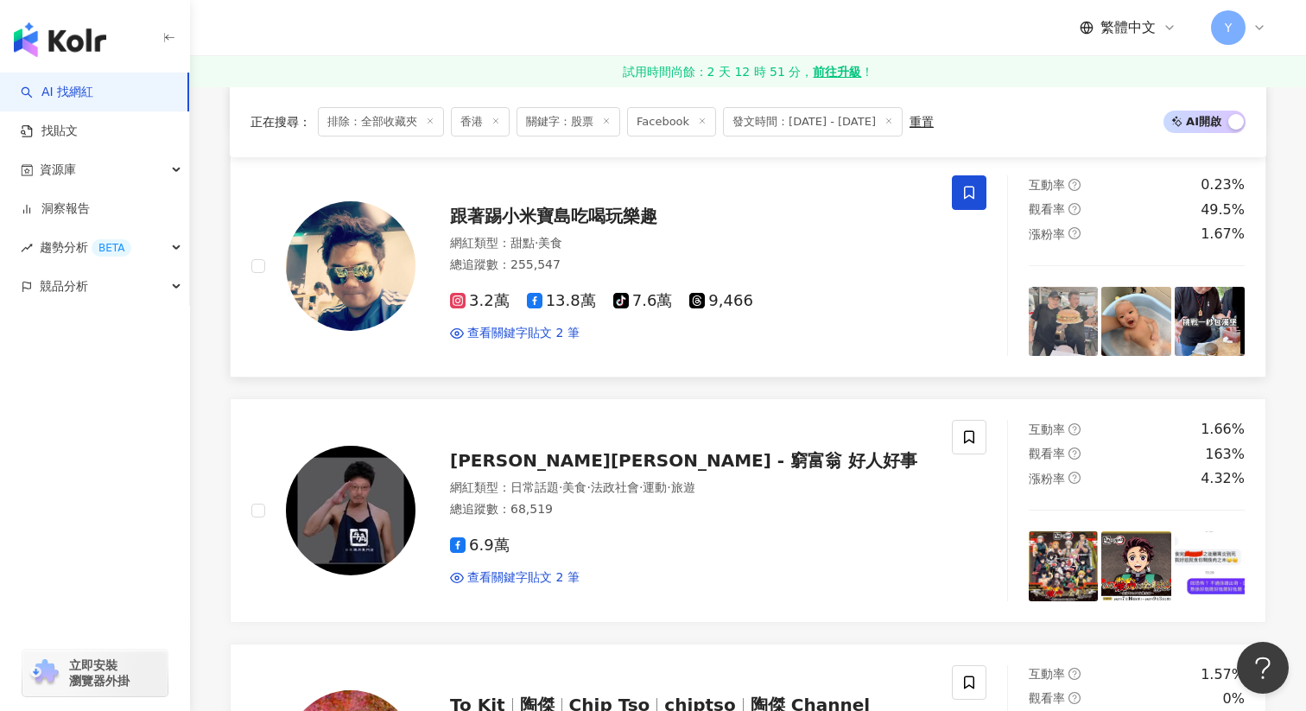
click at [966, 189] on icon at bounding box center [970, 193] width 16 height 16
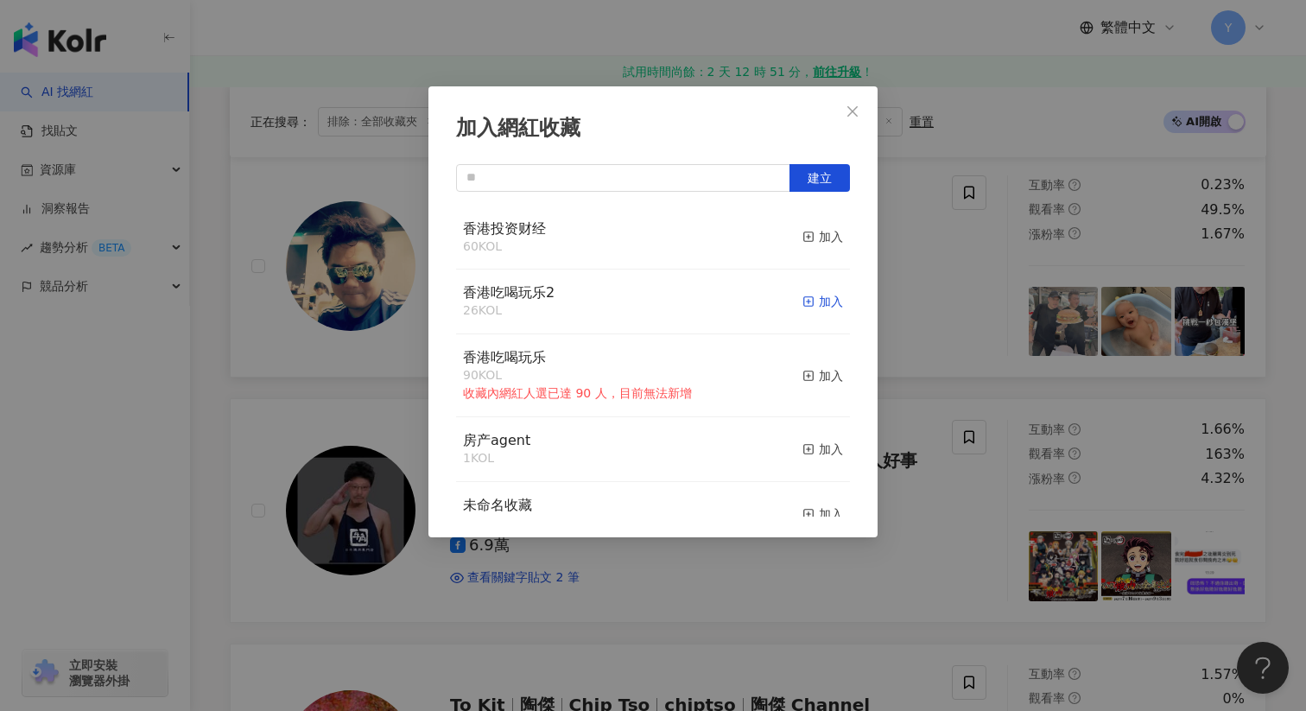
click at [811, 308] on div "加入" at bounding box center [823, 301] width 41 height 19
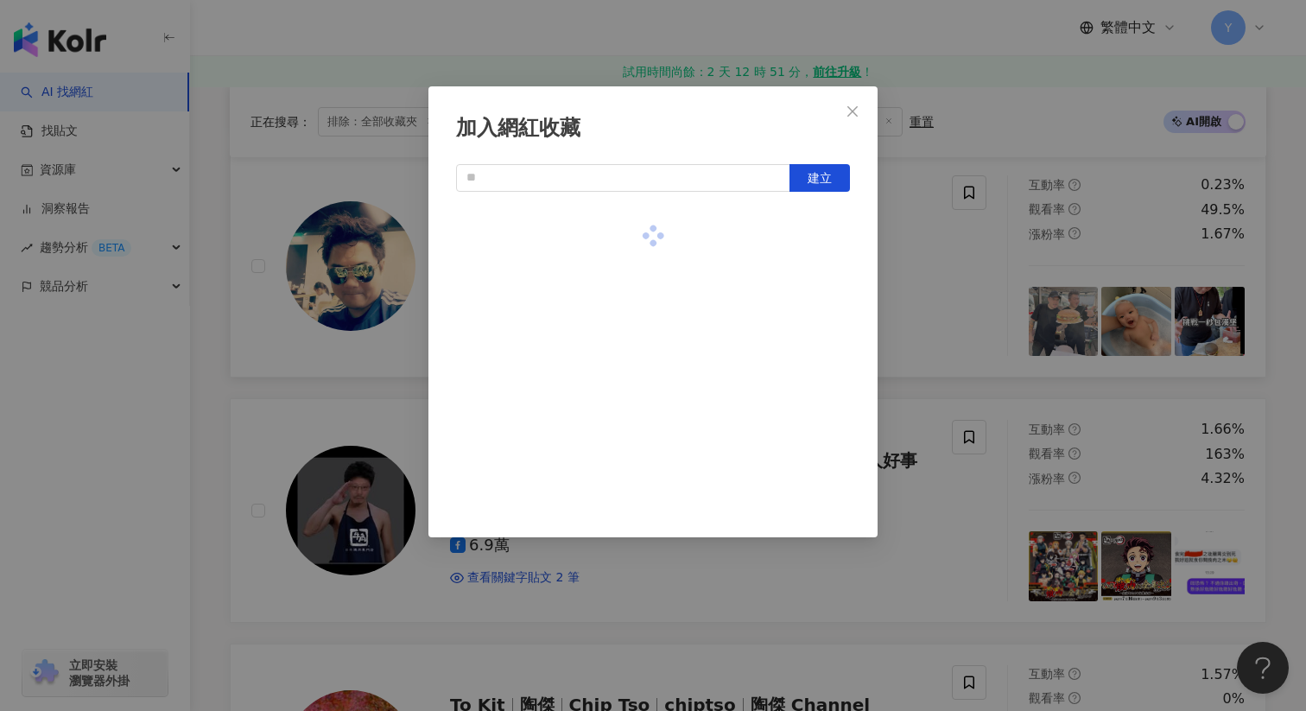
click at [937, 322] on div "加入網紅收藏 建立" at bounding box center [653, 355] width 1306 height 711
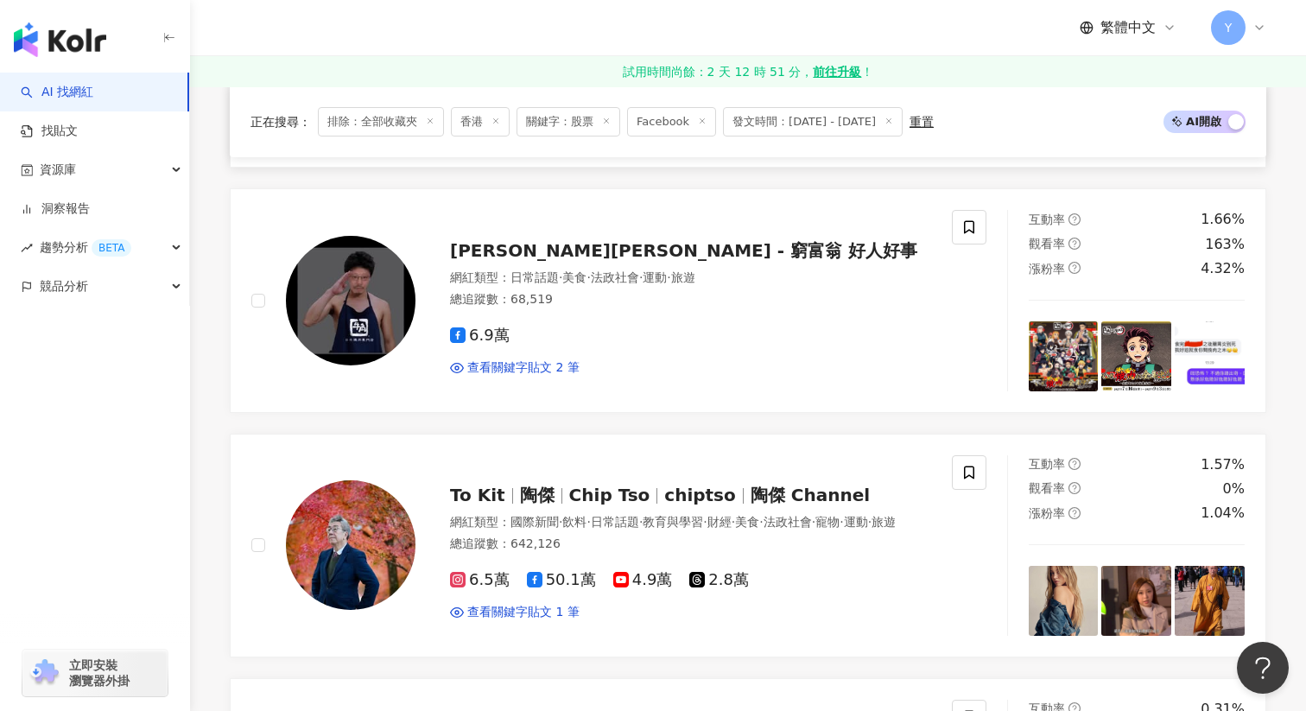
scroll to position [1236, 0]
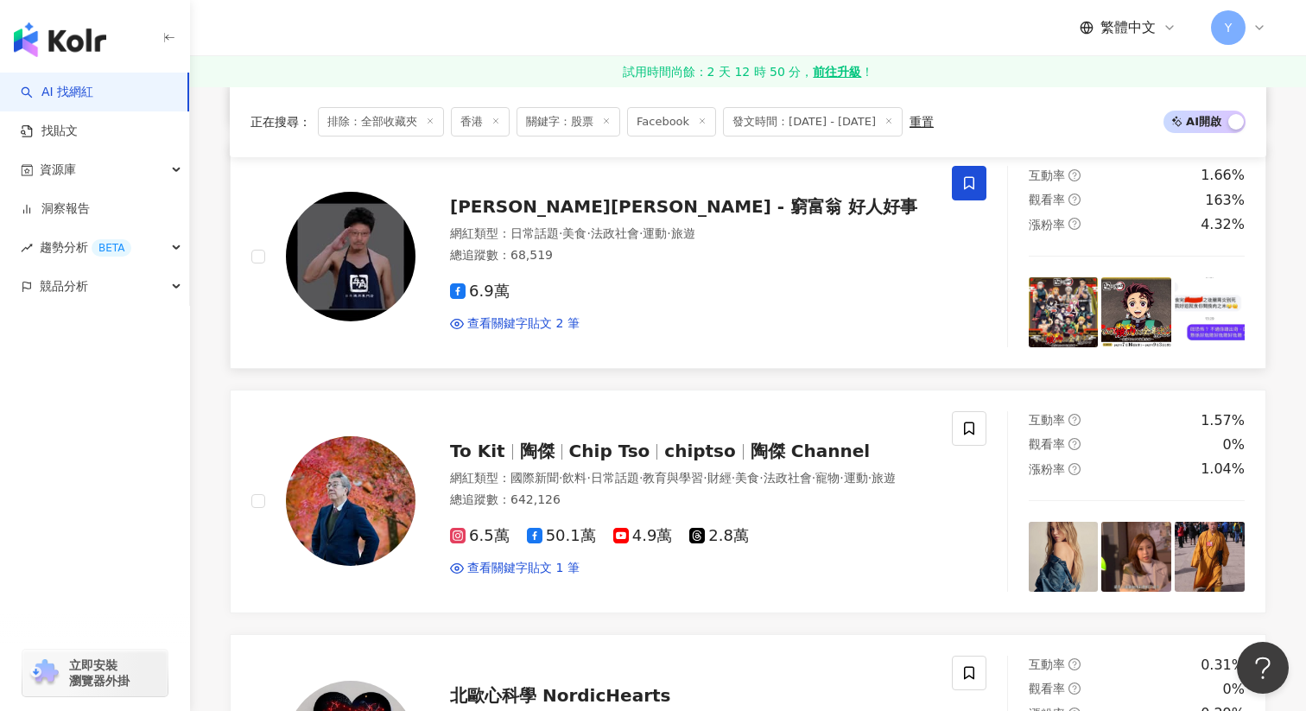
click at [966, 185] on icon at bounding box center [970, 183] width 16 height 16
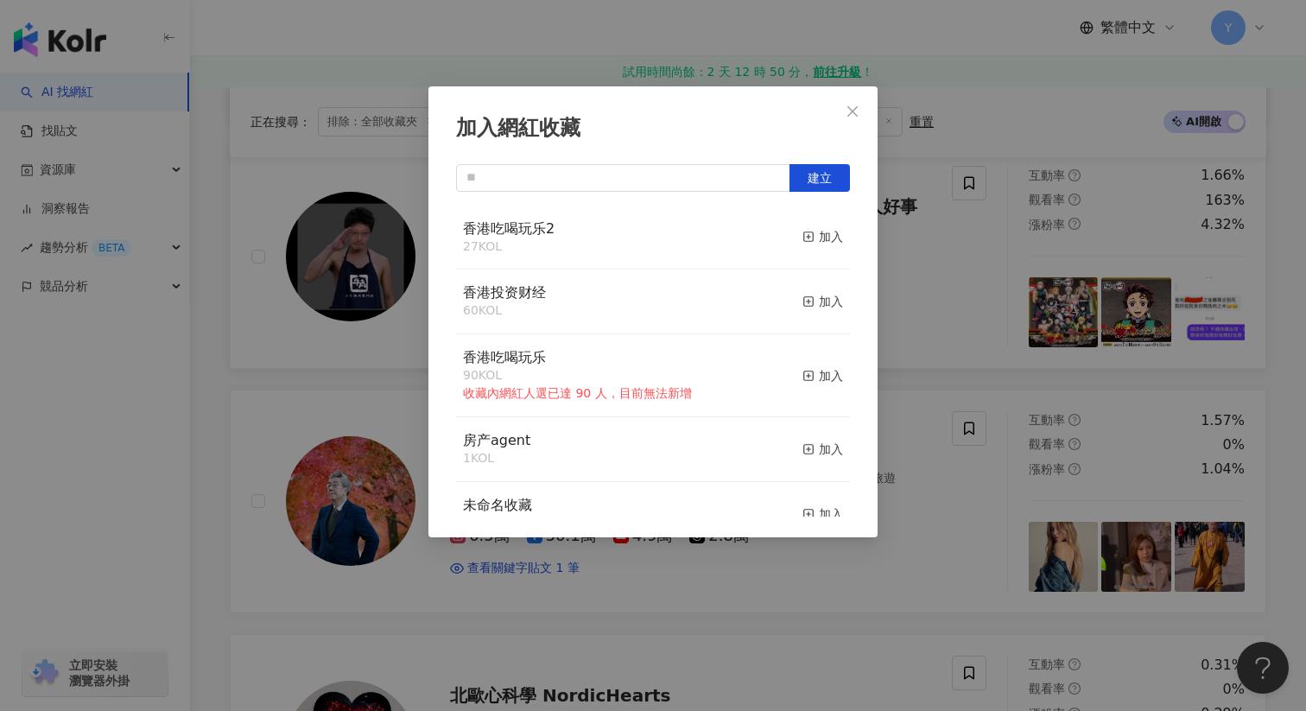
click at [994, 302] on div "加入網紅收藏 建立 香港吃喝玩乐2 27 KOL 加入 香港投资财经 60 KOL 加入 香港吃喝玩乐 90 KOL 收藏內網紅人選已達 90 人，目前無法新…" at bounding box center [653, 355] width 1306 height 711
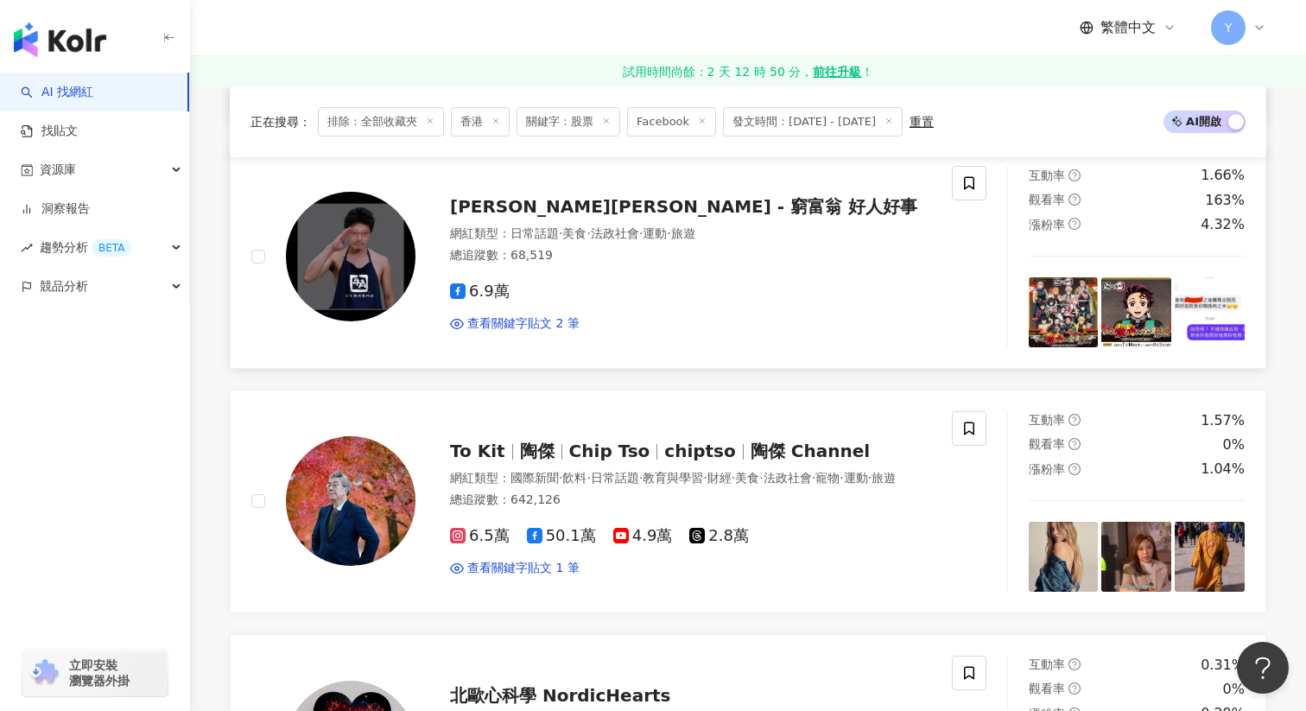
click at [1069, 309] on img at bounding box center [1064, 312] width 70 height 70
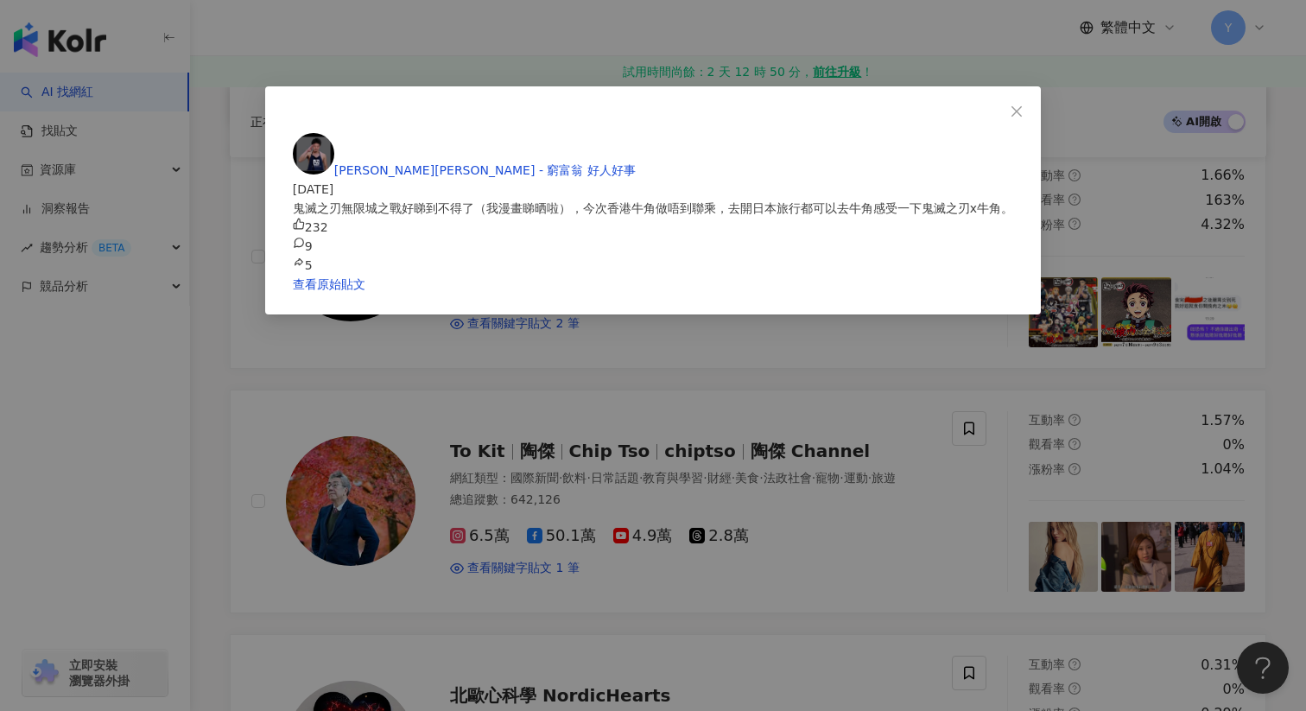
click at [1172, 258] on div "黃傑龍 Simon - 窮富翁 好人好事 2025/8/20 鬼滅之刃無限城之戰好睇到不得了（我漫畫睇晒啦），今次香港牛角做唔到聯乘，￼去開日本旅行都可以去牛…" at bounding box center [653, 355] width 1306 height 711
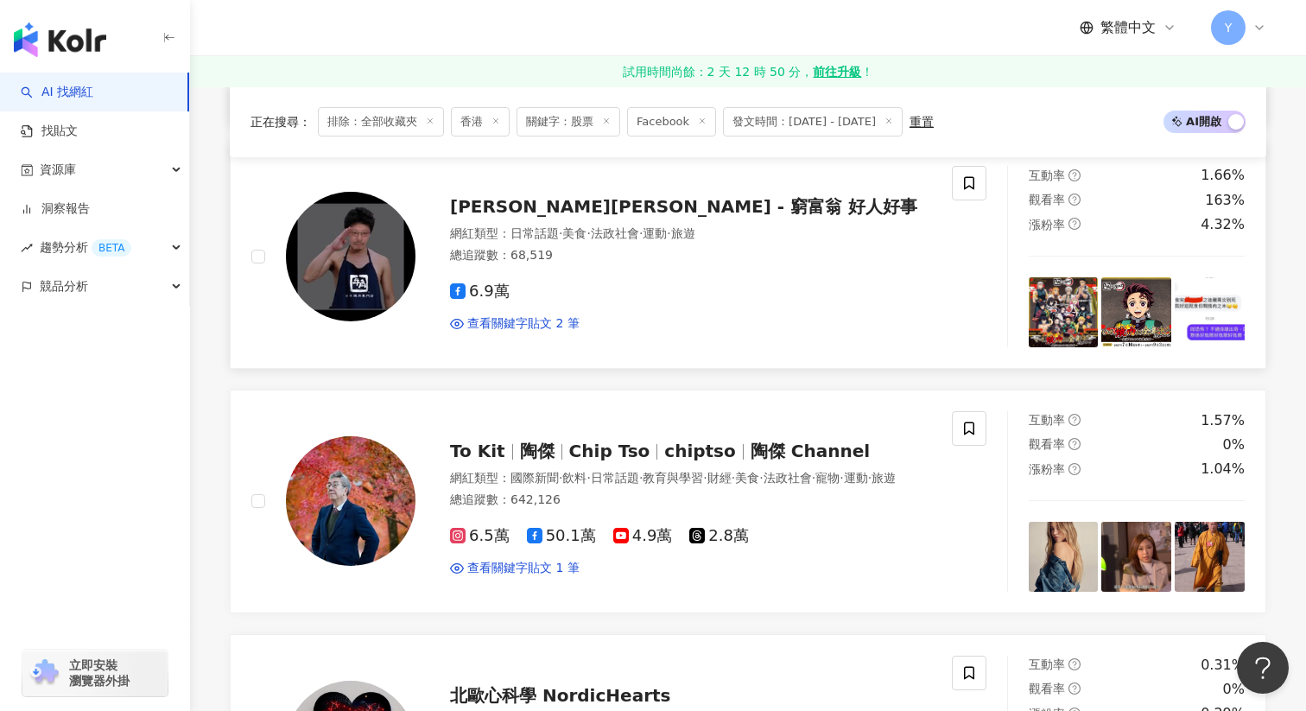
click at [1157, 312] on img at bounding box center [1137, 312] width 70 height 70
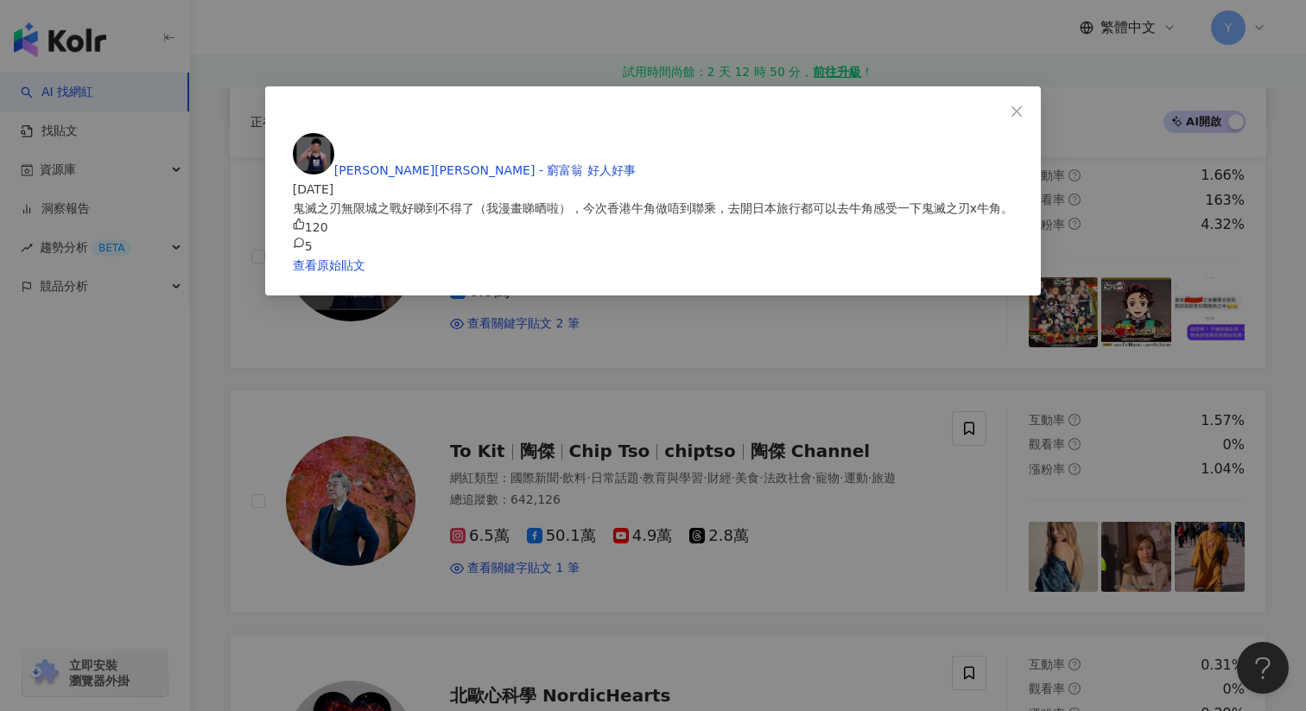
click at [1188, 207] on div "黃傑龍 Simon - 窮富翁 好人好事 2025/8/20 鬼滅之刃無限城之戰好睇到不得了（我漫畫睇晒啦），今次香港牛角做唔到聯乘，￼去開日本旅行都可以去牛…" at bounding box center [653, 355] width 1306 height 711
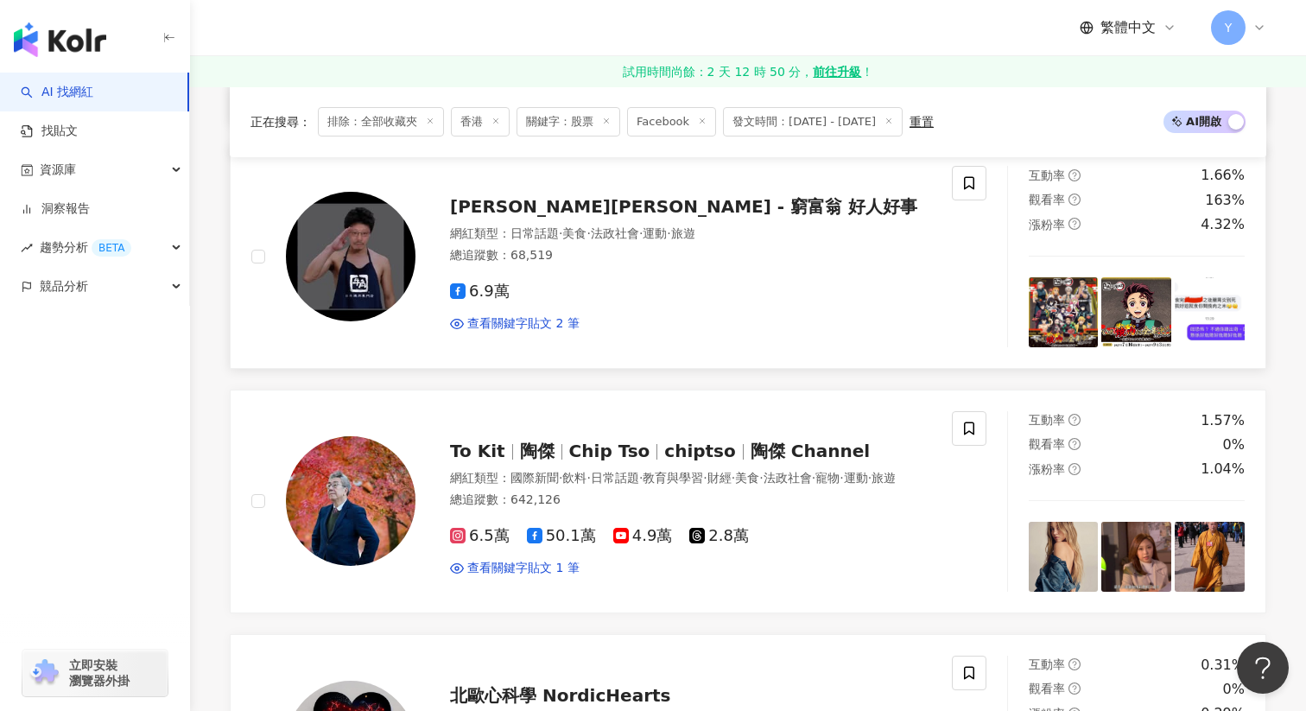
click at [1207, 280] on img at bounding box center [1210, 312] width 70 height 70
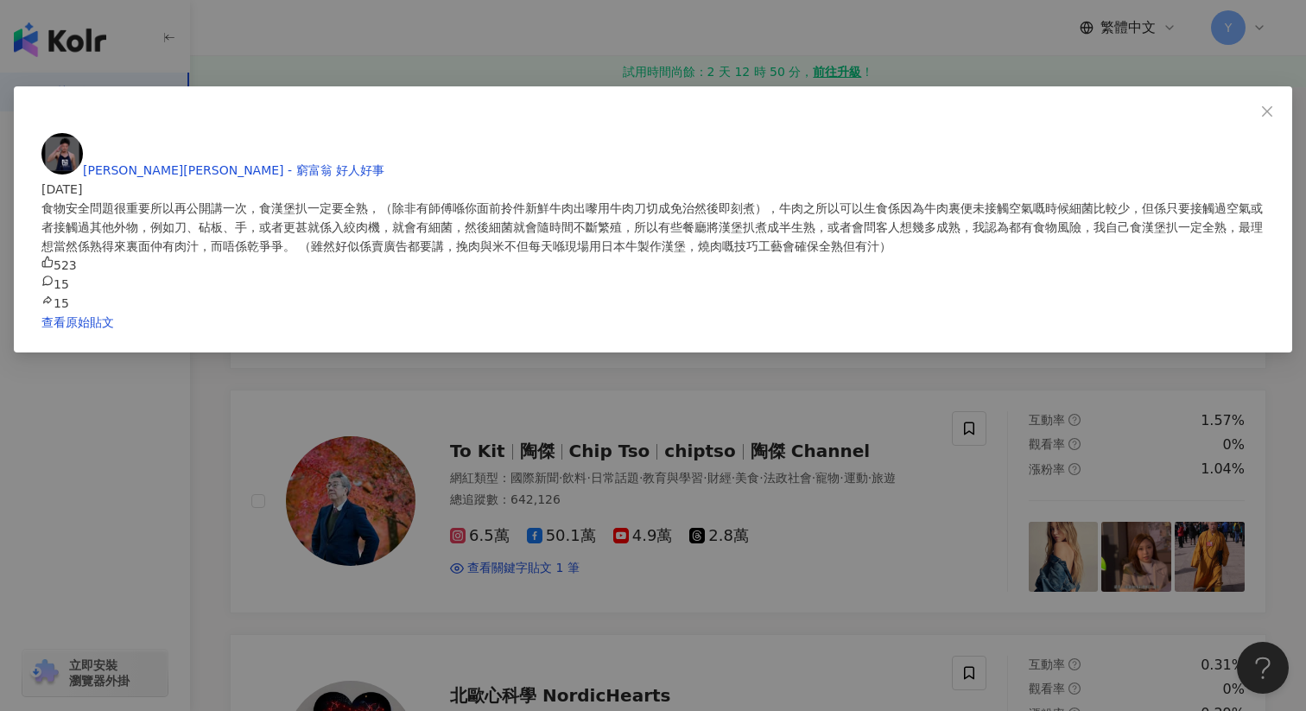
click at [1163, 228] on div "黃傑龍 Simon - 窮富翁 好人好事 2025/8/20 食物安全問題很重要所以再公開￼講一次，食漢堡扒一定要全熟，（除非有師傅￼喺你面前拎件新鮮牛肉出嚟…" at bounding box center [653, 355] width 1306 height 711
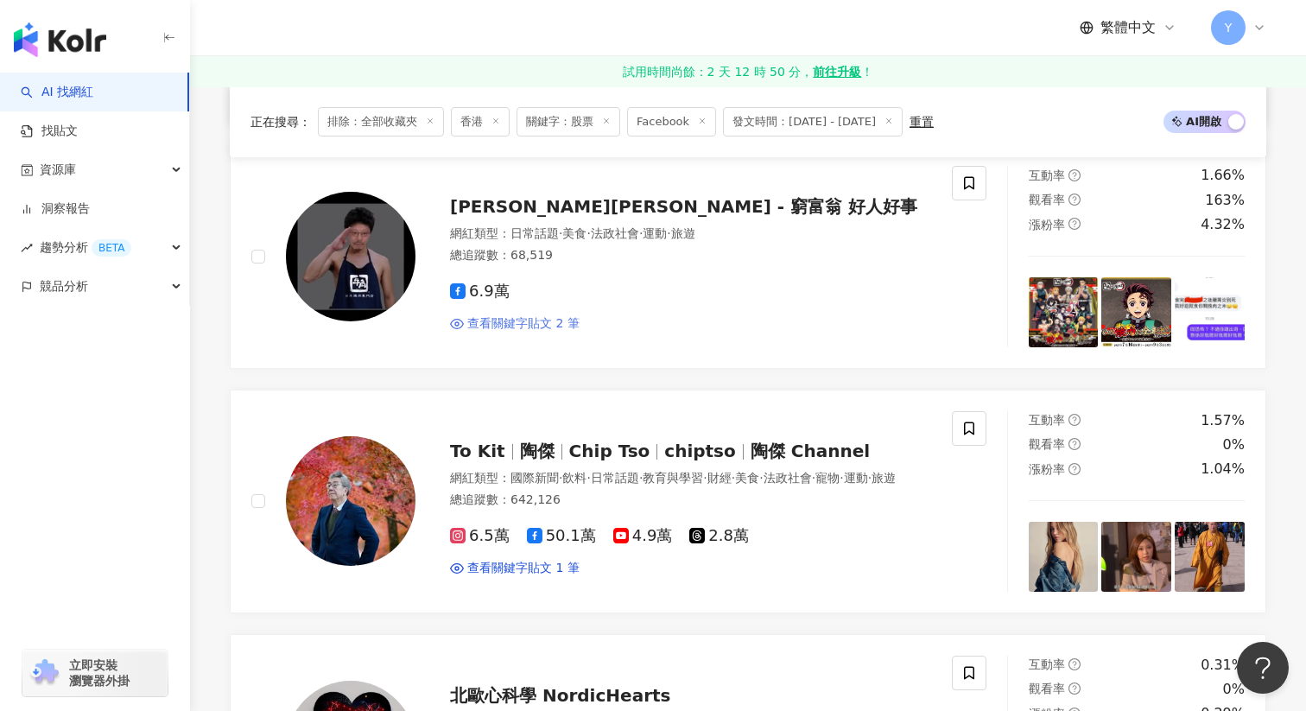
click at [542, 326] on span "查看關鍵字貼文 2 筆" at bounding box center [523, 323] width 112 height 17
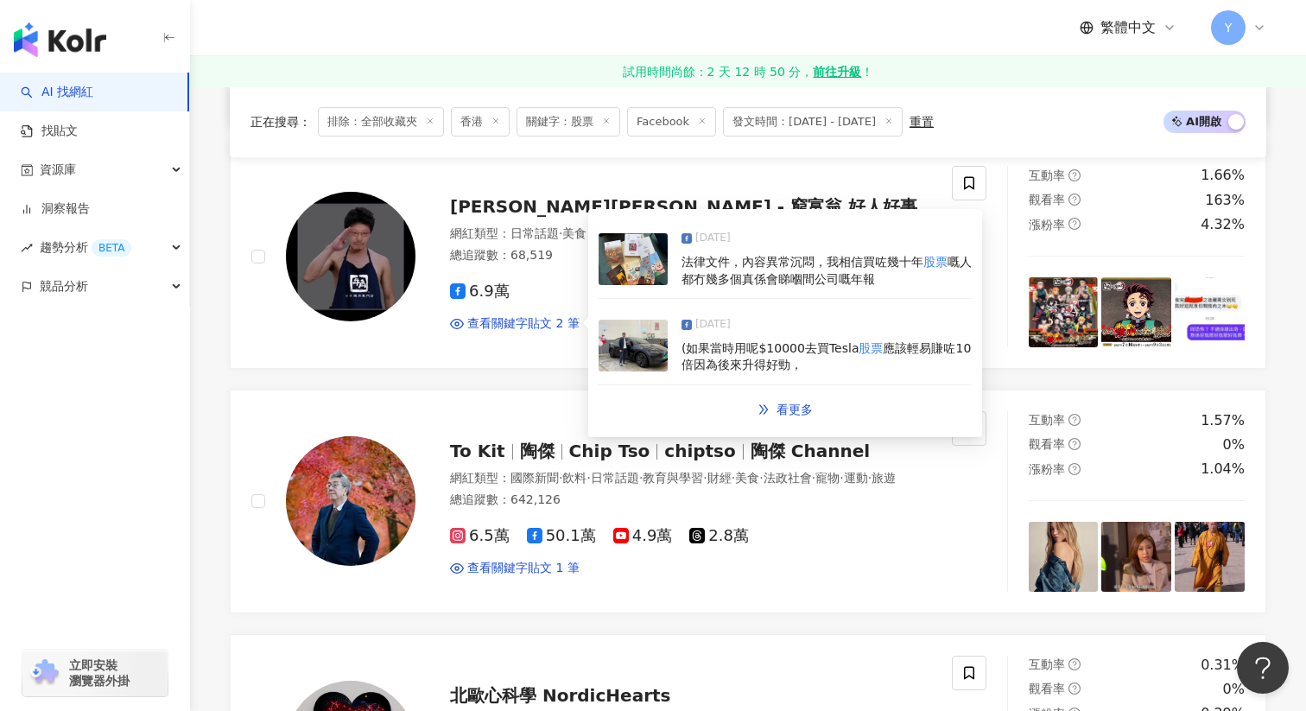
click at [650, 264] on img at bounding box center [633, 259] width 69 height 52
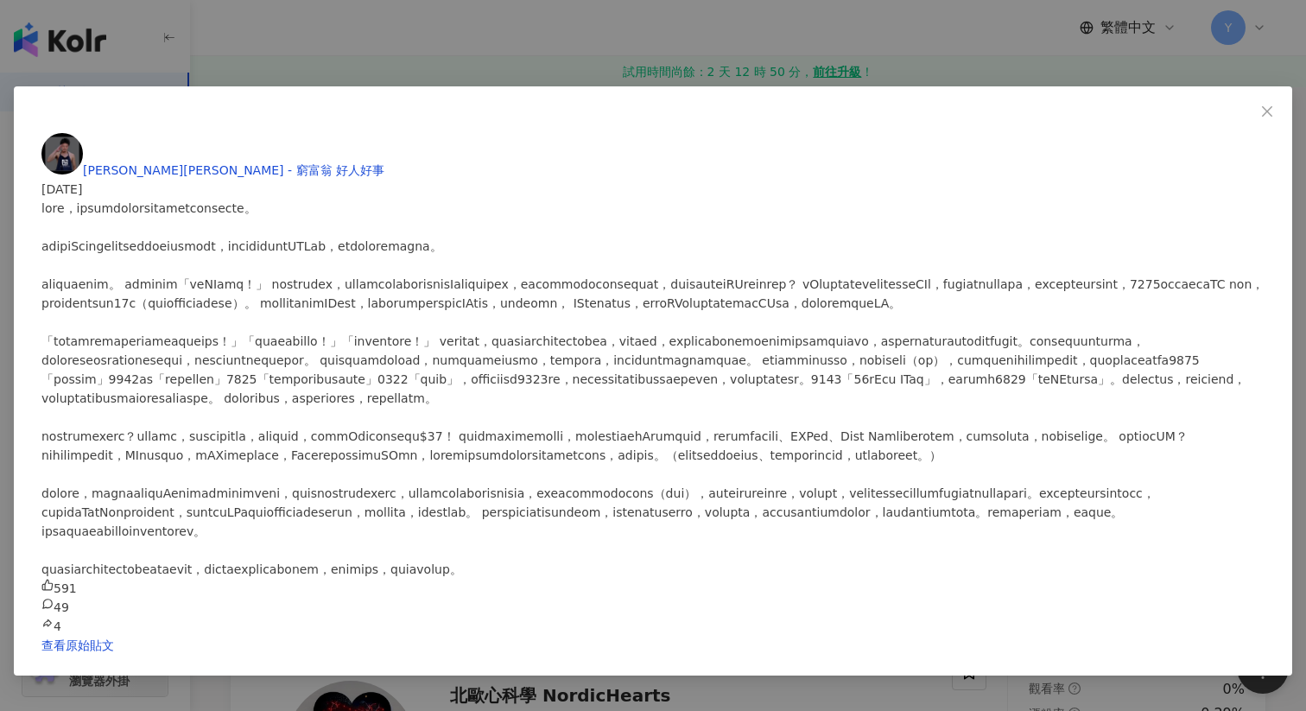
scroll to position [1082, 0]
click at [1149, 250] on div "黃傑龍 Simon - 窮富翁 好人好事 2025/5/16 591 49 4 查看原始貼文" at bounding box center [653, 355] width 1306 height 711
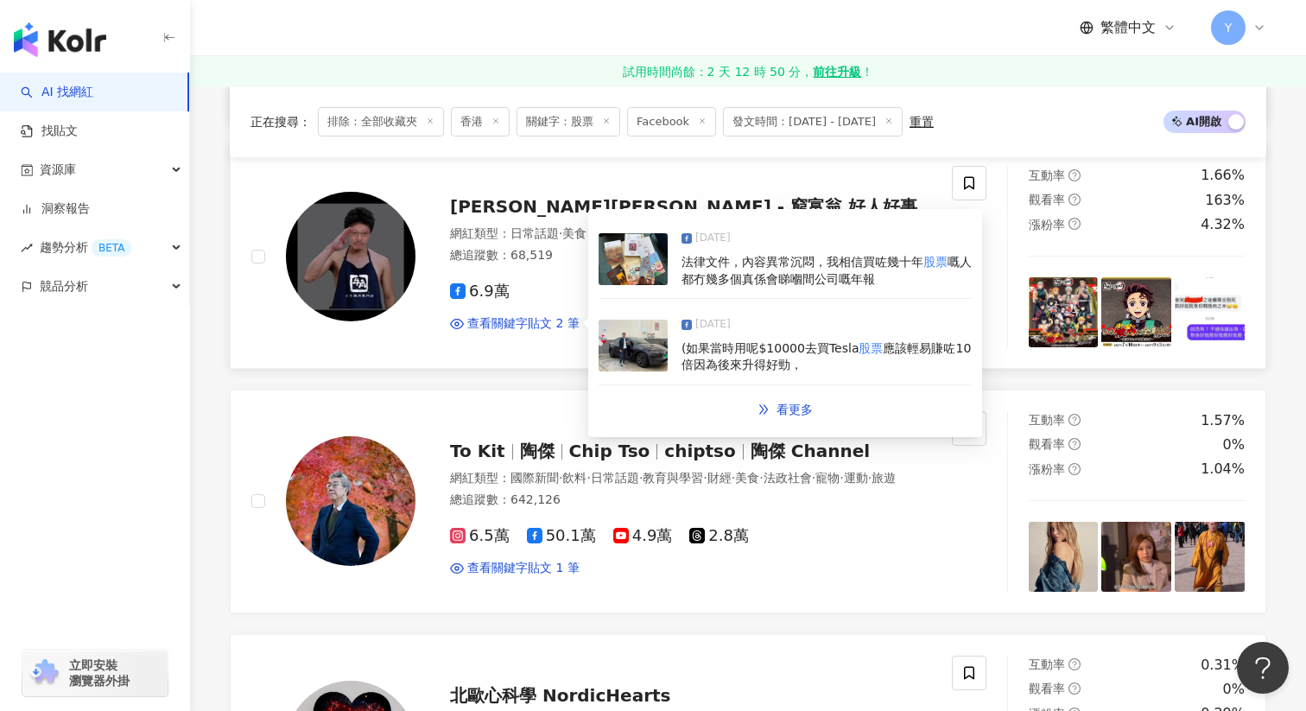
click at [674, 343] on div "2025/5/8 (如果當時用呢$10000去買Tesla 股票 應該輕易賺咗10倍因為後來升得好勁，" at bounding box center [785, 345] width 373 height 79
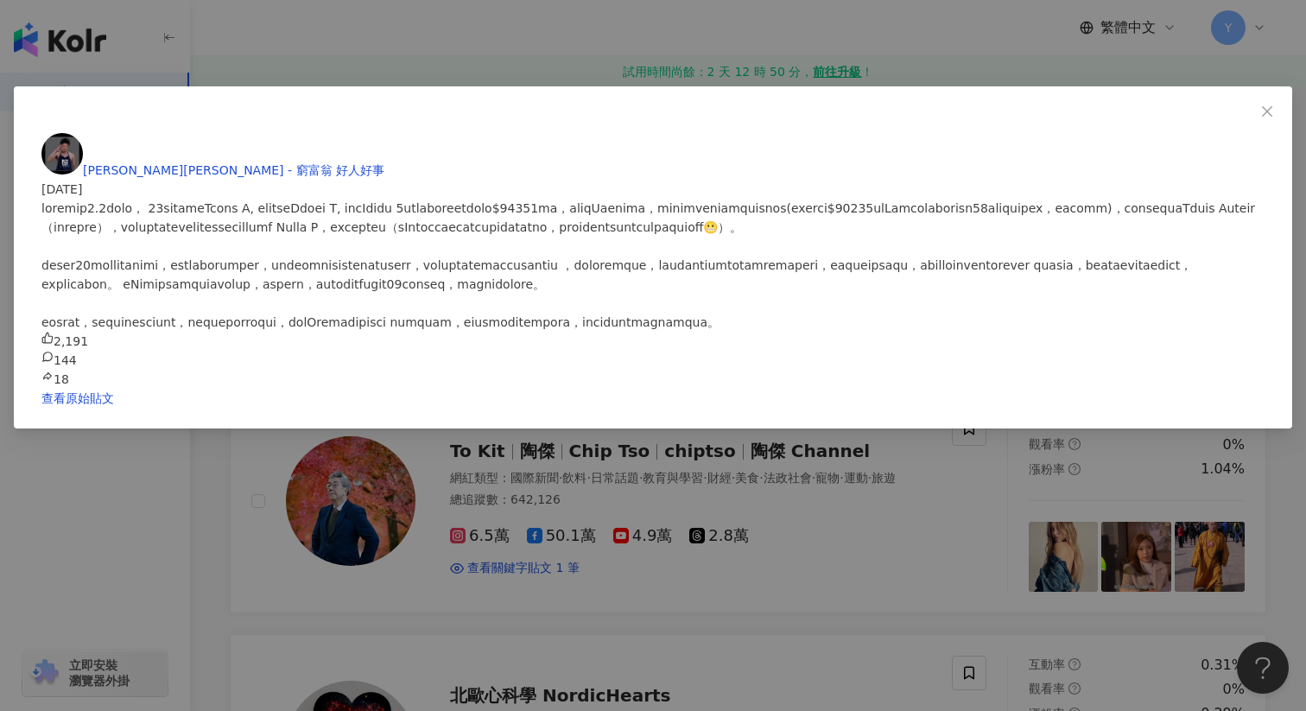
scroll to position [282, 0]
click at [1102, 257] on div "黃傑龍 Simon - 窮富翁 好人好事 2025/5/8 2,191 144 18 查看原始貼文" at bounding box center [653, 355] width 1306 height 711
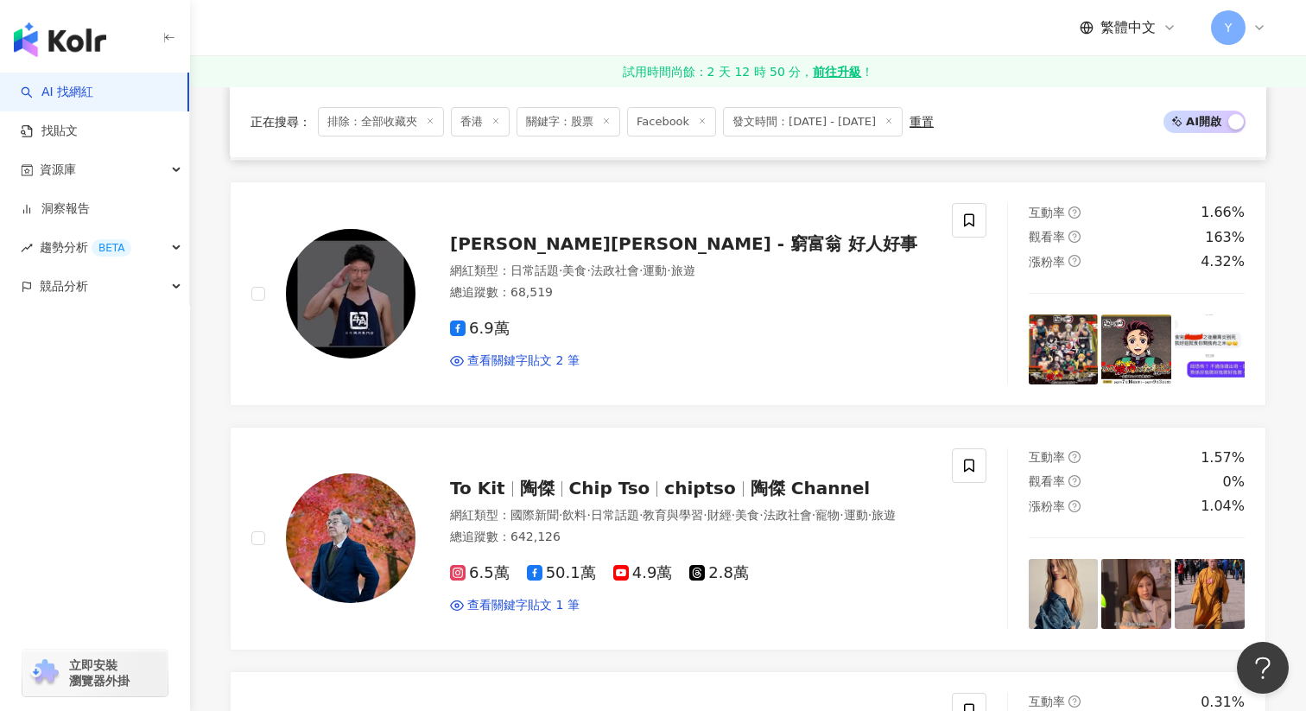
scroll to position [1201, 0]
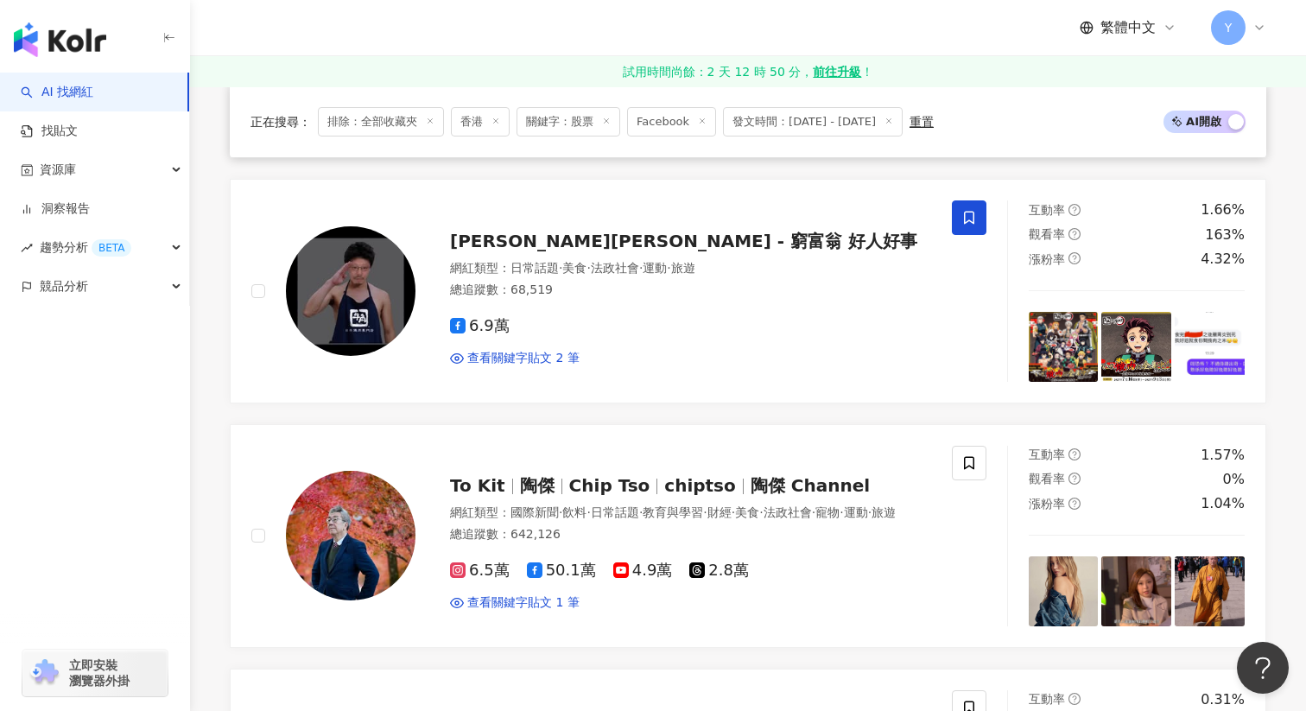
click at [969, 228] on span at bounding box center [969, 217] width 35 height 35
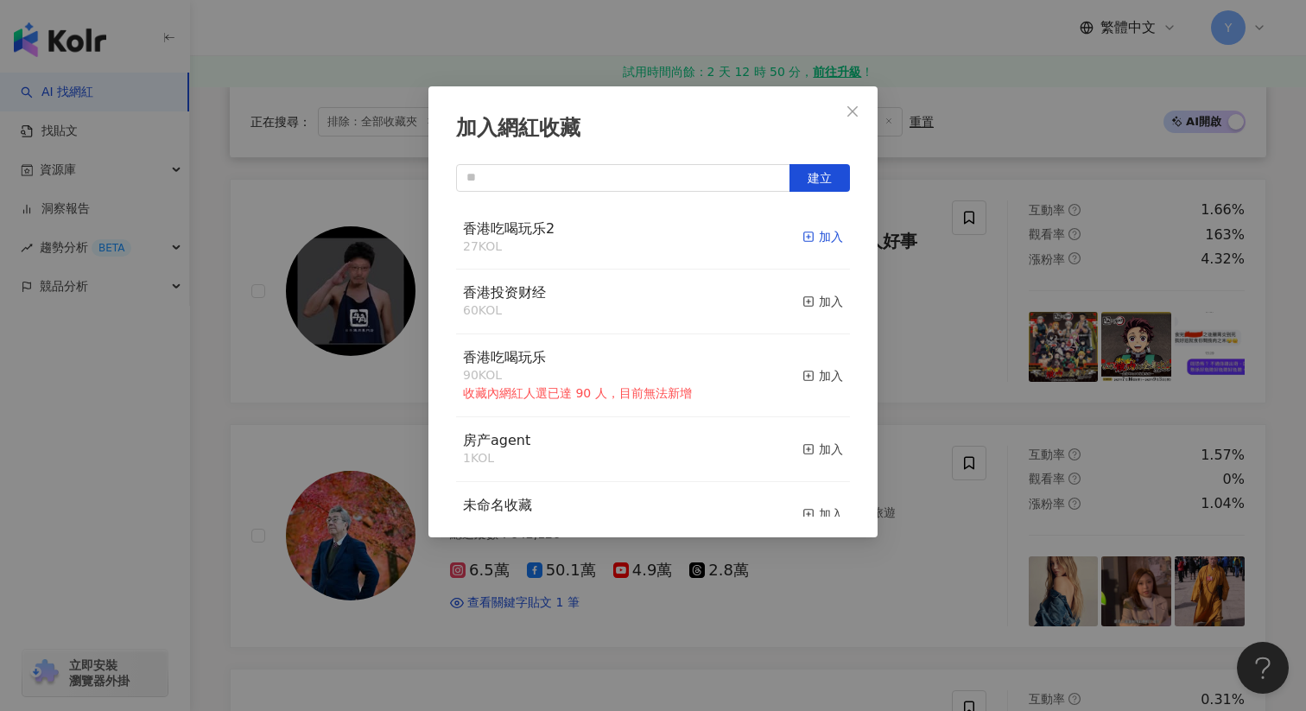
click at [814, 232] on icon "button" at bounding box center [809, 237] width 12 height 12
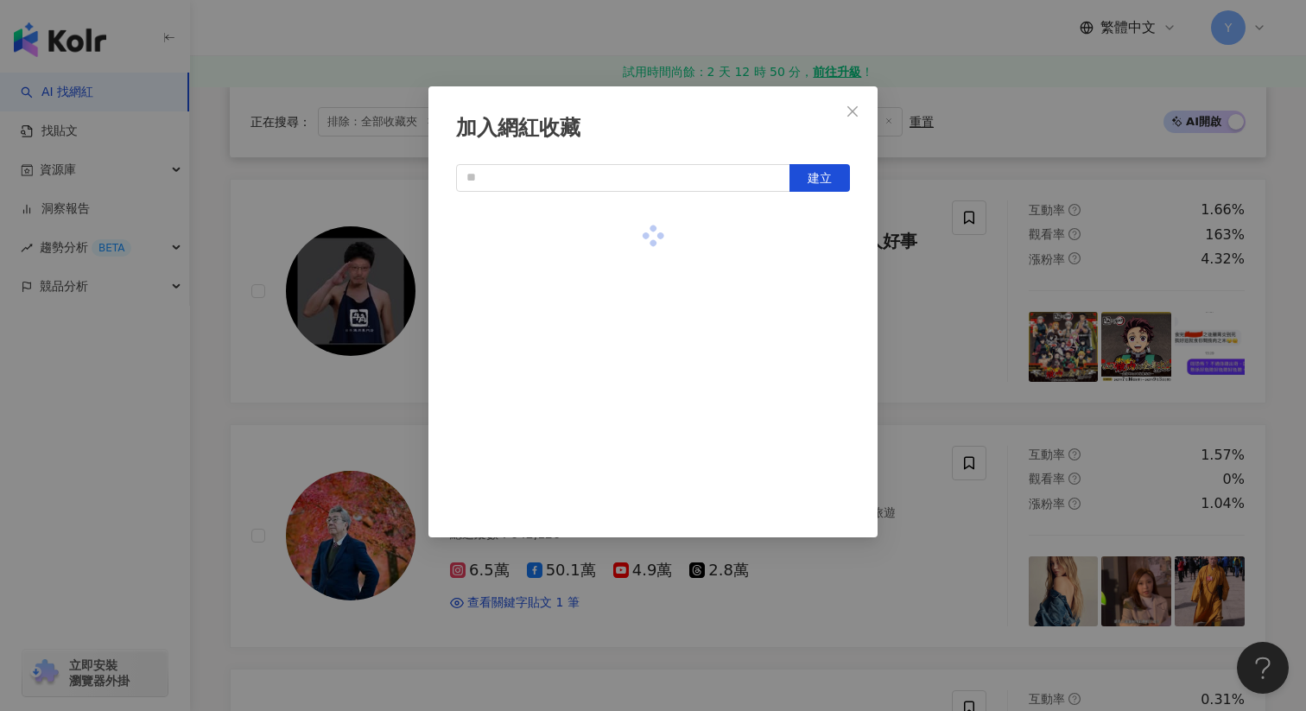
click at [946, 312] on div "加入網紅收藏 建立" at bounding box center [653, 355] width 1306 height 711
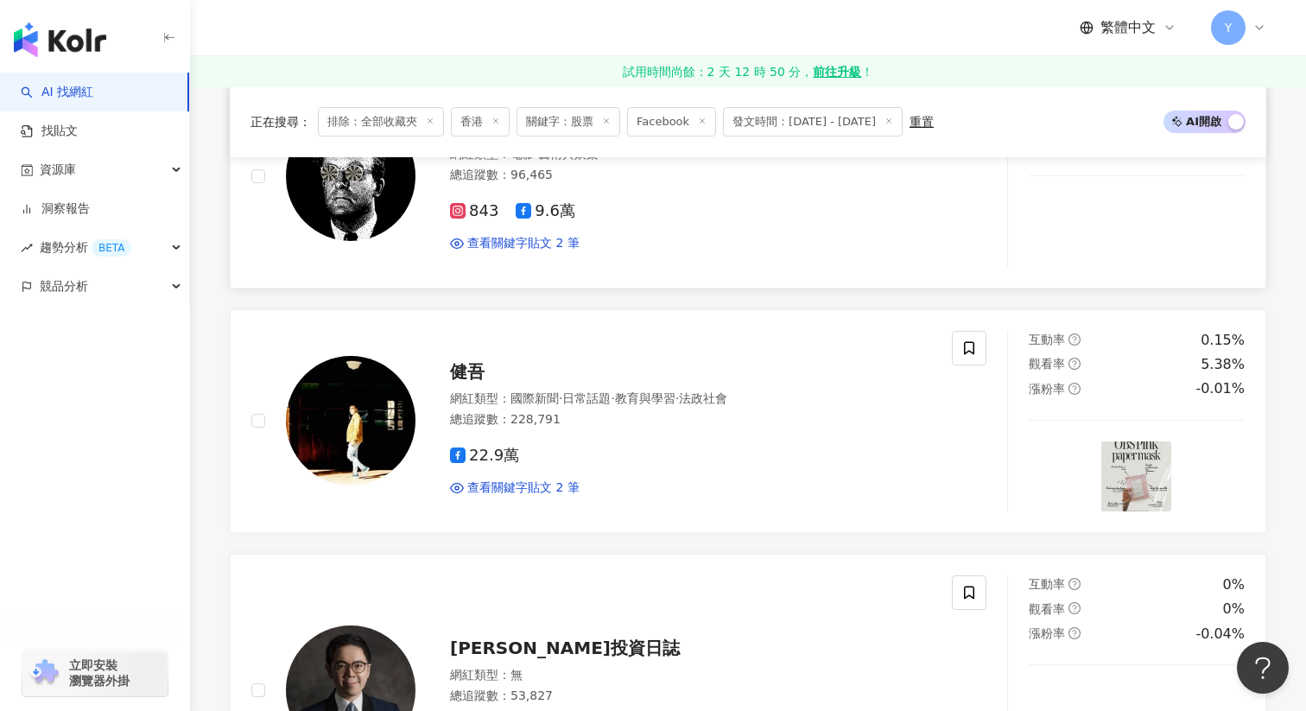
scroll to position [2051, 0]
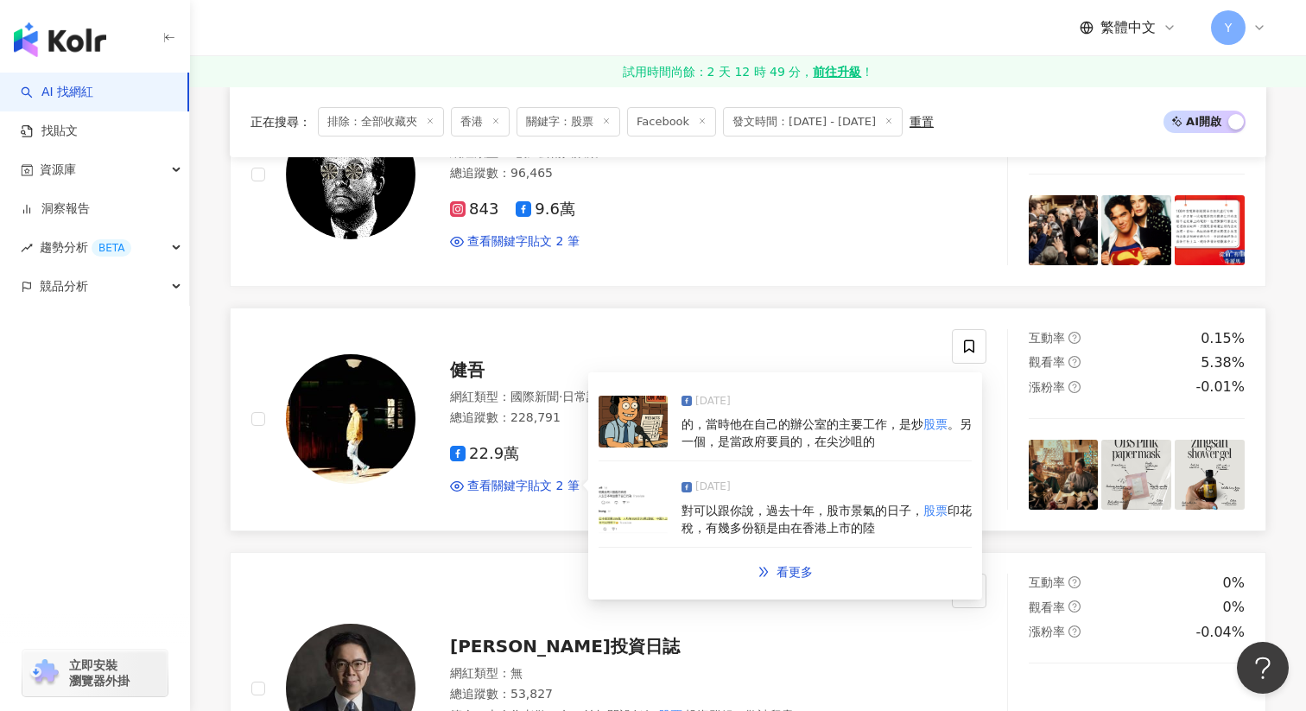
click at [659, 505] on img at bounding box center [633, 508] width 69 height 52
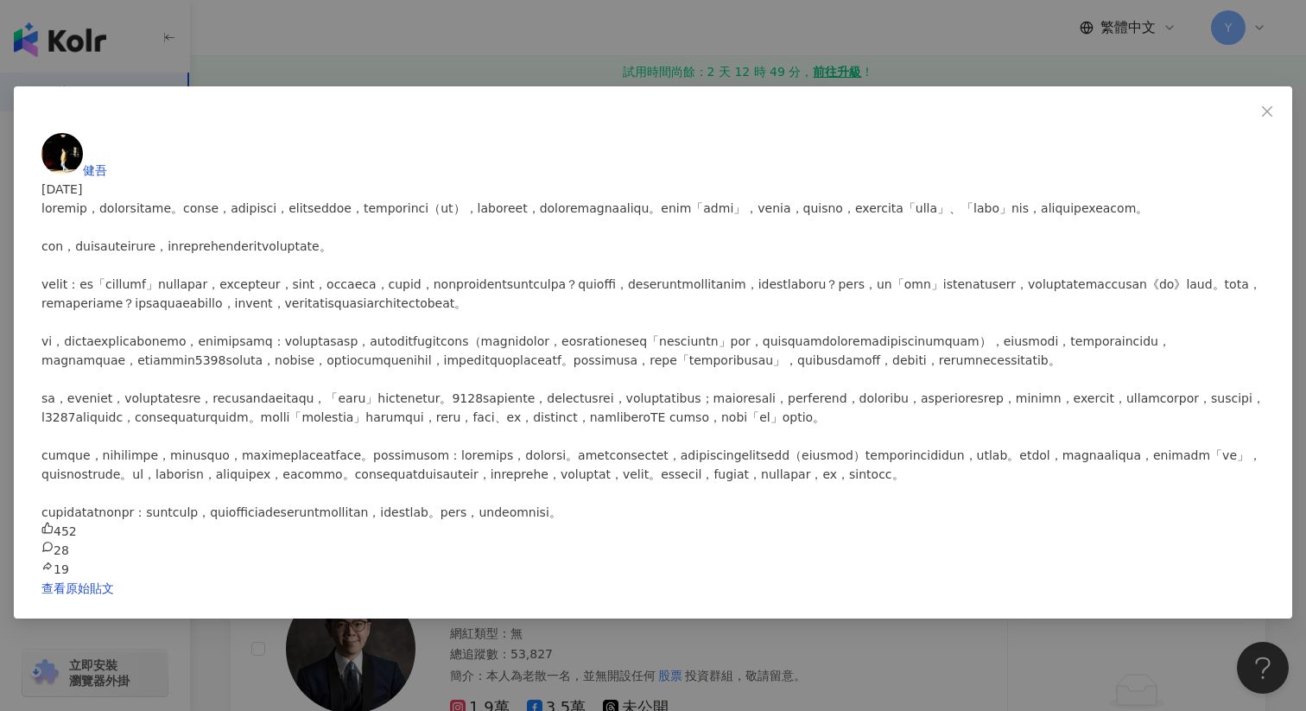
scroll to position [2102, 0]
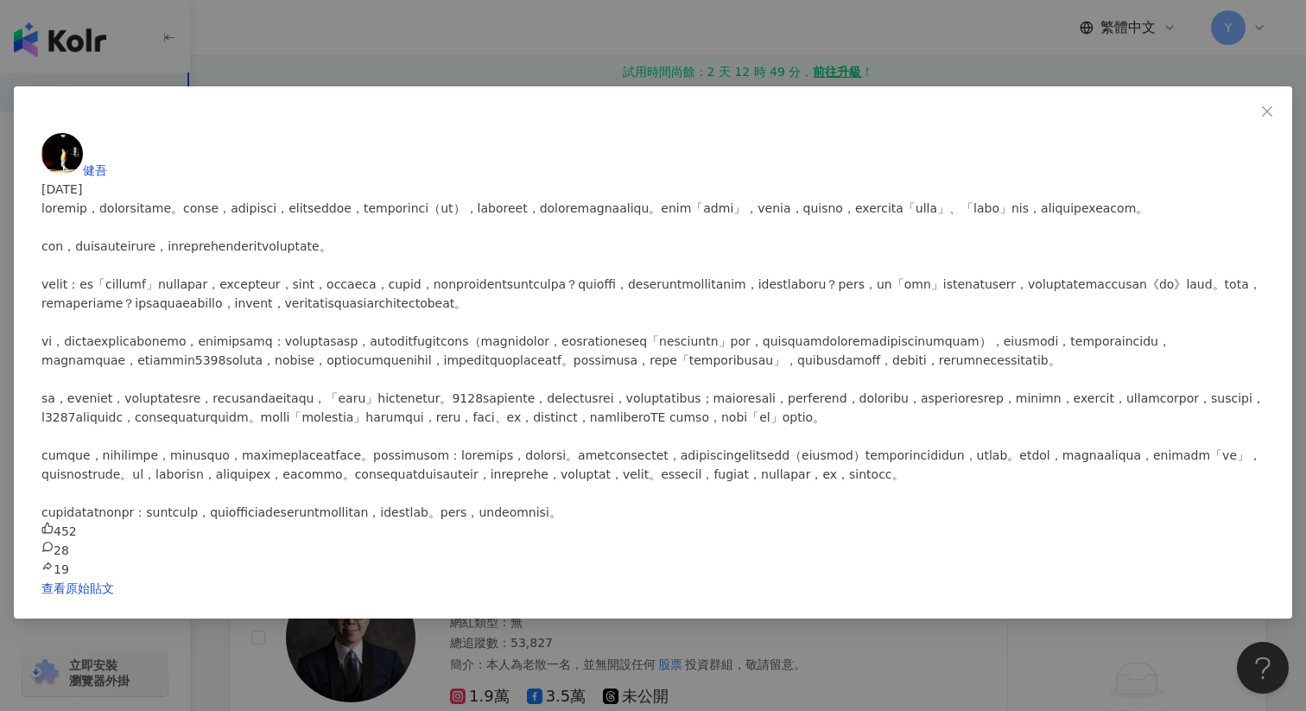
click at [762, 422] on div "健吾 2025/5/5 452 28 19 查看原始貼文" at bounding box center [653, 355] width 1306 height 711
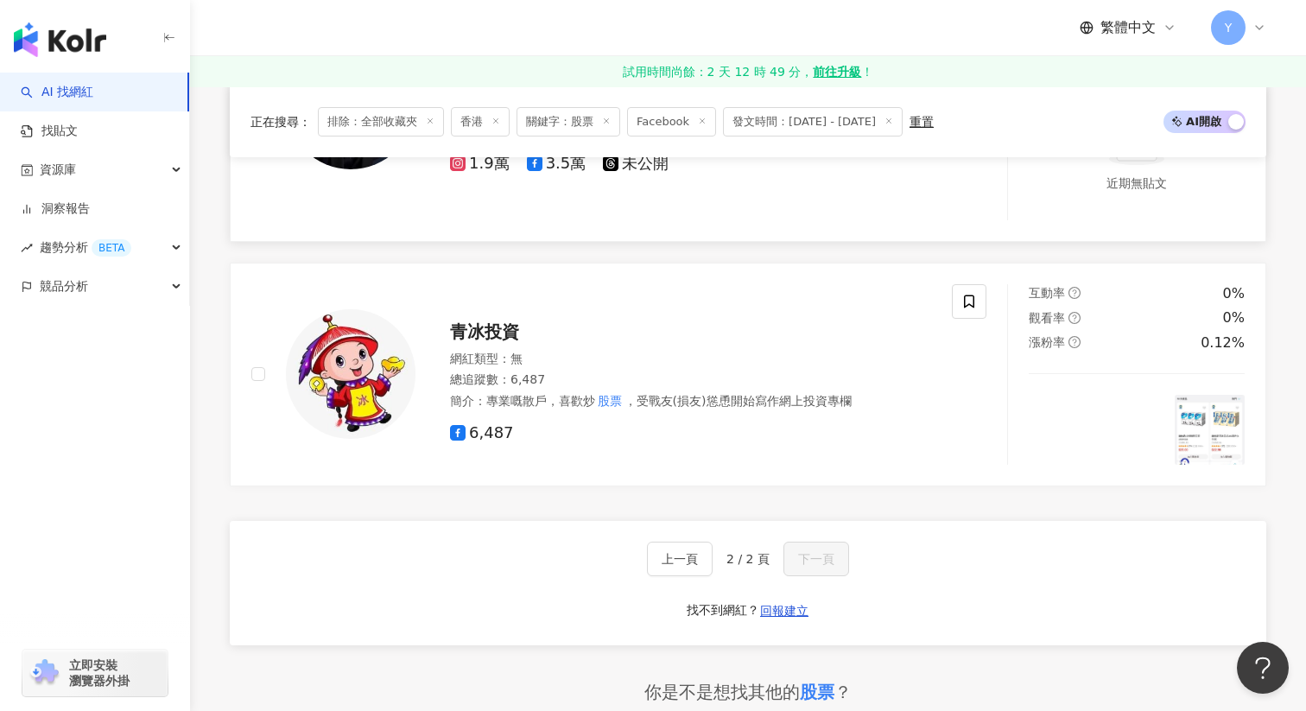
scroll to position [2691, 0]
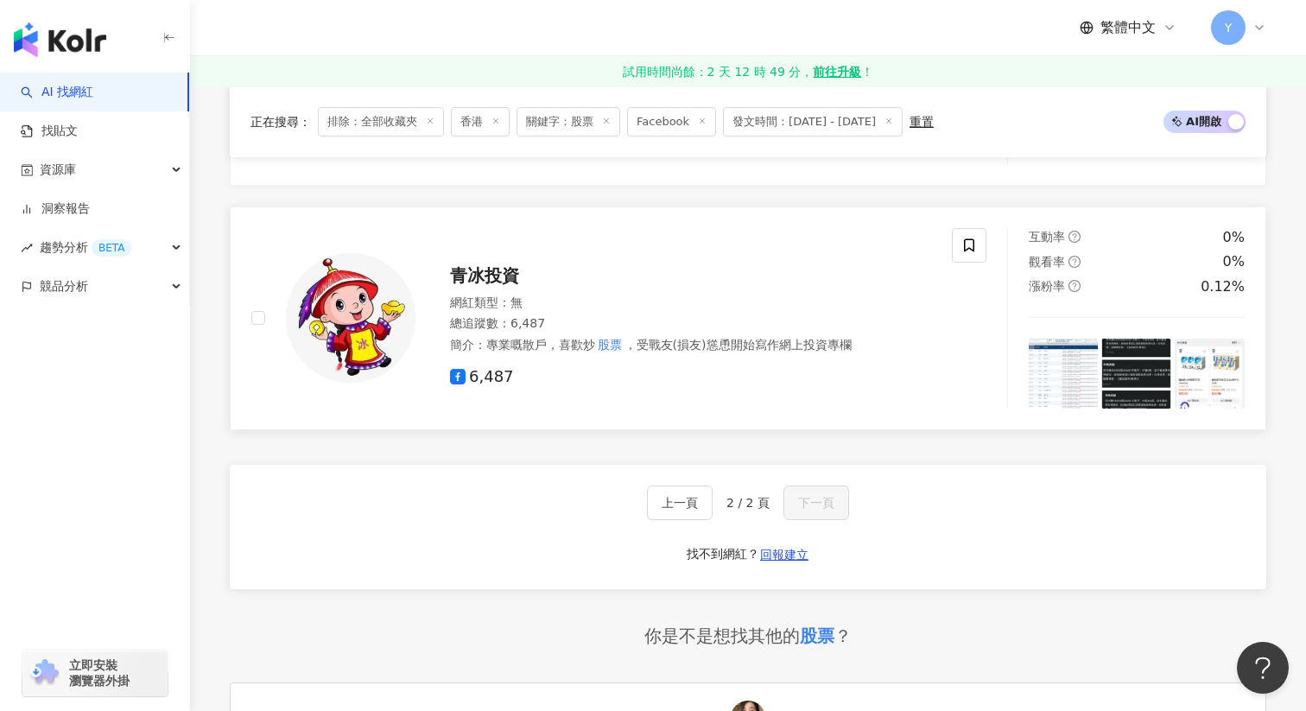
click at [1062, 374] on img at bounding box center [1064, 374] width 70 height 70
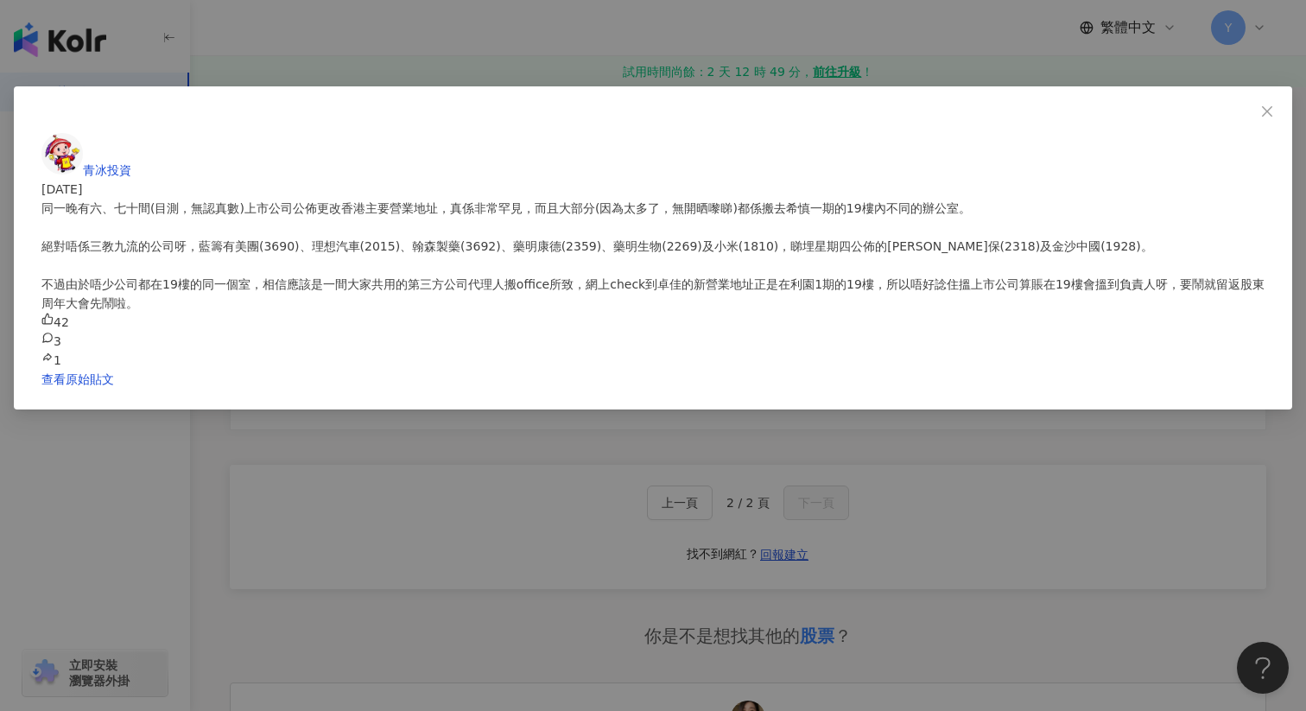
click at [1010, 440] on div "青冰投資 2025/1/11 同一晚有六、七十間(目測，無認真數)上市公司公佈更改香港主要營業地址，真係非常罕見，而且大部分(因為太多了，無開晒嚟睇)都係搬去…" at bounding box center [653, 355] width 1306 height 711
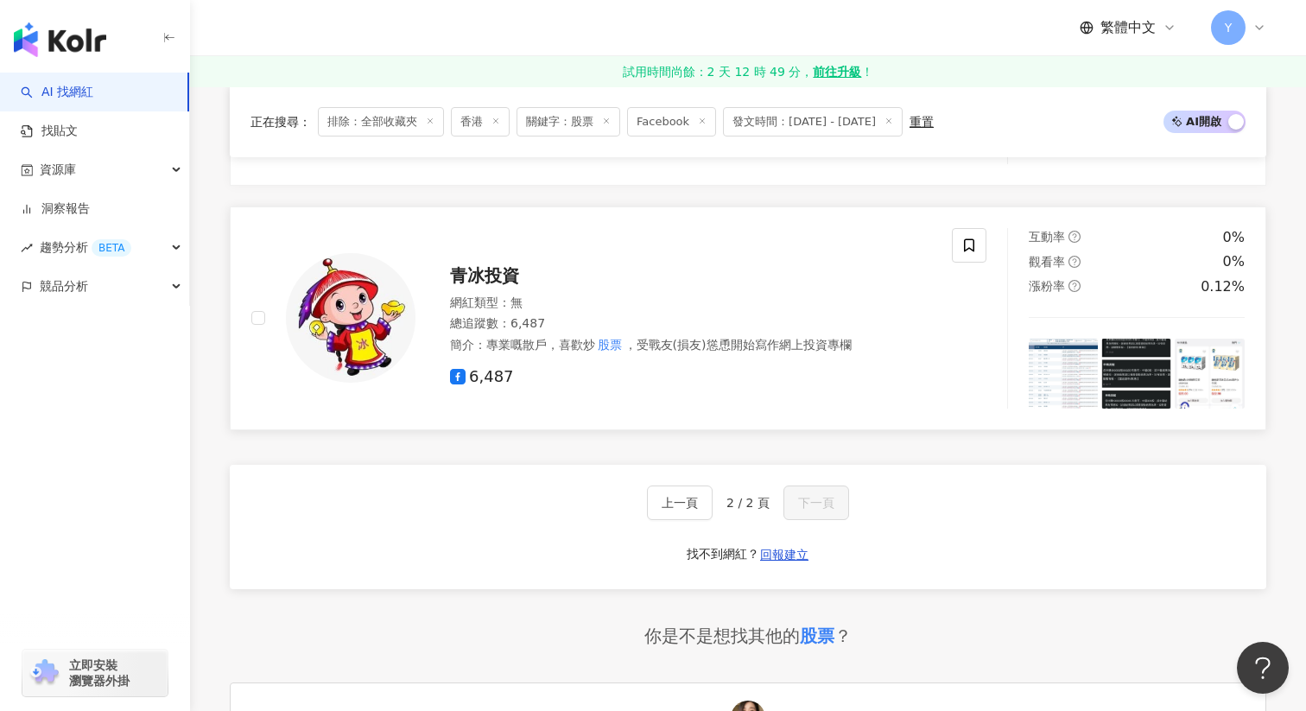
click at [1122, 361] on img at bounding box center [1137, 374] width 70 height 70
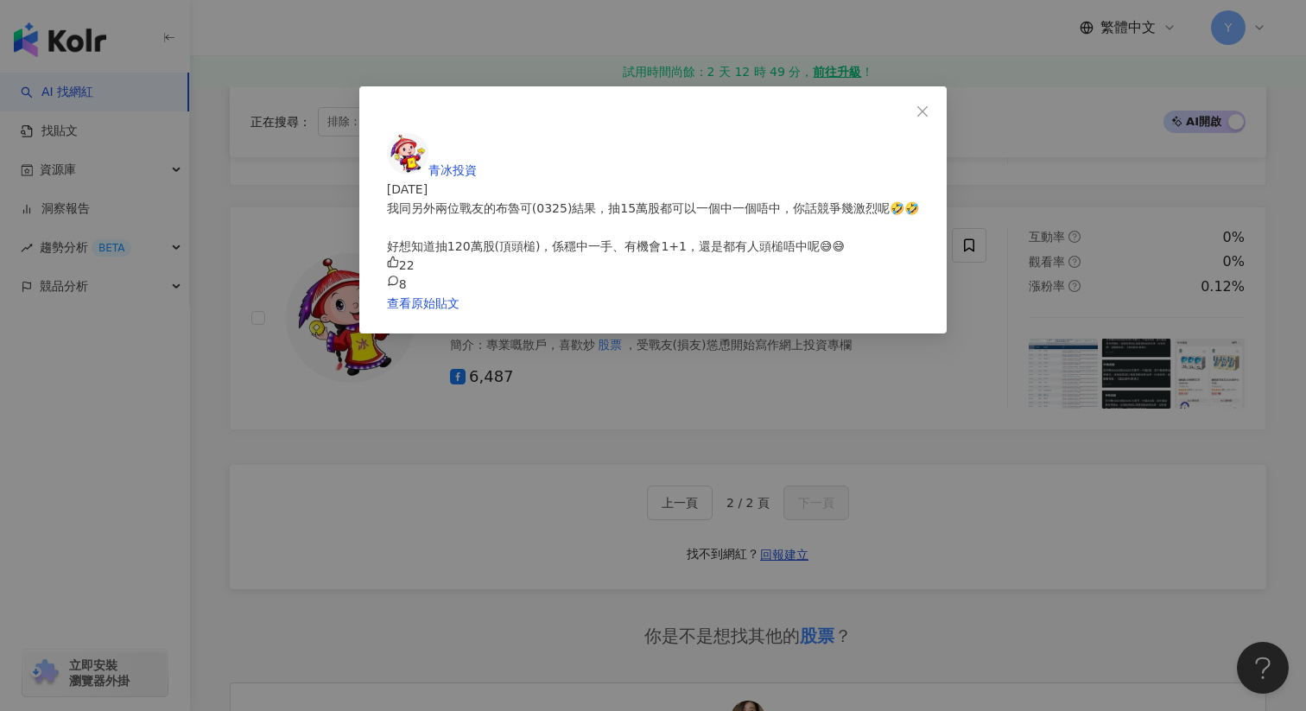
click at [1064, 444] on div "青冰投資 2025/1/8 我同另外兩位戰友的布魯可(0325)結果，抽15萬股都可以一個中一個唔中，你話競爭幾激烈呢🤣🤣 好想知道抽120萬股(頂頭槌)，係…" at bounding box center [653, 355] width 1306 height 711
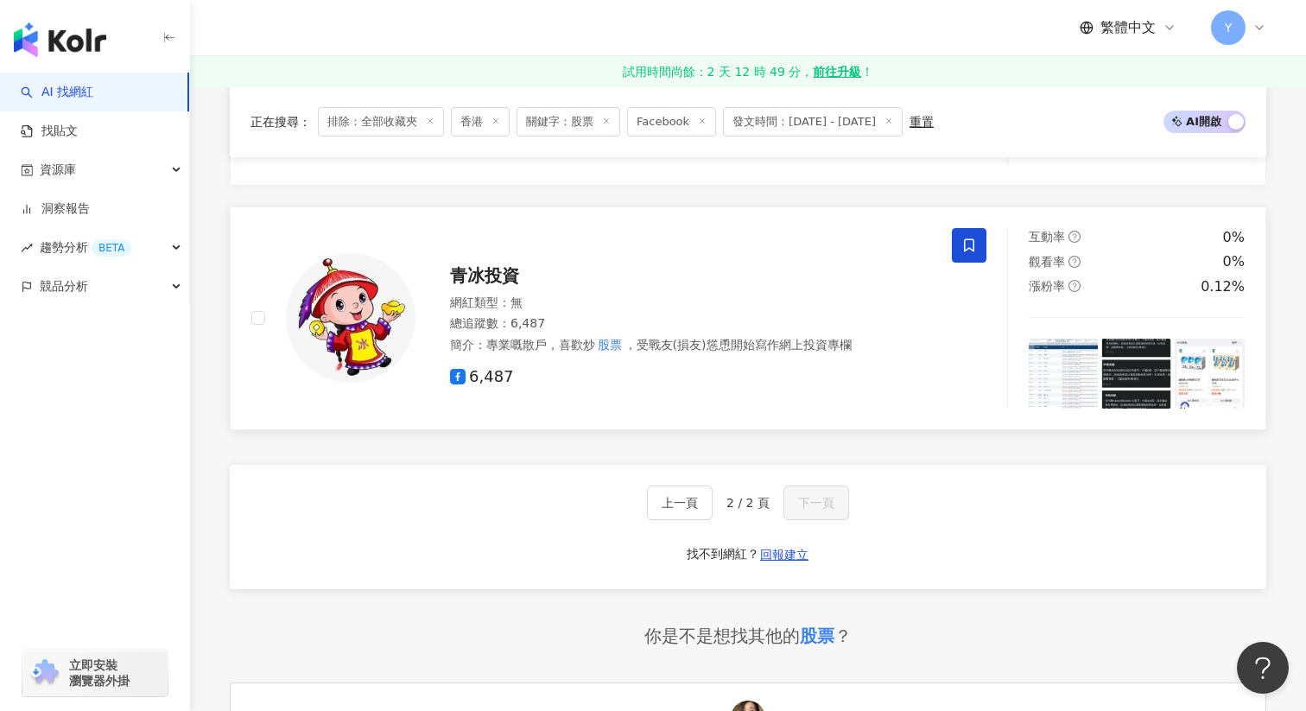
click at [974, 242] on icon at bounding box center [969, 244] width 10 height 13
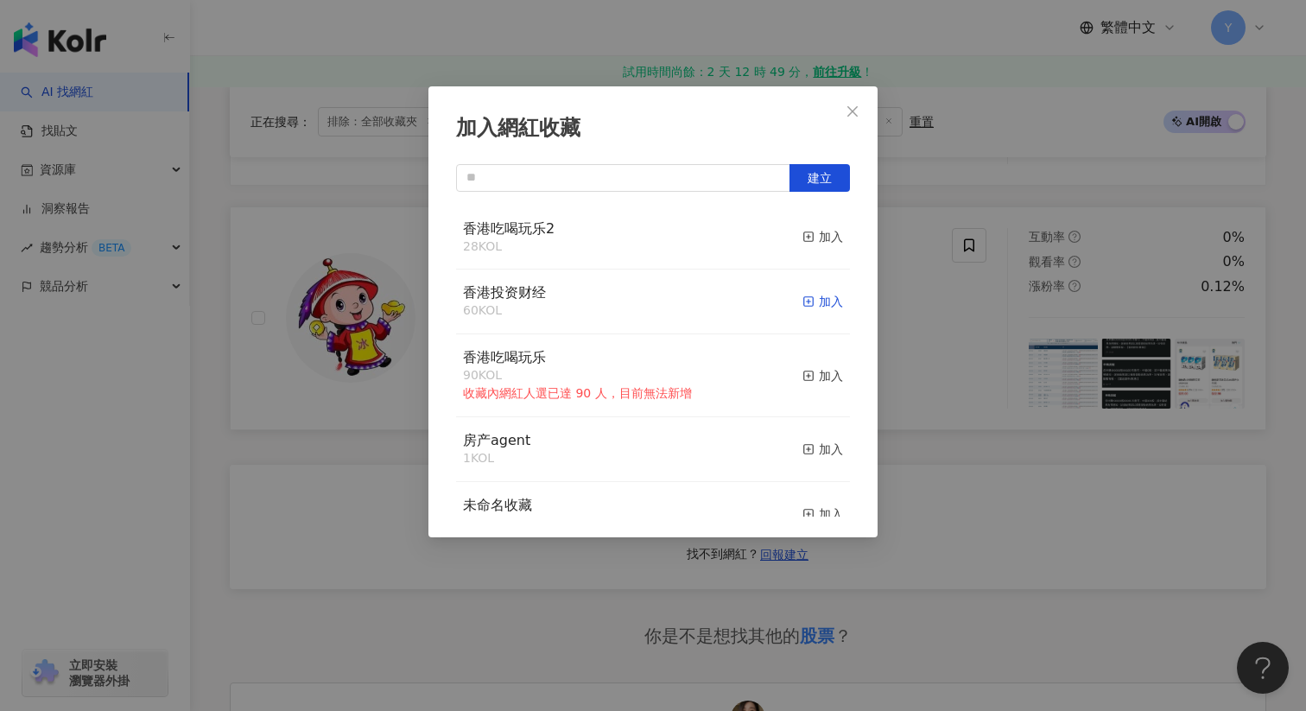
click at [811, 296] on icon "button" at bounding box center [809, 301] width 12 height 12
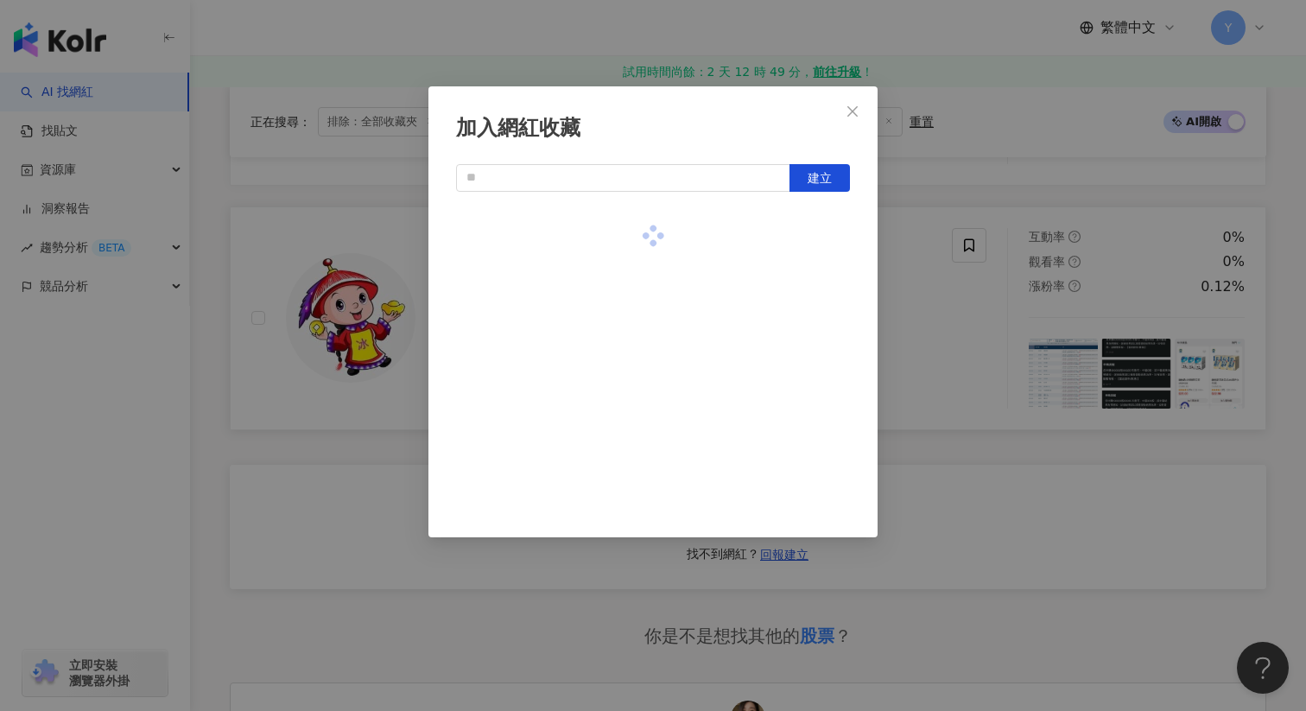
click at [969, 345] on div "加入網紅收藏 建立" at bounding box center [653, 355] width 1306 height 711
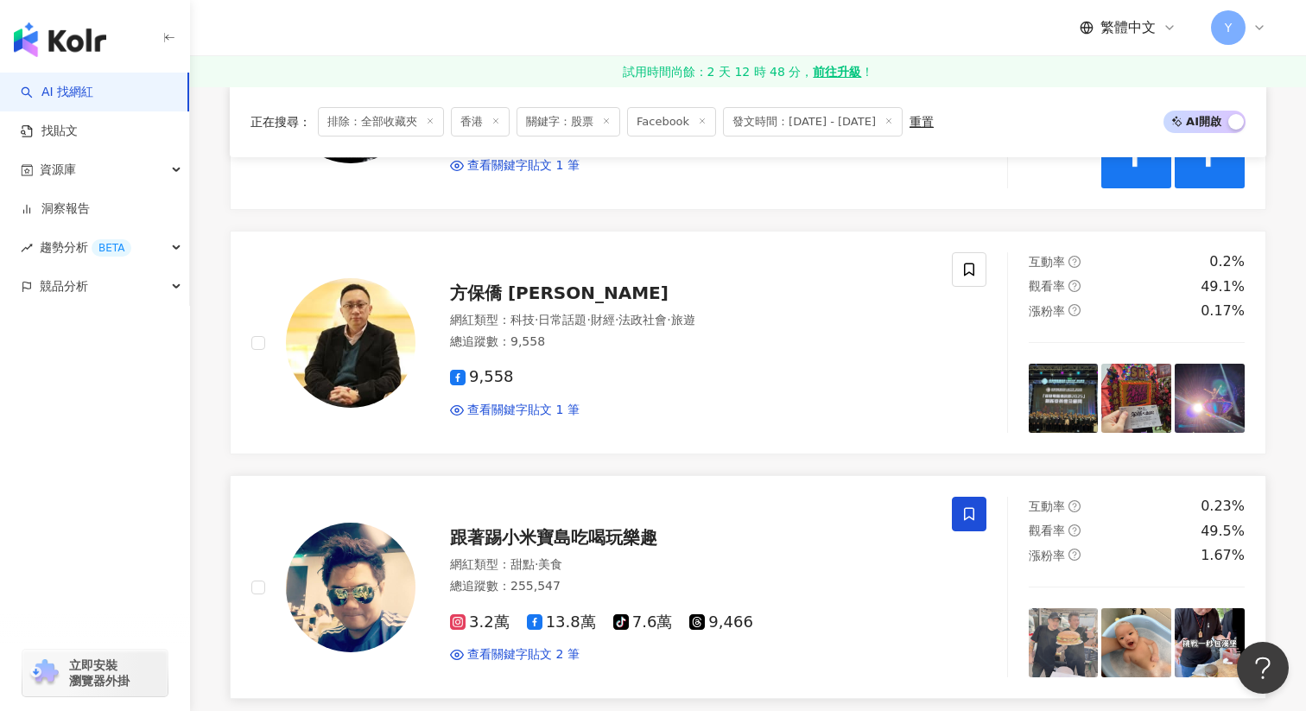
scroll to position [0, 0]
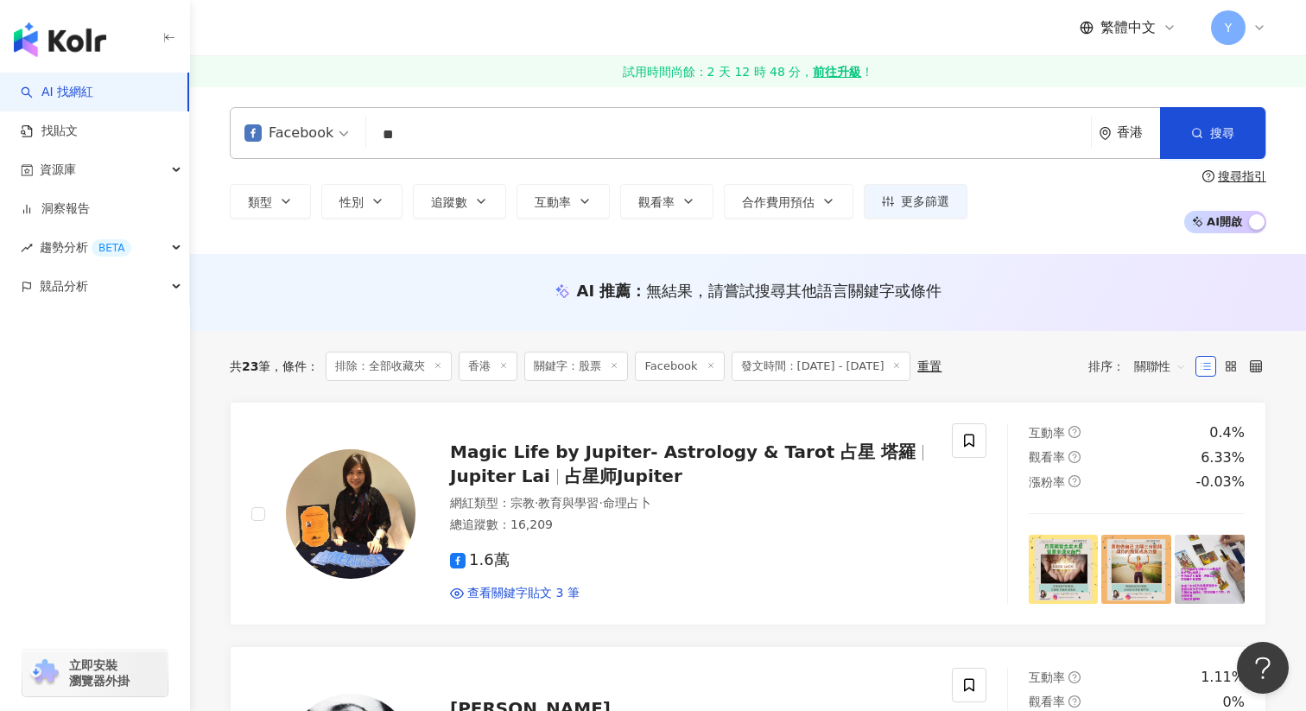
click at [454, 123] on input "**" at bounding box center [728, 134] width 711 height 33
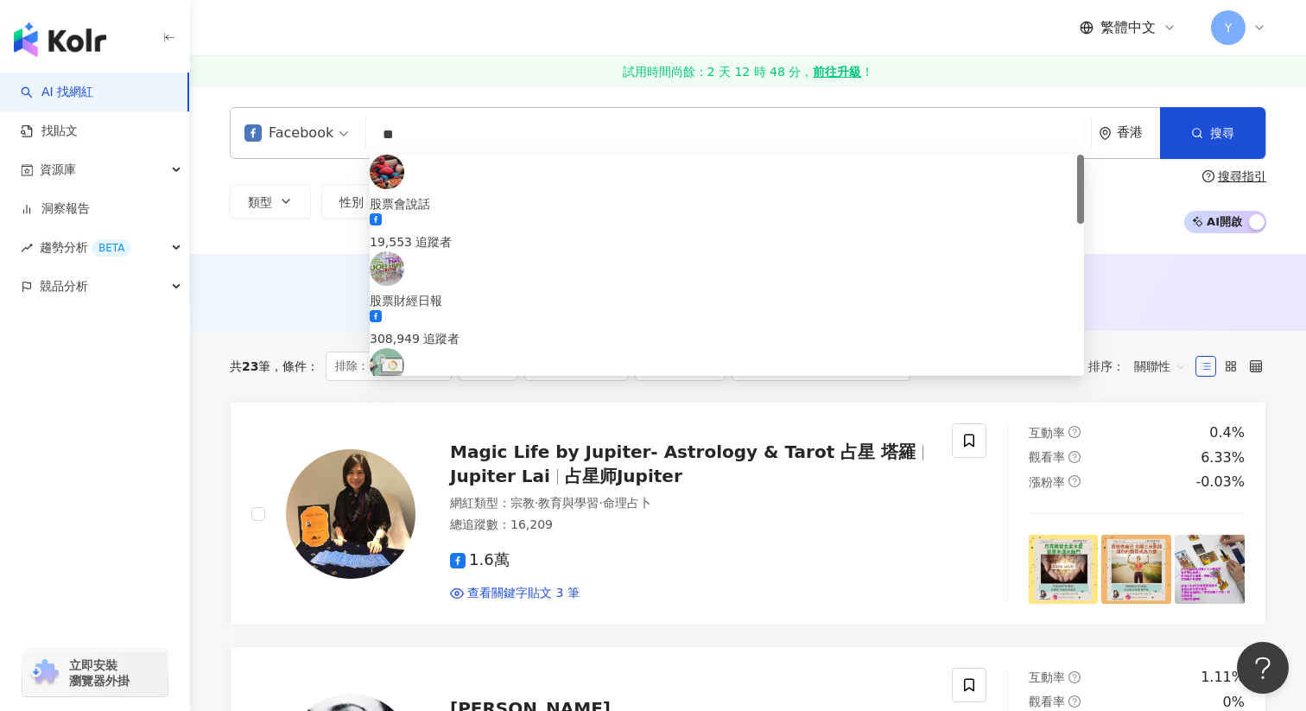
type input "*"
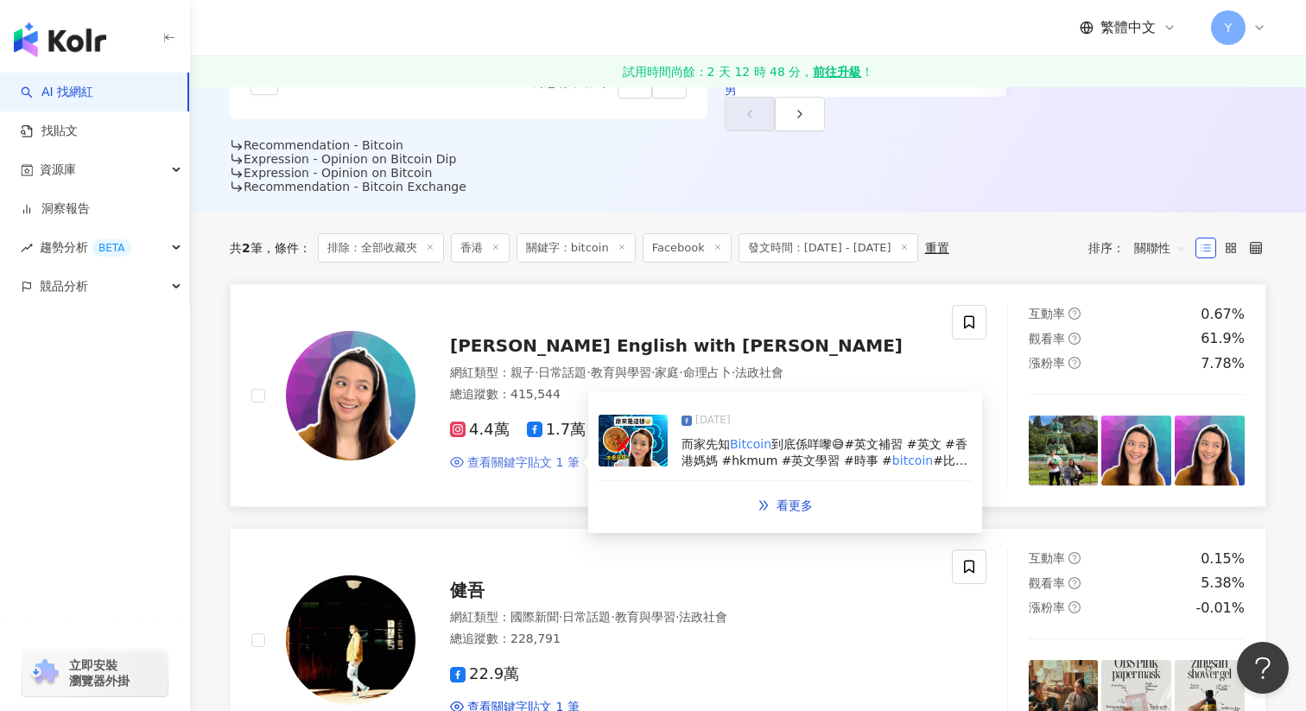
scroll to position [526, 0]
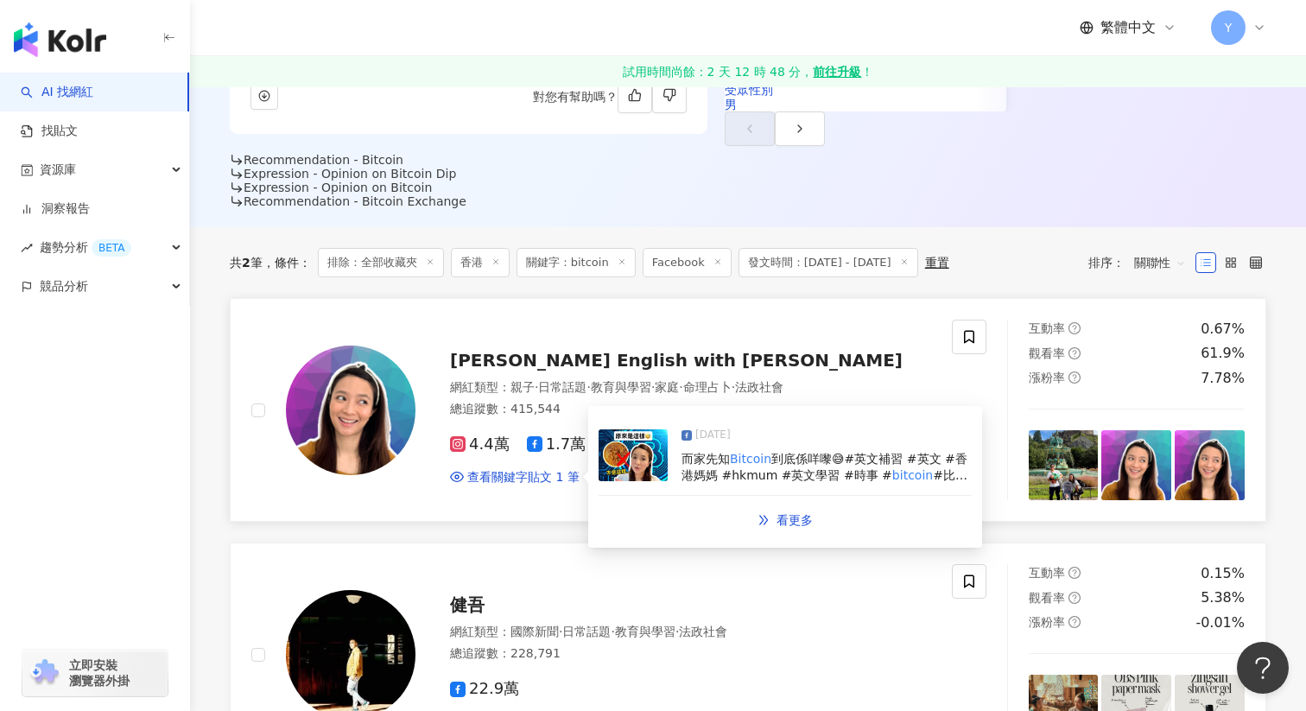
click at [659, 429] on img at bounding box center [633, 455] width 69 height 52
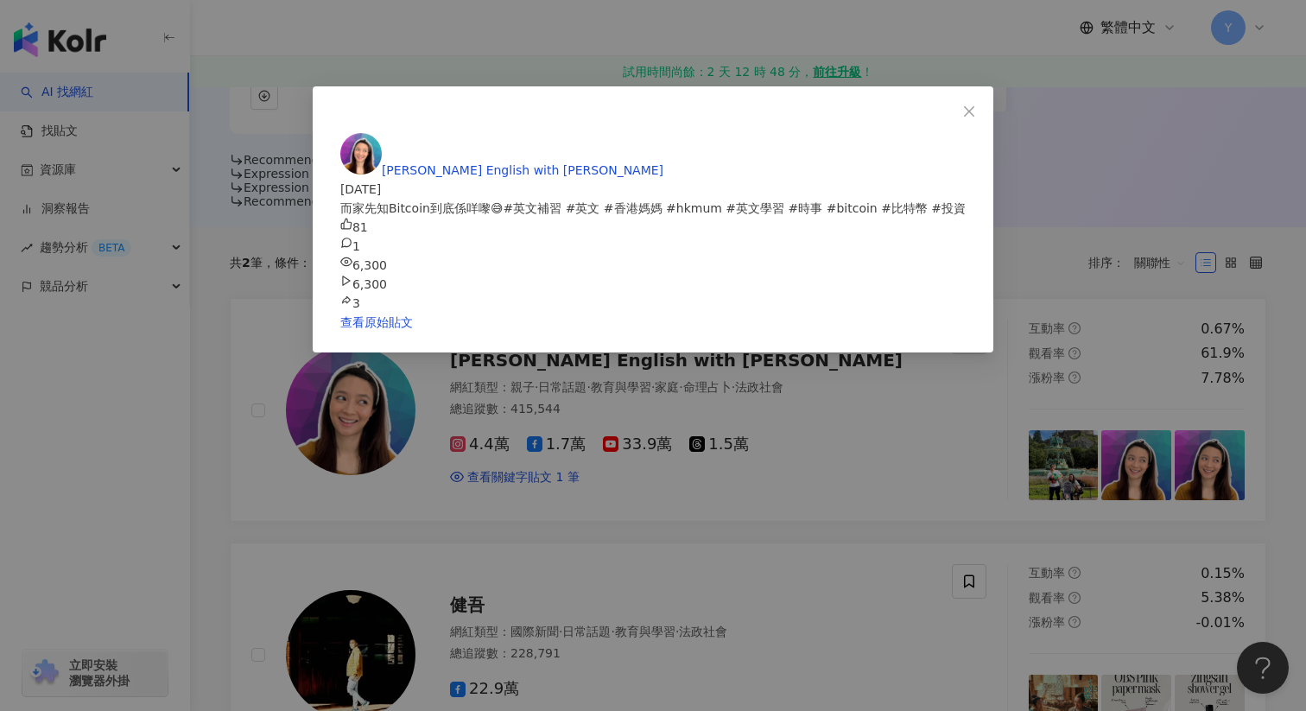
click at [796, 478] on div "瑪姬英文 English with Maggie 2025/6/21 而家先知Bitcoin到底係咩嚟😅#英文補習 #英文 #香港媽媽 #hkmum #英文學…" at bounding box center [653, 355] width 1306 height 711
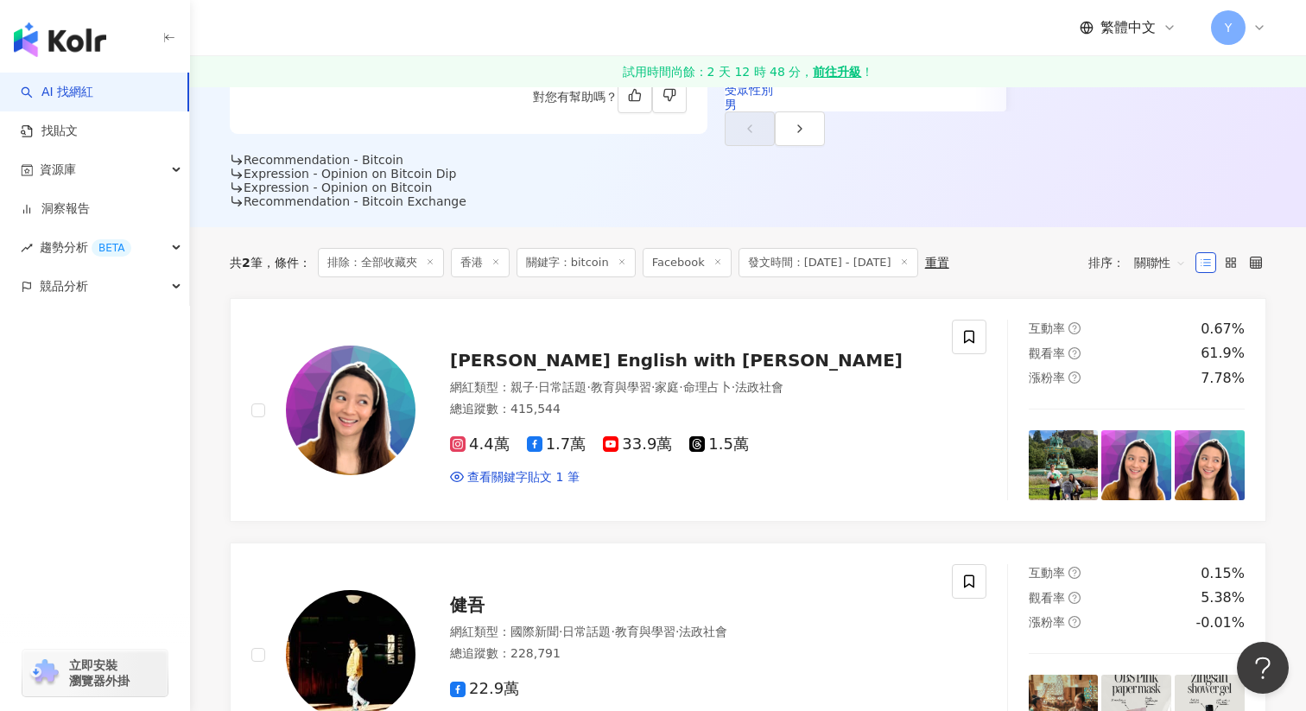
scroll to position [0, 0]
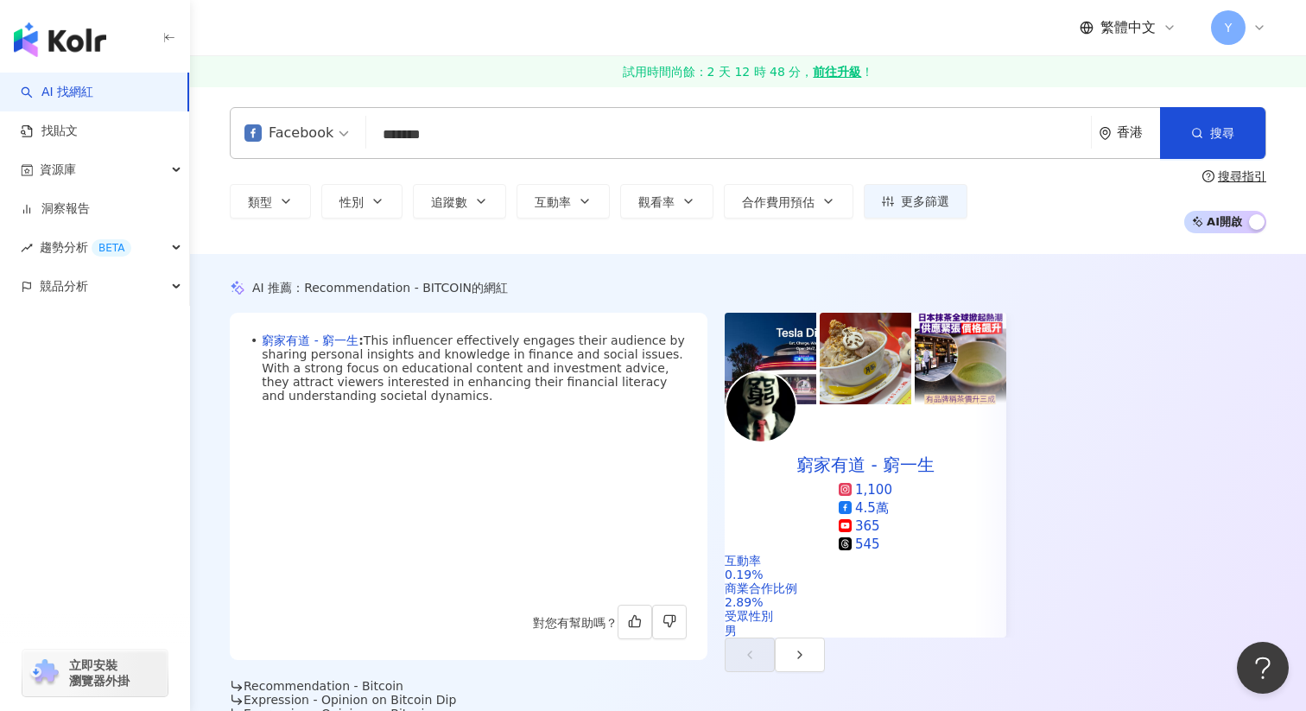
click at [479, 139] on input "*******" at bounding box center [728, 134] width 711 height 33
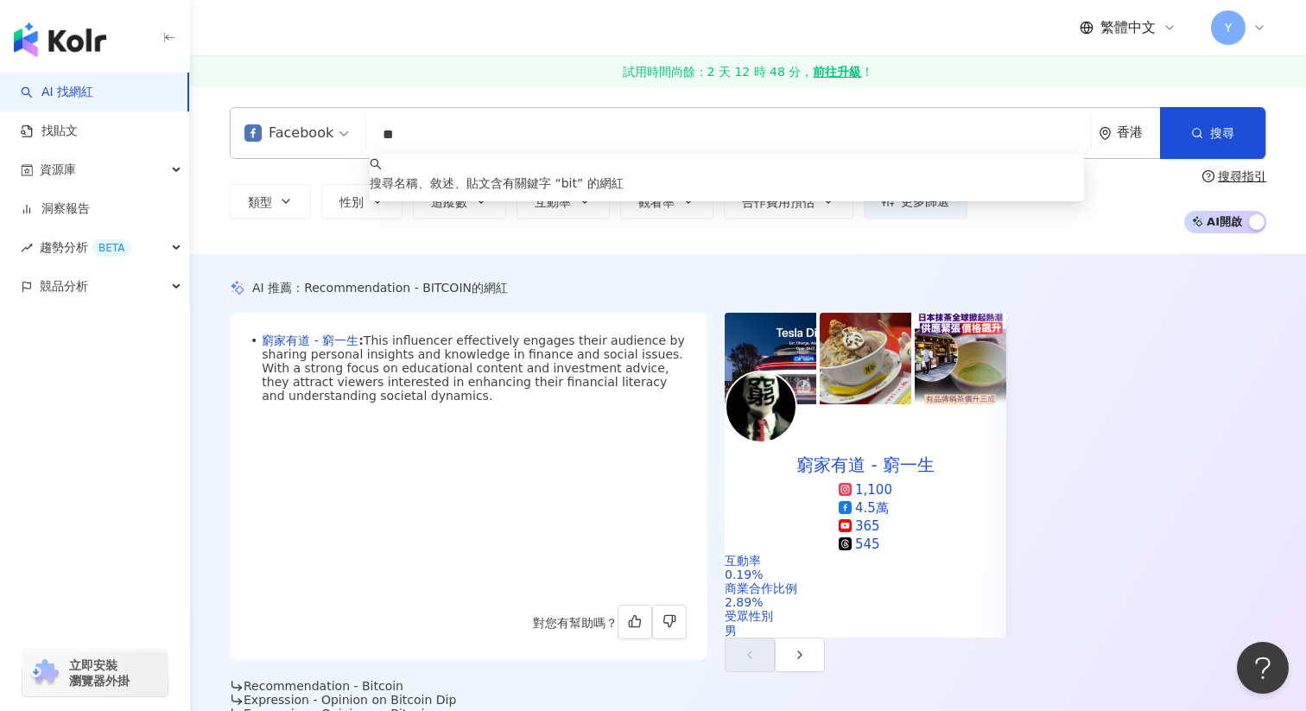
type input "*"
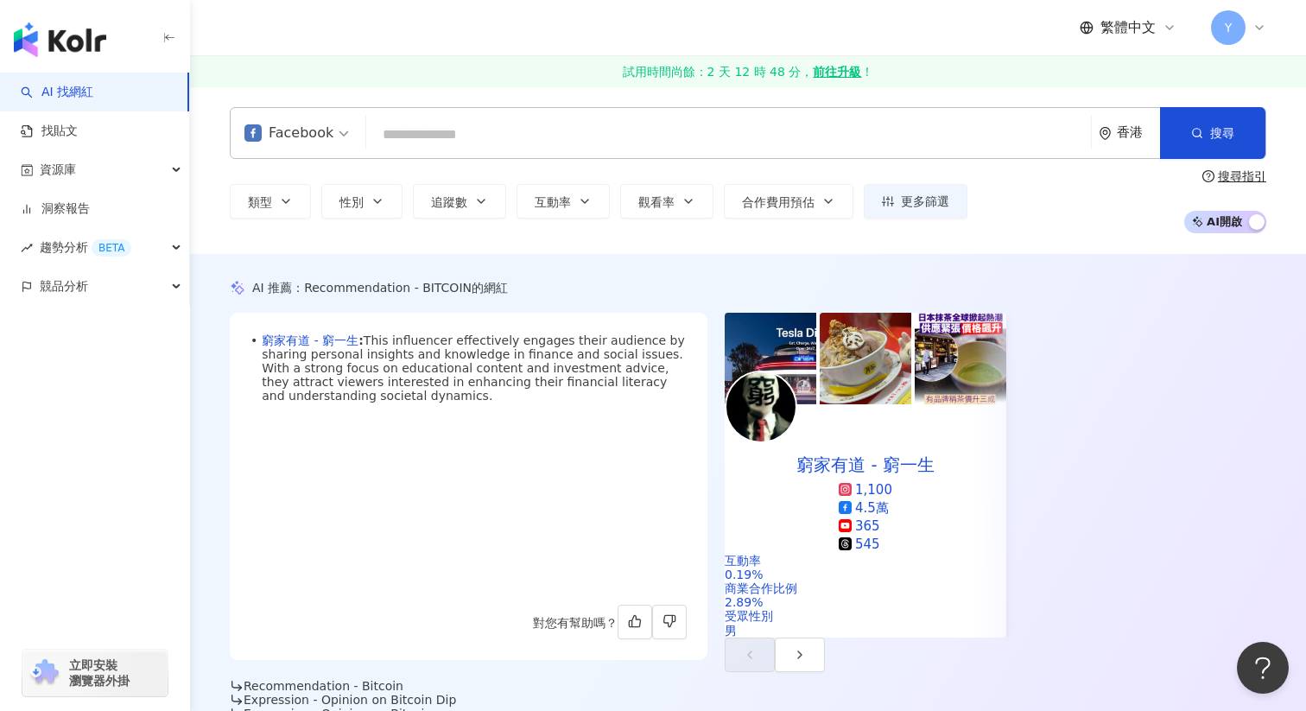
click at [464, 120] on input "search" at bounding box center [728, 134] width 711 height 33
paste input "***"
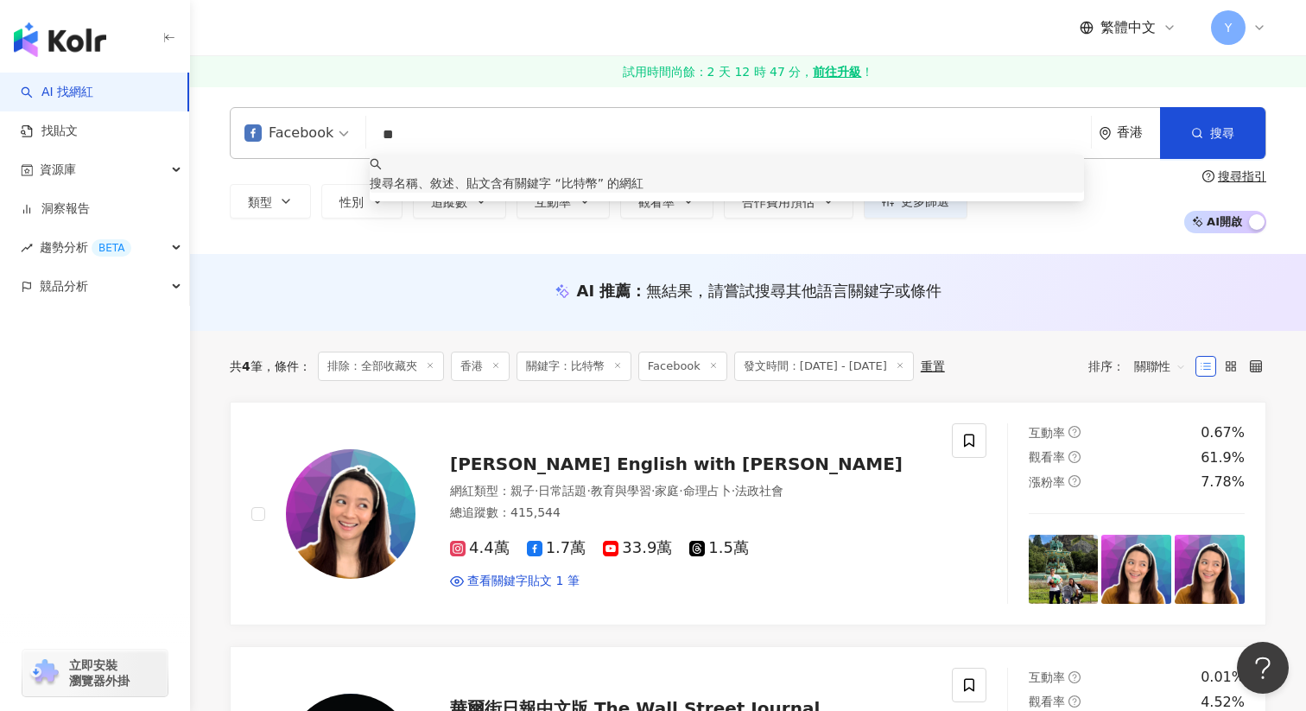
type input "*"
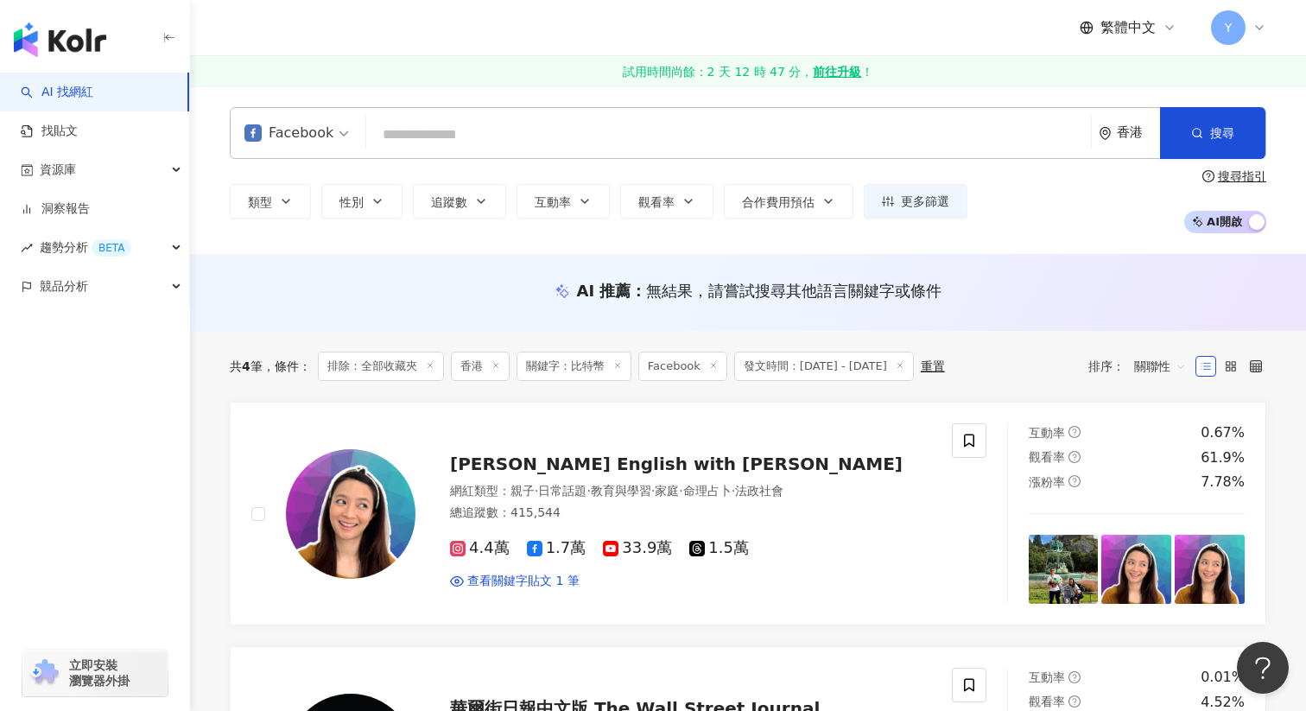
paste input "****"
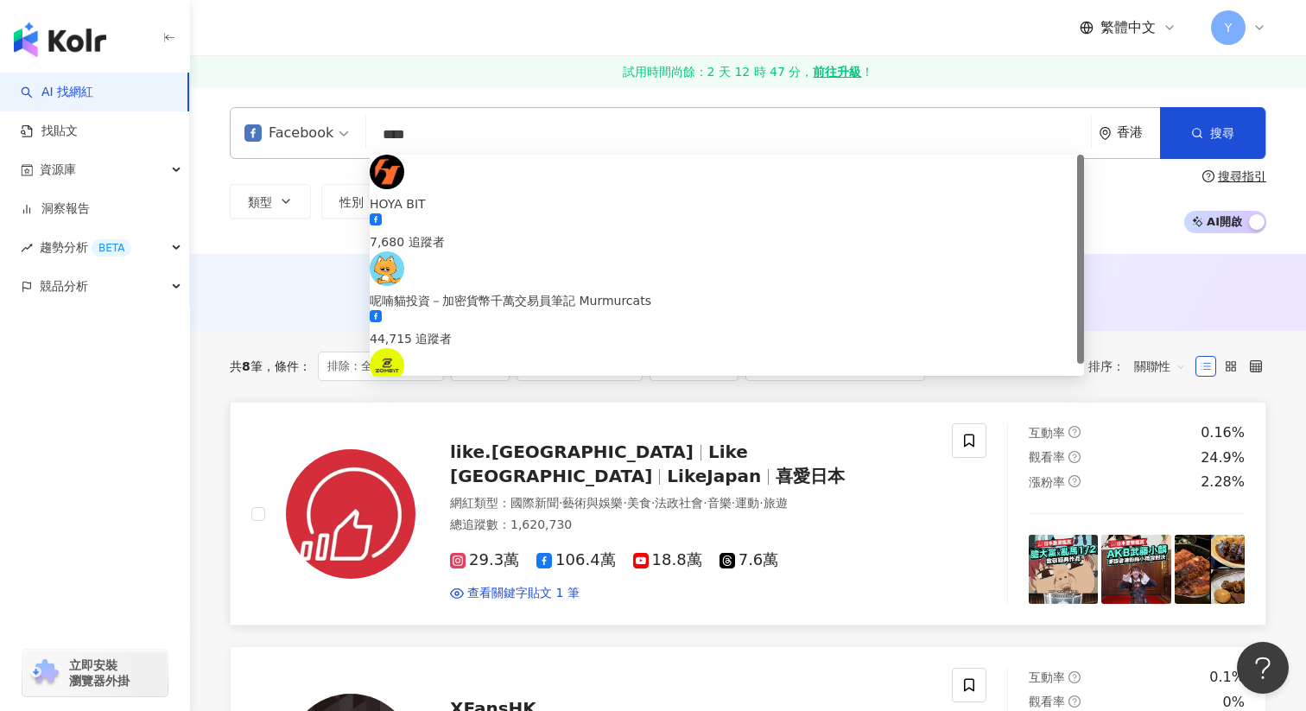
scroll to position [147, 0]
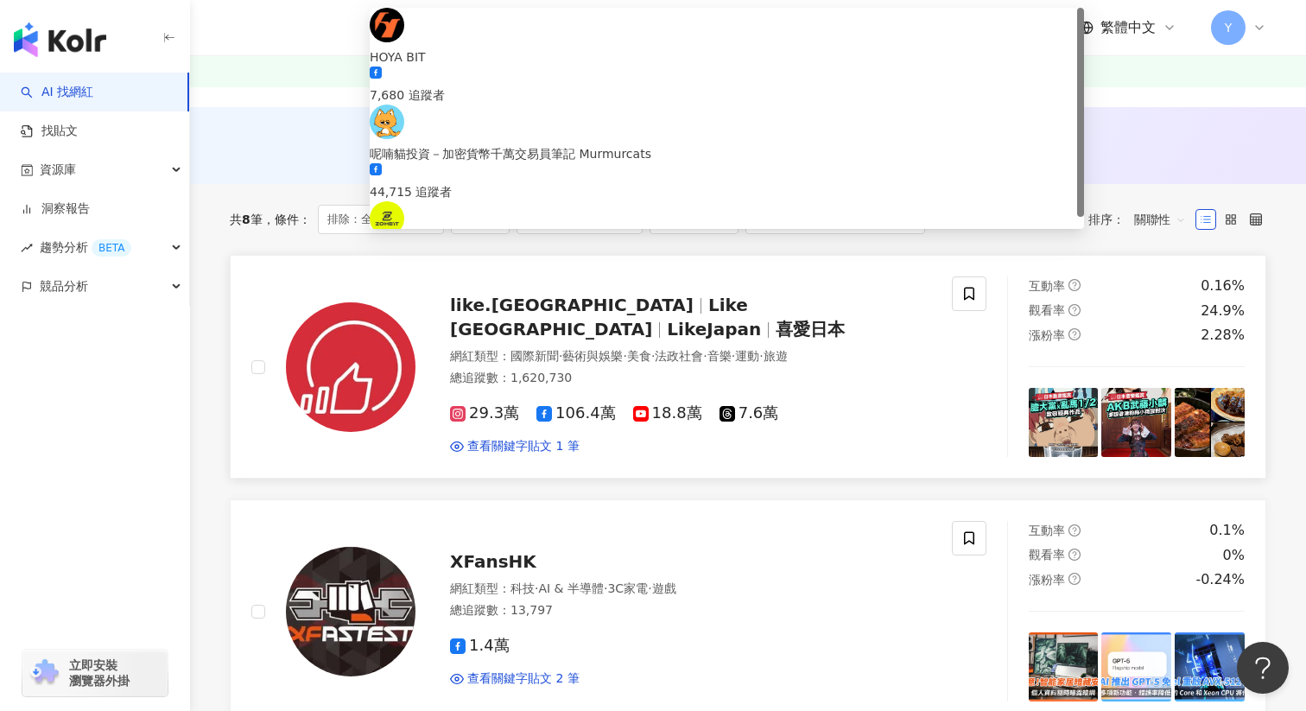
click at [835, 438] on div "查看關鍵字貼文 1 筆" at bounding box center [690, 446] width 481 height 17
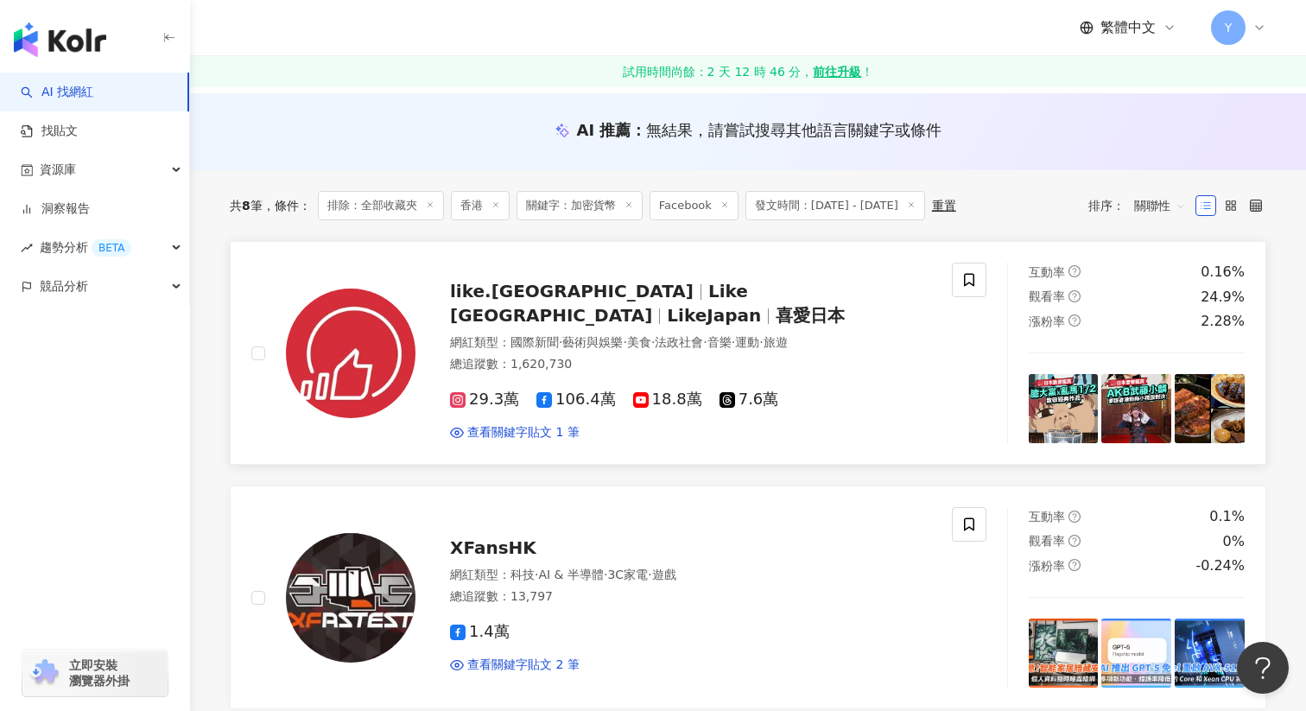
scroll to position [0, 0]
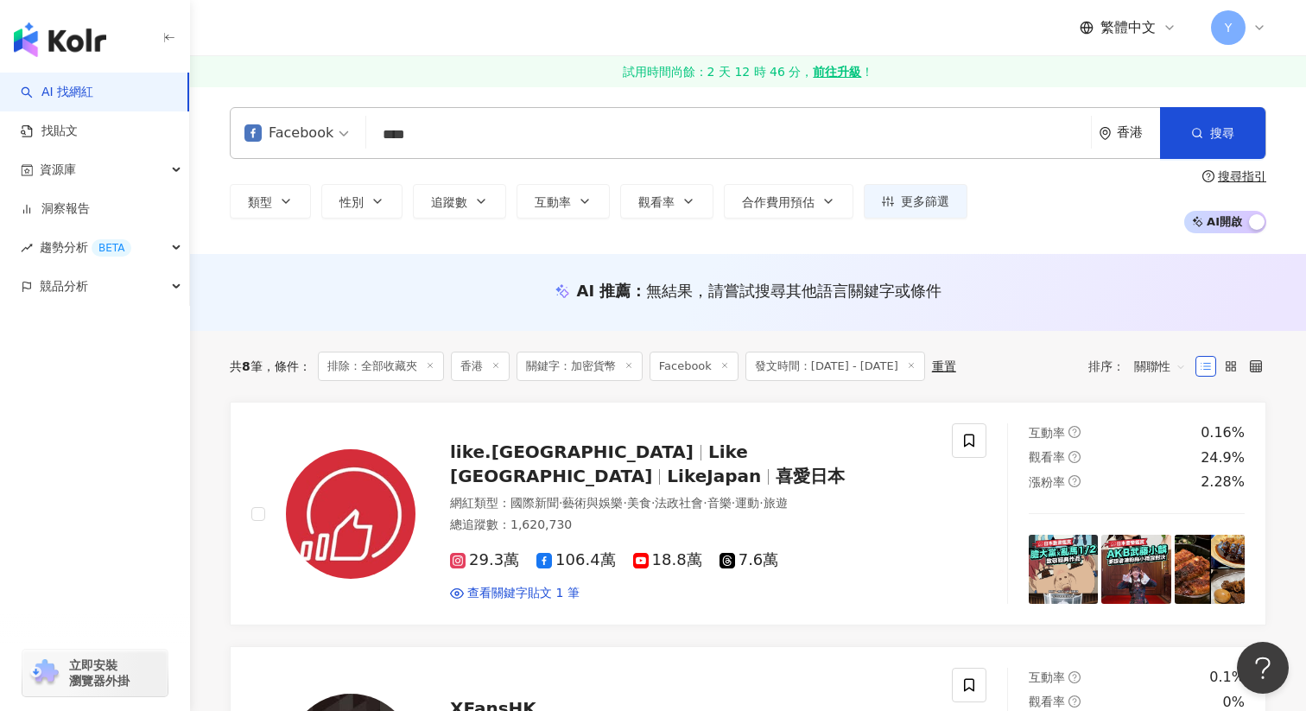
click at [486, 139] on input "****" at bounding box center [728, 134] width 711 height 33
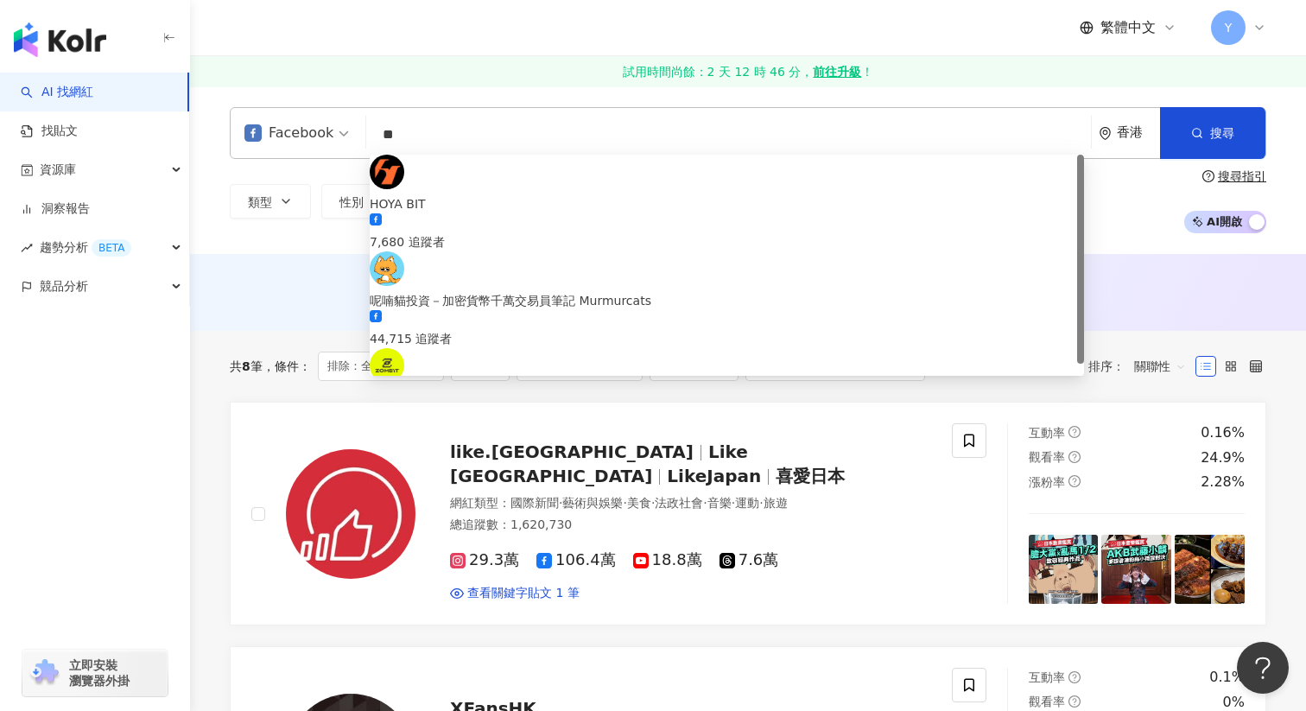
type input "*"
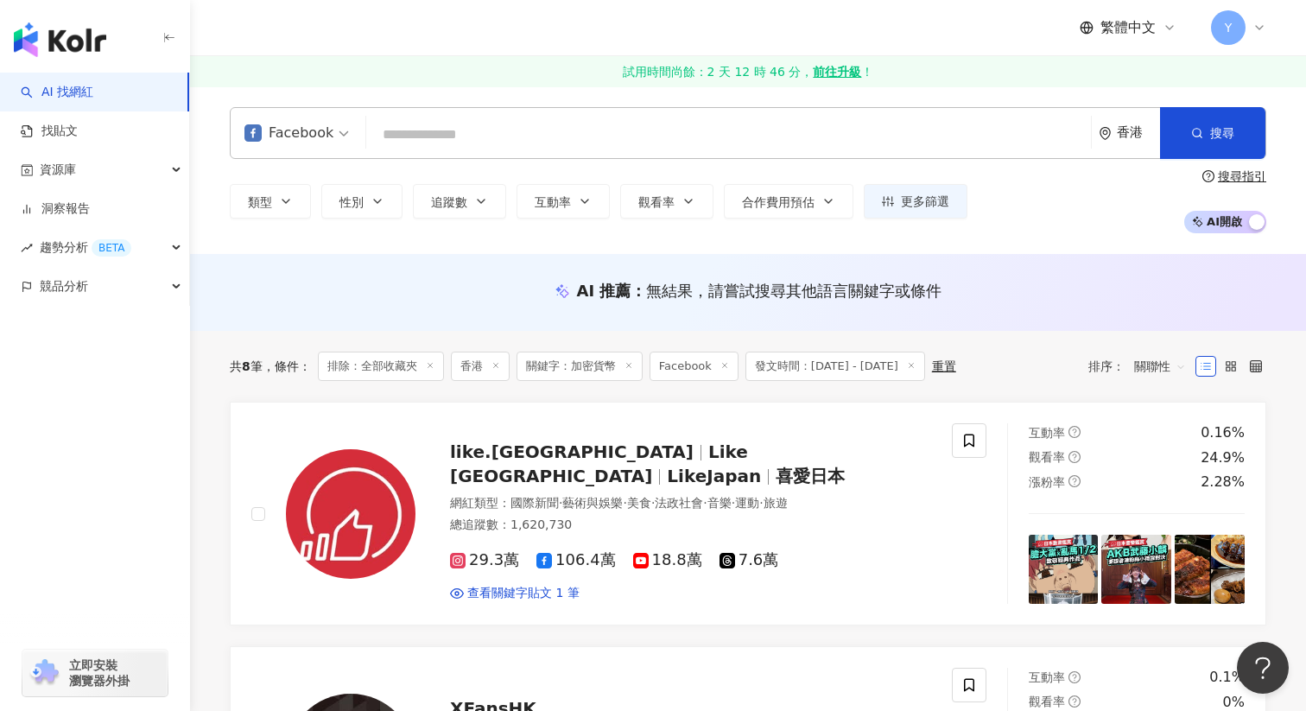
paste input "****"
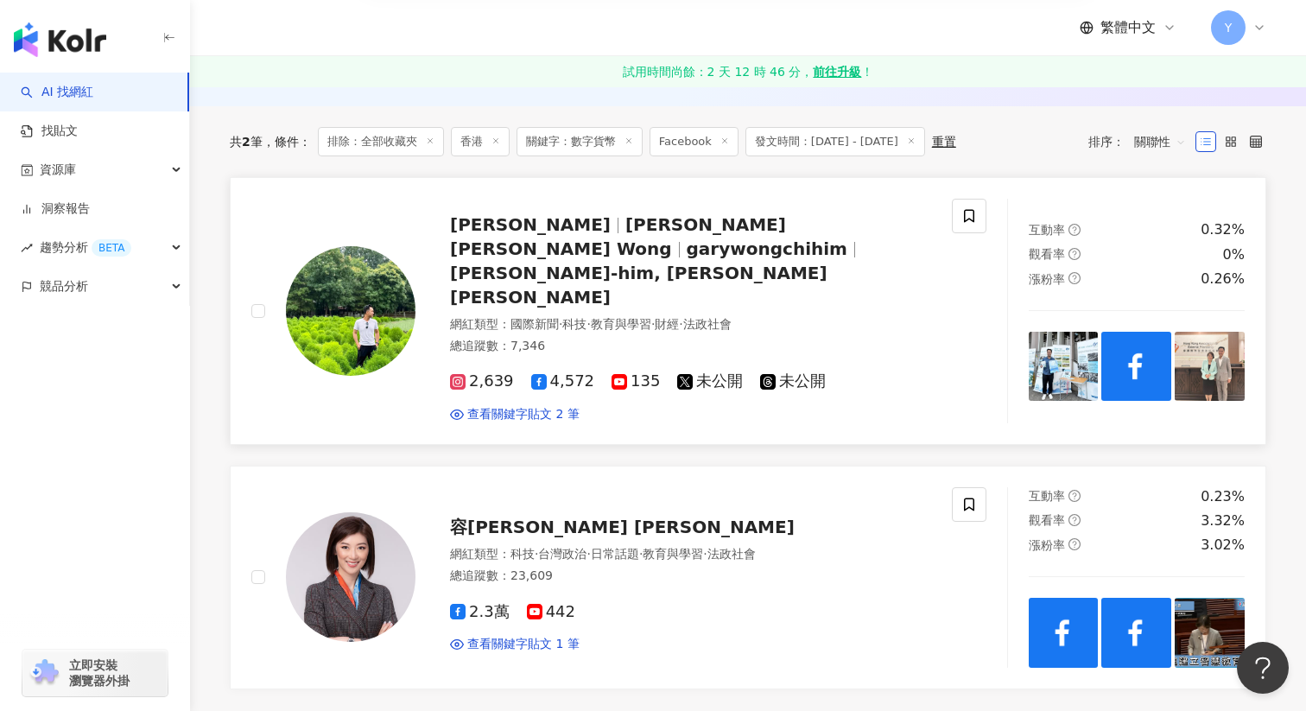
scroll to position [251, 0]
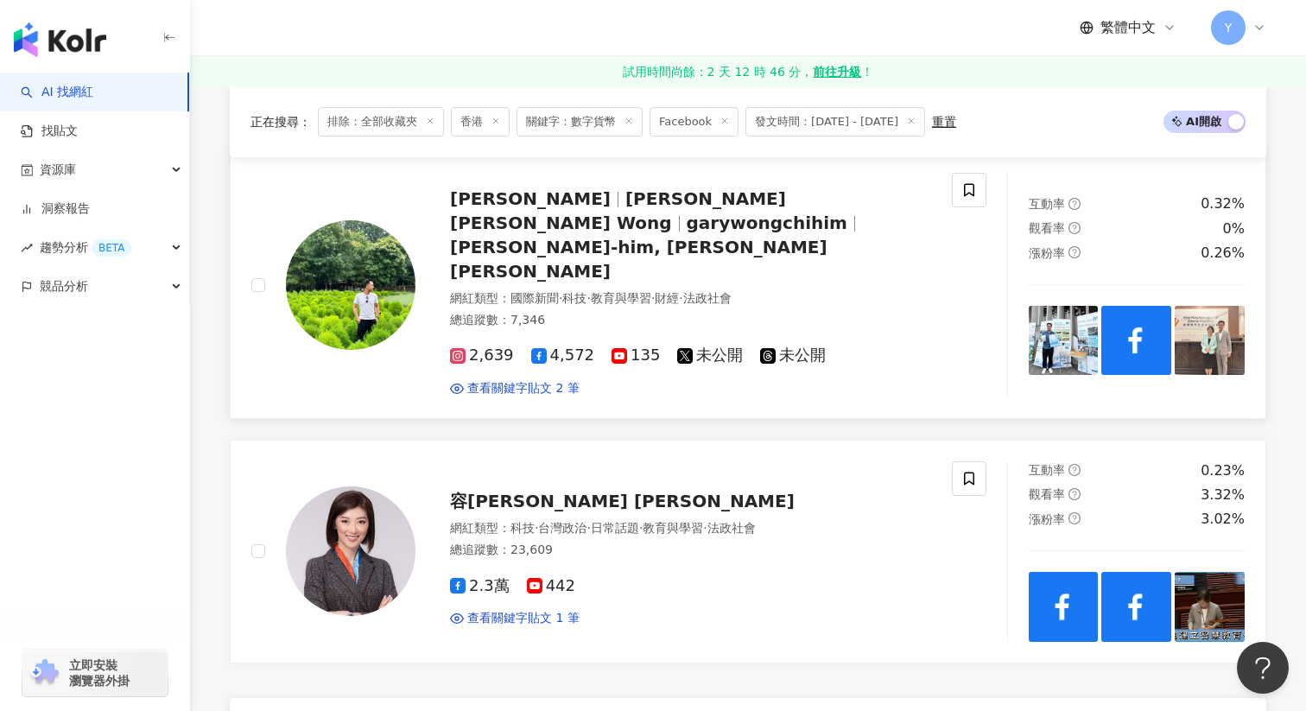
click at [1051, 306] on img at bounding box center [1064, 341] width 70 height 70
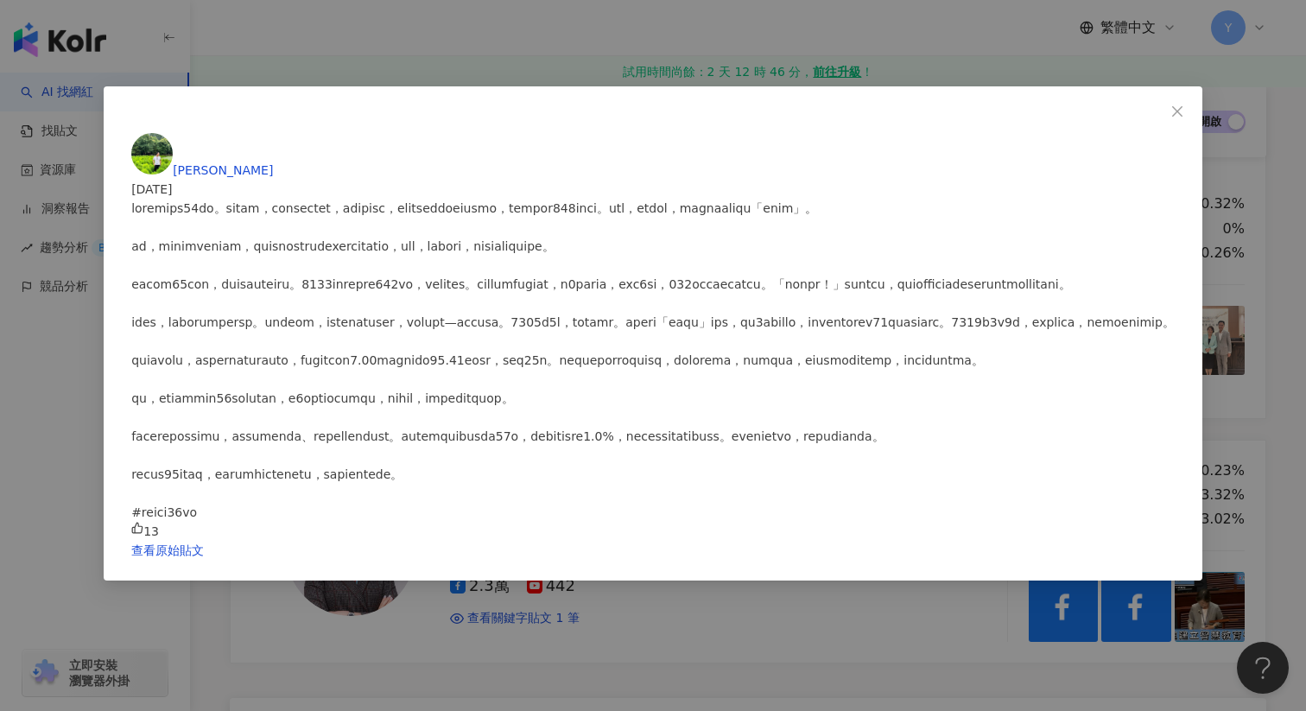
scroll to position [172, 0]
click at [1106, 247] on div "黃梓謙 2025/8/25 13 查看原始貼文" at bounding box center [653, 355] width 1306 height 711
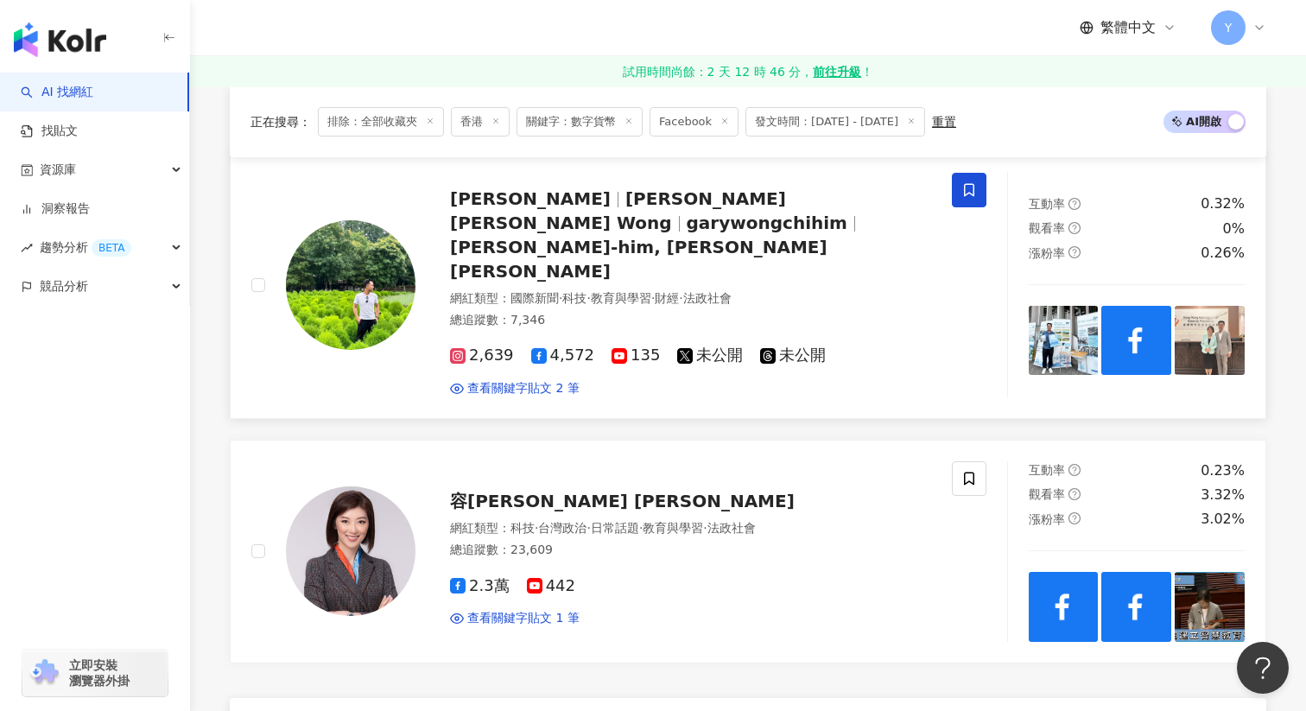
click at [959, 187] on span at bounding box center [969, 190] width 35 height 35
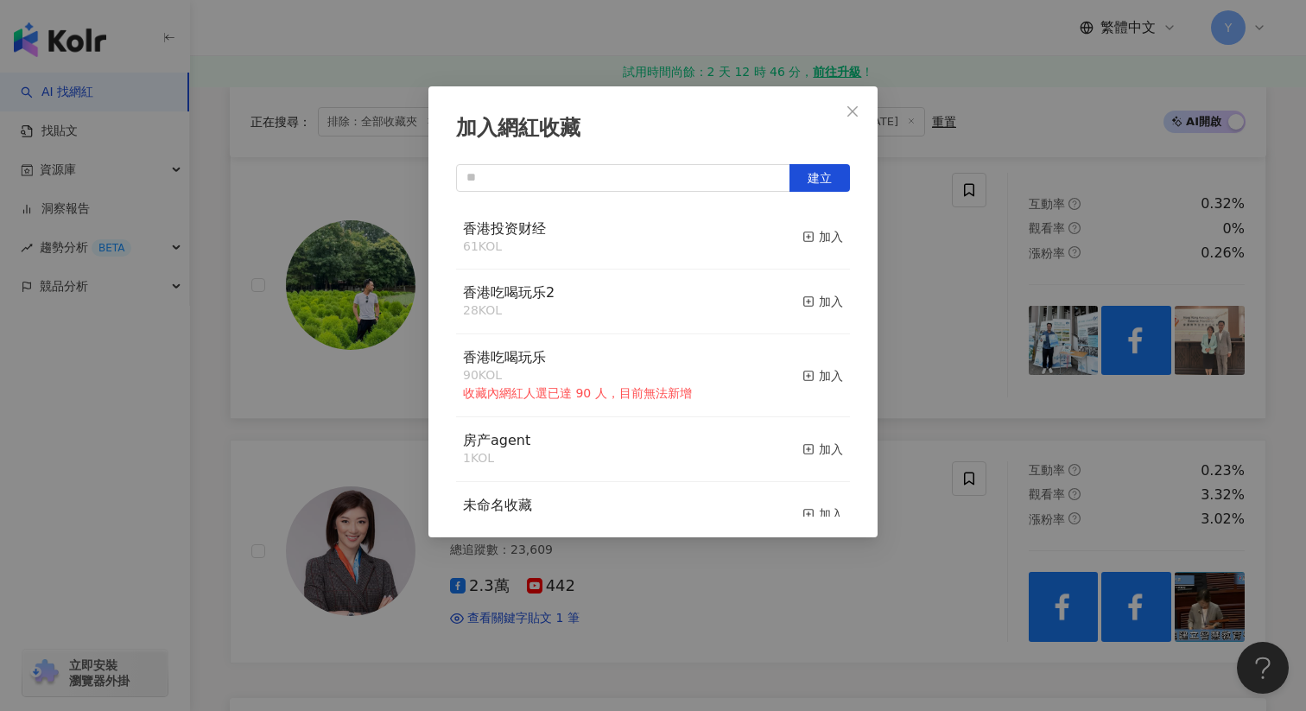
click at [984, 266] on div "加入網紅收藏 建立 香港投资财经 61 KOL 加入 香港吃喝玩乐2 28 KOL 加入 香港吃喝玩乐 90 KOL 收藏內網紅人選已達 90 人，目前無法新…" at bounding box center [653, 355] width 1306 height 711
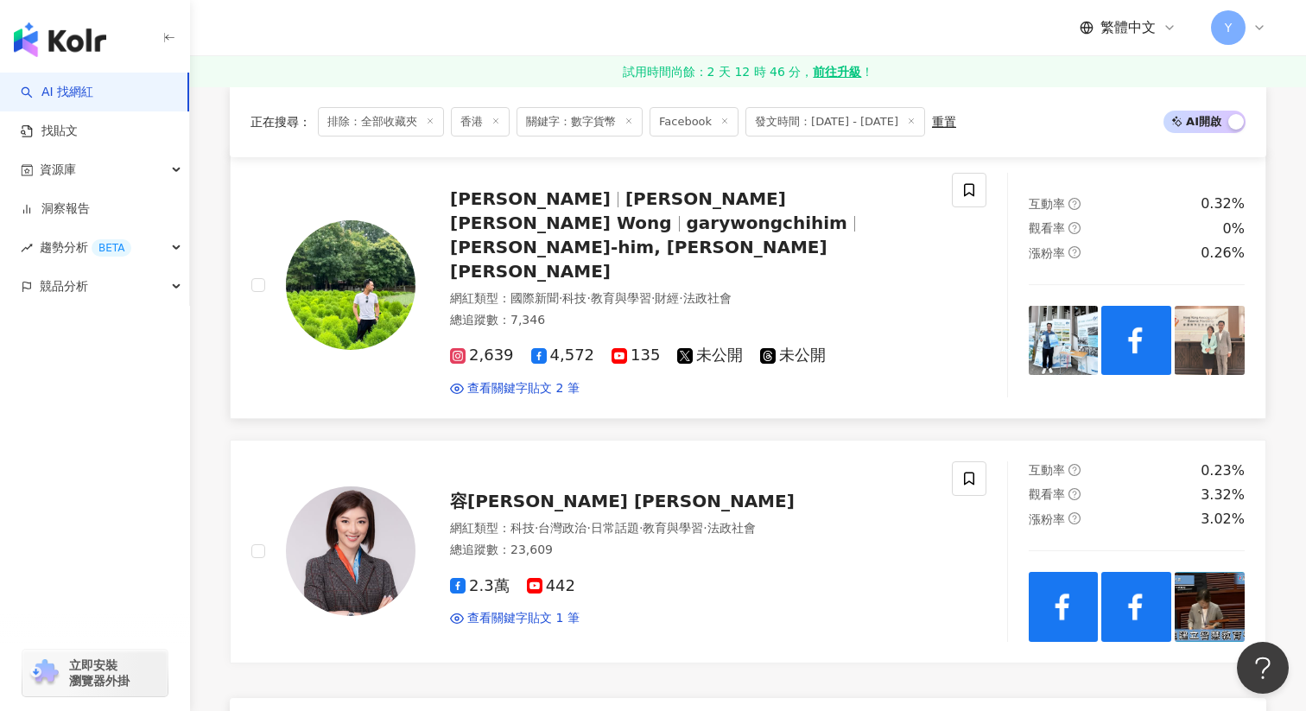
click at [1153, 320] on img at bounding box center [1137, 341] width 70 height 70
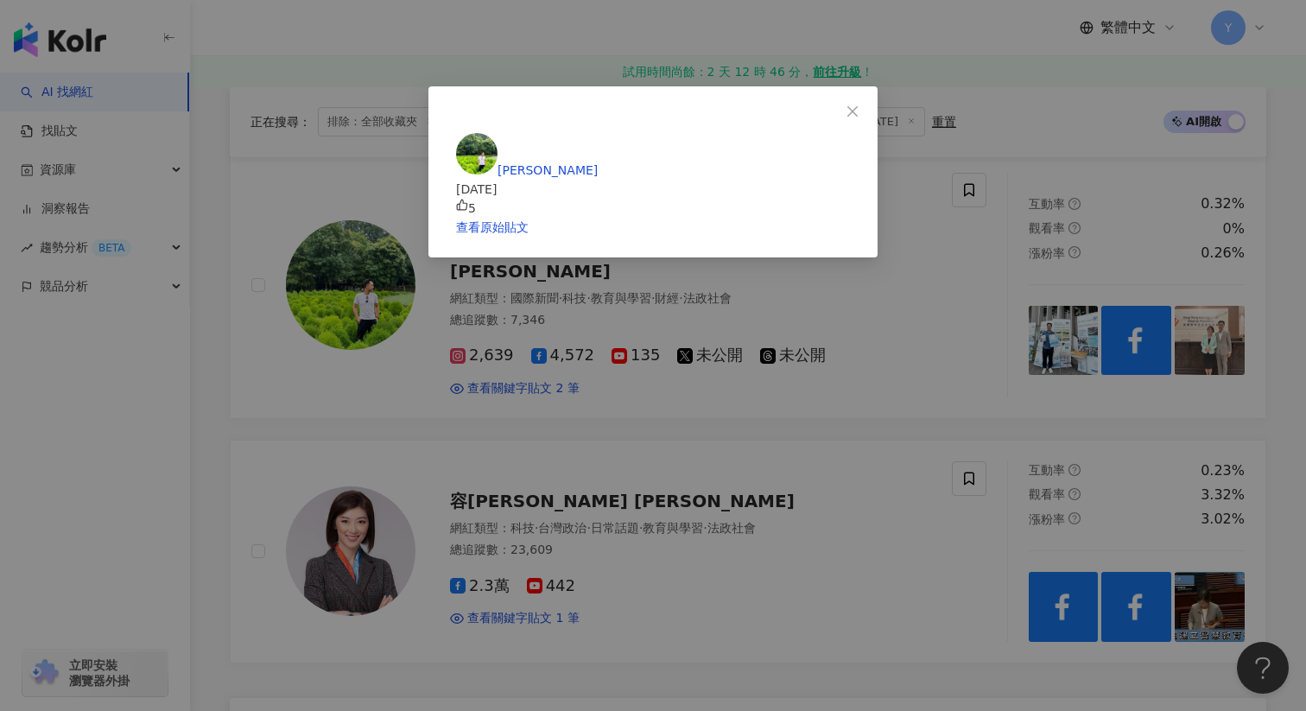
click at [1175, 211] on div "黃梓謙 2025/8/24 5 查看原始貼文" at bounding box center [653, 355] width 1306 height 711
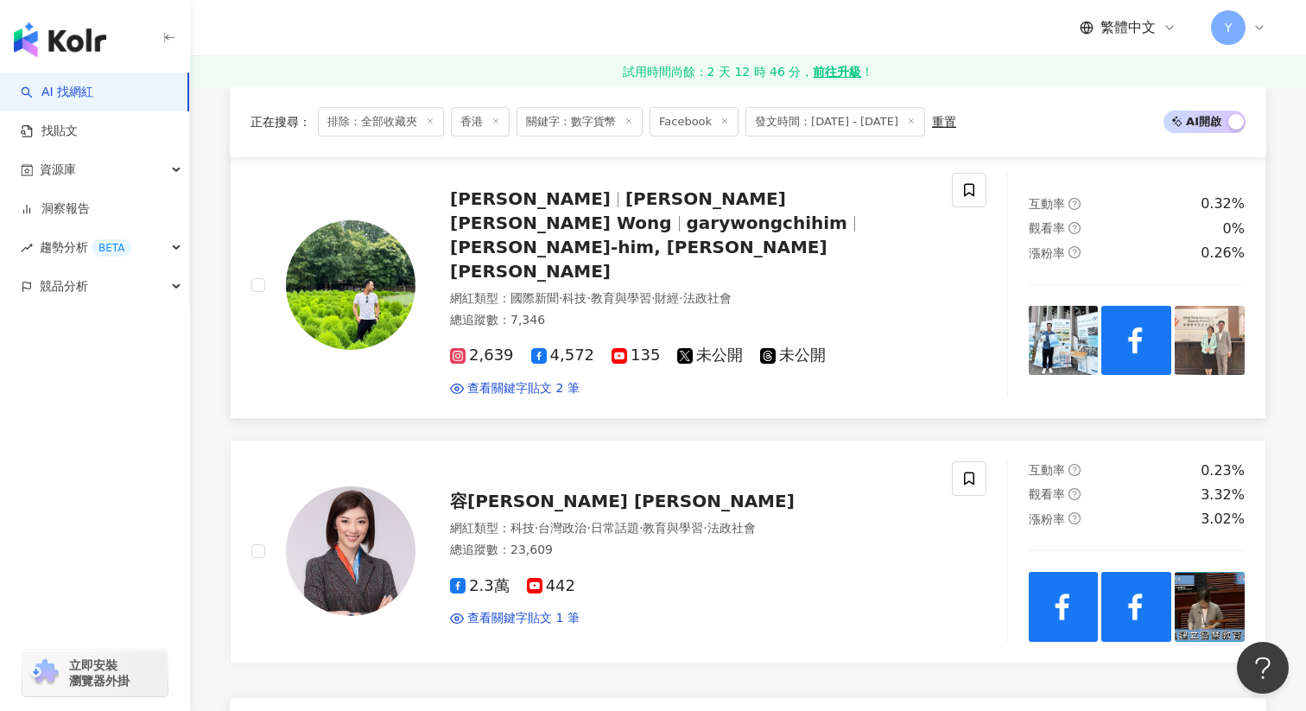
click at [1210, 312] on img at bounding box center [1210, 341] width 70 height 70
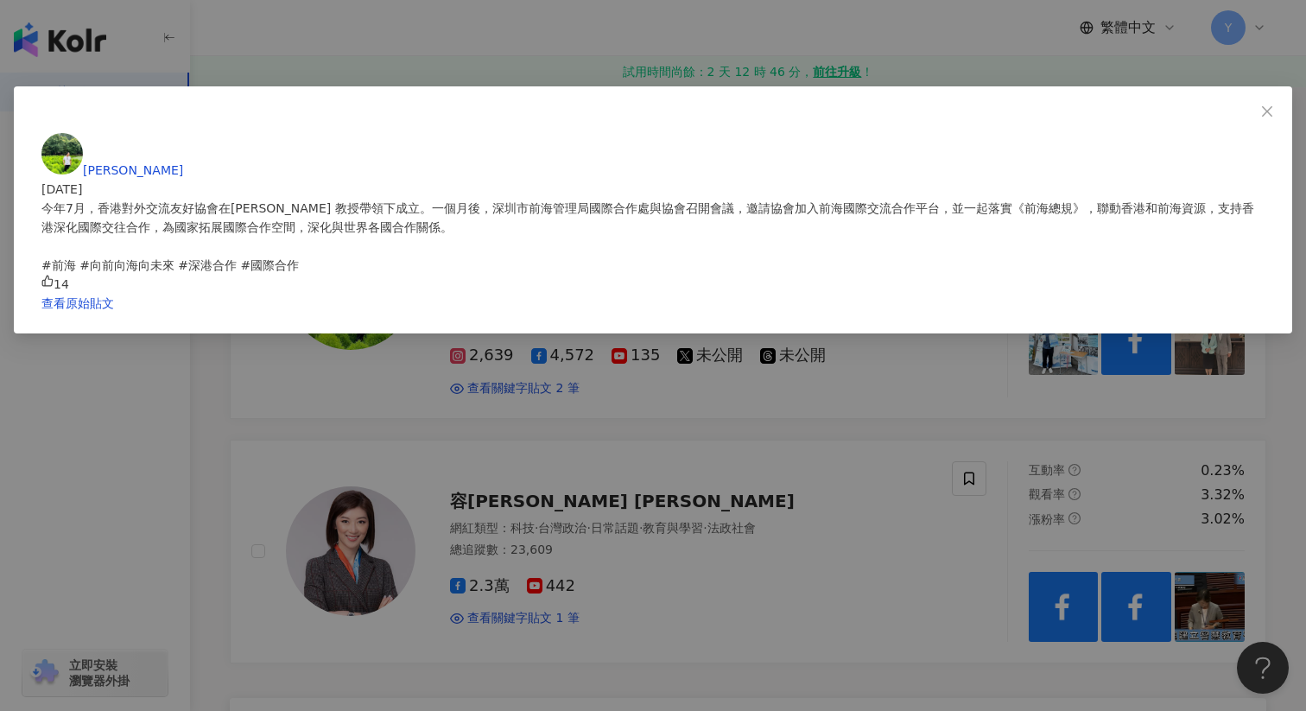
click at [1137, 241] on div "黃梓謙 2025/8/22 今年7月，香港對外交流友好協會在梁美芬 Priscilla Leung 教授帶領下成立。一個月後，深圳市前海管理局國際合作處與協會…" at bounding box center [653, 355] width 1306 height 711
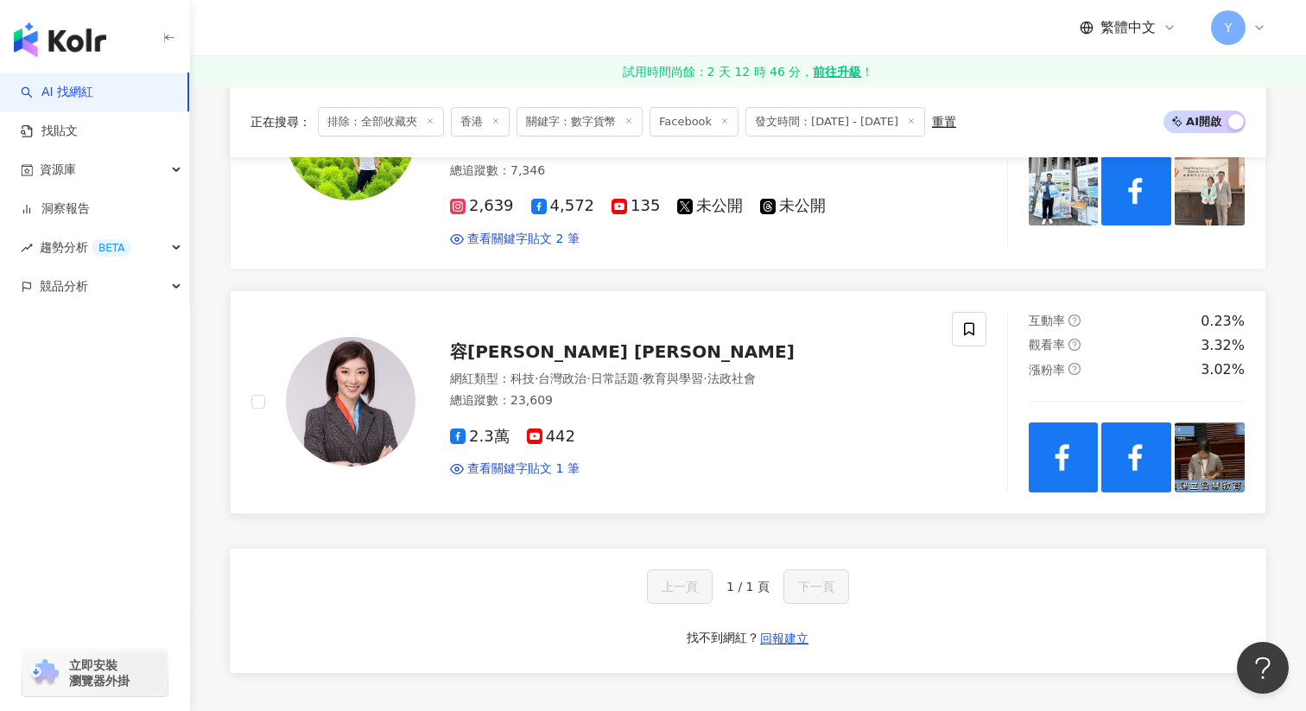
scroll to position [389, 0]
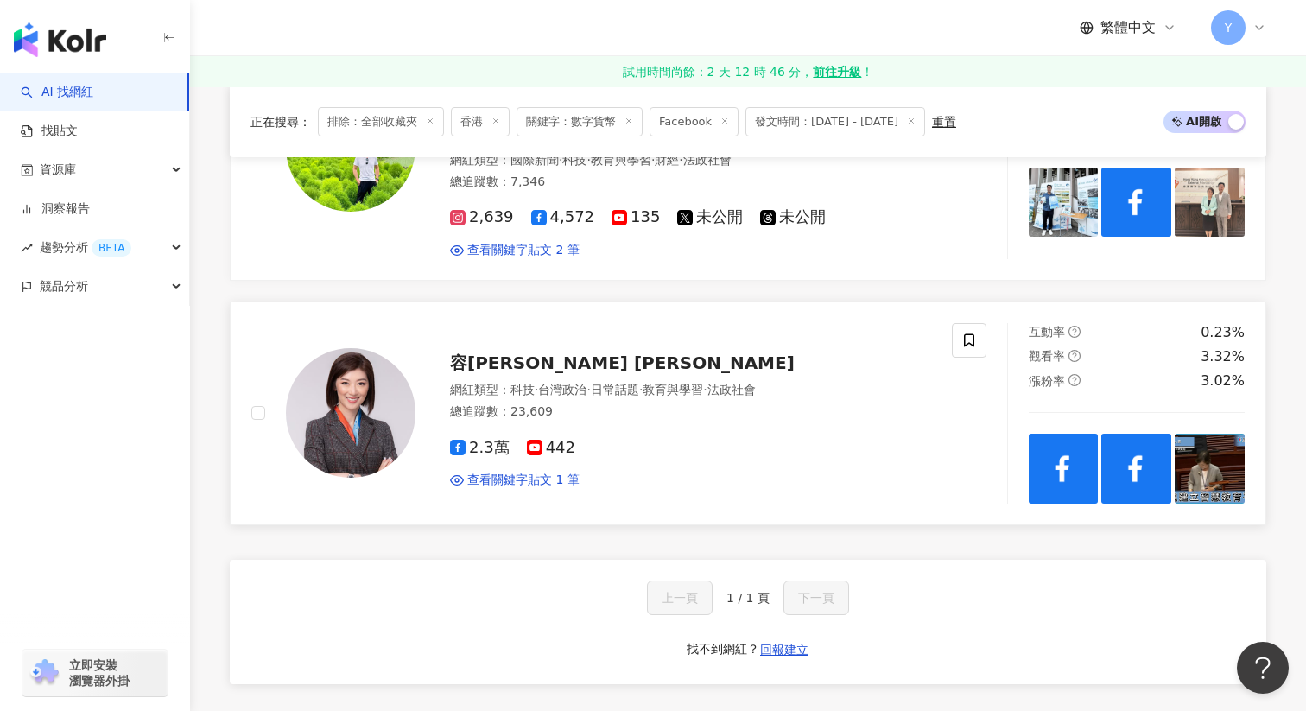
click at [1207, 434] on img at bounding box center [1210, 469] width 70 height 70
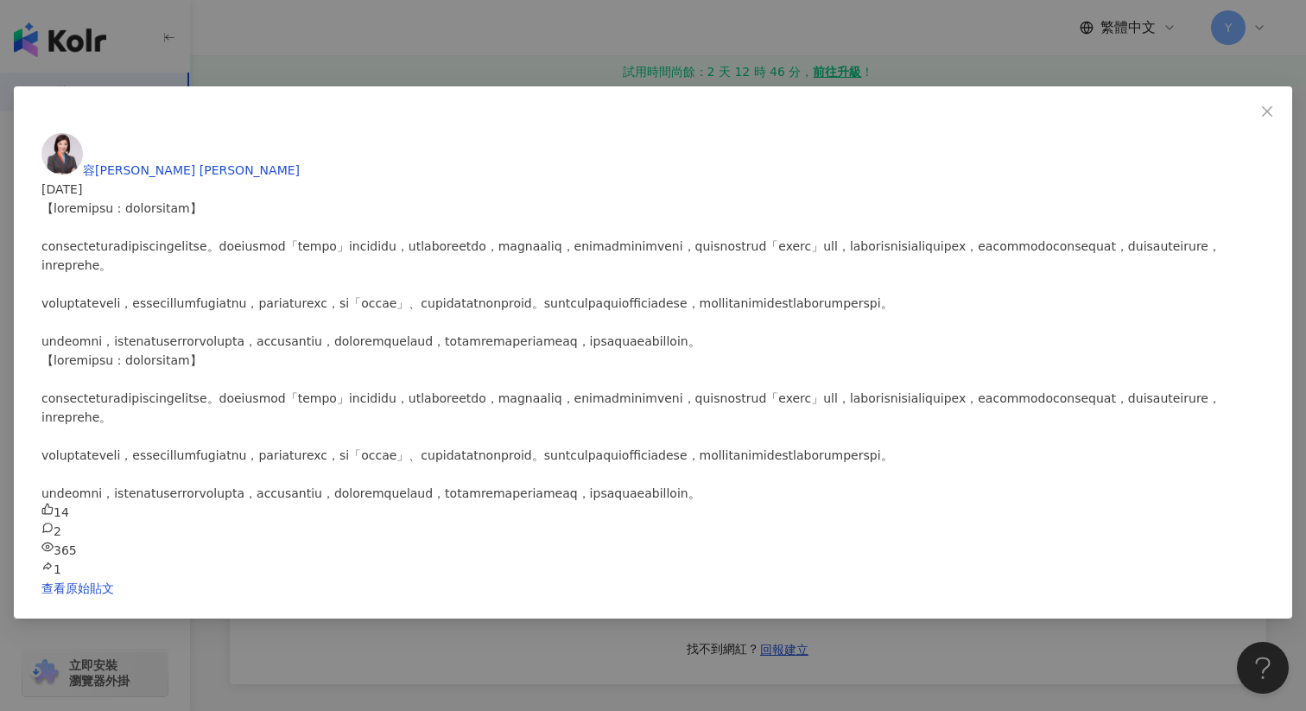
scroll to position [118, 0]
click at [1132, 333] on div "容海恩 Eunice Yung 2025/8/2 14 2 365 1 查看原始貼文" at bounding box center [653, 355] width 1306 height 711
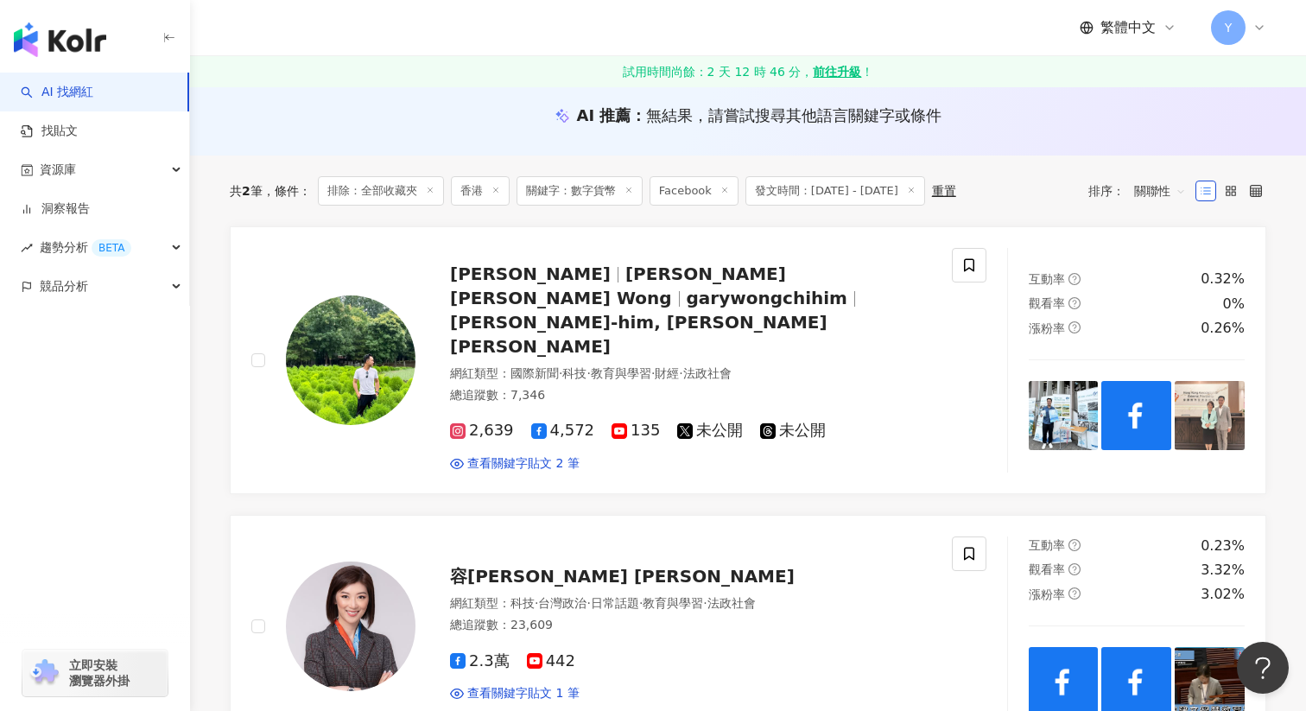
scroll to position [0, 0]
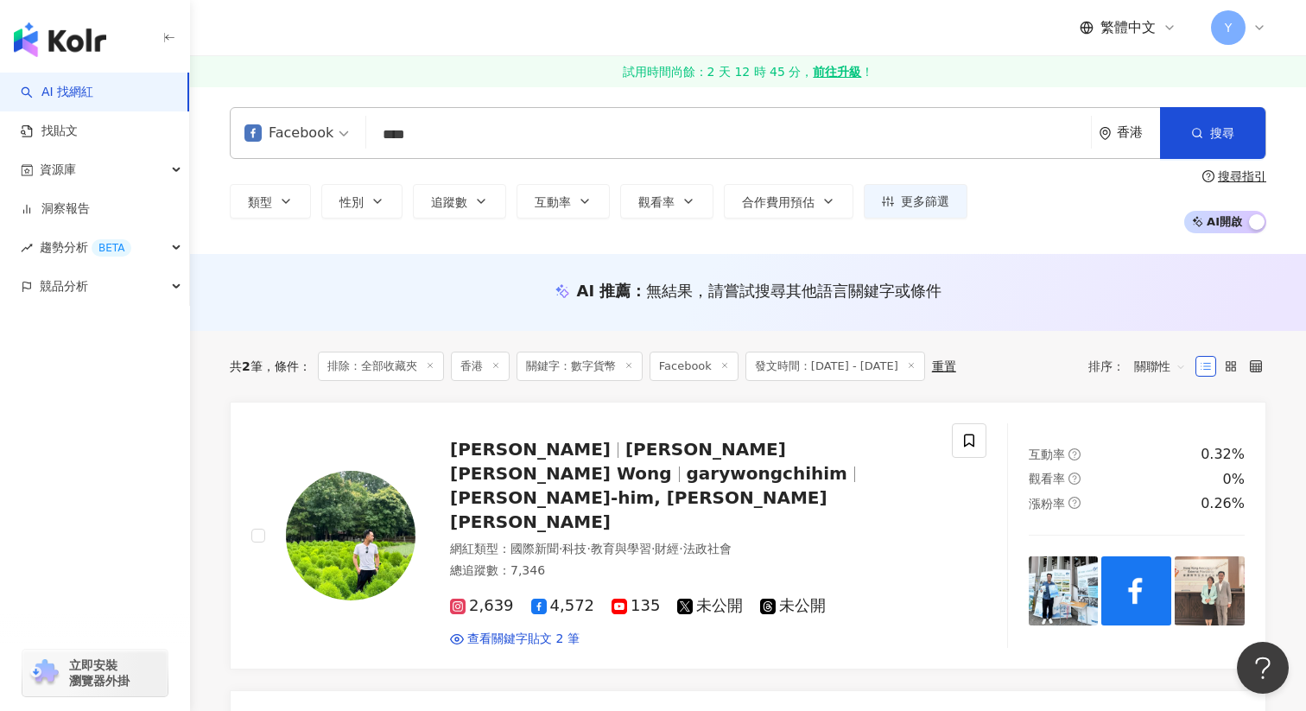
click at [505, 135] on input "****" at bounding box center [728, 134] width 711 height 33
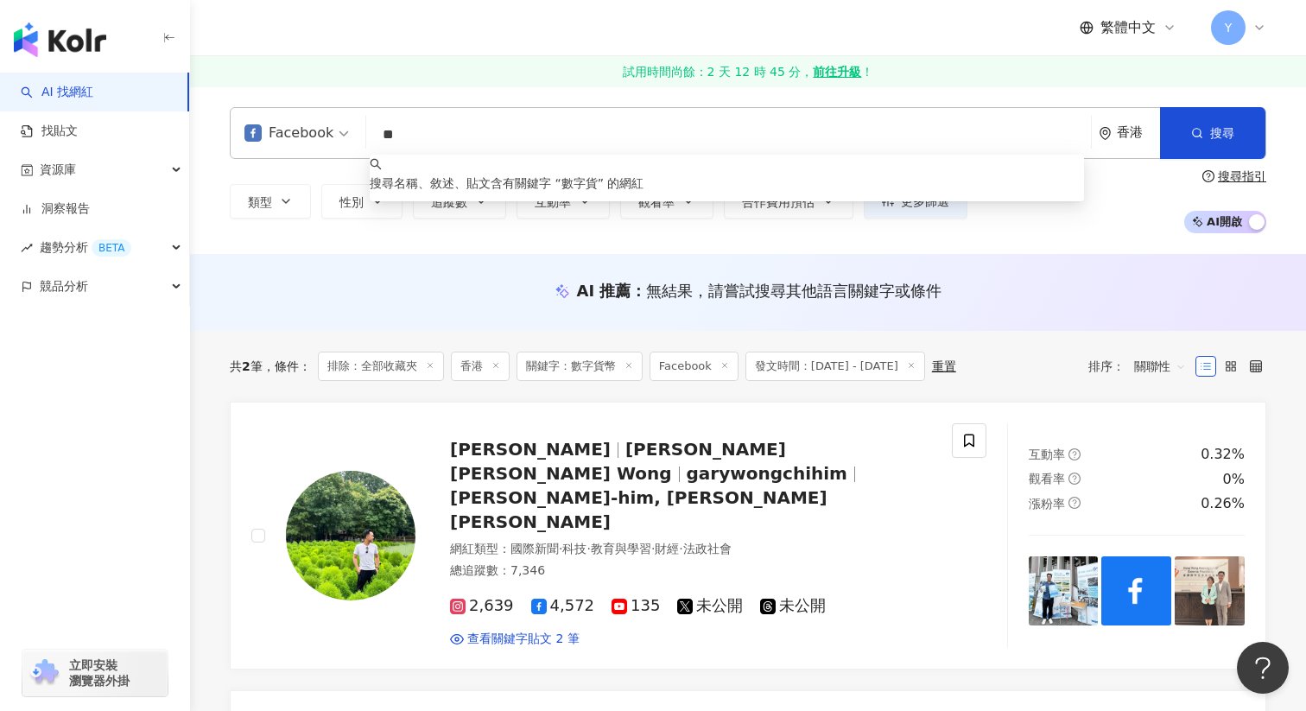
type input "*"
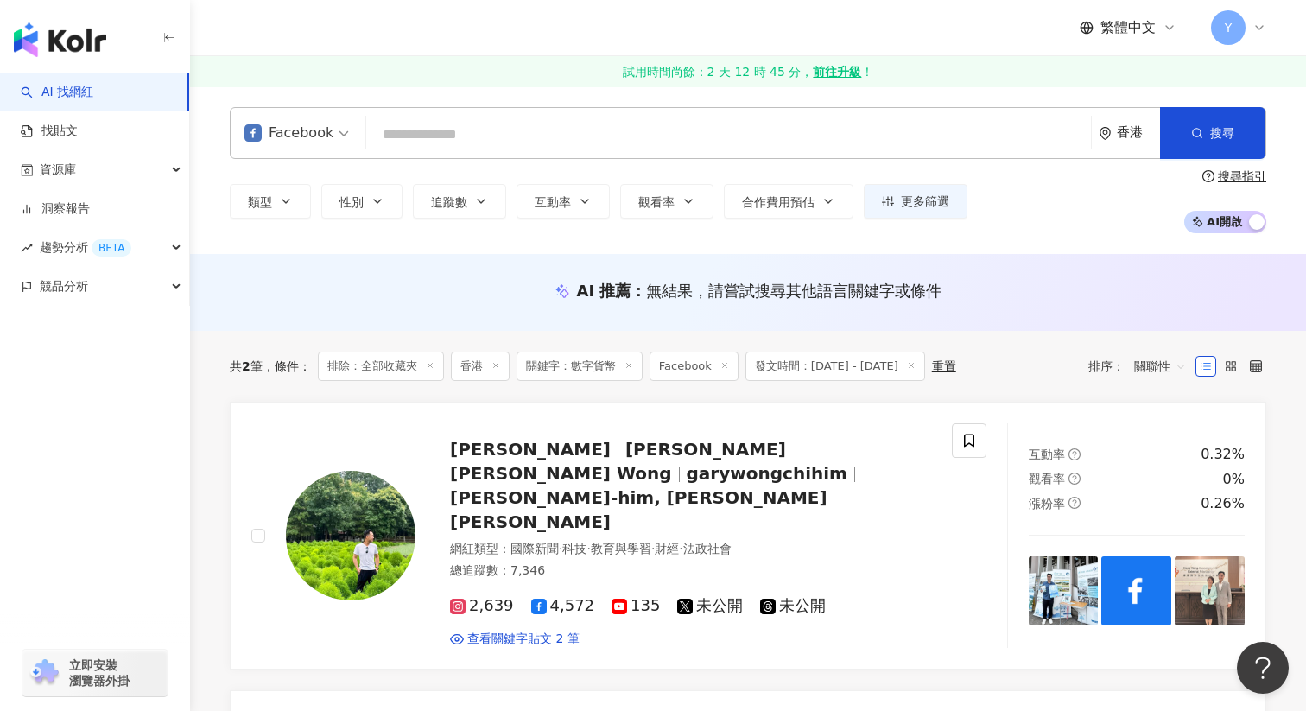
paste input "****"
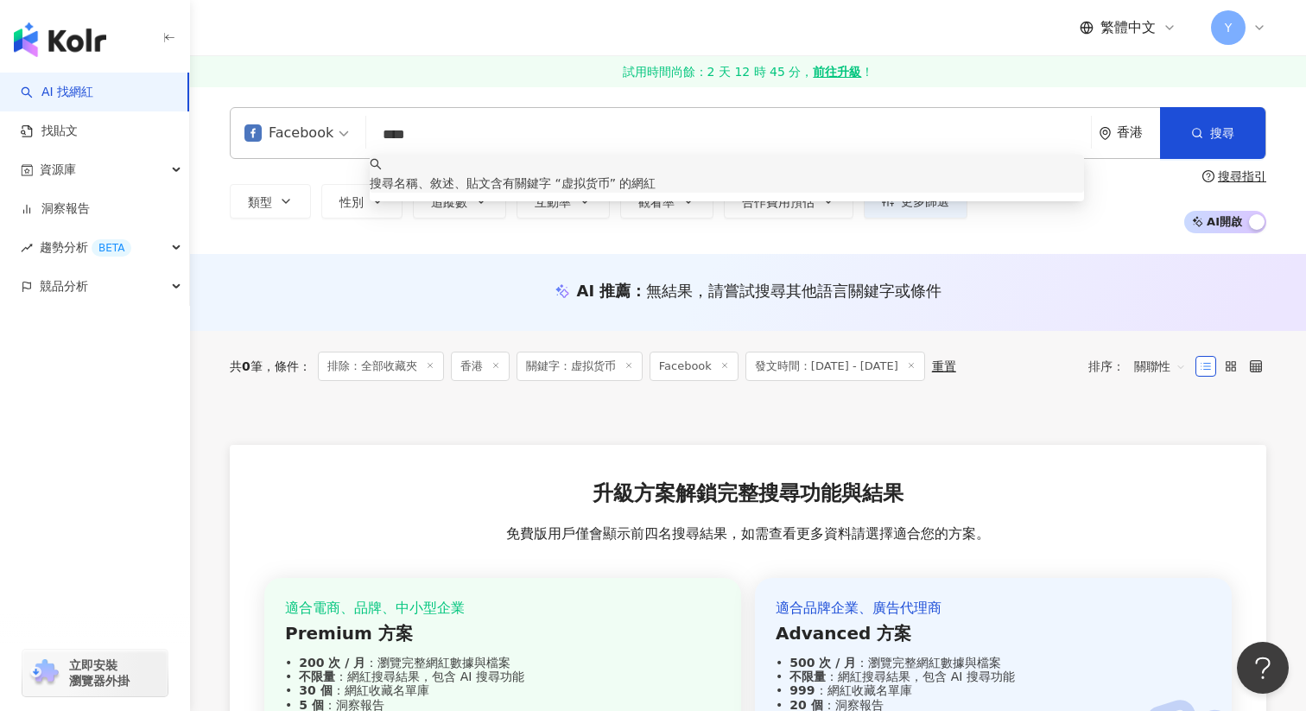
drag, startPoint x: 452, startPoint y: 140, endPoint x: 393, endPoint y: 140, distance: 58.8
click at [393, 140] on input "****" at bounding box center [728, 134] width 711 height 33
click at [447, 137] on input "****" at bounding box center [728, 134] width 711 height 33
type input "*"
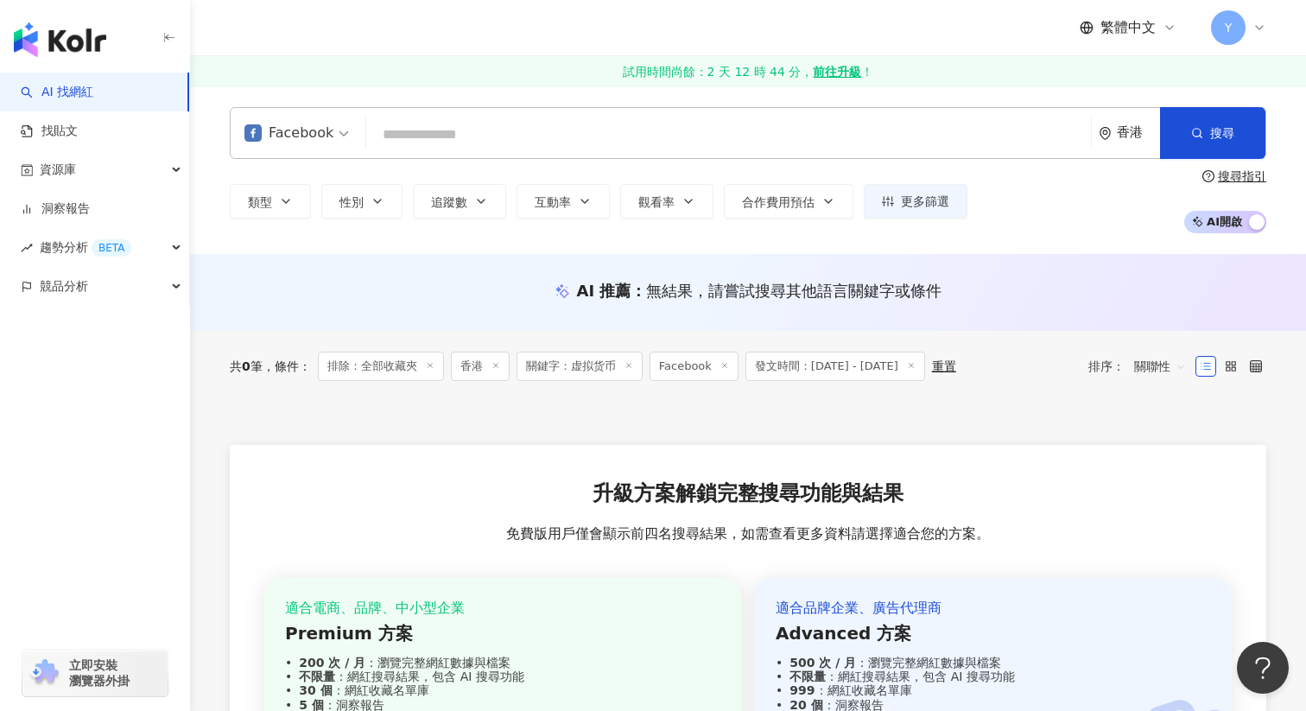
click at [586, 143] on input "search" at bounding box center [728, 134] width 711 height 33
paste input "****"
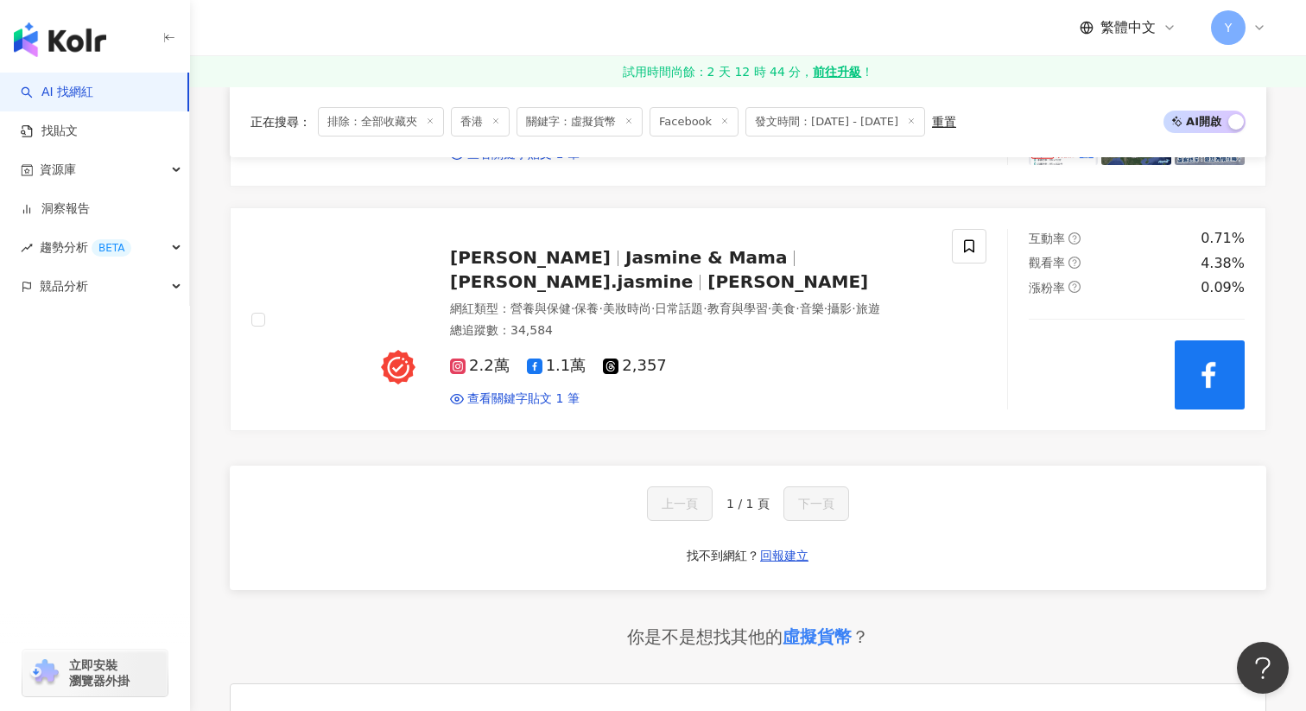
scroll to position [678, 0]
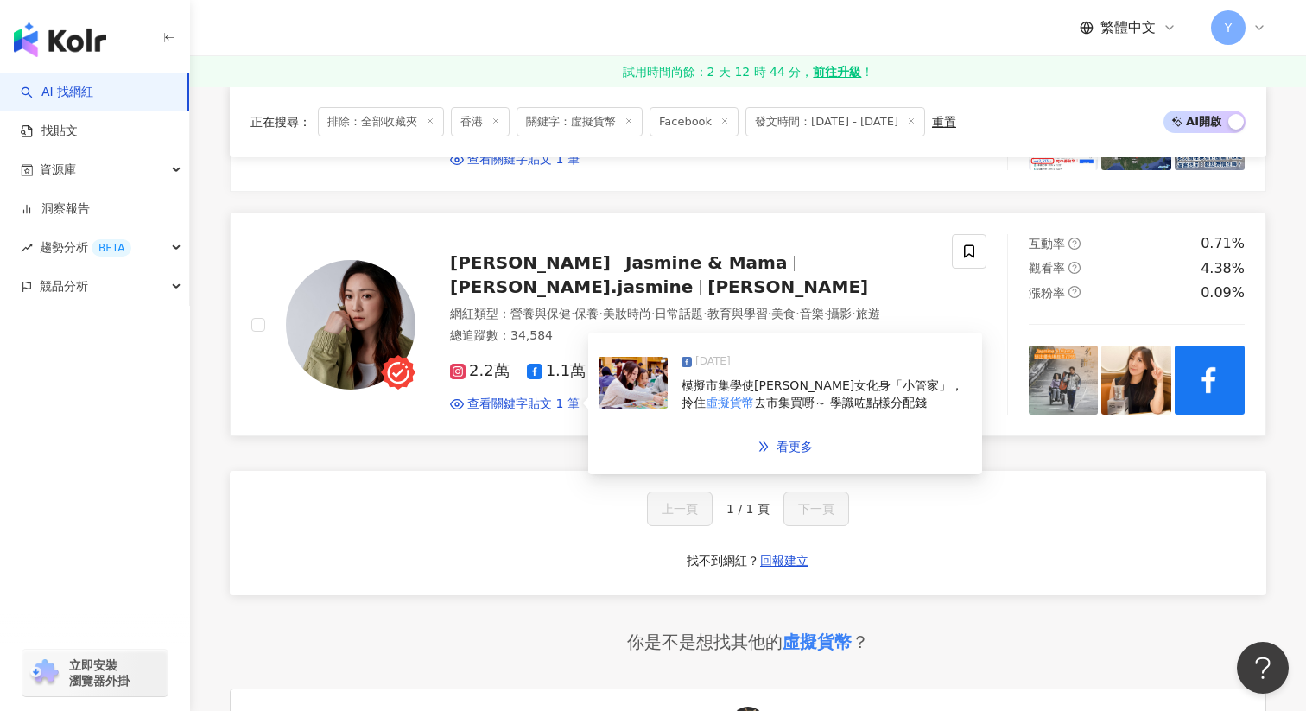
click at [754, 396] on span "去市集買嘢～ 學識咗點樣分配錢" at bounding box center [840, 403] width 173 height 14
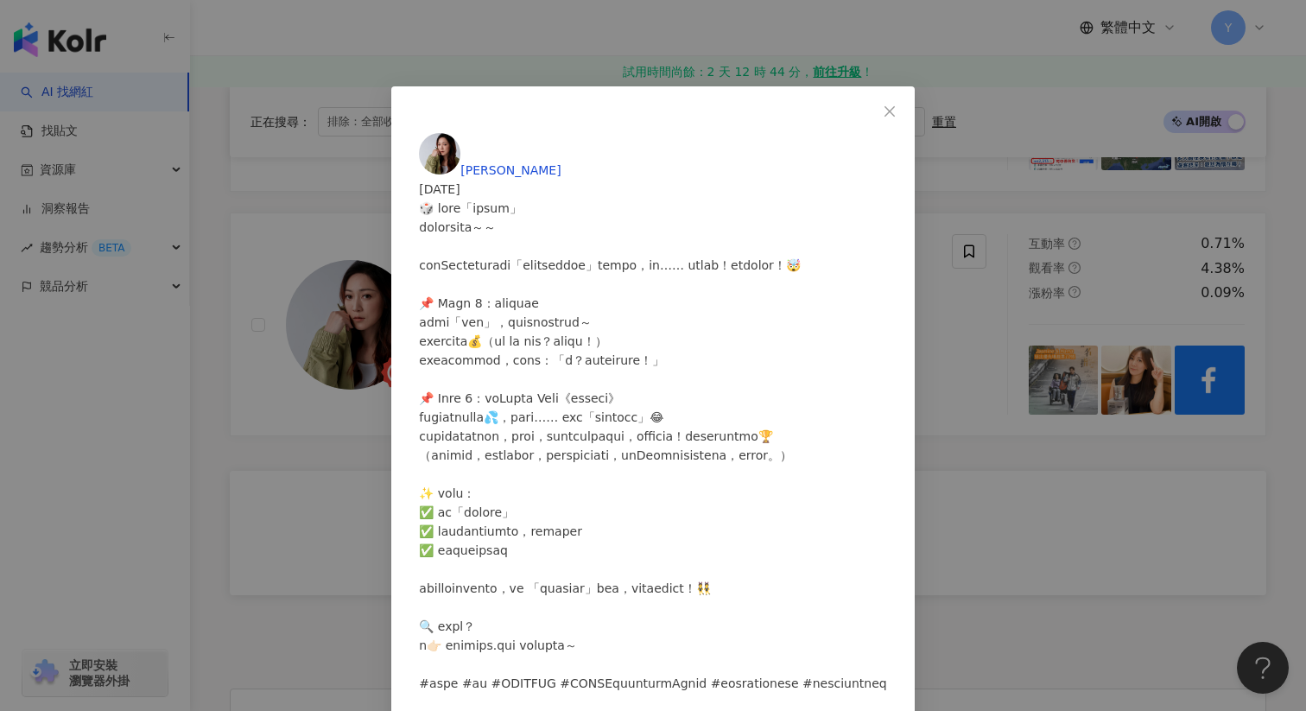
scroll to position [664, 0]
click at [949, 417] on div "Kathryn F. 2025/5/5 74 2 4 查看原始貼文" at bounding box center [653, 355] width 1306 height 711
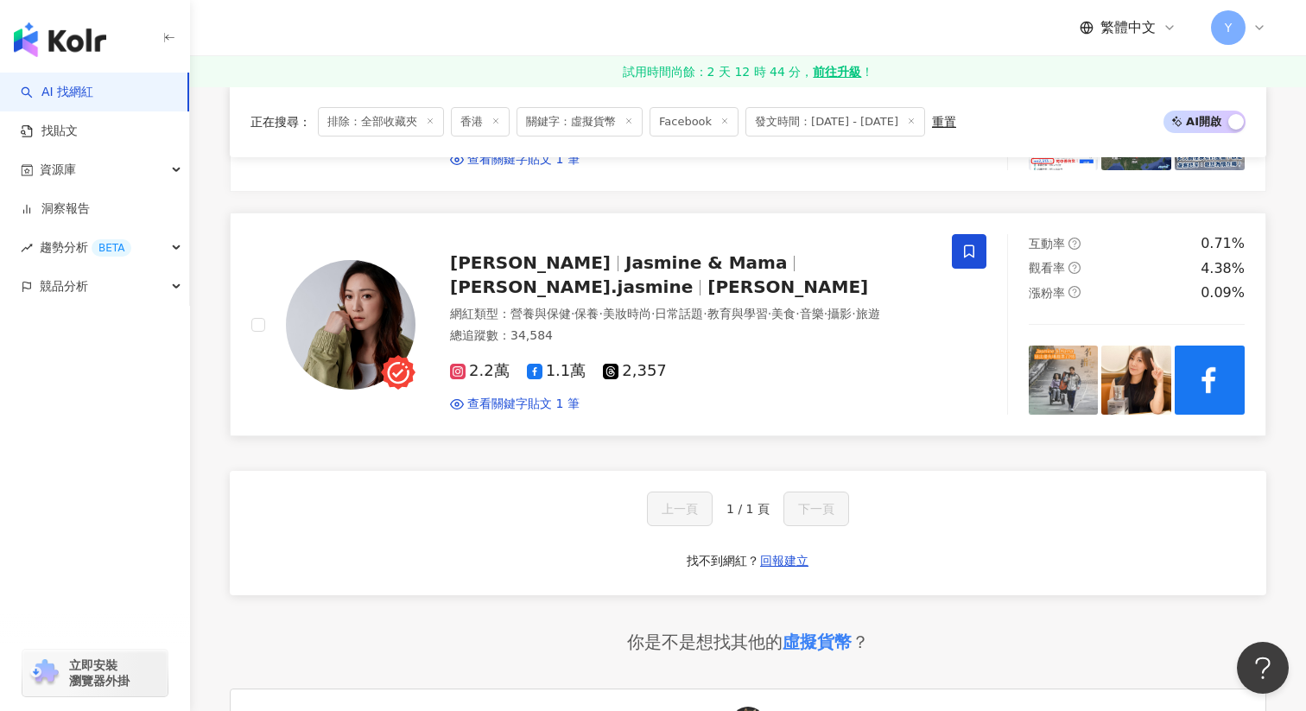
click at [969, 249] on icon at bounding box center [970, 252] width 16 height 16
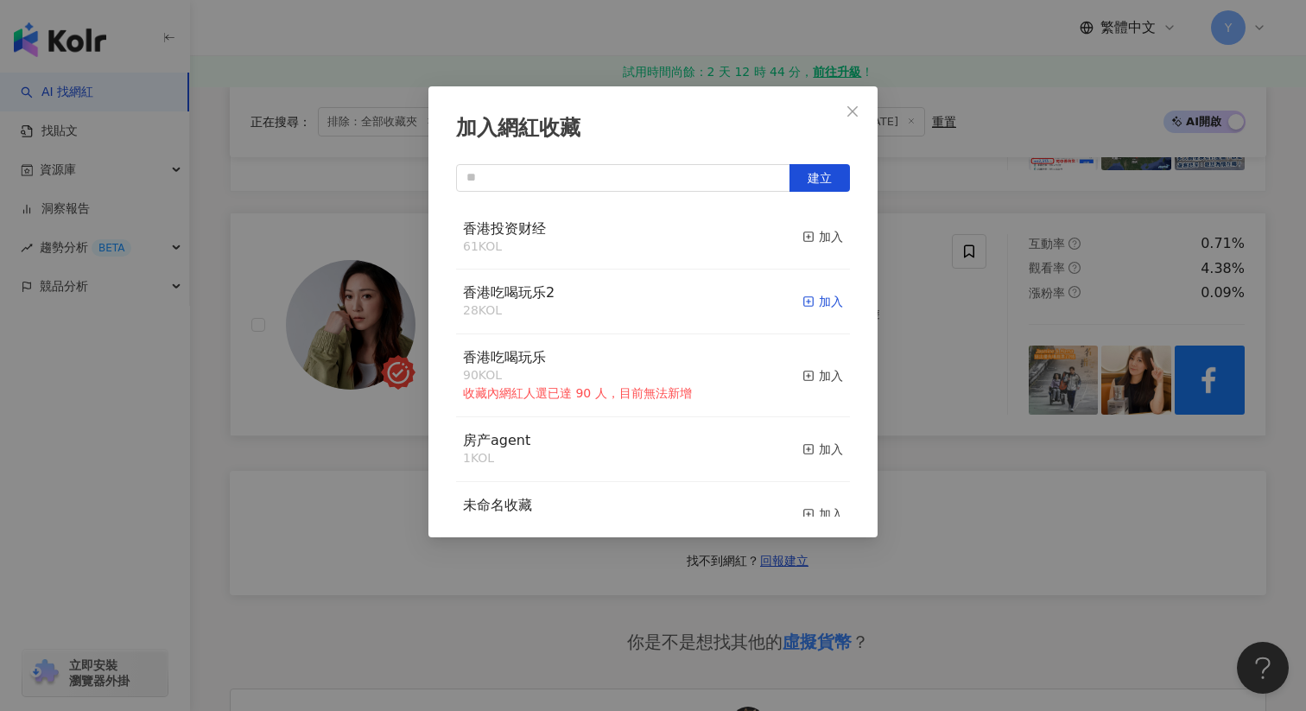
click at [822, 297] on div "加入" at bounding box center [823, 301] width 41 height 19
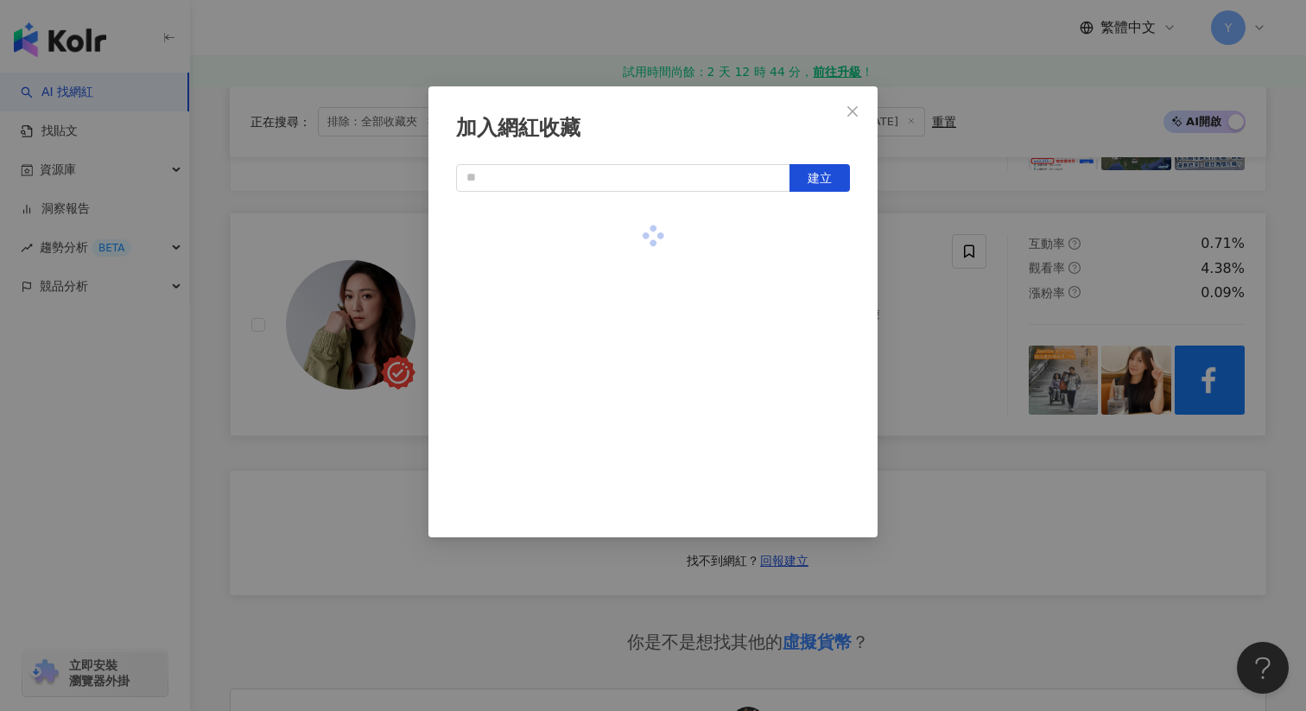
click at [921, 372] on div "加入網紅收藏 建立" at bounding box center [653, 355] width 1306 height 711
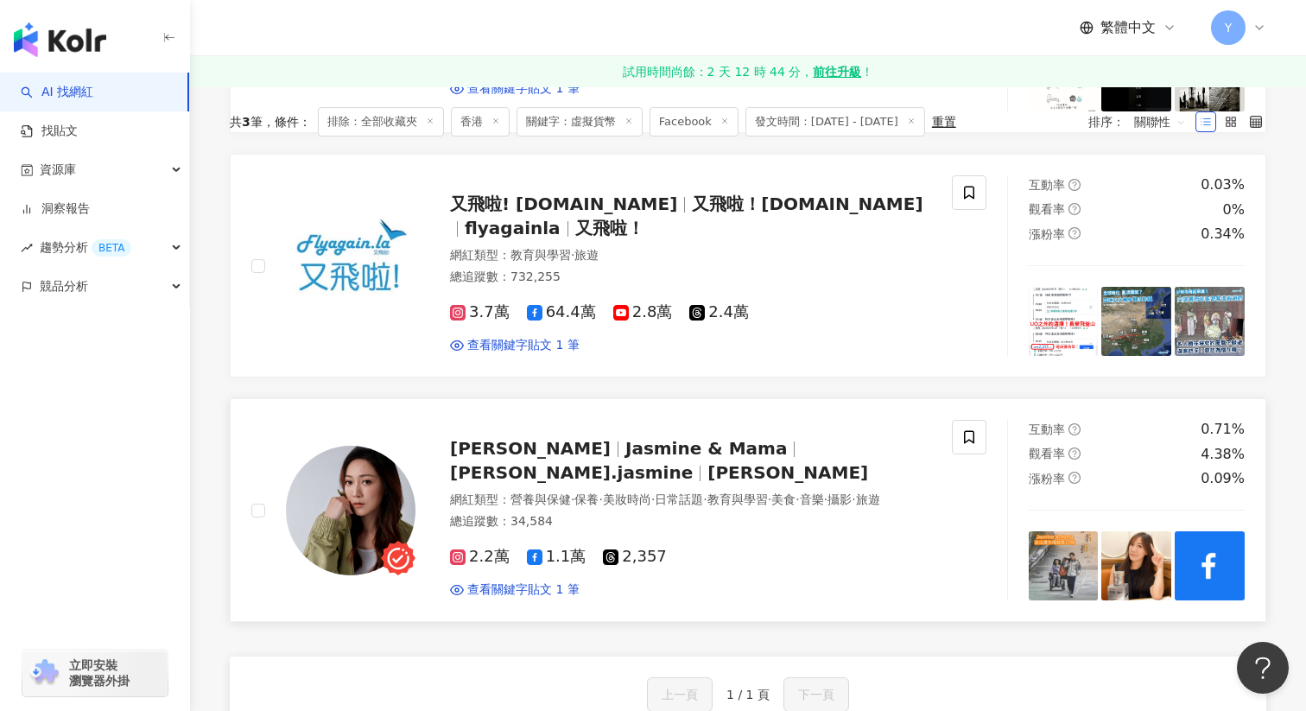
scroll to position [0, 0]
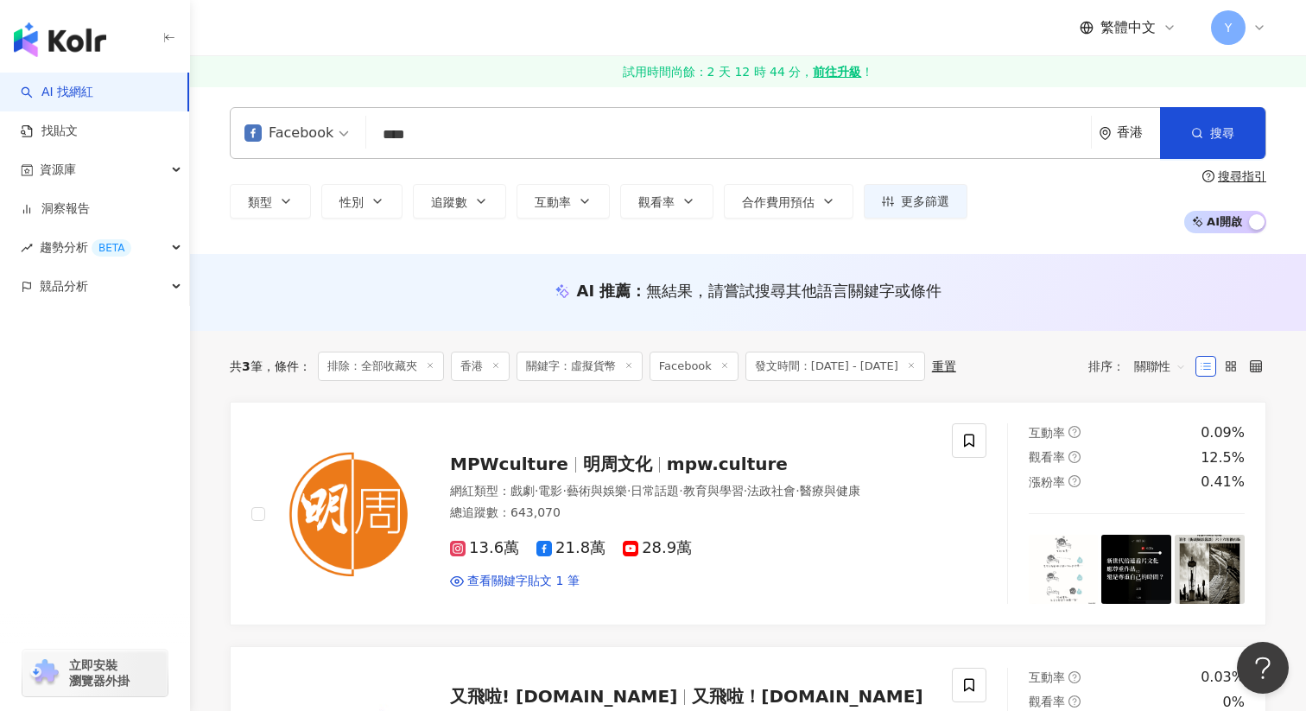
click at [718, 141] on input "****" at bounding box center [728, 134] width 711 height 33
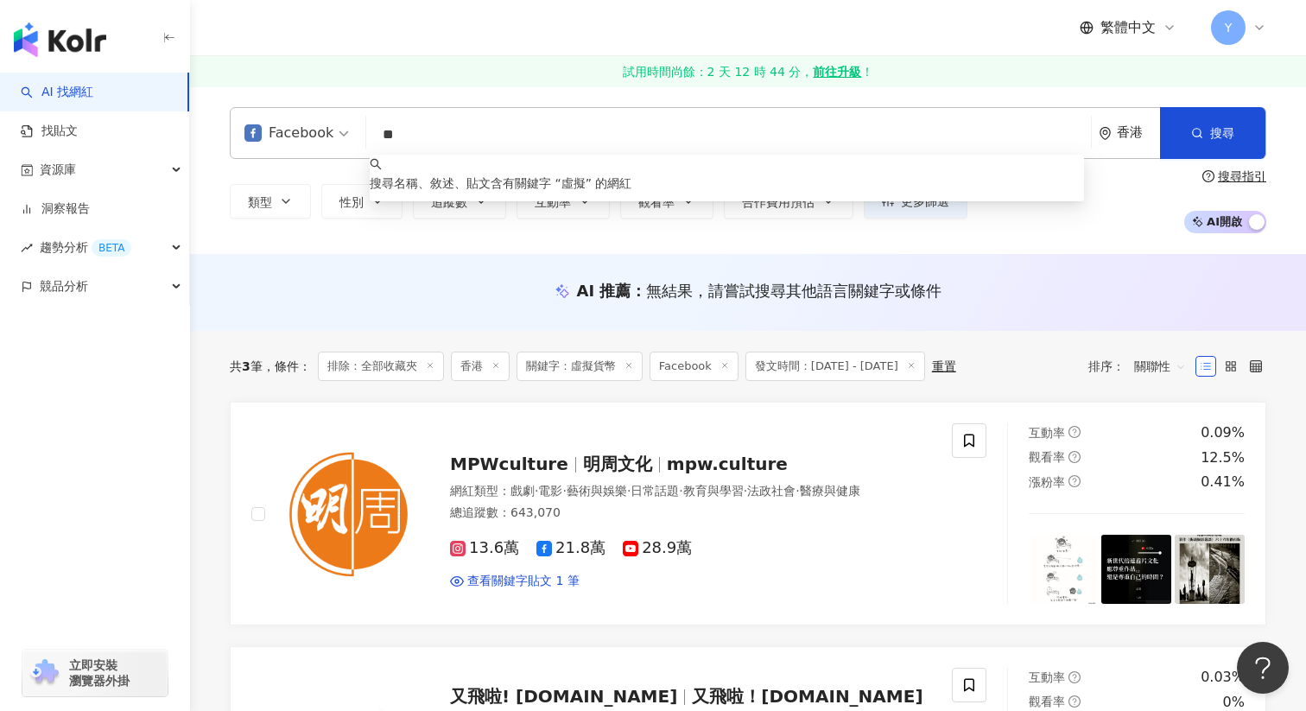
type input "*"
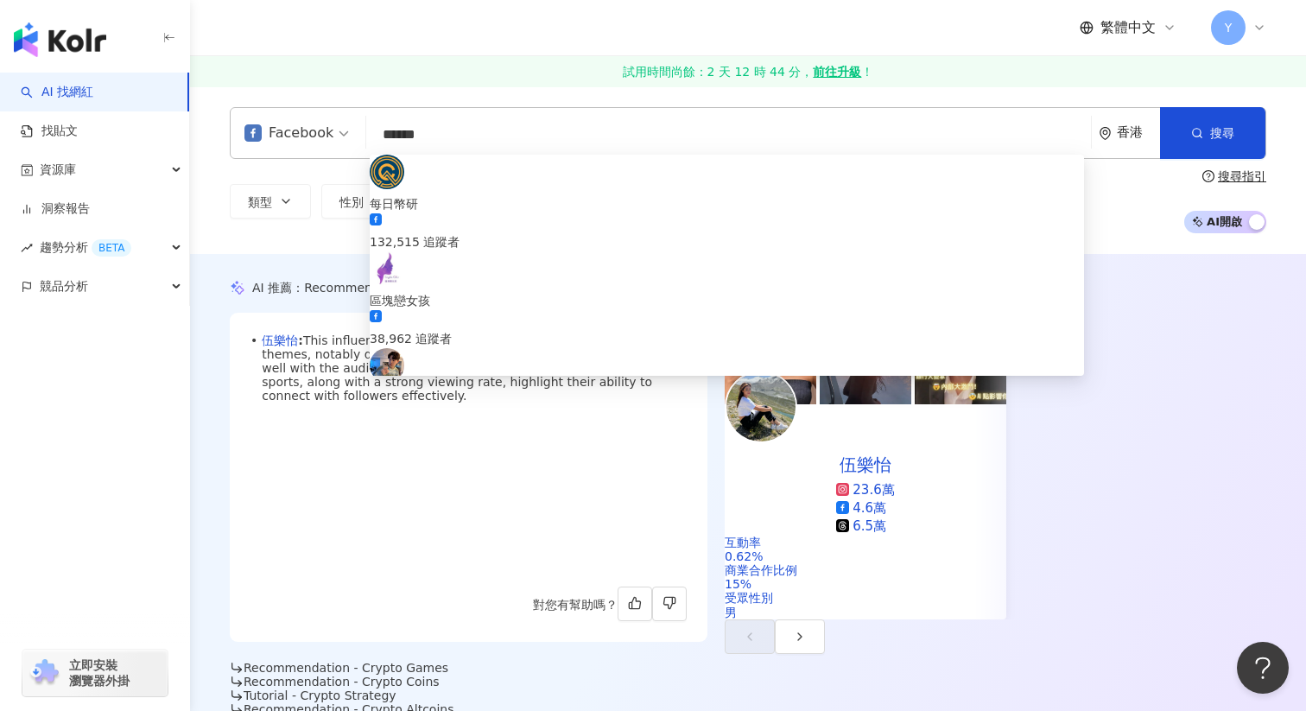
click at [283, 238] on div "Facebook ****** 香港 搜尋 8ba24645-6dee-484f-a24d-c11031f32eb8 7c52a6a4-1f9d-4257-8…" at bounding box center [748, 170] width 1116 height 168
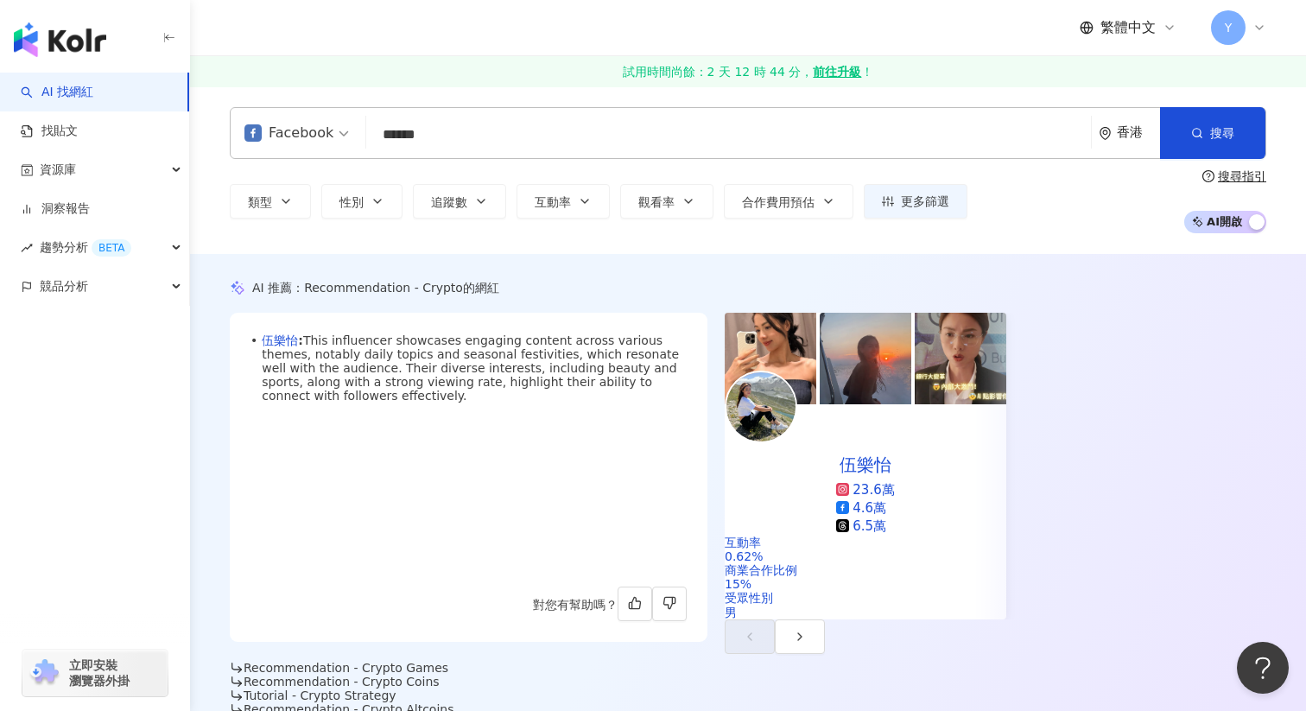
scroll to position [39, 0]
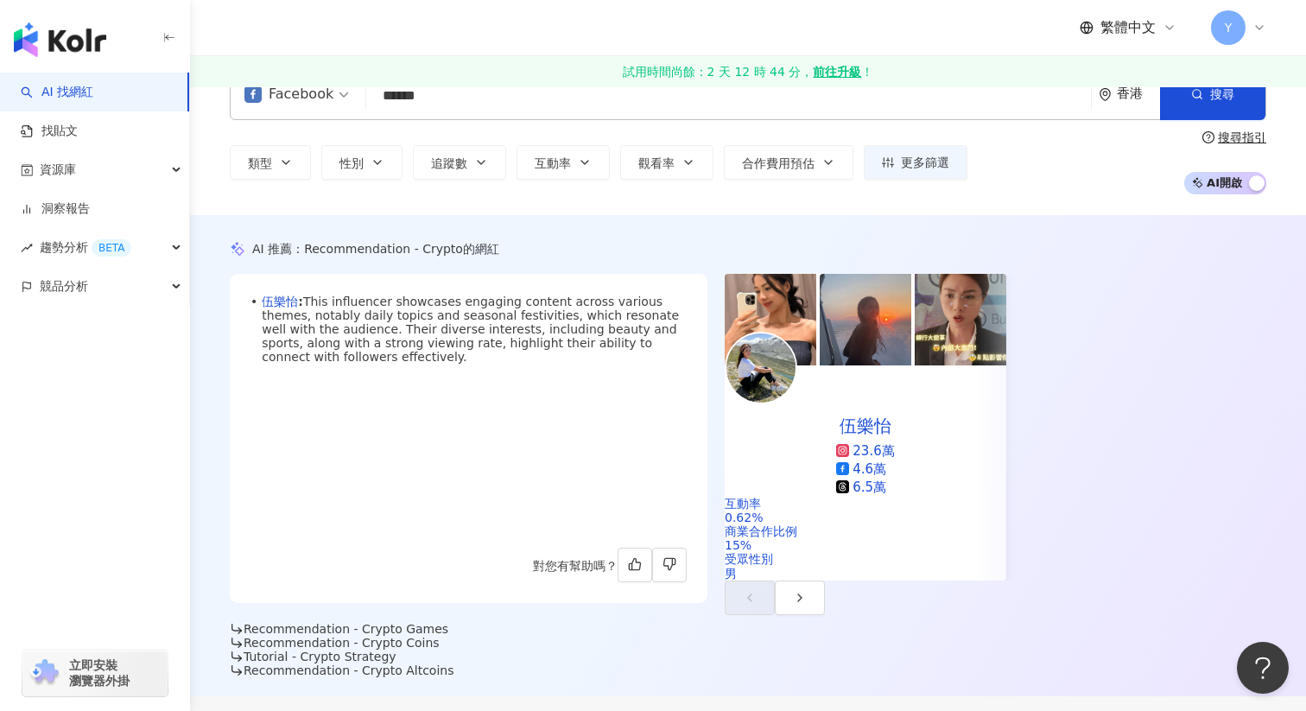
click at [796, 374] on img at bounding box center [761, 367] width 69 height 69
click at [487, 110] on input "******" at bounding box center [728, 95] width 711 height 33
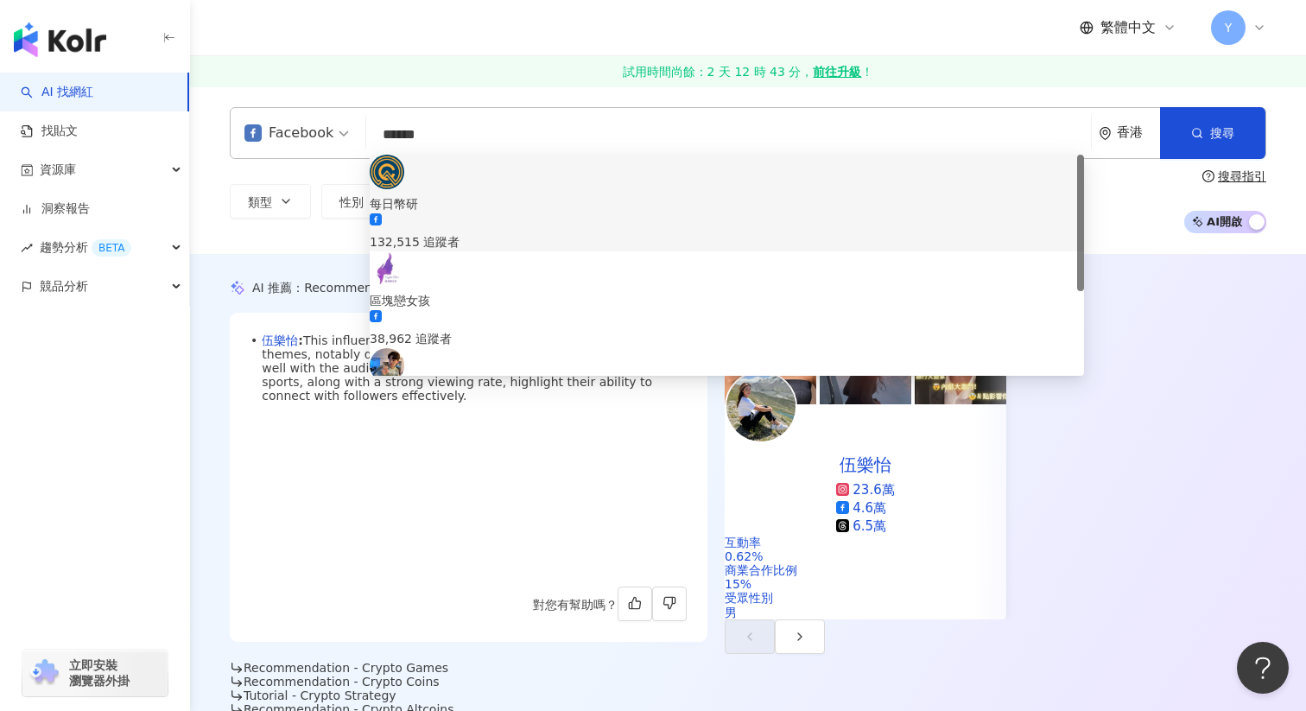
click at [560, 136] on input "******" at bounding box center [728, 134] width 711 height 33
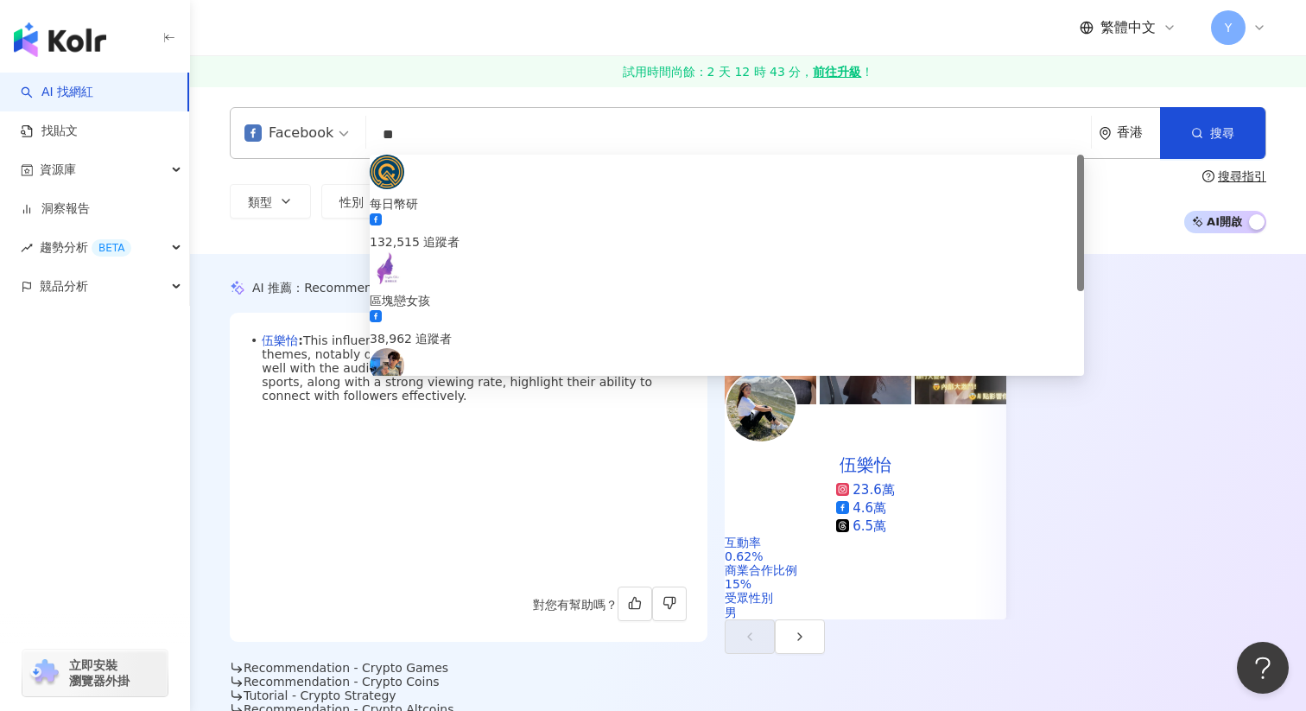
type input "*"
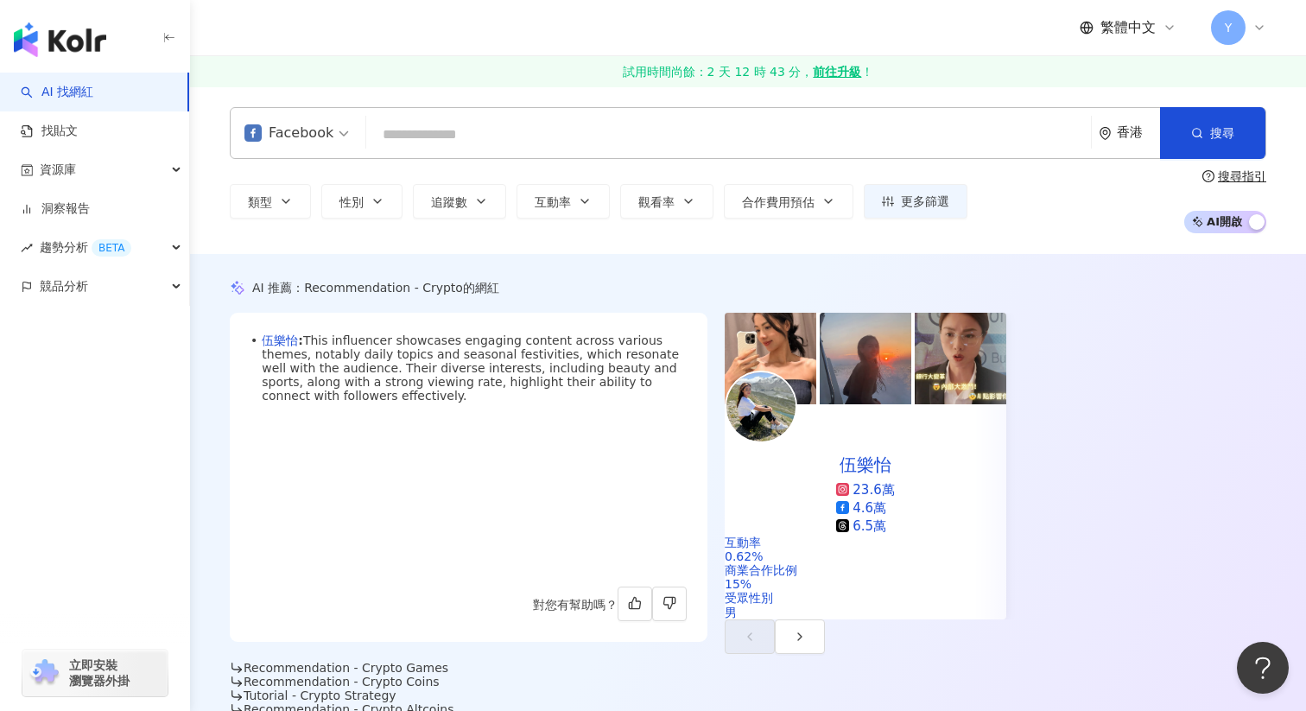
paste input "***"
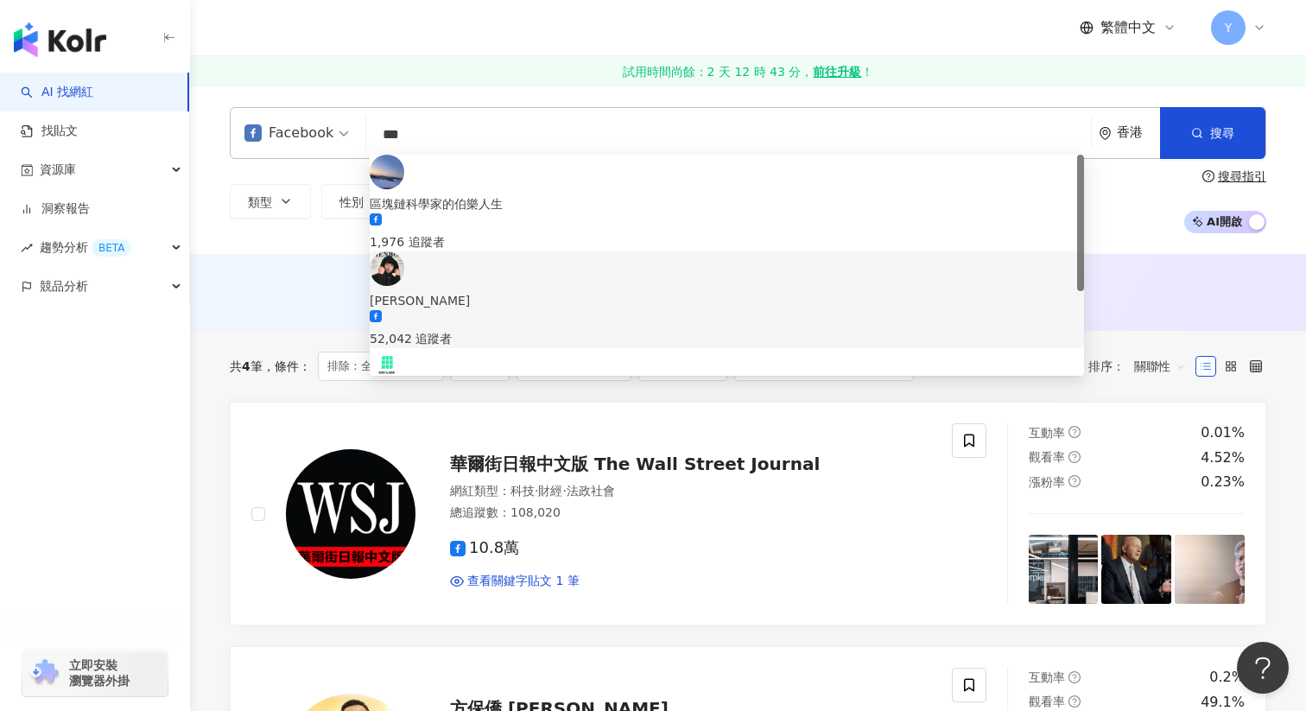
click at [315, 297] on div "AI 推薦 ： 無結果，請嘗試搜尋其他語言關鍵字或條件" at bounding box center [748, 291] width 1037 height 22
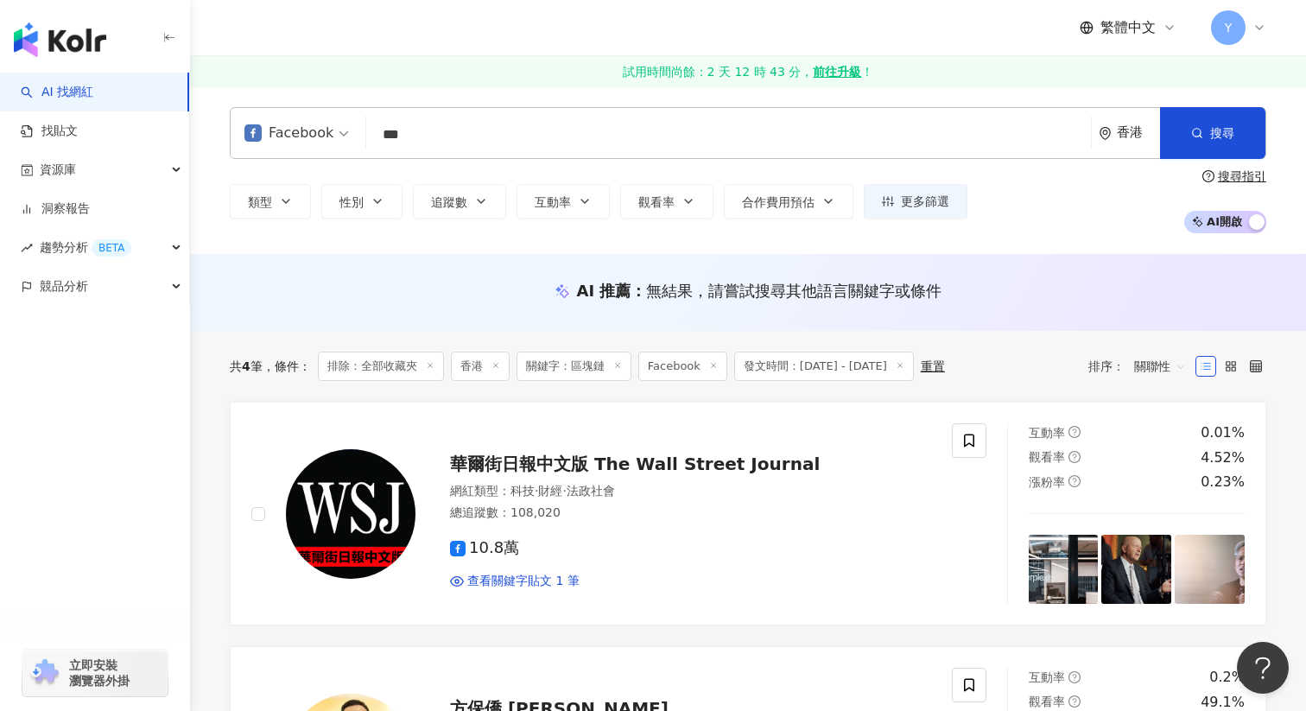
click at [442, 134] on input "***" at bounding box center [728, 134] width 711 height 33
type input "*"
type input "**********"
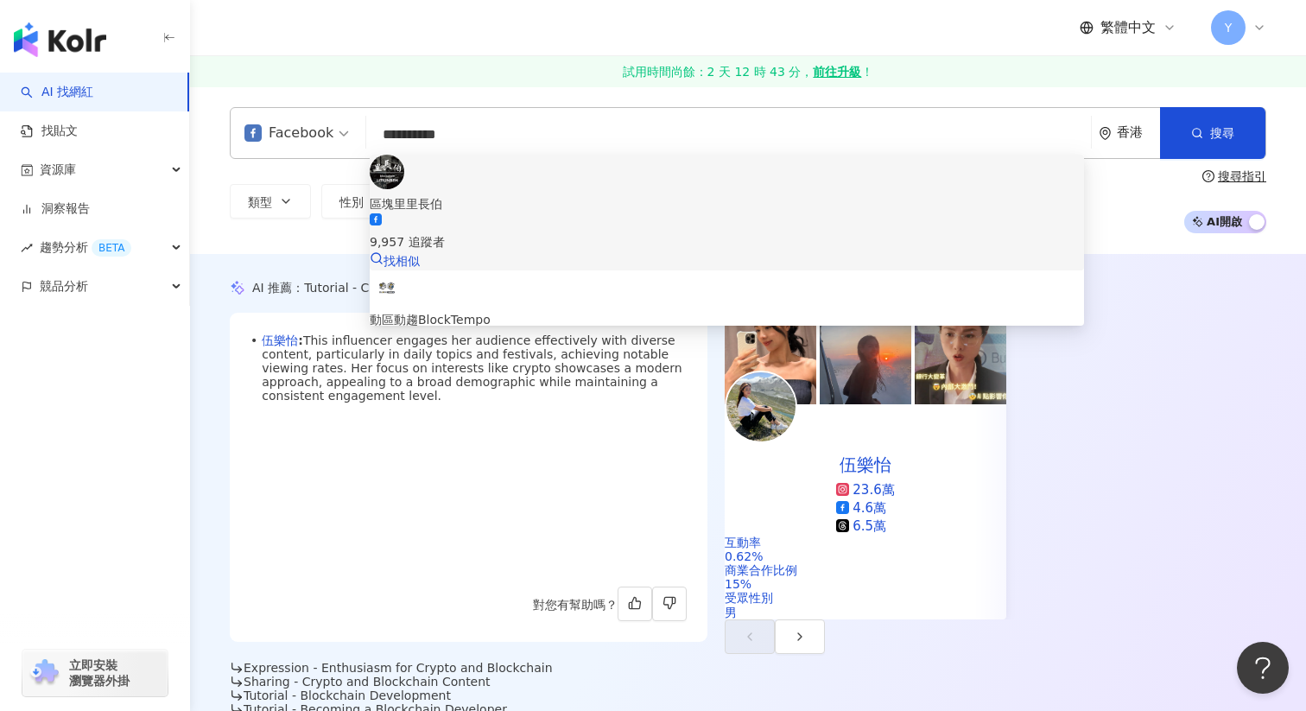
click at [466, 194] on div "區塊里里長伯" at bounding box center [727, 203] width 715 height 19
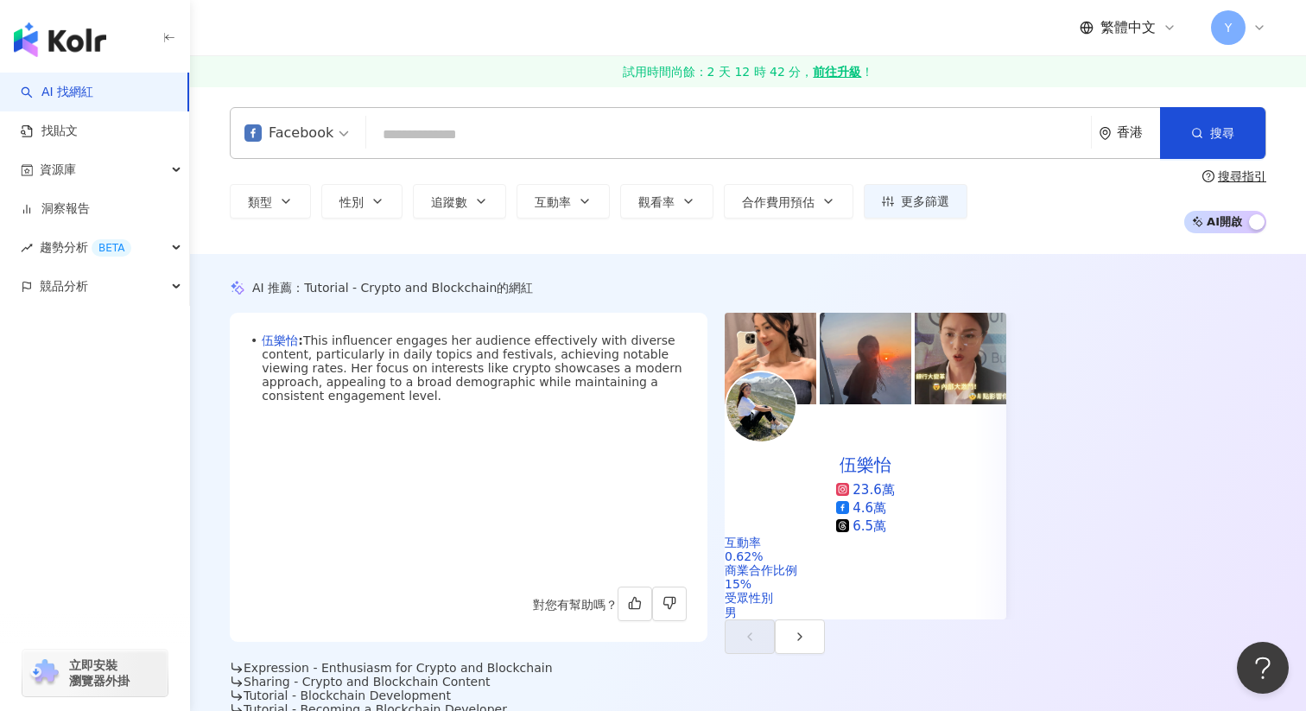
click at [497, 139] on input "search" at bounding box center [728, 134] width 711 height 33
type input "*"
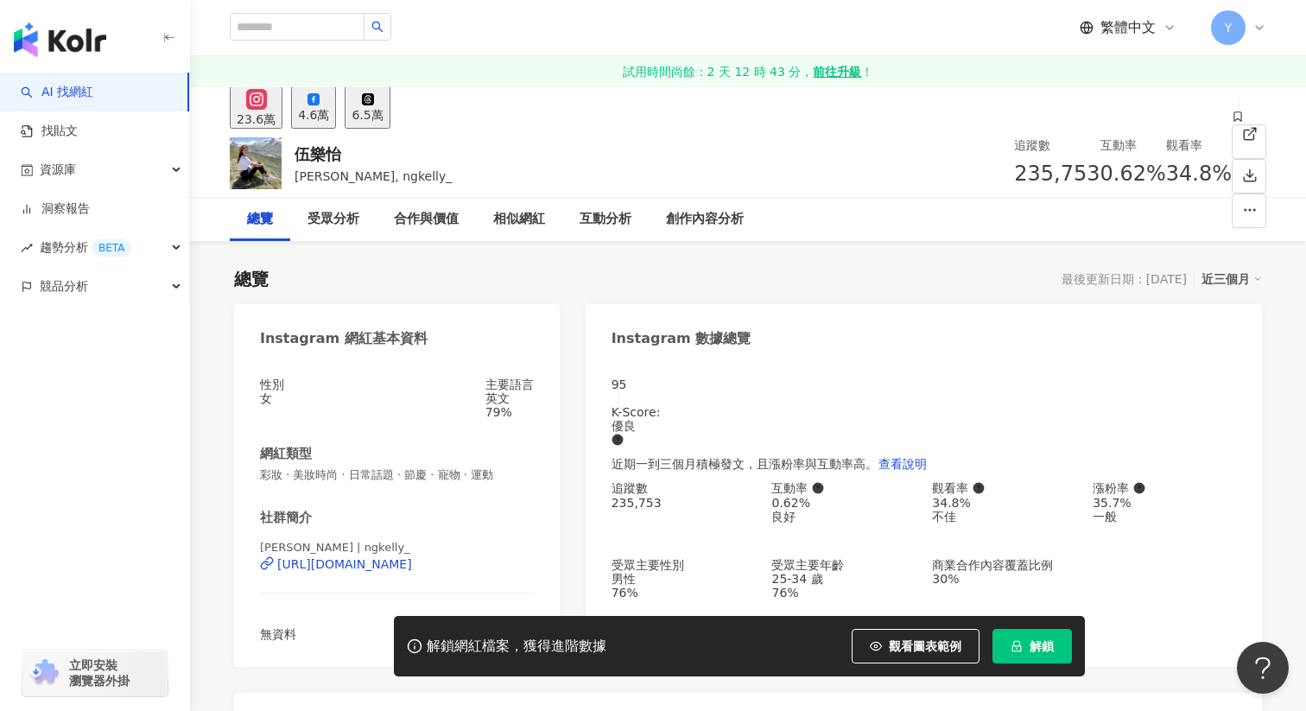
click at [336, 98] on button "4.6萬" at bounding box center [313, 107] width 45 height 42
click at [329, 108] on div "4.6萬" at bounding box center [313, 115] width 31 height 14
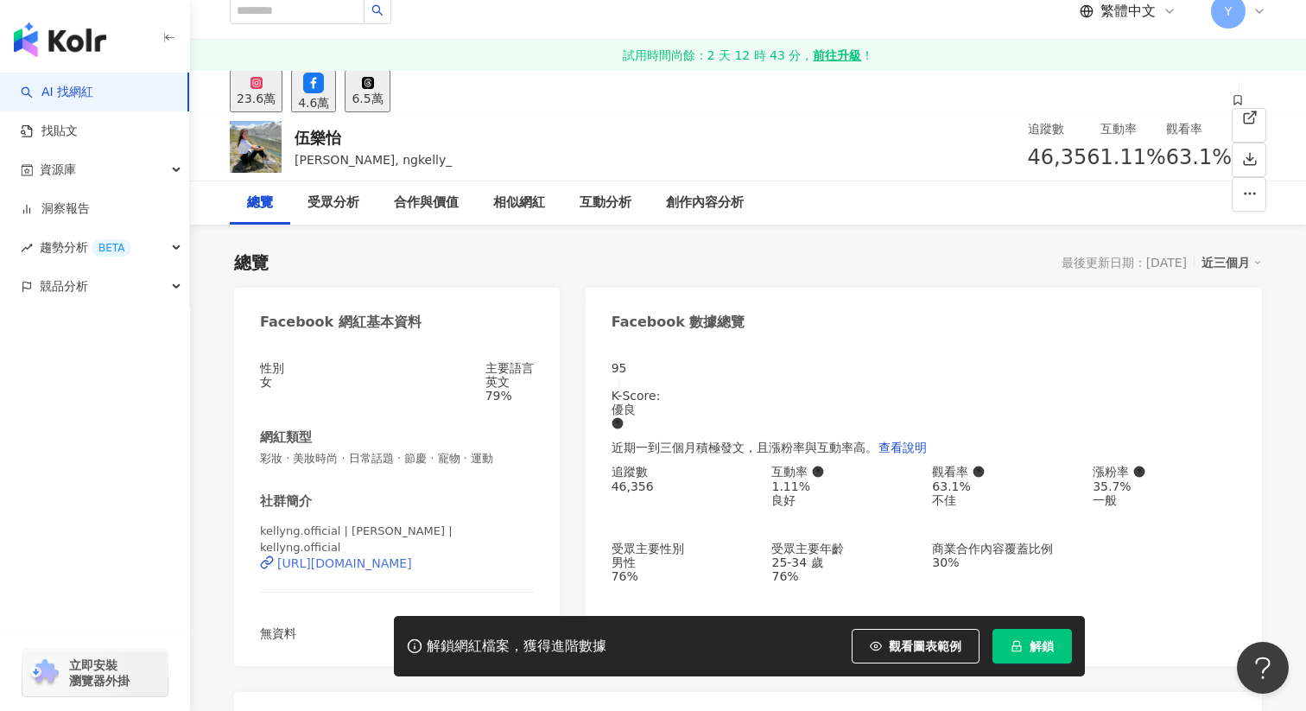
click at [412, 556] on div "https://www.facebook.com/342876102873060" at bounding box center [344, 563] width 135 height 14
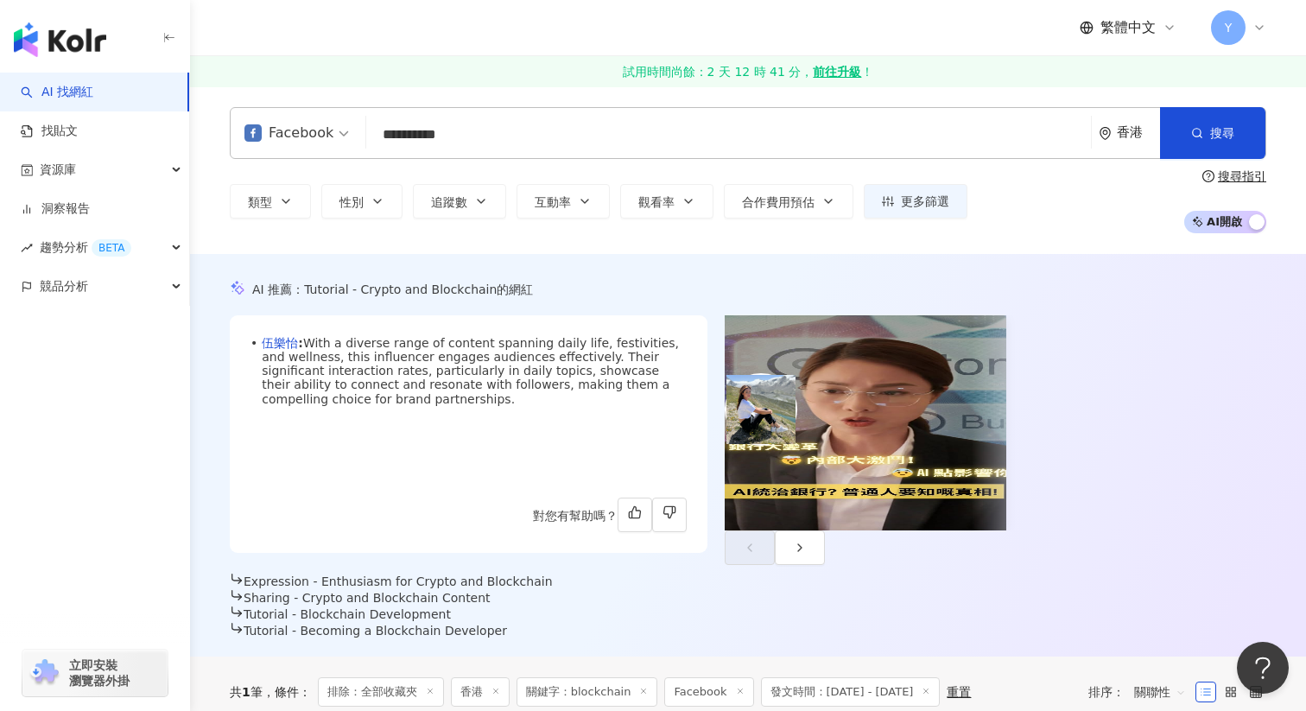
click at [459, 91] on div "**********" at bounding box center [748, 170] width 1116 height 168
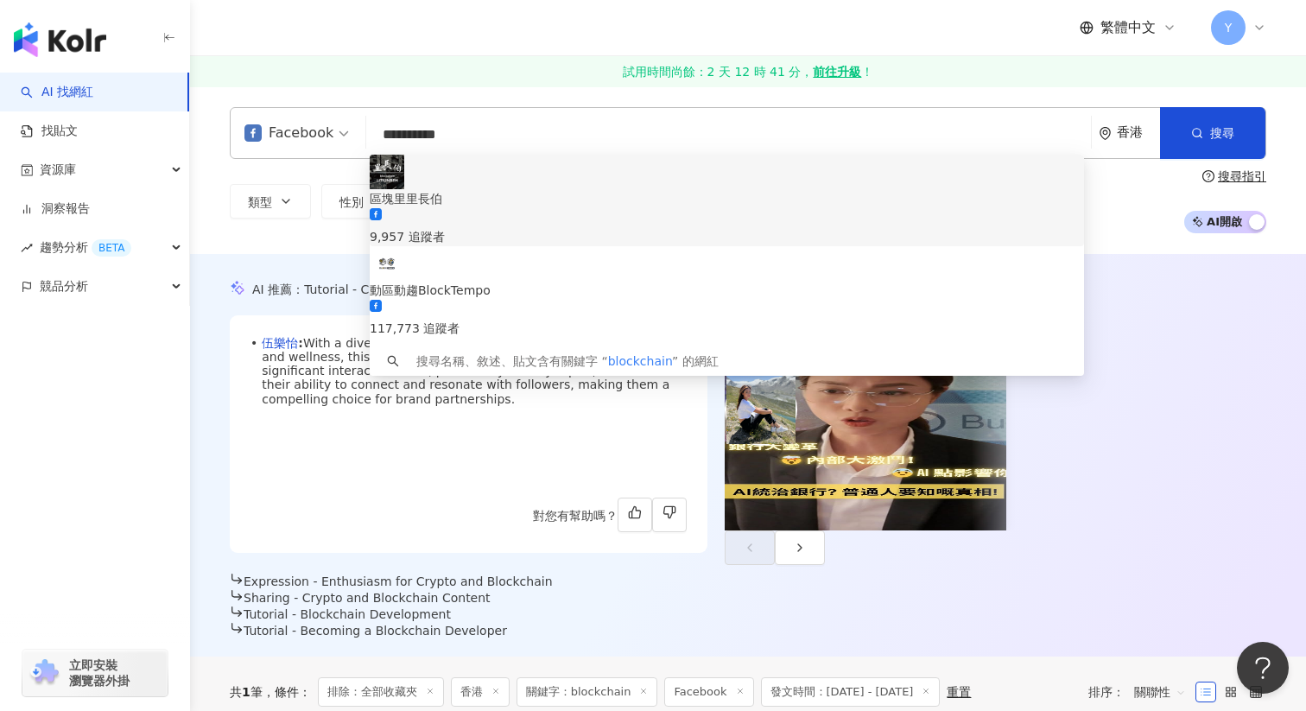
drag, startPoint x: 447, startPoint y: 129, endPoint x: 366, endPoint y: 136, distance: 80.6
click at [366, 136] on div "**********" at bounding box center [748, 133] width 1037 height 52
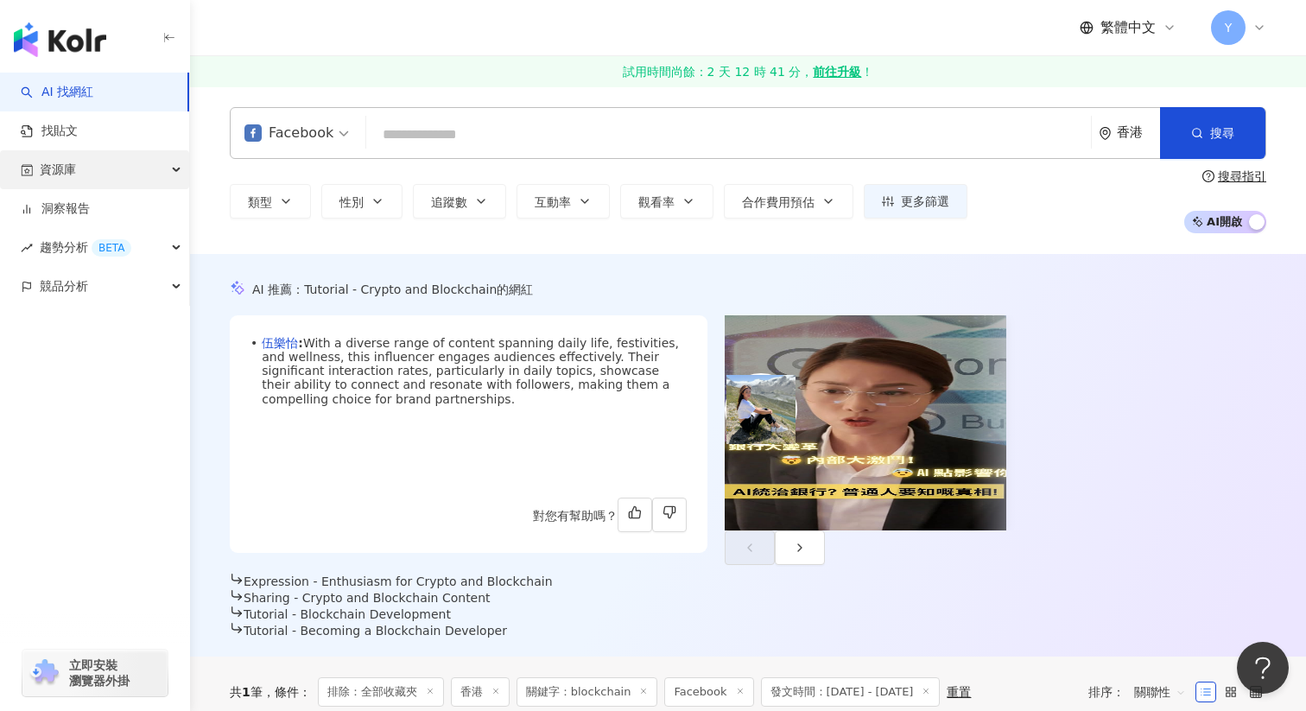
click at [174, 170] on icon "button" at bounding box center [178, 170] width 9 height 0
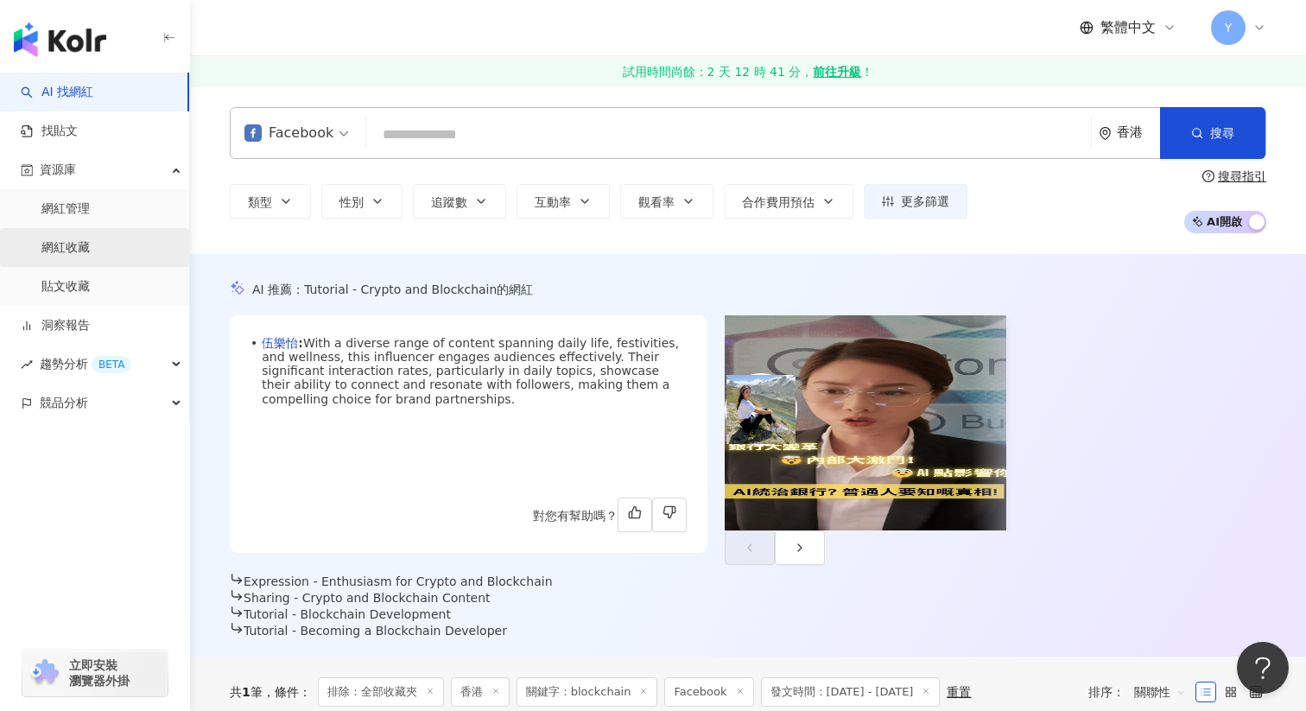
click at [68, 251] on link "網紅收藏" at bounding box center [65, 247] width 48 height 17
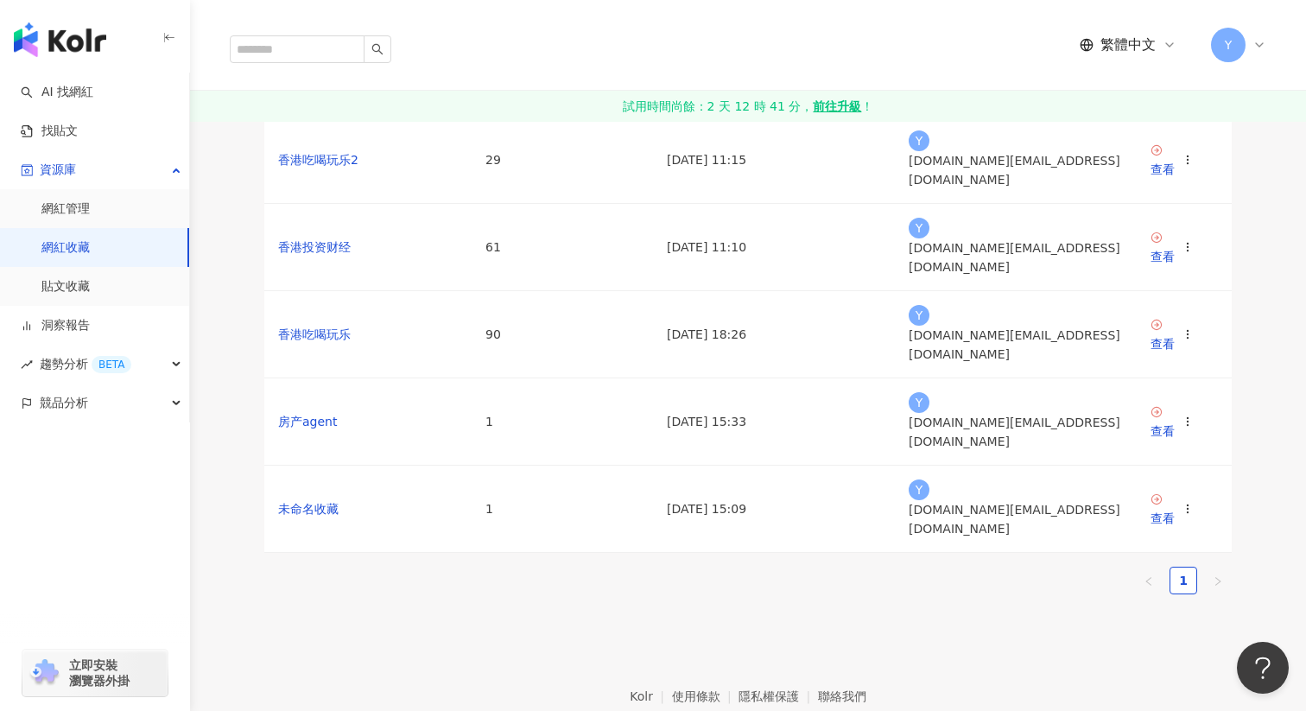
scroll to position [144, 0]
click at [314, 251] on link "香港投资财经" at bounding box center [314, 245] width 73 height 14
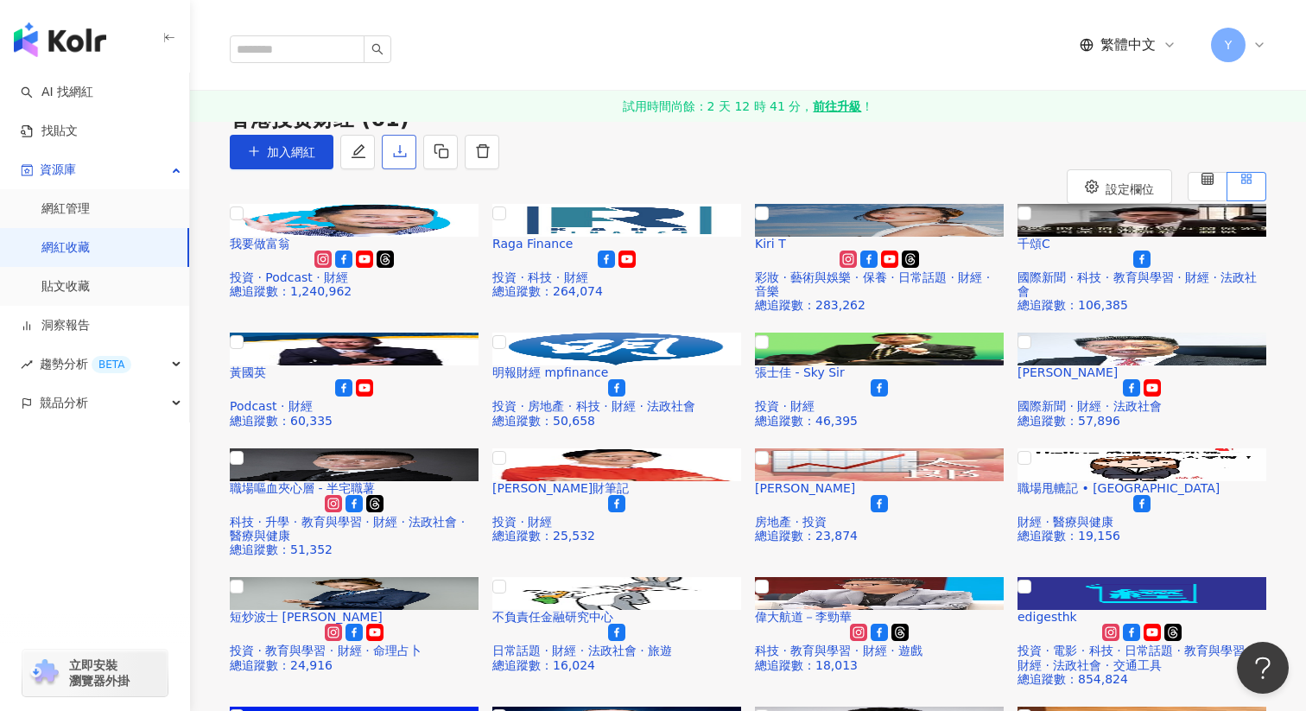
click at [408, 159] on icon "download" at bounding box center [400, 151] width 16 height 16
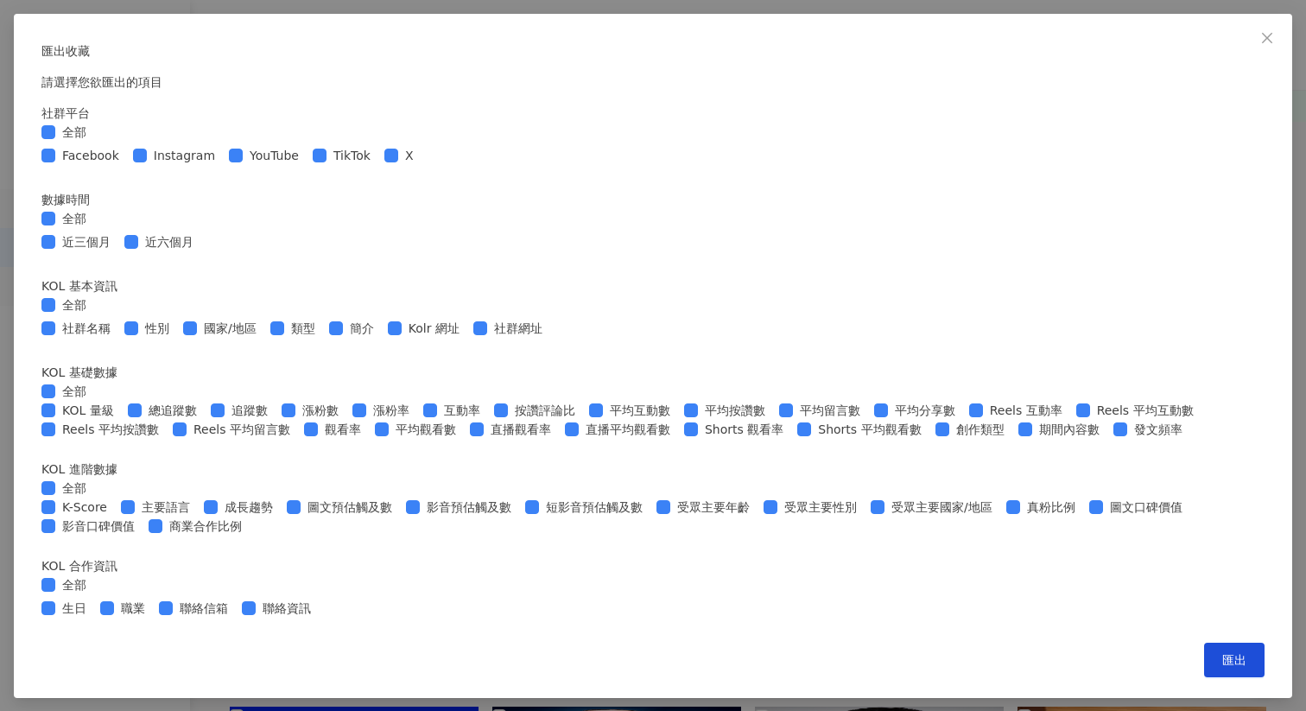
scroll to position [631, 0]
click at [1204, 677] on button "匯出" at bounding box center [1234, 660] width 60 height 35
click at [972, 104] on form "社群平台 全部 Facebook Instagram YouTube TikTok X 數據時間 全部 近三個月 近六個月 KOL 基本資訊 全部 社群名稱 …" at bounding box center [652, 363] width 1223 height 518
click at [1207, 305] on div "匯出收藏 請選擇您欲匯出的項目 社群平台 全部 Facebook Instagram YouTube TikTok X 數據時間 全部 近三個月 近六個月 K…" at bounding box center [653, 355] width 1306 height 711
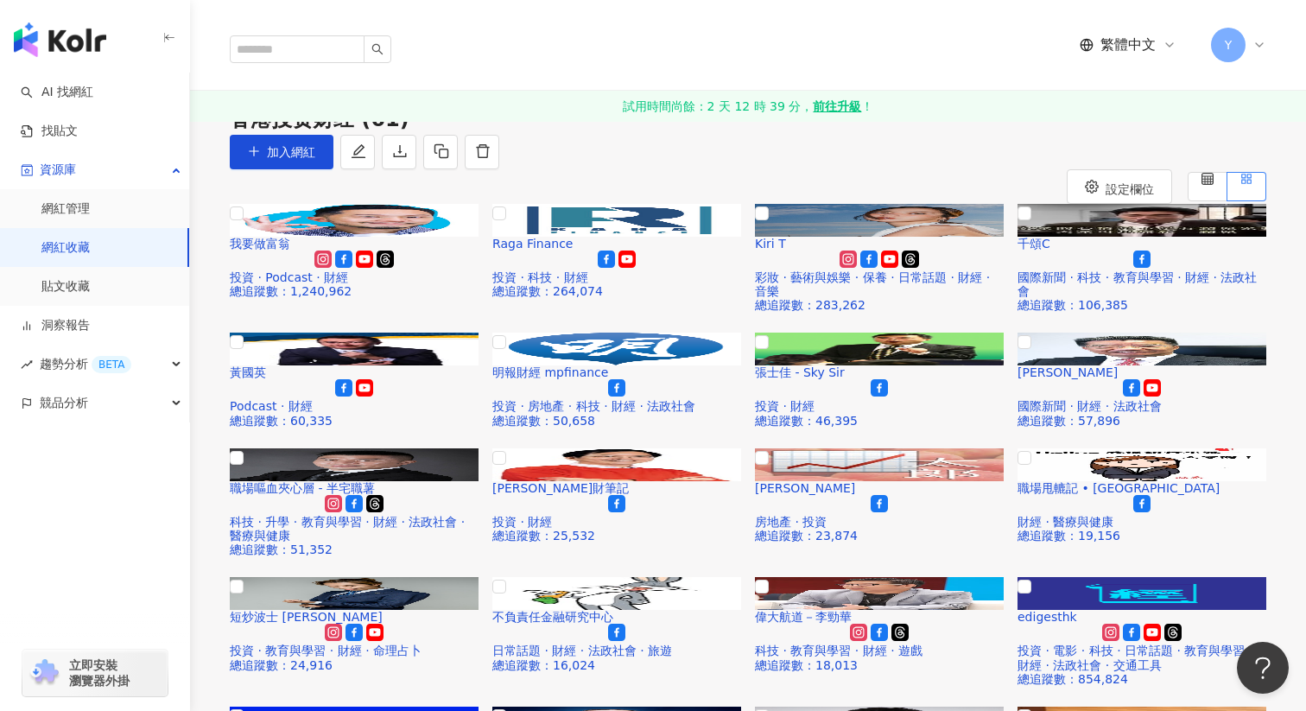
click at [258, 105] on link "收藏列表" at bounding box center [253, 95] width 55 height 19
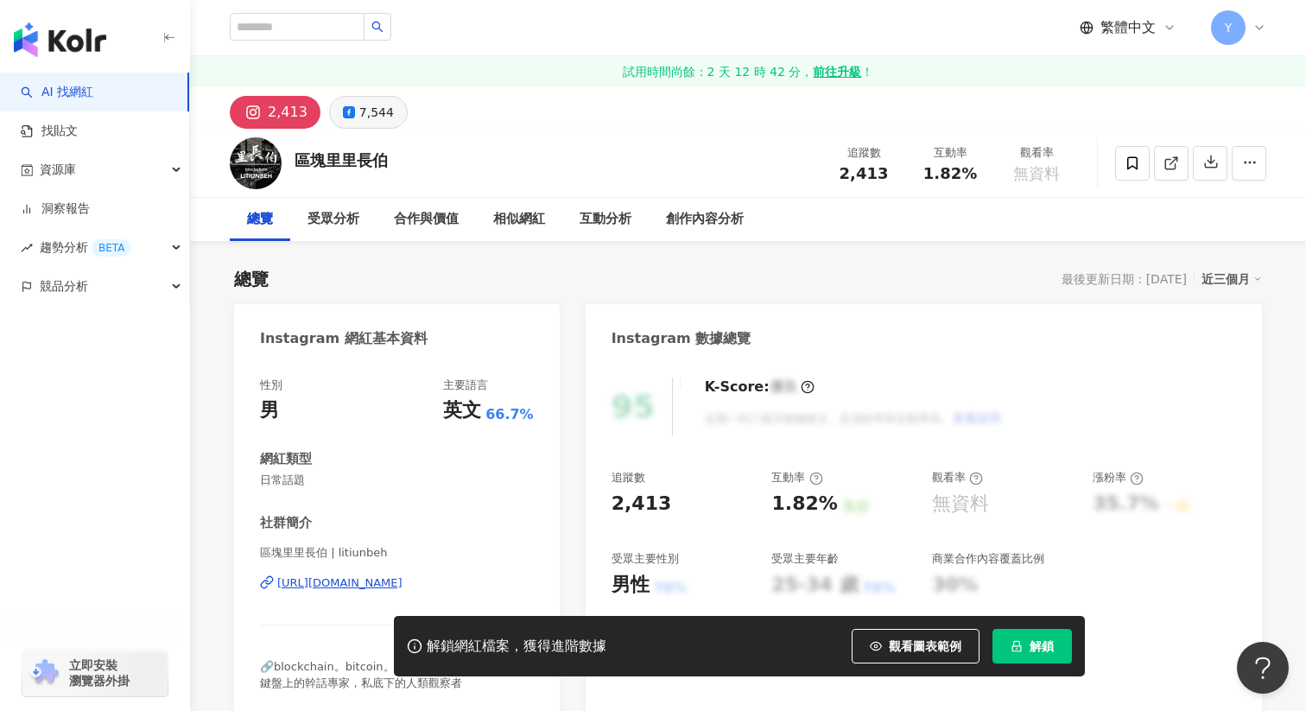
click at [371, 118] on div "7,544" at bounding box center [376, 112] width 35 height 24
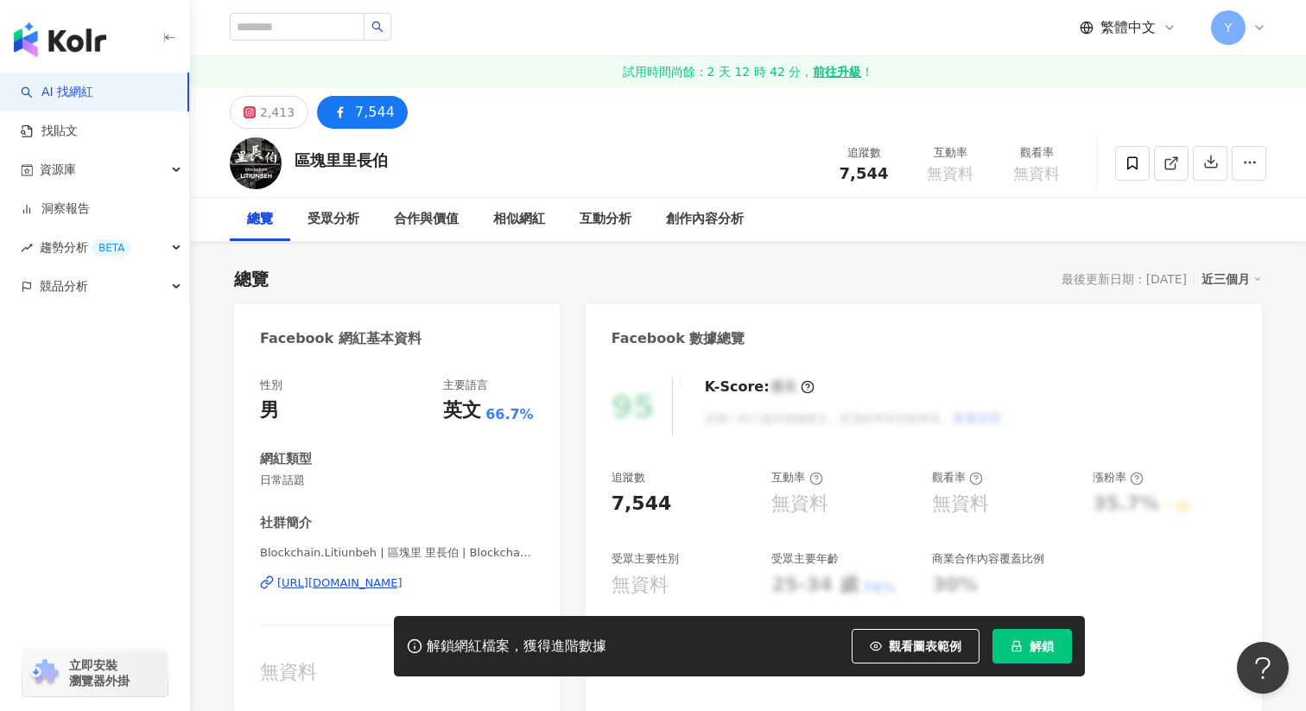
click at [377, 581] on div "https://www.facebook.com/288360125345288" at bounding box center [339, 583] width 125 height 16
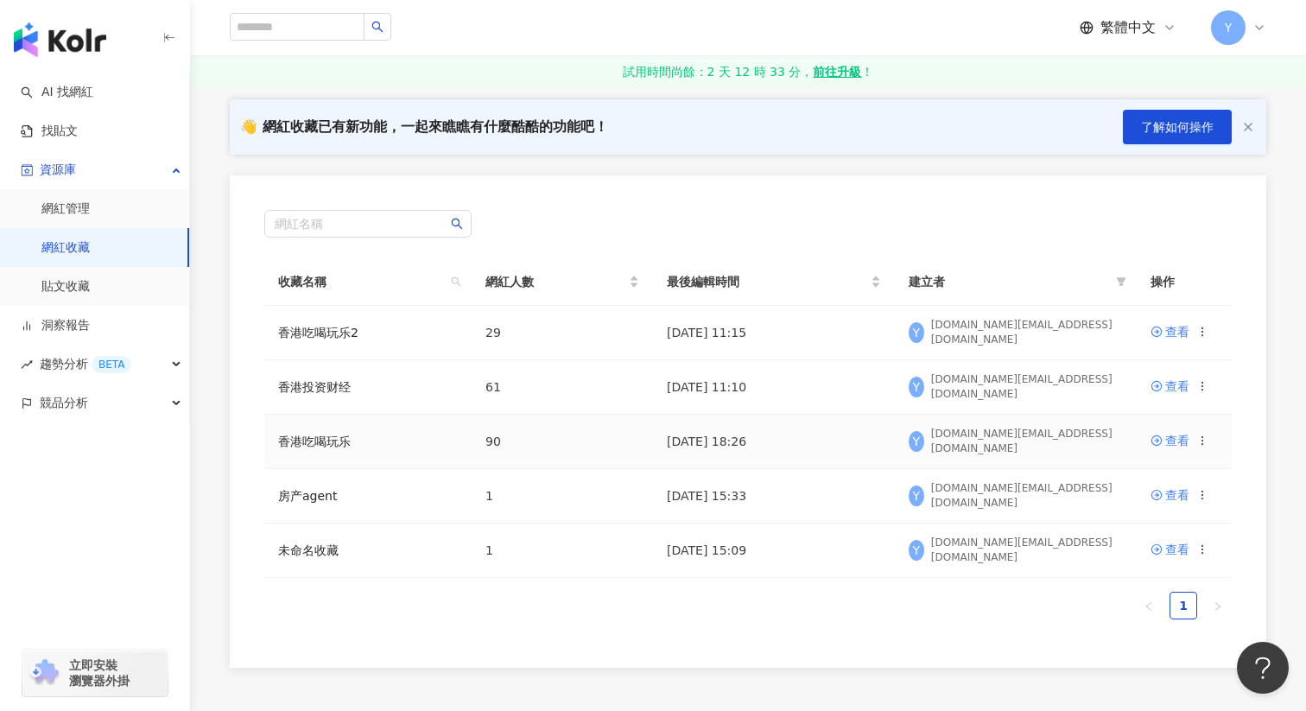
scroll to position [111, 0]
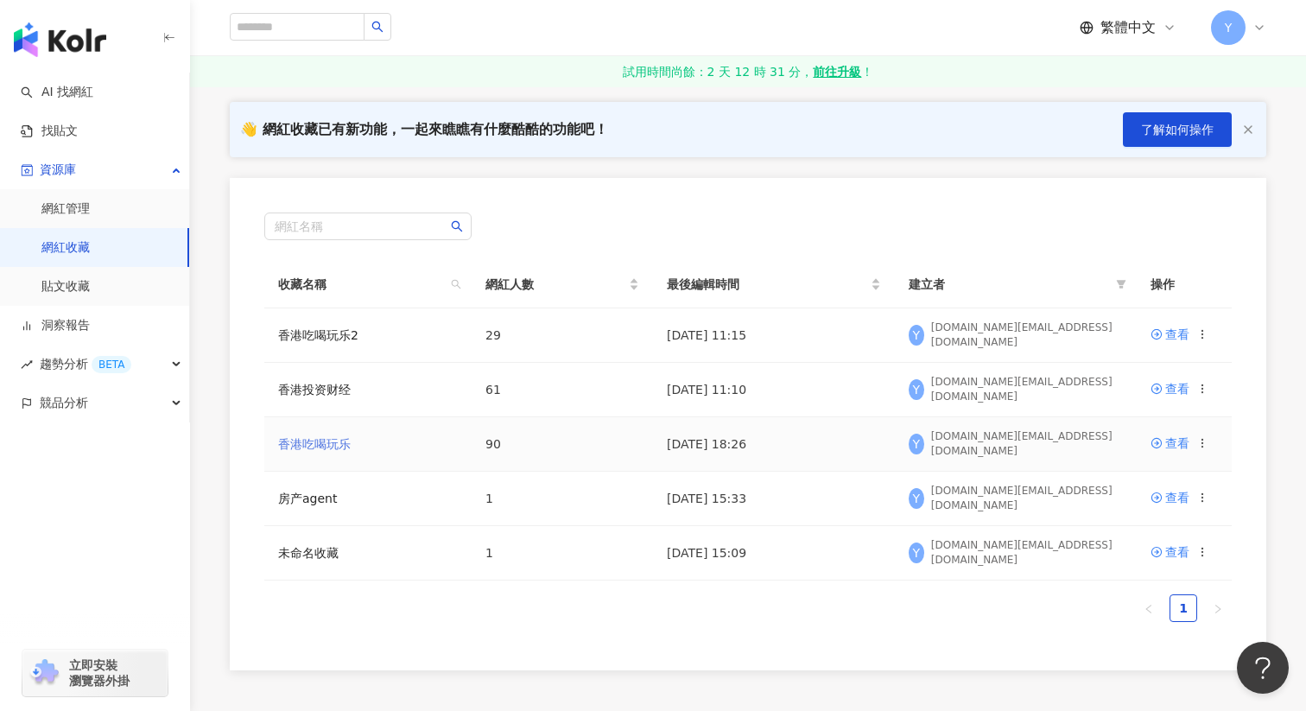
click at [317, 443] on link "香港吃喝玩乐" at bounding box center [314, 444] width 73 height 14
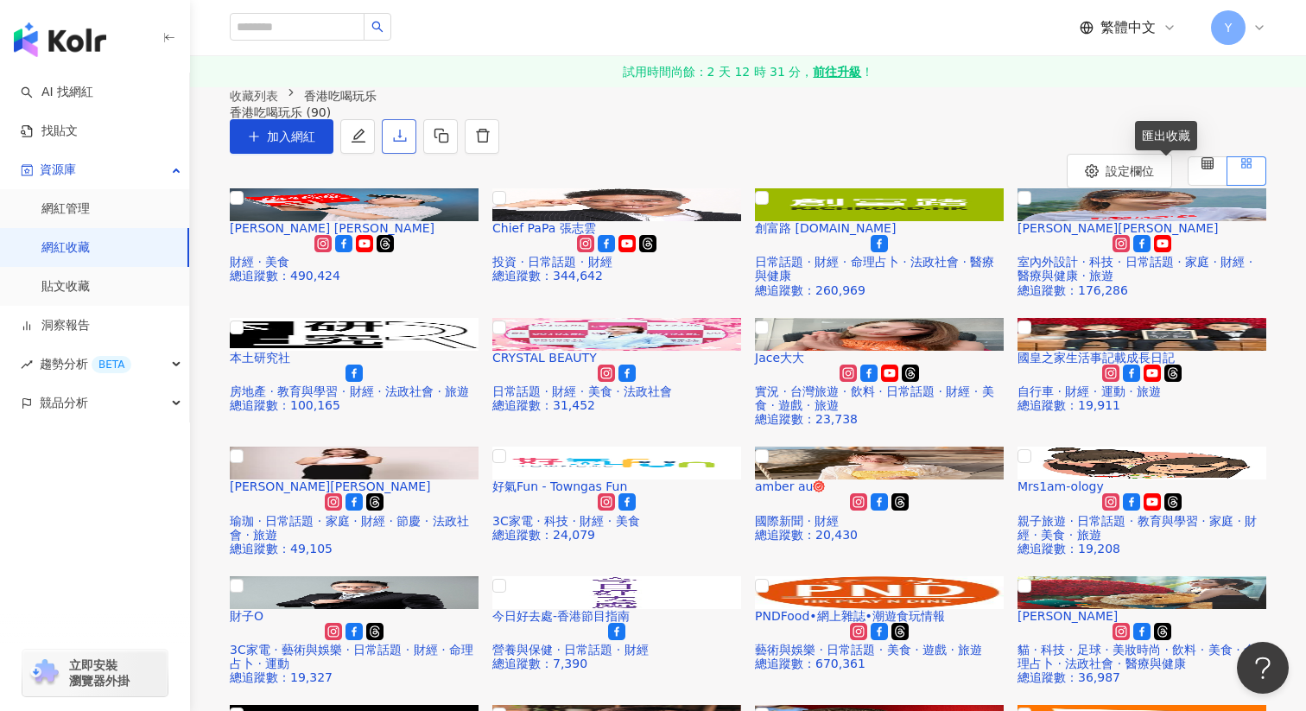
click at [408, 143] on icon "download" at bounding box center [400, 136] width 16 height 16
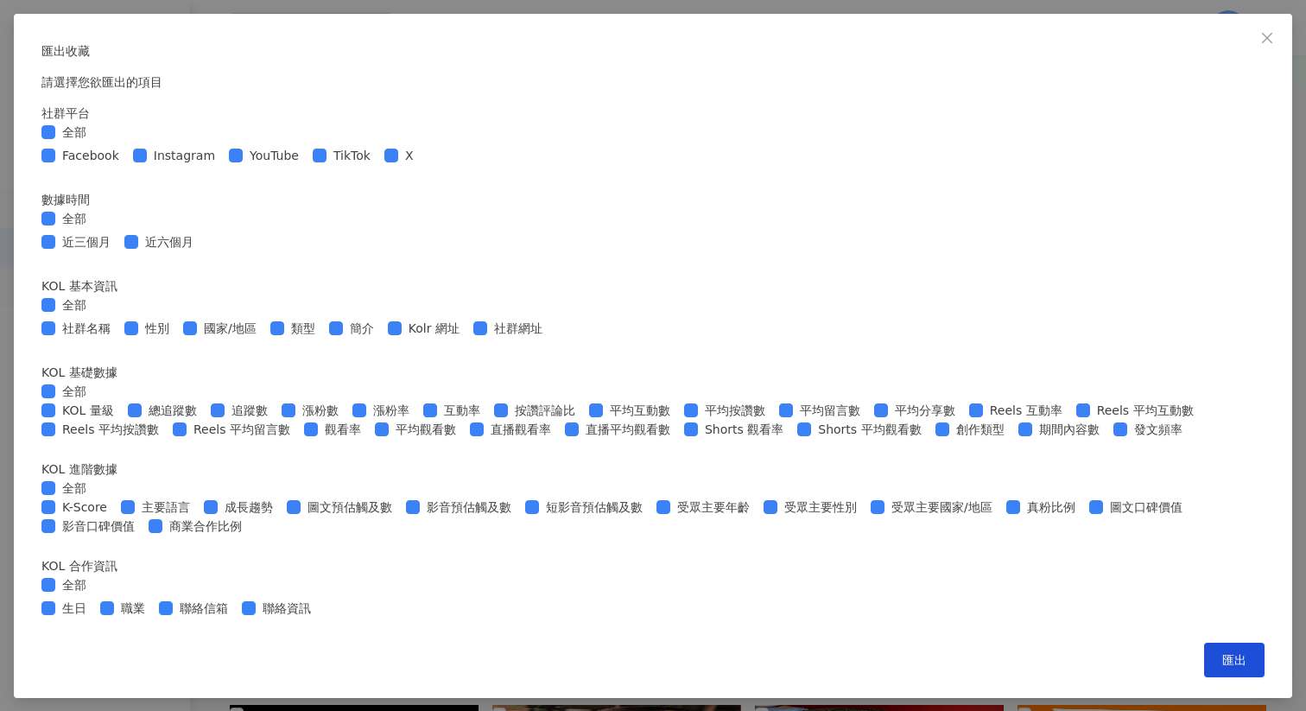
scroll to position [631, 0]
click at [1204, 665] on button "匯出" at bounding box center [1234, 660] width 60 height 35
click at [1212, 252] on div "匯出收藏 請選擇您欲匯出的項目 社群平台 全部 Facebook Instagram YouTube TikTok X 數據時間 全部 近三個月 近六個月 K…" at bounding box center [653, 355] width 1306 height 711
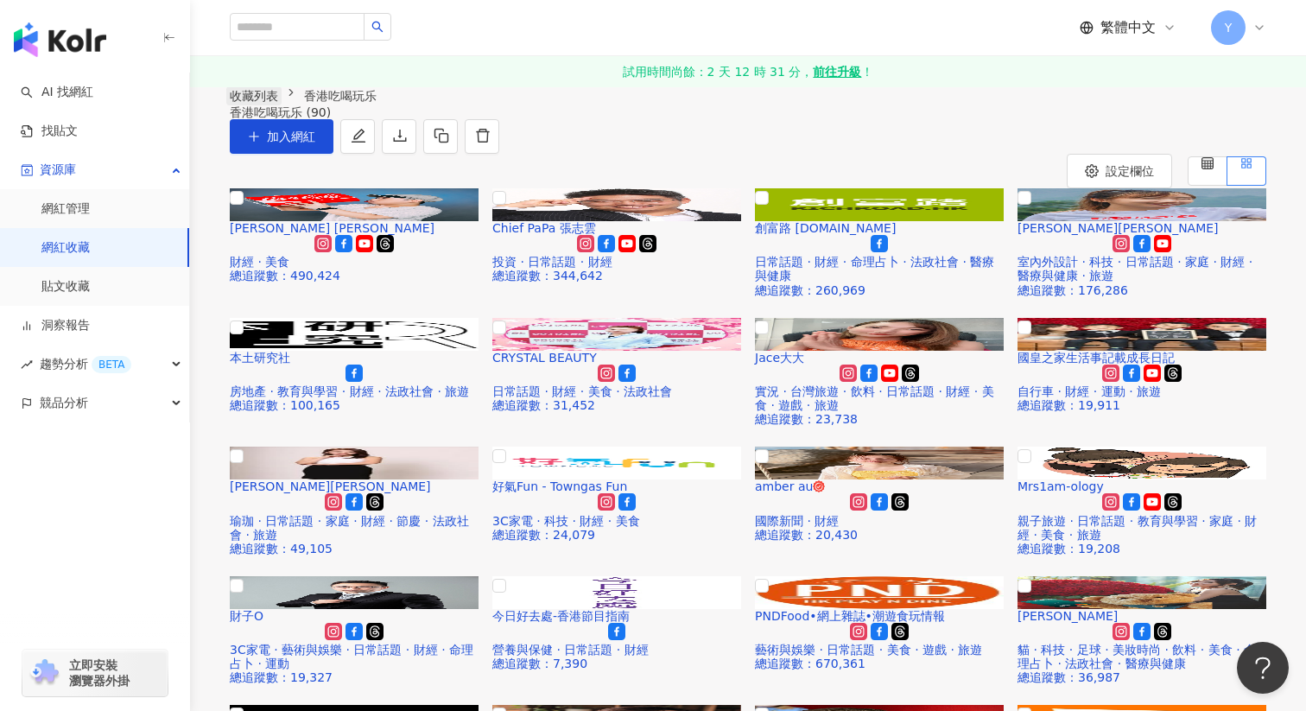
click at [246, 105] on link "收藏列表" at bounding box center [253, 95] width 55 height 19
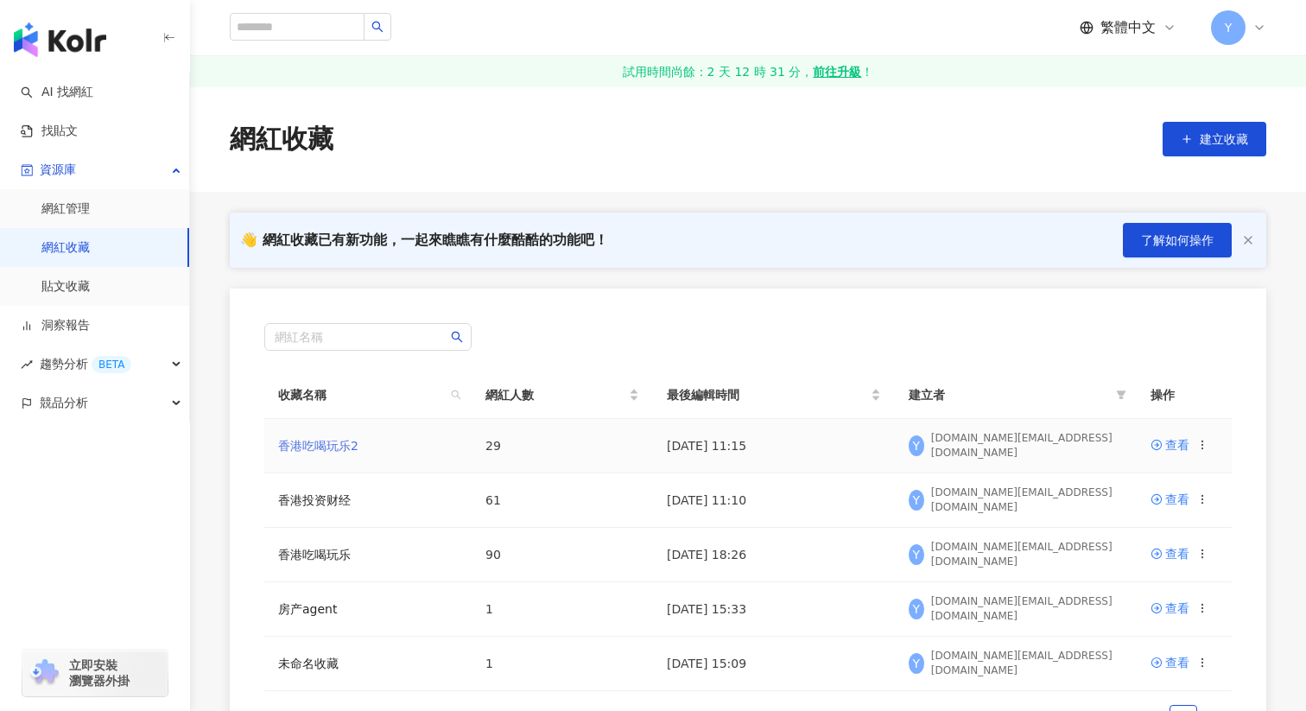
click at [332, 448] on link "香港吃喝玩乐2" at bounding box center [318, 446] width 80 height 14
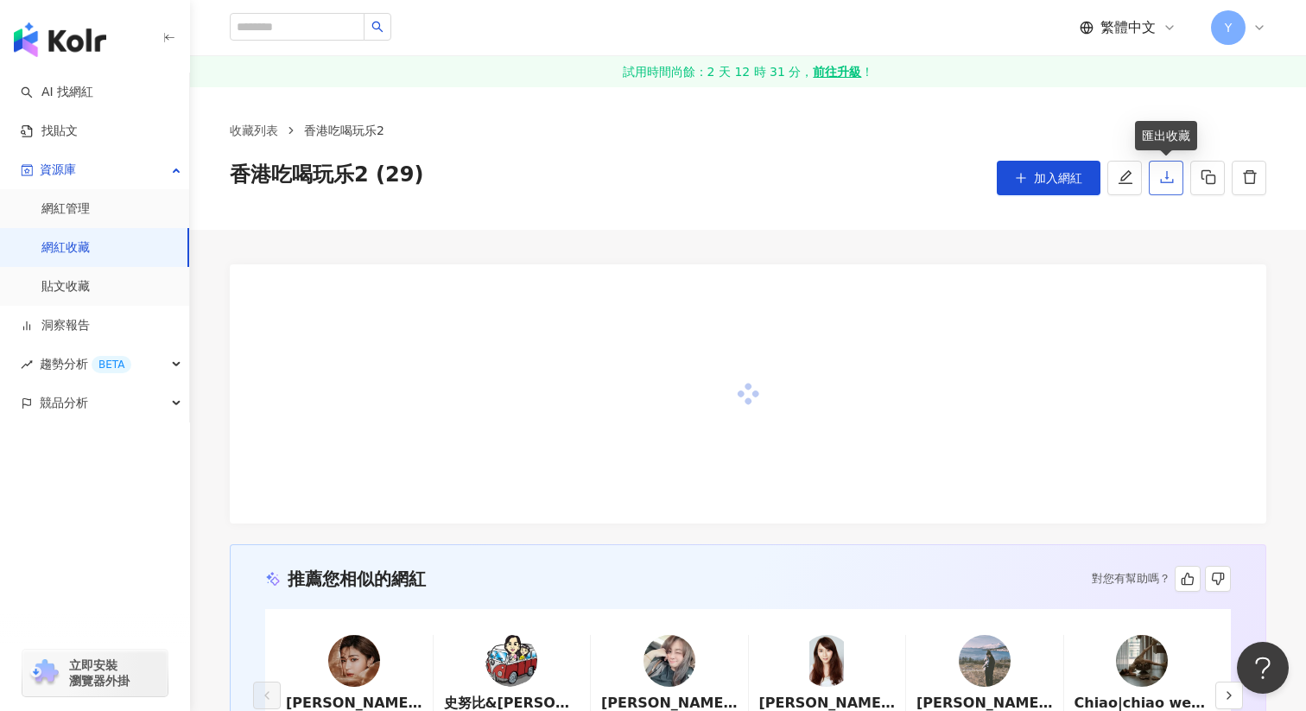
click at [1160, 185] on icon "download" at bounding box center [1167, 177] width 16 height 16
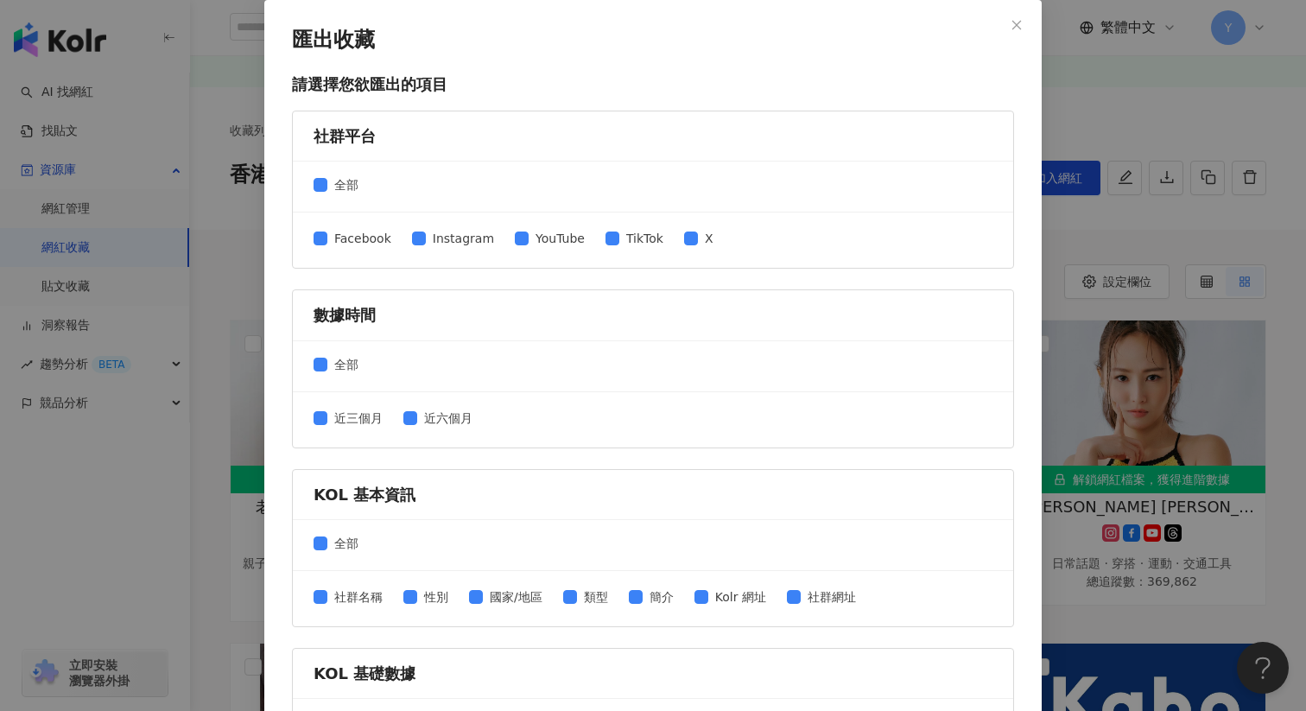
scroll to position [631, 0]
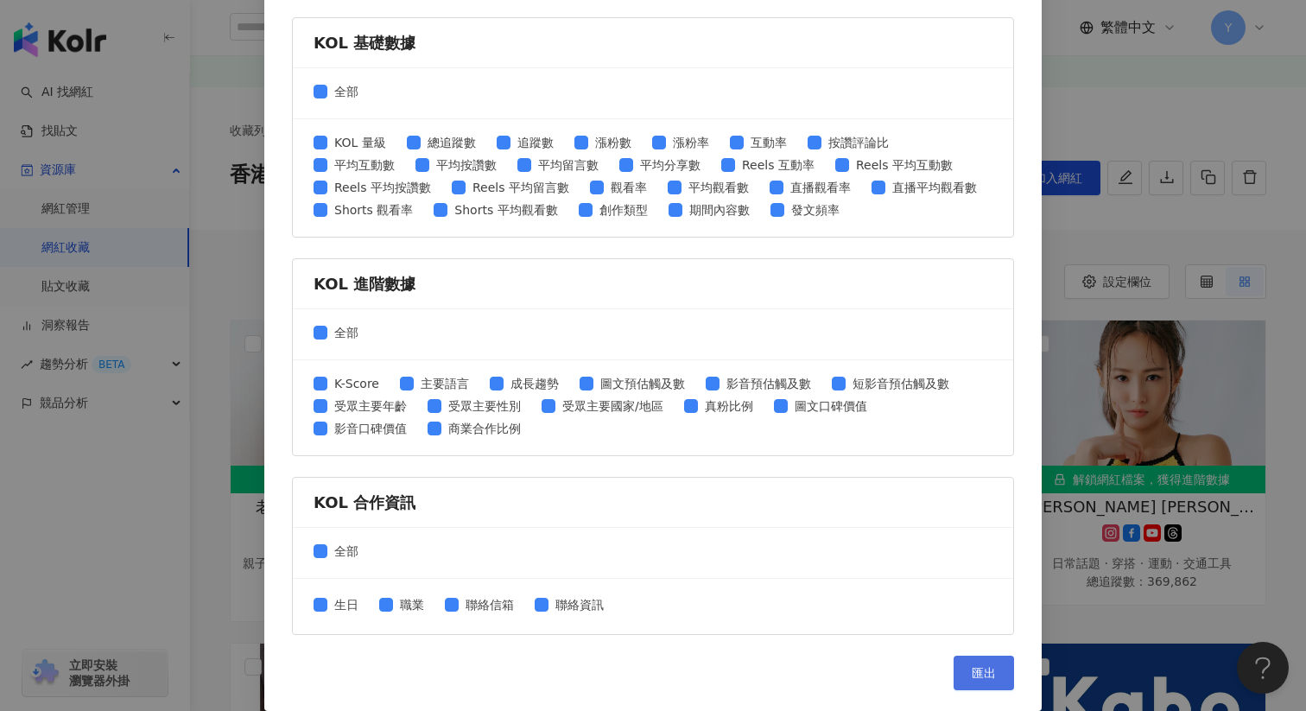
click at [988, 667] on span "匯出" at bounding box center [984, 673] width 24 height 14
click at [954, 3] on form "社群平台 全部 Facebook Instagram YouTube TikTok X 數據時間 全部 近三個月 近六個月 KOL 基本資訊 全部 社群名稱 …" at bounding box center [653, 57] width 722 height 1155
click at [1103, 472] on div "匯出收藏 請選擇您欲匯出的項目 社群平台 全部 Facebook Instagram YouTube TikTok X 數據時間 全部 近三個月 近六個月 K…" at bounding box center [653, 355] width 1306 height 711
